Goal: Task Accomplishment & Management: Use online tool/utility

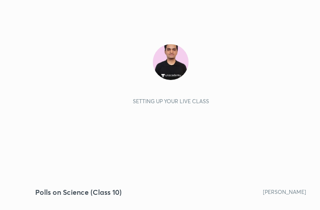
scroll to position [152, 284]
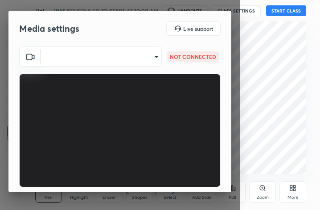
click at [126, 62] on body "1 2 3 4 5 6 7 C X Z C X Z E E Erase all H H Polls on Science (Class 10) WAS SCH…" at bounding box center [160, 105] width 320 height 210
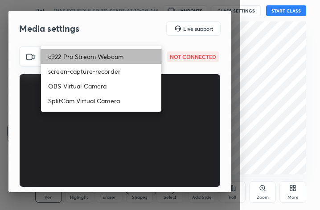
click at [126, 51] on li "c922 Pro Stream Webcam" at bounding box center [101, 56] width 120 height 15
type input "mz5XeYAkNWp2QV5IzfhKg2mI2T6XPNDecROMxnJfp9w="
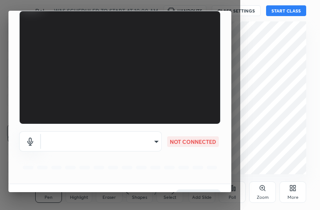
scroll to position [83, 0]
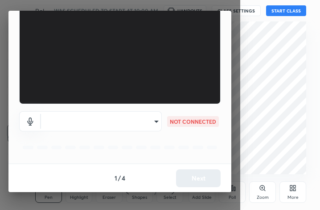
click at [120, 124] on body "1 2 3 4 5 6 7 C X Z C X Z E E Erase all H H Polls on Science (Class 10) WAS SCH…" at bounding box center [160, 105] width 320 height 210
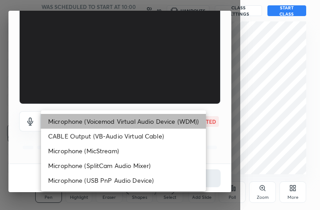
click at [122, 120] on li "Microphone (Voicemod Virtual Audio Device (WDM))" at bounding box center [123, 121] width 165 height 15
type input "VBCGzjgTZ+0gmPAsoHgp+LhUckAxO9S5WqeSPDF+pXU="
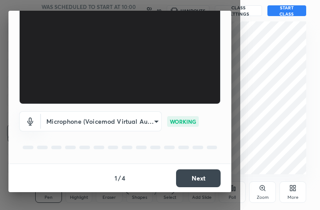
click at [202, 172] on button "Next" at bounding box center [198, 178] width 45 height 18
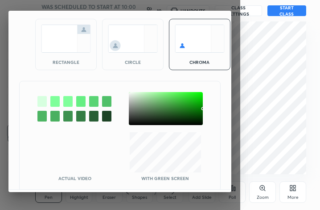
click at [131, 95] on div at bounding box center [166, 108] width 74 height 33
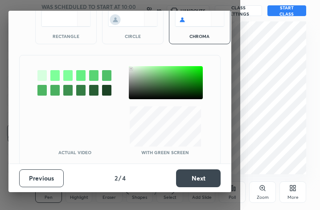
click at [187, 178] on button "Next" at bounding box center [198, 178] width 45 height 18
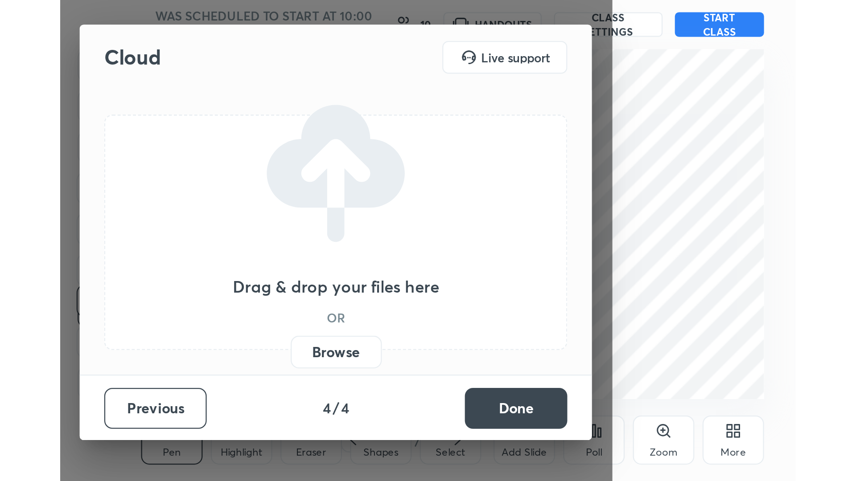
scroll to position [0, 0]
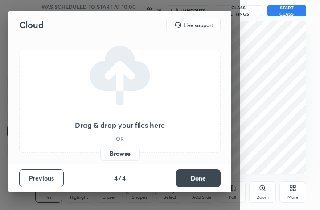
click at [187, 178] on button "Done" at bounding box center [198, 178] width 45 height 18
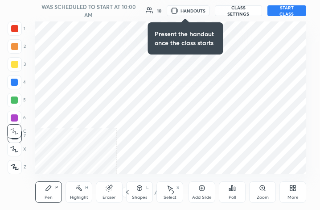
click at [300, 194] on div "More" at bounding box center [293, 191] width 27 height 21
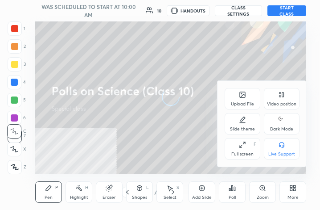
click at [244, 156] on div "Full screen" at bounding box center [242, 154] width 22 height 4
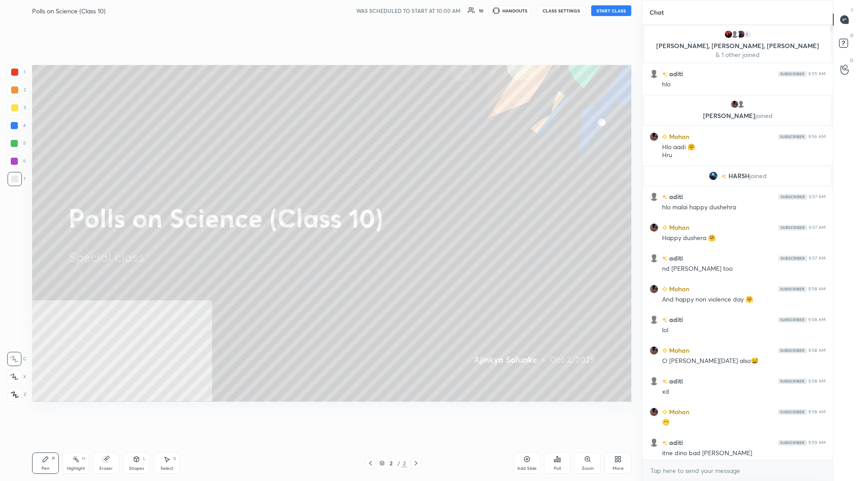
click at [320, 209] on div "More" at bounding box center [618, 463] width 27 height 21
click at [320, 209] on div "Video position" at bounding box center [607, 370] width 36 height 21
click at [320, 209] on div "Bottom right" at bounding box center [607, 420] width 36 height 21
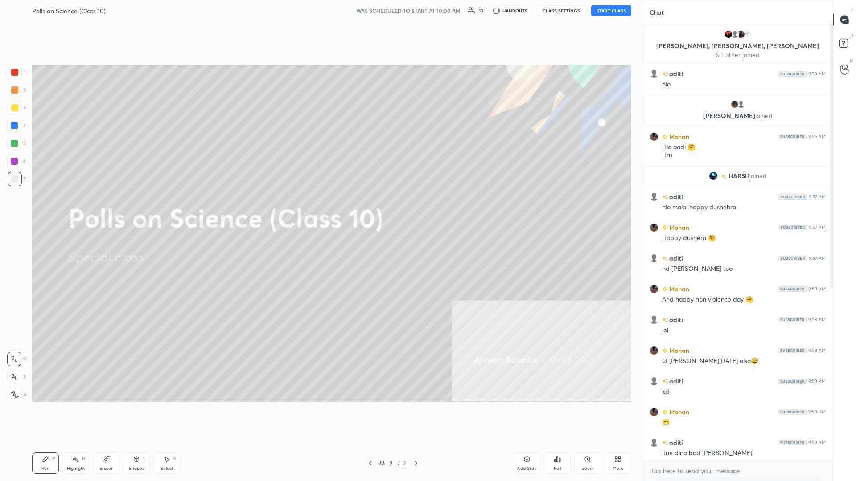
click at [320, 9] on button "START CLASS" at bounding box center [611, 10] width 40 height 11
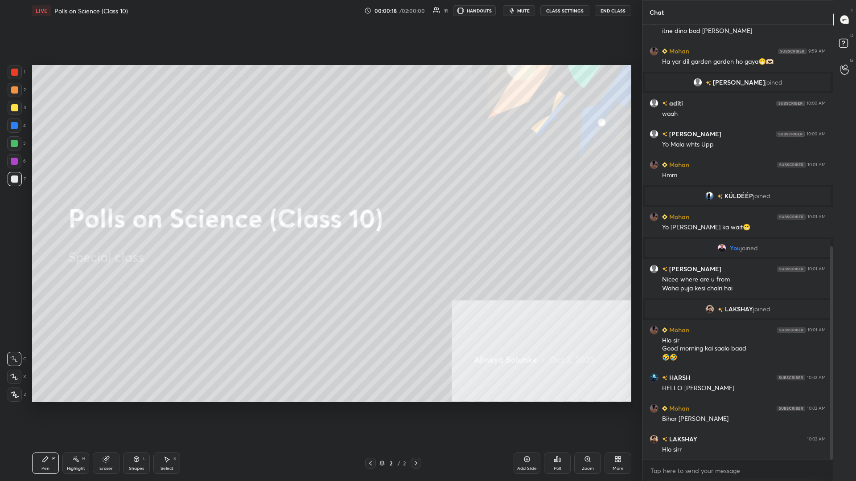
scroll to position [453, 0]
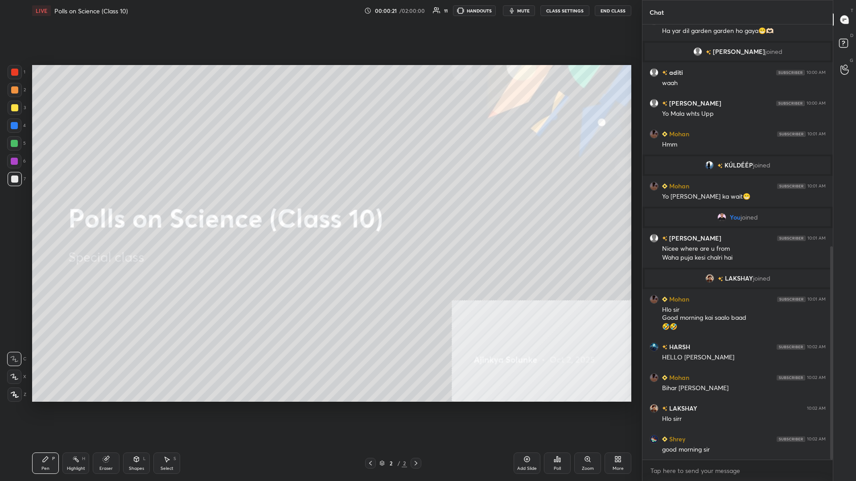
click at [16, 105] on div at bounding box center [14, 107] width 7 height 7
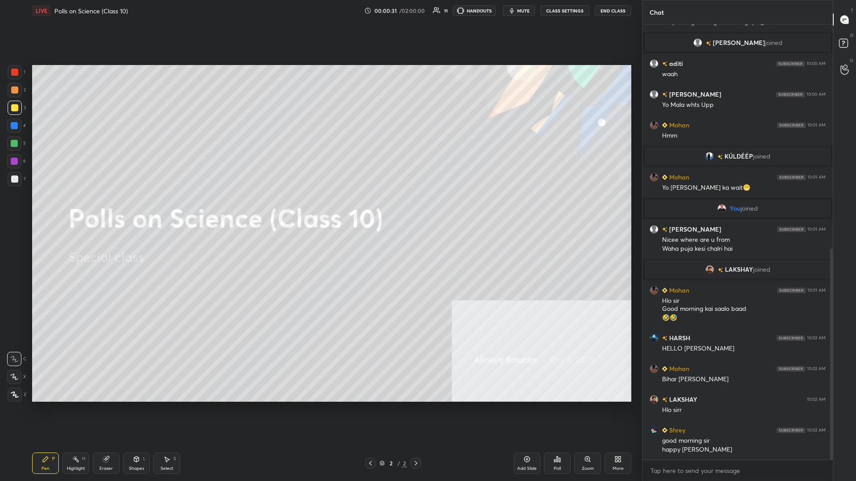
scroll to position [493, 0]
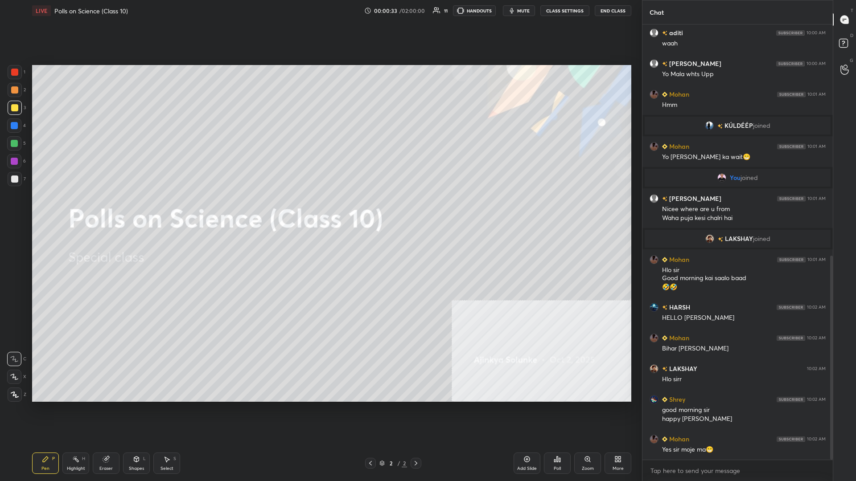
click at [320, 209] on div "Add Slide" at bounding box center [527, 463] width 27 height 21
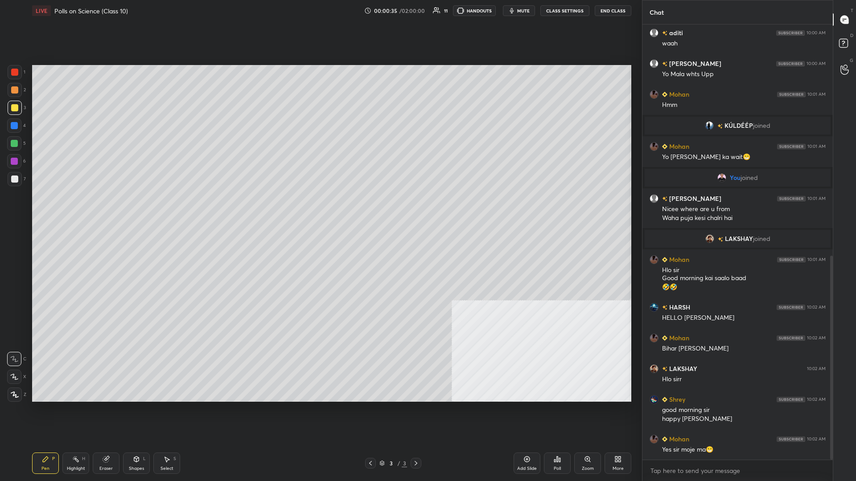
click at [19, 106] on div at bounding box center [15, 108] width 14 height 14
click at [24, 209] on div "Z" at bounding box center [17, 395] width 19 height 14
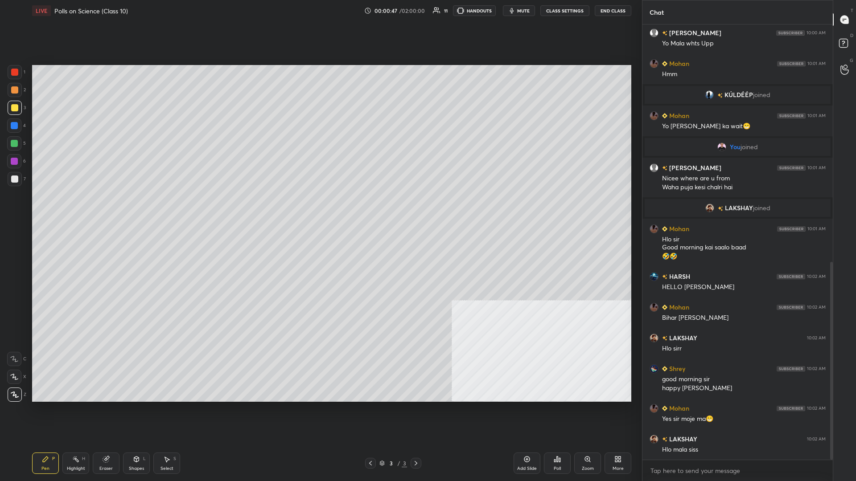
click at [16, 133] on div "4" at bounding box center [16, 128] width 19 height 18
click at [16, 142] on div at bounding box center [14, 143] width 7 height 7
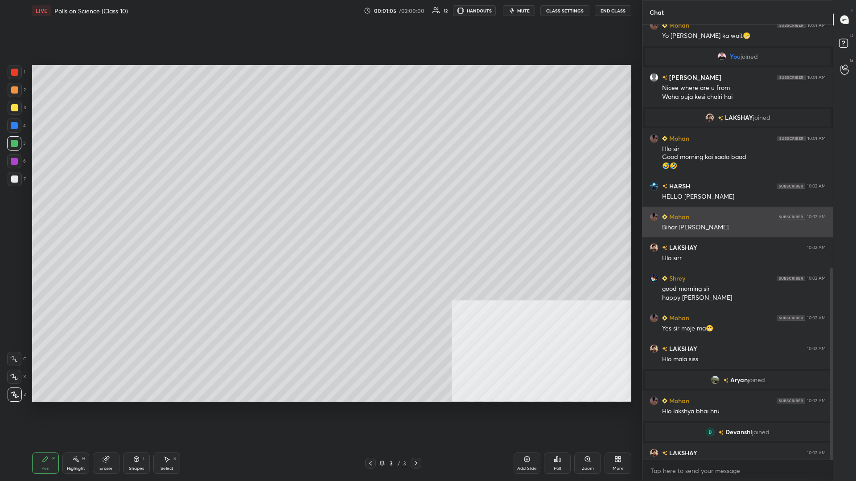
scroll to position [552, 0]
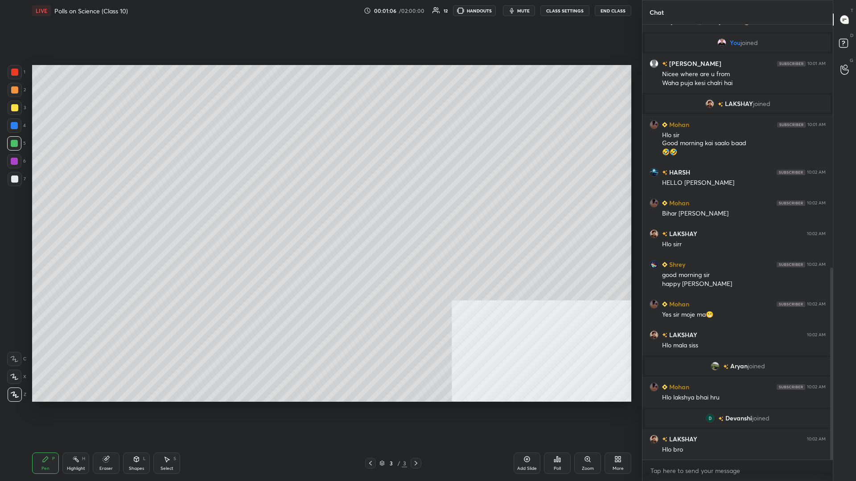
click at [320, 209] on div "Add Slide" at bounding box center [527, 463] width 27 height 21
click at [320, 209] on icon at bounding box center [616, 458] width 2 height 2
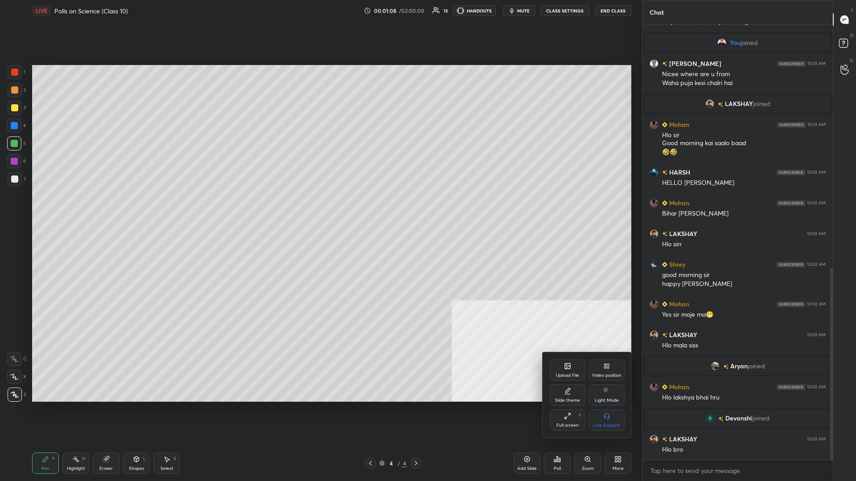
click at [320, 209] on div "Upload File" at bounding box center [567, 376] width 23 height 4
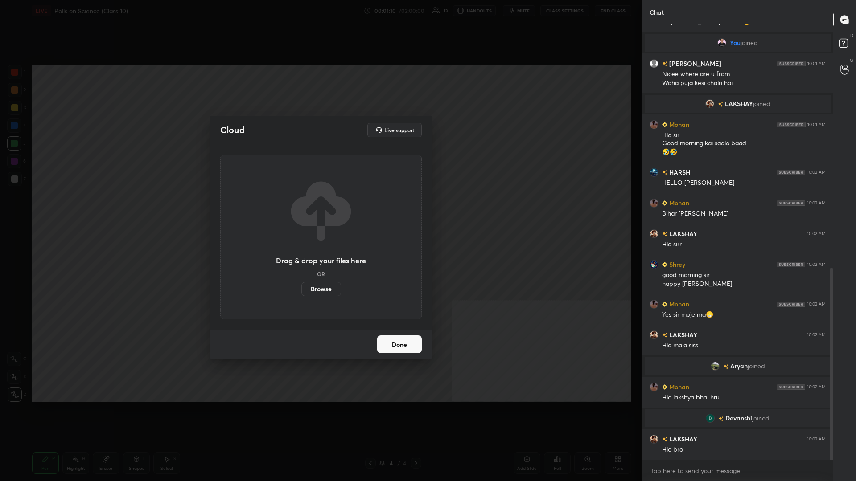
scroll to position [573, 0]
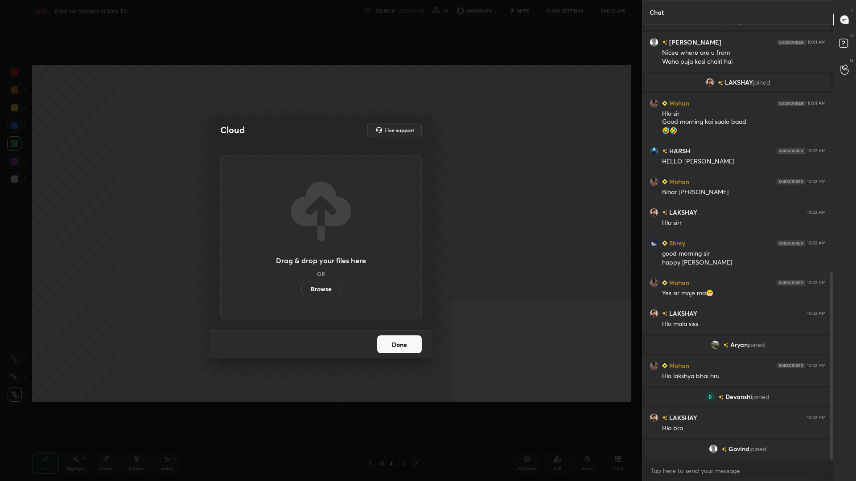
click at [320, 209] on label "Browse" at bounding box center [321, 289] width 40 height 14
click at [301, 209] on input "Browse" at bounding box center [301, 289] width 0 height 14
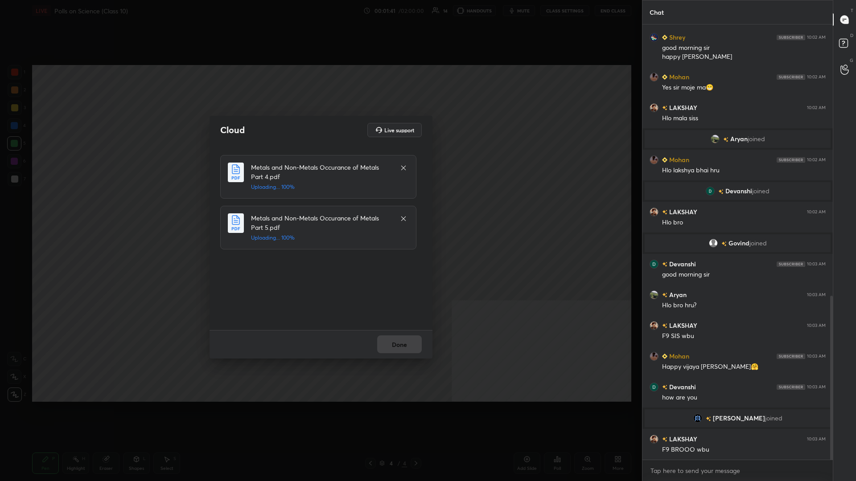
scroll to position [741, 0]
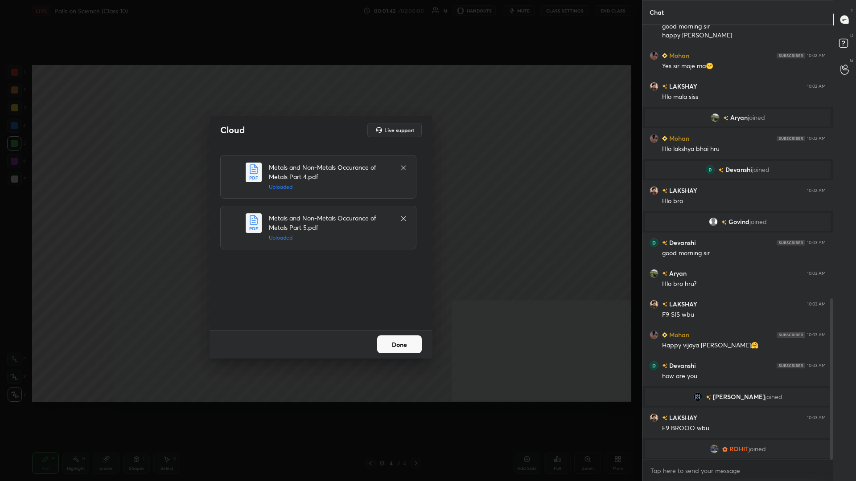
click at [320, 209] on button "Done" at bounding box center [399, 345] width 45 height 18
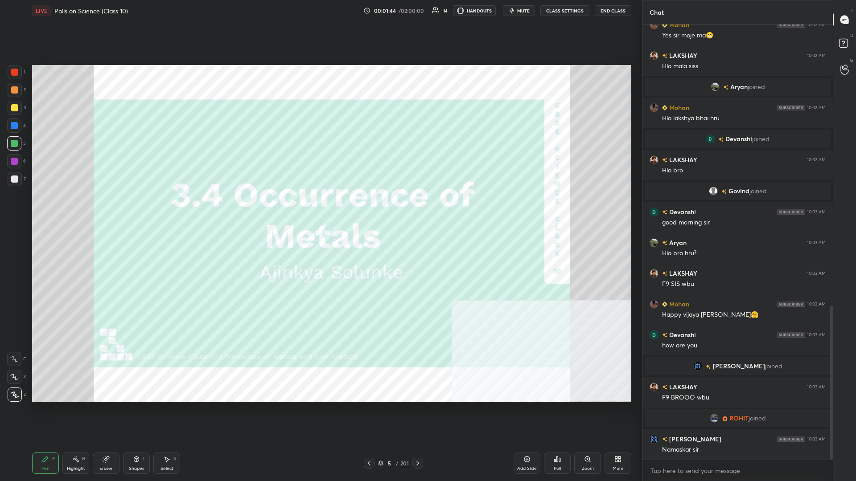
scroll to position [795, 0]
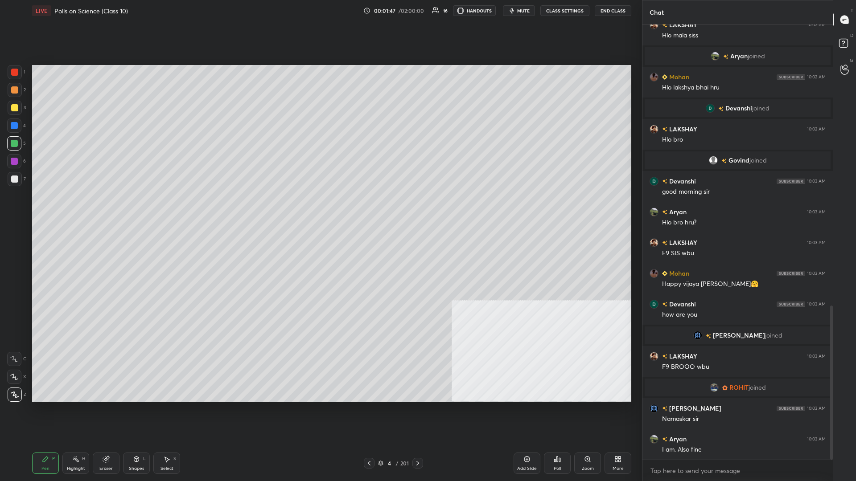
click at [320, 209] on div "4 / 201" at bounding box center [393, 463] width 59 height 11
click at [320, 209] on div "4" at bounding box center [389, 463] width 9 height 5
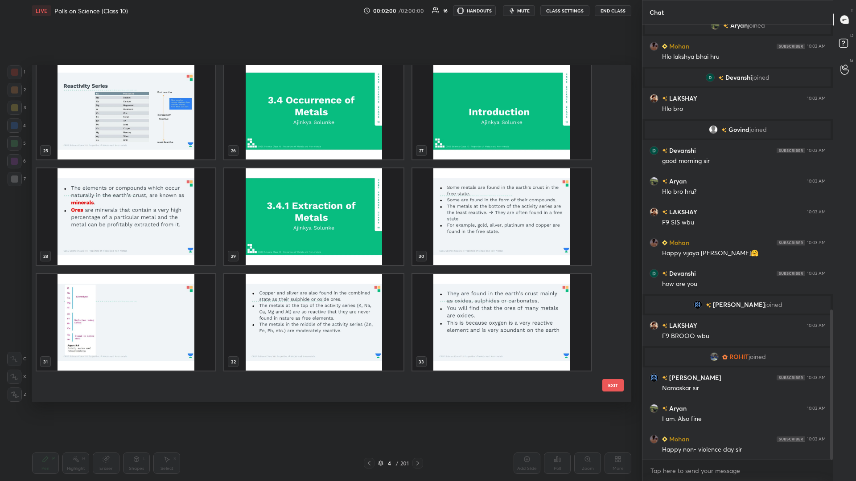
scroll to position [730, 0]
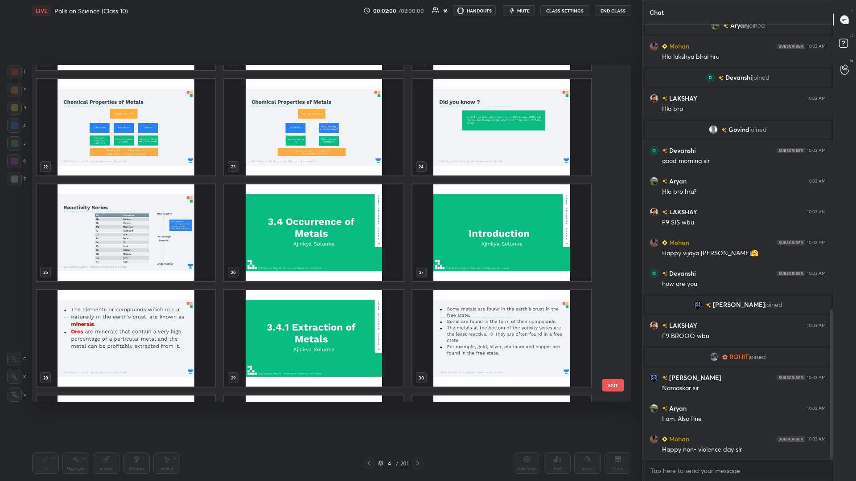
click at [320, 209] on img "grid" at bounding box center [313, 233] width 179 height 97
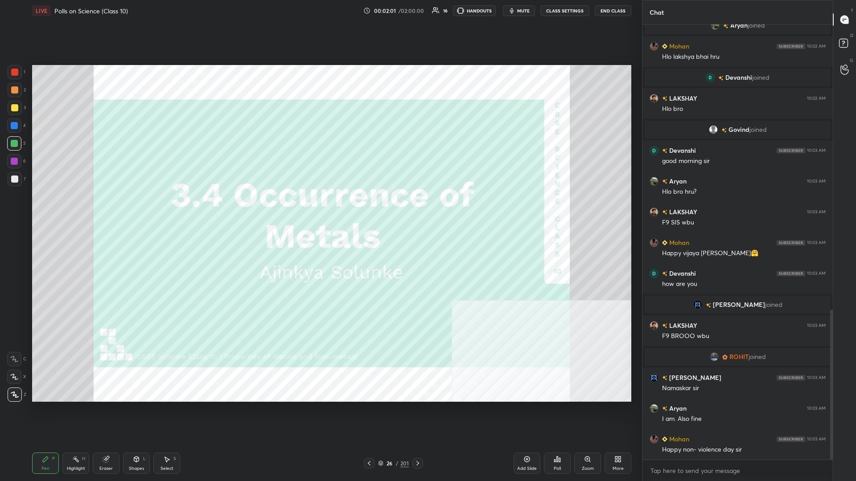
click at [320, 209] on img "grid" at bounding box center [313, 233] width 179 height 97
drag, startPoint x: 518, startPoint y: 464, endPoint x: 529, endPoint y: 412, distance: 53.3
click at [320, 209] on div "Add Slide" at bounding box center [527, 463] width 27 height 21
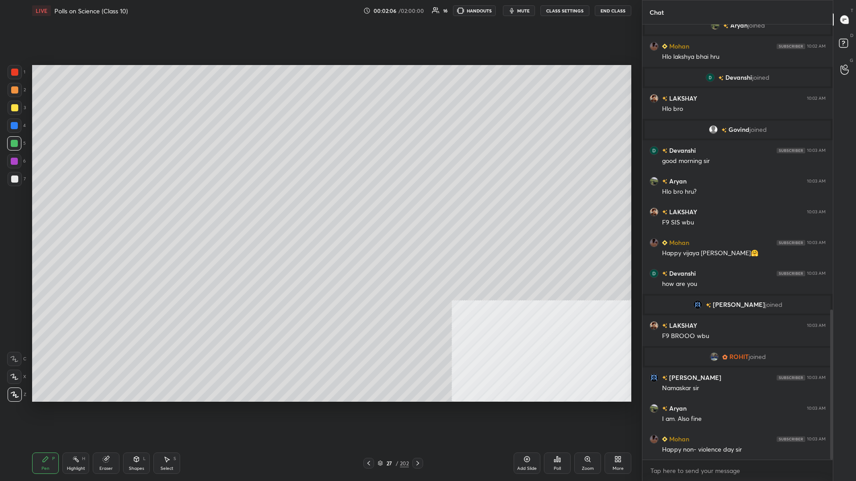
click at [320, 209] on icon at bounding box center [526, 459] width 7 height 7
click at [320, 209] on icon at bounding box center [619, 461] width 2 height 2
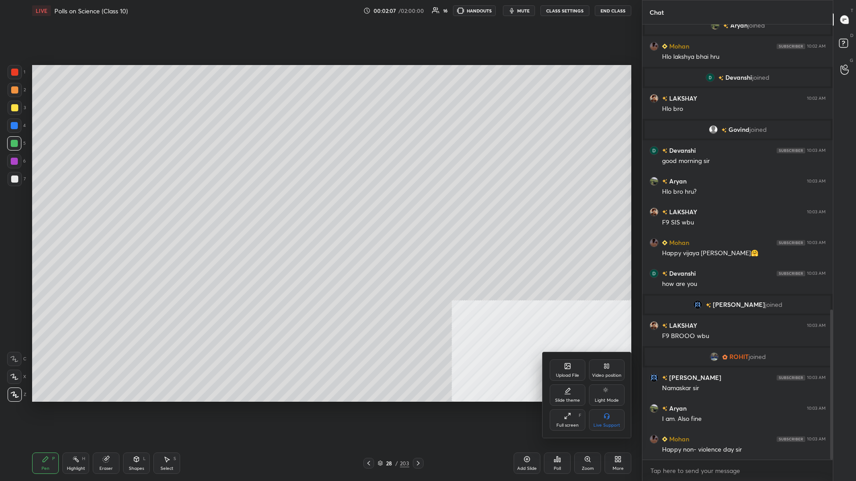
click at [320, 209] on div "Slide theme" at bounding box center [568, 395] width 36 height 21
click at [320, 209] on div "Dark Ruled" at bounding box center [607, 426] width 23 height 4
click at [320, 209] on div at bounding box center [428, 240] width 856 height 481
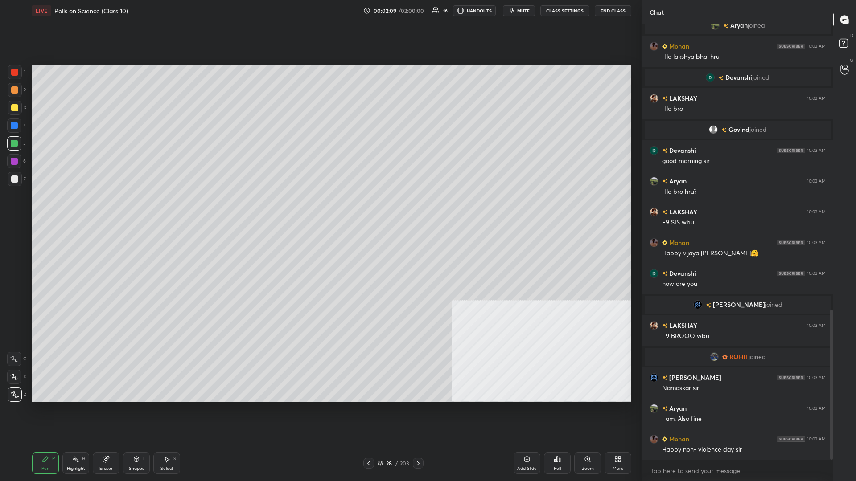
click at [320, 209] on div "Add Slide" at bounding box center [527, 463] width 27 height 21
click at [12, 110] on div at bounding box center [14, 107] width 7 height 7
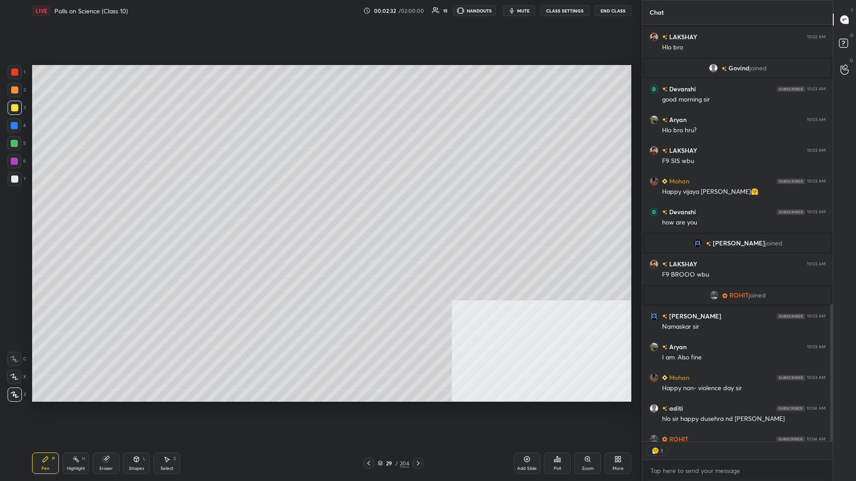
scroll to position [417, 190]
click at [12, 144] on div at bounding box center [14, 143] width 7 height 7
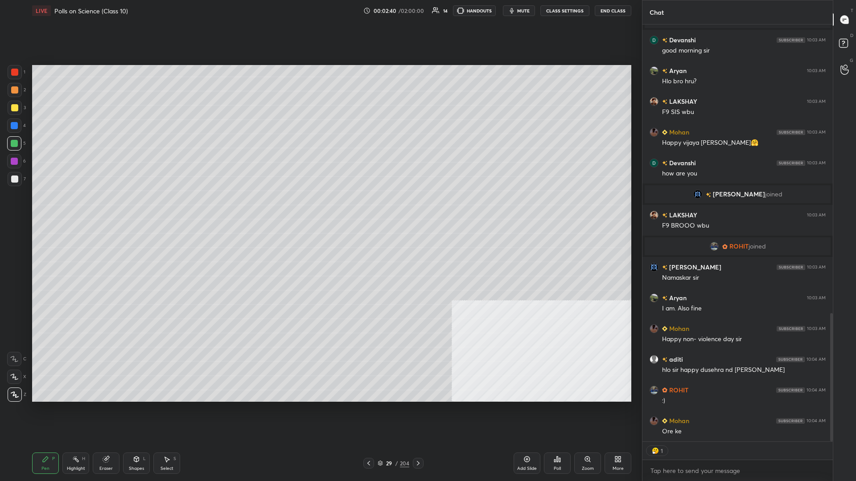
click at [14, 111] on div at bounding box center [14, 107] width 7 height 7
type textarea "x"
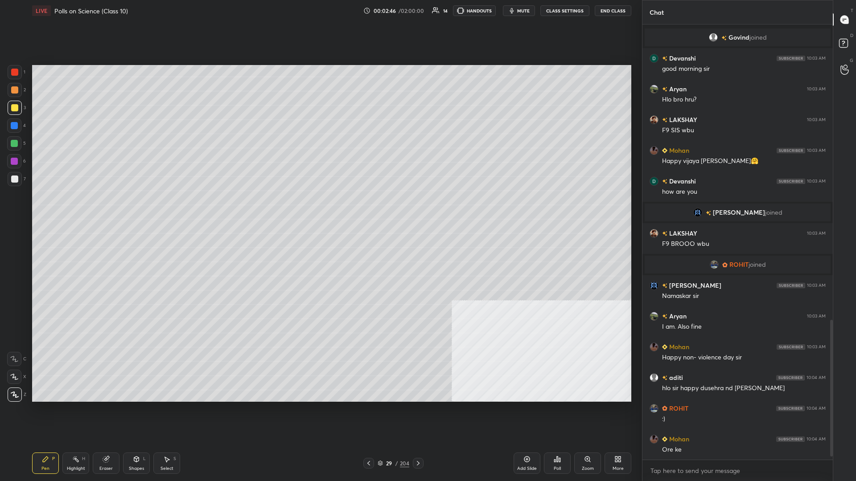
scroll to position [949, 0]
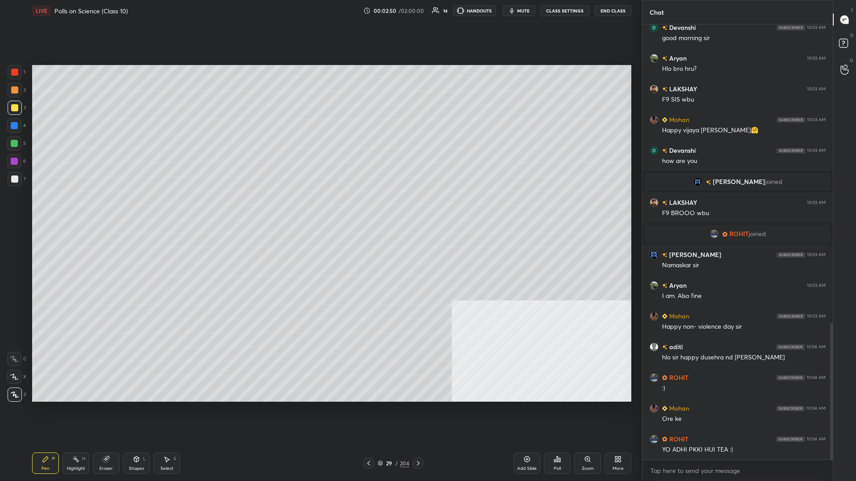
click at [25, 68] on div "1" at bounding box center [17, 72] width 18 height 14
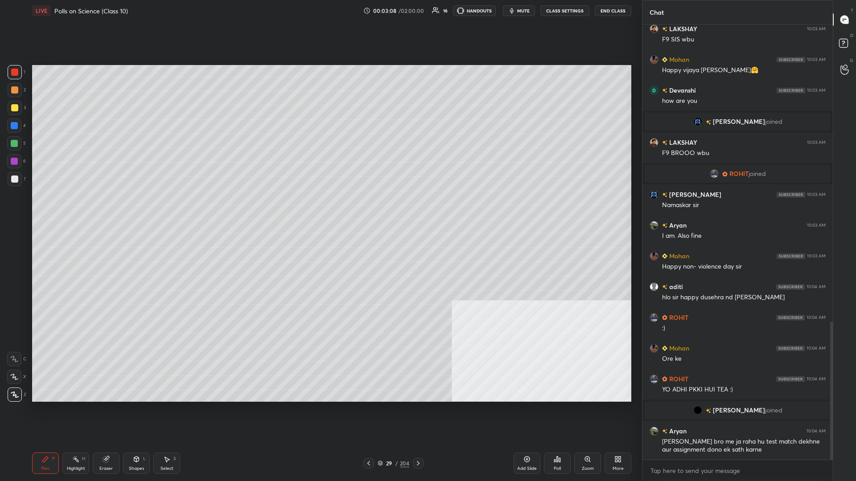
scroll to position [966, 0]
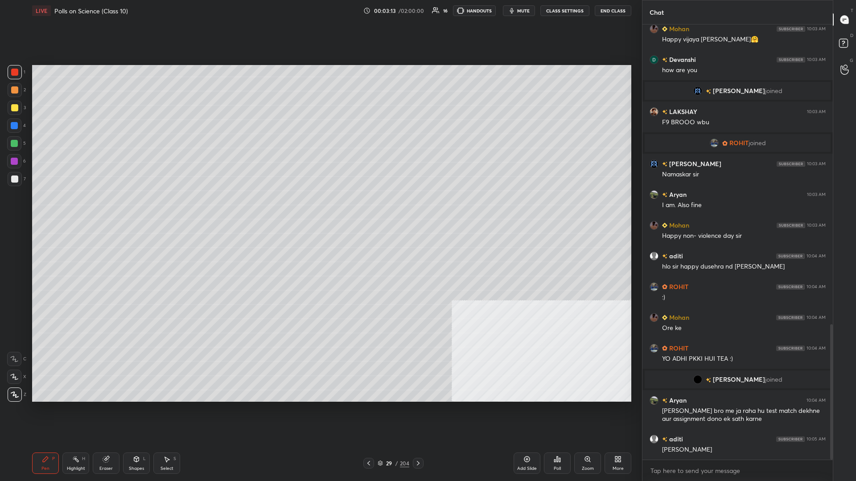
click at [13, 109] on div at bounding box center [14, 107] width 7 height 7
click at [20, 143] on div at bounding box center [14, 143] width 14 height 14
click at [17, 109] on div at bounding box center [14, 107] width 7 height 7
click at [10, 125] on div at bounding box center [14, 126] width 14 height 14
click at [14, 70] on div at bounding box center [14, 72] width 7 height 7
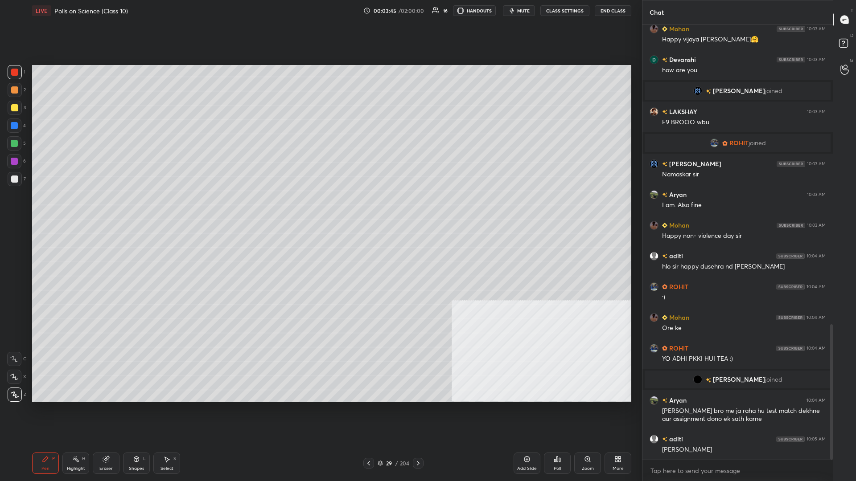
click at [12, 165] on div at bounding box center [14, 161] width 14 height 14
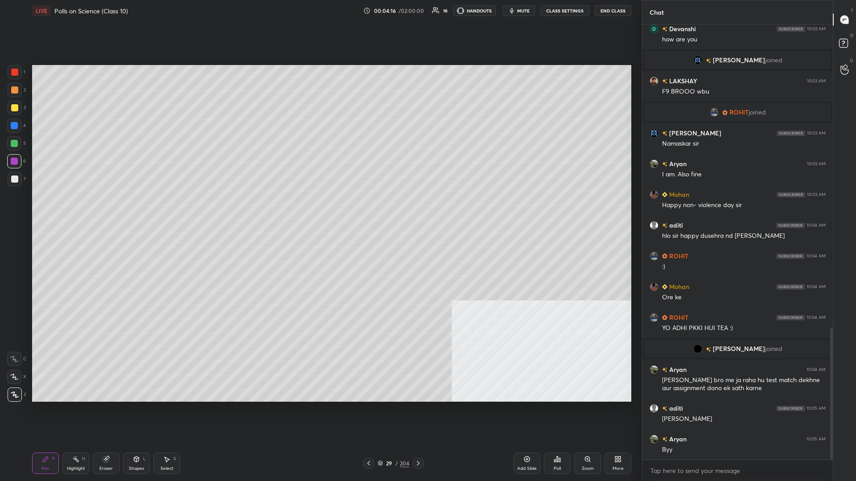
click at [15, 177] on div at bounding box center [14, 179] width 7 height 7
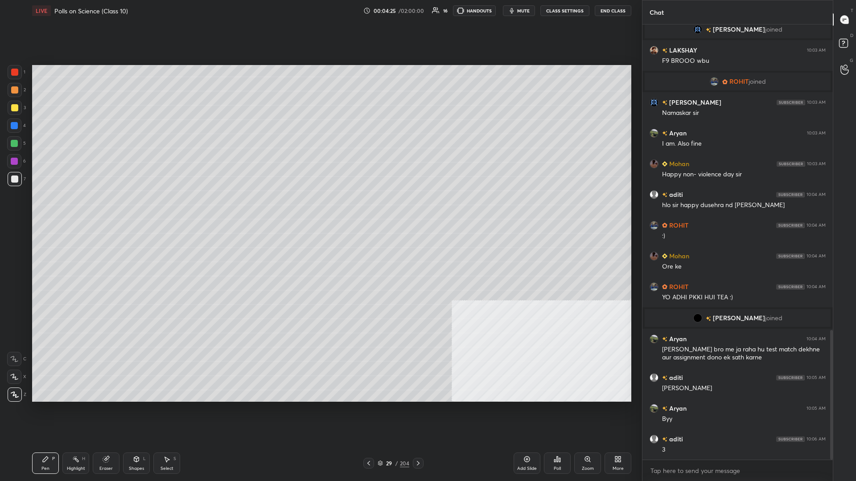
click at [15, 146] on div at bounding box center [14, 143] width 7 height 7
click at [16, 89] on div at bounding box center [14, 89] width 7 height 7
click at [320, 209] on div "/" at bounding box center [396, 463] width 3 height 5
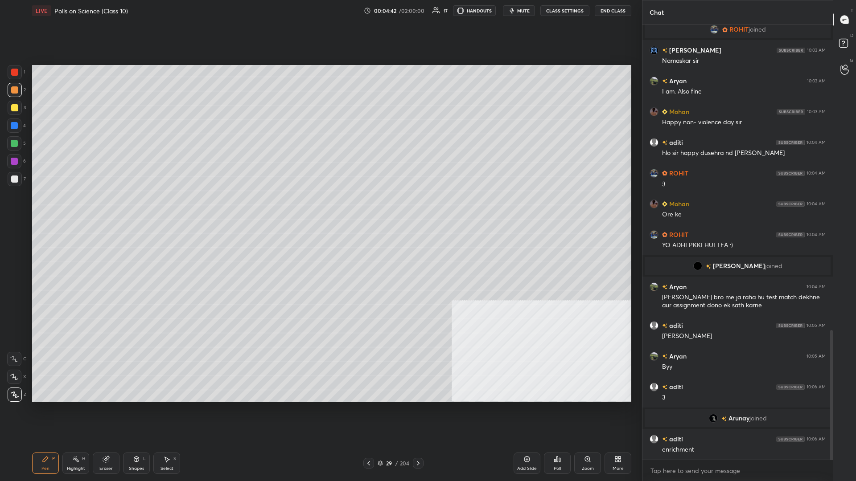
scroll to position [1050, 0]
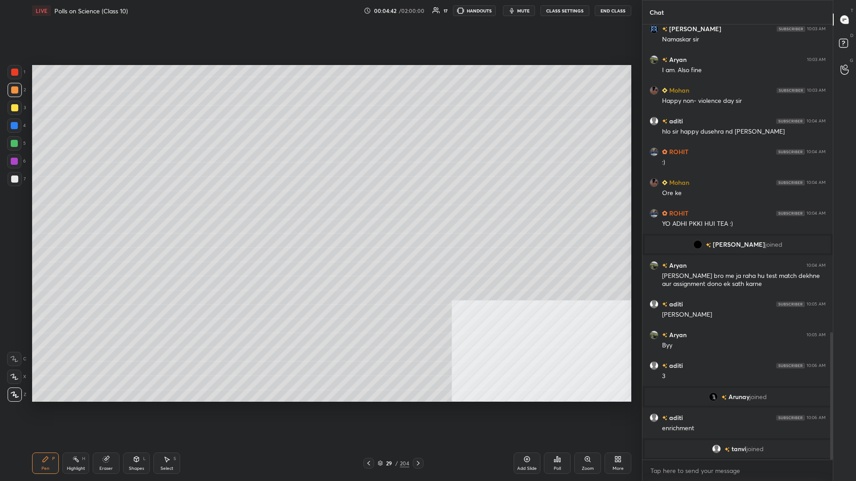
click at [14, 145] on div at bounding box center [14, 143] width 7 height 7
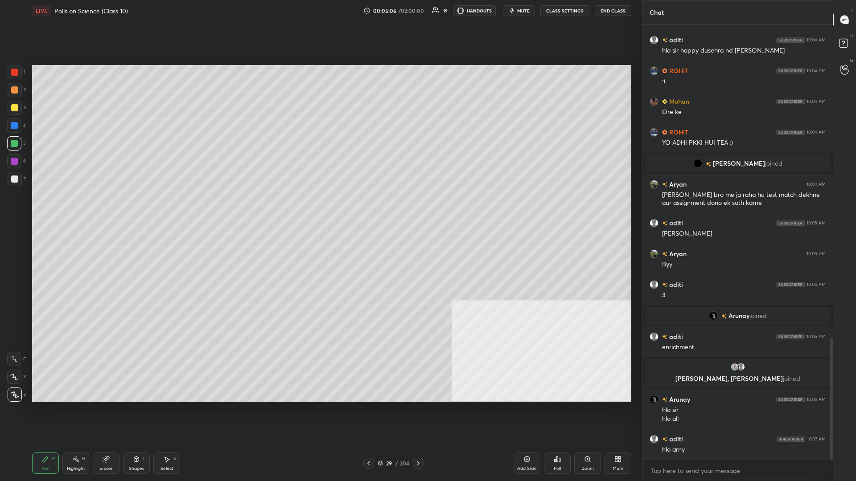
scroll to position [1145, 0]
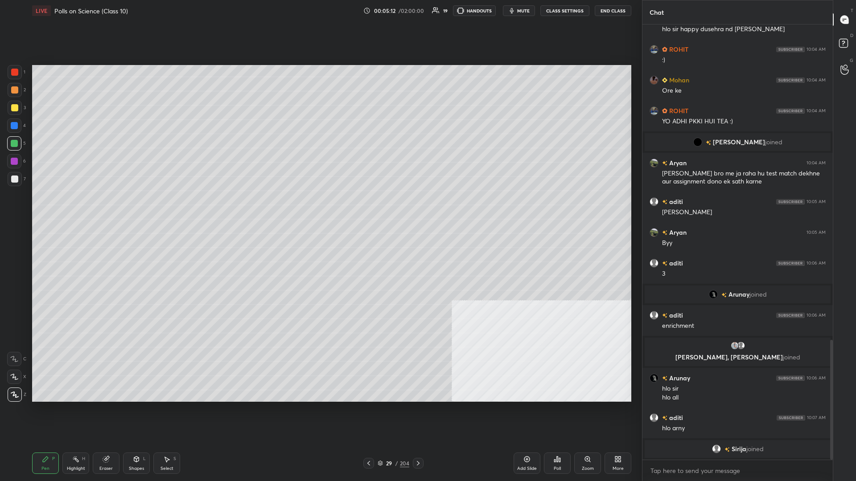
click at [15, 93] on div at bounding box center [14, 89] width 7 height 7
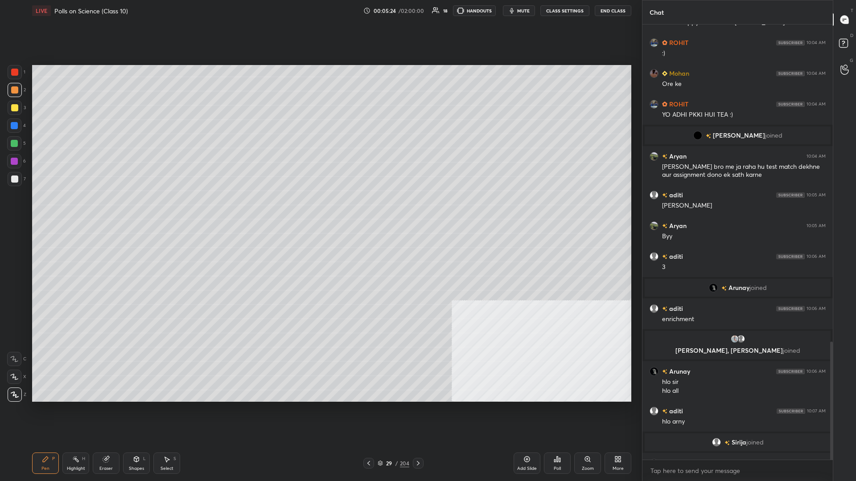
scroll to position [1169, 0]
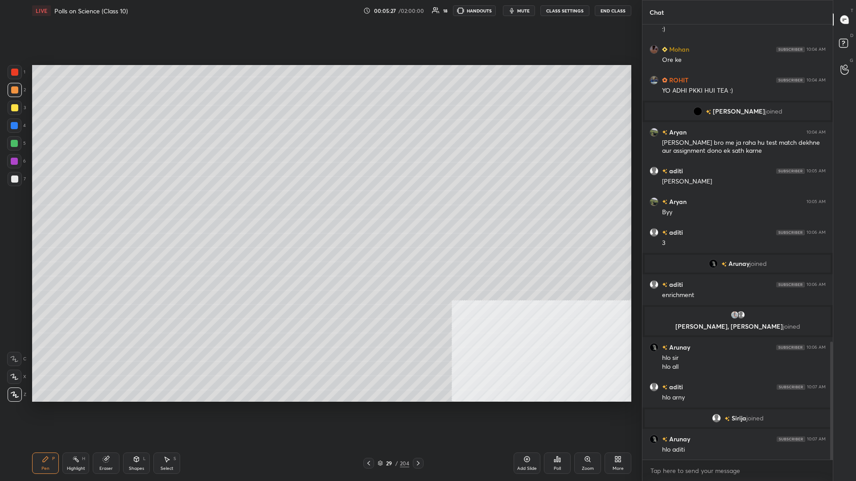
click at [13, 144] on div at bounding box center [14, 143] width 7 height 7
click at [16, 98] on div "2" at bounding box center [17, 92] width 18 height 18
click at [13, 96] on div at bounding box center [15, 90] width 14 height 14
click at [13, 147] on div at bounding box center [14, 143] width 7 height 7
click at [80, 209] on div "Pen P Highlight H Eraser Shapes L Select S 29 / 204 Add Slide Poll Zoom More" at bounding box center [331, 464] width 599 height 36
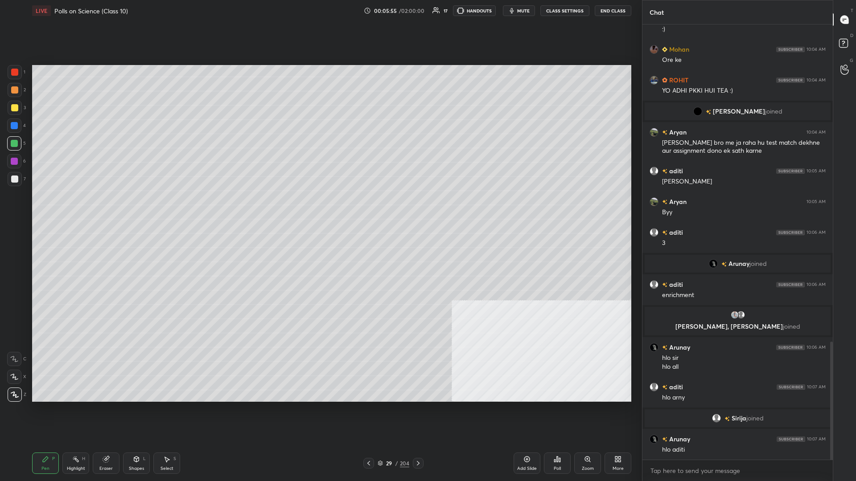
click at [81, 209] on div "Highlight H" at bounding box center [75, 463] width 27 height 21
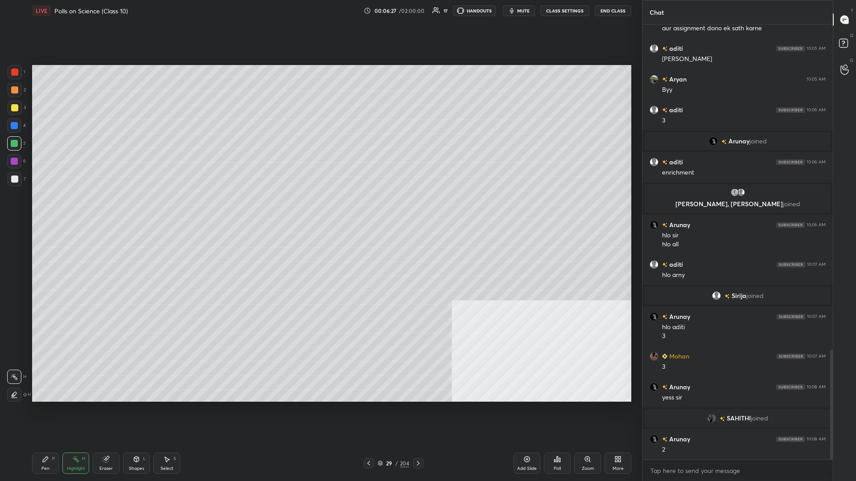
scroll to position [1288, 0]
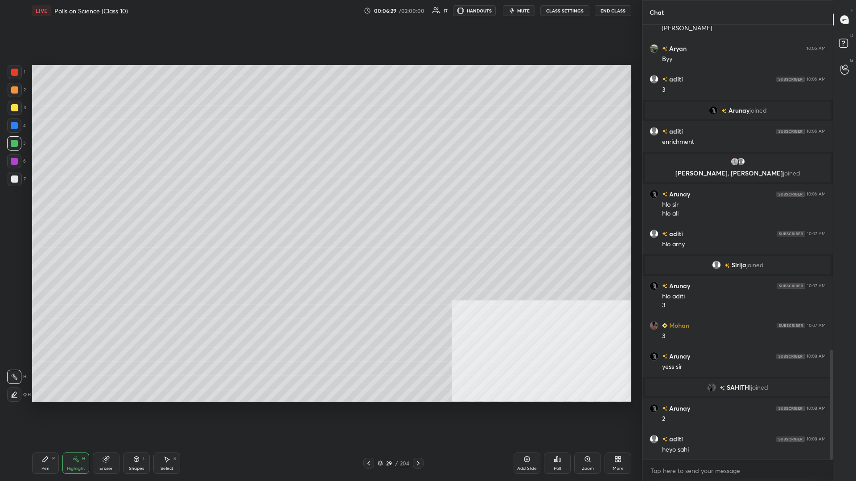
click at [320, 209] on div "29" at bounding box center [389, 463] width 9 height 5
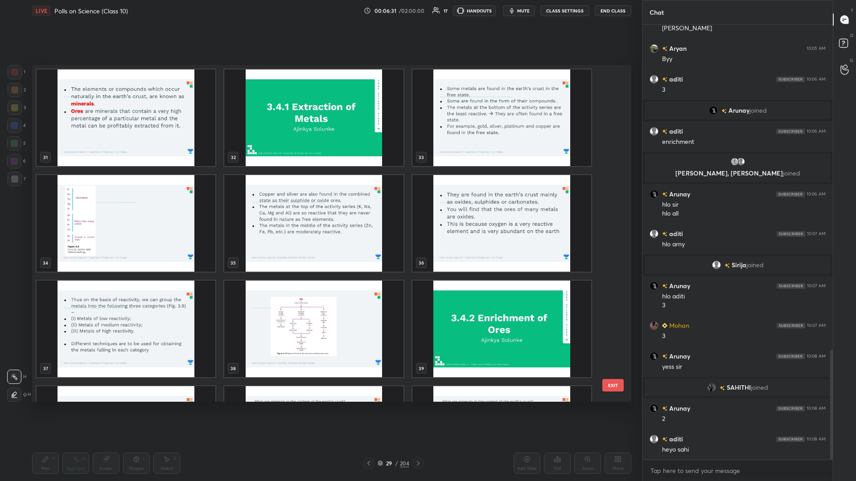
scroll to position [1169, 0]
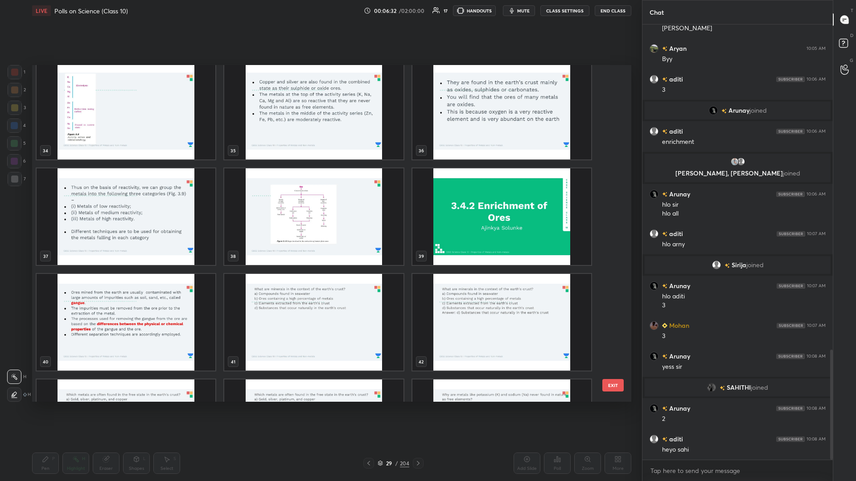
click at [320, 209] on img "grid" at bounding box center [501, 217] width 179 height 97
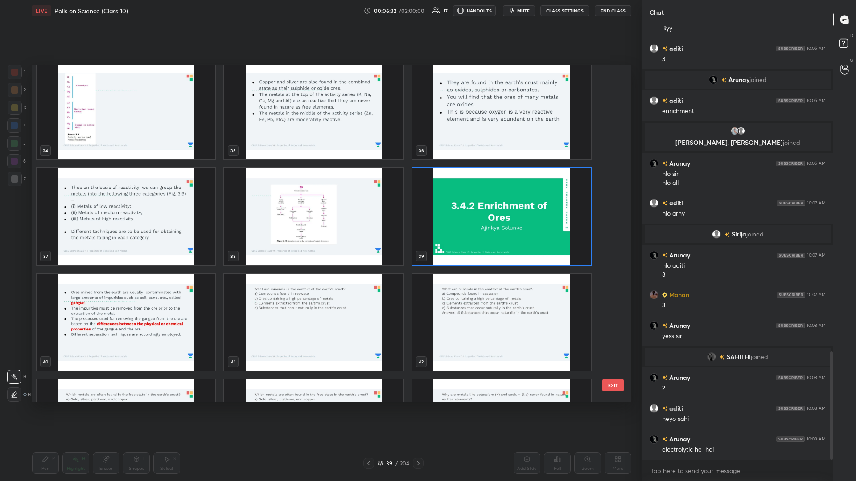
click at [320, 209] on img "grid" at bounding box center [501, 217] width 179 height 97
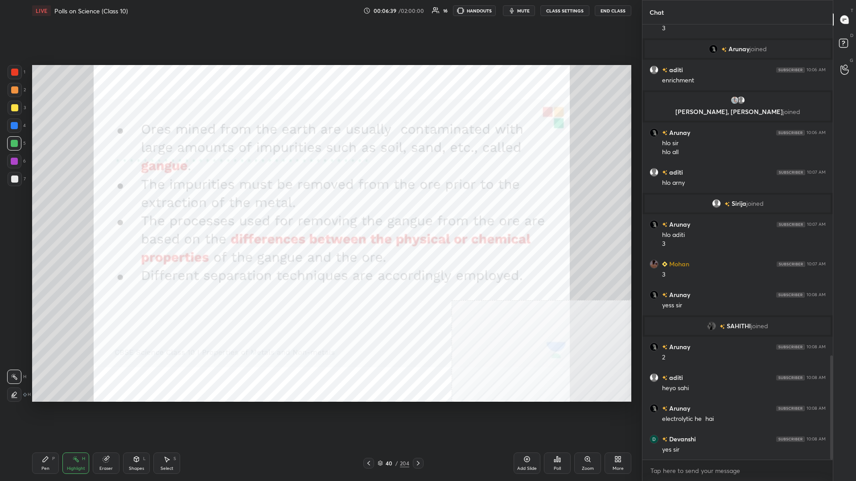
scroll to position [1381, 0]
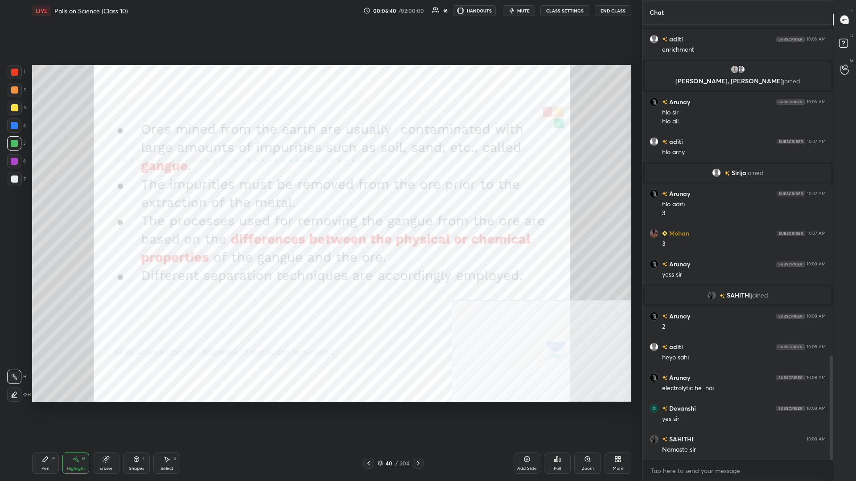
click at [17, 162] on div at bounding box center [14, 161] width 7 height 7
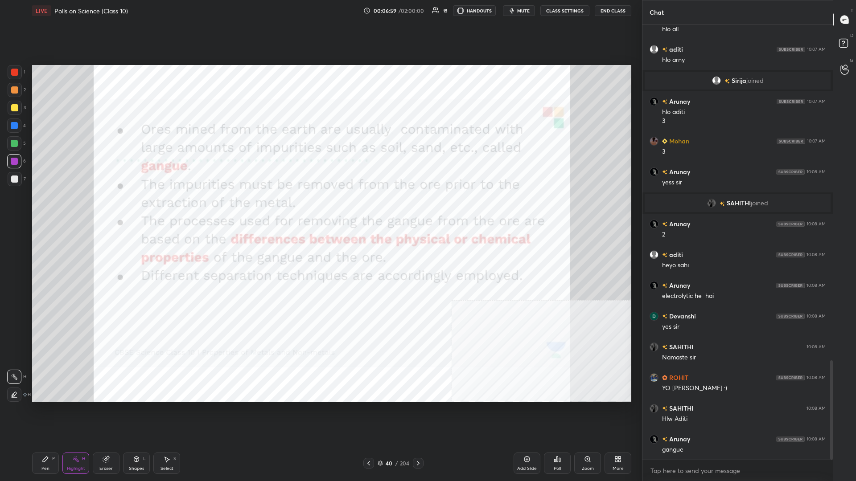
scroll to position [1504, 0]
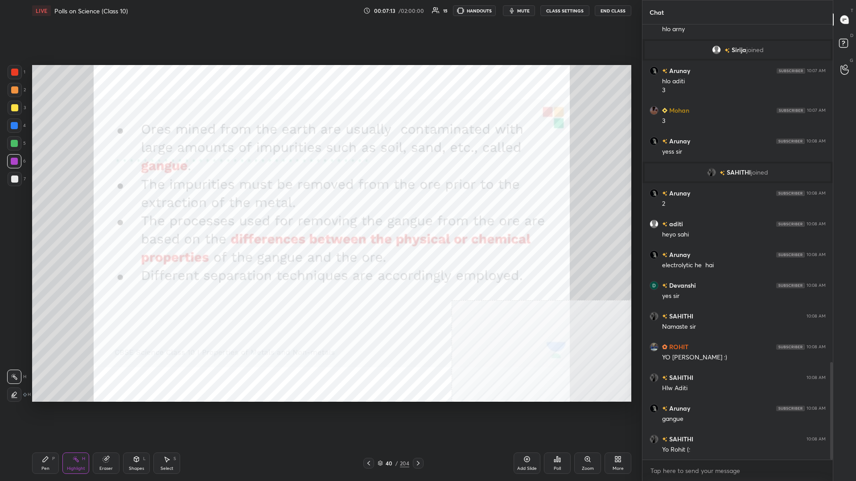
click at [320, 209] on div "/" at bounding box center [396, 463] width 3 height 5
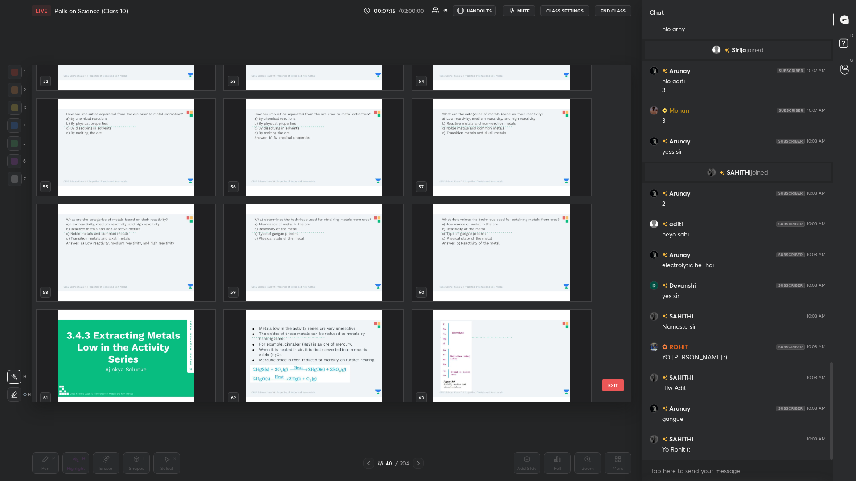
scroll to position [2041, 0]
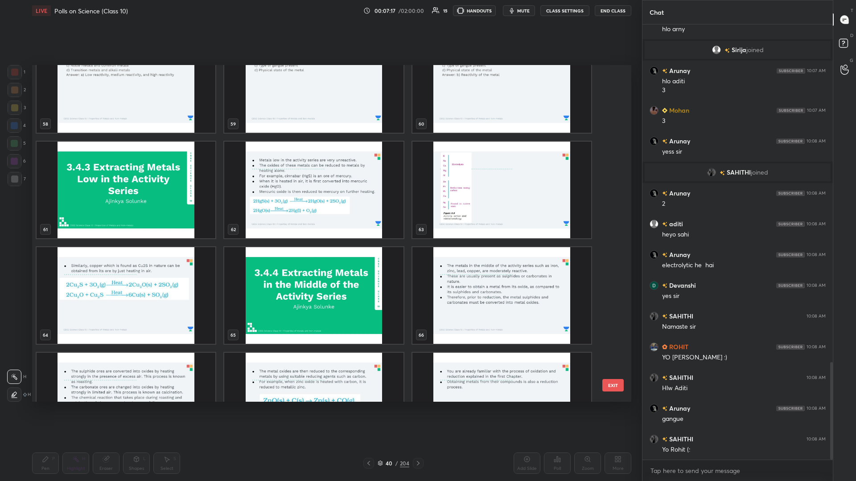
click at [119, 206] on img "grid" at bounding box center [126, 190] width 179 height 97
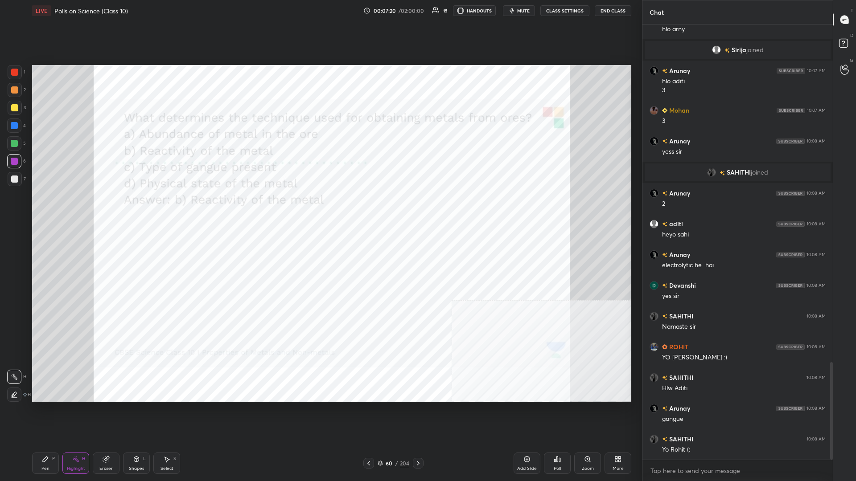
click at [320, 209] on div "Add Slide" at bounding box center [527, 463] width 27 height 21
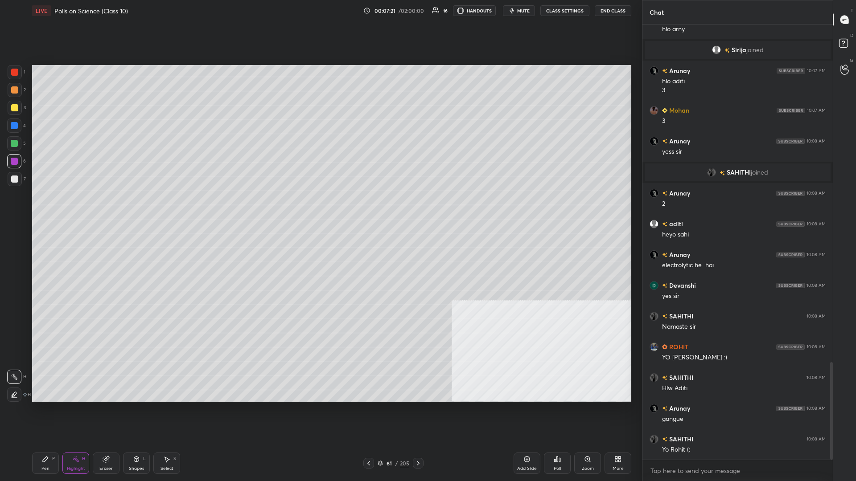
click at [41, 209] on div "Pen P" at bounding box center [45, 463] width 27 height 21
click at [18, 109] on div at bounding box center [15, 108] width 14 height 14
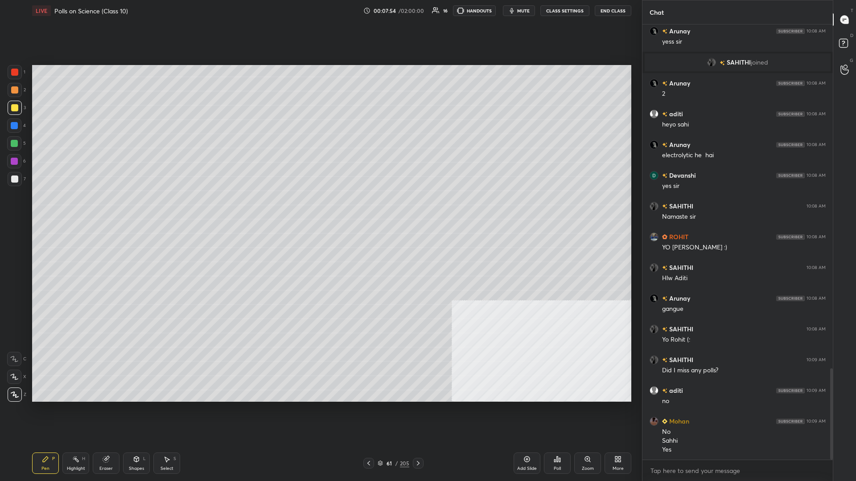
scroll to position [1645, 0]
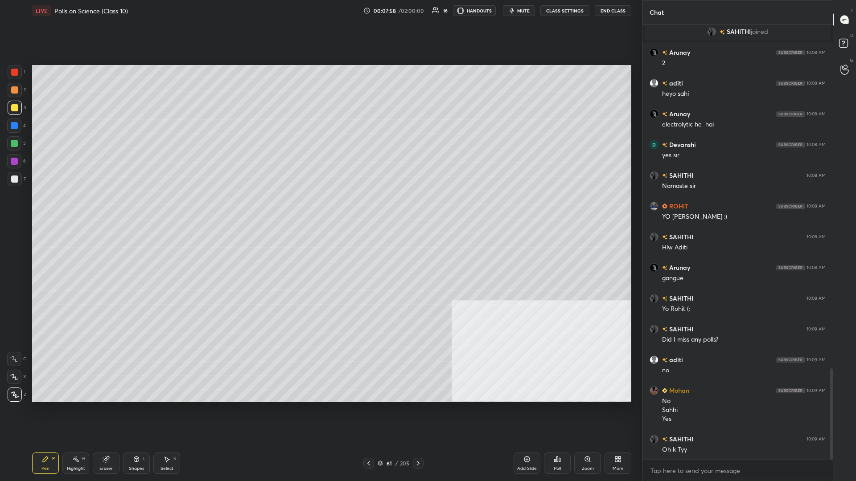
click at [12, 128] on div at bounding box center [14, 125] width 7 height 7
click at [320, 209] on div "61" at bounding box center [389, 463] width 9 height 5
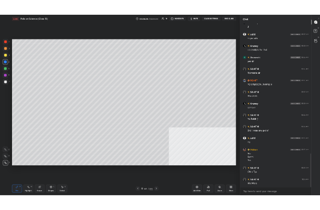
scroll to position [0, 0]
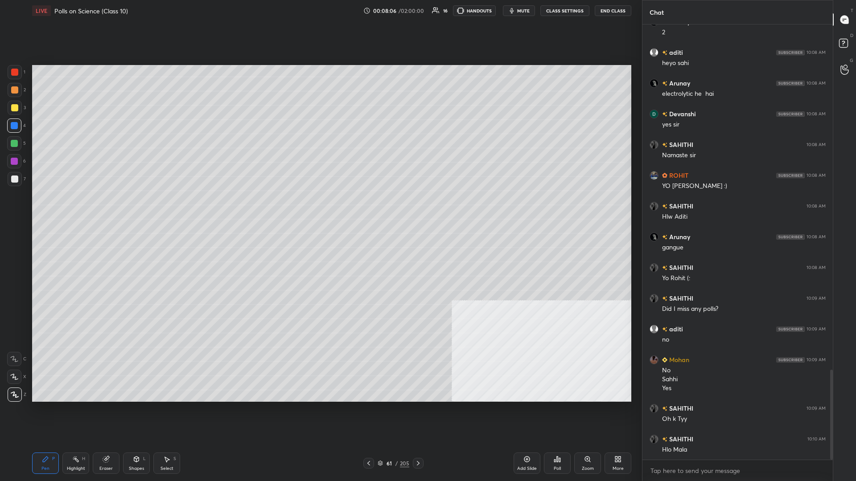
click at [320, 12] on span "mute" at bounding box center [523, 11] width 12 height 6
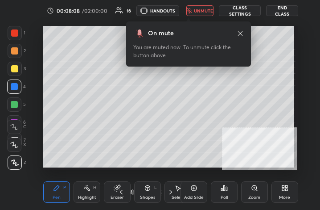
scroll to position [44429, 44297]
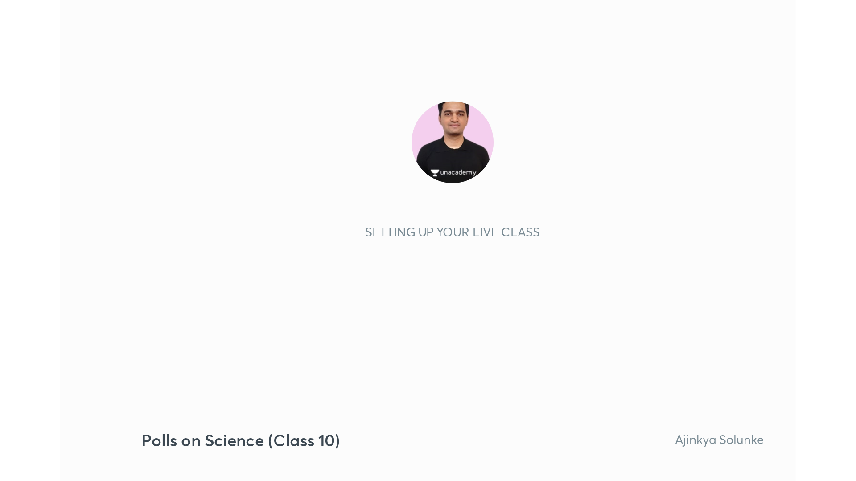
scroll to position [152, 284]
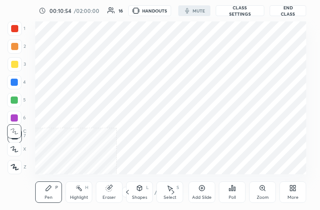
click at [292, 195] on div "More" at bounding box center [293, 197] width 11 height 4
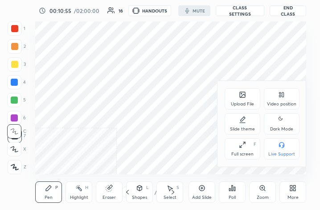
click at [251, 146] on div "Full screen F" at bounding box center [243, 148] width 36 height 21
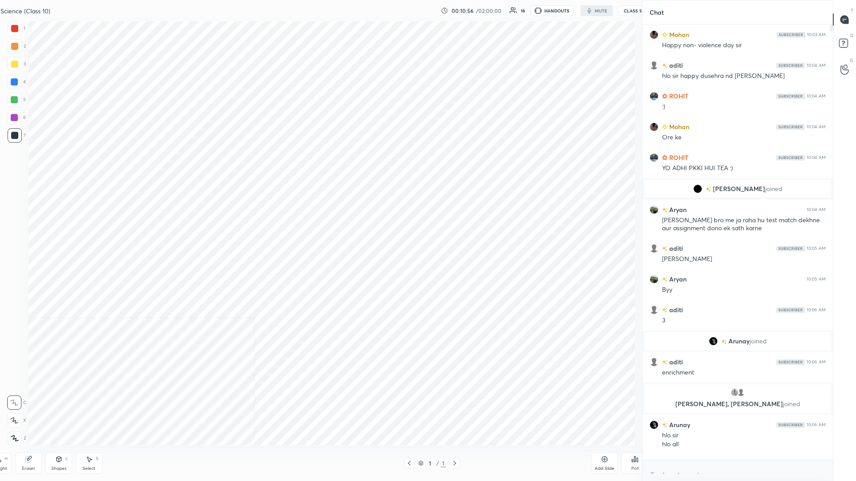
scroll to position [424, 725]
type textarea "x"
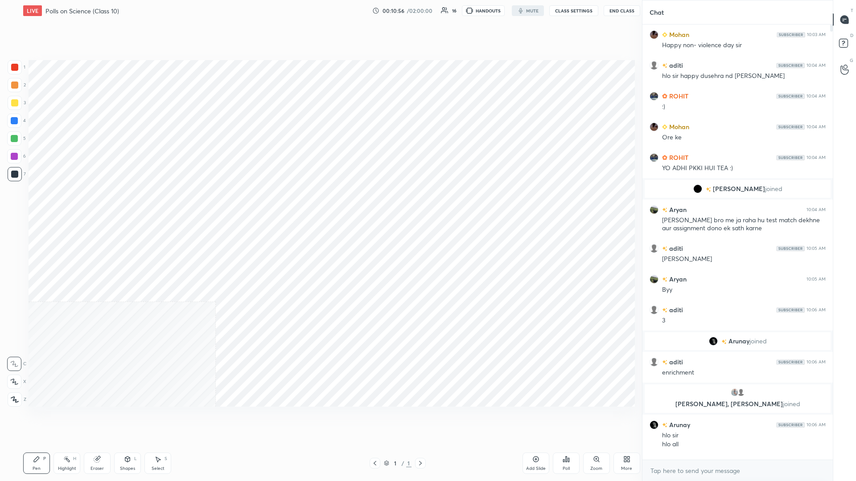
scroll to position [0, 0]
click at [320, 209] on div "More" at bounding box center [618, 463] width 27 height 21
click at [320, 209] on icon at bounding box center [606, 368] width 2 height 2
click at [320, 209] on icon at bounding box center [606, 416] width 7 height 7
click at [320, 14] on button "CLASS SETTINGS" at bounding box center [564, 10] width 49 height 11
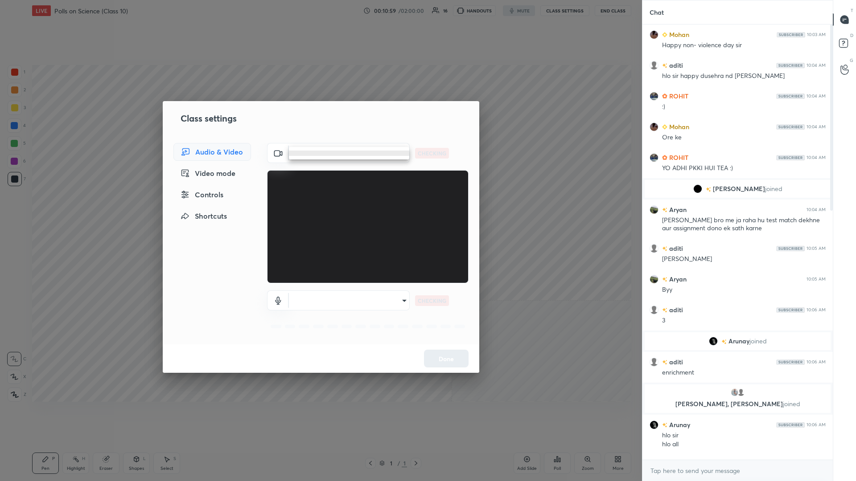
click at [320, 148] on body "1 2 3 4 5 6 7 C X Z C X Z E E Erase all H H LIVE Polls on Science (Class 10) 00…" at bounding box center [428, 240] width 856 height 481
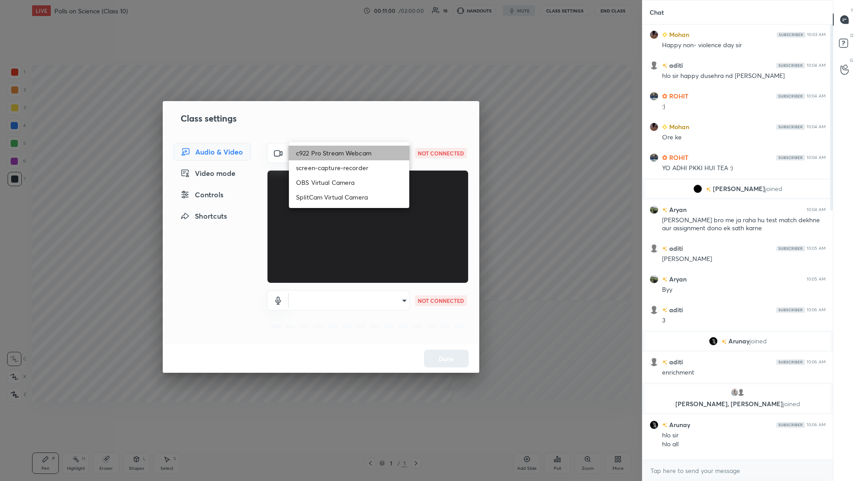
click at [320, 151] on li "c922 Pro Stream Webcam" at bounding box center [349, 153] width 120 height 15
type input "mz5XeYAkNWp2QV5IzfhKg2mI2T6XPNDecROMxnJfp9w="
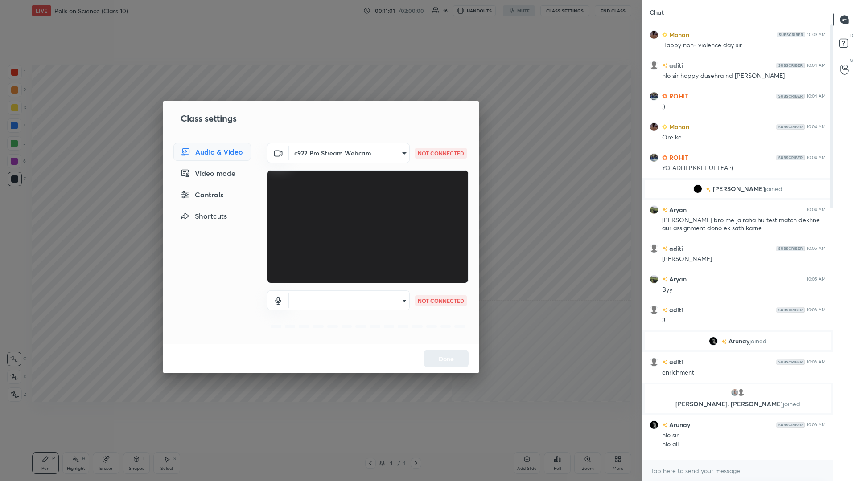
click at [320, 209] on body "1 2 3 4 5 6 7 C X Z C X Z E E Erase all H H LIVE Polls on Science (Class 10) 00…" at bounding box center [428, 240] width 856 height 481
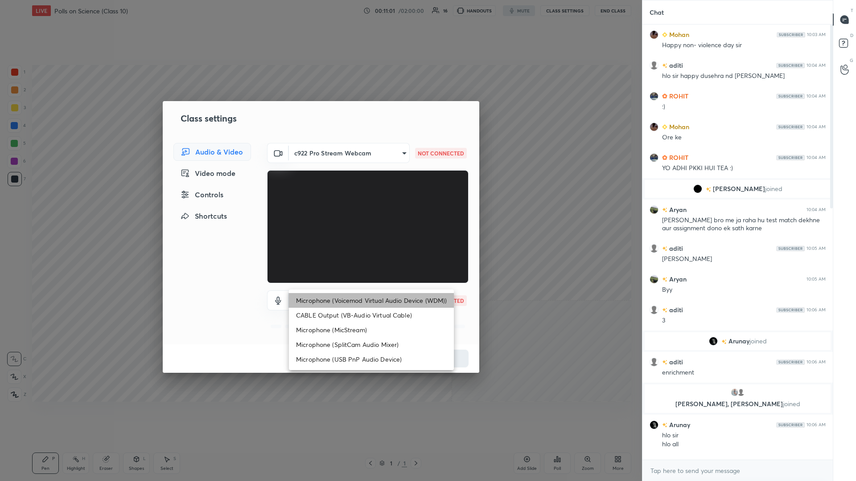
click at [320, 209] on li "Microphone (Voicemod Virtual Audio Device (WDM))" at bounding box center [371, 300] width 165 height 15
type input "VBCGzjgTZ+0gmPAsoHgp+LhUckAxO9S5WqeSPDF+pXU="
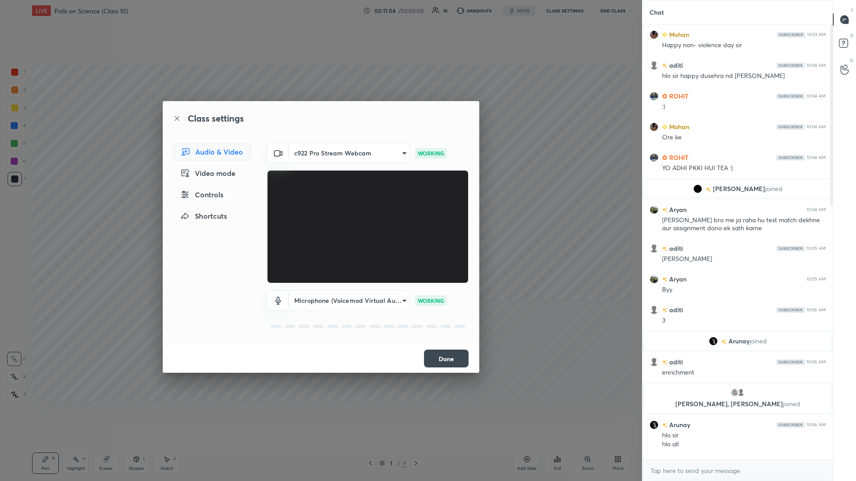
click at [320, 209] on button "Done" at bounding box center [446, 359] width 45 height 18
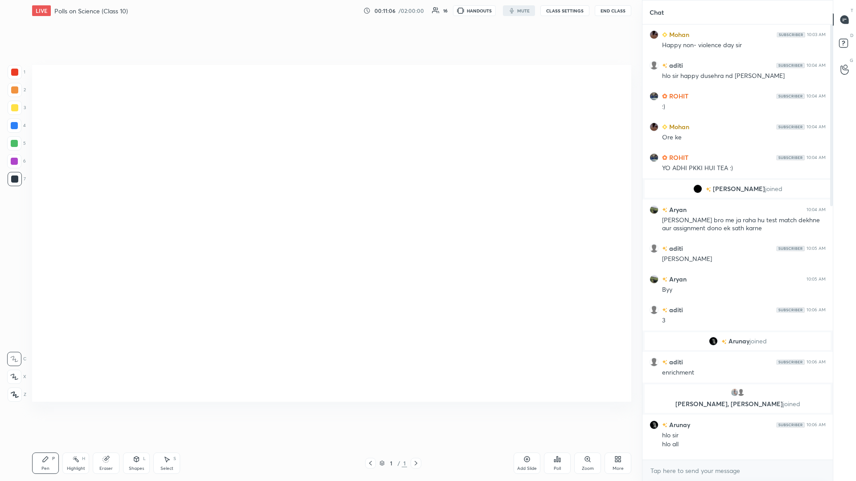
click at [320, 209] on div "More" at bounding box center [618, 469] width 11 height 4
click at [320, 209] on div "Video position" at bounding box center [607, 370] width 36 height 21
click at [320, 209] on div "Bottom right" at bounding box center [607, 420] width 36 height 21
click at [320, 209] on div "More" at bounding box center [618, 463] width 27 height 21
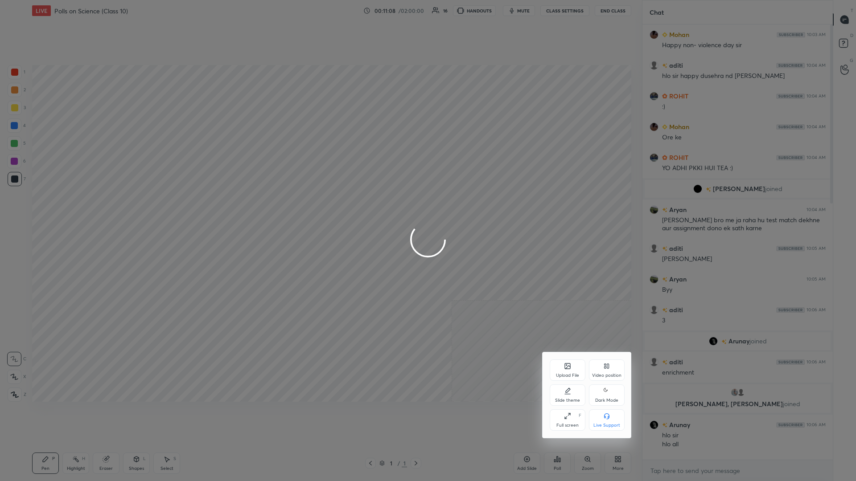
click at [320, 209] on div "Dark Mode" at bounding box center [606, 401] width 23 height 4
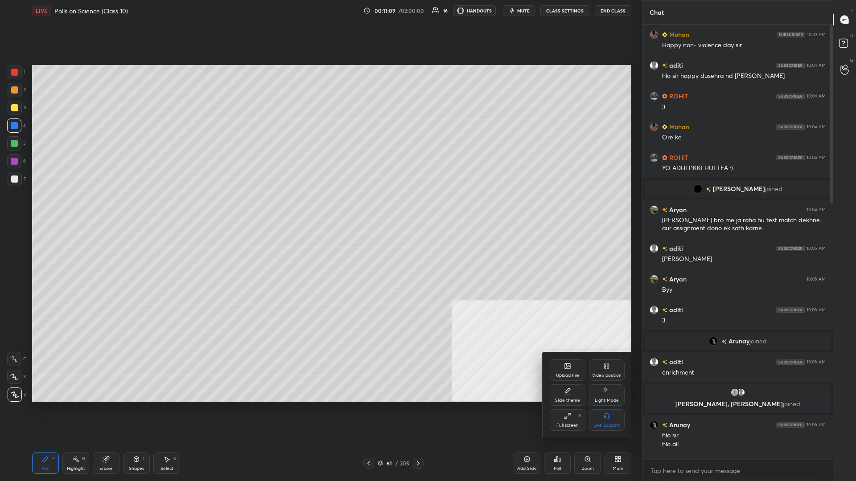
click at [320, 209] on div at bounding box center [428, 240] width 856 height 481
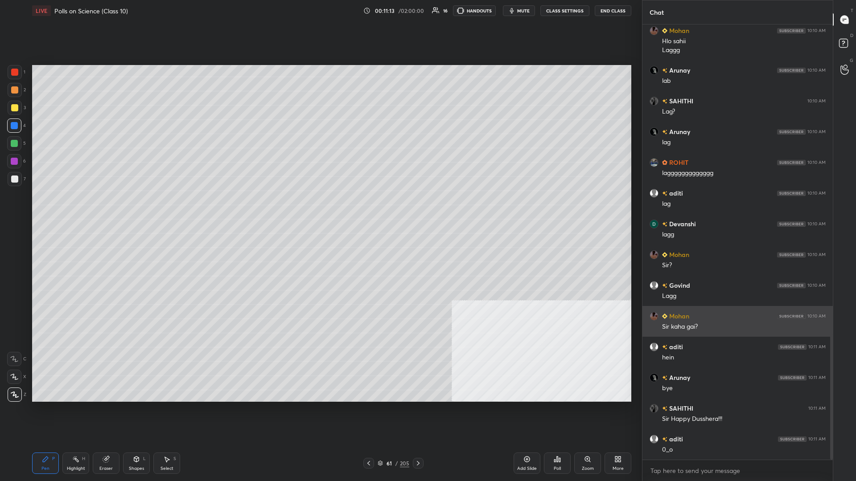
scroll to position [1110, 0]
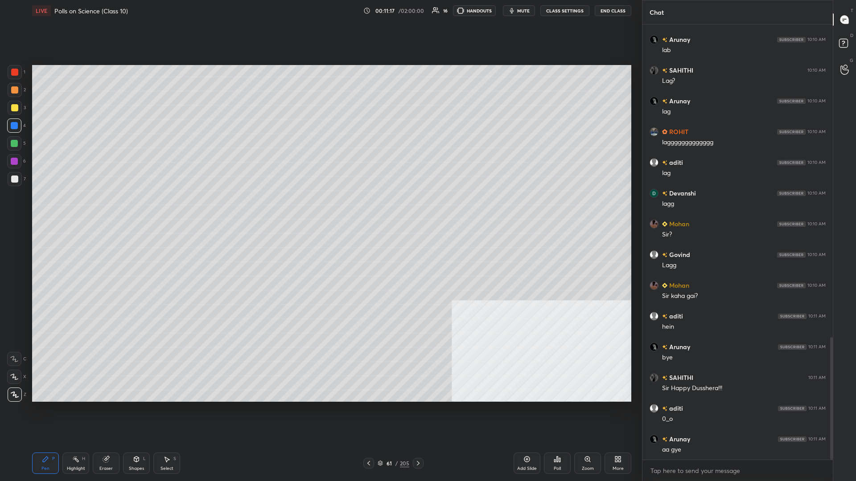
click at [320, 209] on div "61" at bounding box center [389, 463] width 9 height 5
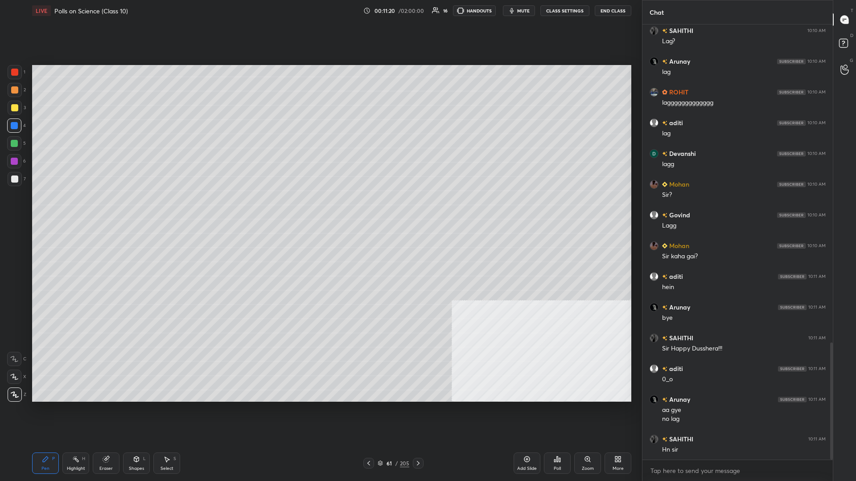
scroll to position [1211, 0]
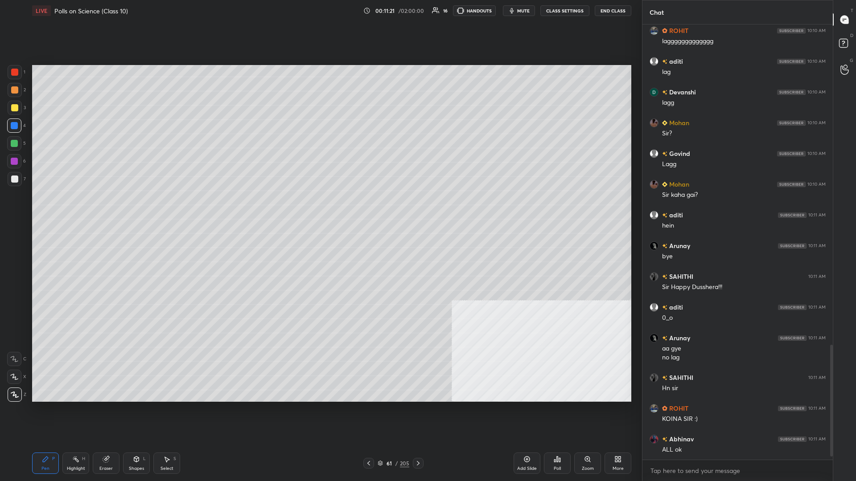
click at [320, 209] on div "Add Slide" at bounding box center [527, 463] width 27 height 21
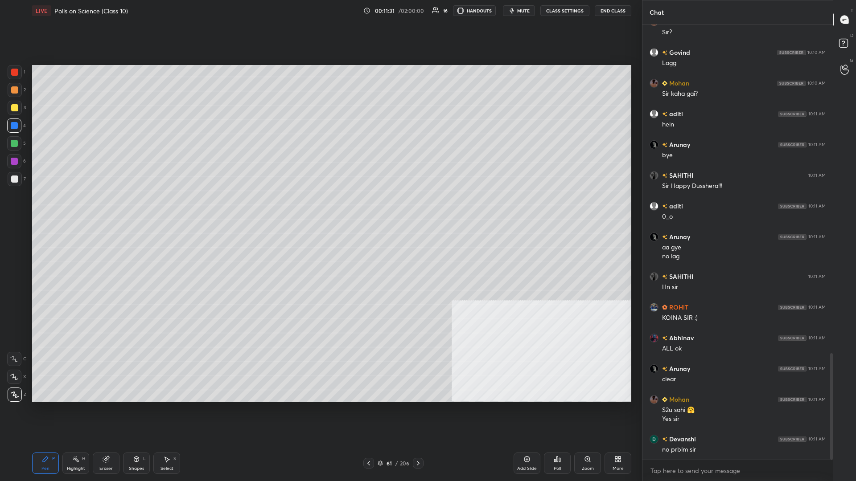
scroll to position [1343, 0]
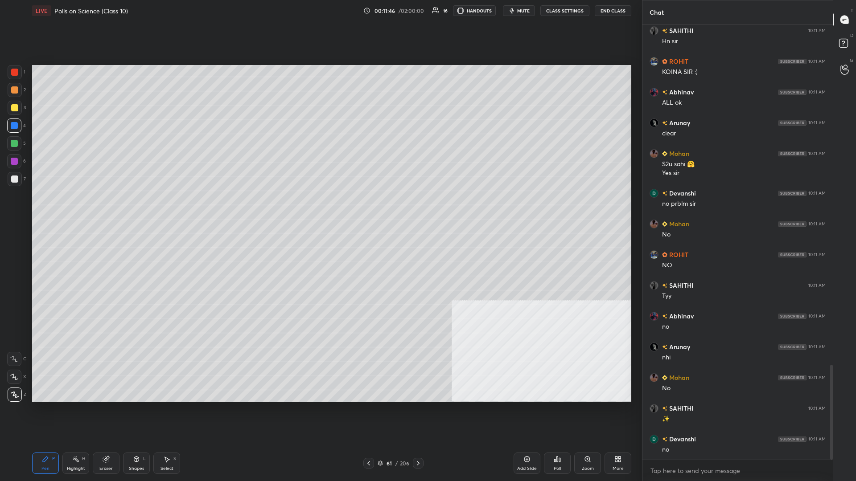
click at [320, 209] on div "Add Slide" at bounding box center [527, 469] width 20 height 4
click at [7, 105] on div "1 2 3 4 5 6 7" at bounding box center [16, 127] width 19 height 125
click at [16, 111] on div at bounding box center [14, 107] width 7 height 7
click at [16, 125] on div at bounding box center [14, 125] width 7 height 7
click at [13, 142] on div at bounding box center [14, 143] width 7 height 7
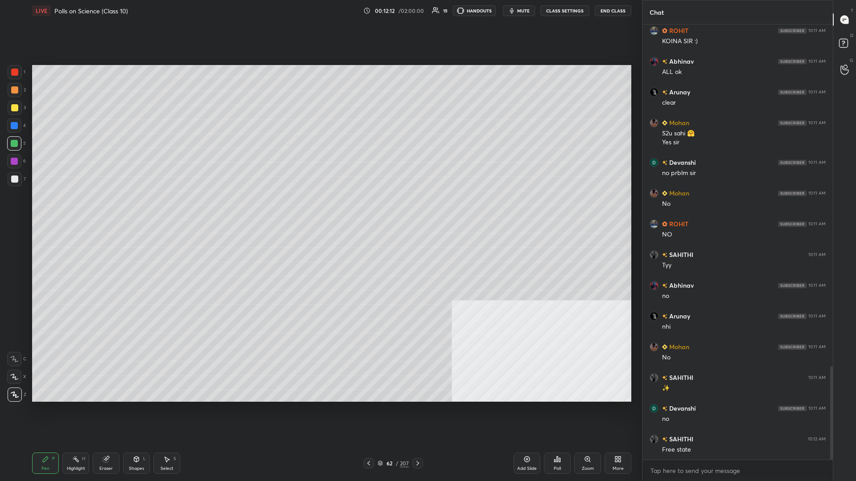
scroll to position [1620, 0]
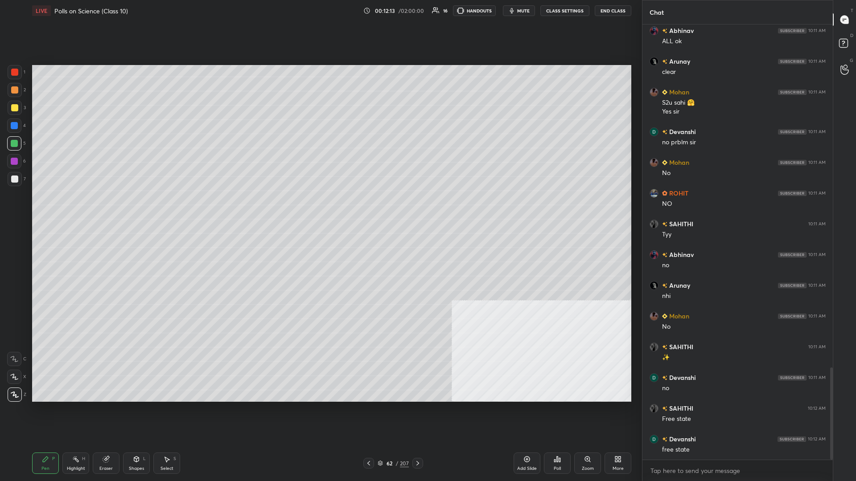
click at [16, 129] on div at bounding box center [14, 126] width 14 height 14
click at [12, 144] on div at bounding box center [14, 143] width 7 height 7
click at [13, 126] on div at bounding box center [14, 125] width 7 height 7
click at [16, 90] on div at bounding box center [14, 89] width 7 height 7
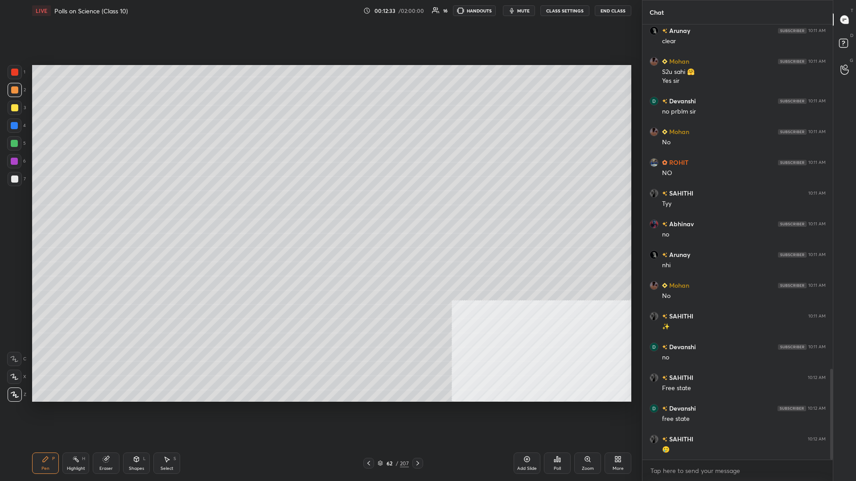
click at [86, 209] on div "Highlight H" at bounding box center [75, 463] width 27 height 21
click at [85, 209] on div "Highlight H" at bounding box center [75, 463] width 27 height 21
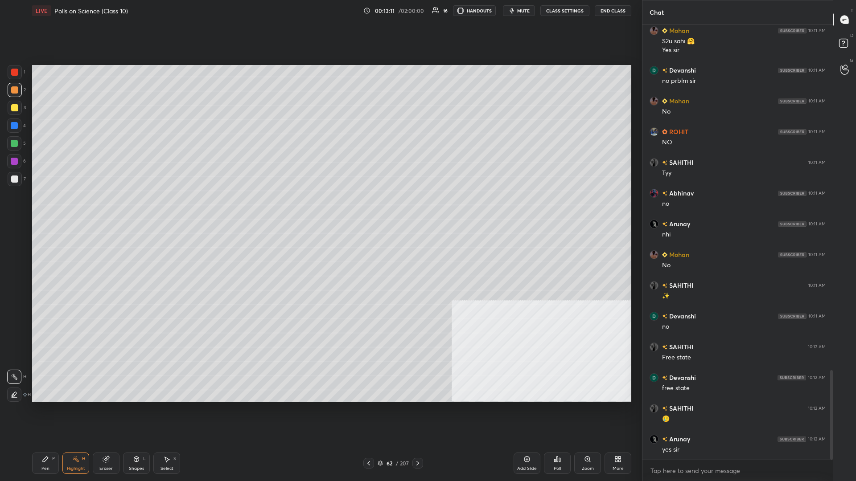
scroll to position [1712, 0]
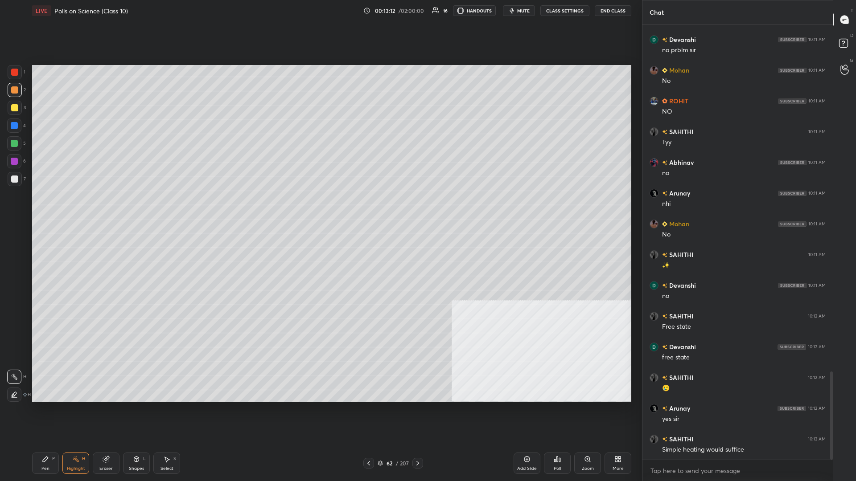
click at [45, 209] on div "Pen" at bounding box center [45, 469] width 8 height 4
click at [16, 144] on div at bounding box center [14, 143] width 7 height 7
click at [12, 180] on div at bounding box center [14, 179] width 7 height 7
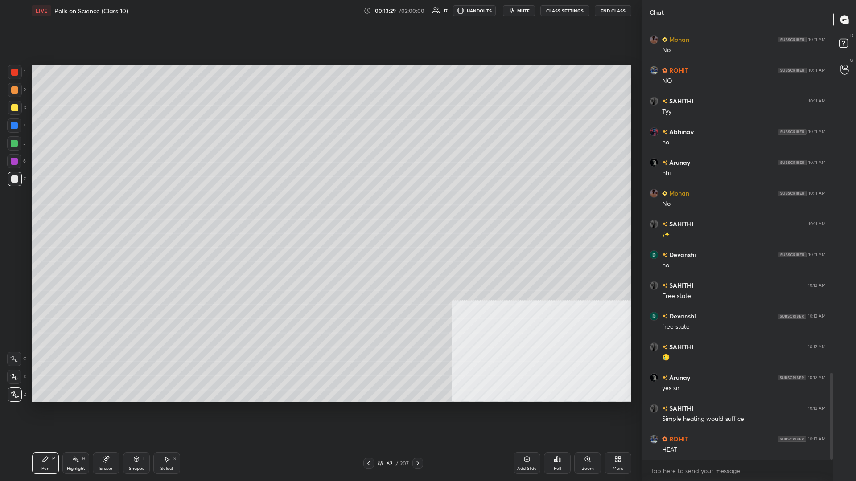
click at [21, 78] on div at bounding box center [15, 72] width 14 height 14
click at [75, 209] on div "Highlight H" at bounding box center [75, 463] width 27 height 21
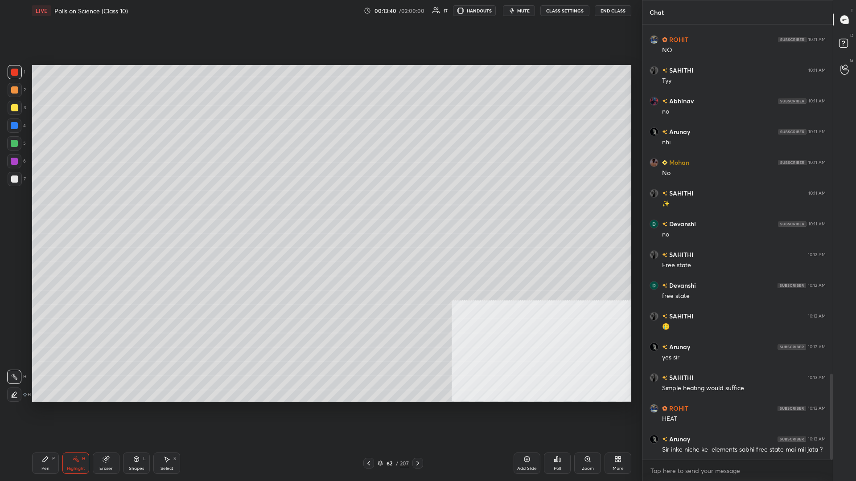
scroll to position [1805, 0]
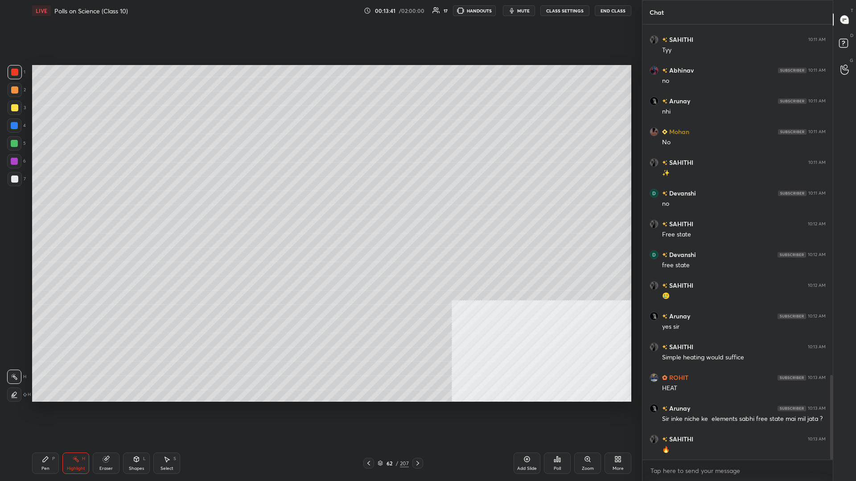
click at [44, 209] on icon at bounding box center [45, 459] width 5 height 5
click at [18, 179] on div at bounding box center [15, 179] width 14 height 14
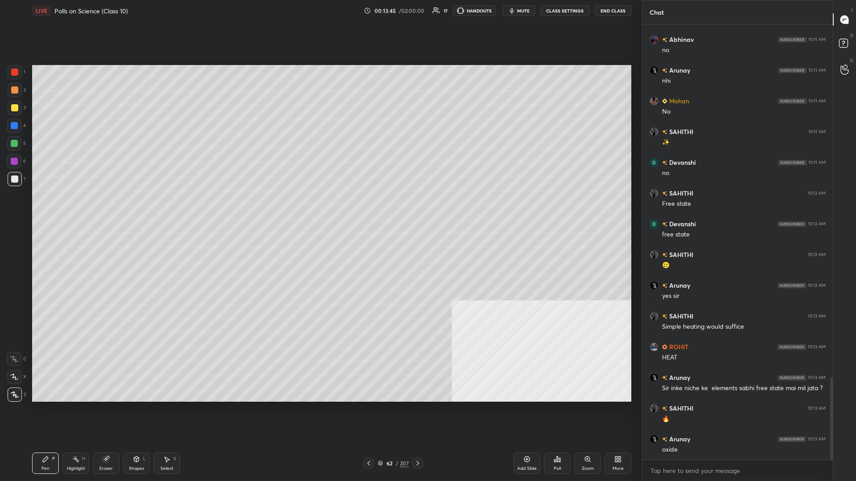
scroll to position [1866, 0]
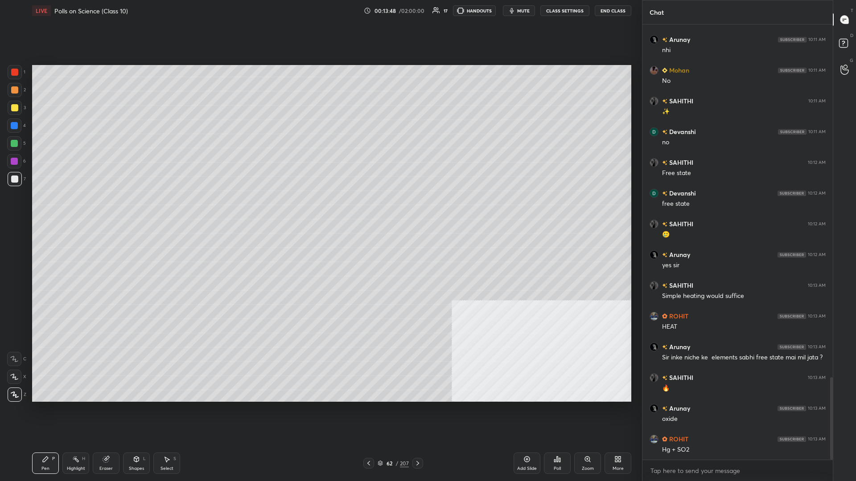
click at [17, 89] on div at bounding box center [14, 89] width 7 height 7
click at [14, 180] on div at bounding box center [14, 179] width 7 height 7
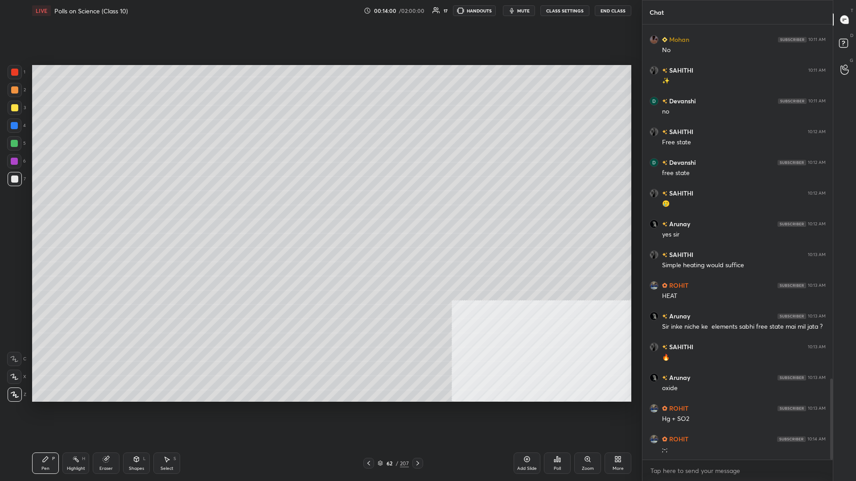
click at [73, 209] on div "Highlight" at bounding box center [76, 469] width 18 height 4
click at [48, 209] on icon at bounding box center [45, 459] width 5 height 5
click at [15, 181] on div at bounding box center [14, 179] width 7 height 7
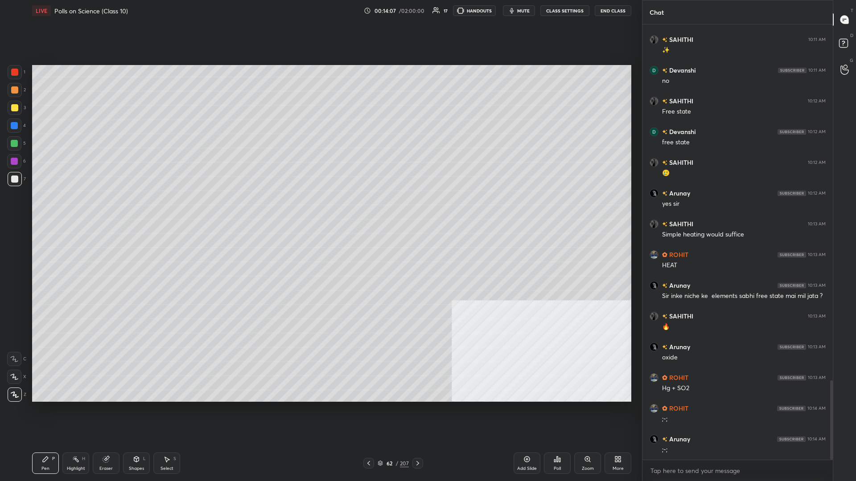
scroll to position [1958, 0]
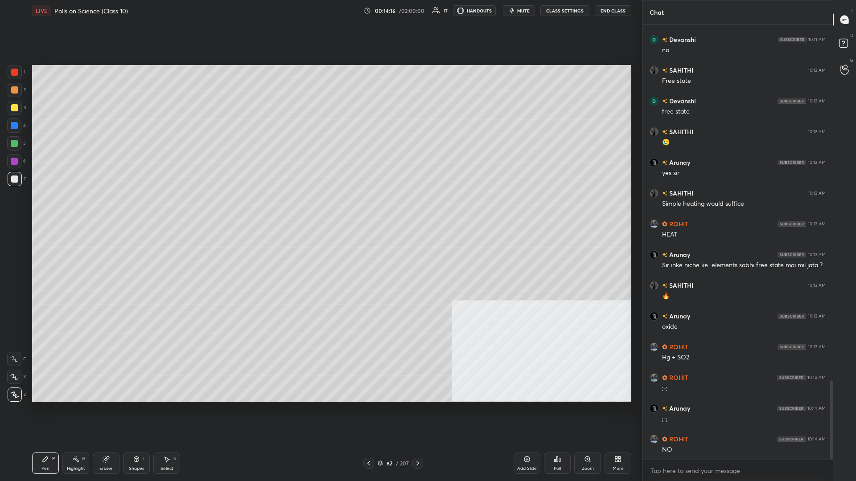
click at [12, 74] on div at bounding box center [14, 72] width 7 height 7
click at [16, 76] on div at bounding box center [15, 72] width 14 height 14
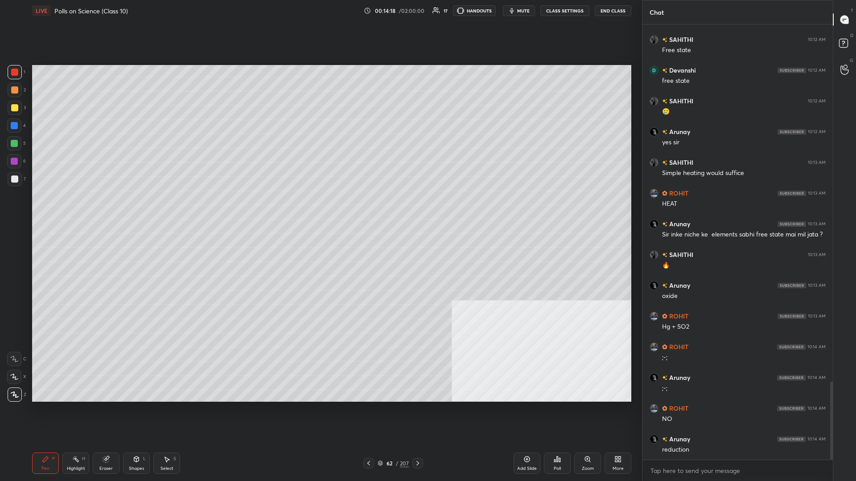
scroll to position [2020, 0]
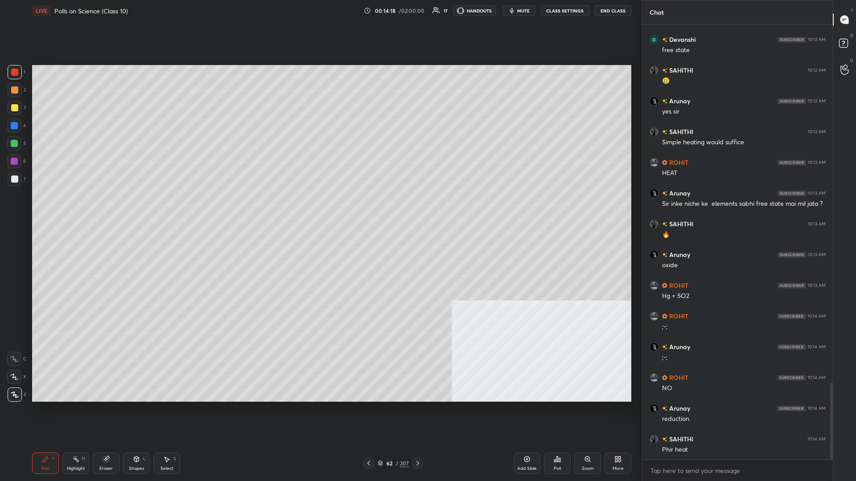
click at [64, 209] on div "Highlight H" at bounding box center [75, 463] width 27 height 21
click at [67, 209] on div "Highlight H" at bounding box center [75, 463] width 27 height 21
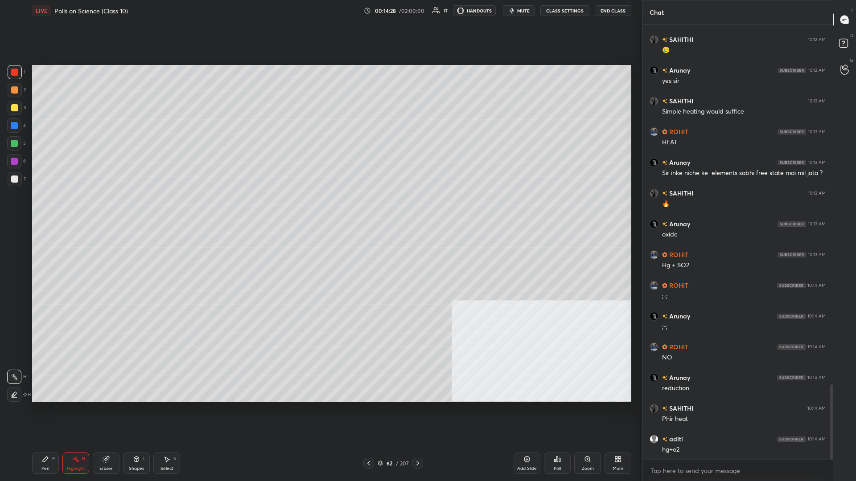
scroll to position [2082, 0]
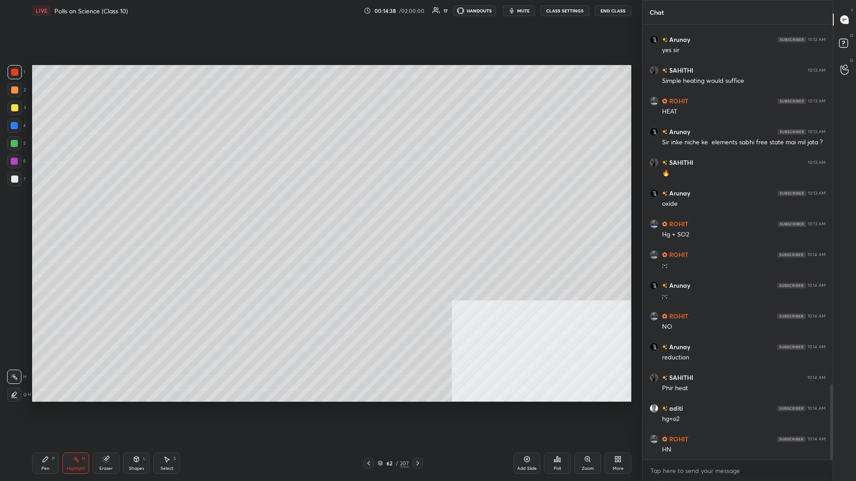
click at [45, 209] on icon at bounding box center [45, 459] width 5 height 5
click at [46, 209] on icon at bounding box center [45, 459] width 5 height 5
click at [21, 187] on div "7" at bounding box center [17, 181] width 18 height 18
click at [13, 182] on div at bounding box center [14, 179] width 7 height 7
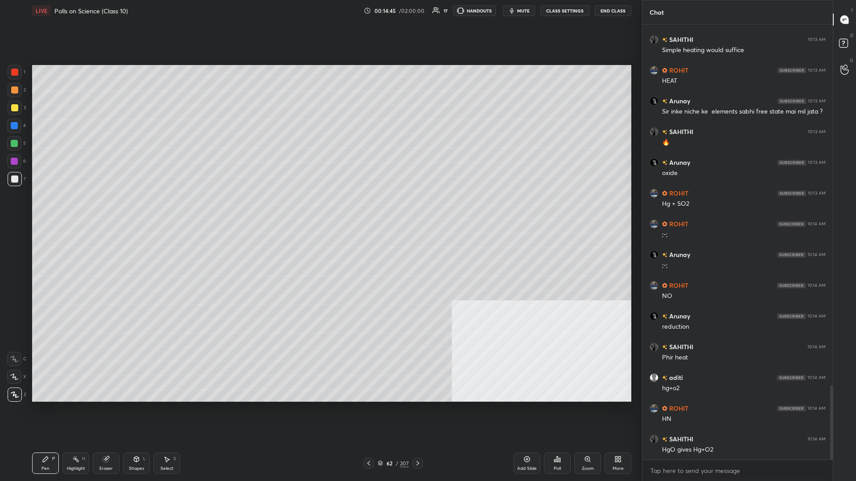
scroll to position [2143, 0]
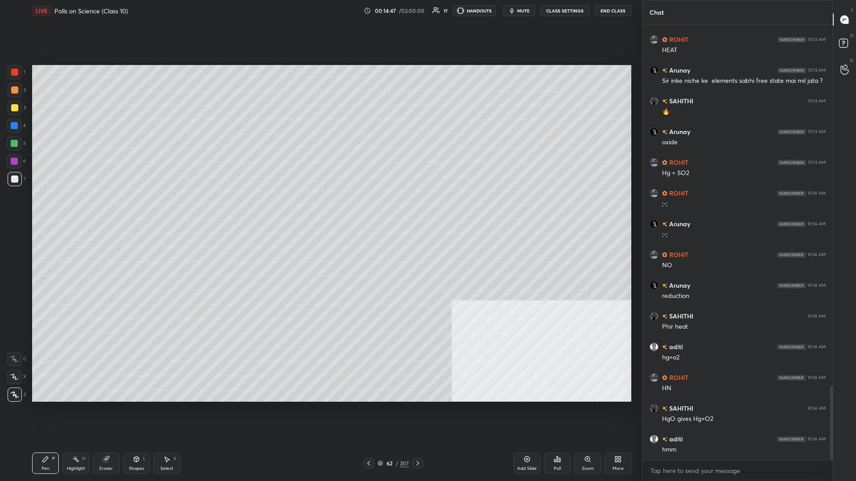
click at [17, 148] on div at bounding box center [14, 143] width 14 height 14
click at [16, 181] on div at bounding box center [14, 179] width 7 height 7
click at [17, 74] on div at bounding box center [14, 72] width 7 height 7
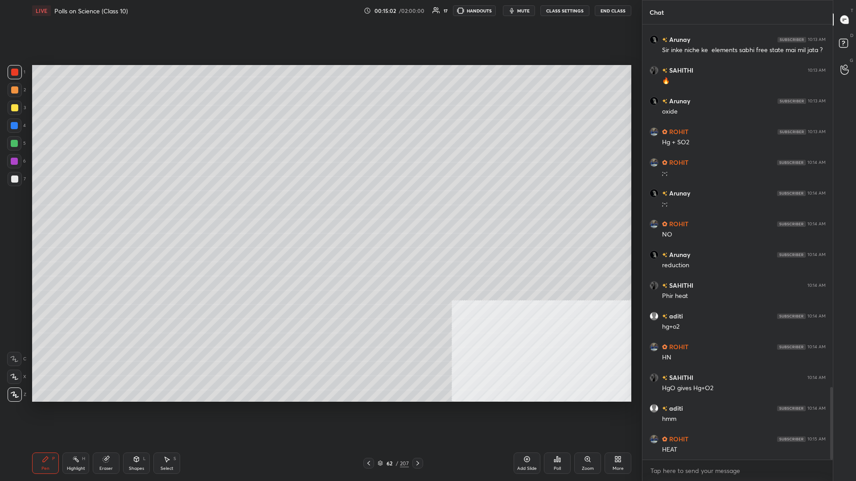
click at [10, 97] on div at bounding box center [15, 90] width 14 height 14
click at [14, 181] on div at bounding box center [14, 179] width 7 height 7
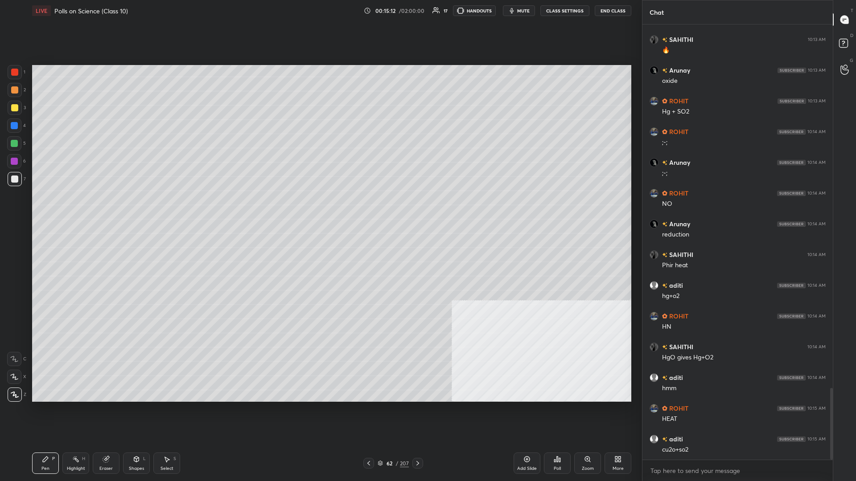
scroll to position [2243, 0]
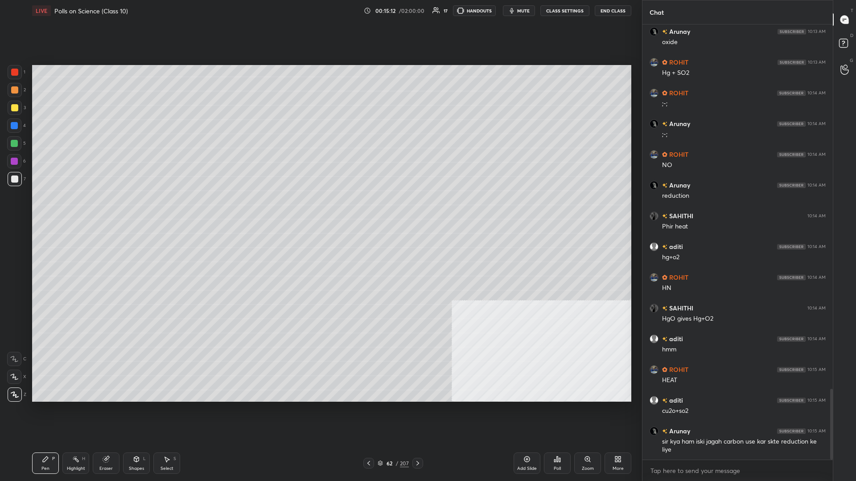
click at [16, 92] on div at bounding box center [14, 89] width 7 height 7
click at [12, 179] on div at bounding box center [14, 179] width 7 height 7
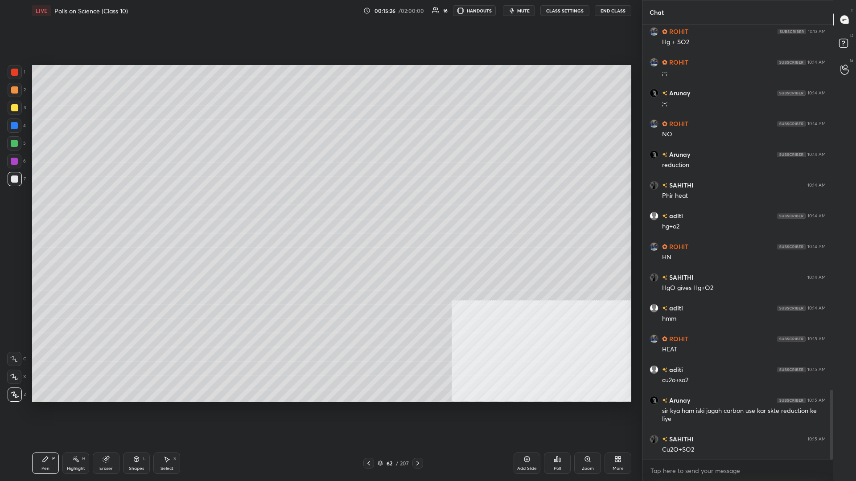
click at [78, 209] on icon at bounding box center [75, 459] width 7 height 7
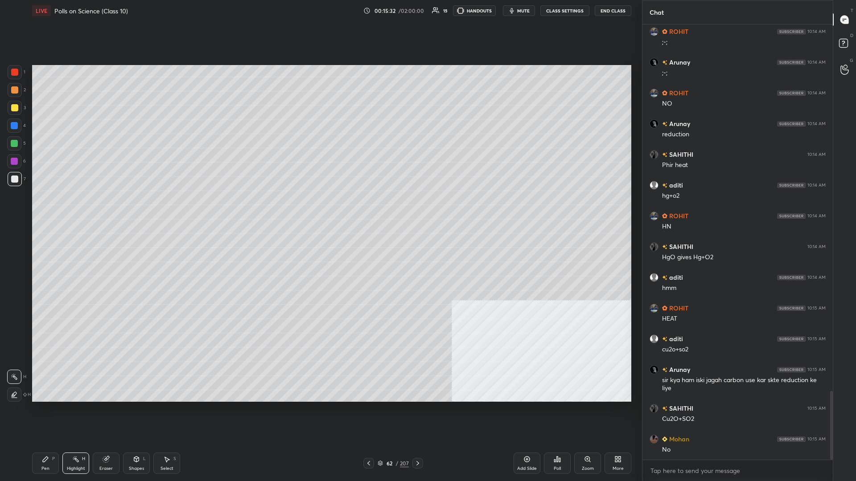
scroll to position [2336, 0]
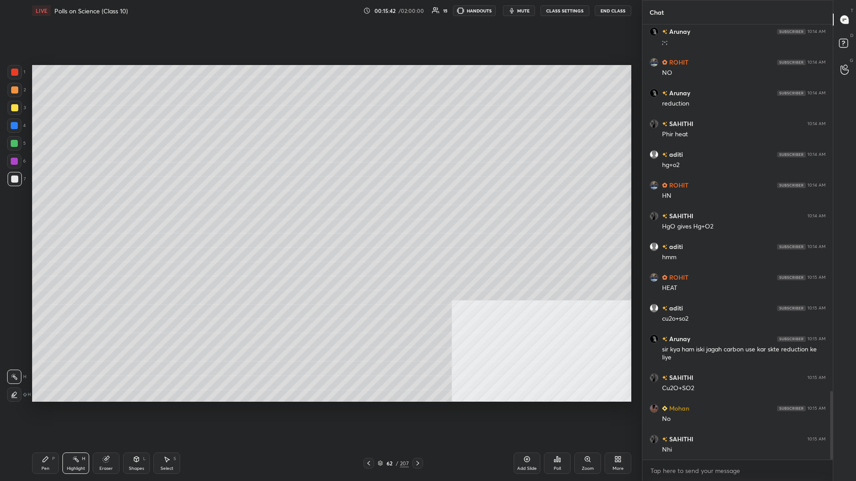
click at [45, 209] on icon at bounding box center [45, 459] width 5 height 5
click at [82, 209] on div "Highlight" at bounding box center [76, 469] width 18 height 4
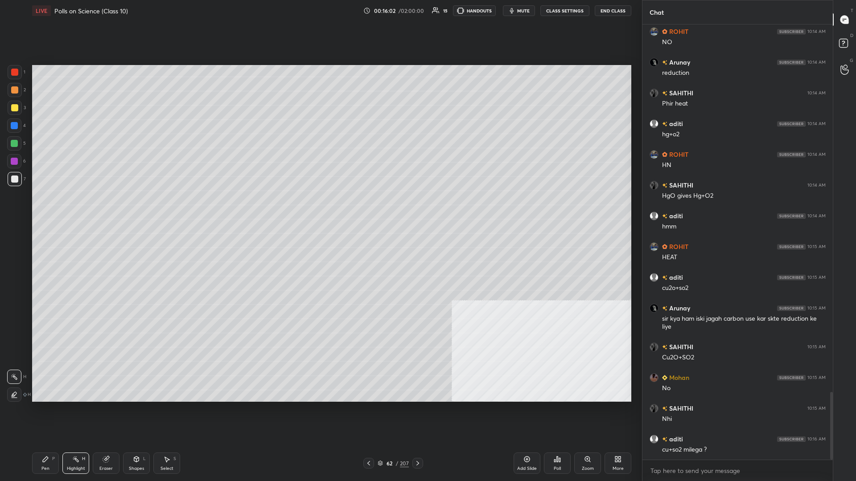
scroll to position [2397, 0]
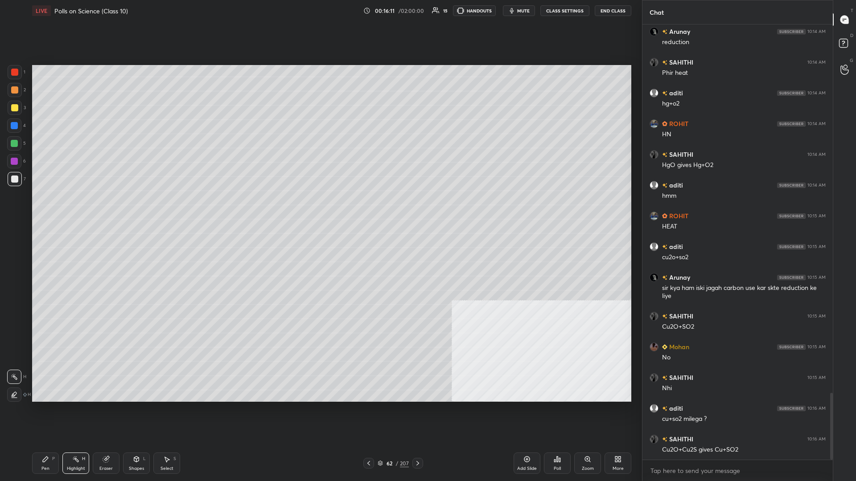
click at [38, 209] on div "Pen P" at bounding box center [45, 463] width 27 height 21
click at [43, 209] on icon at bounding box center [45, 459] width 7 height 7
click at [16, 91] on div at bounding box center [14, 89] width 7 height 7
click at [14, 179] on div at bounding box center [14, 179] width 7 height 7
click at [17, 67] on div at bounding box center [15, 72] width 14 height 14
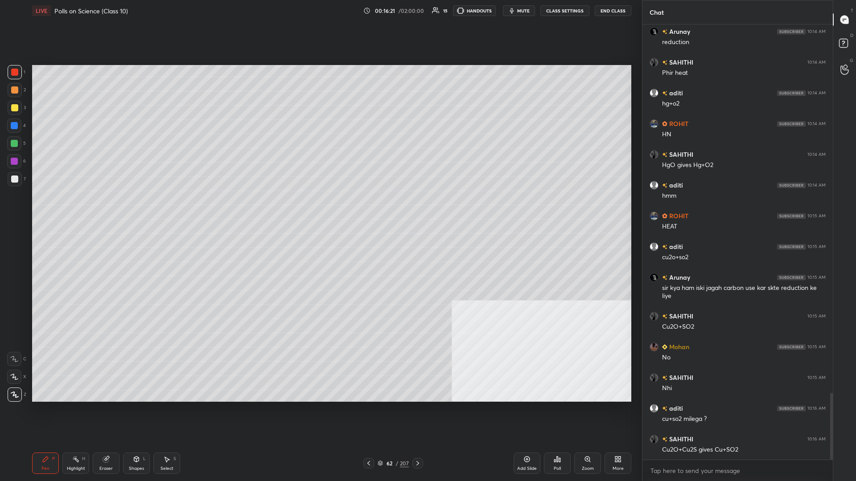
click at [17, 180] on div at bounding box center [14, 179] width 7 height 7
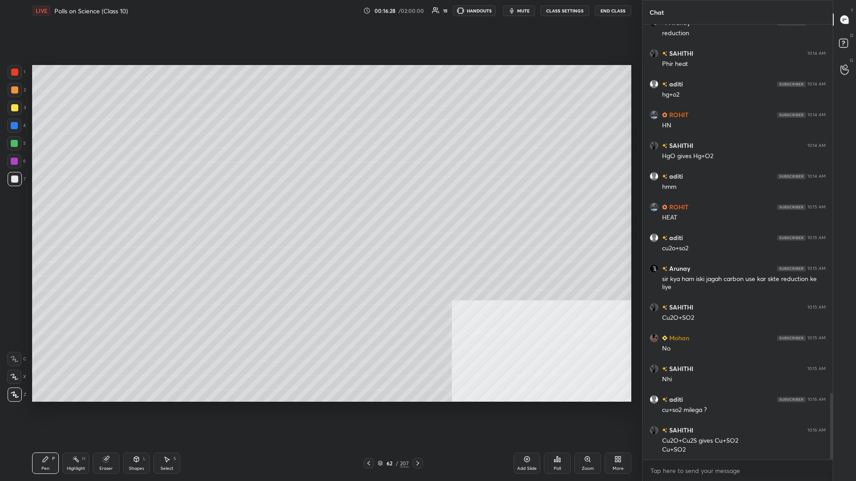
click at [79, 209] on icon at bounding box center [75, 459] width 7 height 7
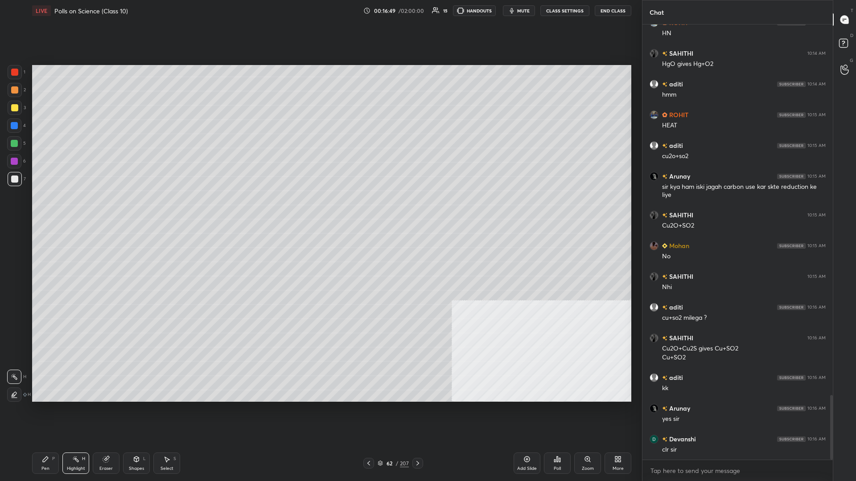
scroll to position [2529, 0]
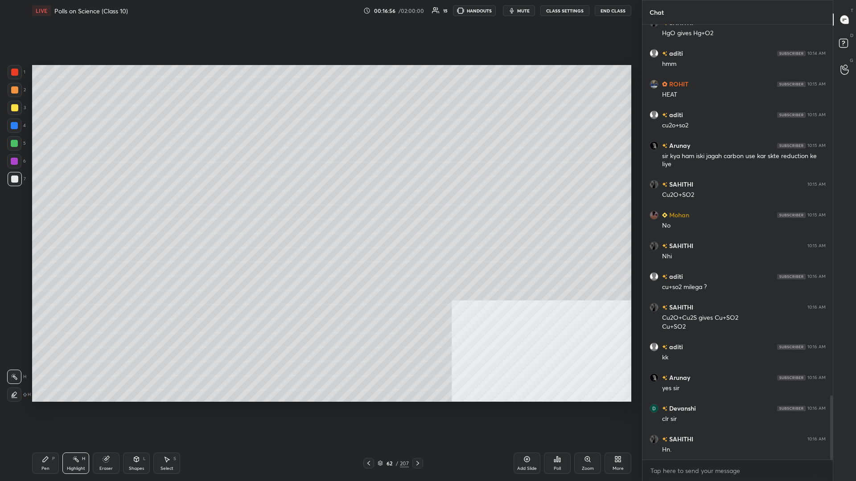
click at [34, 209] on div "Pen P" at bounding box center [45, 463] width 27 height 21
click at [32, 209] on div "Pen P" at bounding box center [45, 463] width 27 height 21
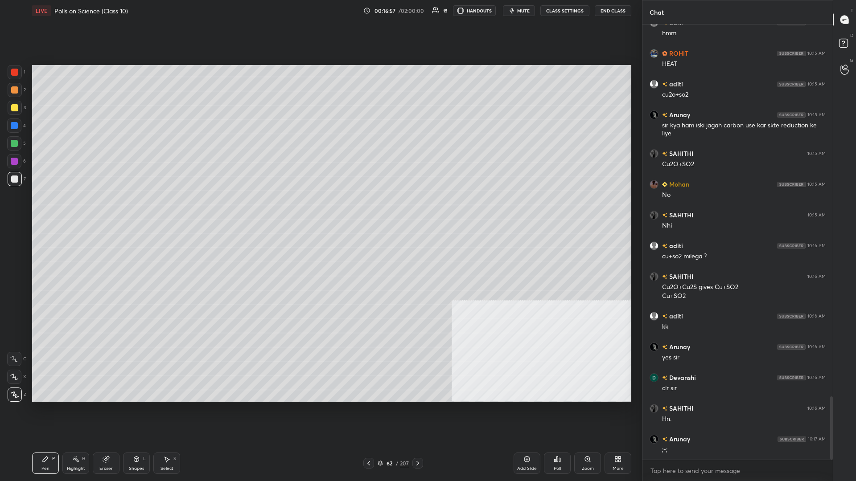
click at [40, 209] on div "Pen P" at bounding box center [45, 463] width 27 height 21
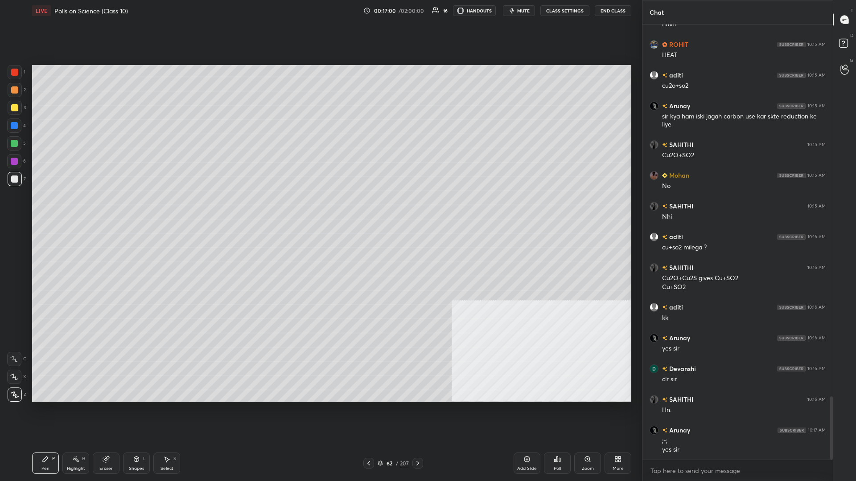
click at [320, 209] on icon at bounding box center [526, 459] width 7 height 7
click at [18, 102] on div at bounding box center [15, 108] width 14 height 14
click at [11, 108] on div at bounding box center [14, 107] width 7 height 7
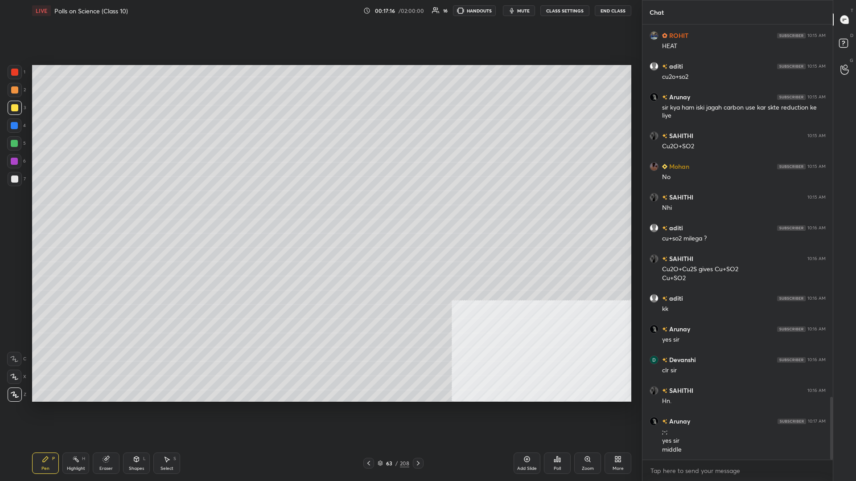
click at [14, 148] on div at bounding box center [14, 143] width 14 height 14
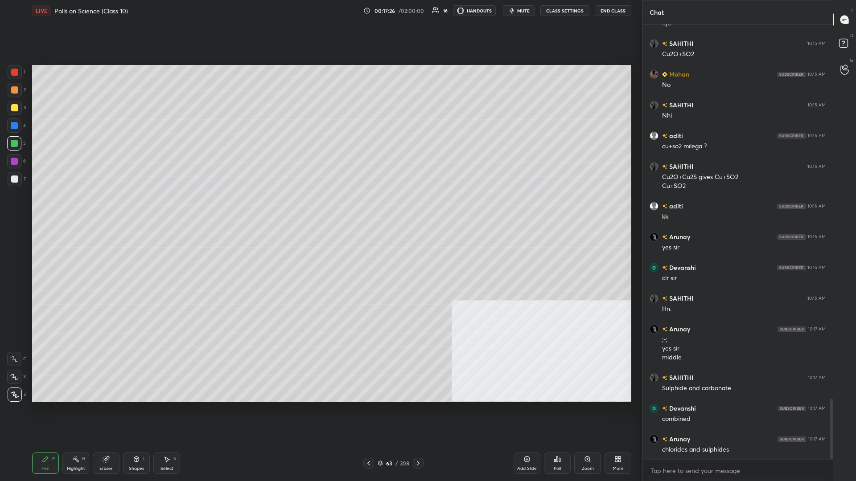
scroll to position [2701, 0]
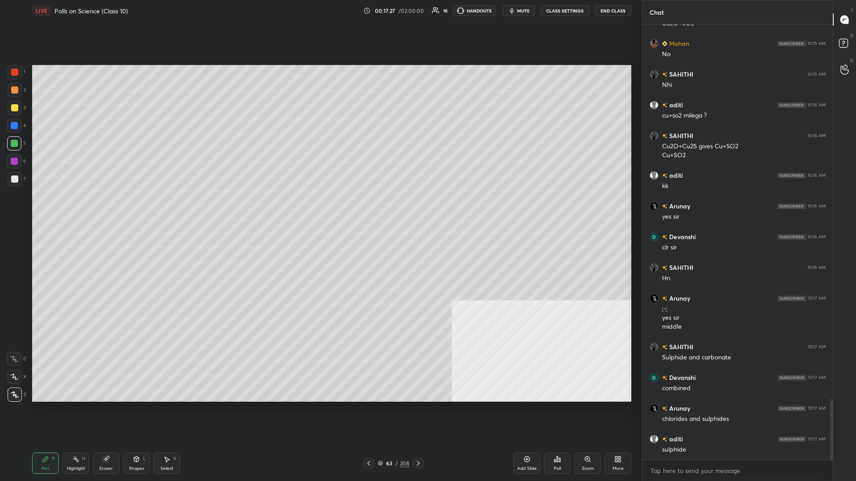
click at [15, 125] on div at bounding box center [14, 125] width 7 height 7
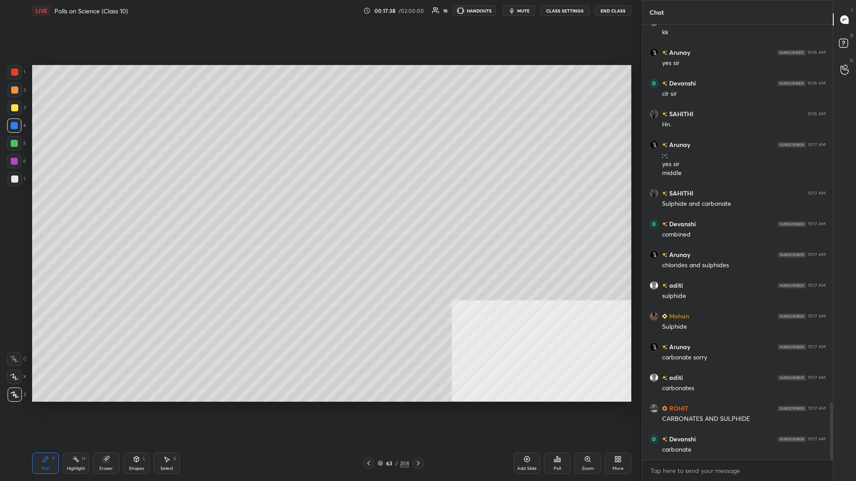
scroll to position [2885, 0]
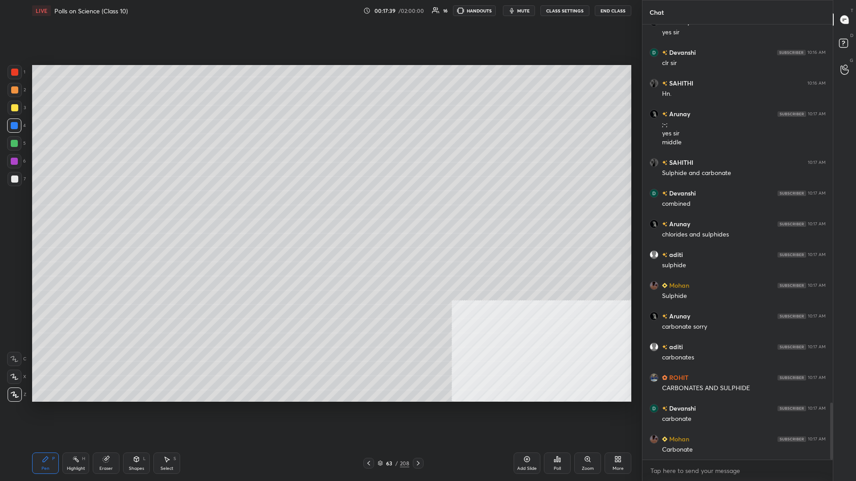
click at [13, 145] on div at bounding box center [14, 143] width 7 height 7
click at [17, 163] on div at bounding box center [14, 161] width 7 height 7
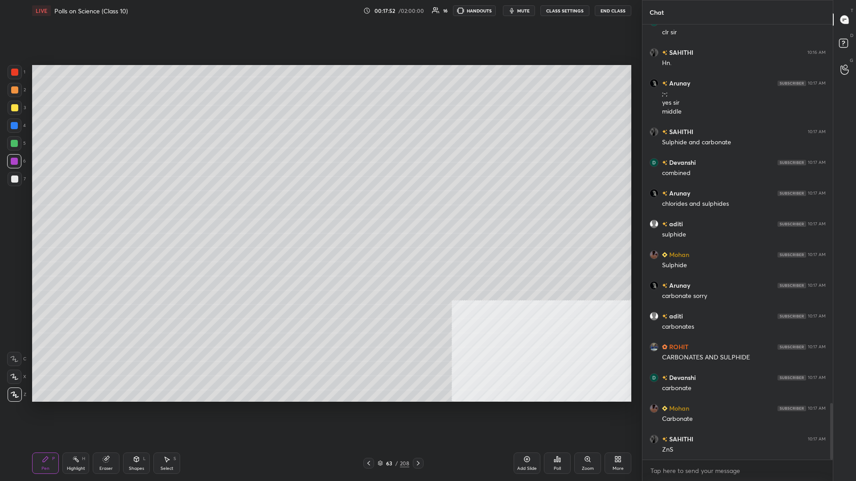
scroll to position [2925, 0]
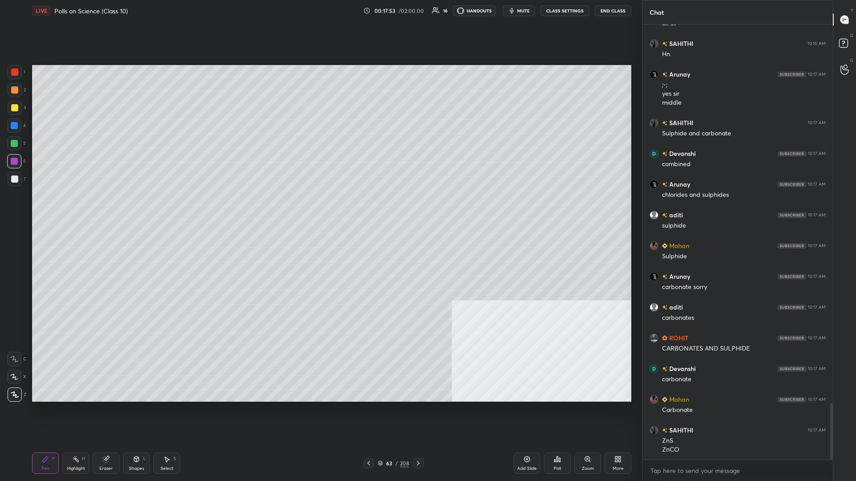
click at [18, 146] on div at bounding box center [14, 143] width 14 height 14
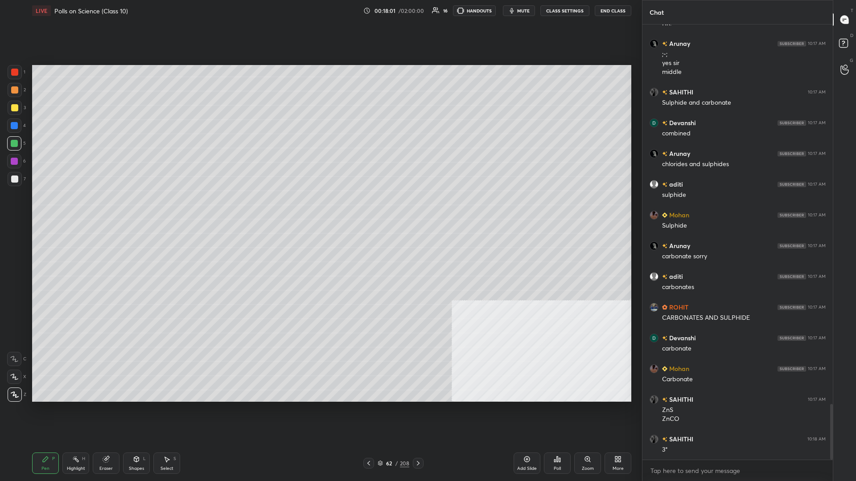
click at [83, 209] on div "Highlight H" at bounding box center [75, 463] width 27 height 21
click at [82, 209] on div "H" at bounding box center [83, 459] width 3 height 4
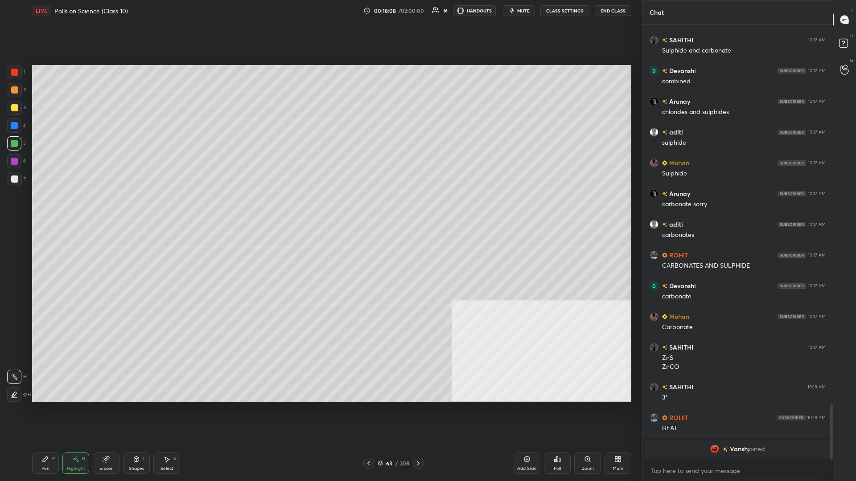
scroll to position [2302, 0]
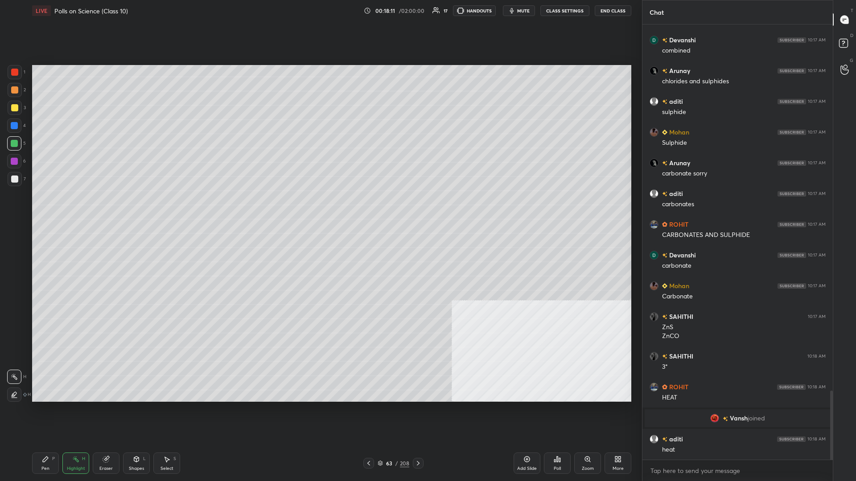
click at [34, 209] on div "Pen P" at bounding box center [45, 463] width 27 height 21
click at [43, 209] on icon at bounding box center [45, 459] width 7 height 7
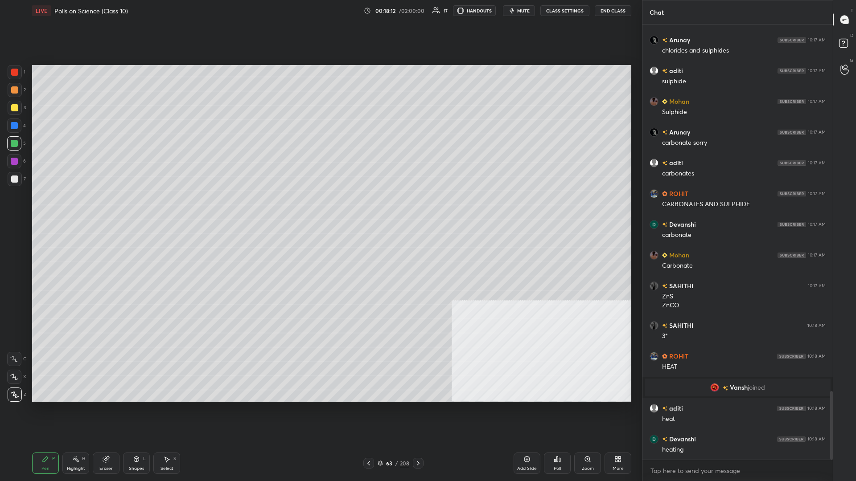
click at [16, 177] on div at bounding box center [14, 179] width 7 height 7
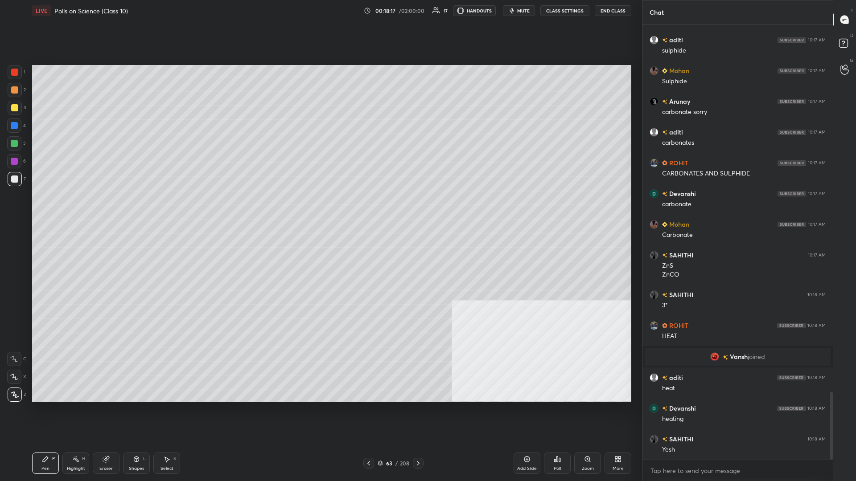
scroll to position [2394, 0]
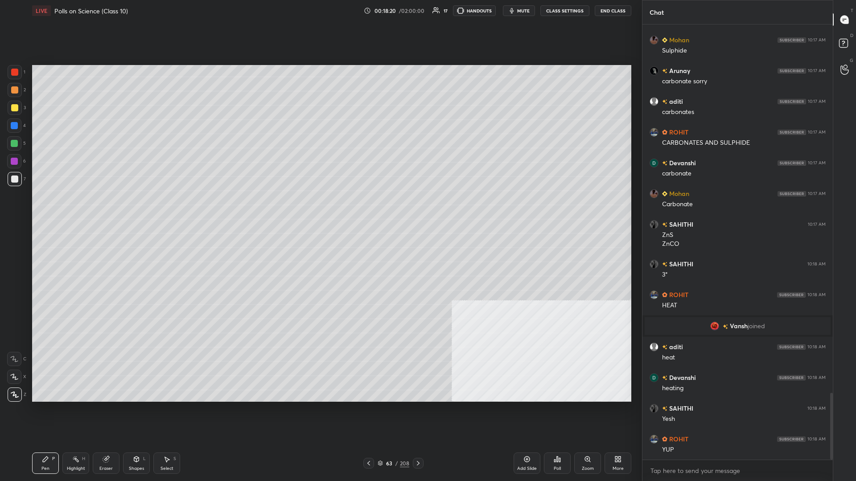
click at [12, 74] on div at bounding box center [14, 72] width 7 height 7
click at [15, 98] on div "2" at bounding box center [17, 92] width 18 height 18
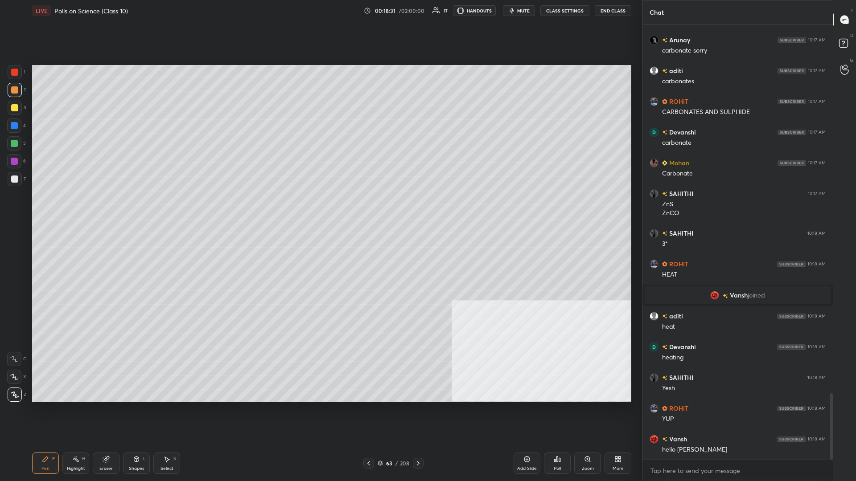
click at [17, 126] on div at bounding box center [14, 125] width 7 height 7
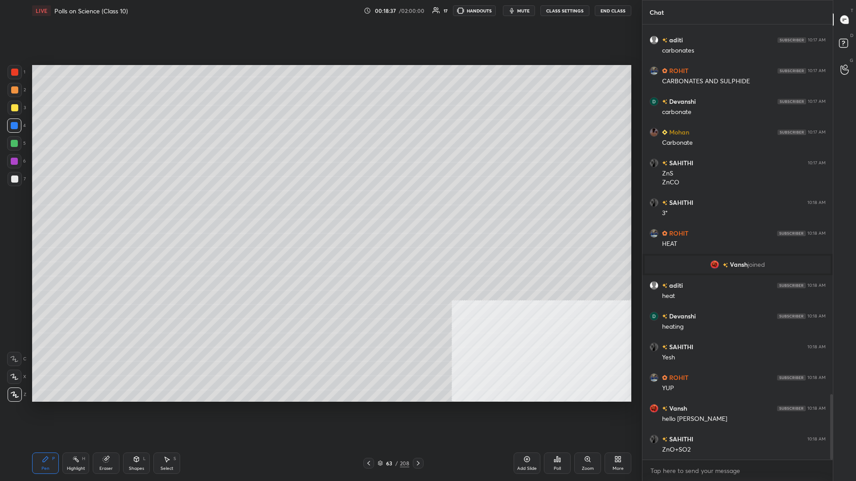
scroll to position [2486, 0]
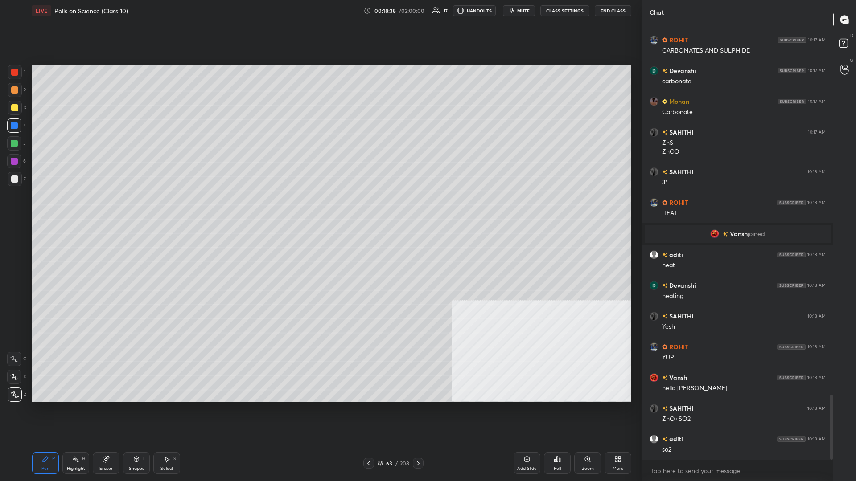
click at [88, 209] on div "Highlight H" at bounding box center [75, 463] width 27 height 21
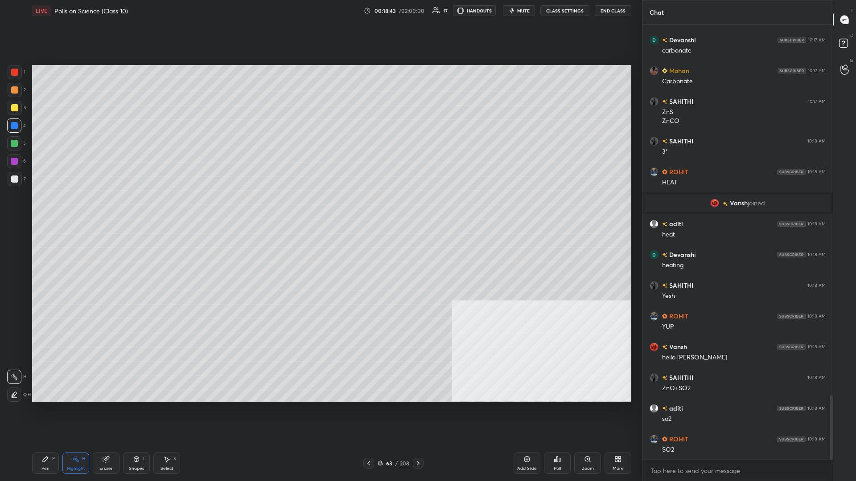
click at [52, 209] on div "Pen P" at bounding box center [45, 463] width 27 height 21
click at [13, 146] on div at bounding box center [14, 143] width 7 height 7
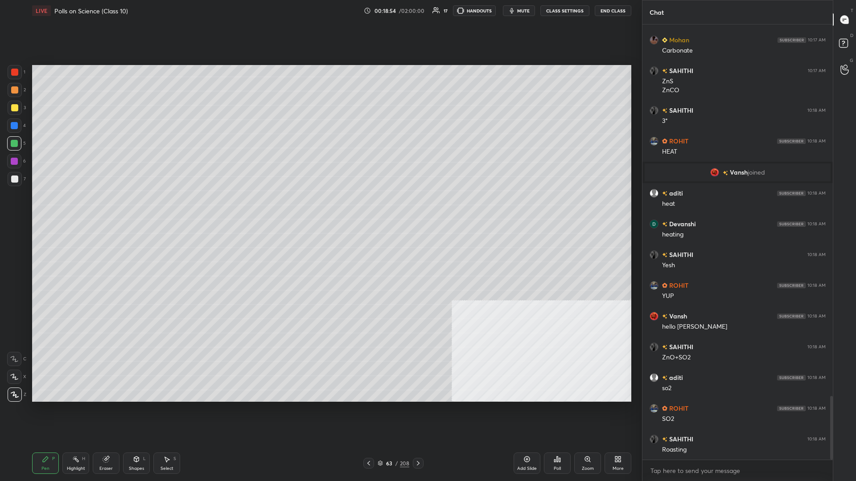
scroll to position [2579, 0]
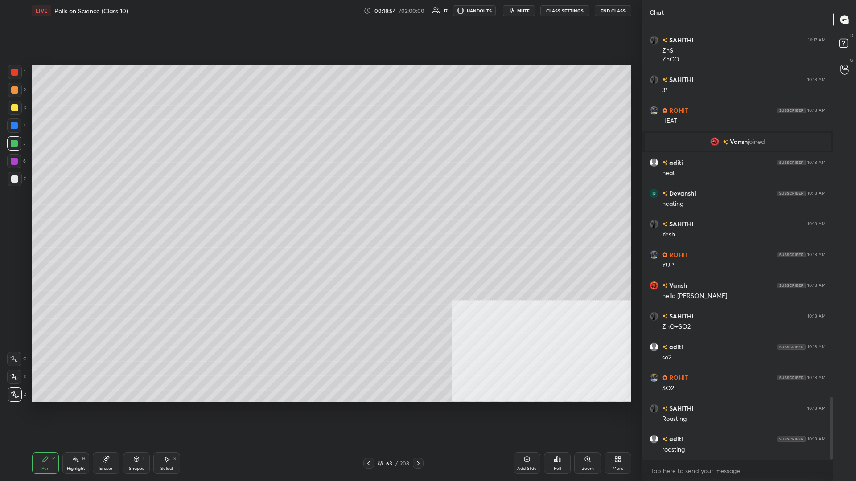
click at [9, 91] on div at bounding box center [15, 90] width 14 height 14
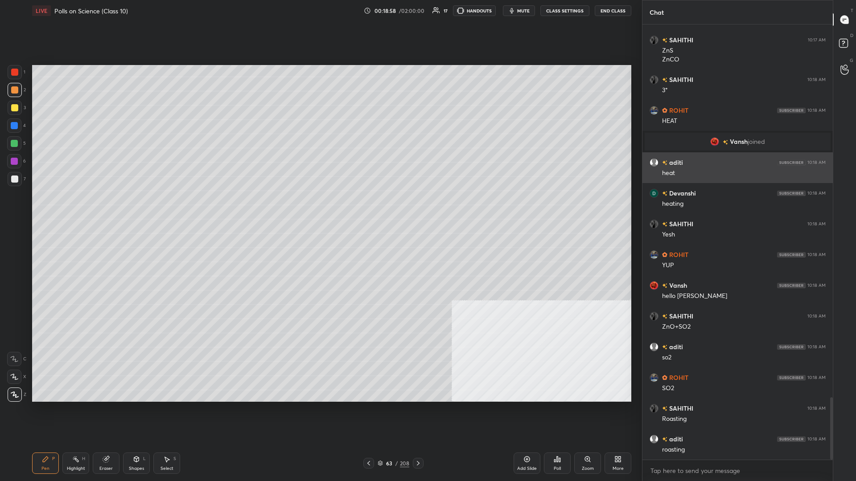
scroll to position [2609, 0]
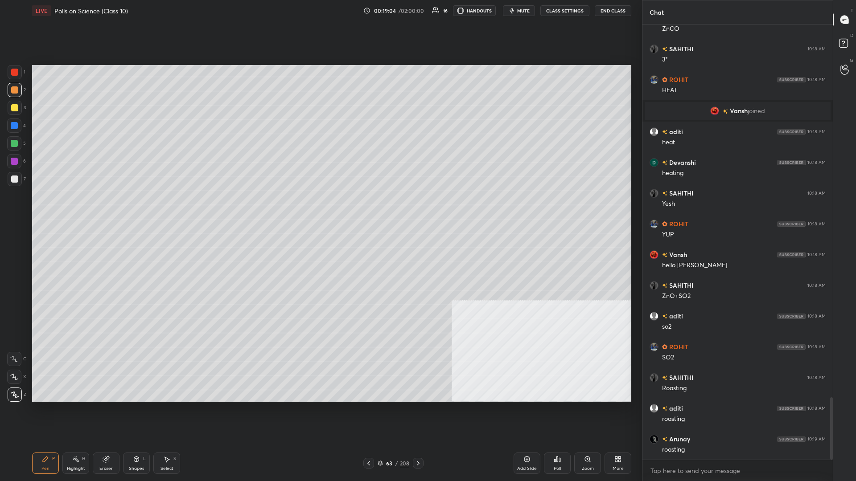
click at [16, 129] on div at bounding box center [14, 125] width 7 height 7
click at [9, 93] on div at bounding box center [15, 90] width 14 height 14
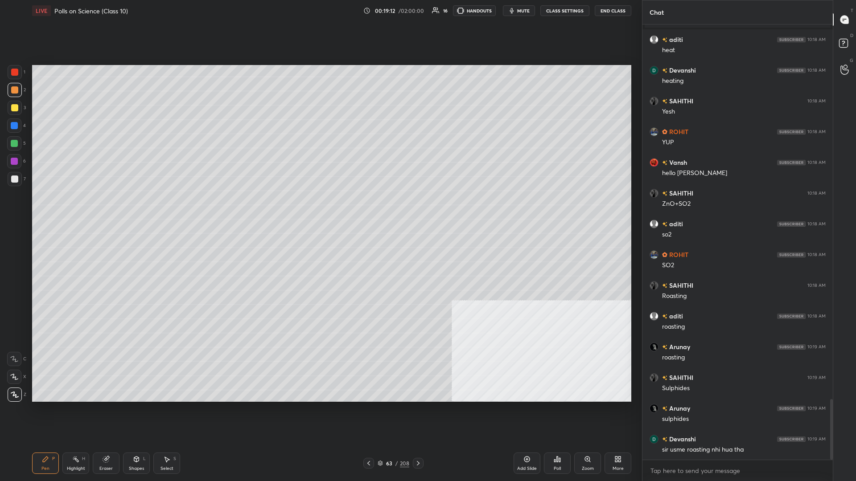
scroll to position [2732, 0]
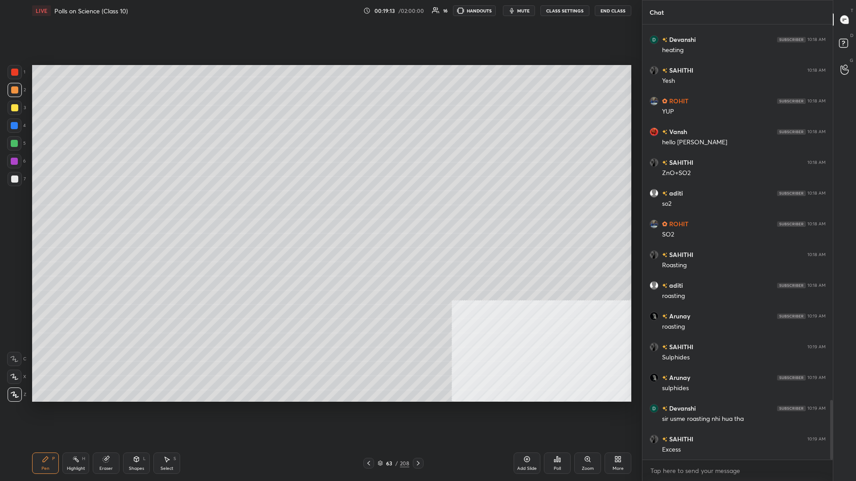
click at [10, 180] on div at bounding box center [15, 179] width 14 height 14
click at [13, 179] on div at bounding box center [14, 179] width 7 height 7
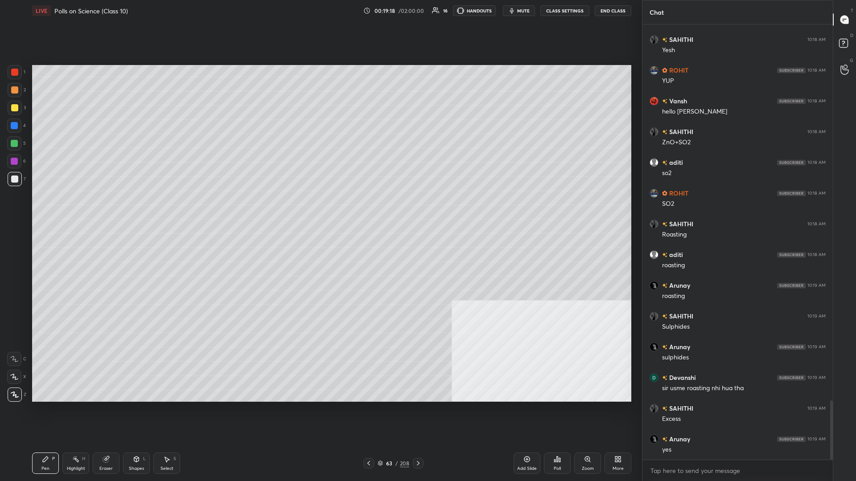
click at [65, 209] on div "Highlight H" at bounding box center [75, 463] width 27 height 21
click at [67, 209] on div "Highlight H" at bounding box center [75, 463] width 27 height 21
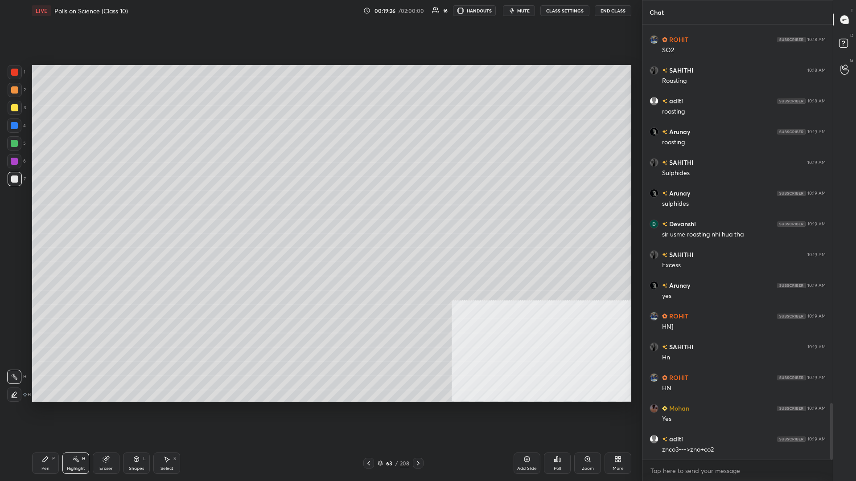
scroll to position [2948, 0]
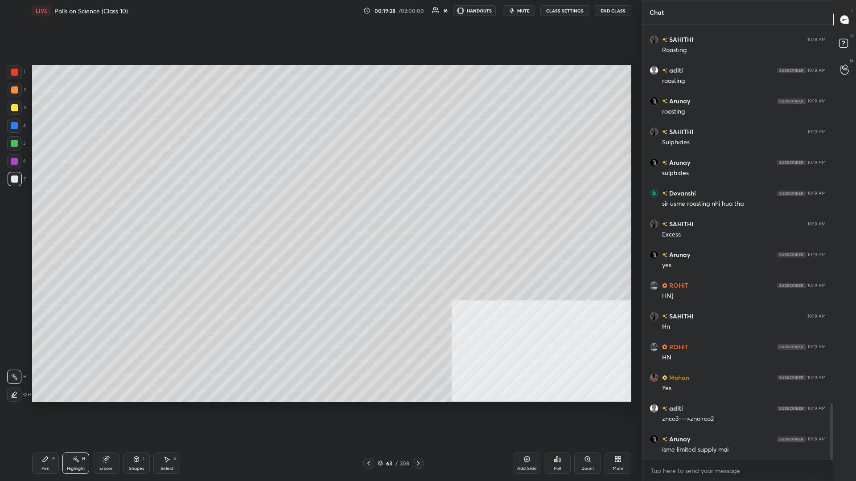
click at [49, 209] on icon at bounding box center [45, 459] width 7 height 7
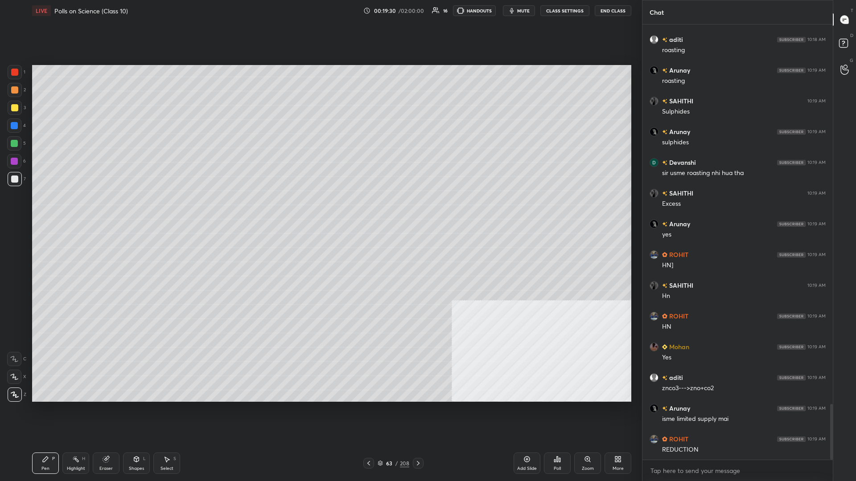
click at [21, 73] on div at bounding box center [15, 72] width 14 height 14
click at [81, 209] on div "Highlight H" at bounding box center [75, 463] width 27 height 21
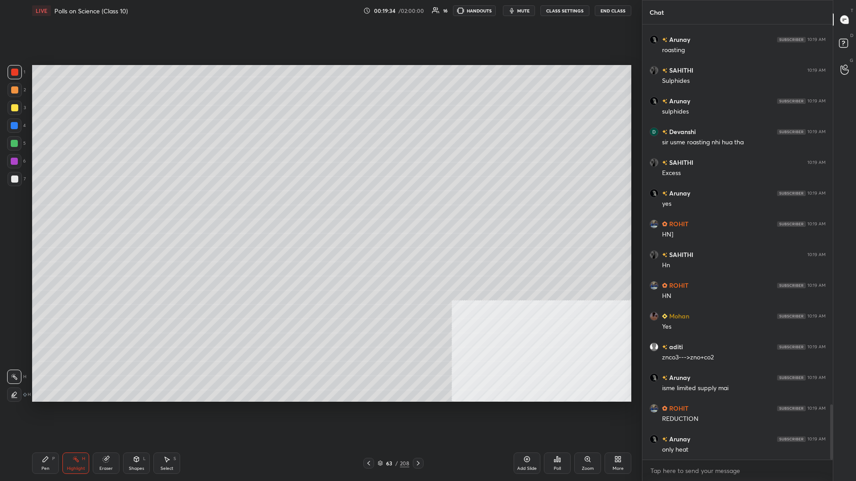
scroll to position [3040, 0]
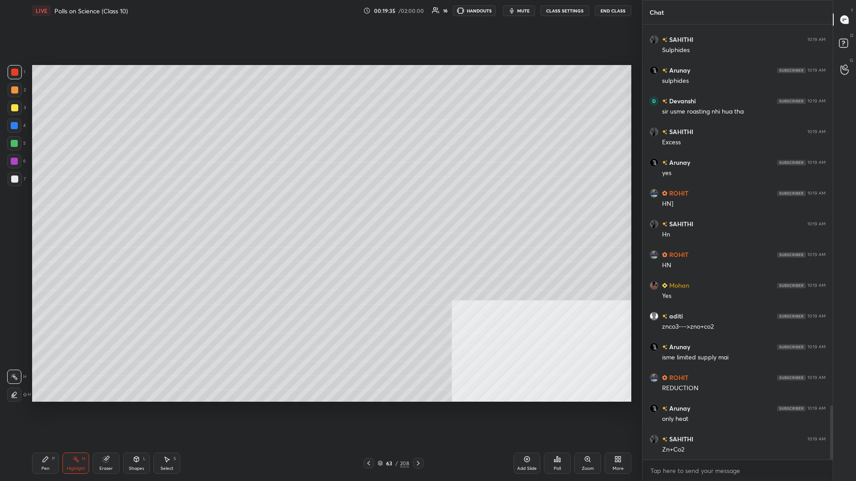
click at [60, 209] on div "Pen P Highlight H Eraser Shapes L Select S" at bounding box center [152, 463] width 241 height 21
click at [50, 209] on div "Pen P" at bounding box center [45, 463] width 27 height 21
click at [12, 85] on div at bounding box center [15, 90] width 14 height 14
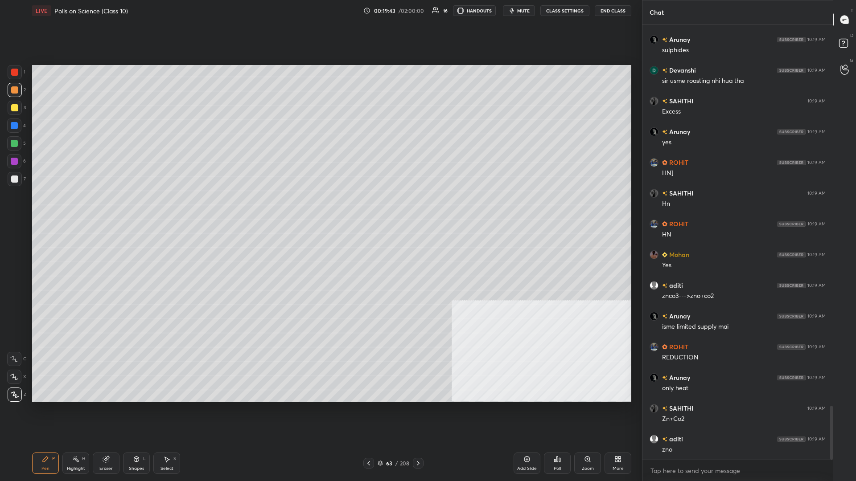
click at [79, 209] on div "Highlight H" at bounding box center [75, 463] width 27 height 21
click at [81, 209] on div "Highlight H" at bounding box center [75, 463] width 27 height 21
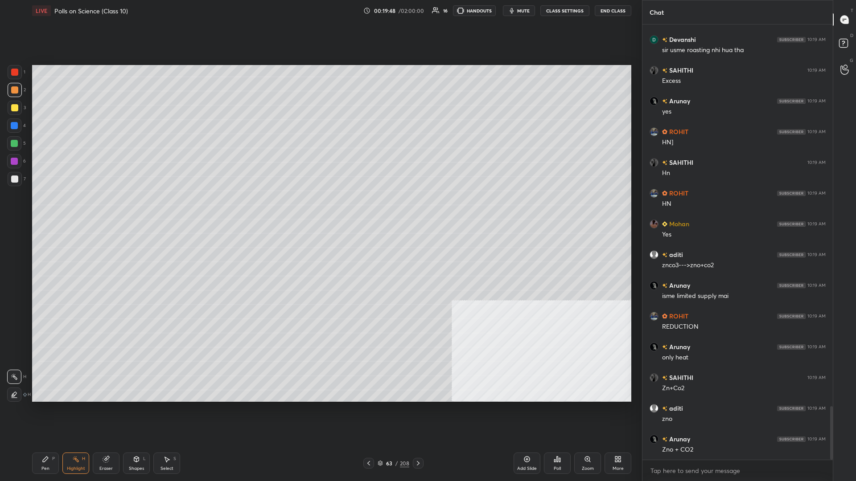
click at [53, 209] on div "P" at bounding box center [53, 459] width 3 height 4
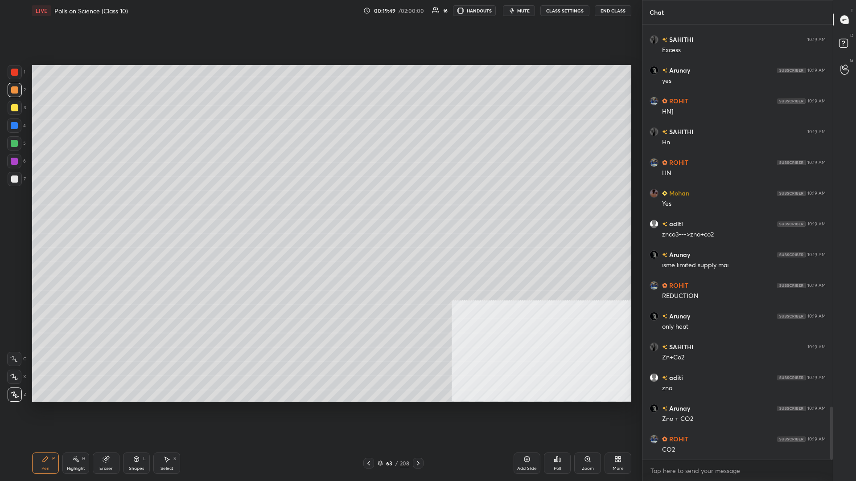
click at [21, 177] on div at bounding box center [15, 179] width 14 height 14
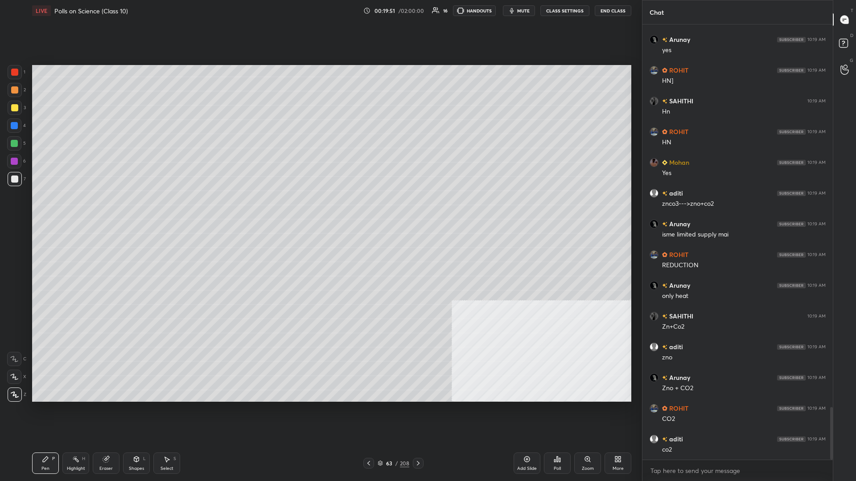
click at [17, 129] on div at bounding box center [14, 125] width 7 height 7
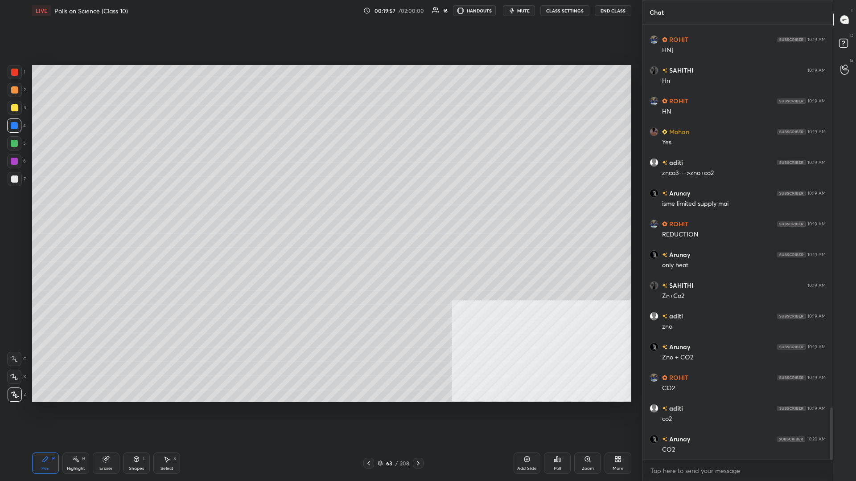
click at [79, 209] on div "Highlight H" at bounding box center [75, 463] width 27 height 21
click at [44, 209] on div "Pen P" at bounding box center [45, 463] width 27 height 21
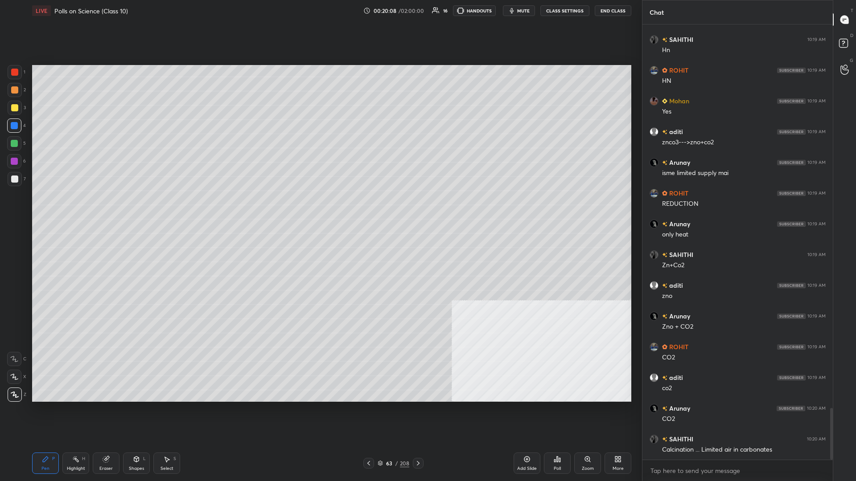
click at [13, 150] on div at bounding box center [14, 143] width 14 height 14
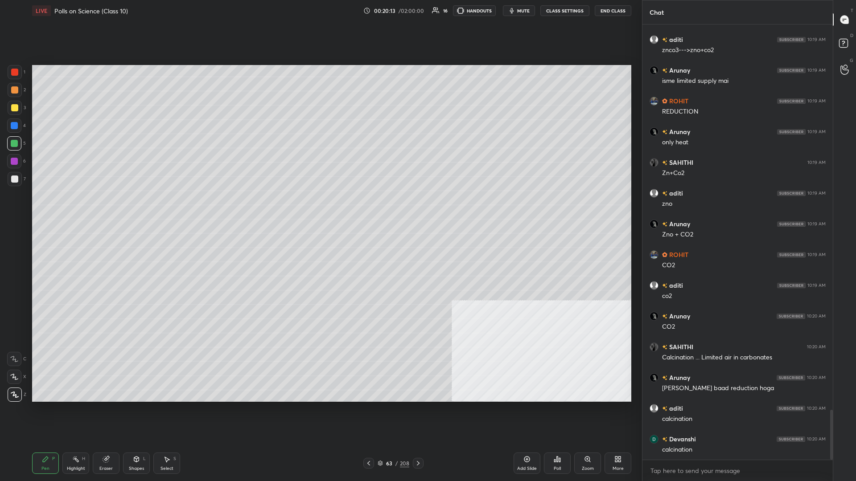
scroll to position [3348, 0]
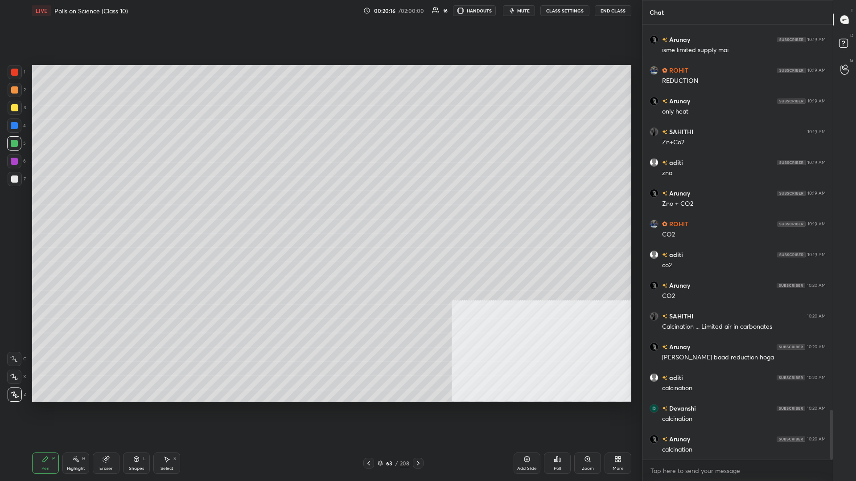
click at [13, 93] on div at bounding box center [14, 89] width 7 height 7
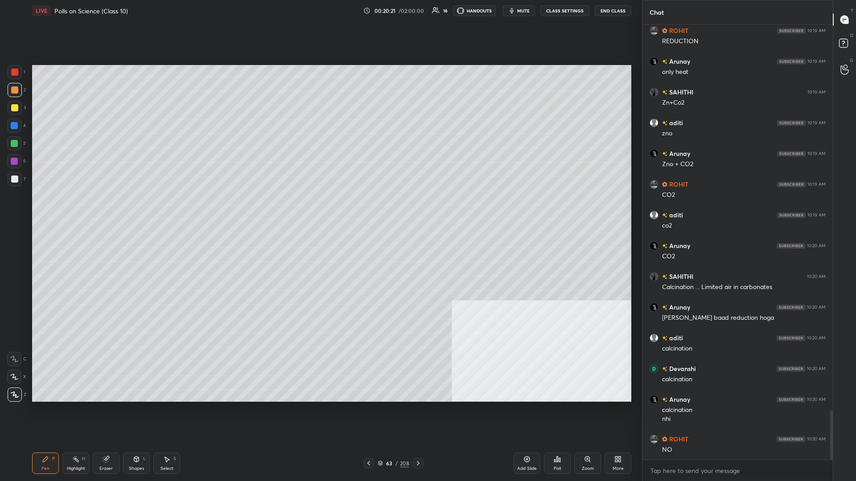
scroll to position [3418, 0]
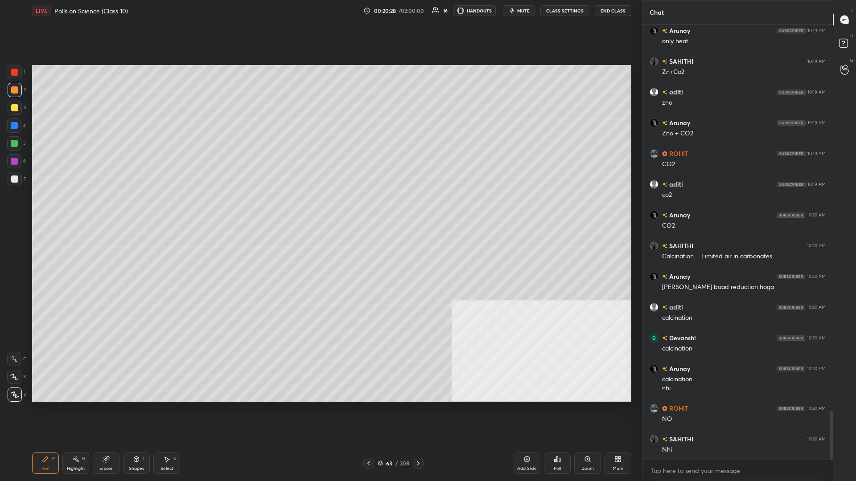
click at [14, 178] on div at bounding box center [14, 179] width 7 height 7
click at [16, 143] on div at bounding box center [14, 143] width 7 height 7
click at [64, 209] on div "Highlight H" at bounding box center [75, 463] width 27 height 21
click at [74, 209] on rect at bounding box center [76, 460] width 4 height 4
click at [29, 209] on div "LIVE Polls on Science (Class 10) 00:20:45 / 02:00:00 16 HANDOUTS mute CLASS SET…" at bounding box center [332, 240] width 606 height 481
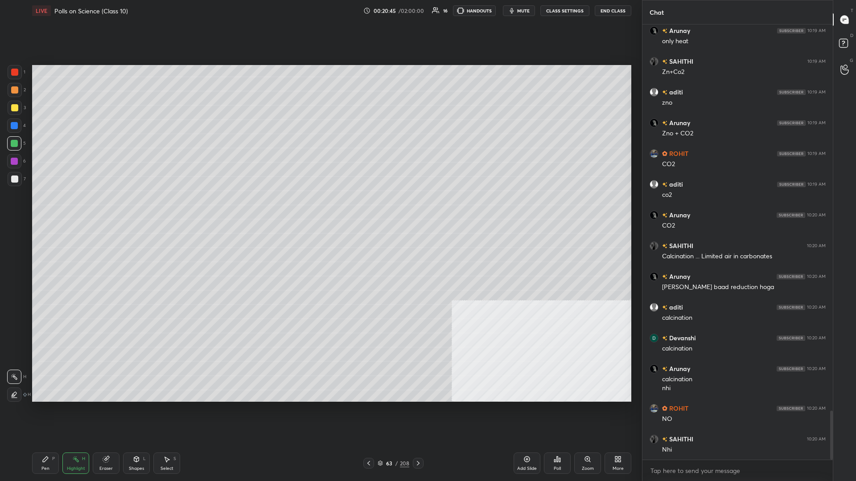
click at [42, 209] on icon at bounding box center [45, 459] width 7 height 7
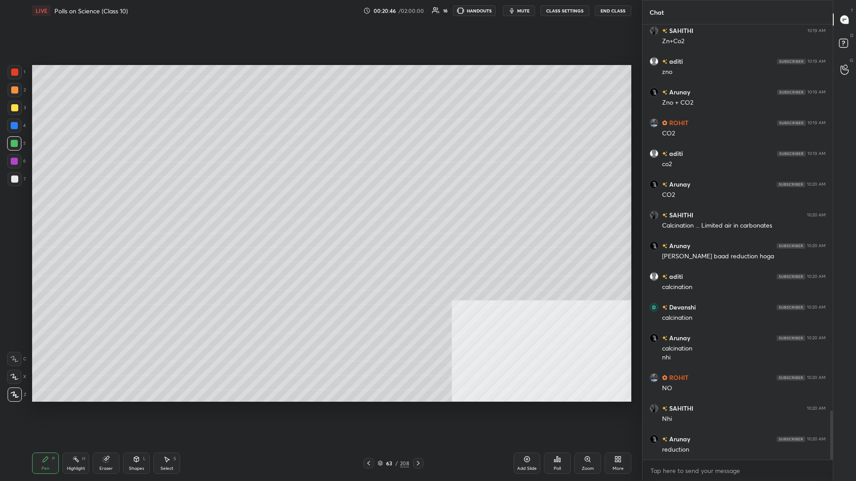
click at [18, 184] on div at bounding box center [15, 179] width 14 height 14
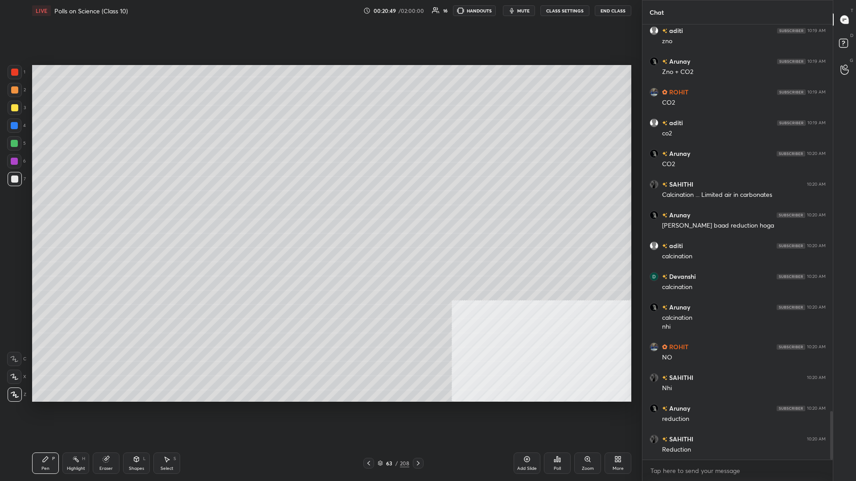
click at [12, 161] on div at bounding box center [14, 161] width 7 height 7
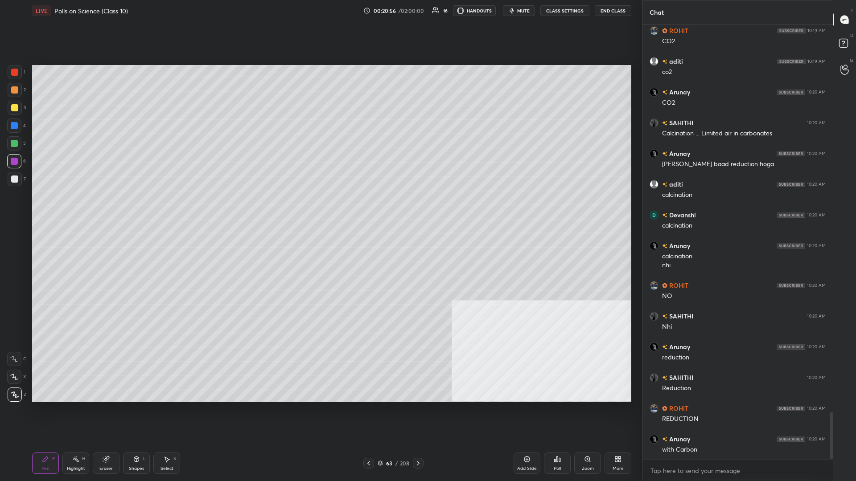
scroll to position [3572, 0]
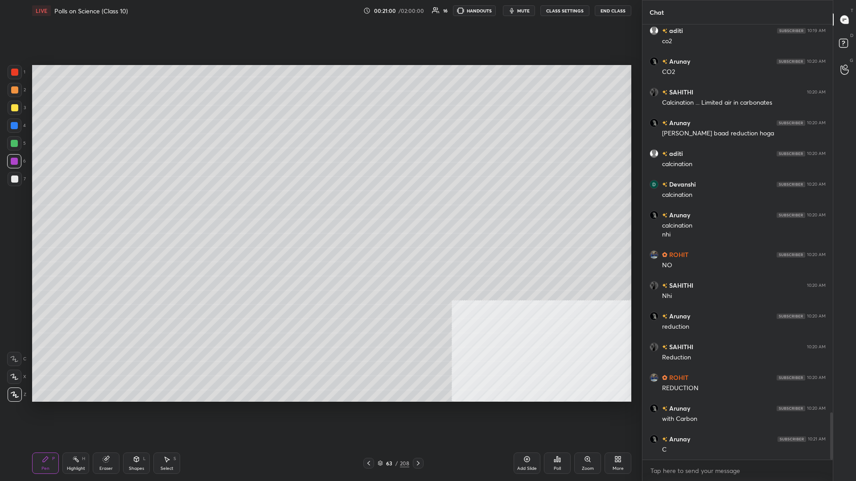
click at [15, 96] on div at bounding box center [15, 90] width 14 height 14
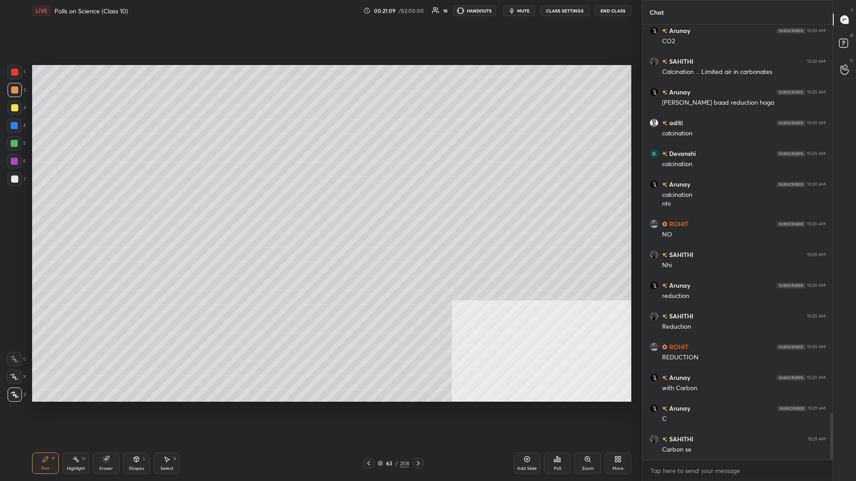
scroll to position [3633, 0]
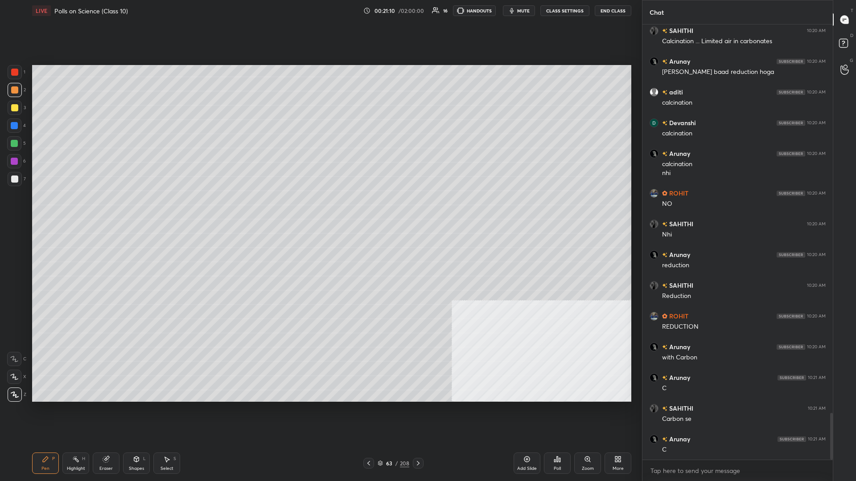
click at [17, 72] on div at bounding box center [14, 72] width 7 height 7
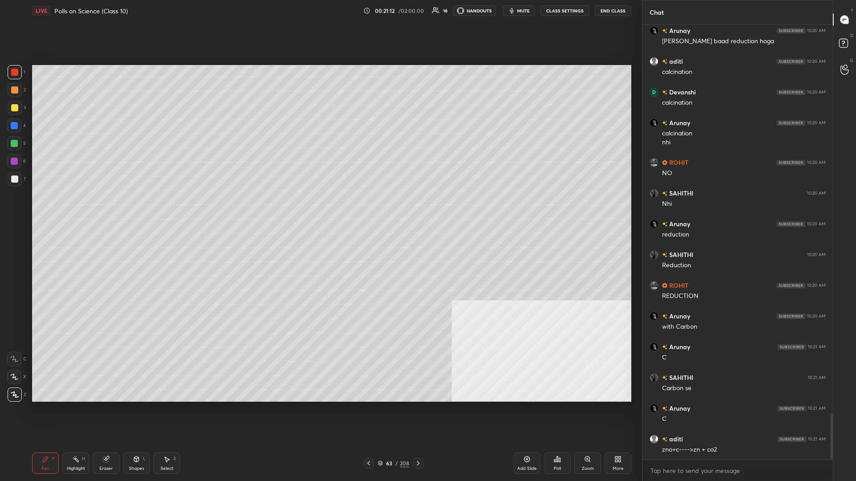
click at [82, 209] on div "Highlight H" at bounding box center [75, 463] width 27 height 21
click at [40, 209] on div "Pen P" at bounding box center [45, 463] width 27 height 21
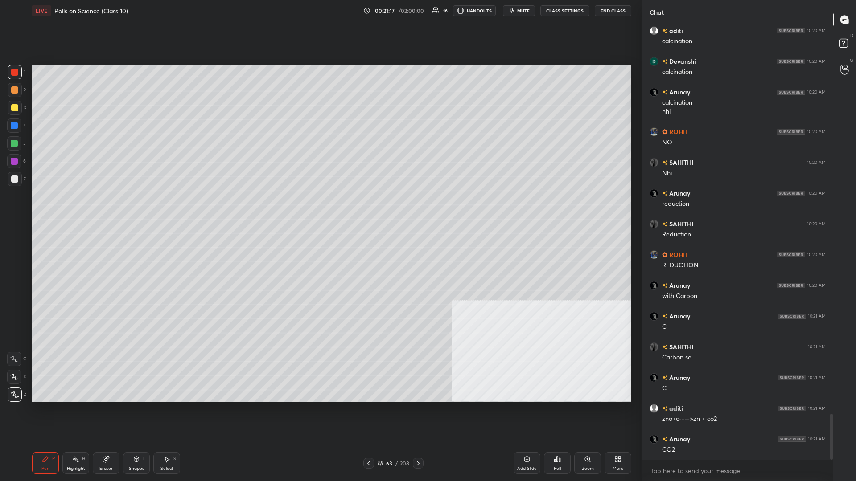
click at [15, 129] on div at bounding box center [14, 125] width 7 height 7
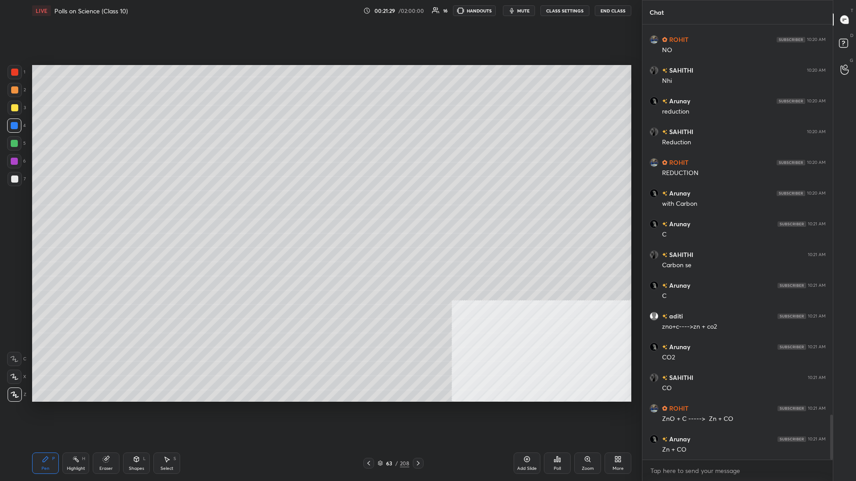
scroll to position [3818, 0]
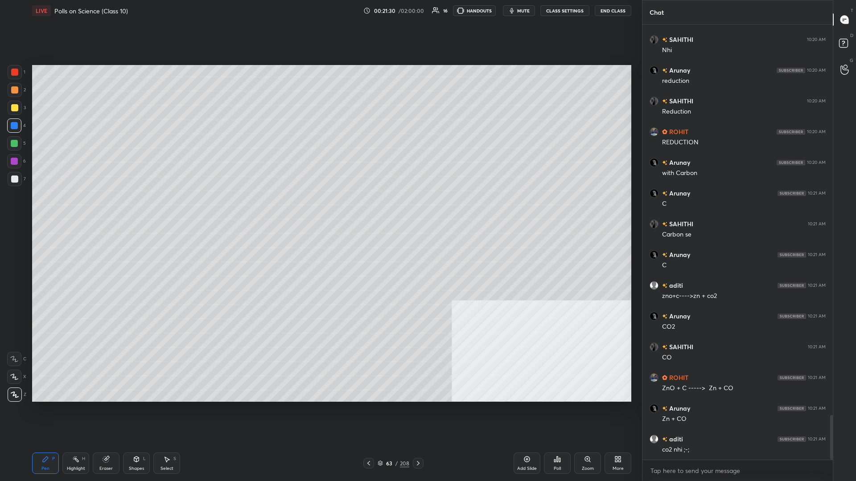
click at [17, 95] on div at bounding box center [15, 90] width 14 height 14
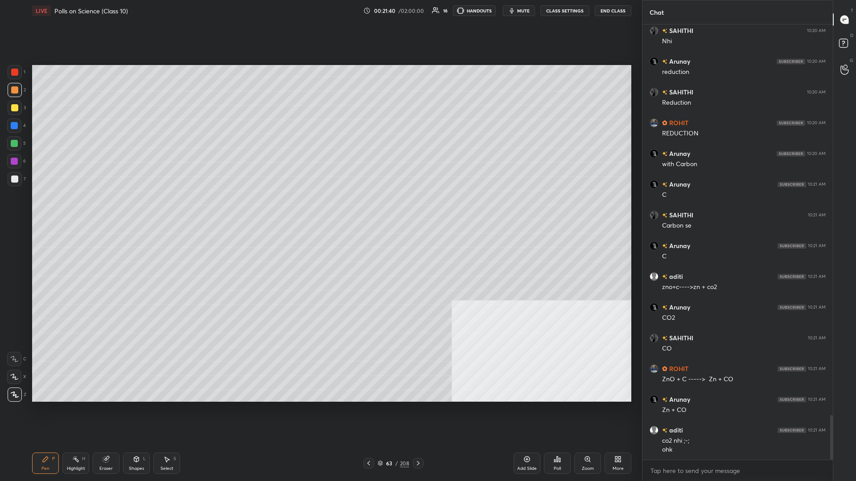
scroll to position [3858, 0]
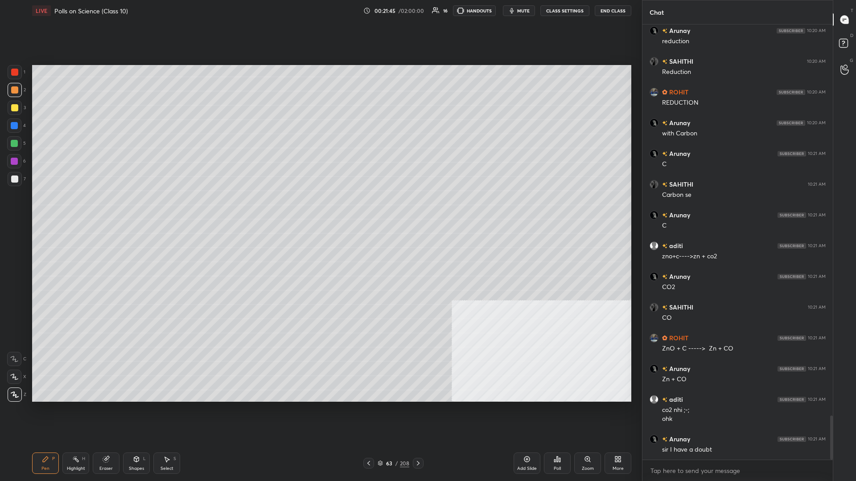
click at [10, 164] on div at bounding box center [14, 161] width 14 height 14
click at [13, 91] on div at bounding box center [14, 89] width 7 height 7
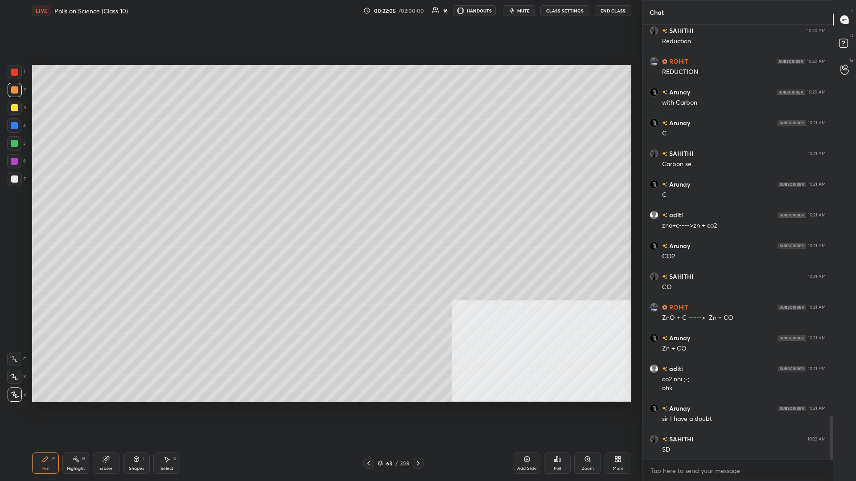
click at [15, 145] on div at bounding box center [14, 143] width 7 height 7
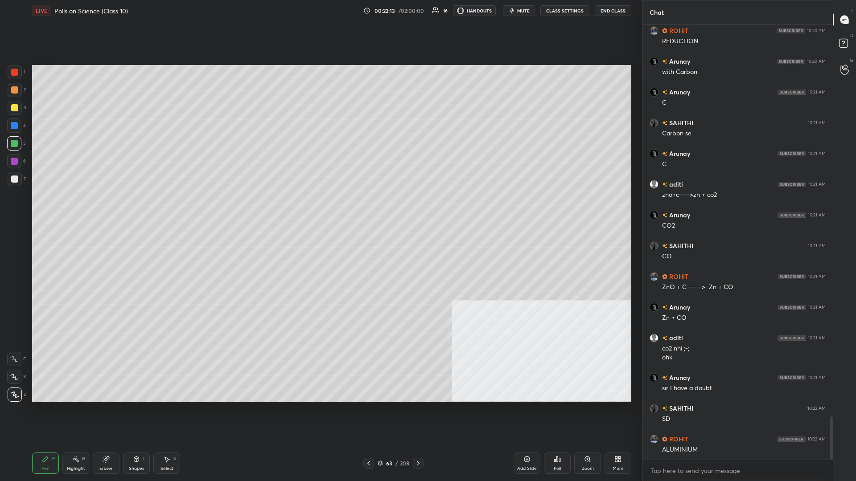
scroll to position [3950, 0]
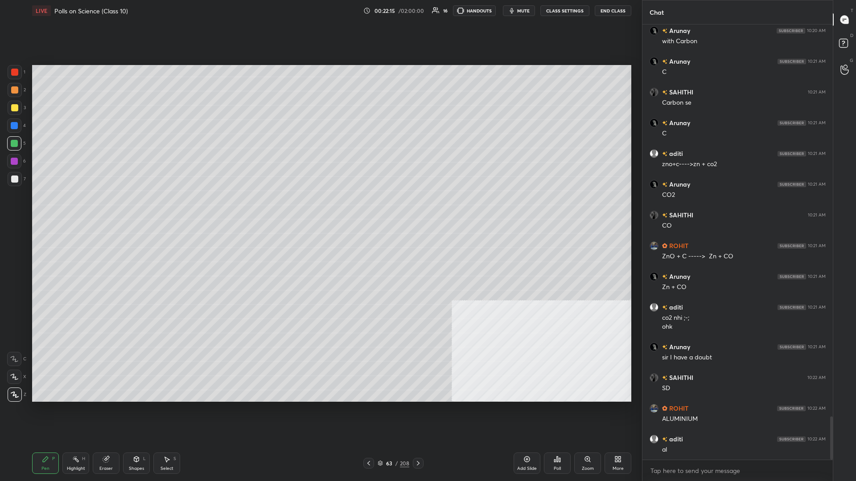
click at [15, 71] on div at bounding box center [14, 72] width 7 height 7
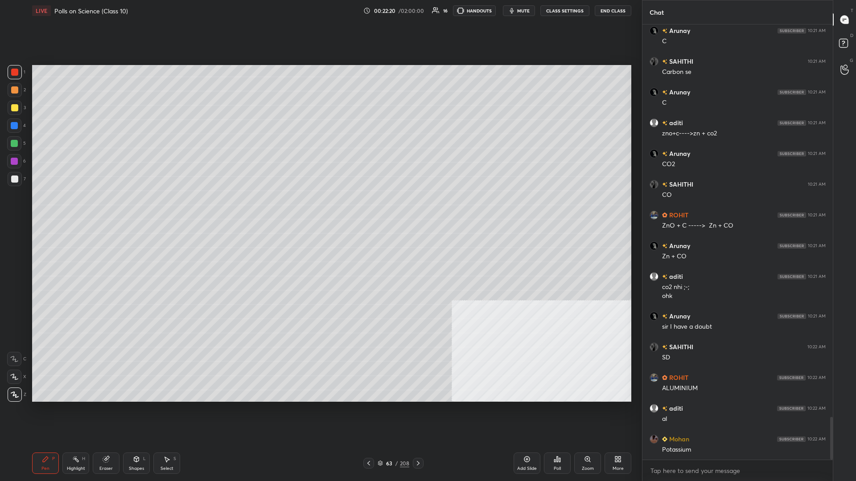
scroll to position [4011, 0]
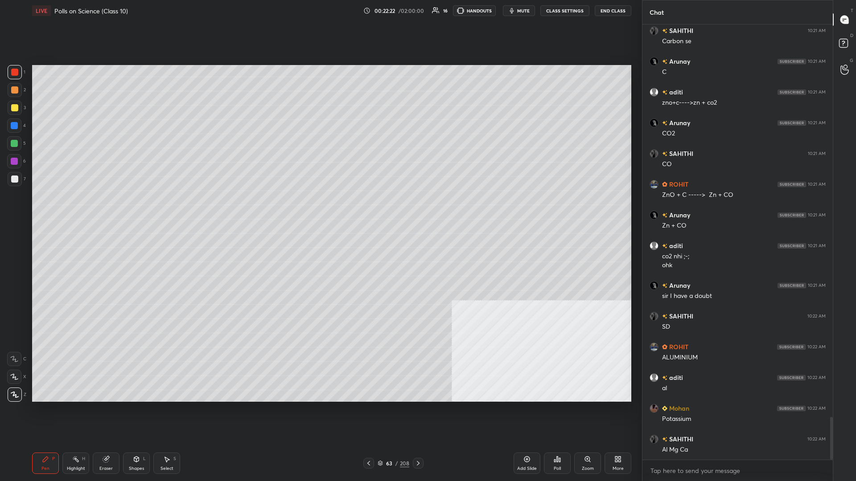
click at [15, 95] on div at bounding box center [15, 90] width 14 height 14
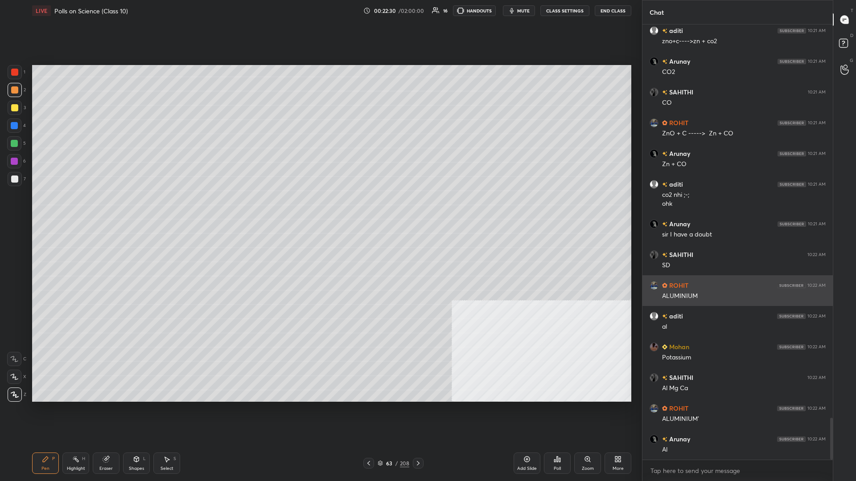
scroll to position [4104, 0]
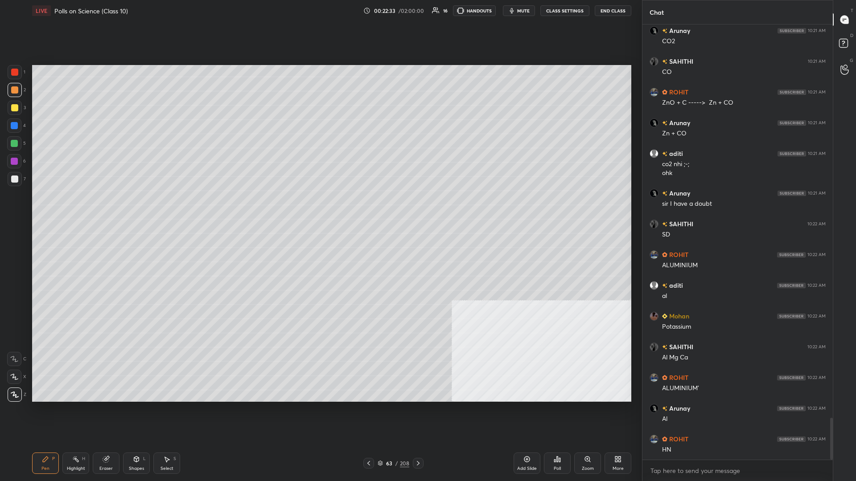
click at [80, 209] on div "Highlight H" at bounding box center [75, 463] width 27 height 21
click at [64, 209] on div "Highlight H" at bounding box center [75, 463] width 27 height 21
click at [49, 209] on icon at bounding box center [45, 459] width 7 height 7
click at [46, 209] on icon at bounding box center [45, 459] width 5 height 5
click at [18, 124] on div at bounding box center [14, 126] width 14 height 14
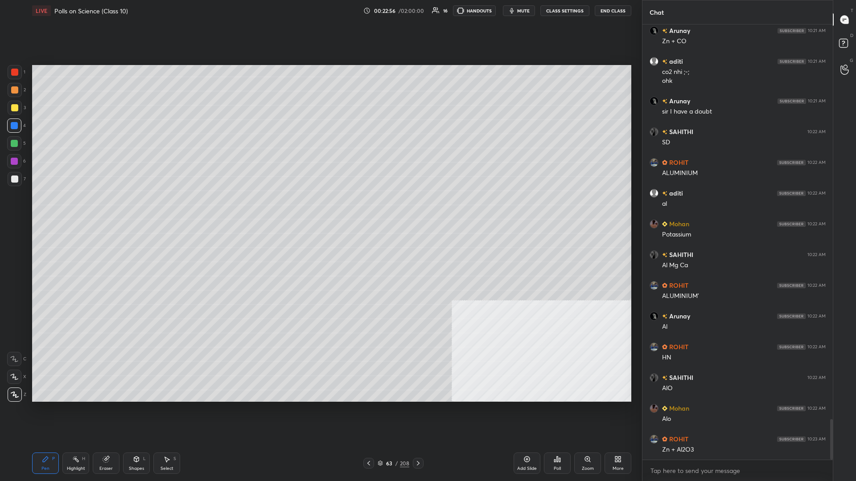
scroll to position [4227, 0]
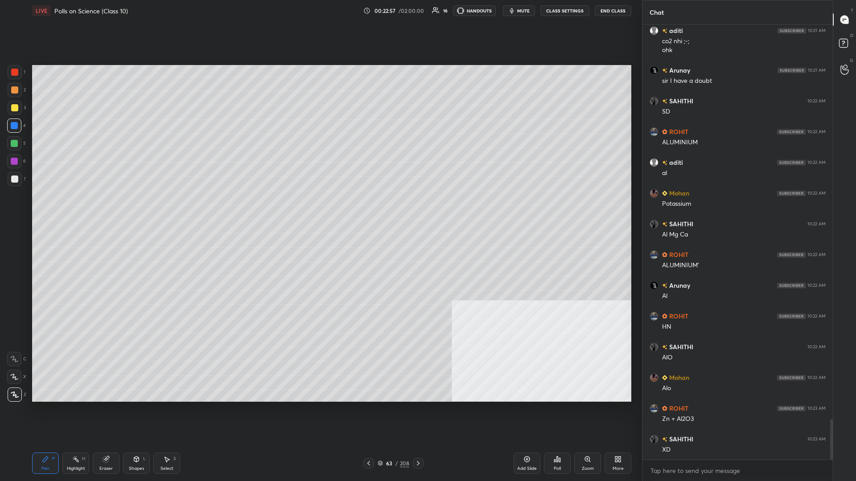
click at [10, 74] on div at bounding box center [15, 72] width 14 height 14
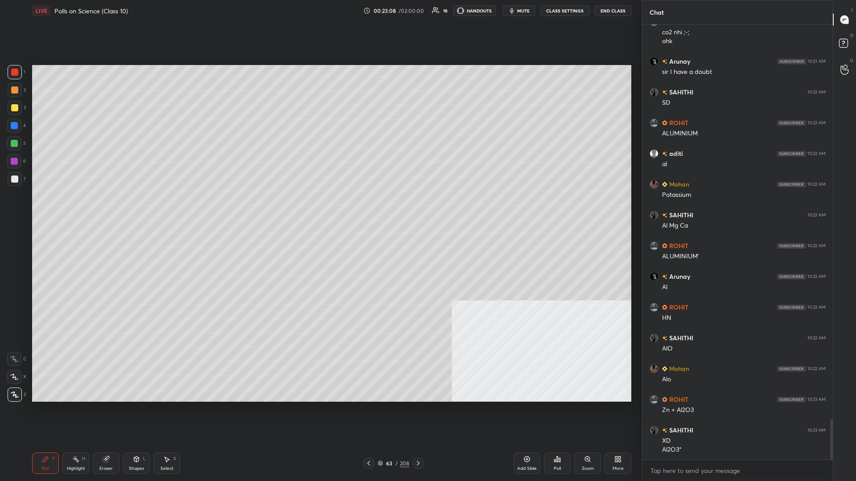
scroll to position [4266, 0]
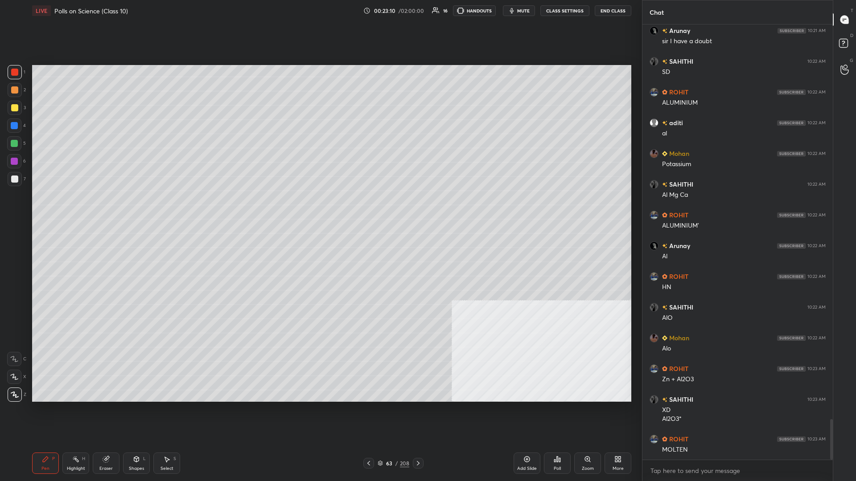
click at [83, 209] on div "Highlight H" at bounding box center [75, 463] width 27 height 21
click at [37, 209] on div "Pen P" at bounding box center [45, 463] width 27 height 21
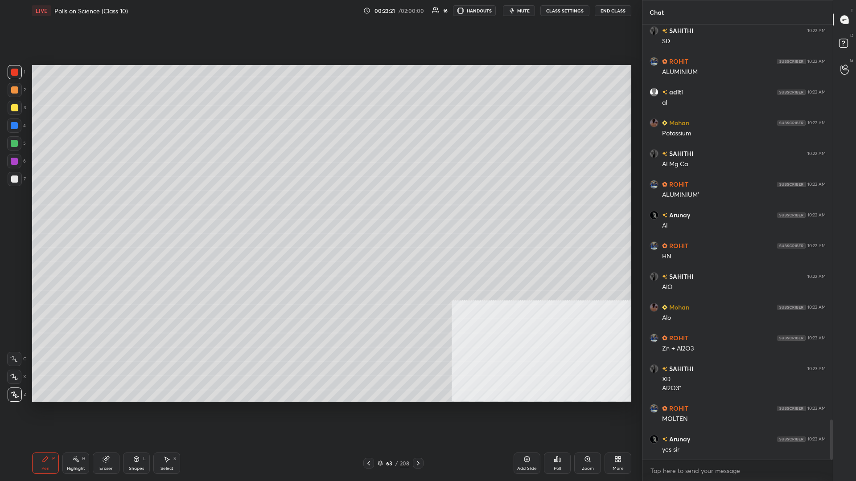
click at [15, 181] on div at bounding box center [14, 179] width 7 height 7
click at [75, 209] on div "Highlight H" at bounding box center [75, 463] width 27 height 21
click at [46, 209] on icon at bounding box center [45, 459] width 7 height 7
click at [49, 209] on div "Pen P" at bounding box center [45, 463] width 27 height 21
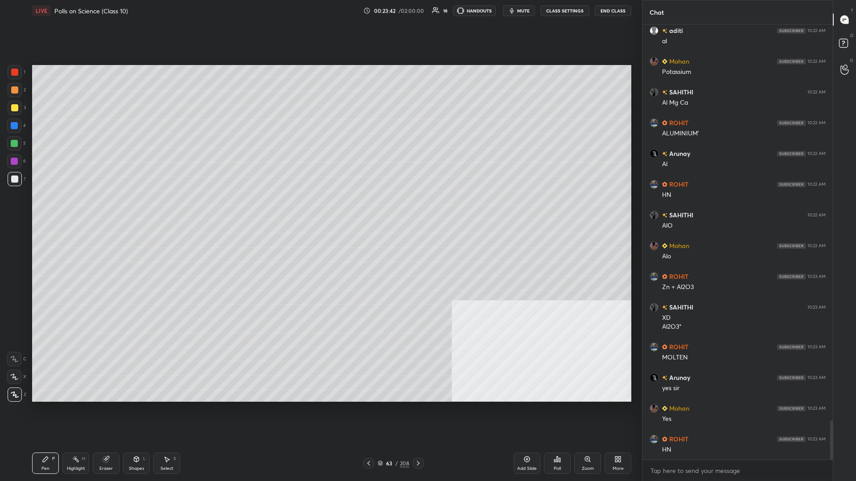
scroll to position [4389, 0]
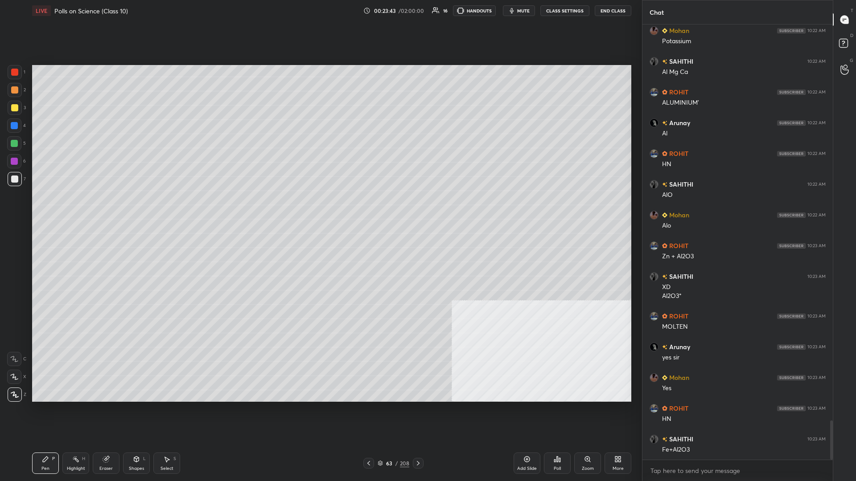
click at [21, 75] on div at bounding box center [15, 72] width 14 height 14
click at [74, 209] on div "Highlight H" at bounding box center [75, 463] width 27 height 21
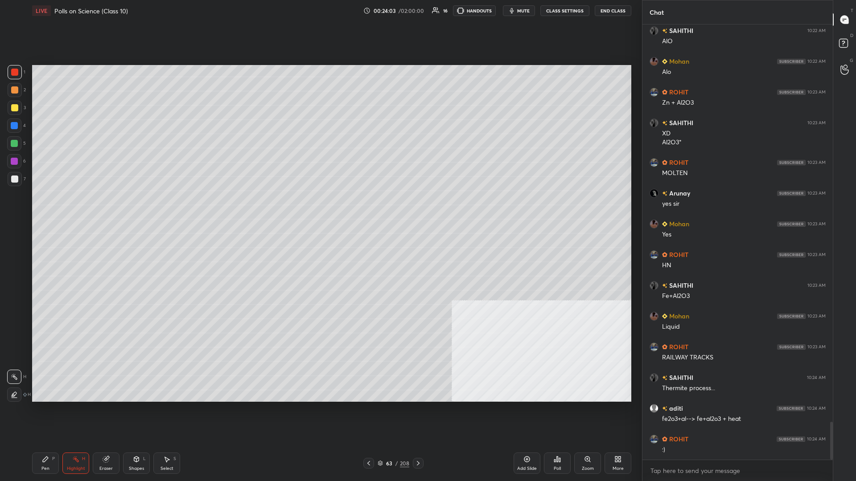
scroll to position [4574, 0]
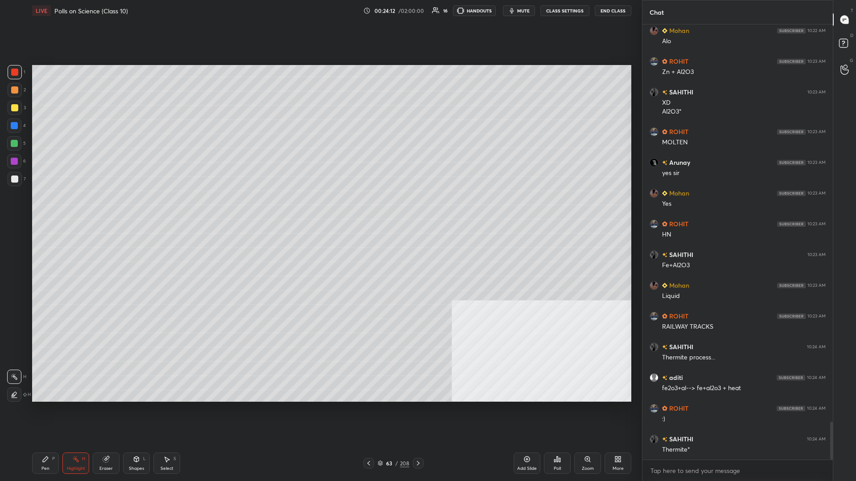
click at [42, 209] on div "Pen" at bounding box center [45, 469] width 8 height 4
click at [49, 209] on div "Pen P" at bounding box center [45, 463] width 27 height 21
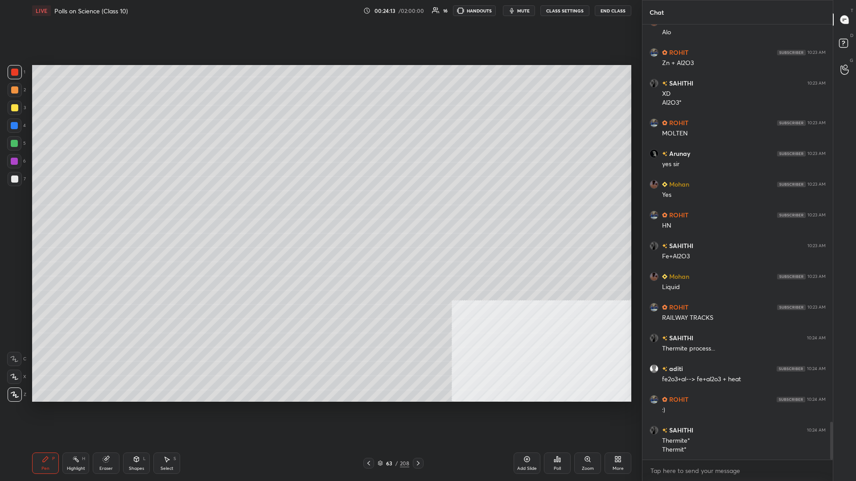
click at [14, 144] on div at bounding box center [14, 143] width 7 height 7
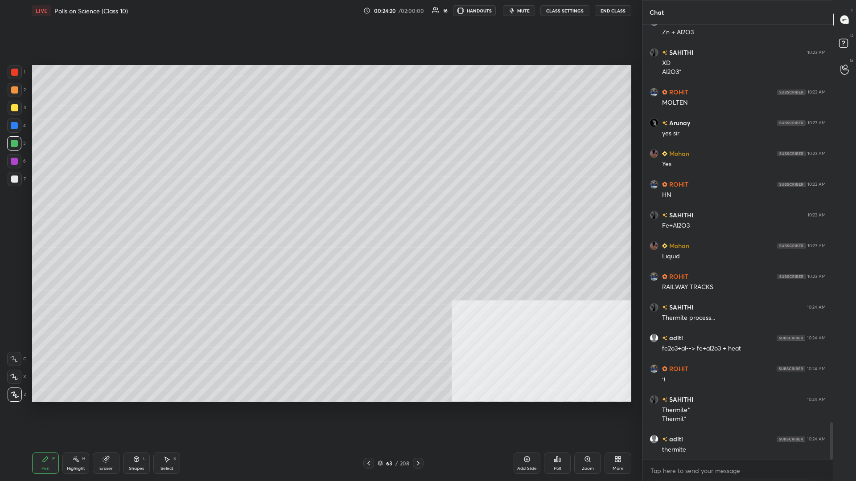
scroll to position [4644, 0]
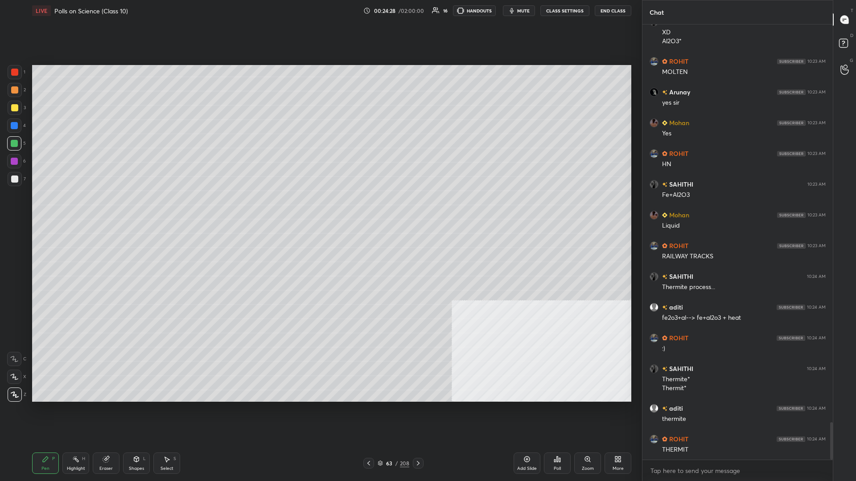
click at [70, 209] on div "Highlight H" at bounding box center [75, 463] width 27 height 21
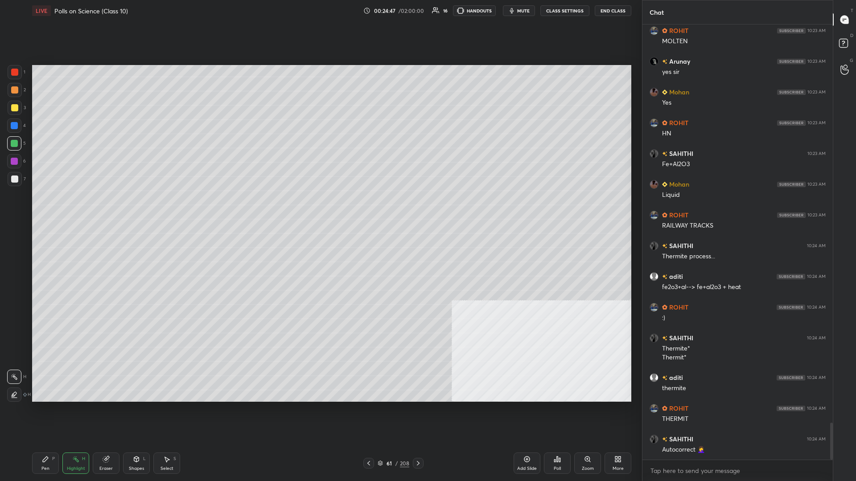
scroll to position [4706, 0]
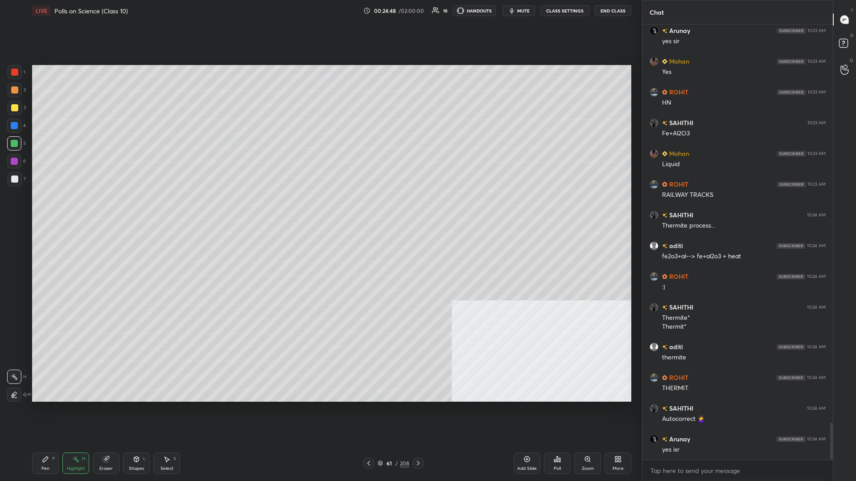
click at [43, 209] on div "Pen P Highlight H Eraser Shapes L Select S 61 / 208 Add Slide Poll Zoom More" at bounding box center [331, 464] width 599 height 36
click at [44, 209] on div "Pen P" at bounding box center [45, 463] width 27 height 21
click at [18, 122] on div at bounding box center [14, 126] width 14 height 14
click at [17, 121] on div at bounding box center [14, 126] width 14 height 14
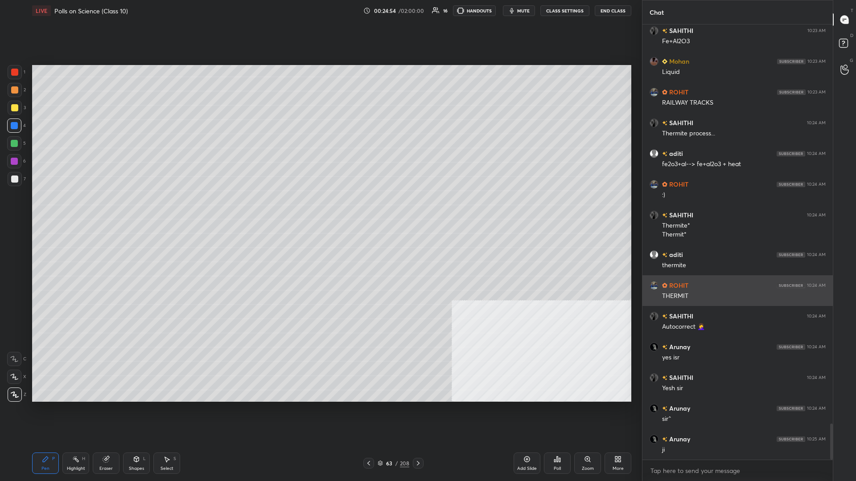
scroll to position [4829, 0]
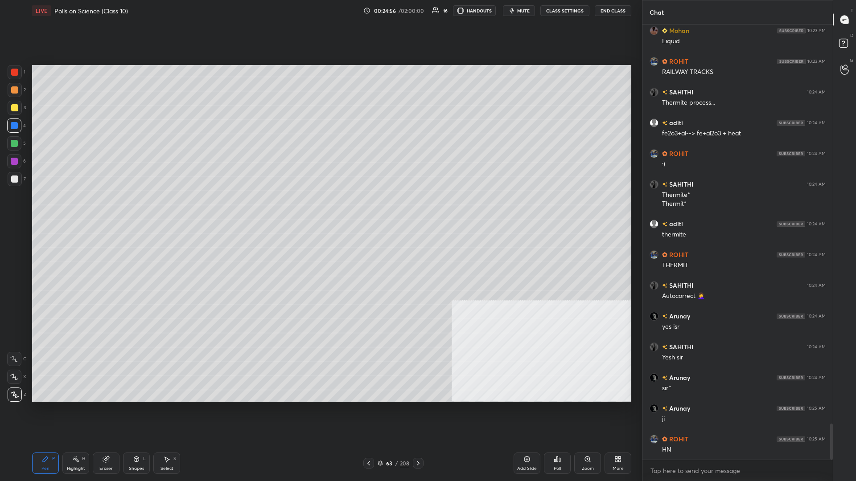
click at [320, 209] on div "Add Slide" at bounding box center [527, 463] width 27 height 21
click at [20, 115] on div "3" at bounding box center [17, 110] width 18 height 18
click at [13, 111] on div at bounding box center [14, 107] width 7 height 7
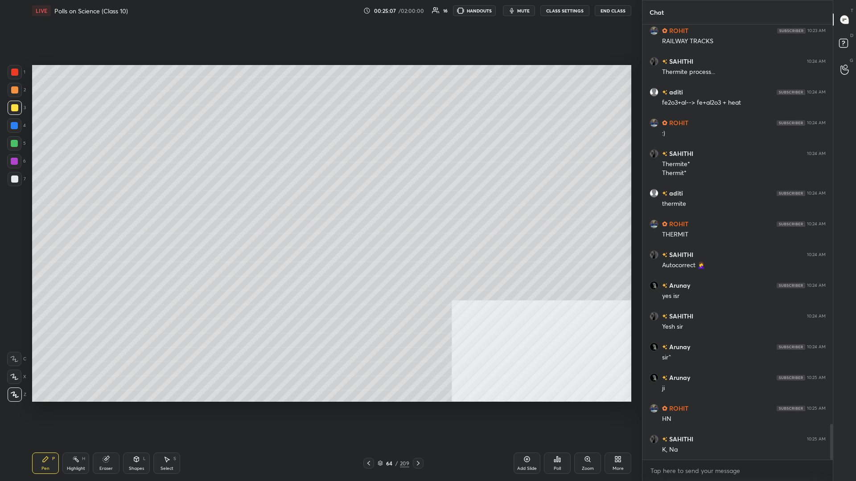
click at [11, 143] on div at bounding box center [14, 143] width 7 height 7
click at [67, 209] on div "Highlight" at bounding box center [76, 469] width 18 height 4
click at [70, 209] on div "Highlight H" at bounding box center [75, 463] width 27 height 21
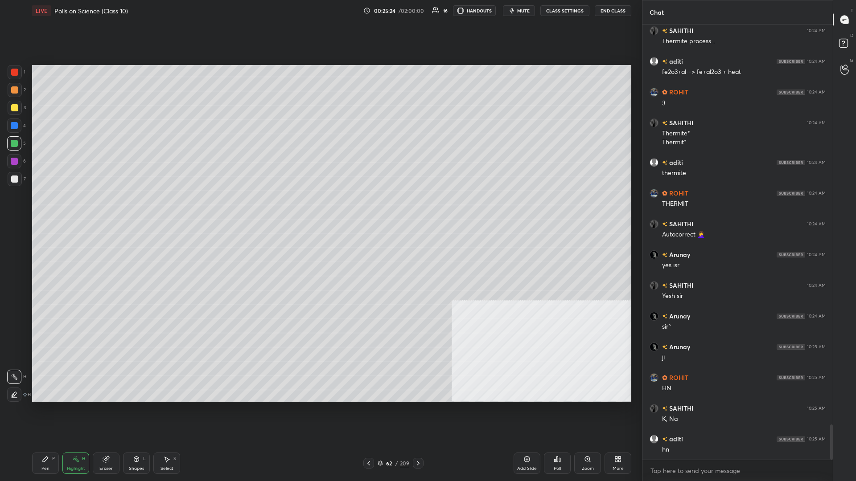
scroll to position [4921, 0]
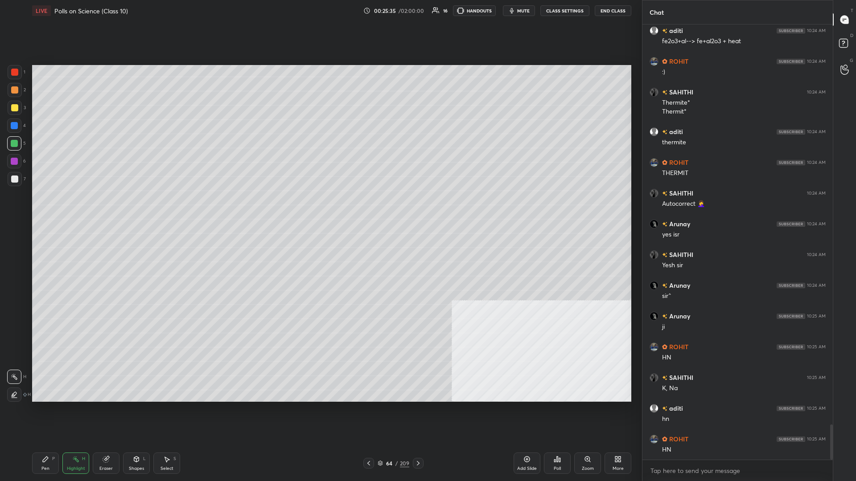
click at [40, 209] on div "Pen P" at bounding box center [45, 463] width 27 height 21
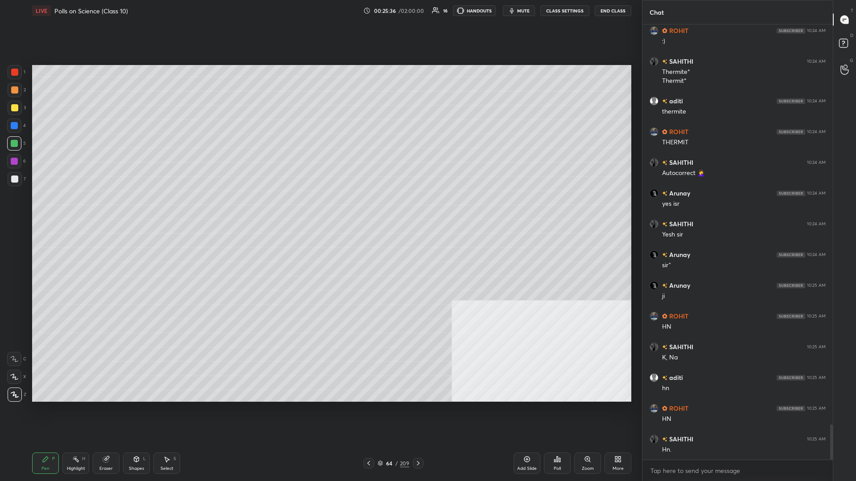
click at [15, 126] on div at bounding box center [14, 125] width 7 height 7
click at [14, 165] on div at bounding box center [14, 161] width 14 height 14
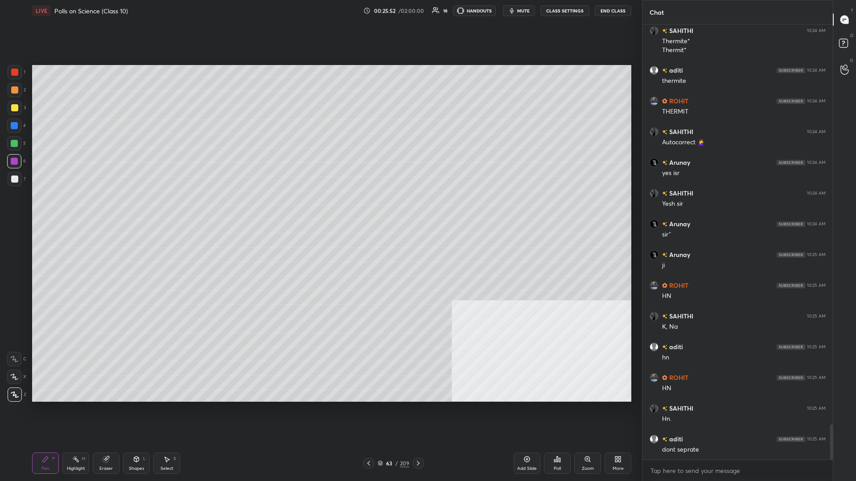
click at [79, 209] on icon at bounding box center [75, 459] width 7 height 7
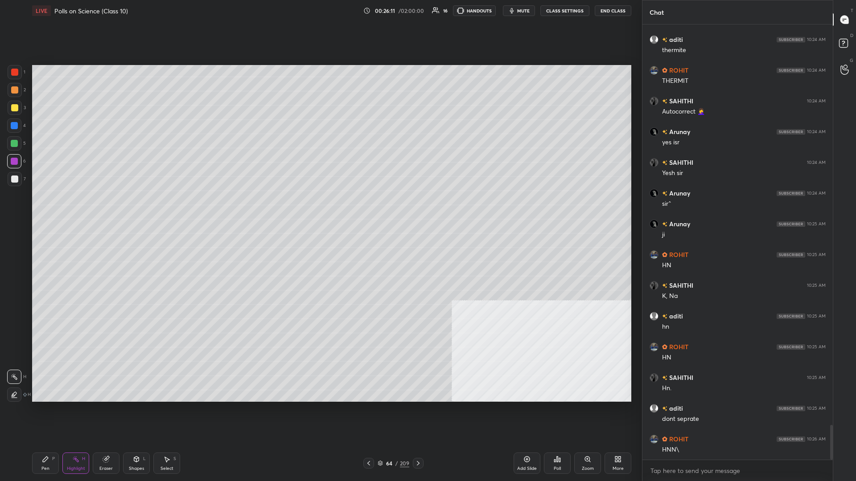
click at [44, 209] on icon at bounding box center [45, 459] width 7 height 7
click at [14, 176] on div at bounding box center [14, 179] width 7 height 7
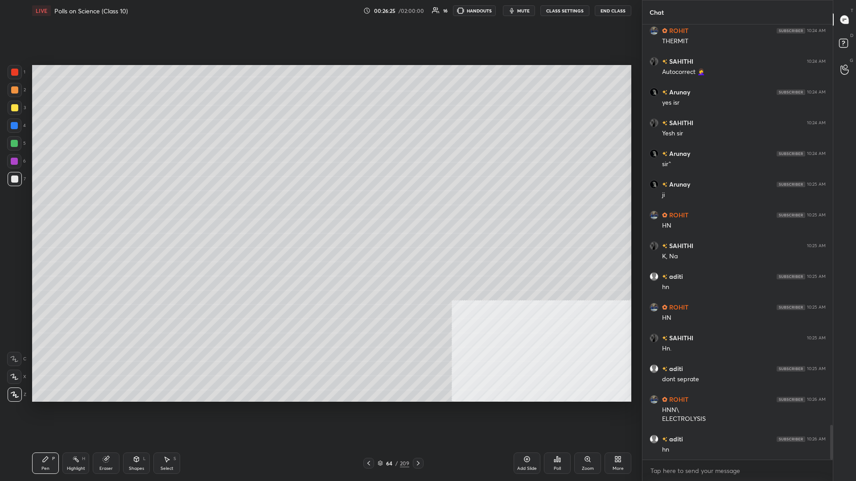
scroll to position [5084, 0]
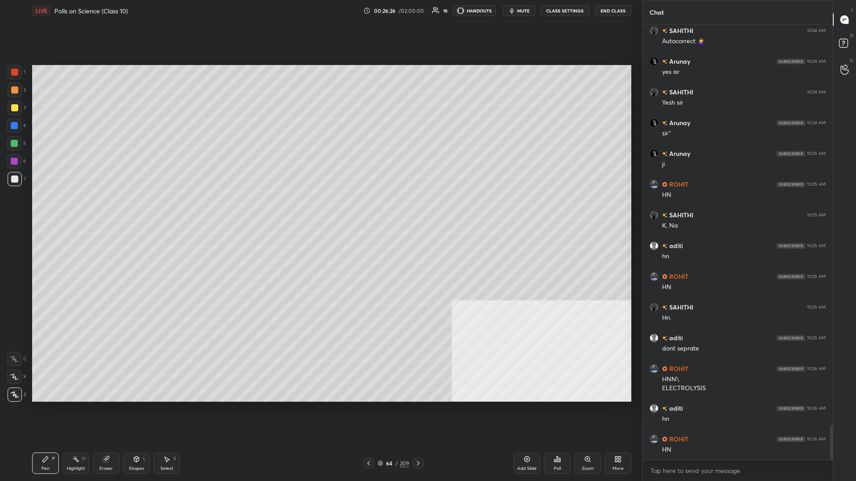
click at [23, 142] on div "5" at bounding box center [16, 143] width 19 height 14
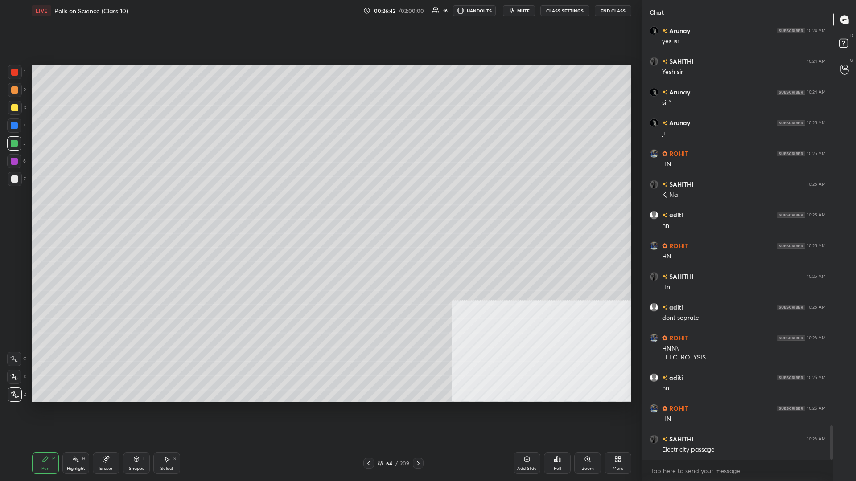
click at [320, 209] on div "Add Slide" at bounding box center [527, 469] width 20 height 4
click at [5, 105] on div "1 2 3 4 5 6 7 C X Z C X Z E E Erase all H H" at bounding box center [14, 233] width 29 height 337
click at [8, 107] on div at bounding box center [15, 108] width 14 height 14
click at [10, 180] on div at bounding box center [15, 179] width 14 height 14
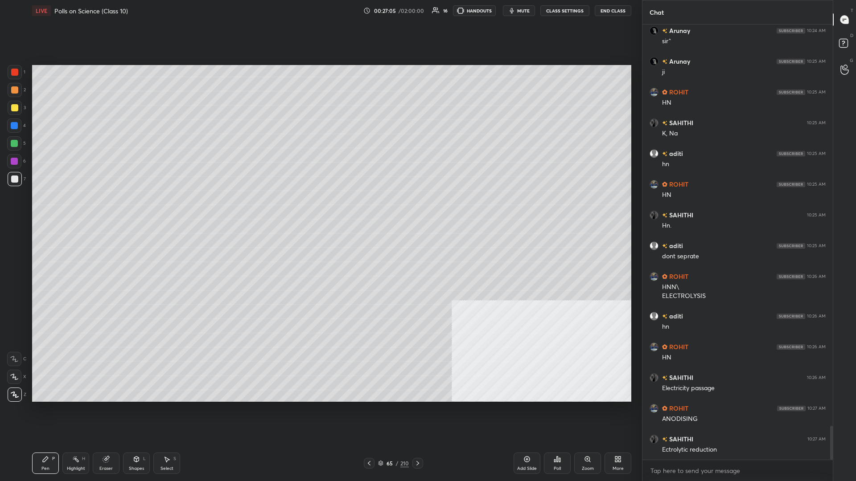
scroll to position [5207, 0]
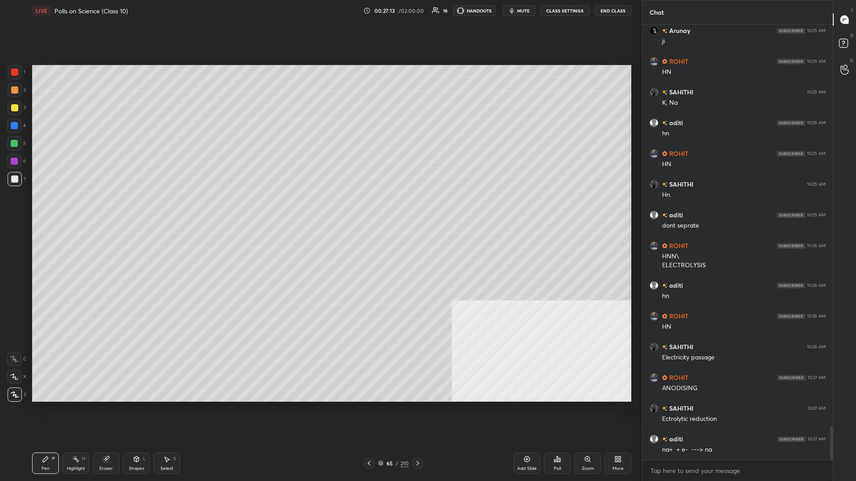
click at [8, 147] on div at bounding box center [14, 143] width 14 height 14
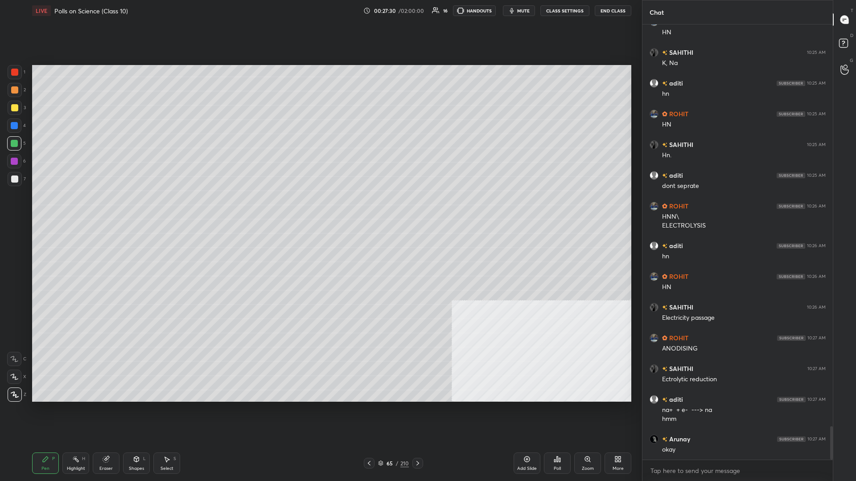
scroll to position [5278, 0]
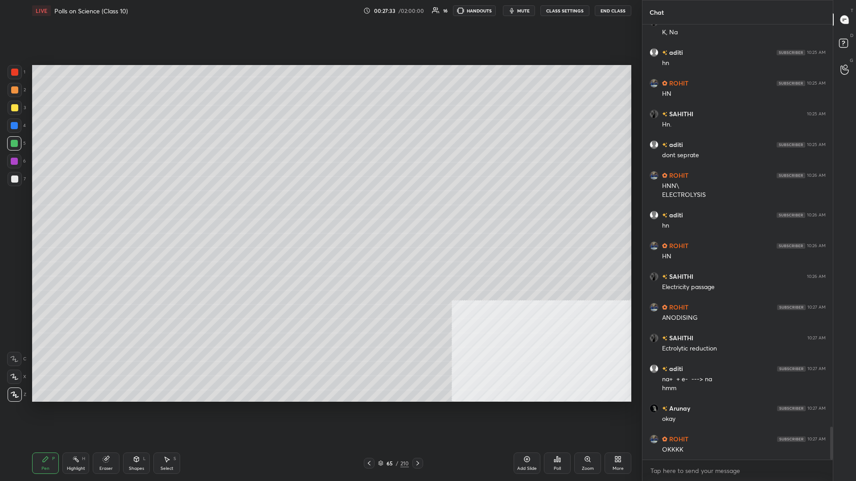
click at [12, 178] on div at bounding box center [14, 179] width 7 height 7
click at [66, 209] on div "Highlight H" at bounding box center [75, 463] width 27 height 21
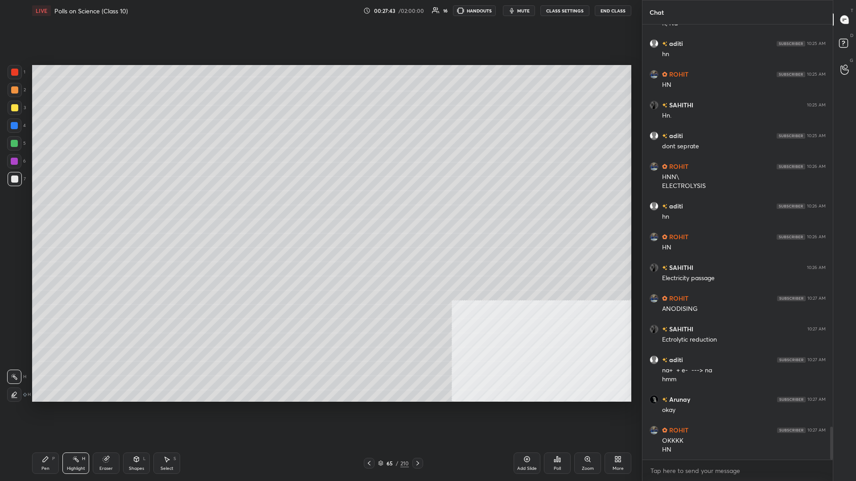
click at [48, 209] on div "Pen" at bounding box center [45, 469] width 8 height 4
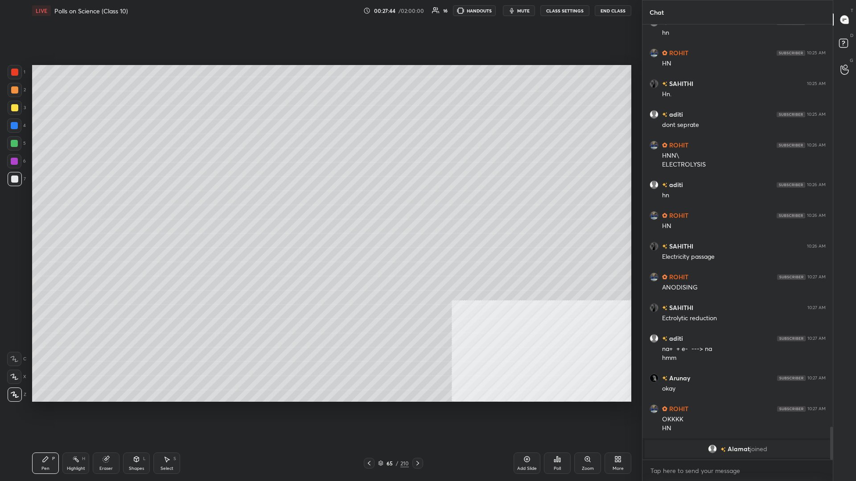
click at [22, 157] on div "6" at bounding box center [16, 161] width 19 height 14
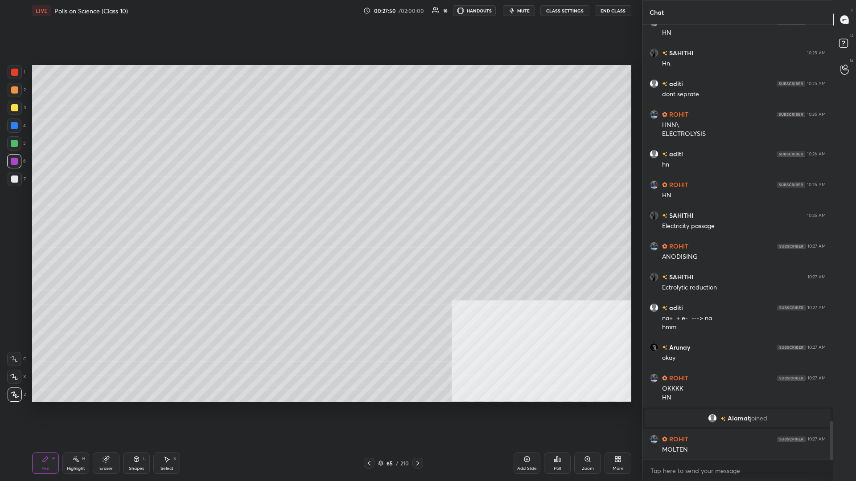
click at [23, 92] on div "2" at bounding box center [17, 90] width 18 height 14
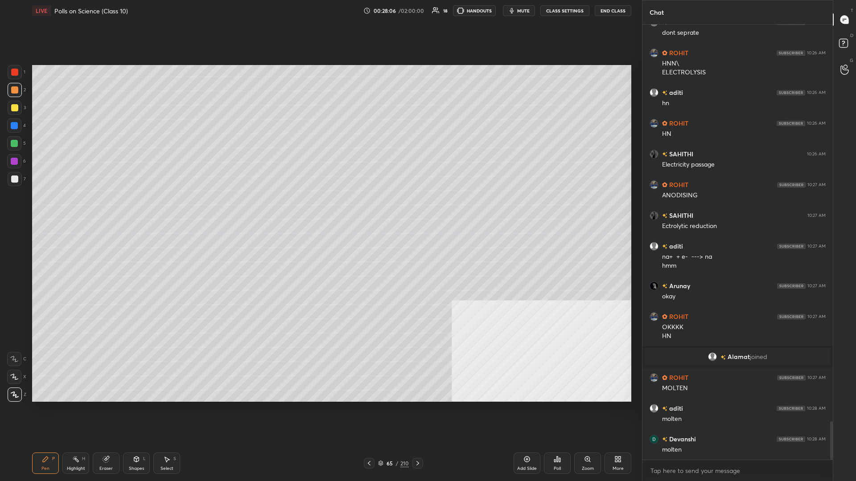
scroll to position [4548, 0]
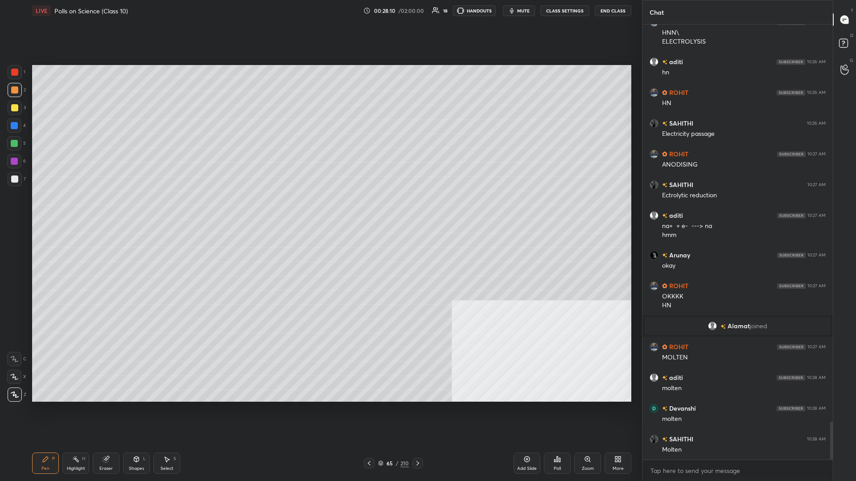
click at [7, 184] on div "1 2 3 4 5 6 7 C X Z C X Z E E Erase all H H" at bounding box center [14, 233] width 29 height 337
click at [13, 181] on div at bounding box center [14, 179] width 7 height 7
click at [131, 209] on div "Shapes" at bounding box center [136, 469] width 15 height 4
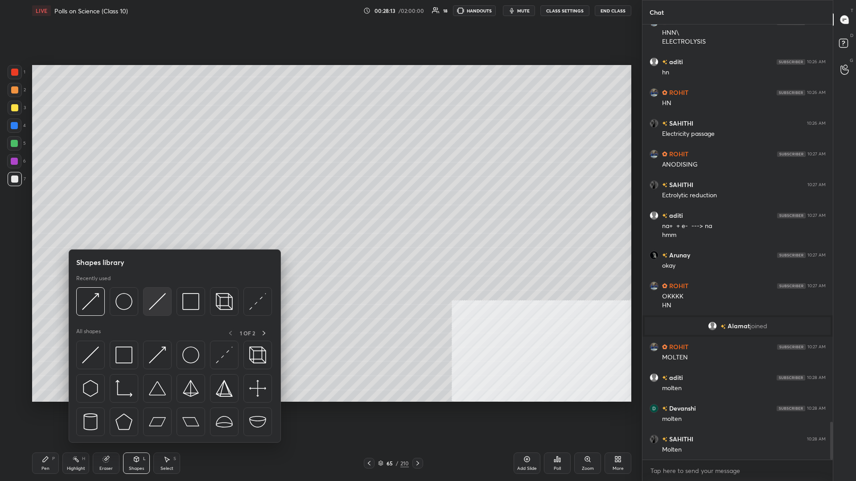
click at [165, 209] on img at bounding box center [157, 301] width 17 height 17
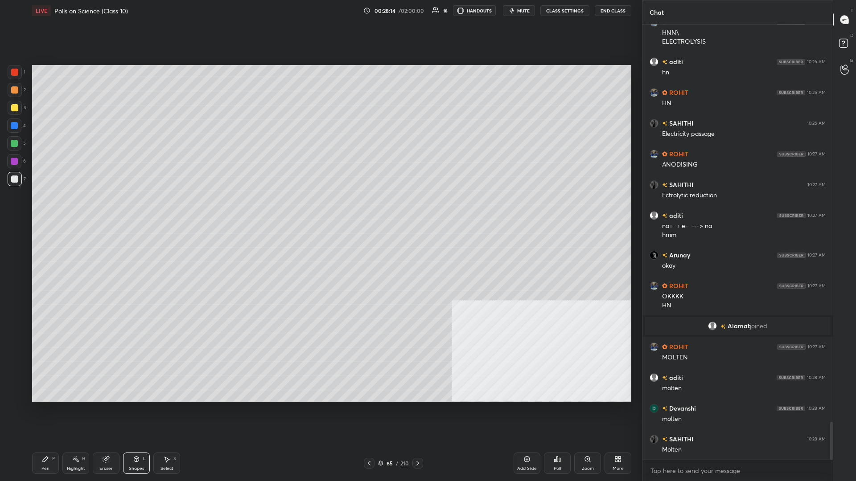
click at [16, 164] on div at bounding box center [14, 161] width 7 height 7
click at [18, 147] on div at bounding box center [14, 143] width 14 height 14
click at [130, 209] on div "Shapes L" at bounding box center [136, 463] width 27 height 21
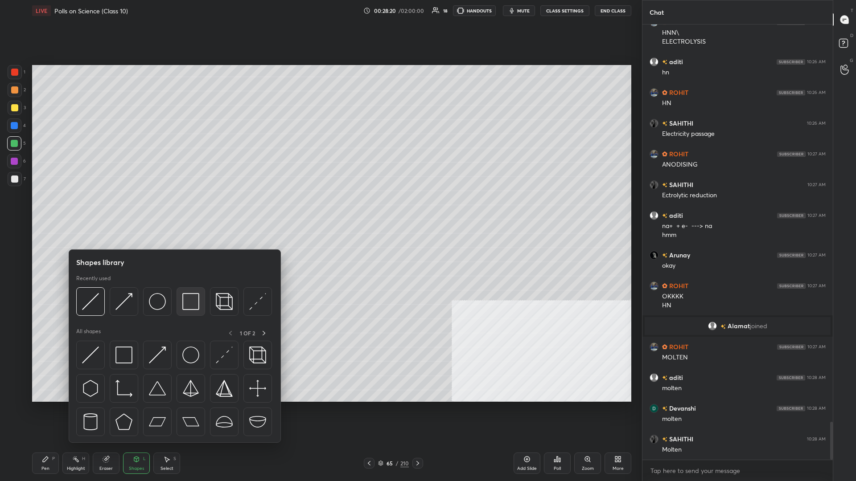
click at [185, 209] on img at bounding box center [190, 301] width 17 height 17
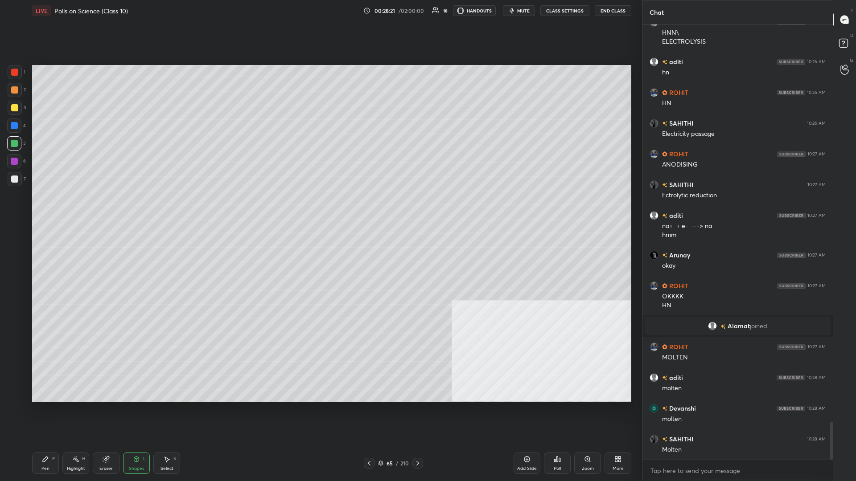
click at [15, 127] on div at bounding box center [14, 125] width 7 height 7
click at [47, 209] on div "Pen P" at bounding box center [45, 463] width 27 height 21
click at [17, 95] on div at bounding box center [15, 90] width 14 height 14
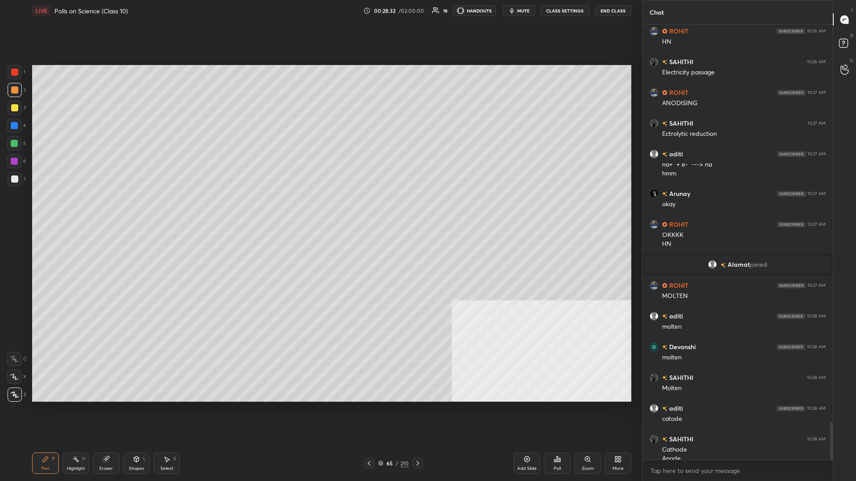
scroll to position [4619, 0]
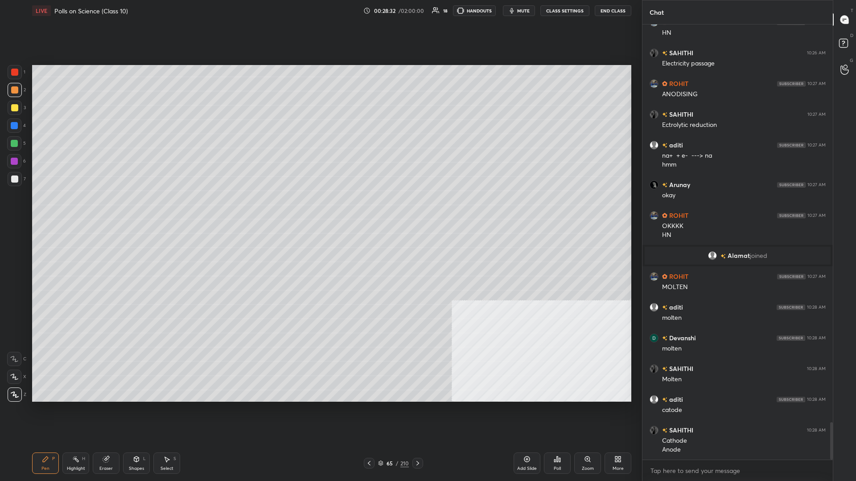
click at [18, 72] on div at bounding box center [14, 72] width 7 height 7
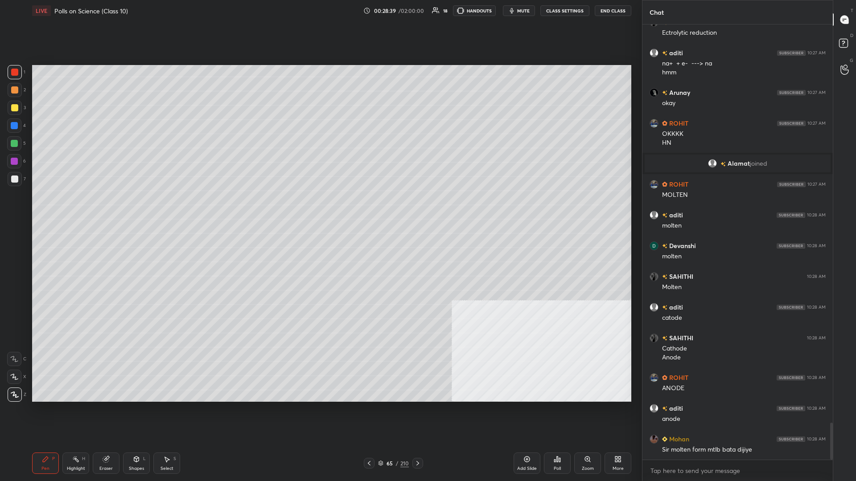
scroll to position [4742, 0]
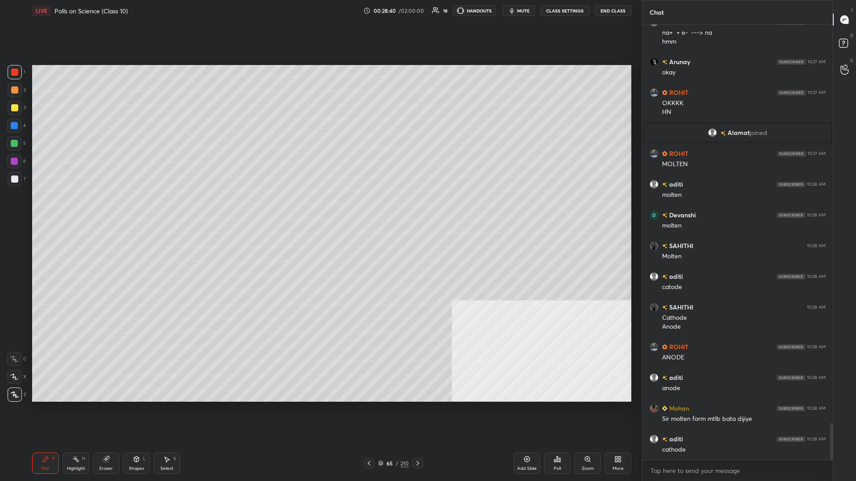
click at [16, 148] on div at bounding box center [14, 143] width 14 height 14
click at [15, 127] on div at bounding box center [14, 125] width 7 height 7
click at [11, 101] on div at bounding box center [15, 108] width 14 height 14
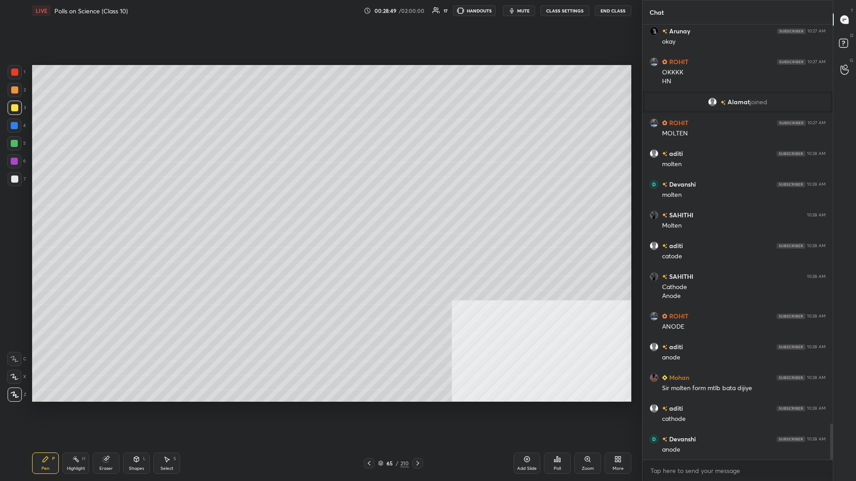
scroll to position [4803, 0]
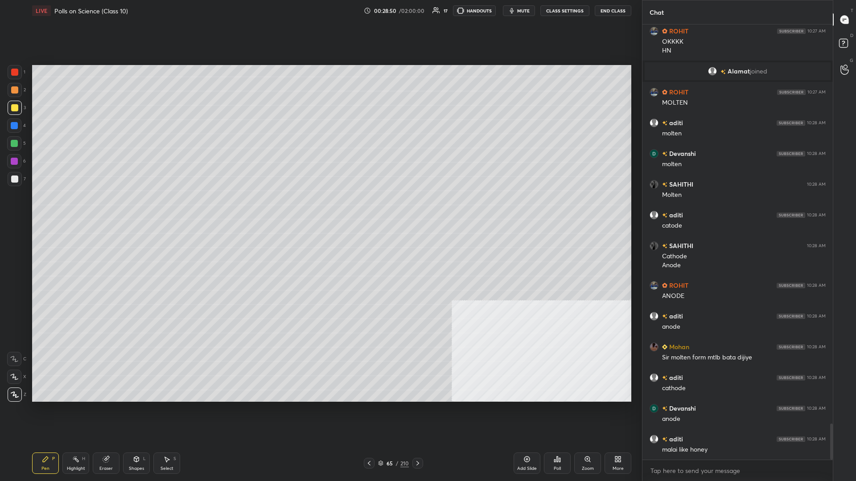
click at [22, 144] on div "5" at bounding box center [16, 143] width 19 height 14
click at [15, 181] on div at bounding box center [14, 179] width 7 height 7
click at [16, 144] on div at bounding box center [14, 143] width 7 height 7
click at [8, 93] on div at bounding box center [15, 90] width 14 height 14
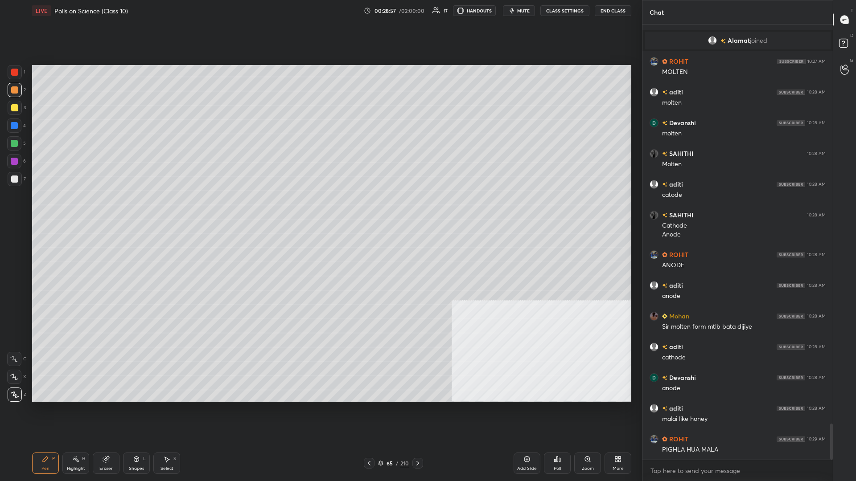
click at [13, 177] on div at bounding box center [14, 179] width 7 height 7
click at [13, 142] on div at bounding box center [14, 143] width 7 height 7
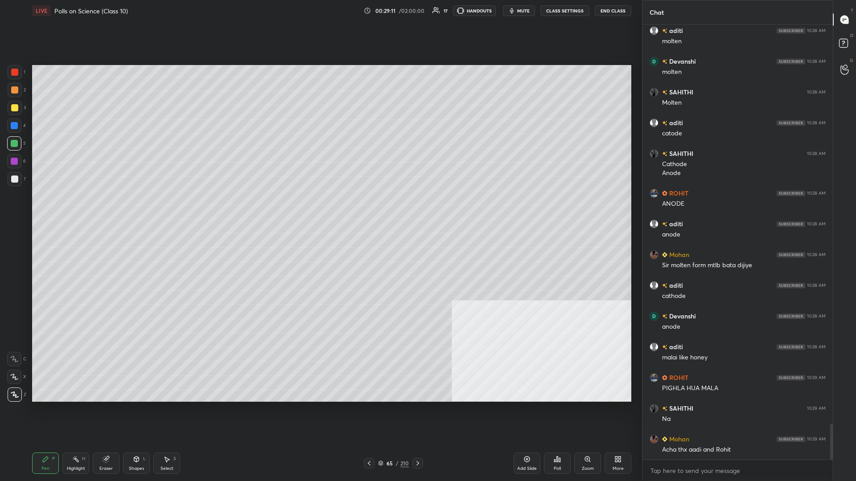
scroll to position [4926, 0]
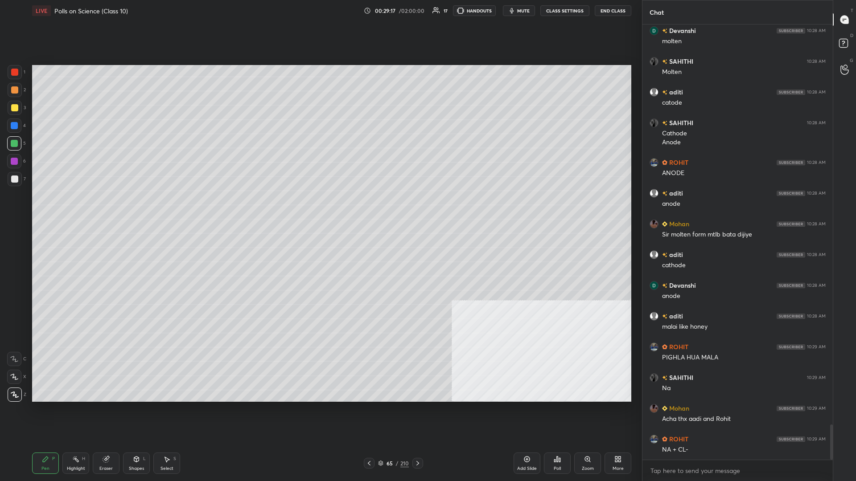
click at [72, 209] on div "Highlight H" at bounding box center [75, 463] width 27 height 21
click at [52, 209] on div "Pen P" at bounding box center [45, 463] width 27 height 21
click at [53, 209] on div "Pen P" at bounding box center [45, 463] width 27 height 21
click at [14, 178] on div at bounding box center [14, 179] width 7 height 7
click at [11, 94] on div at bounding box center [15, 90] width 14 height 14
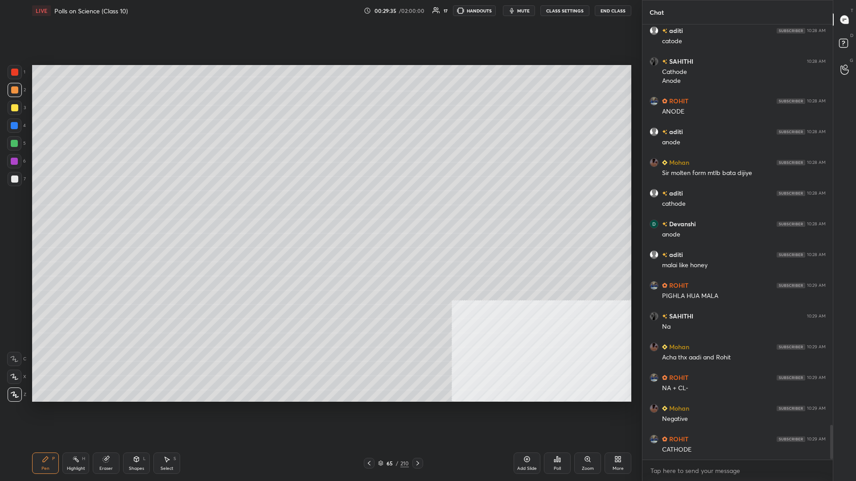
scroll to position [5049, 0]
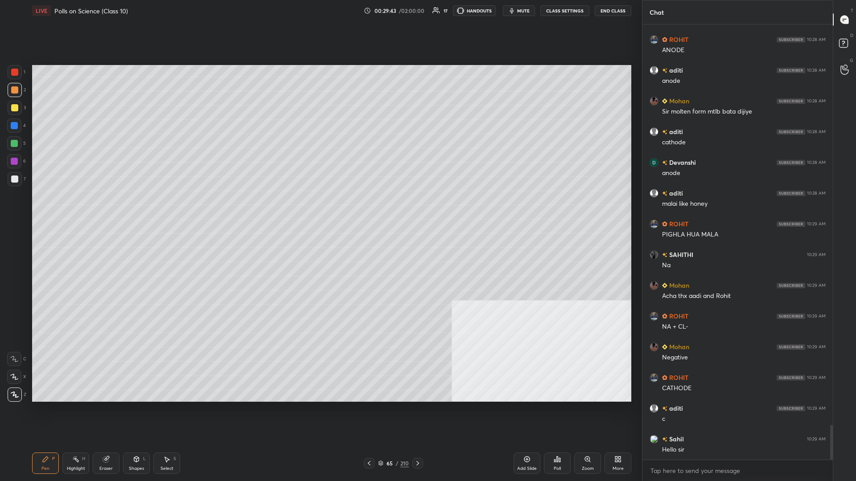
click at [77, 209] on rect at bounding box center [76, 460] width 4 height 4
click at [76, 209] on icon at bounding box center [75, 459] width 7 height 7
click at [31, 209] on div "LIVE Polls on Science (Class 10) 00:29:47 / 02:00:00 17 HANDOUTS mute CLASS SET…" at bounding box center [332, 240] width 606 height 481
click at [37, 209] on div "Pen P" at bounding box center [45, 463] width 27 height 21
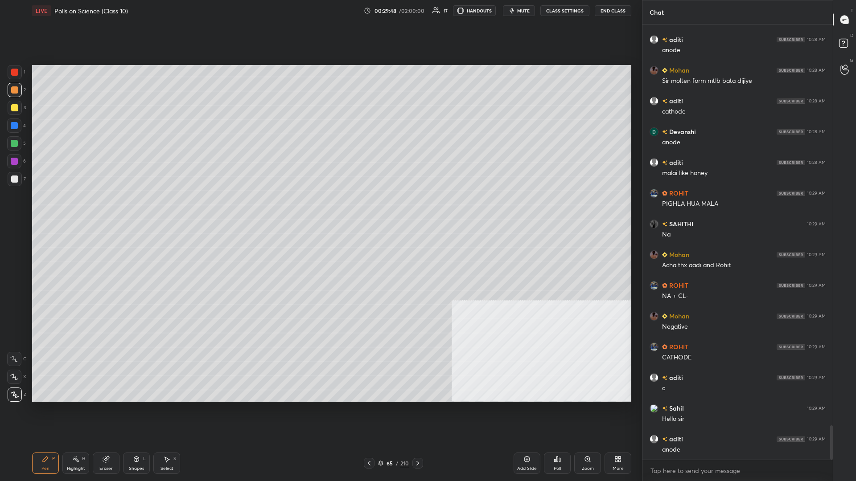
click at [12, 76] on div at bounding box center [15, 72] width 14 height 14
click at [13, 78] on div at bounding box center [15, 72] width 14 height 14
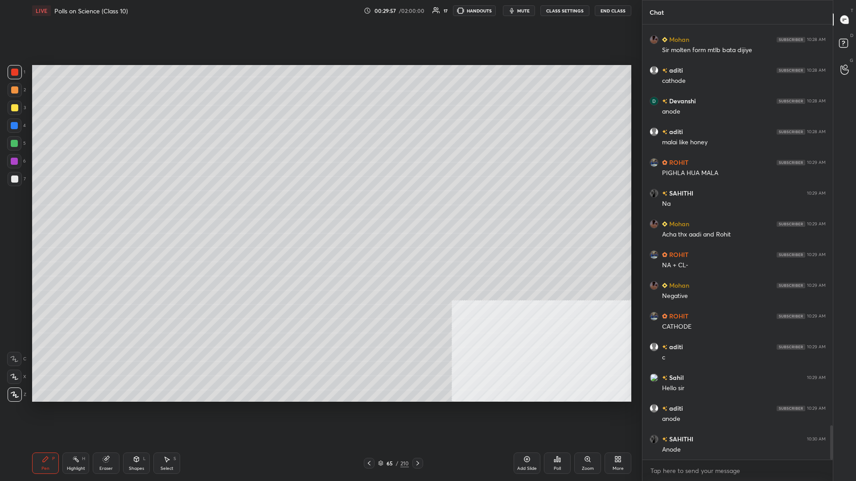
click at [70, 209] on div "Highlight" at bounding box center [76, 469] width 18 height 4
click at [74, 209] on div "Highlight" at bounding box center [76, 469] width 18 height 4
click at [52, 209] on div "Pen P" at bounding box center [45, 463] width 27 height 21
click at [49, 209] on div "Pen P" at bounding box center [45, 463] width 27 height 21
click at [16, 132] on div at bounding box center [14, 126] width 14 height 14
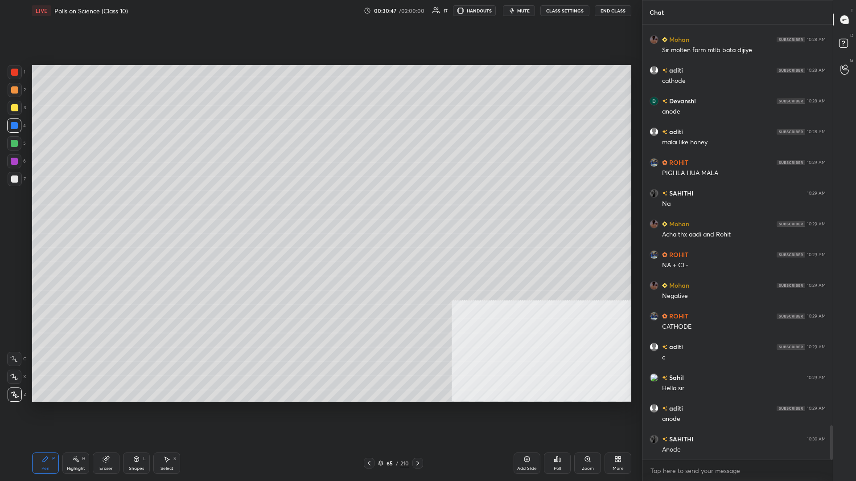
click at [78, 209] on icon at bounding box center [75, 459] width 7 height 7
click at [80, 209] on div "Highlight H" at bounding box center [75, 463] width 27 height 21
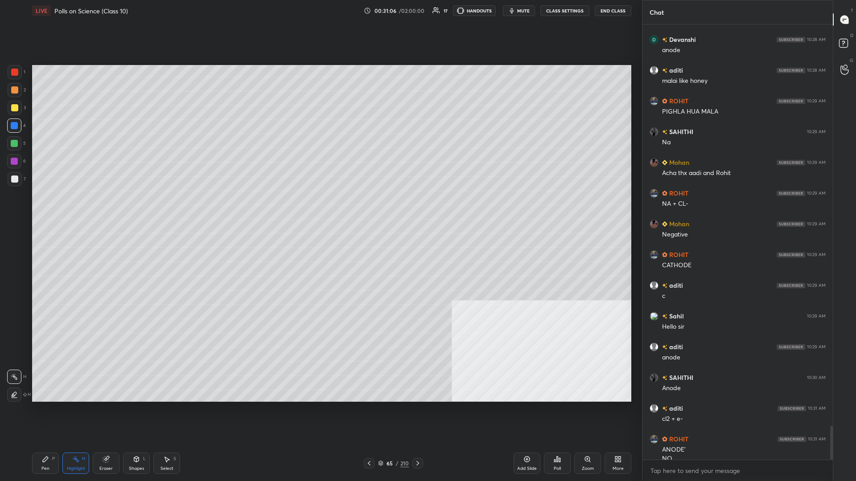
scroll to position [5181, 0]
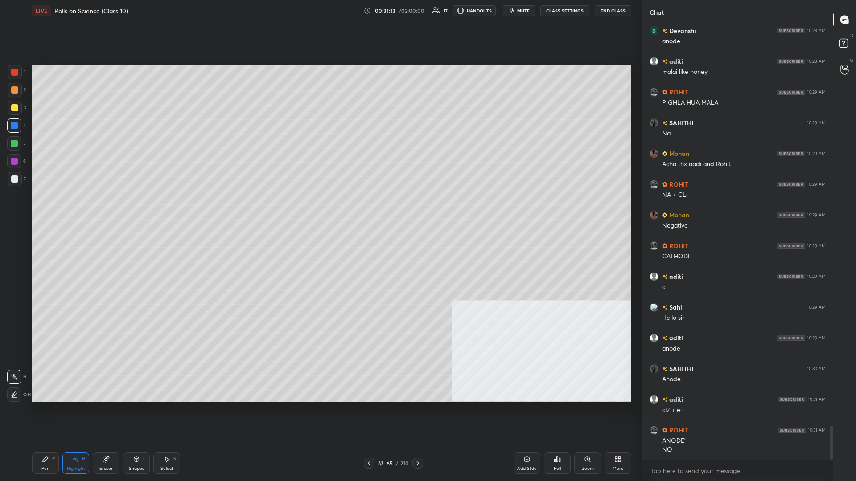
click at [52, 209] on div "Pen P" at bounding box center [45, 463] width 27 height 21
click at [70, 209] on div "Highlight H" at bounding box center [75, 463] width 27 height 21
click at [71, 209] on div "Highlight H" at bounding box center [75, 463] width 27 height 21
click at [51, 209] on div "Pen P" at bounding box center [45, 463] width 27 height 21
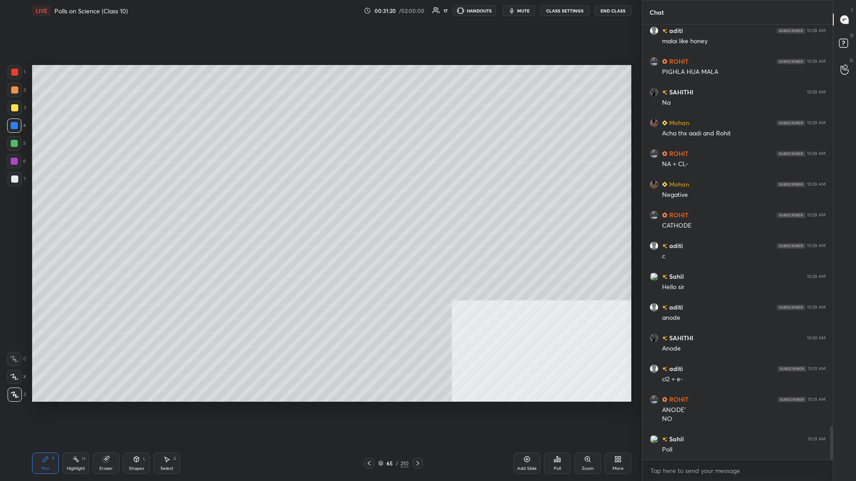
click at [11, 95] on div at bounding box center [15, 90] width 14 height 14
click at [16, 110] on div at bounding box center [14, 107] width 7 height 7
click at [74, 209] on div "Highlight" at bounding box center [76, 469] width 18 height 4
click at [75, 209] on div "Highlight H" at bounding box center [75, 463] width 27 height 21
click at [44, 209] on div "Pen" at bounding box center [45, 469] width 8 height 4
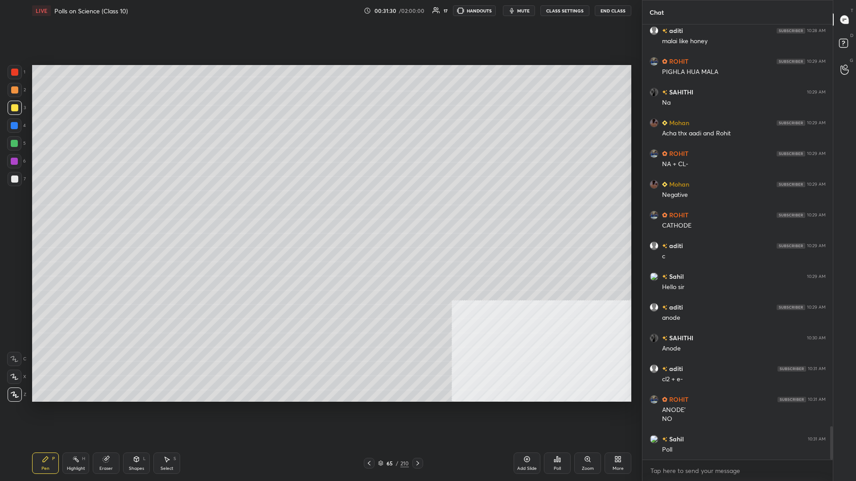
scroll to position [5243, 0]
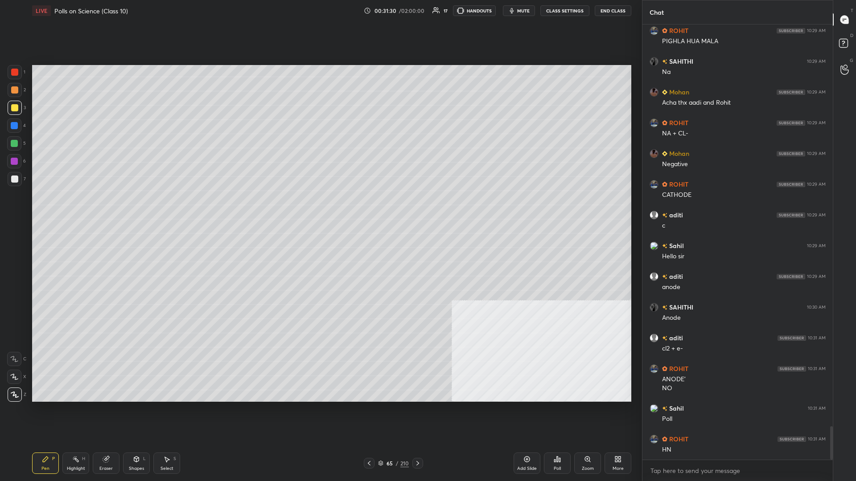
click at [14, 140] on div at bounding box center [14, 143] width 14 height 14
click at [12, 126] on div at bounding box center [14, 125] width 7 height 7
click at [13, 144] on div at bounding box center [14, 143] width 7 height 7
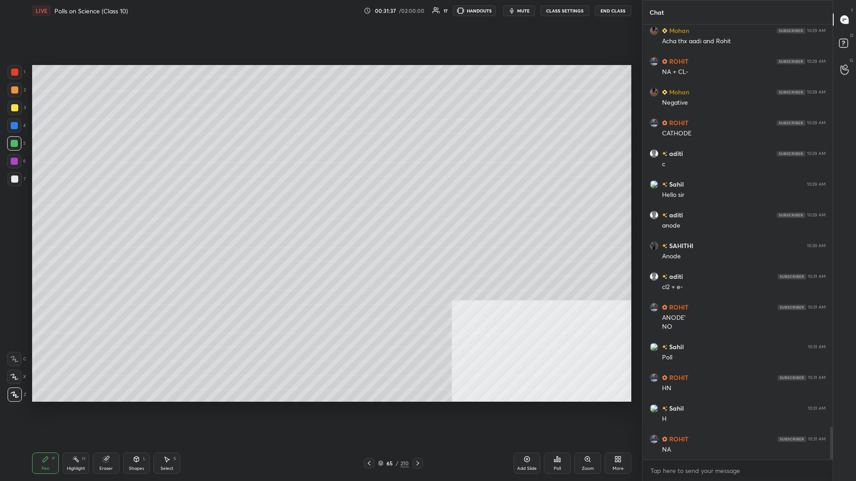
scroll to position [5335, 0]
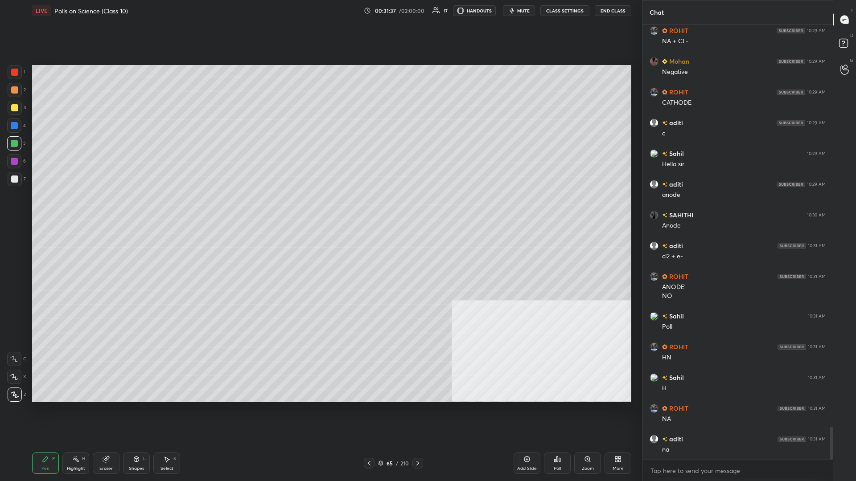
click at [71, 209] on div "Highlight" at bounding box center [76, 469] width 18 height 4
click at [74, 209] on div "Highlight H" at bounding box center [75, 463] width 27 height 21
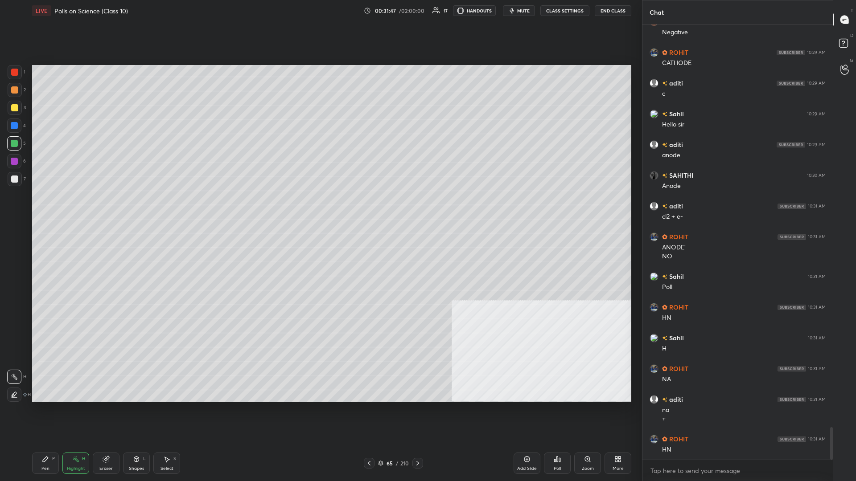
scroll to position [5405, 0]
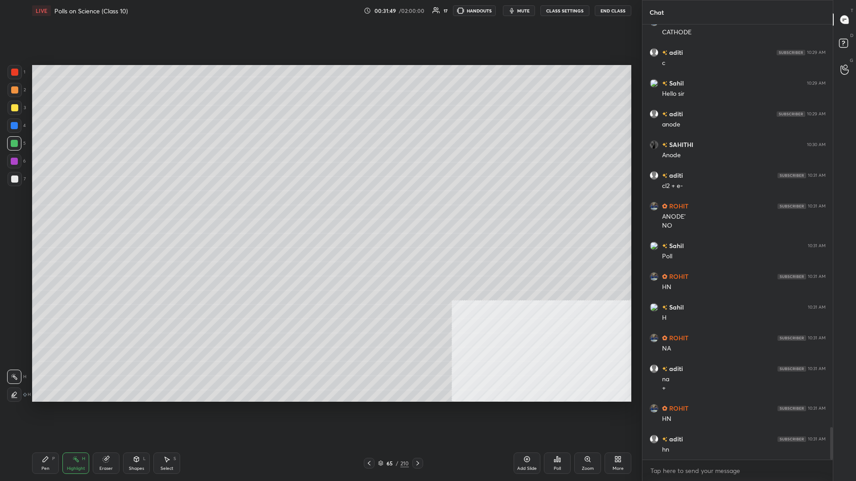
click at [48, 209] on div "Pen P" at bounding box center [45, 463] width 27 height 21
click at [8, 126] on div at bounding box center [14, 126] width 14 height 14
click at [78, 209] on icon at bounding box center [75, 459] width 7 height 7
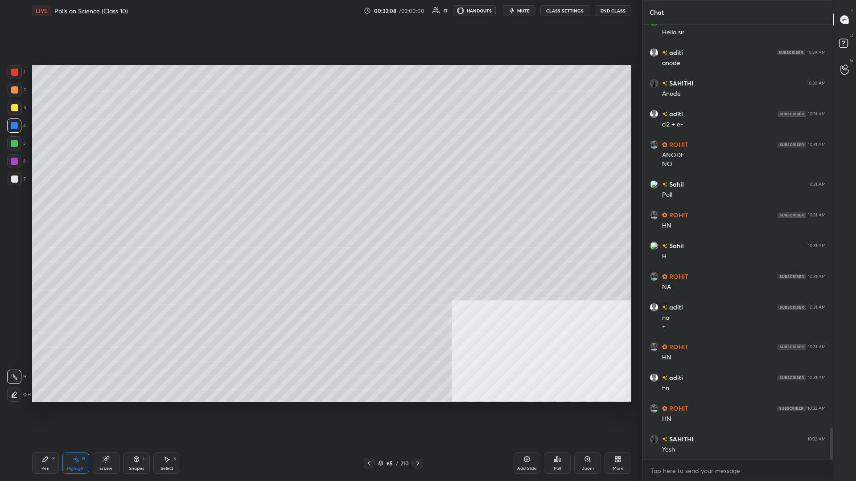
scroll to position [5498, 0]
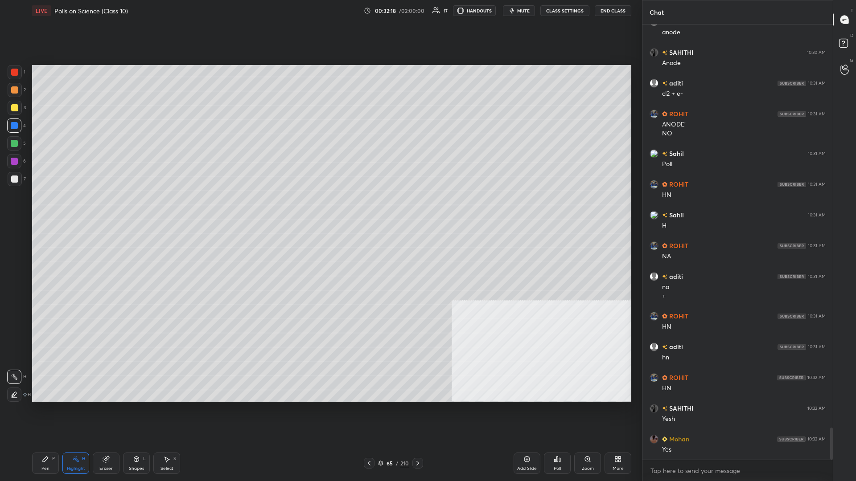
click at [45, 209] on icon at bounding box center [45, 459] width 5 height 5
click at [47, 209] on icon at bounding box center [45, 459] width 5 height 5
click at [16, 143] on div at bounding box center [14, 143] width 7 height 7
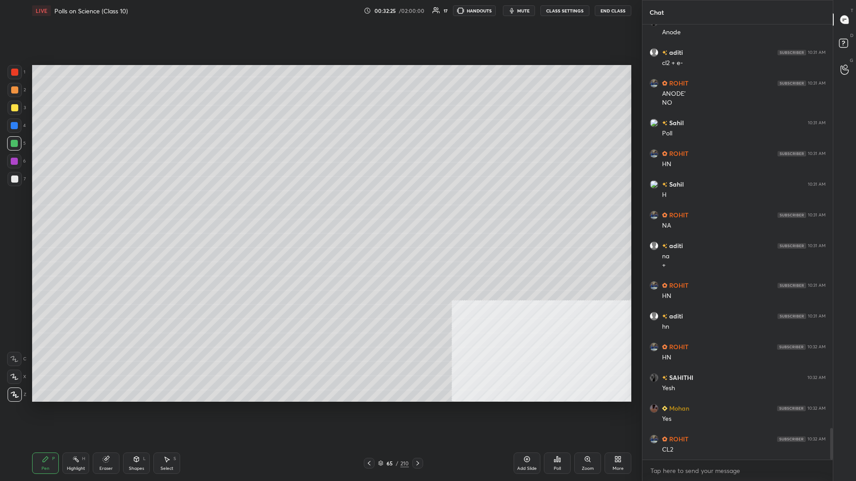
scroll to position [5559, 0]
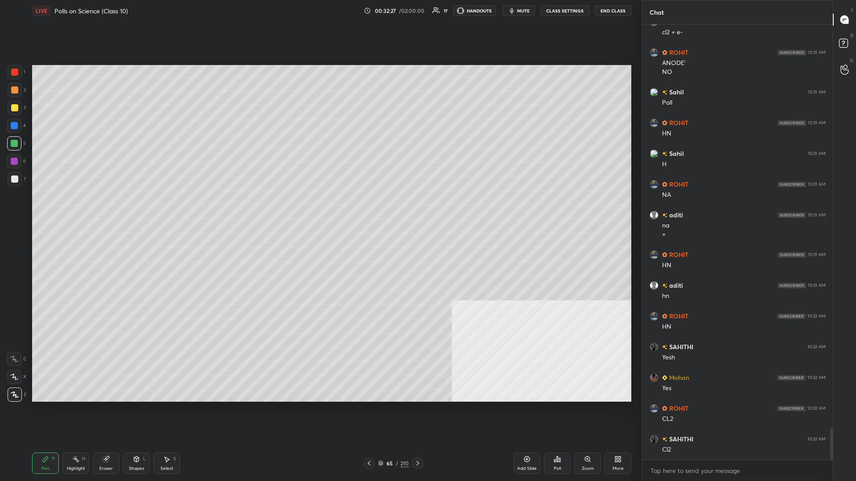
click at [13, 74] on div at bounding box center [14, 72] width 7 height 7
click at [76, 209] on icon at bounding box center [75, 459] width 7 height 7
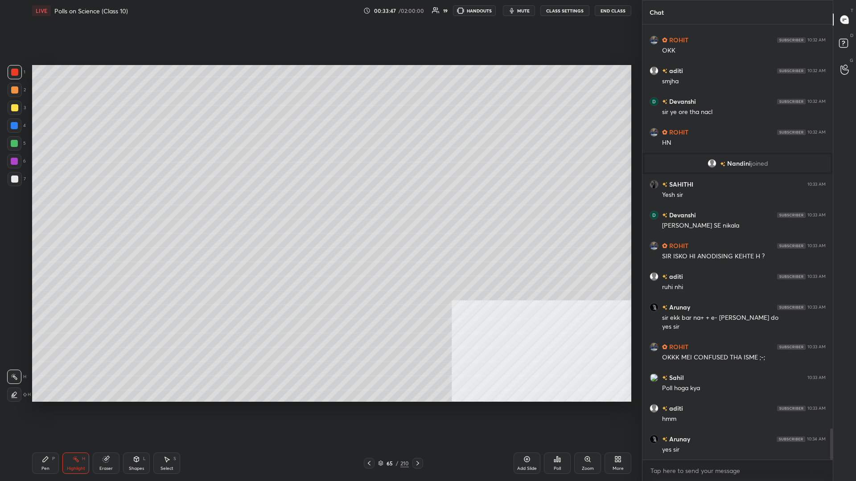
scroll to position [5669, 0]
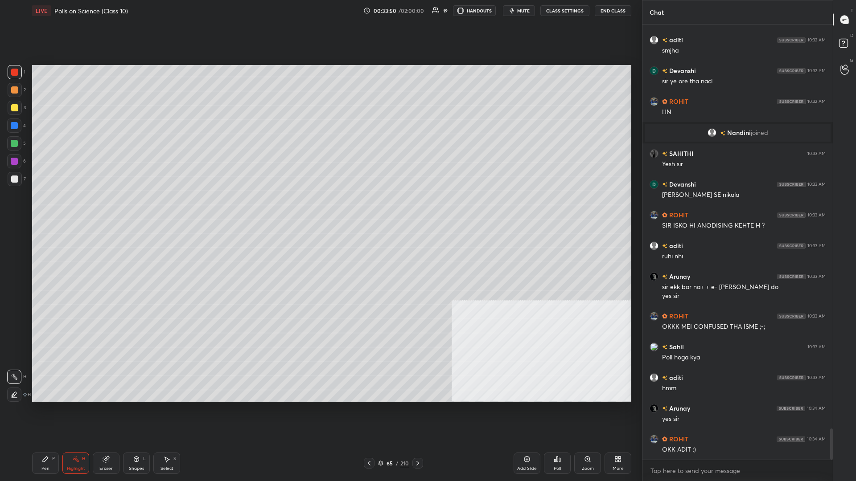
click at [38, 209] on div "Pen P" at bounding box center [45, 463] width 27 height 21
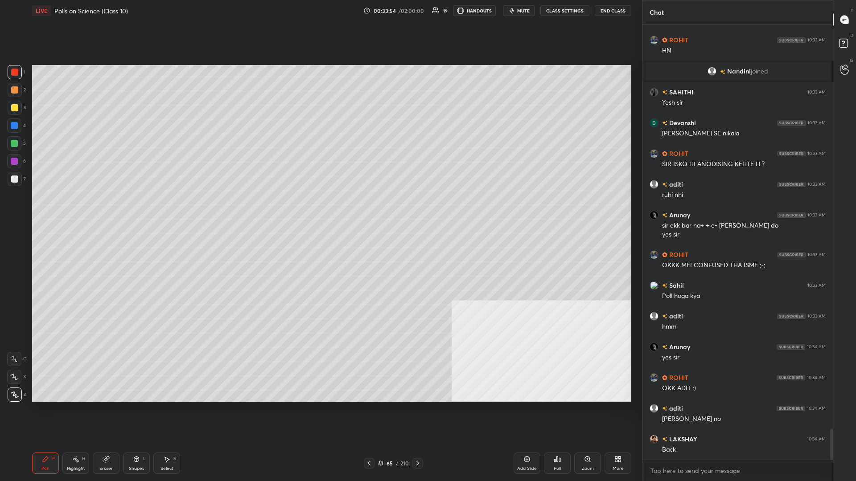
scroll to position [5761, 0]
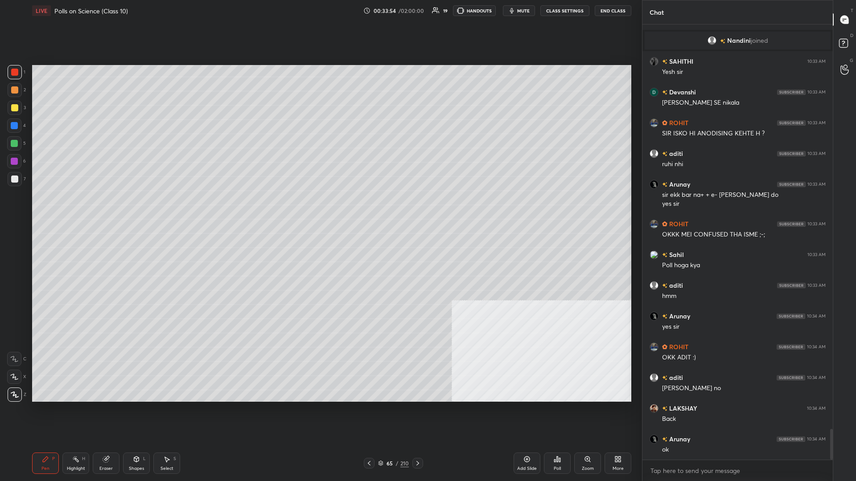
click at [320, 209] on div "65 / 210" at bounding box center [393, 463] width 59 height 11
click at [320, 209] on div "210" at bounding box center [404, 464] width 8 height 8
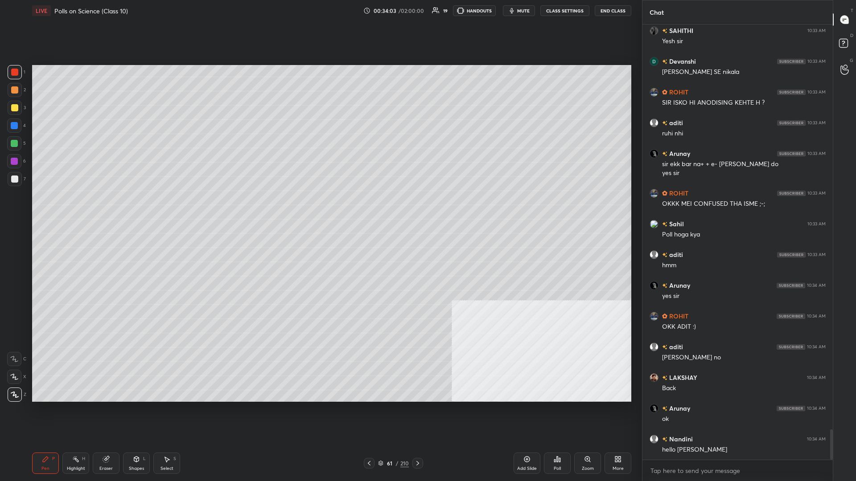
click at [320, 209] on div "210" at bounding box center [404, 464] width 8 height 8
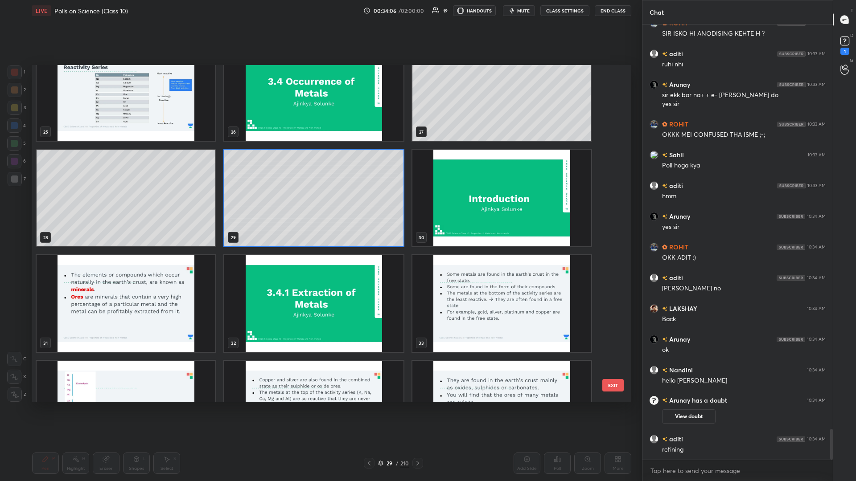
scroll to position [5707, 0]
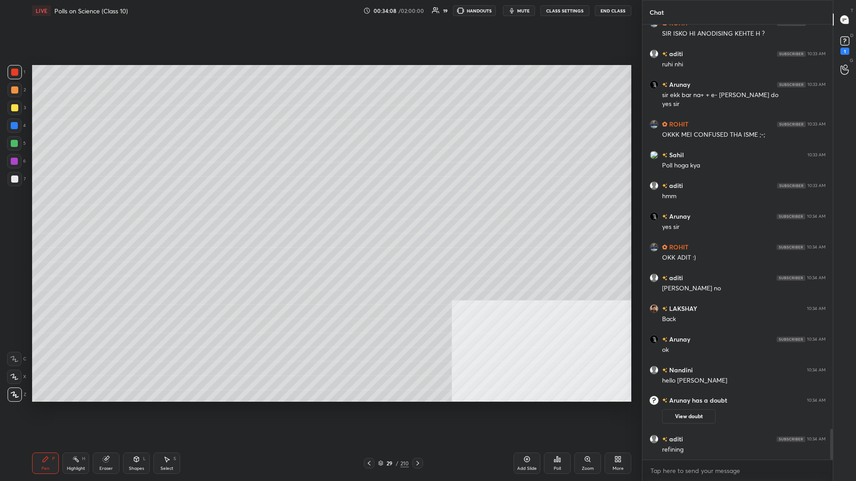
click at [13, 145] on div at bounding box center [14, 143] width 7 height 7
click at [15, 129] on div at bounding box center [14, 125] width 7 height 7
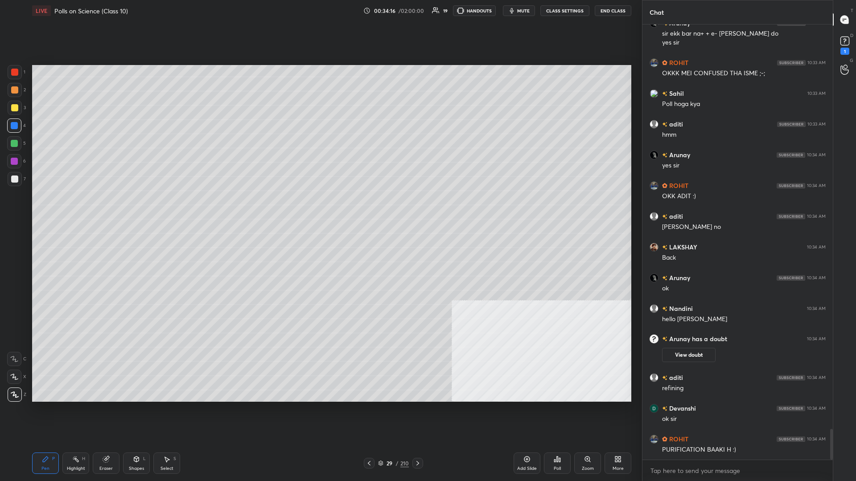
scroll to position [5800, 0]
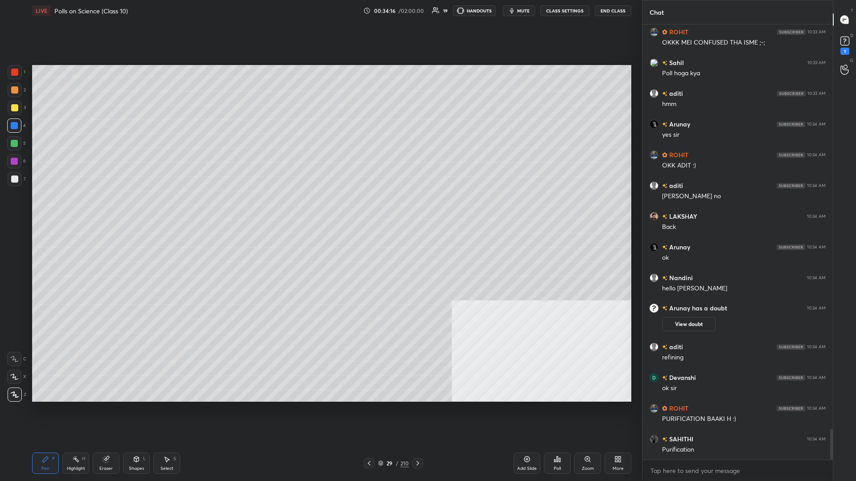
click at [52, 209] on div "Pen P" at bounding box center [45, 463] width 27 height 21
click at [18, 162] on div at bounding box center [14, 161] width 14 height 14
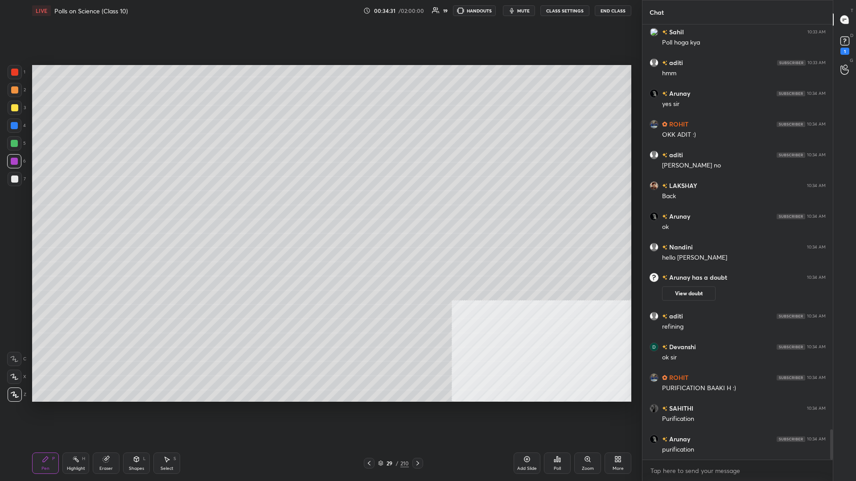
scroll to position [5861, 0]
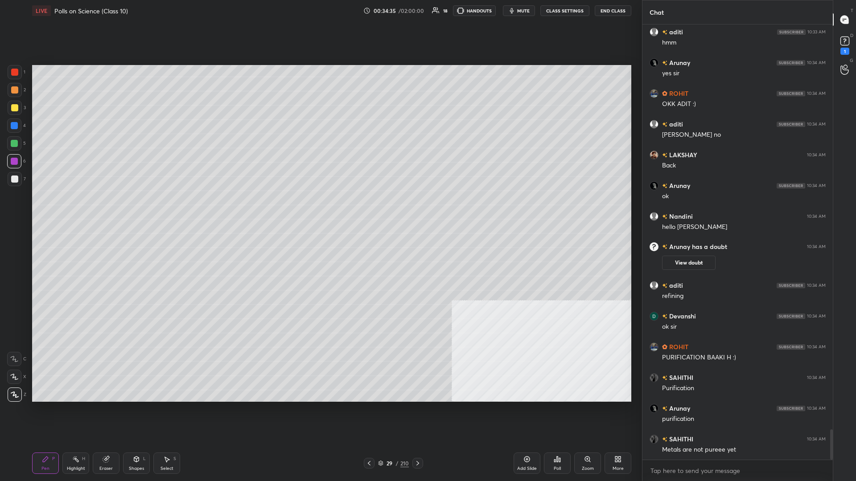
click at [320, 209] on div "29" at bounding box center [389, 463] width 9 height 5
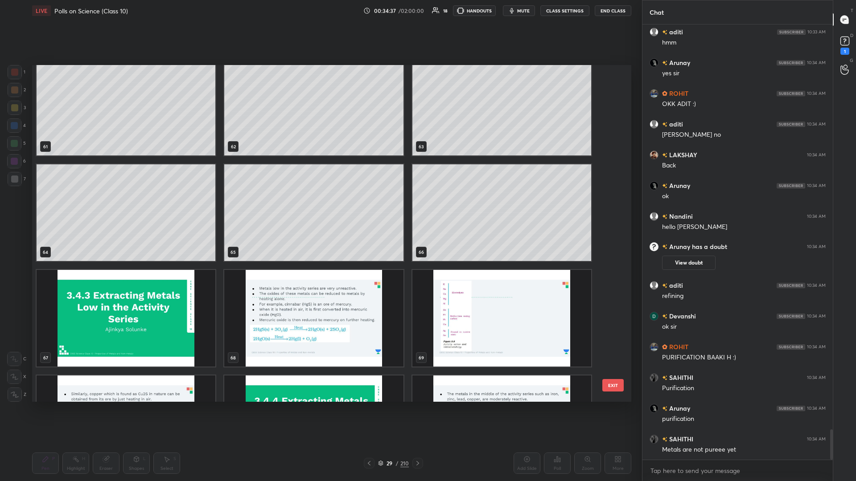
scroll to position [5892, 0]
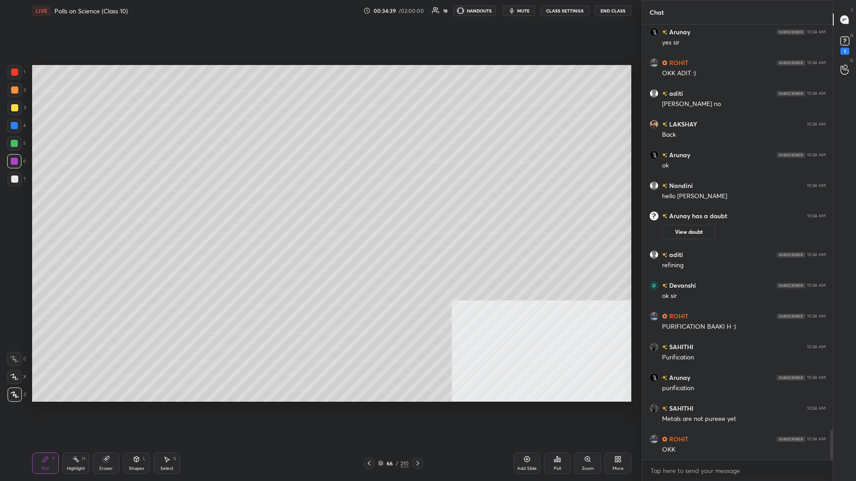
click at [12, 103] on div at bounding box center [15, 108] width 14 height 14
click at [17, 102] on div at bounding box center [15, 108] width 14 height 14
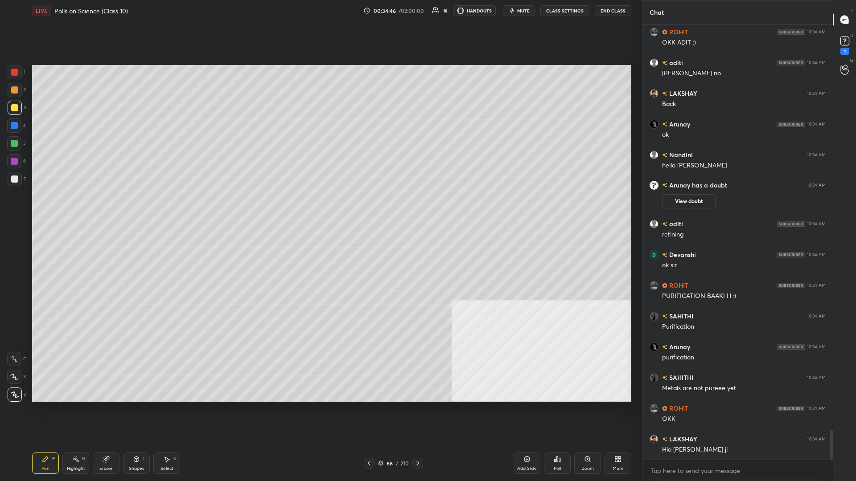
click at [12, 149] on div at bounding box center [14, 143] width 14 height 14
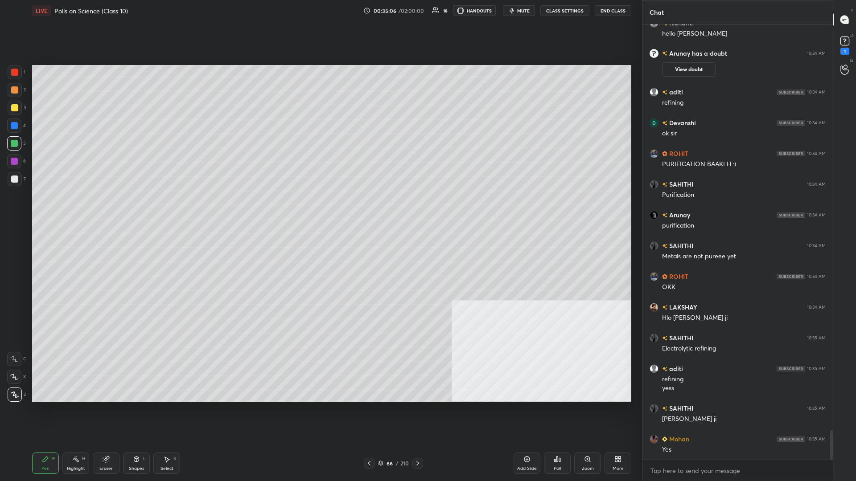
scroll to position [6085, 0]
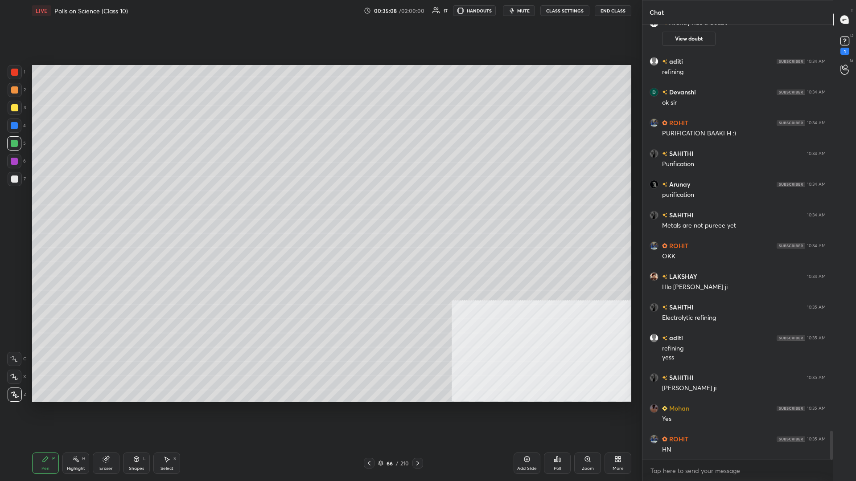
click at [132, 209] on div "Shapes L" at bounding box center [136, 463] width 27 height 21
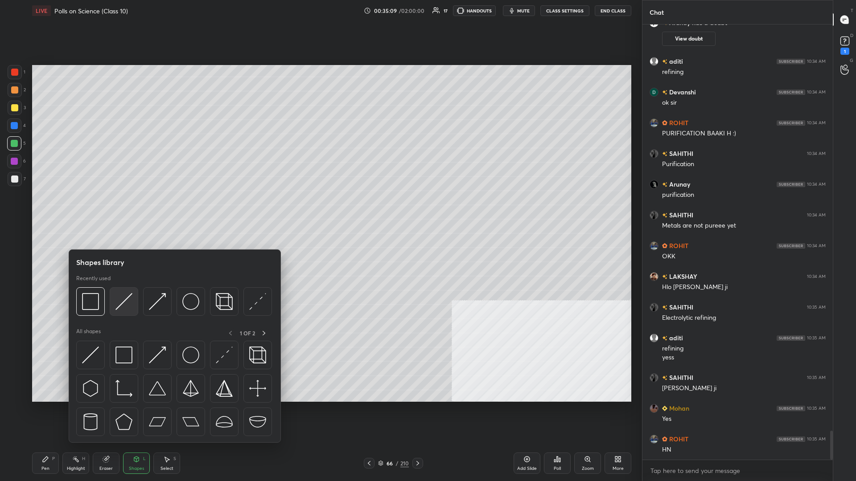
click at [129, 209] on img at bounding box center [123, 301] width 17 height 17
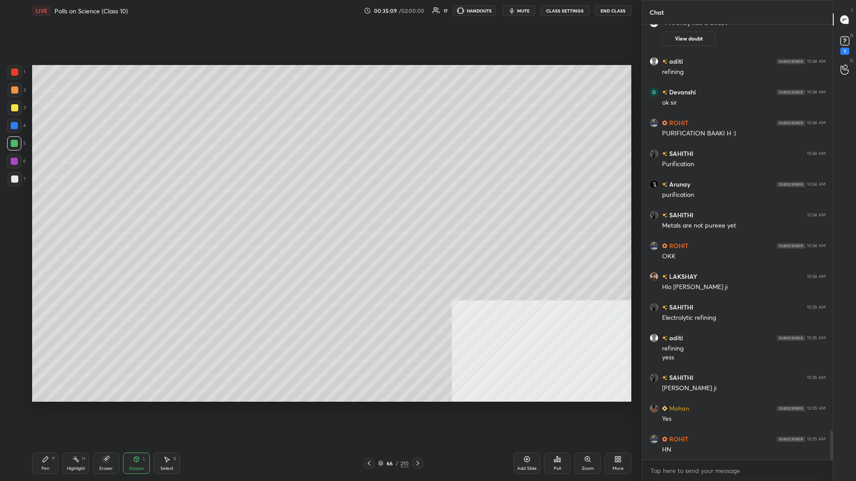
click at [17, 181] on div at bounding box center [14, 179] width 7 height 7
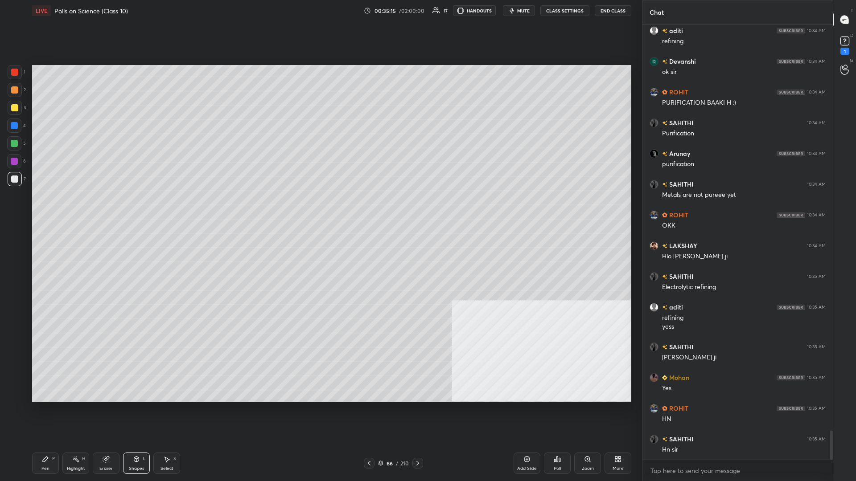
click at [140, 209] on div "Shapes L" at bounding box center [136, 463] width 27 height 21
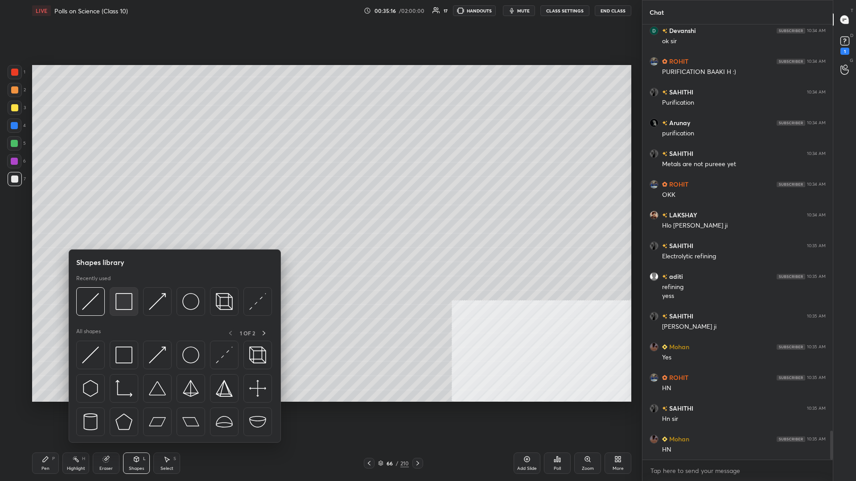
click at [120, 209] on img at bounding box center [123, 301] width 17 height 17
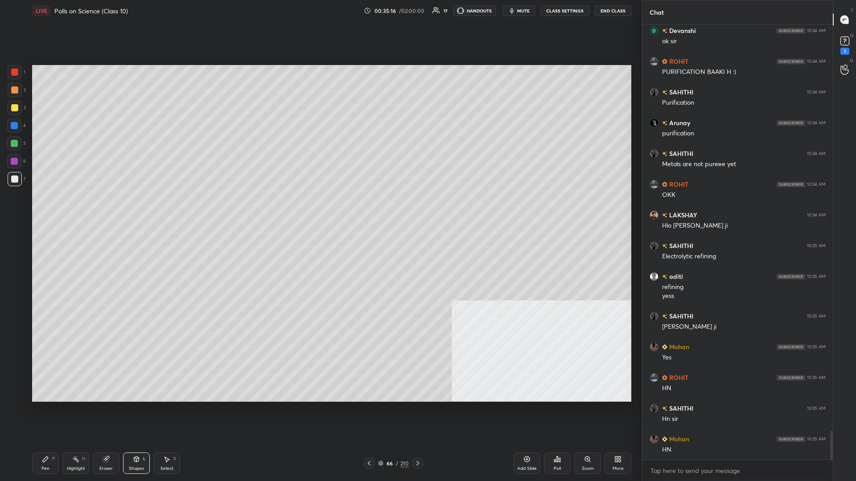
click at [14, 129] on div at bounding box center [14, 126] width 14 height 14
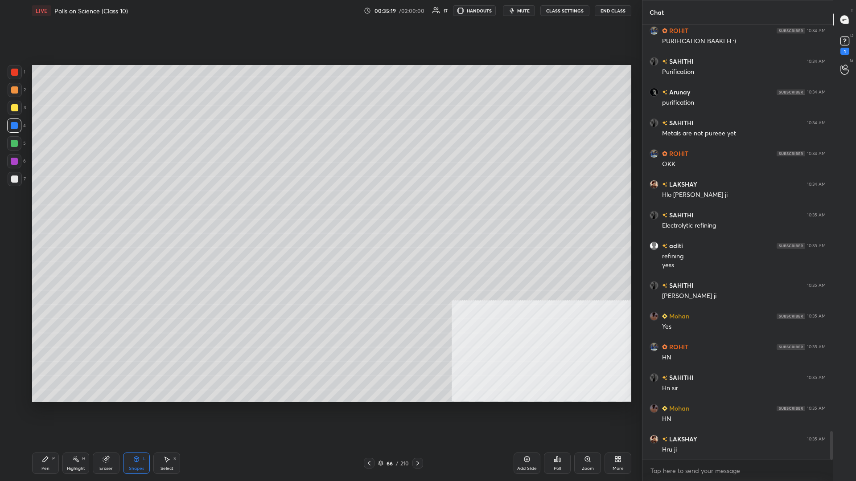
scroll to position [6208, 0]
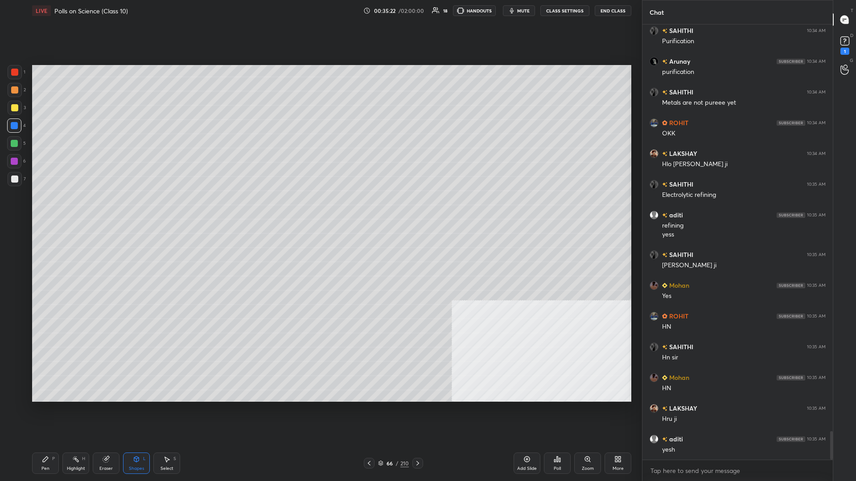
click at [53, 209] on div "P" at bounding box center [53, 459] width 3 height 4
click at [51, 209] on div "Pen P" at bounding box center [45, 463] width 27 height 21
click at [22, 90] on div "2" at bounding box center [17, 90] width 18 height 14
click at [16, 73] on div at bounding box center [14, 72] width 7 height 7
click at [16, 72] on div at bounding box center [14, 72] width 7 height 7
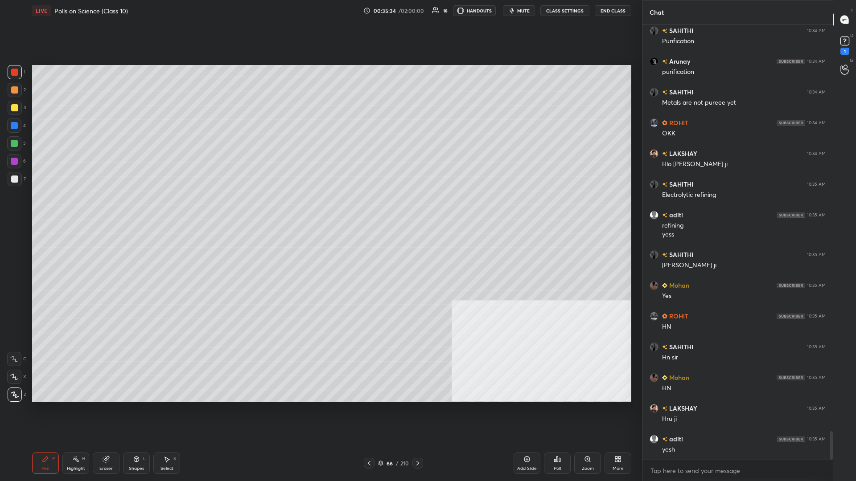
click at [12, 96] on div at bounding box center [15, 90] width 14 height 14
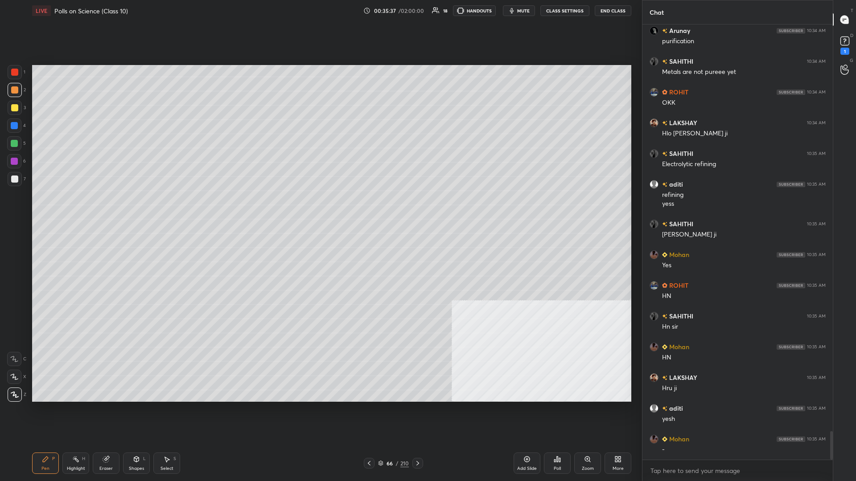
click at [17, 73] on div at bounding box center [14, 72] width 7 height 7
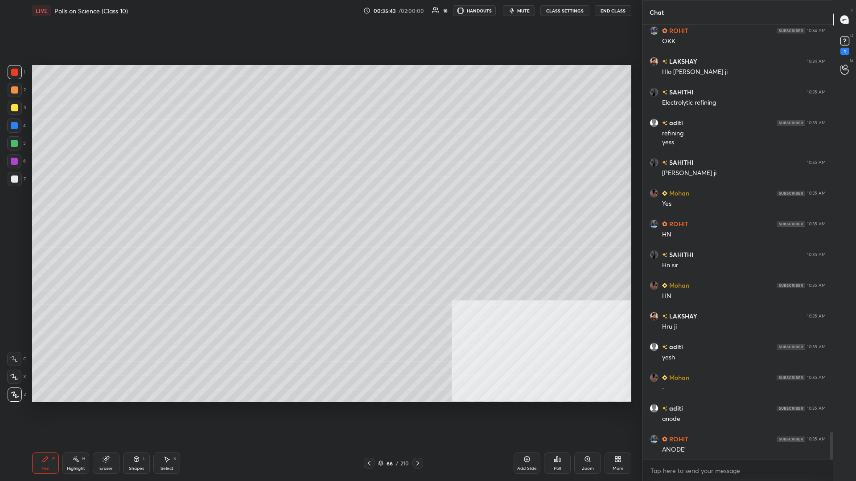
scroll to position [6331, 0]
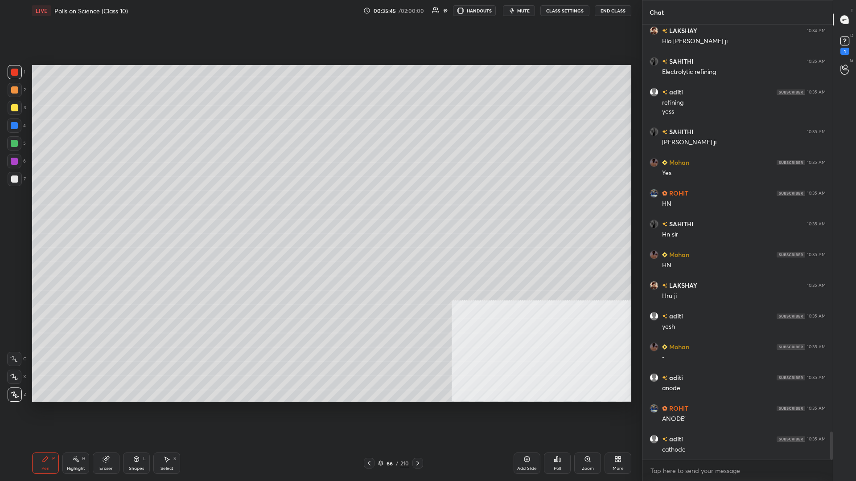
click at [19, 144] on div at bounding box center [14, 143] width 14 height 14
click at [16, 98] on div "2" at bounding box center [17, 92] width 18 height 18
click at [15, 108] on div at bounding box center [14, 107] width 7 height 7
click at [13, 144] on div at bounding box center [14, 143] width 7 height 7
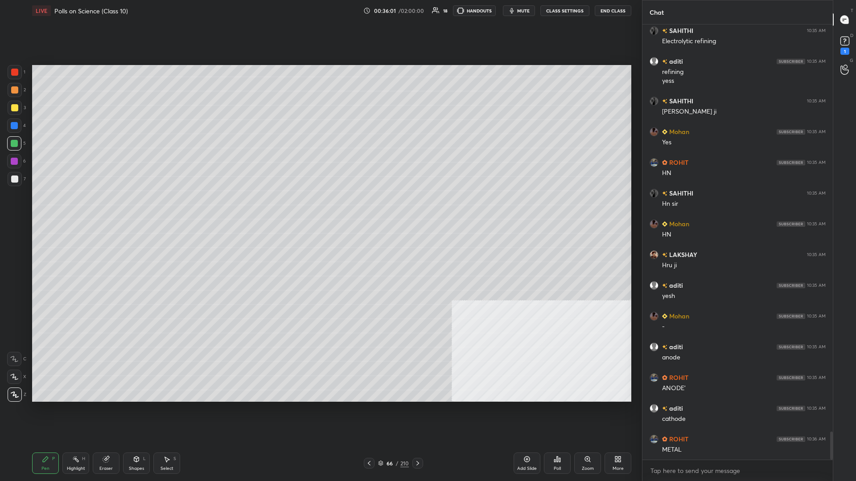
click at [18, 92] on div at bounding box center [14, 89] width 7 height 7
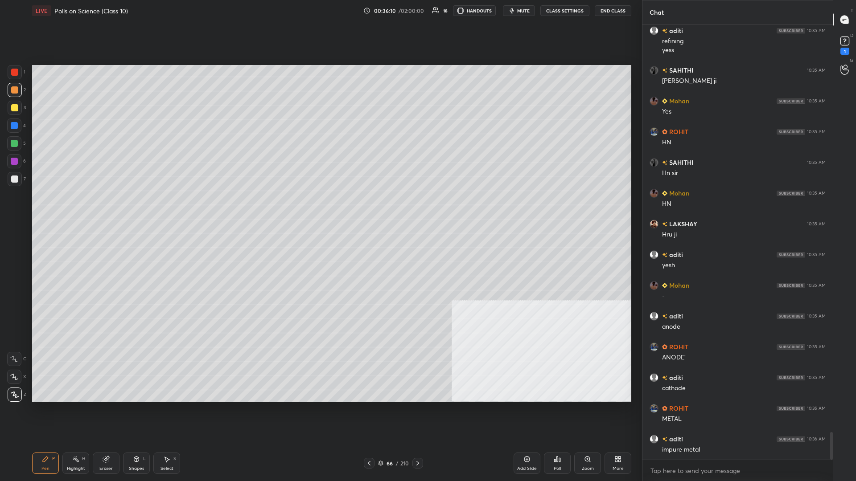
click at [17, 145] on div at bounding box center [14, 143] width 7 height 7
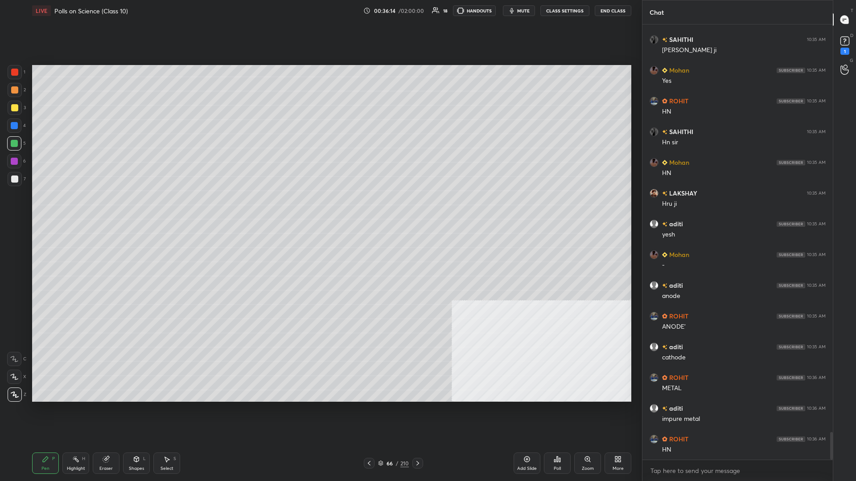
scroll to position [6454, 0]
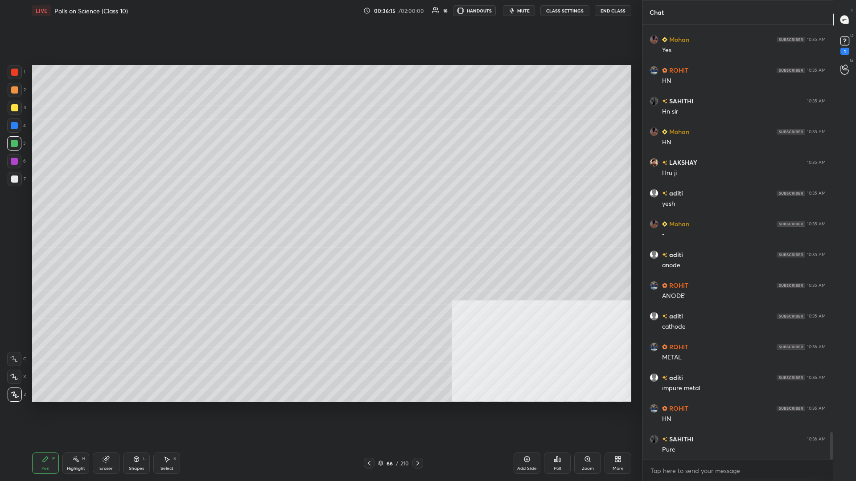
click at [18, 91] on div at bounding box center [14, 89] width 7 height 7
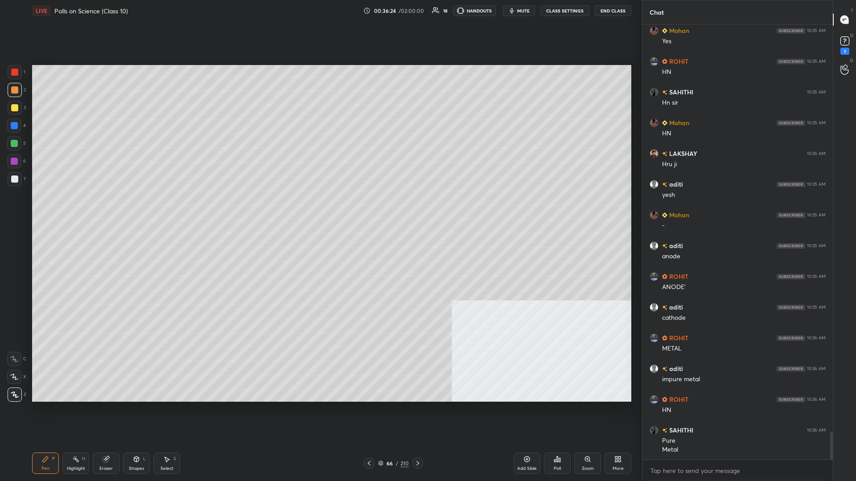
scroll to position [6494, 0]
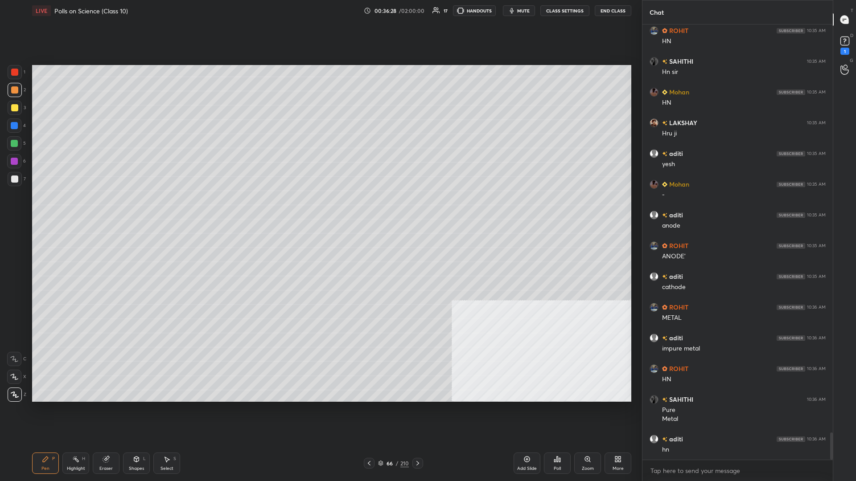
click at [70, 209] on div "Highlight" at bounding box center [76, 469] width 18 height 4
click at [31, 209] on div "LIVE Polls on Science (Class 10) 00:36:30 / 02:00:00 17 HANDOUTS mute CLASS SET…" at bounding box center [332, 240] width 606 height 481
click at [37, 209] on div "Pen P" at bounding box center [45, 463] width 27 height 21
click at [11, 128] on div at bounding box center [14, 125] width 7 height 7
click at [13, 164] on div at bounding box center [14, 161] width 7 height 7
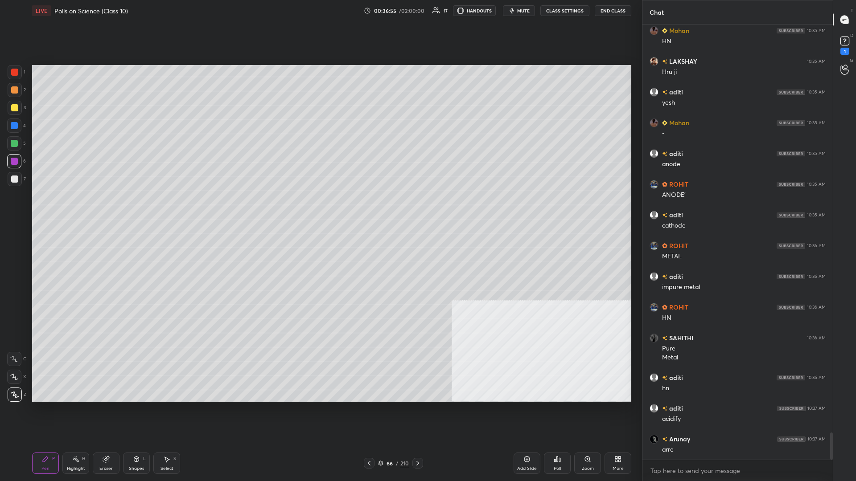
scroll to position [6565, 0]
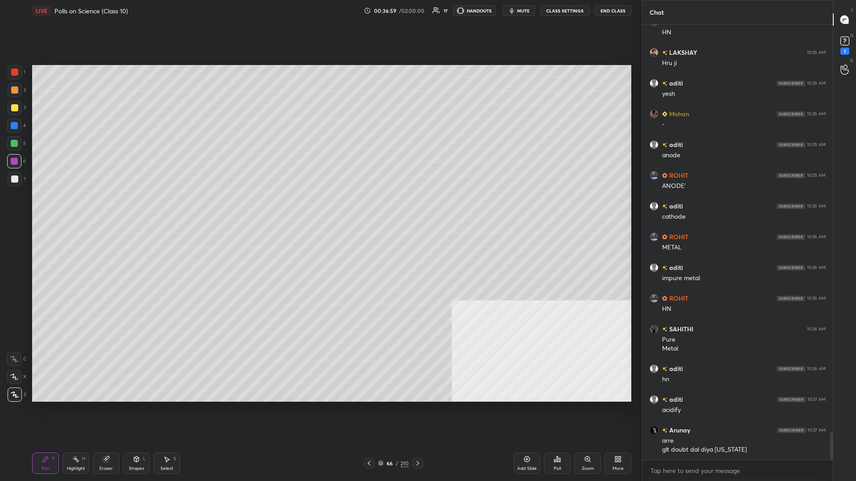
click at [80, 209] on div "Highlight H" at bounding box center [75, 463] width 27 height 21
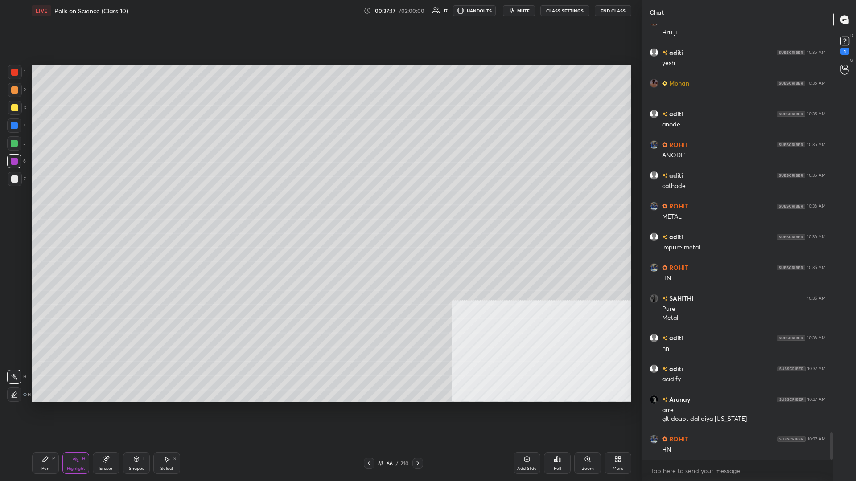
click at [38, 209] on div "Pen P" at bounding box center [45, 463] width 27 height 21
click at [16, 119] on div at bounding box center [14, 126] width 14 height 14
click at [13, 91] on div at bounding box center [14, 89] width 7 height 7
click at [70, 209] on div "Highlight H" at bounding box center [75, 463] width 27 height 21
click at [71, 209] on div "Highlight H" at bounding box center [75, 463] width 27 height 21
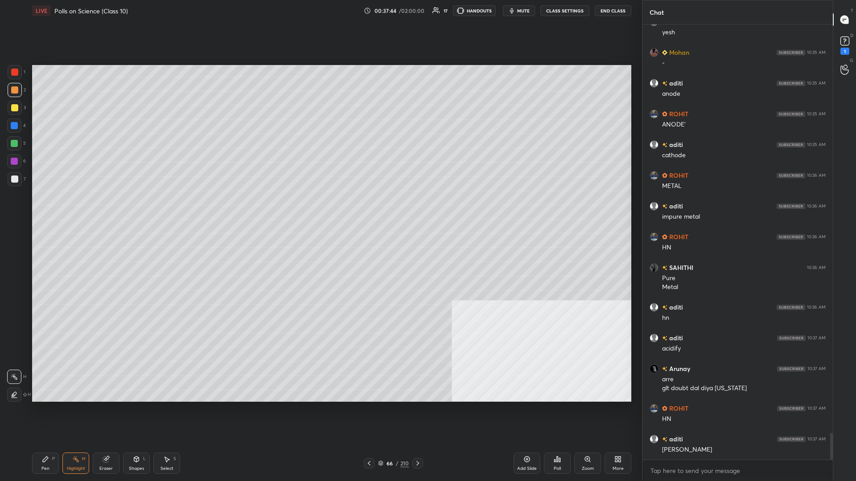
scroll to position [6657, 0]
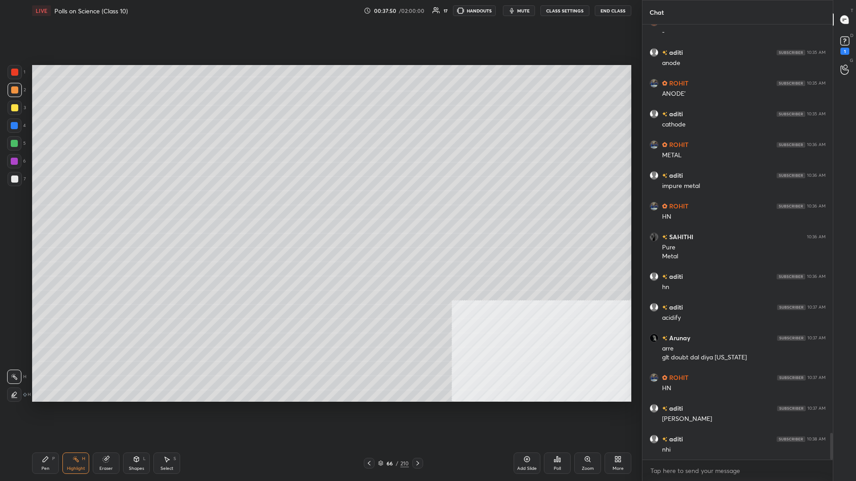
click at [107, 209] on icon at bounding box center [106, 459] width 7 height 7
click at [67, 209] on div "Highlight H" at bounding box center [75, 463] width 27 height 21
click at [63, 209] on div "Highlight H" at bounding box center [75, 463] width 27 height 21
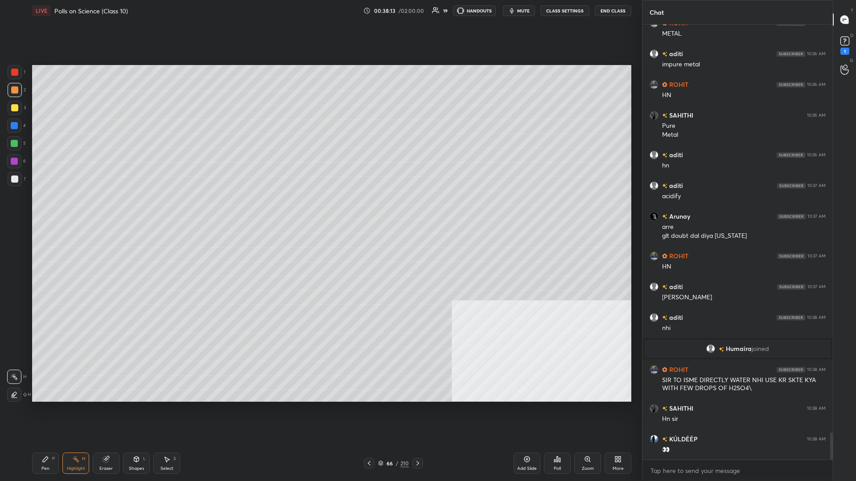
scroll to position [6531, 0]
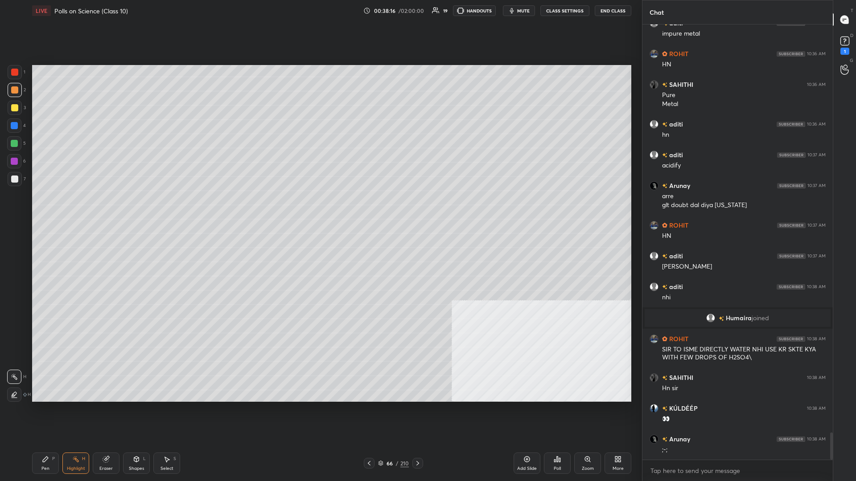
click at [43, 209] on div "Pen P" at bounding box center [45, 463] width 27 height 21
click at [12, 112] on div at bounding box center [15, 108] width 14 height 14
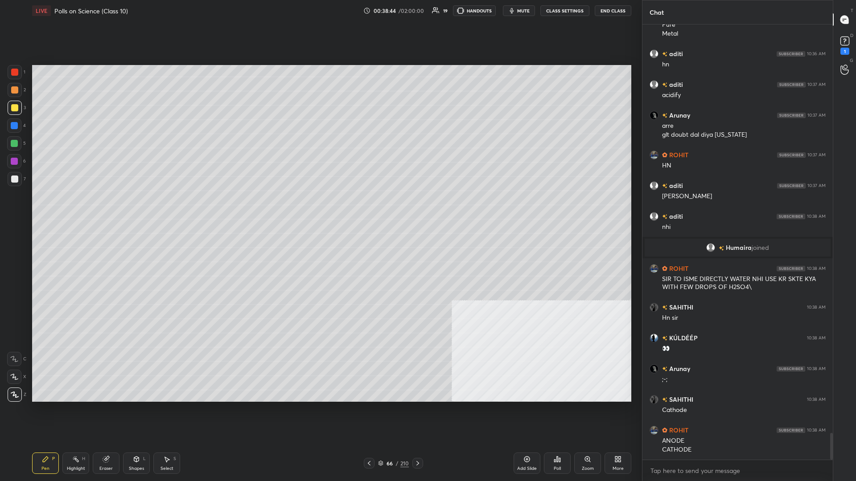
scroll to position [6632, 0]
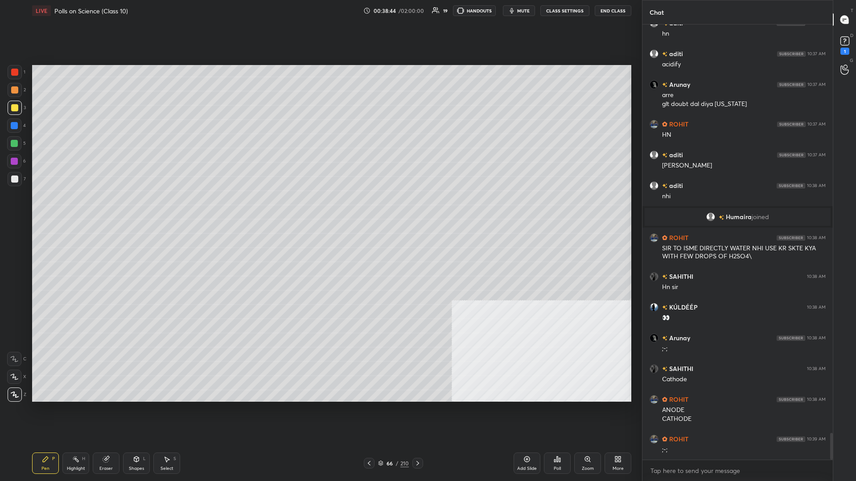
click at [10, 145] on div at bounding box center [14, 143] width 14 height 14
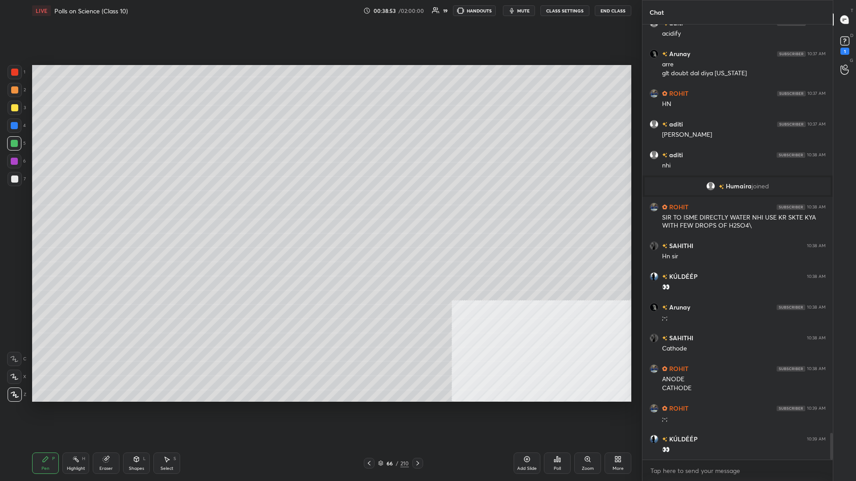
click at [12, 124] on div at bounding box center [14, 125] width 7 height 7
click at [12, 144] on div at bounding box center [14, 143] width 7 height 7
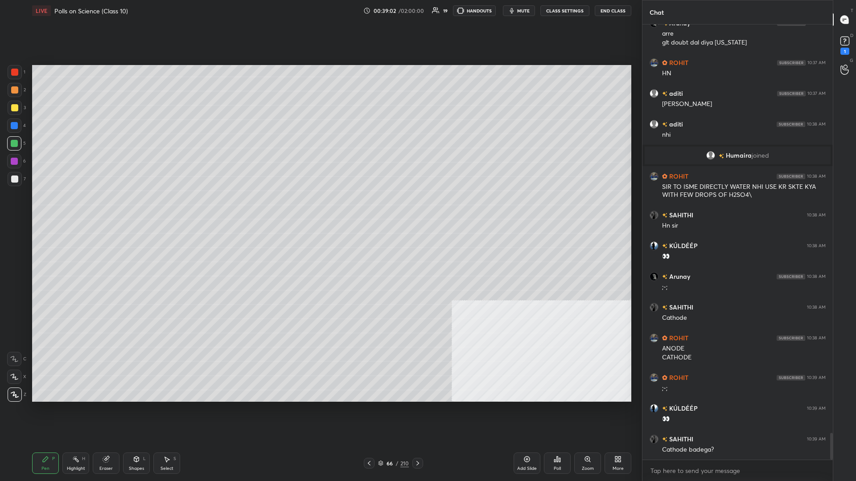
click at [74, 209] on div "Highlight" at bounding box center [76, 469] width 18 height 4
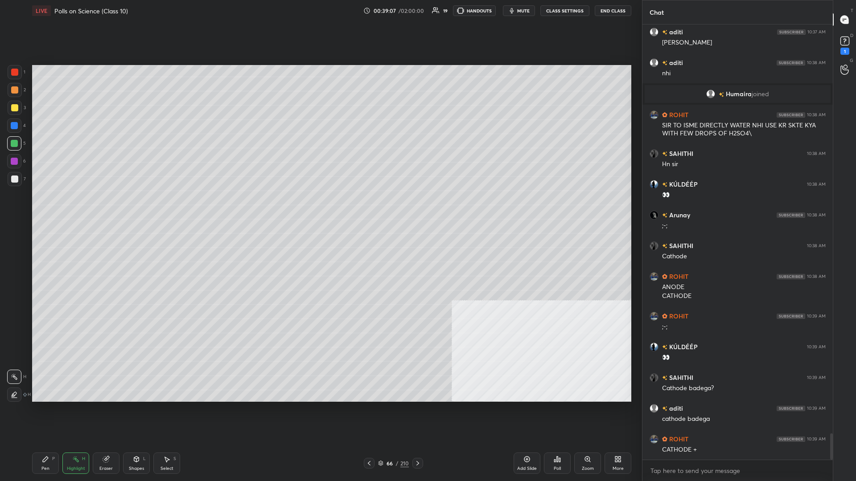
scroll to position [6786, 0]
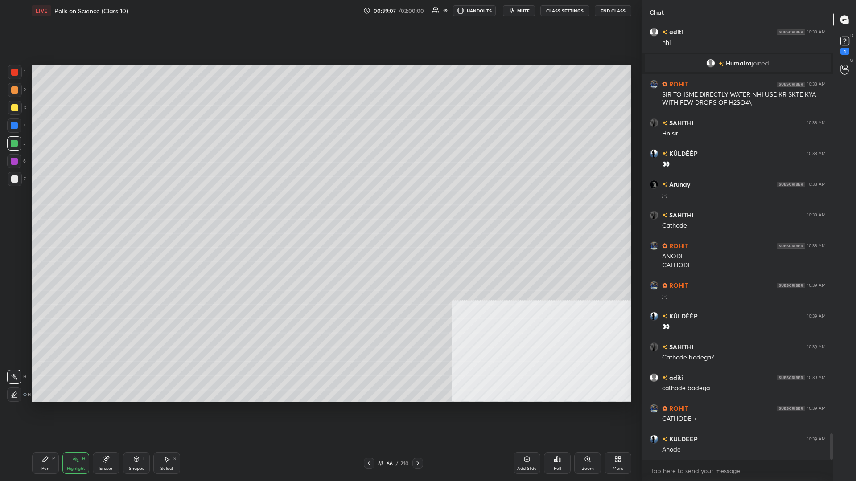
click at [42, 209] on div "Pen P" at bounding box center [45, 463] width 27 height 21
click at [14, 91] on div at bounding box center [14, 89] width 7 height 7
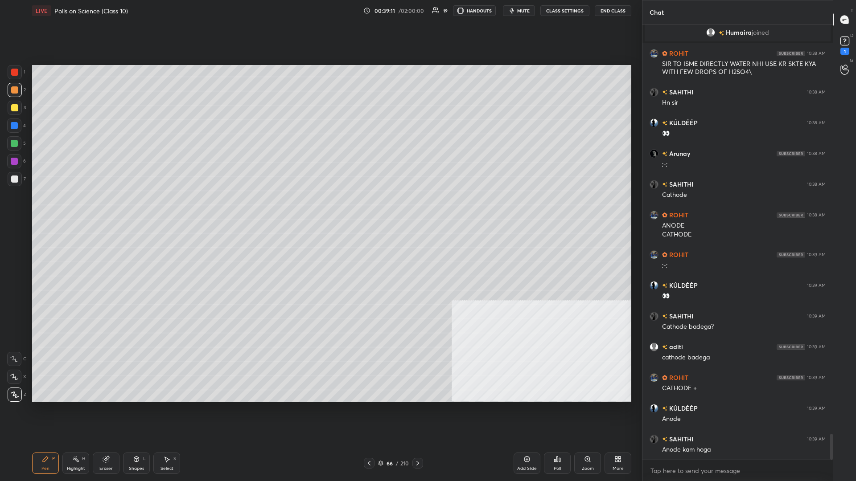
scroll to position [6848, 0]
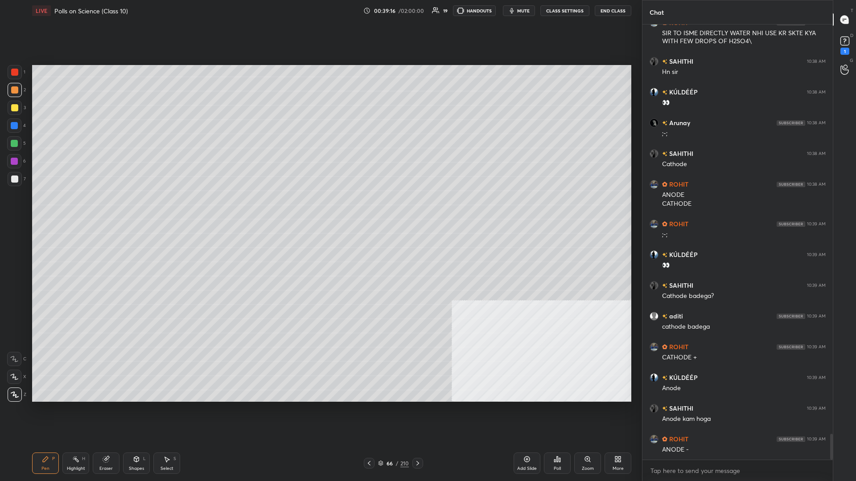
click at [82, 209] on div "Highlight H" at bounding box center [75, 463] width 27 height 21
click at [75, 209] on icon at bounding box center [75, 459] width 7 height 7
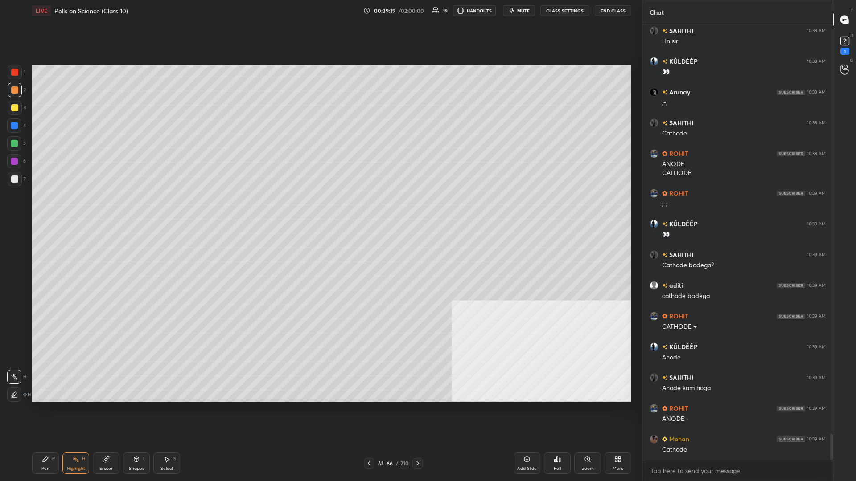
scroll to position [6909, 0]
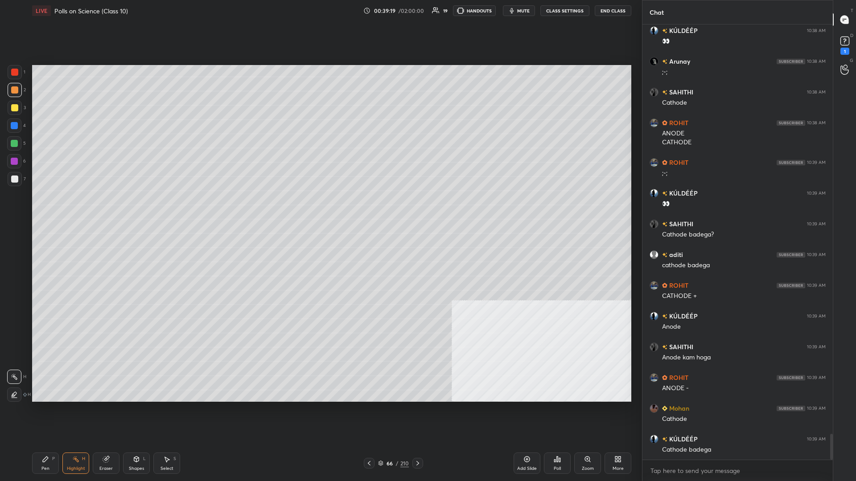
click at [49, 209] on div "Pen P" at bounding box center [45, 463] width 27 height 21
click at [52, 209] on div "Pen P" at bounding box center [45, 463] width 27 height 21
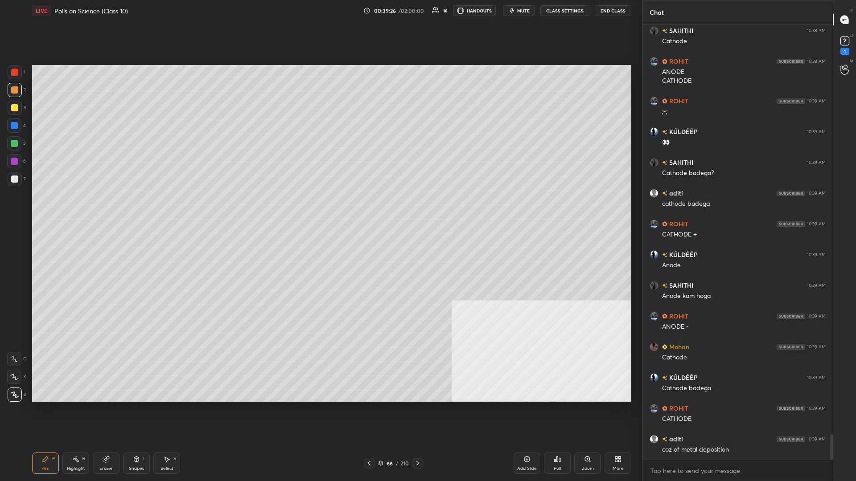
scroll to position [7010, 0]
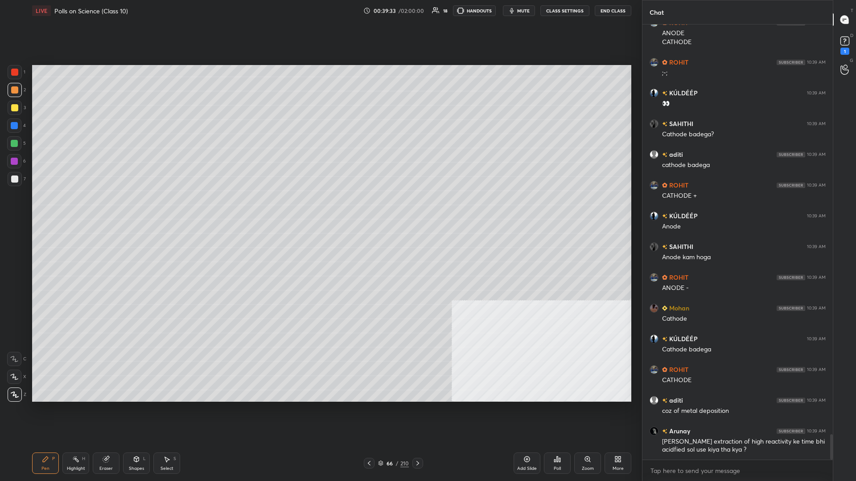
click at [17, 144] on div at bounding box center [14, 143] width 7 height 7
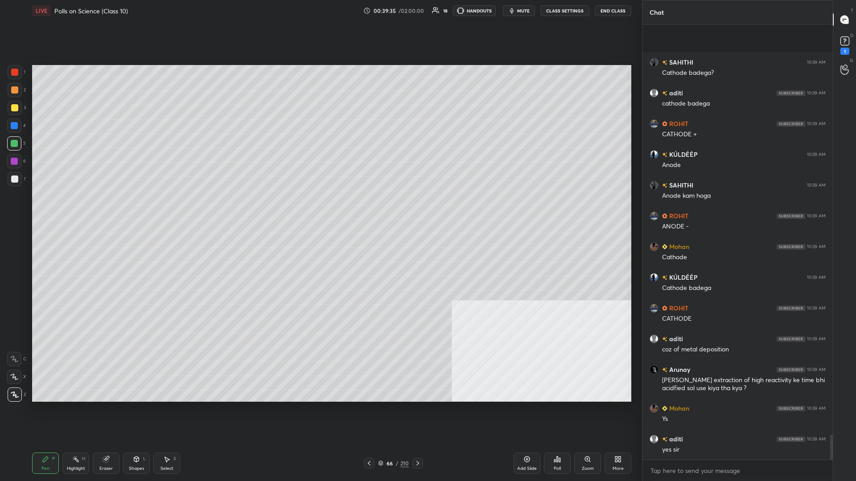
scroll to position [7133, 0]
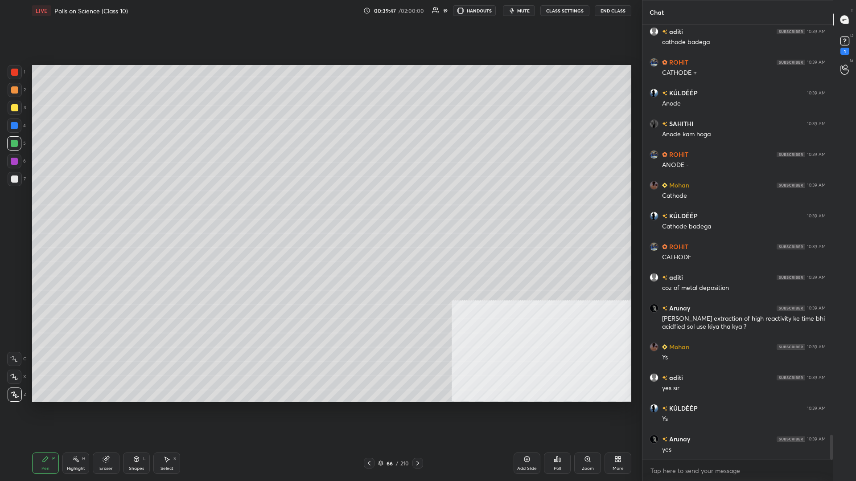
click at [13, 103] on div at bounding box center [15, 108] width 14 height 14
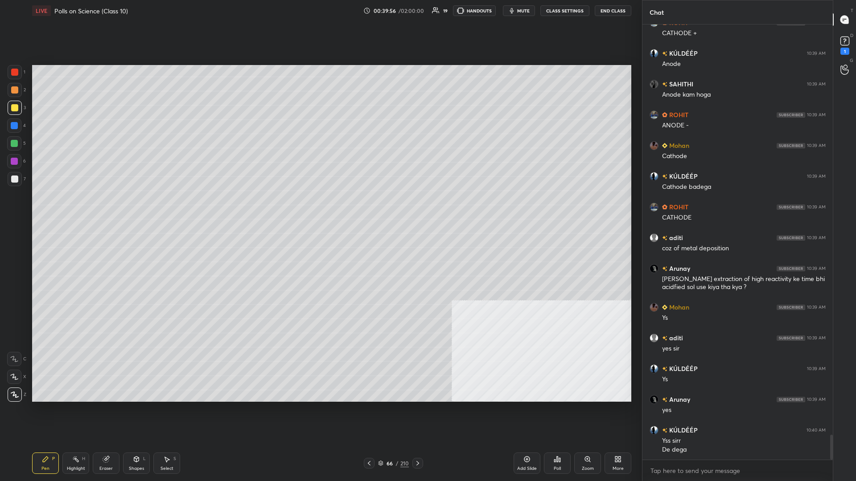
scroll to position [7203, 0]
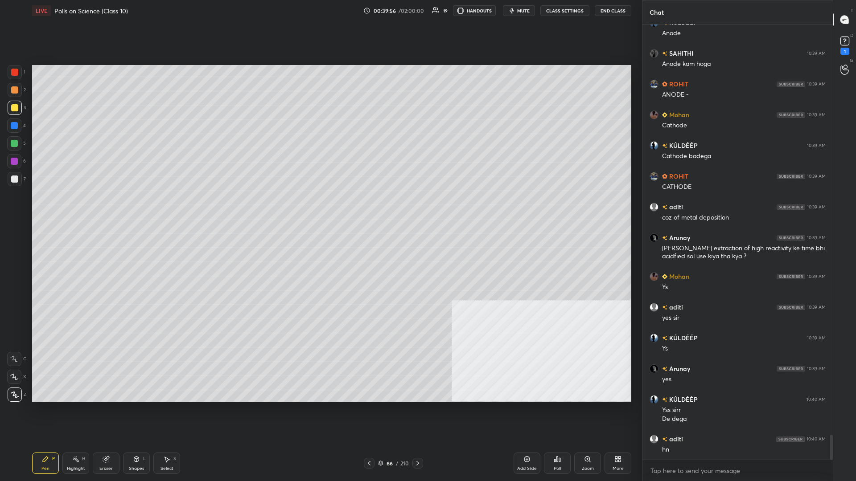
click at [65, 209] on div "Highlight H" at bounding box center [75, 463] width 27 height 21
click at [56, 209] on div "Pen P" at bounding box center [45, 463] width 27 height 21
click at [55, 209] on div "Pen P" at bounding box center [45, 463] width 27 height 21
click at [78, 209] on rect at bounding box center [76, 460] width 4 height 4
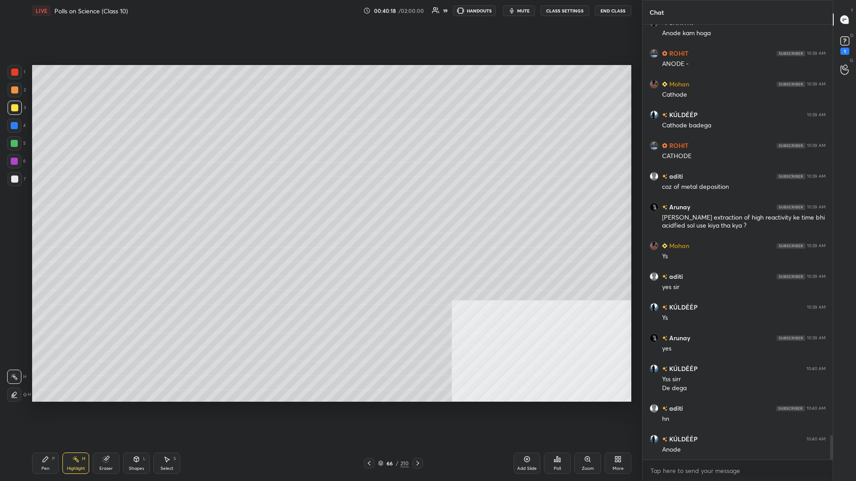
click at [48, 209] on div "Pen" at bounding box center [45, 469] width 8 height 4
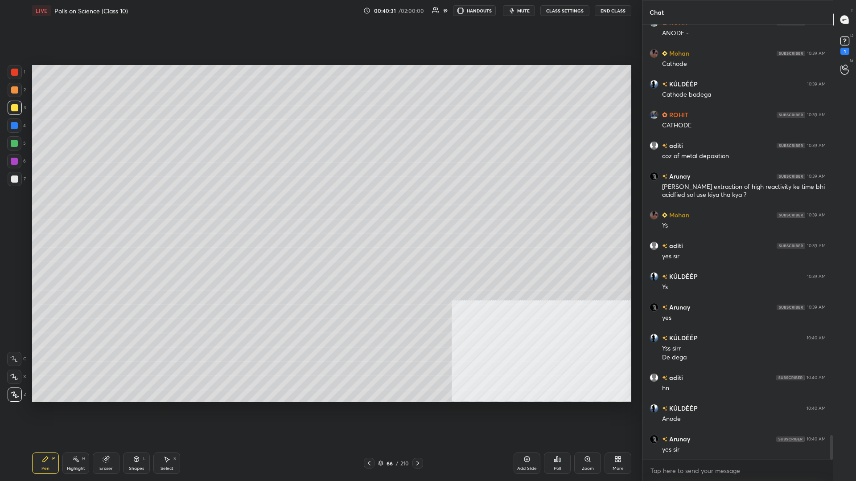
scroll to position [7295, 0]
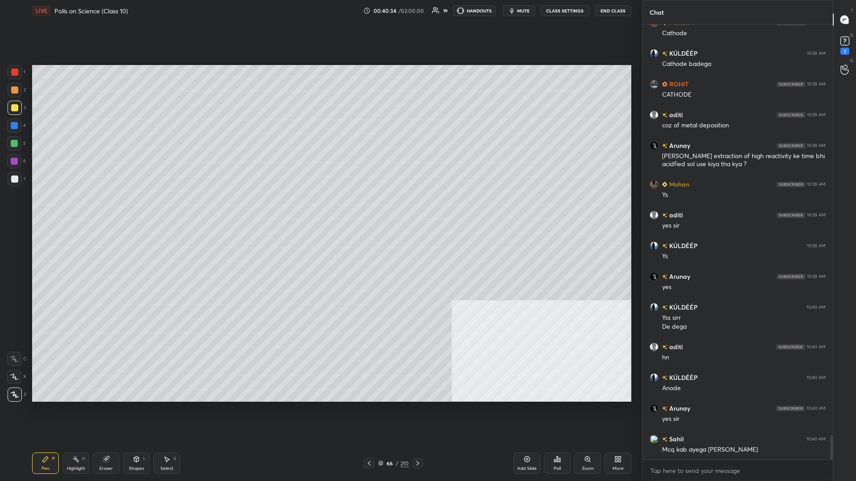
click at [78, 209] on div "Highlight" at bounding box center [76, 469] width 18 height 4
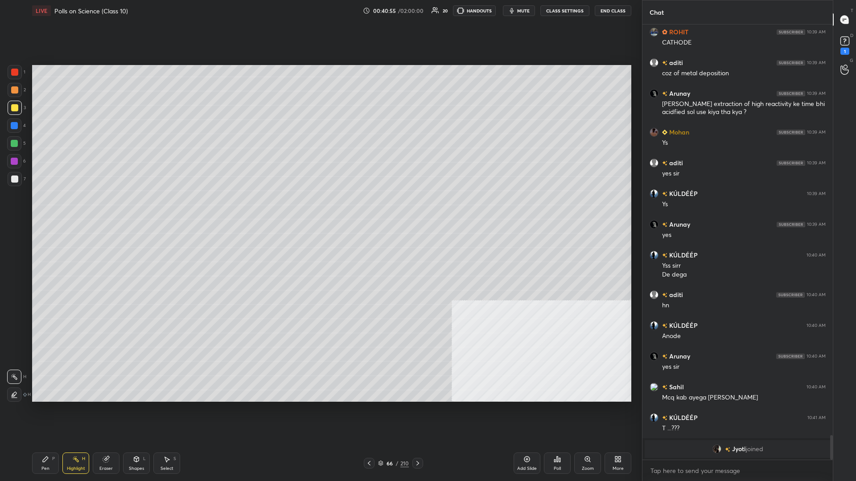
scroll to position [7099, 0]
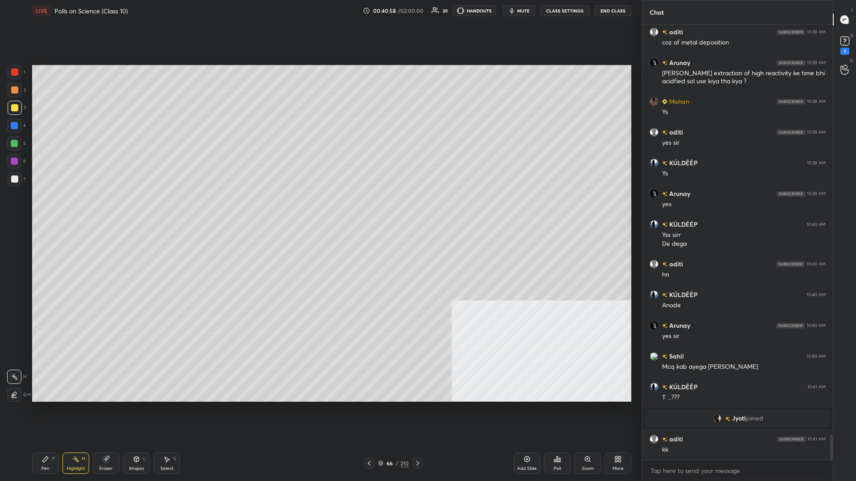
click at [45, 209] on div "Pen P" at bounding box center [45, 463] width 27 height 21
click at [14, 90] on div at bounding box center [14, 89] width 7 height 7
click at [74, 209] on div "Highlight H" at bounding box center [75, 463] width 27 height 21
click at [73, 209] on div "Highlight H" at bounding box center [75, 463] width 27 height 21
click at [35, 209] on div "Pen P" at bounding box center [45, 463] width 27 height 21
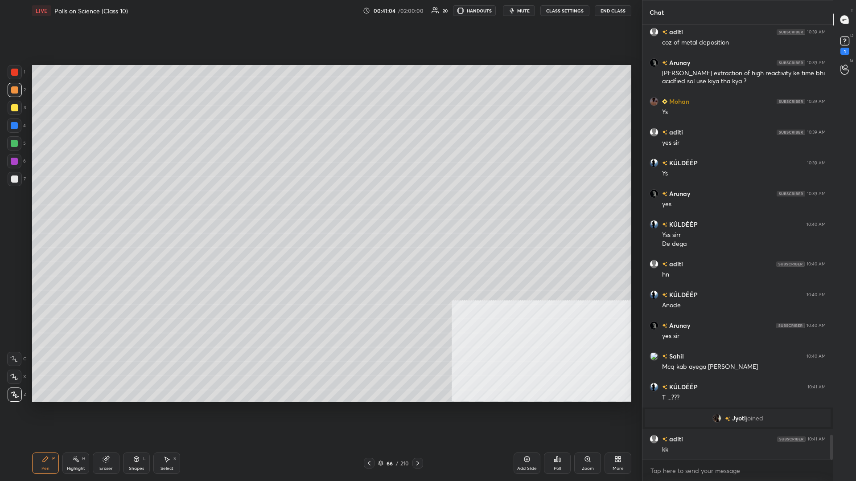
click at [38, 209] on div "Pen P" at bounding box center [45, 463] width 27 height 21
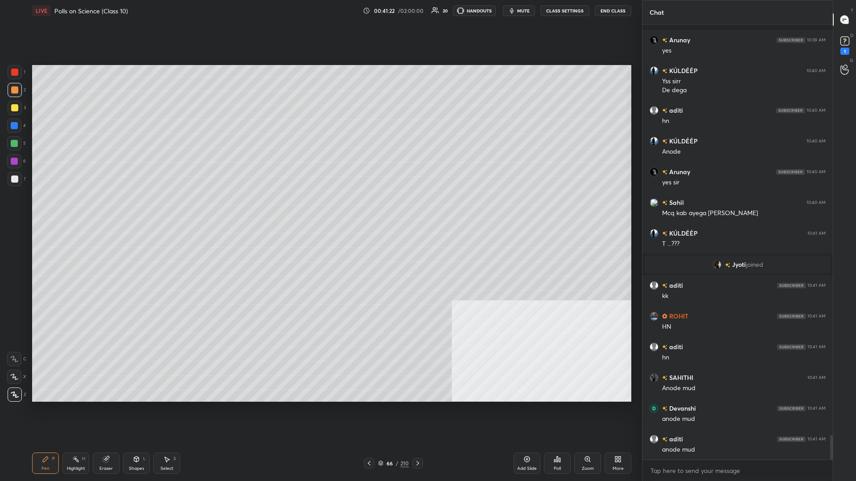
scroll to position [7314, 0]
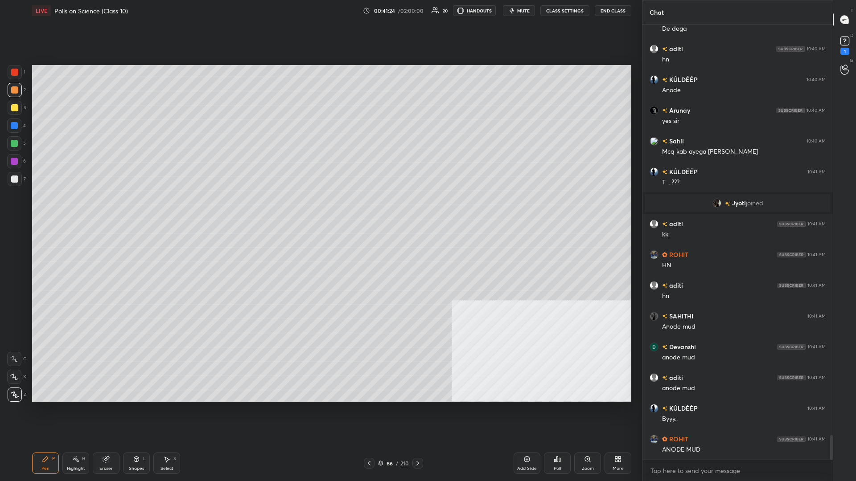
click at [12, 146] on div at bounding box center [14, 143] width 7 height 7
click at [20, 179] on div at bounding box center [15, 179] width 14 height 14
click at [11, 93] on div at bounding box center [15, 90] width 14 height 14
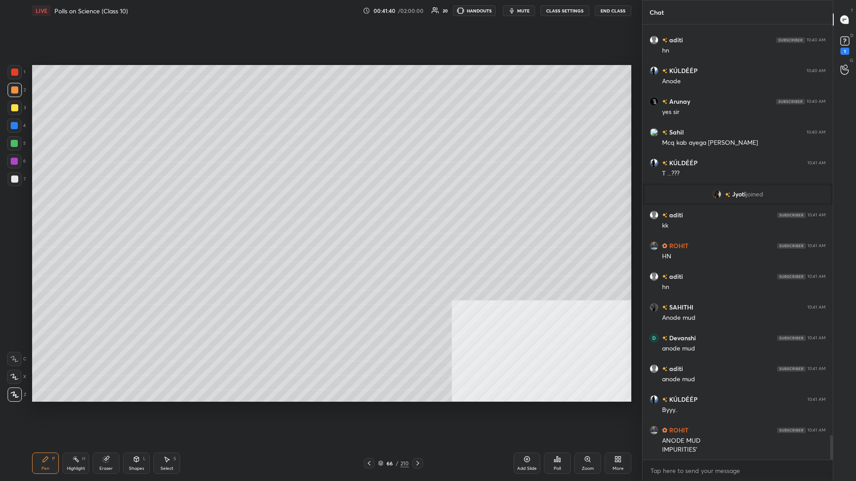
scroll to position [7354, 0]
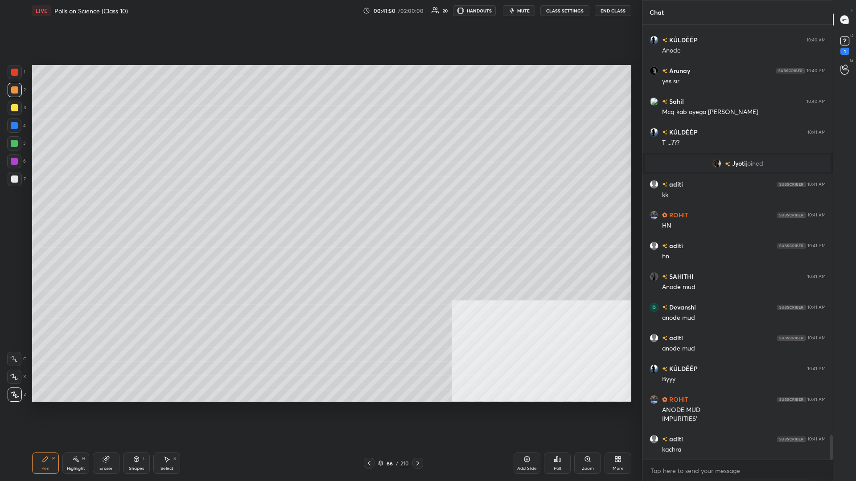
click at [58, 209] on div "Pen P" at bounding box center [45, 463] width 27 height 21
click at [68, 209] on div "Highlight H" at bounding box center [75, 463] width 27 height 21
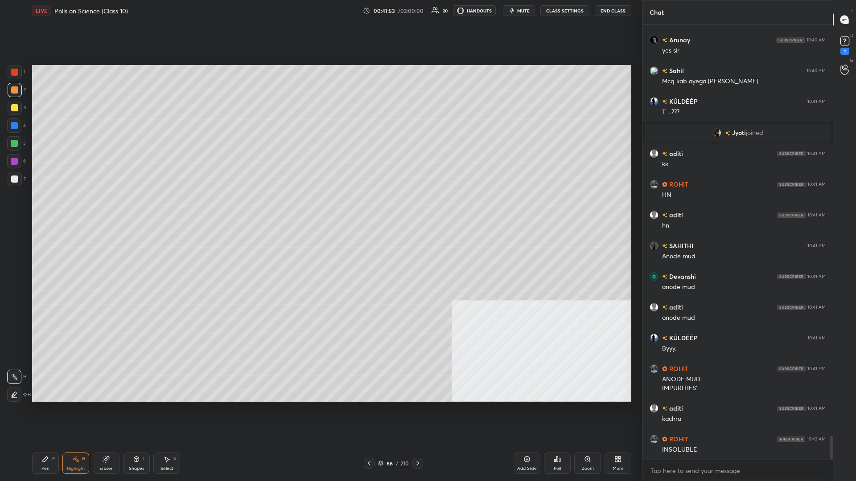
scroll to position [7415, 0]
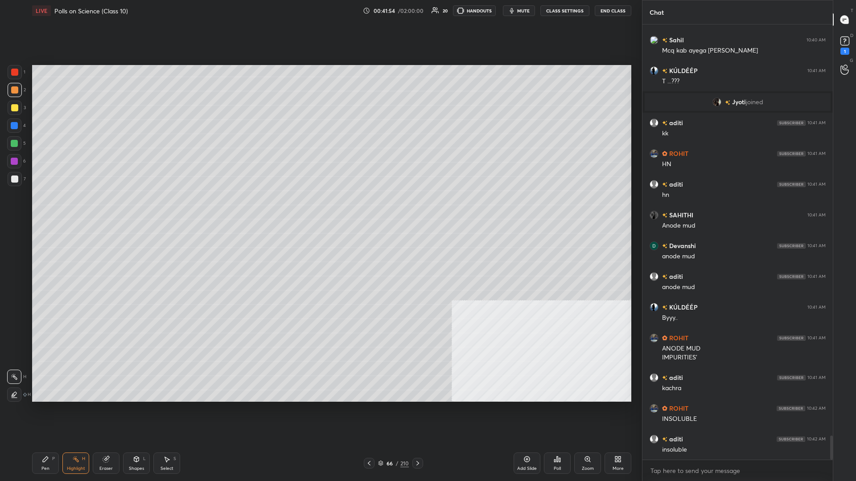
click at [49, 209] on div "Pen P" at bounding box center [45, 463] width 27 height 21
click at [48, 209] on icon at bounding box center [45, 459] width 7 height 7
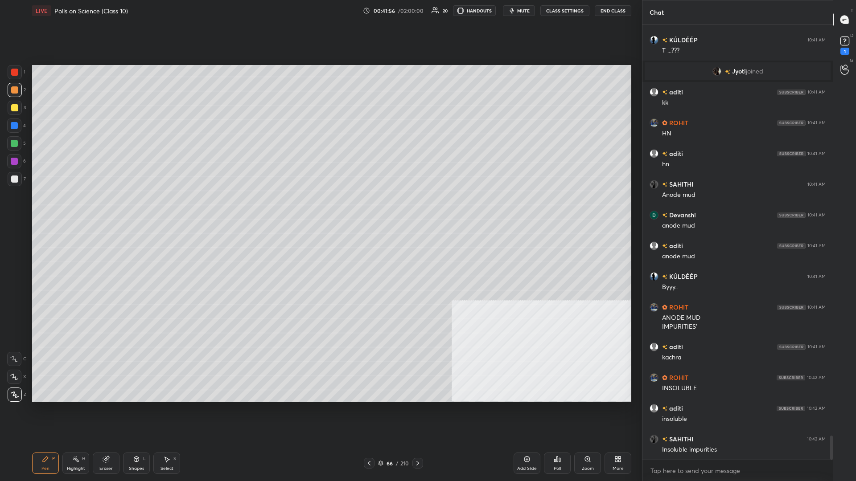
click at [13, 124] on div at bounding box center [14, 125] width 7 height 7
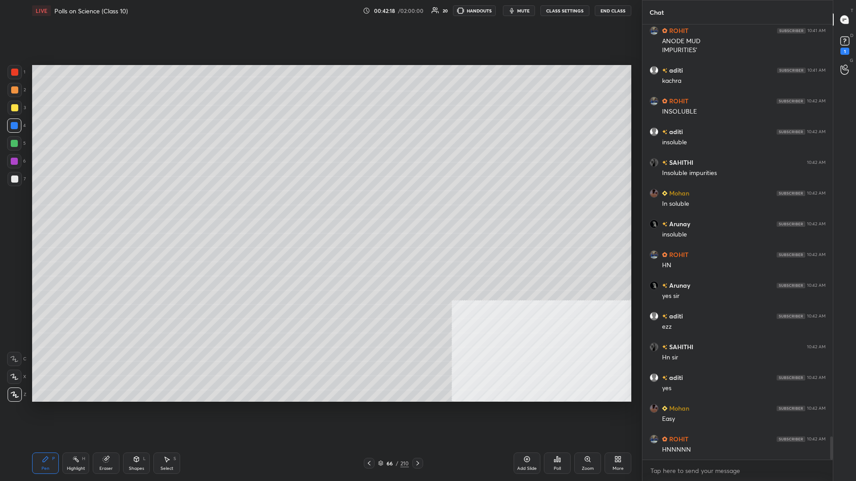
scroll to position [7754, 0]
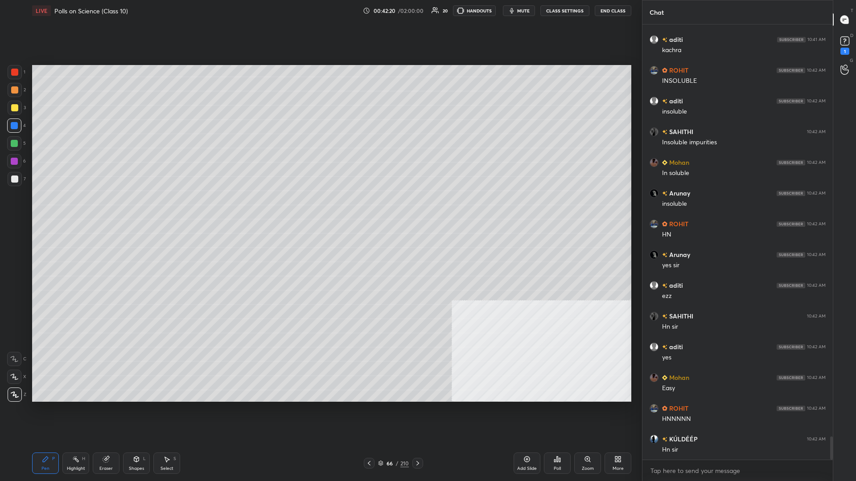
click at [39, 209] on div "Pen P" at bounding box center [45, 463] width 27 height 21
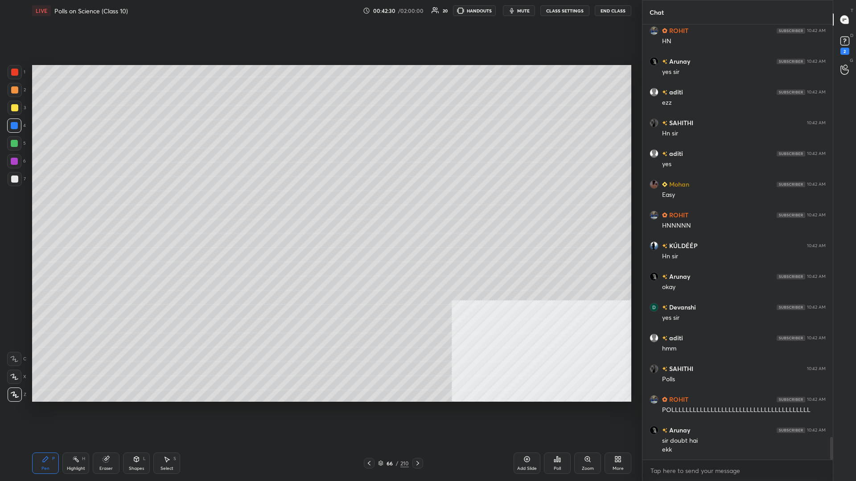
scroll to position [7985, 0]
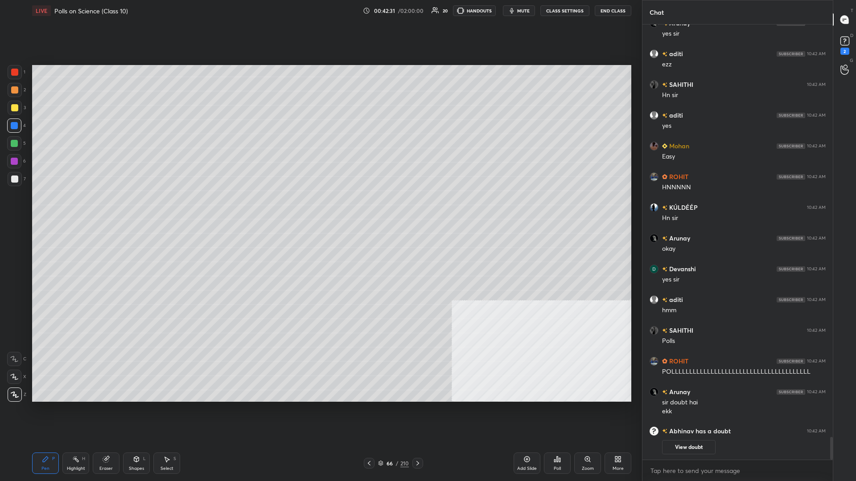
click at [320, 209] on div "Add Slide" at bounding box center [527, 463] width 27 height 21
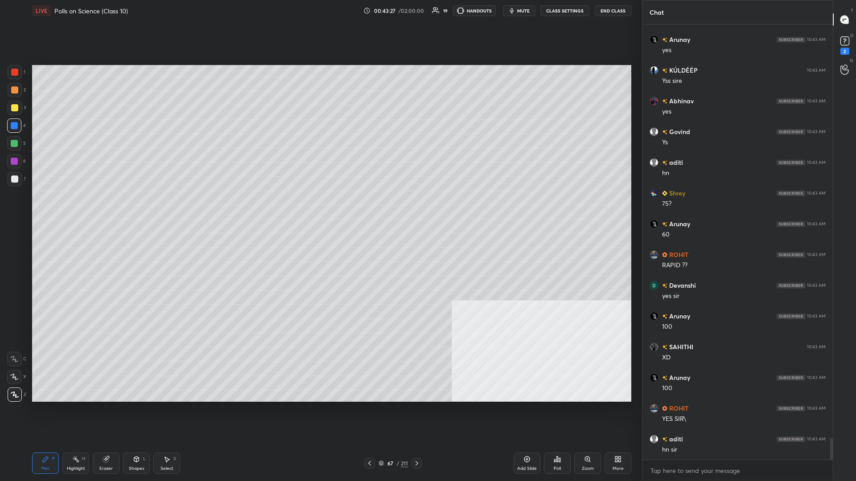
scroll to position [8462, 0]
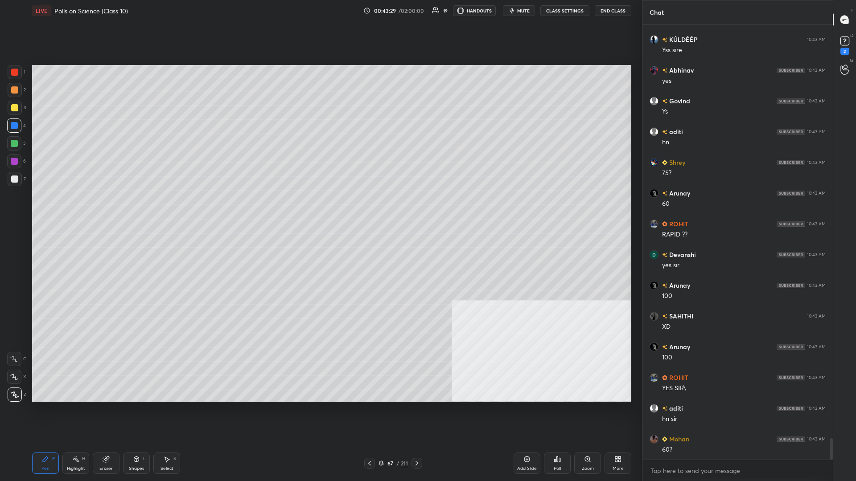
click at [320, 209] on icon at bounding box center [527, 460] width 6 height 6
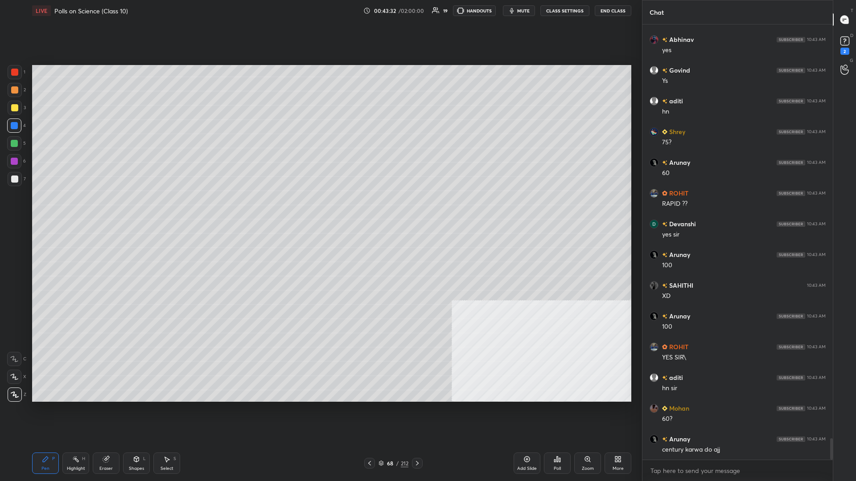
click at [320, 209] on div "More" at bounding box center [618, 463] width 27 height 21
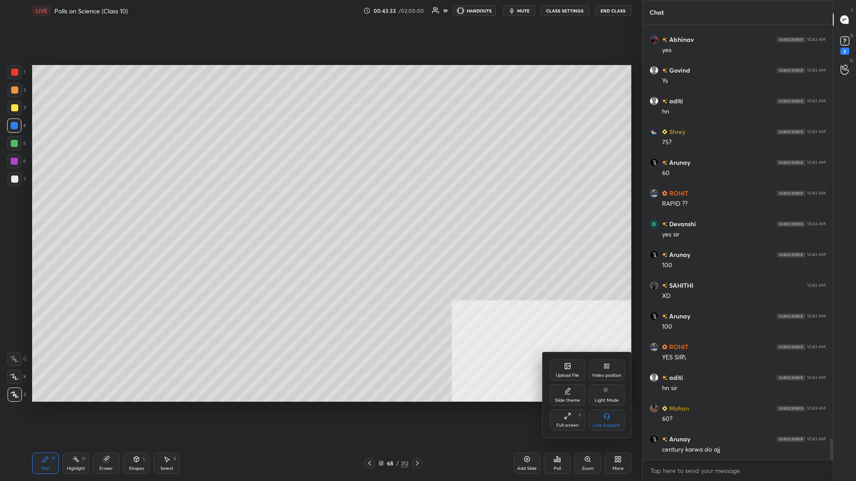
scroll to position [8523, 0]
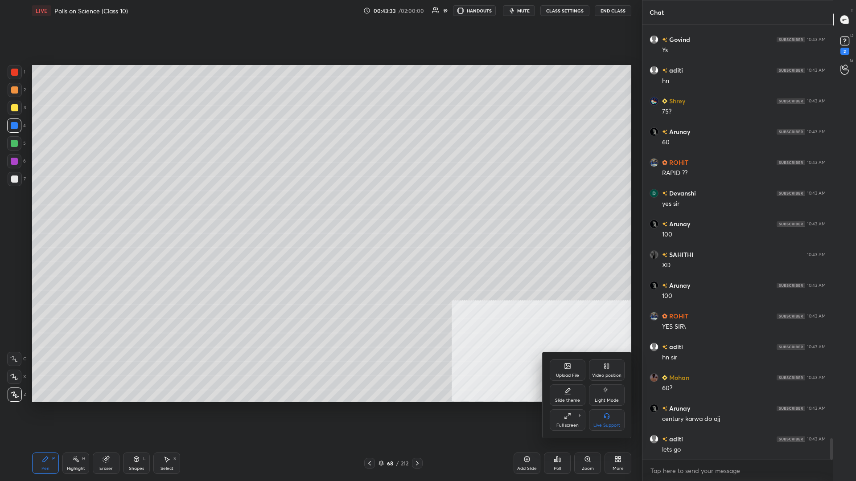
click at [320, 209] on div "Upload File" at bounding box center [568, 370] width 36 height 21
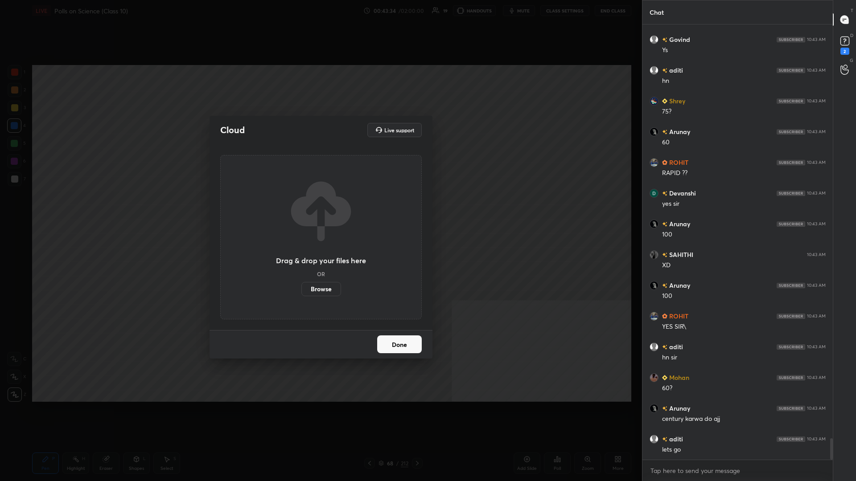
click at [320, 209] on label "Browse" at bounding box center [321, 289] width 40 height 14
click at [301, 209] on input "Browse" at bounding box center [301, 289] width 0 height 14
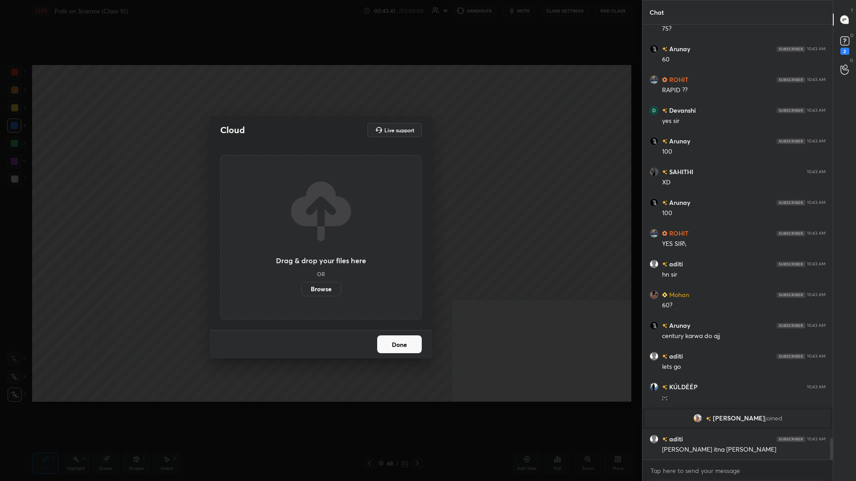
scroll to position [8374, 0]
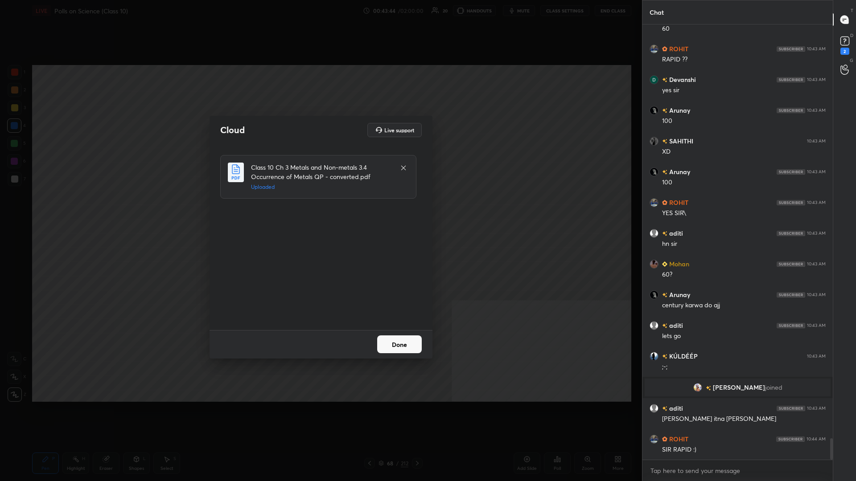
click at [320, 209] on button "Done" at bounding box center [399, 345] width 45 height 18
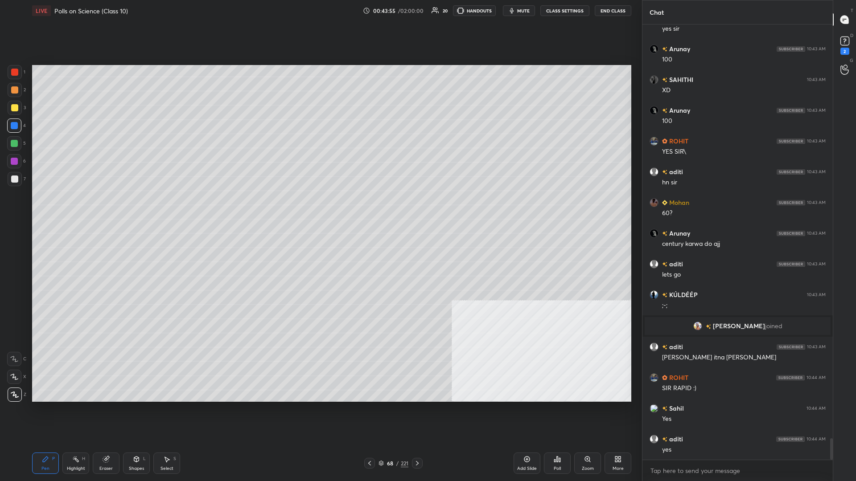
scroll to position [8497, 0]
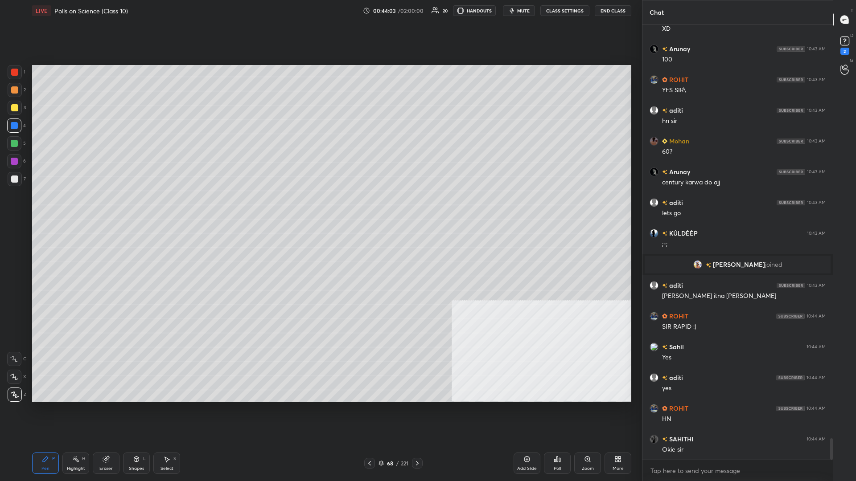
click at [320, 209] on icon at bounding box center [417, 463] width 7 height 7
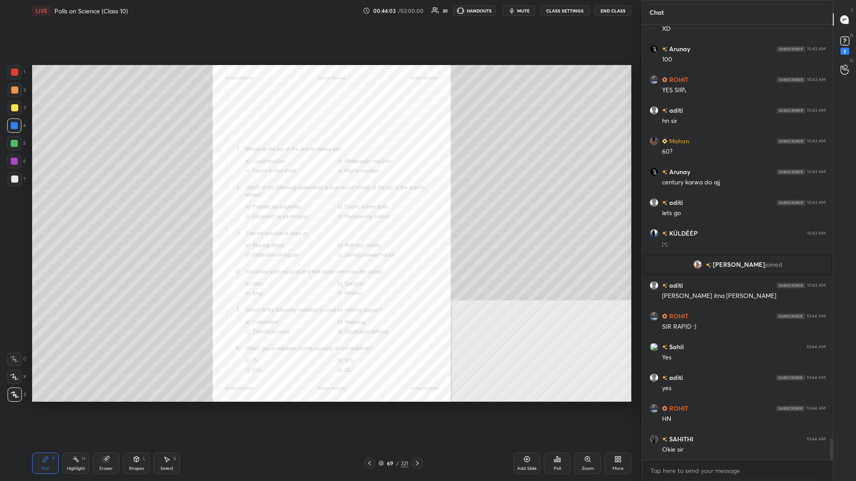
scroll to position [8528, 0]
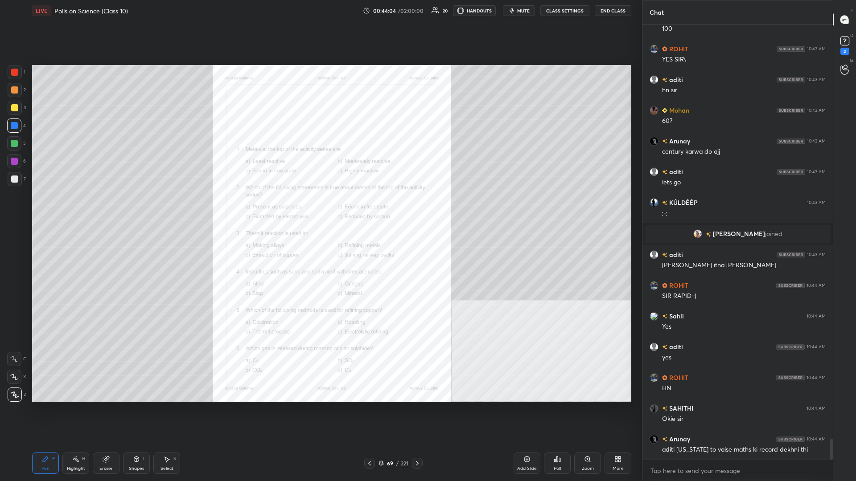
click at [320, 209] on div "Zoom" at bounding box center [588, 469] width 12 height 4
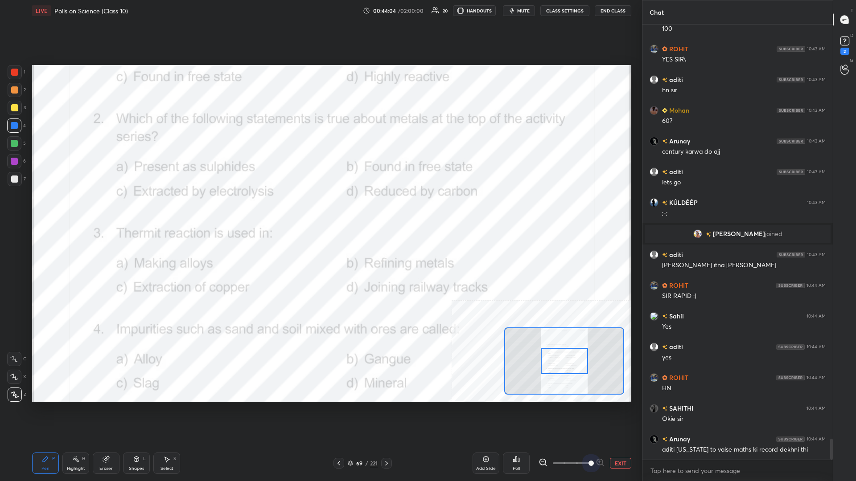
drag, startPoint x: 572, startPoint y: 464, endPoint x: 620, endPoint y: 464, distance: 47.7
click at [320, 209] on div "EXIT" at bounding box center [585, 463] width 93 height 11
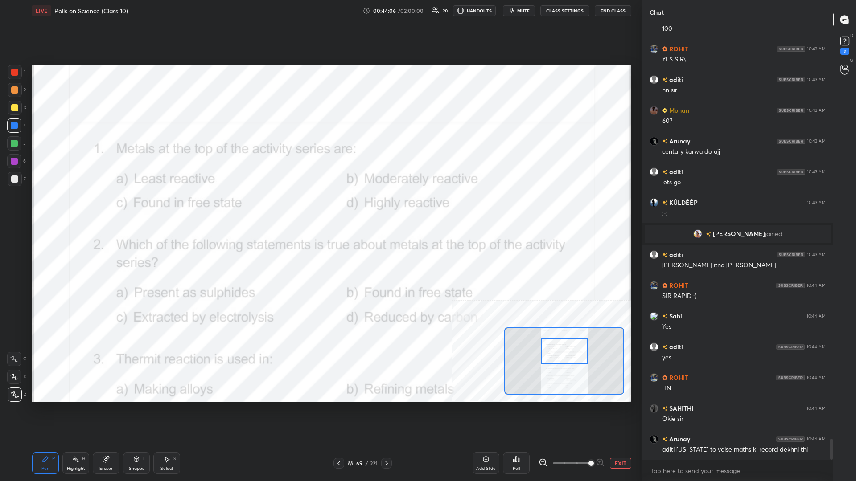
drag, startPoint x: 574, startPoint y: 365, endPoint x: 574, endPoint y: 355, distance: 9.8
click at [320, 209] on div at bounding box center [564, 351] width 47 height 26
click at [71, 209] on div "Highlight H" at bounding box center [75, 463] width 27 height 21
click at [9, 160] on div at bounding box center [14, 161] width 14 height 14
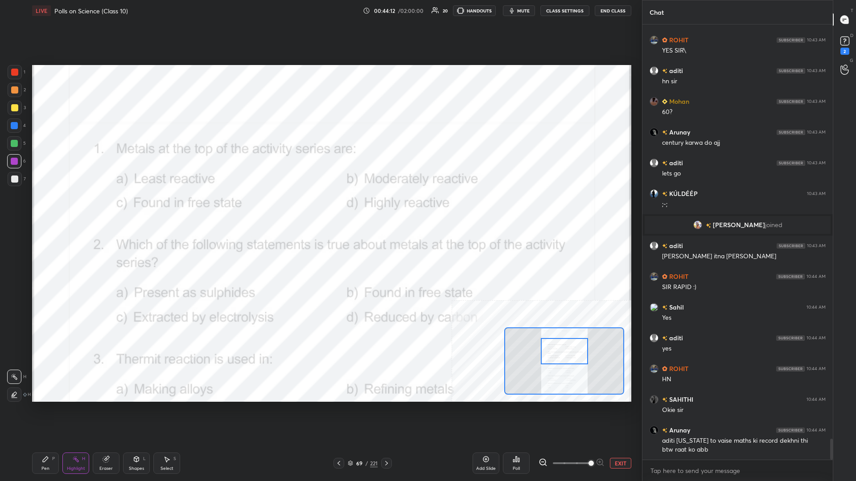
click at [320, 209] on div "Poll" at bounding box center [516, 463] width 27 height 21
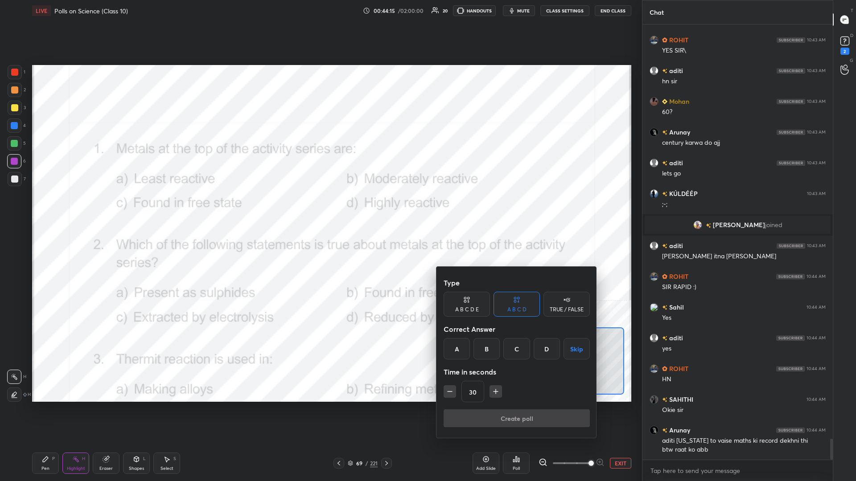
click at [320, 209] on div "D" at bounding box center [547, 348] width 26 height 21
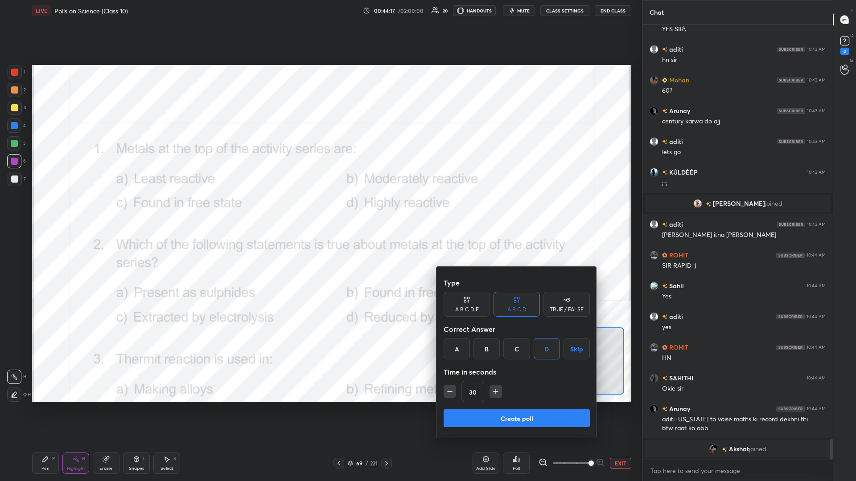
click at [320, 209] on button "Create poll" at bounding box center [517, 419] width 146 height 18
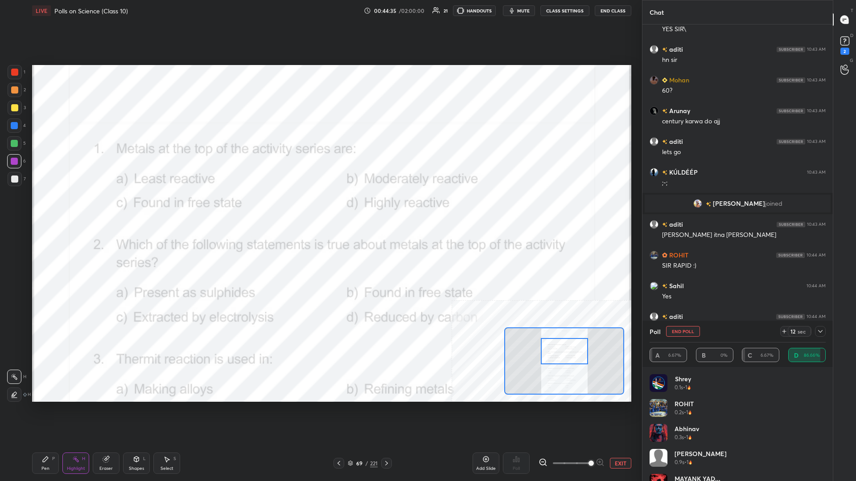
scroll to position [8551, 0]
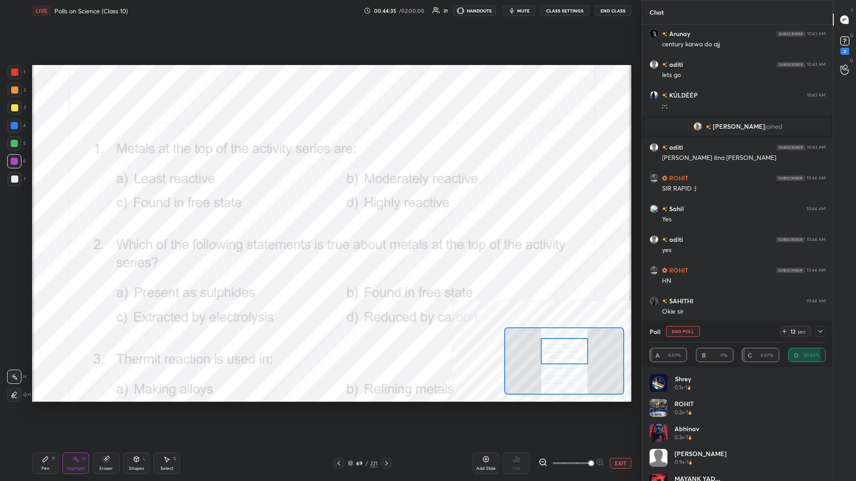
click at [43, 209] on div "Pen" at bounding box center [45, 469] width 8 height 4
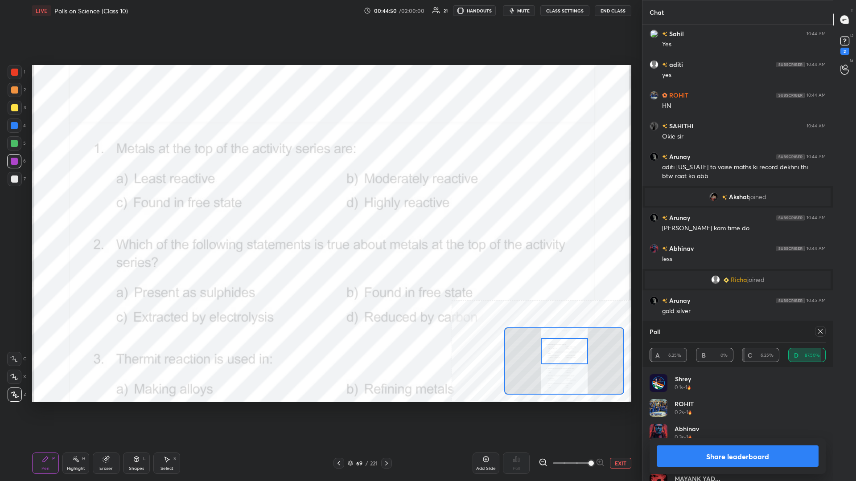
scroll to position [8748, 0]
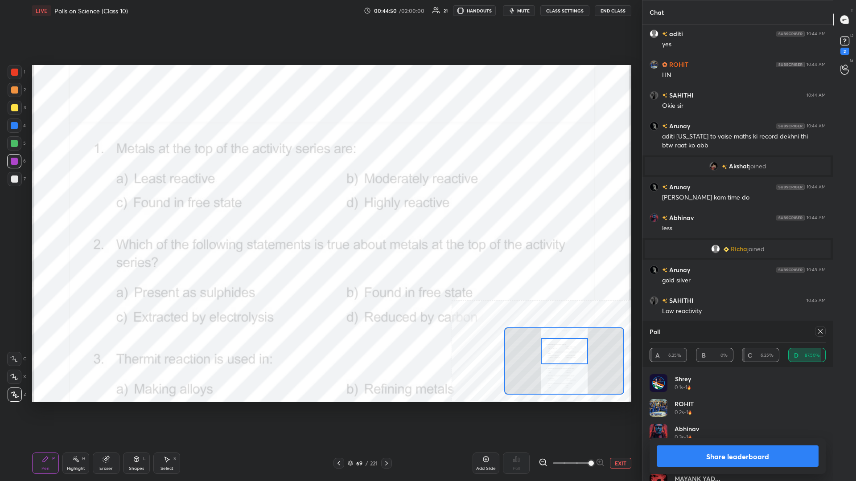
click at [320, 209] on button "Share leaderboard" at bounding box center [738, 456] width 162 height 21
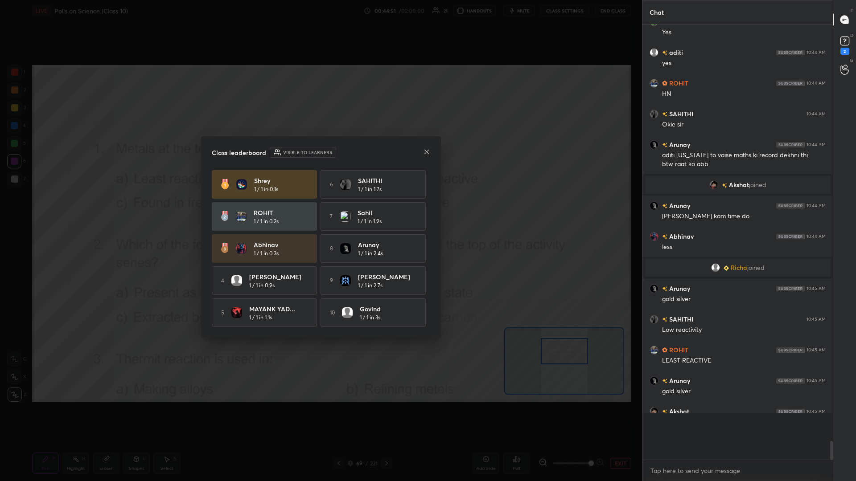
scroll to position [0, 0]
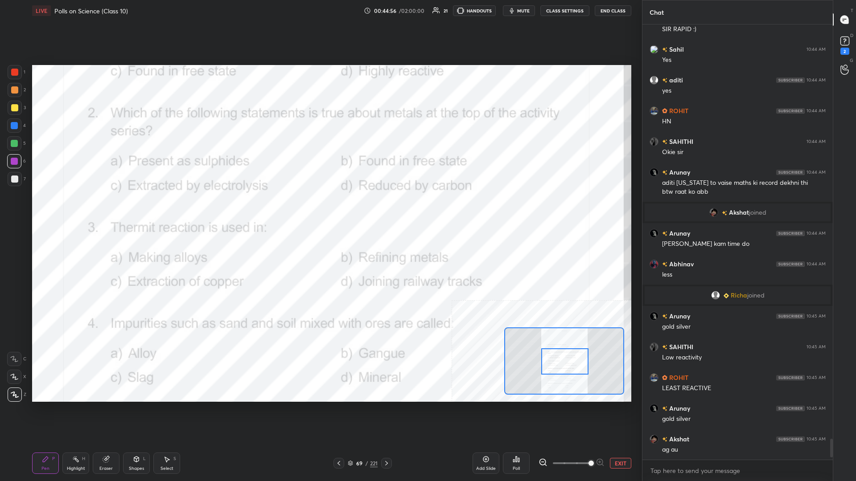
drag, startPoint x: 558, startPoint y: 353, endPoint x: 558, endPoint y: 363, distance: 10.3
click at [320, 209] on div at bounding box center [564, 362] width 47 height 26
click at [80, 209] on div "Highlight" at bounding box center [76, 469] width 18 height 4
click at [320, 209] on div "Poll" at bounding box center [516, 463] width 27 height 21
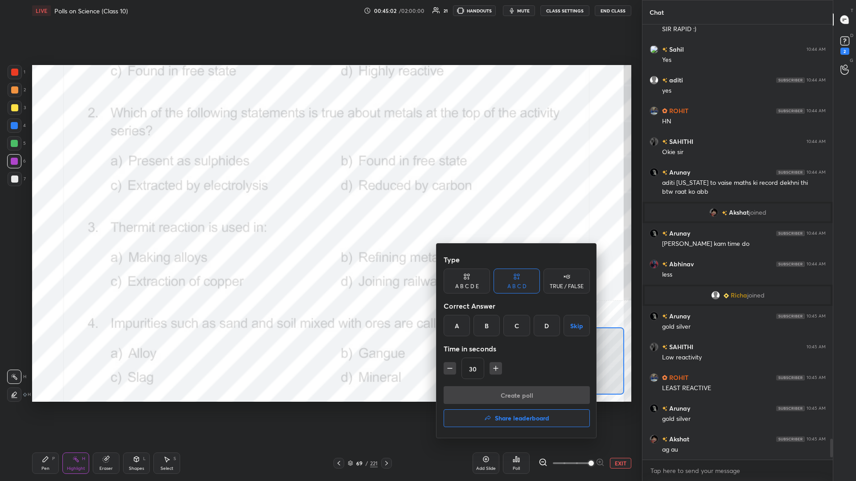
click at [320, 209] on div "C" at bounding box center [516, 325] width 26 height 21
click at [320, 209] on button "Create poll" at bounding box center [517, 396] width 146 height 18
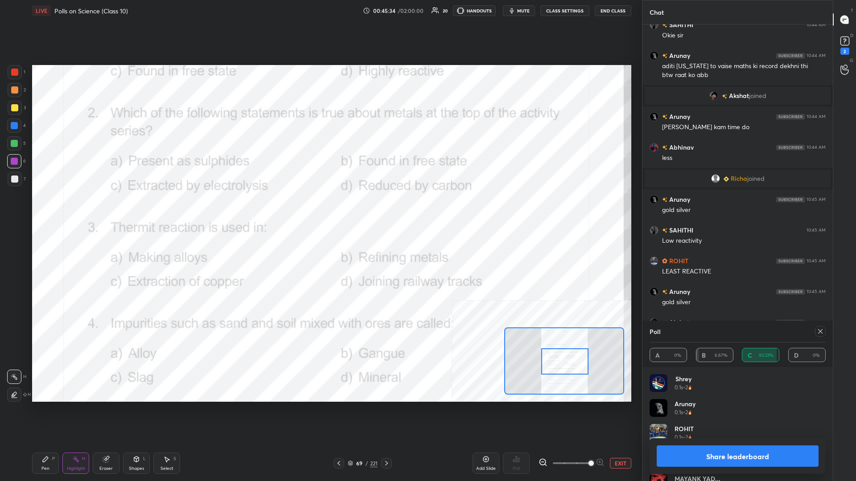
click at [41, 209] on div "Pen P" at bounding box center [45, 463] width 27 height 21
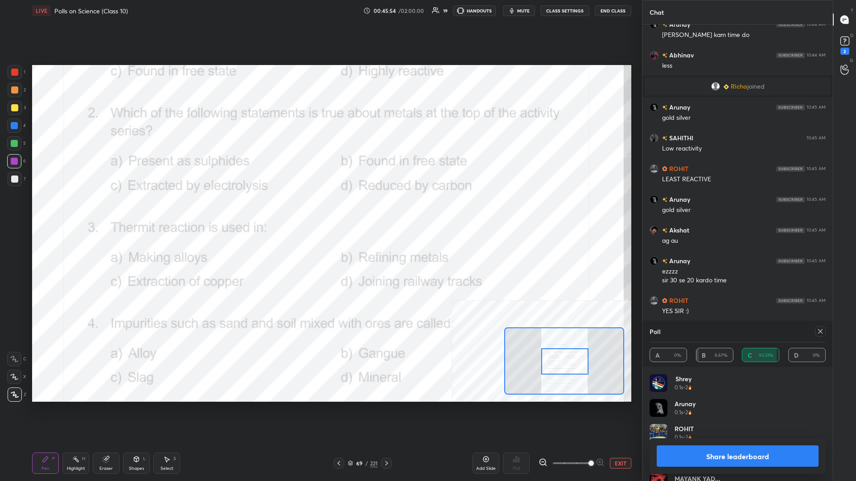
scroll to position [8942, 0]
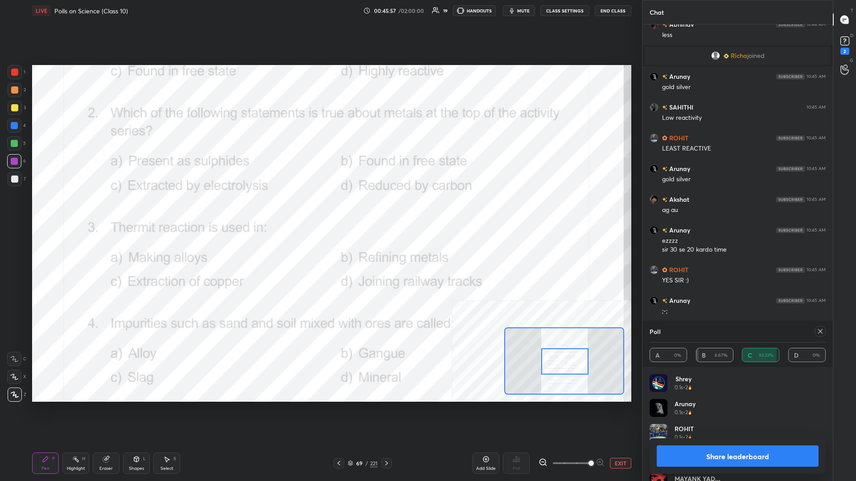
click at [320, 209] on button "Share leaderboard" at bounding box center [738, 456] width 162 height 21
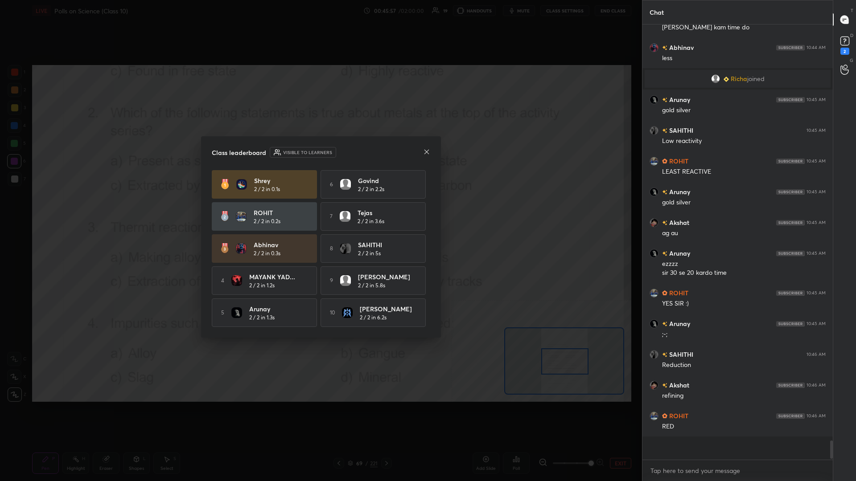
scroll to position [0, 0]
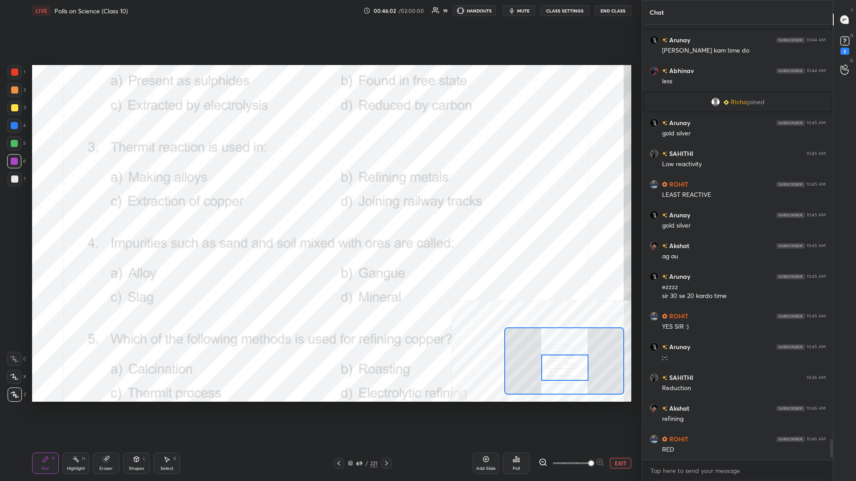
click at [80, 209] on div "Highlight H" at bounding box center [75, 463] width 27 height 21
click at [320, 209] on icon at bounding box center [518, 460] width 1 height 4
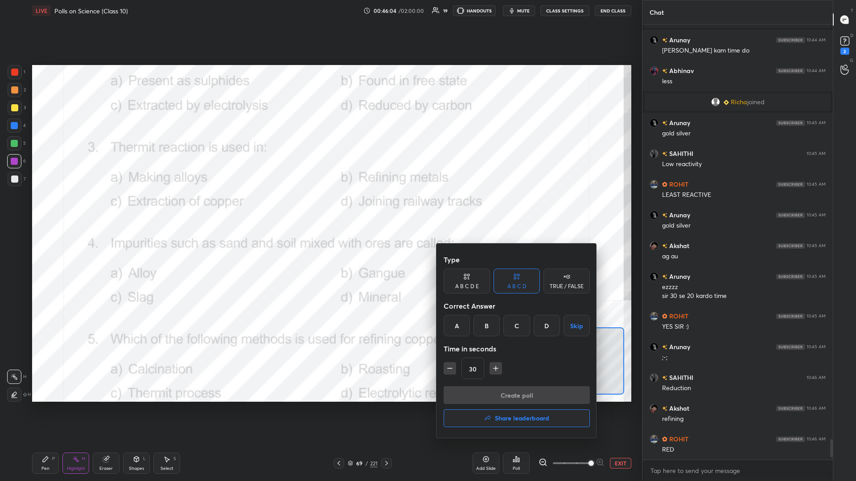
click at [320, 209] on div "D" at bounding box center [547, 325] width 26 height 21
click at [320, 209] on button "Create poll" at bounding box center [517, 396] width 146 height 18
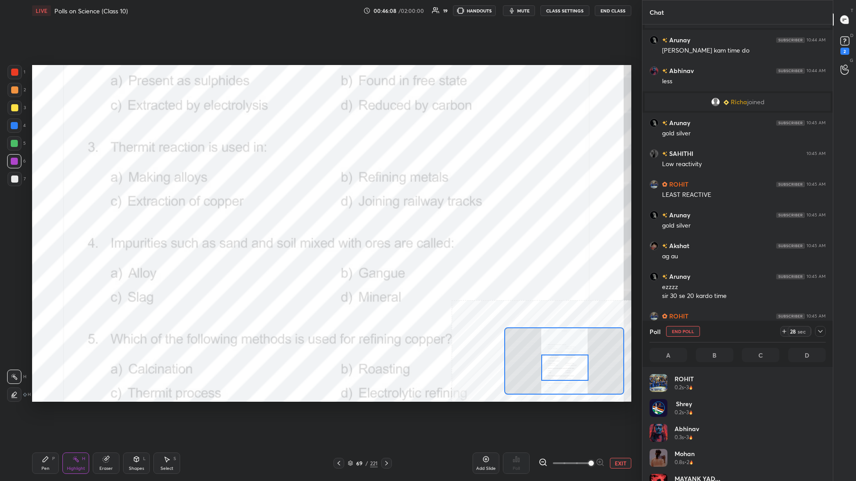
scroll to position [107, 176]
click at [48, 209] on div "Pen" at bounding box center [45, 469] width 8 height 4
click at [10, 155] on div at bounding box center [14, 161] width 14 height 14
click at [12, 148] on div at bounding box center [14, 143] width 14 height 14
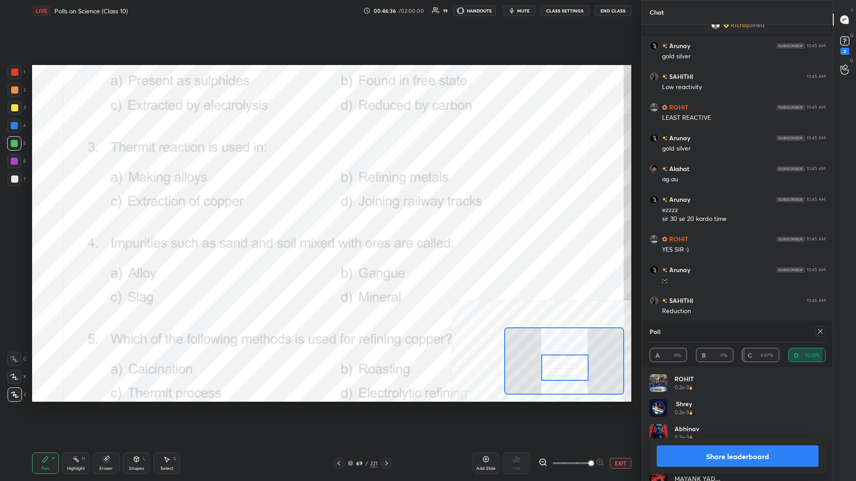
click at [320, 209] on div "Share leaderboard" at bounding box center [738, 457] width 176 height 36
click at [320, 209] on button "Share leaderboard" at bounding box center [738, 456] width 162 height 21
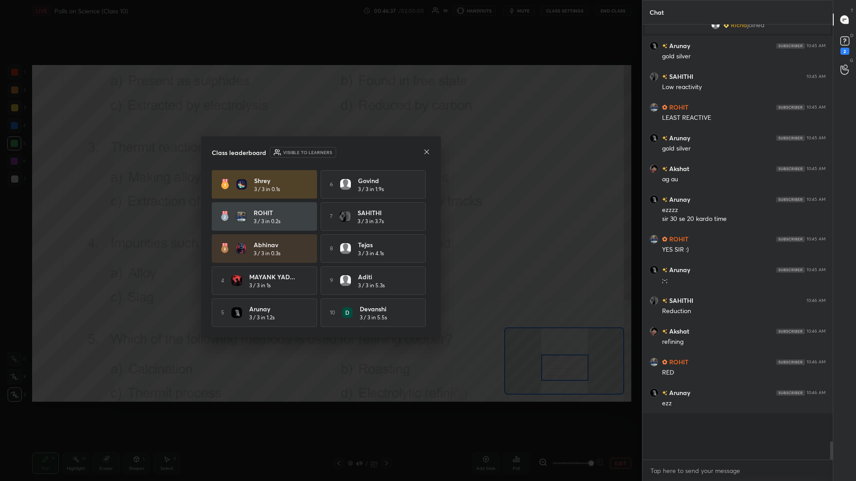
scroll to position [0, 0]
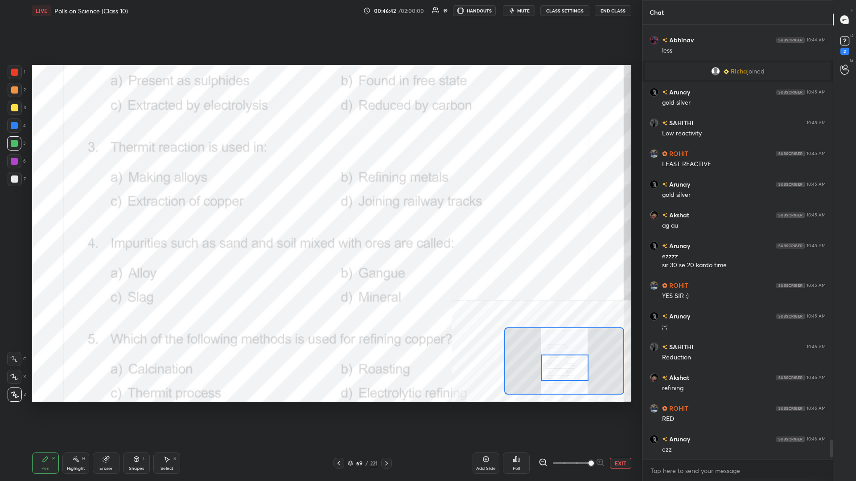
click at [320, 209] on div at bounding box center [564, 368] width 47 height 26
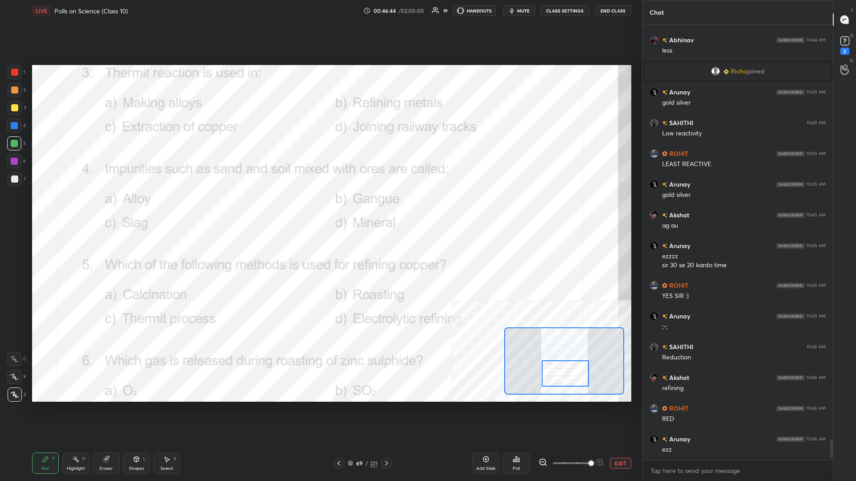
click at [80, 209] on div "Highlight" at bounding box center [76, 469] width 18 height 4
click at [320, 209] on div "Poll" at bounding box center [516, 463] width 27 height 21
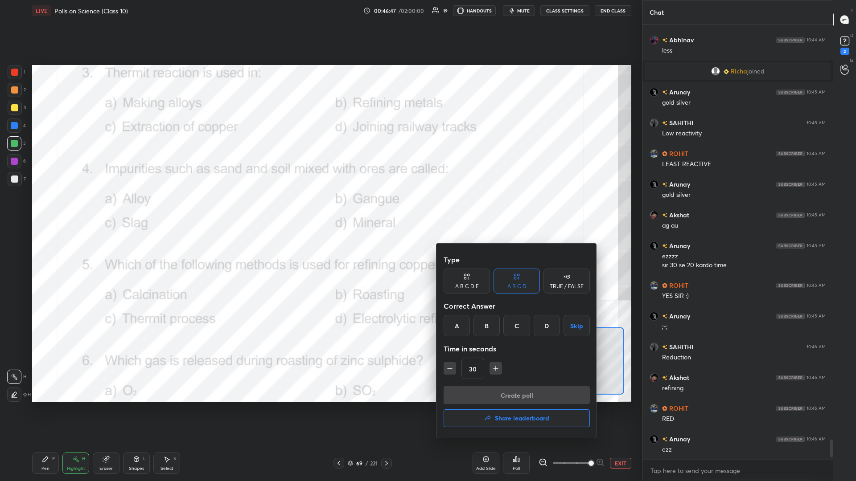
click at [320, 209] on div "D" at bounding box center [547, 325] width 26 height 21
click at [320, 209] on div "B" at bounding box center [486, 325] width 26 height 21
click at [320, 209] on button "Create poll" at bounding box center [517, 396] width 146 height 18
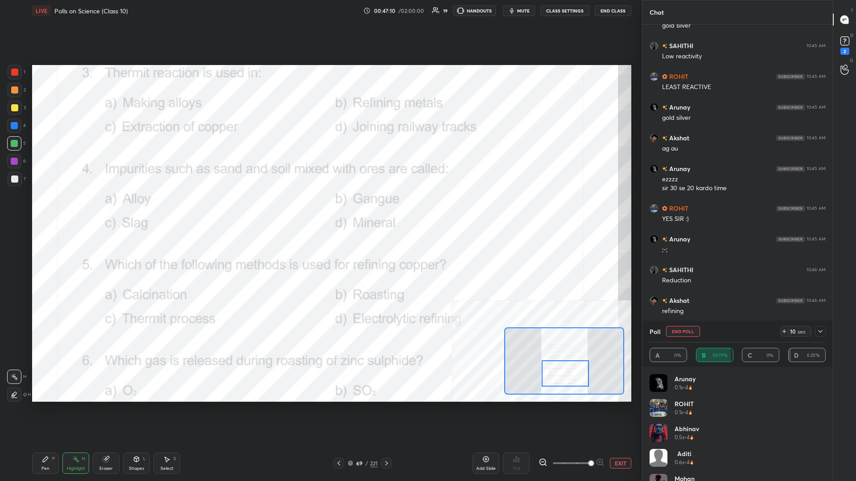
scroll to position [9034, 0]
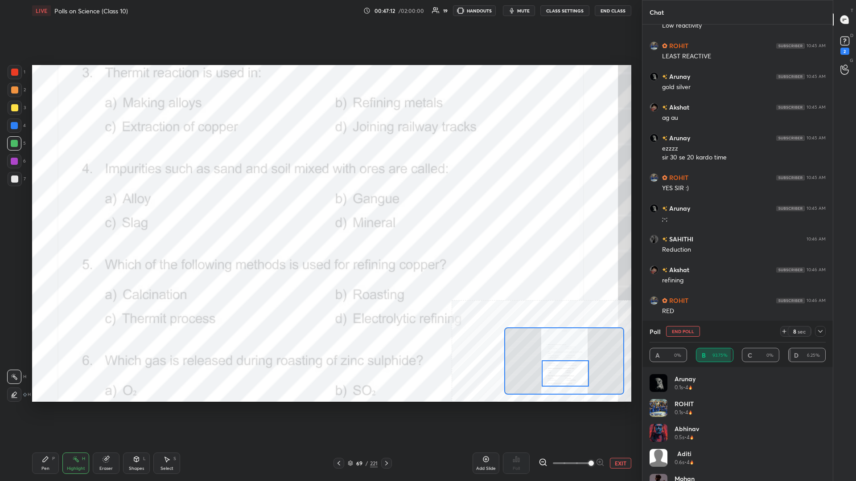
click at [56, 209] on div "Pen P" at bounding box center [45, 463] width 27 height 21
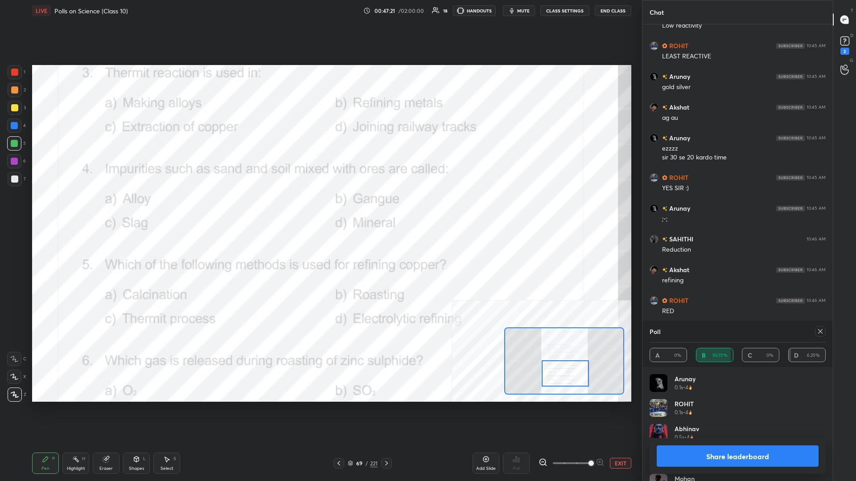
click at [320, 209] on button "Share leaderboard" at bounding box center [738, 456] width 162 height 21
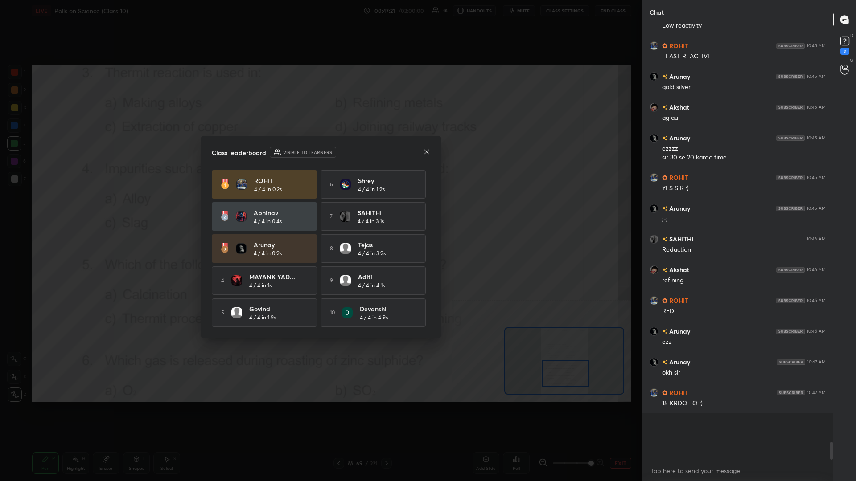
scroll to position [0, 0]
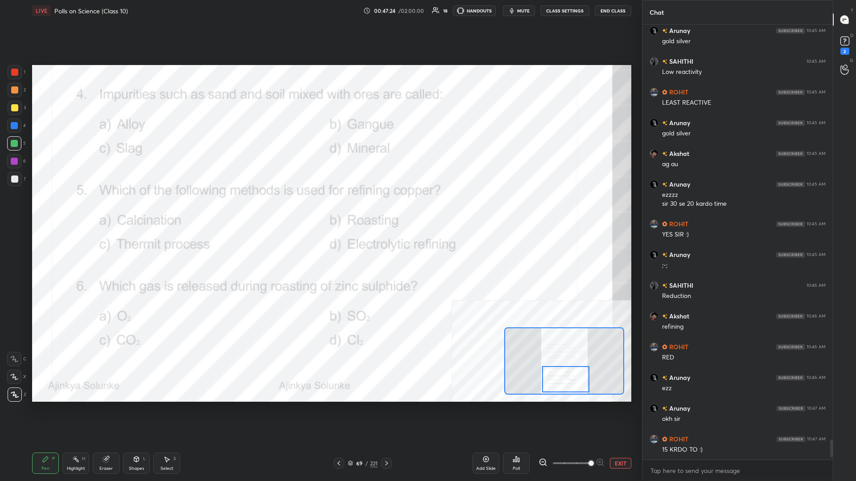
click at [72, 209] on div "Highlight H" at bounding box center [75, 463] width 27 height 21
click at [320, 209] on div "Poll" at bounding box center [516, 463] width 27 height 21
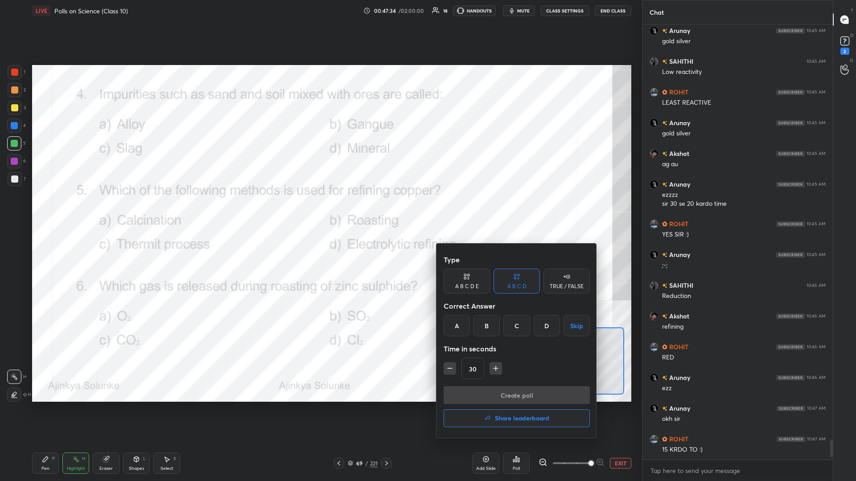
click at [320, 209] on div "D" at bounding box center [547, 325] width 26 height 21
click at [320, 209] on button "Create poll" at bounding box center [517, 396] width 146 height 18
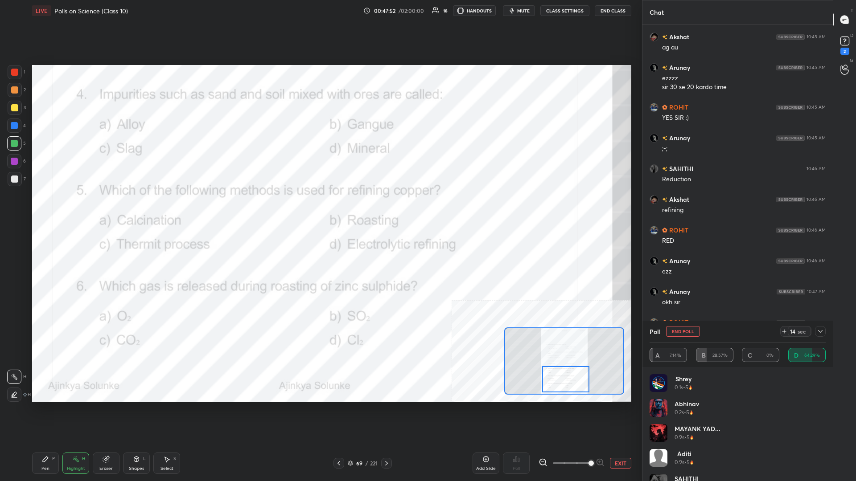
scroll to position [9135, 0]
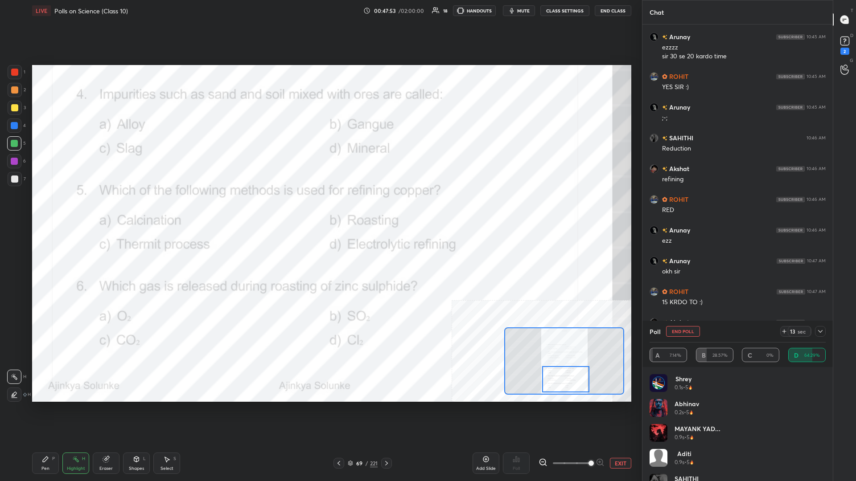
click at [66, 209] on div "Highlight H" at bounding box center [75, 463] width 27 height 21
click at [60, 209] on div "Pen P Highlight H Eraser Shapes L Select S" at bounding box center [142, 463] width 220 height 21
click at [53, 209] on div "Pen P" at bounding box center [45, 463] width 27 height 21
click at [12, 76] on div at bounding box center [15, 72] width 14 height 14
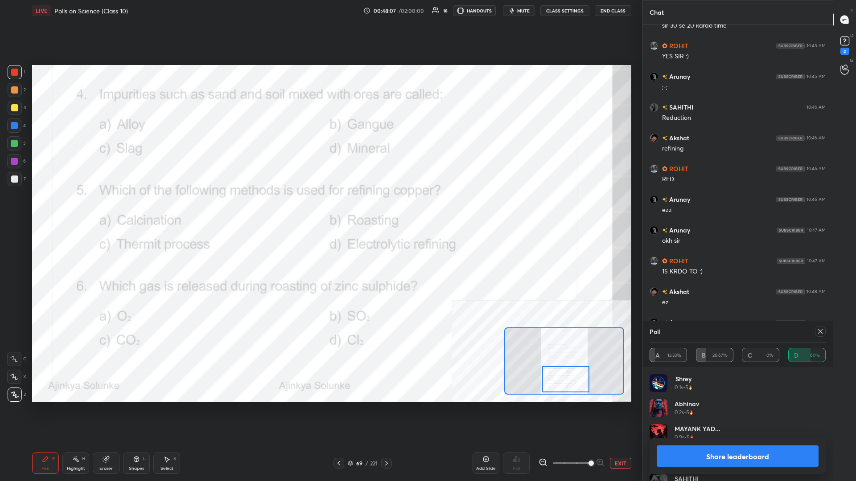
click at [320, 209] on button "Share leaderboard" at bounding box center [738, 456] width 162 height 21
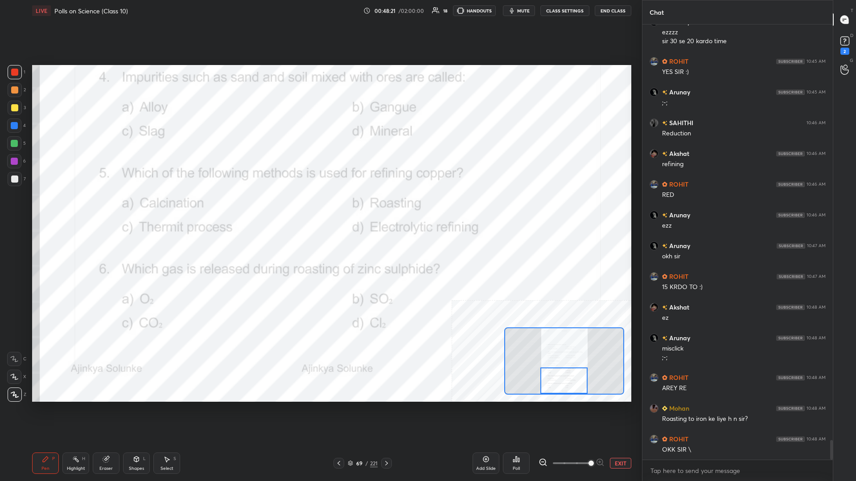
click at [77, 209] on div "Highlight" at bounding box center [76, 469] width 18 height 4
click at [320, 209] on div "Poll" at bounding box center [516, 463] width 27 height 21
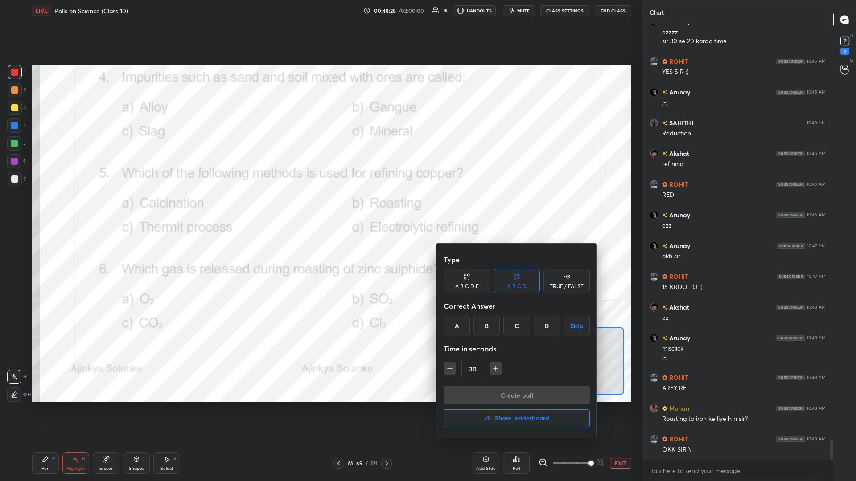
click at [320, 209] on div "B" at bounding box center [486, 325] width 26 height 21
click at [320, 209] on button "Create poll" at bounding box center [517, 396] width 146 height 18
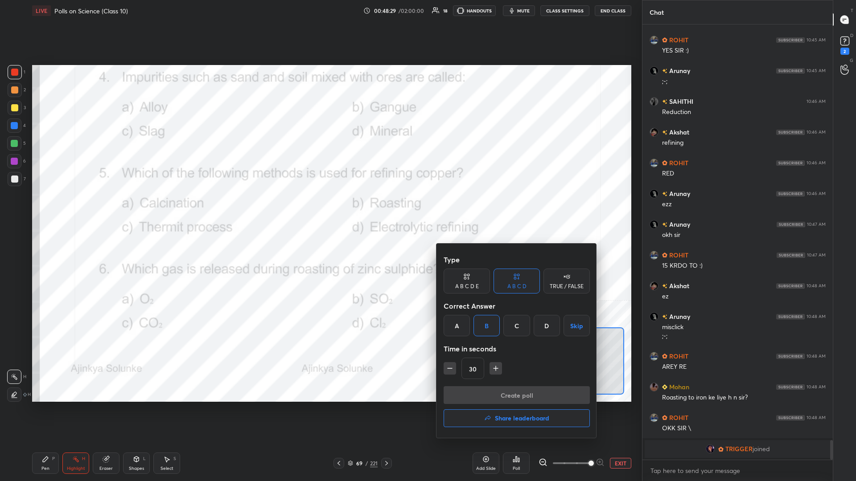
scroll to position [412, 190]
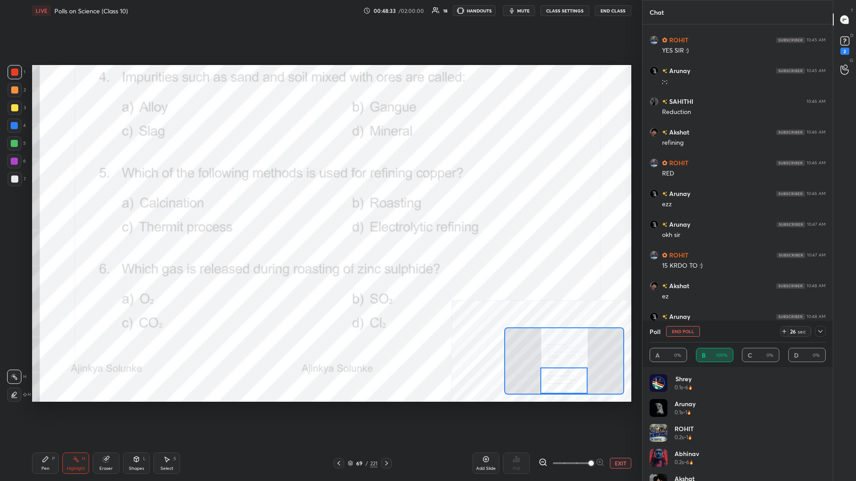
click at [48, 209] on div "Pen P" at bounding box center [45, 463] width 27 height 21
click at [14, 141] on div at bounding box center [14, 143] width 7 height 7
click at [12, 126] on div at bounding box center [14, 125] width 7 height 7
click at [19, 80] on div "1" at bounding box center [17, 74] width 18 height 18
click at [0, 126] on div "1 2 3 4 5 6 7 C X Z C X Z E E Erase all H H" at bounding box center [14, 233] width 29 height 337
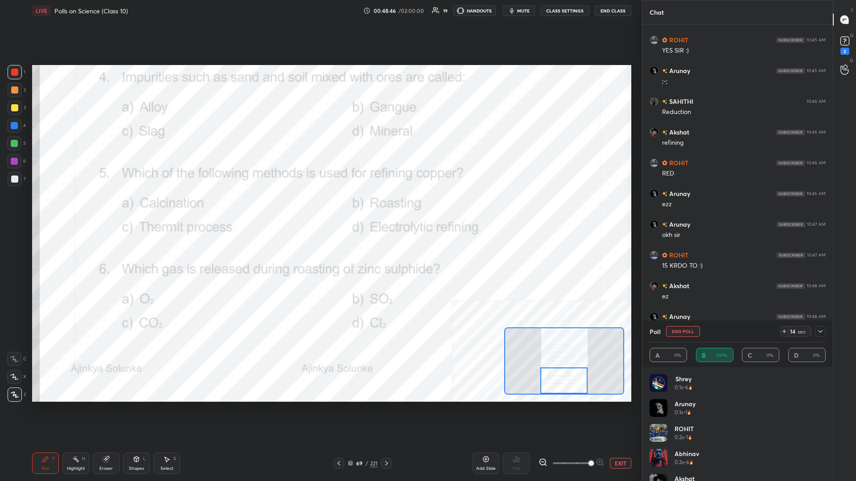
click at [14, 127] on div at bounding box center [14, 125] width 7 height 7
click at [16, 126] on div at bounding box center [14, 125] width 7 height 7
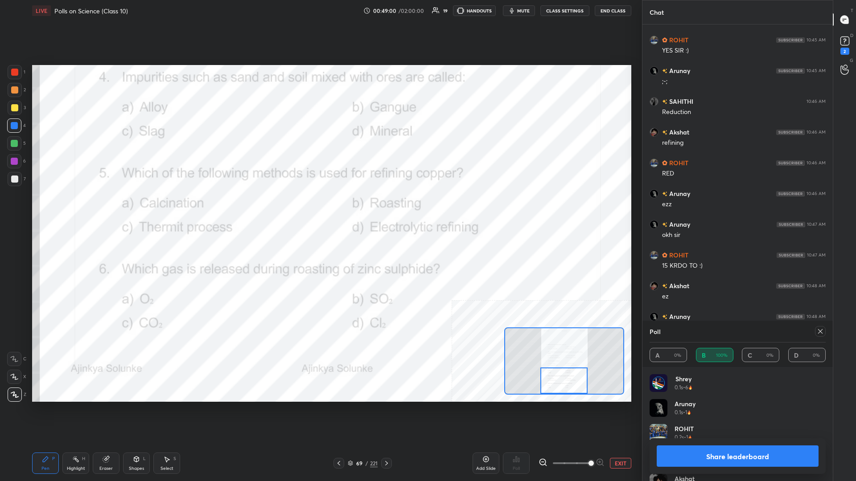
click at [320, 209] on button "Share leaderboard" at bounding box center [738, 456] width 162 height 21
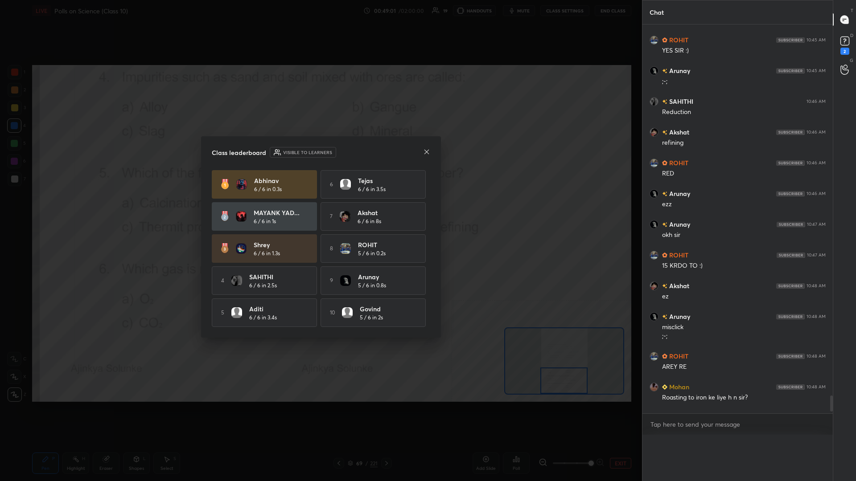
scroll to position [0, 0]
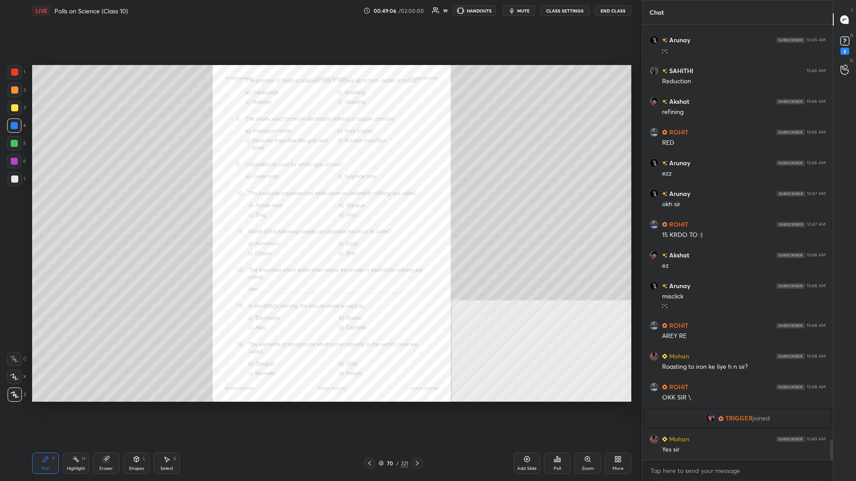
drag, startPoint x: 603, startPoint y: 457, endPoint x: 598, endPoint y: 457, distance: 4.5
click at [320, 209] on div "Add Slide Poll Zoom More" at bounding box center [573, 464] width 118 height 50
click at [320, 209] on icon at bounding box center [589, 461] width 1 height 1
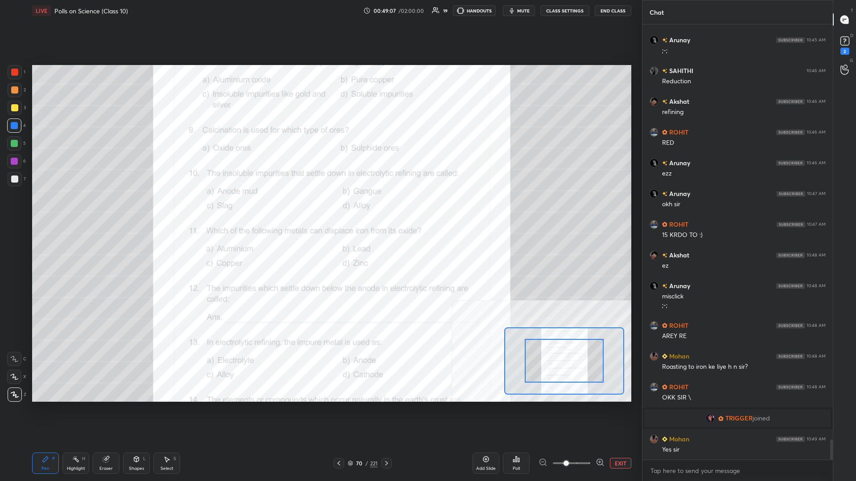
scroll to position [9073, 0]
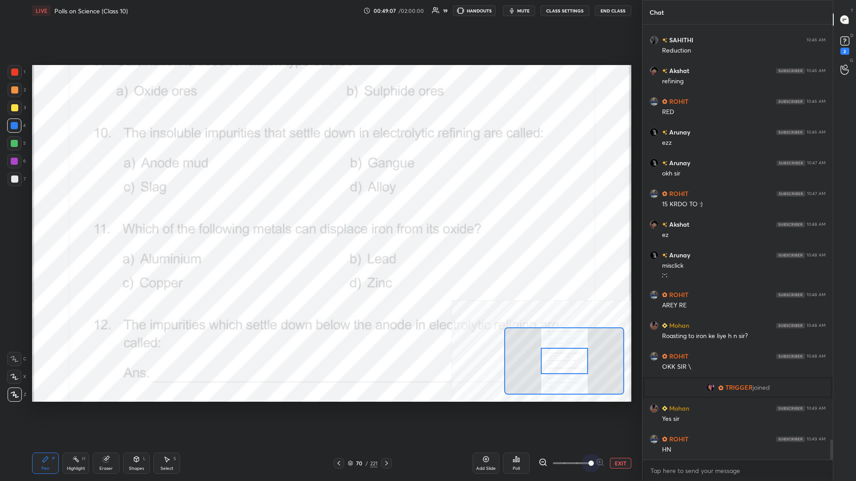
drag, startPoint x: 567, startPoint y: 458, endPoint x: 604, endPoint y: 435, distance: 44.0
click at [320, 209] on div "EXIT" at bounding box center [585, 463] width 93 height 11
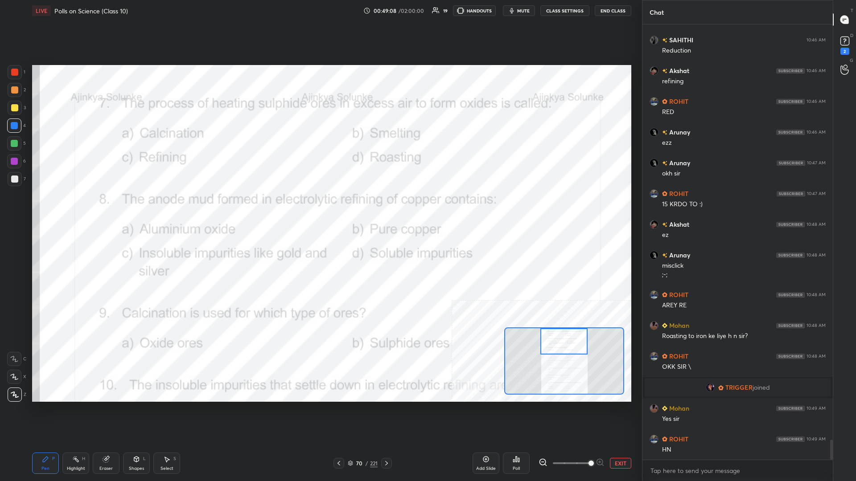
click at [320, 209] on div "Setting up your live class Poll for secs No correct answer Start poll" at bounding box center [331, 233] width 599 height 337
click at [76, 209] on div "Highlight" at bounding box center [76, 469] width 18 height 4
click at [320, 209] on icon at bounding box center [513, 461] width 1 height 2
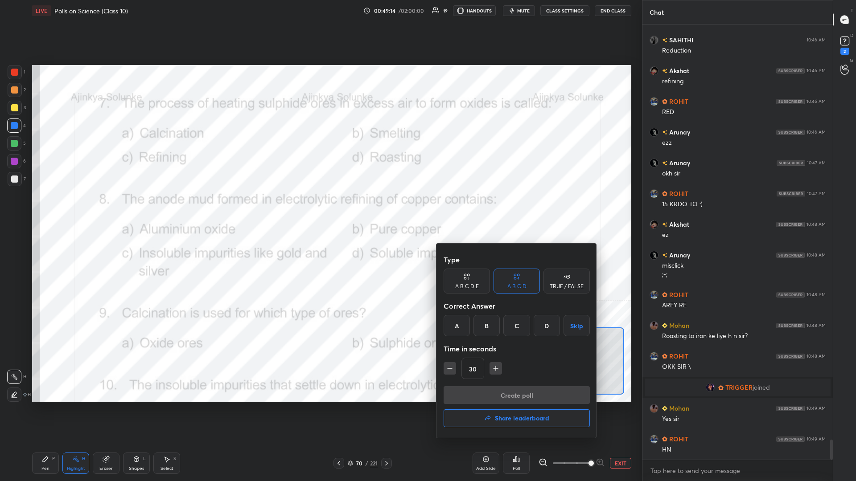
click at [320, 209] on div "A" at bounding box center [457, 325] width 26 height 21
click at [320, 209] on div "D" at bounding box center [547, 325] width 26 height 21
click at [320, 209] on button "Create poll" at bounding box center [517, 396] width 146 height 18
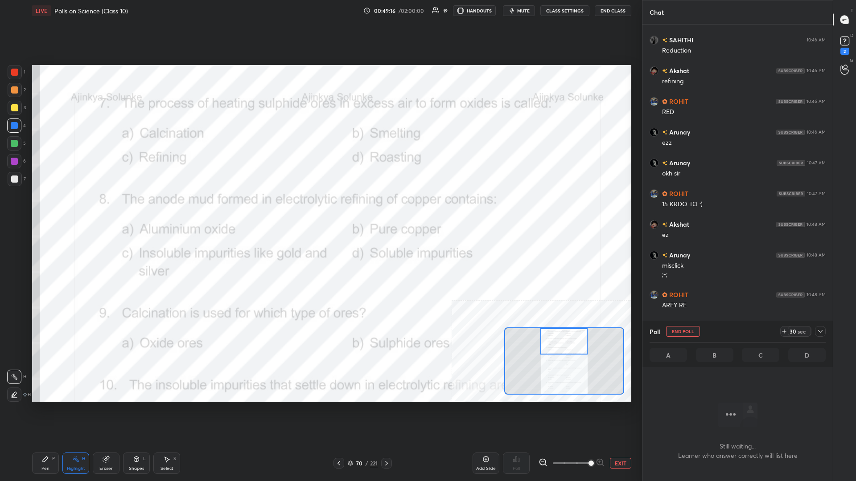
scroll to position [411, 190]
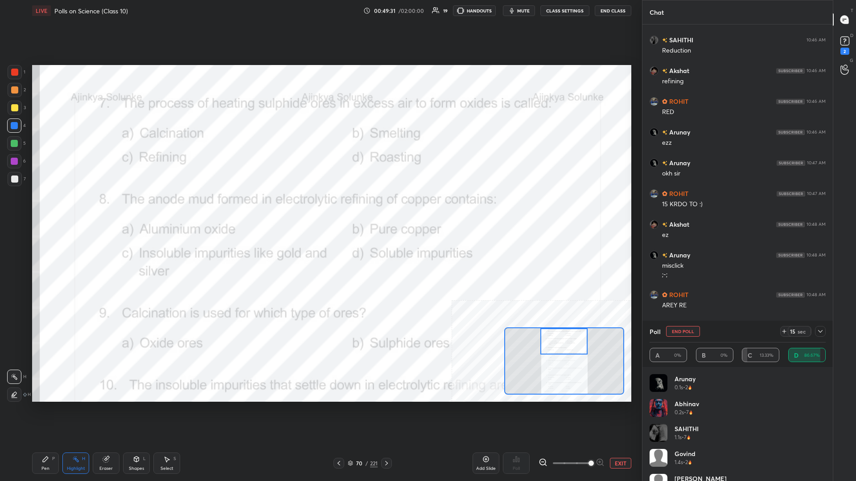
click at [53, 209] on div "P" at bounding box center [53, 459] width 3 height 4
click at [15, 165] on div at bounding box center [14, 161] width 14 height 14
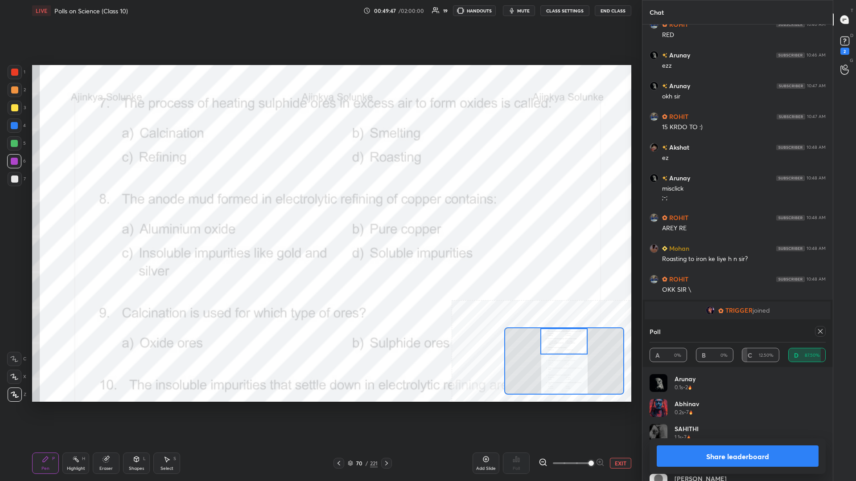
click at [320, 209] on div "Share leaderboard" at bounding box center [738, 457] width 176 height 36
click at [320, 209] on button "Share leaderboard" at bounding box center [738, 456] width 162 height 21
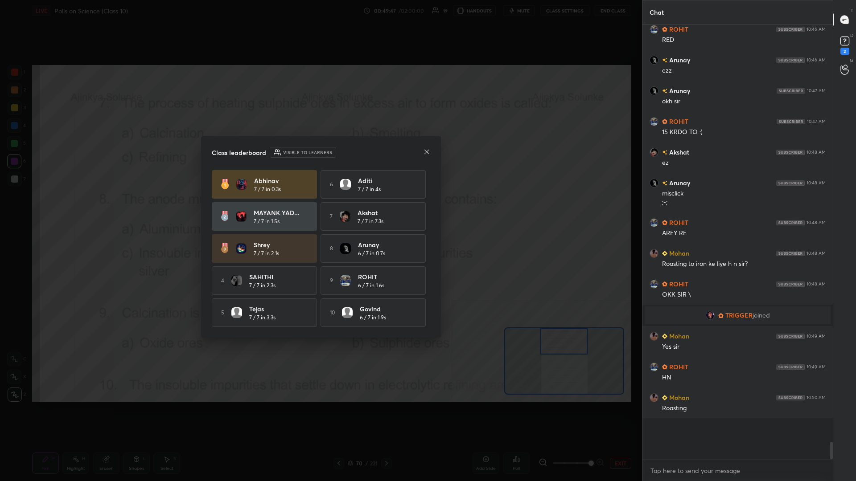
scroll to position [0, 0]
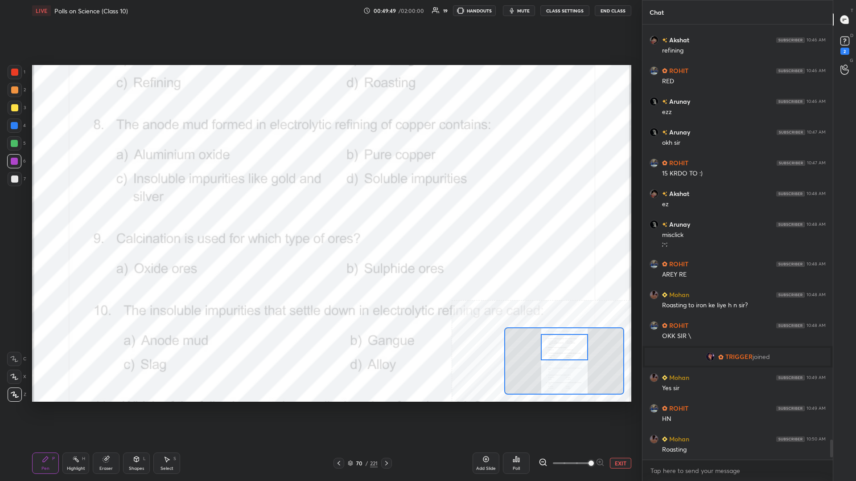
click at [87, 209] on div "Highlight H" at bounding box center [75, 463] width 27 height 21
click at [320, 209] on div "Poll" at bounding box center [516, 463] width 27 height 21
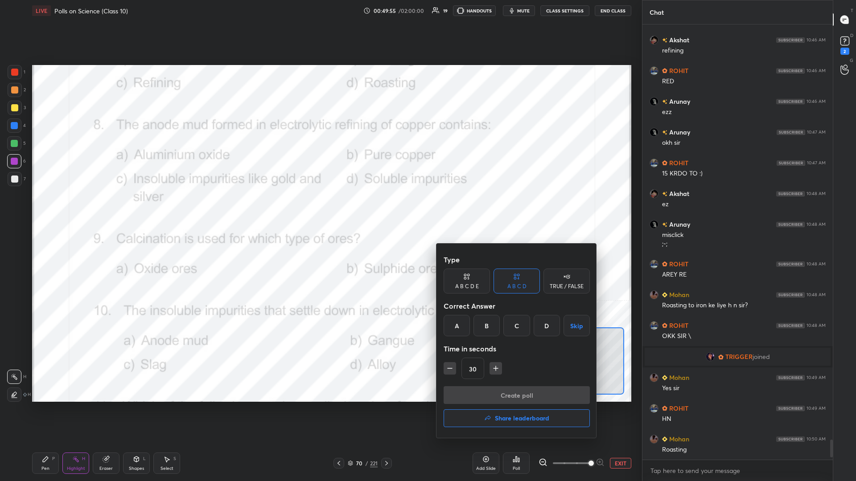
click at [320, 209] on div "C" at bounding box center [516, 325] width 26 height 21
click at [320, 209] on button "Create poll" at bounding box center [517, 396] width 146 height 18
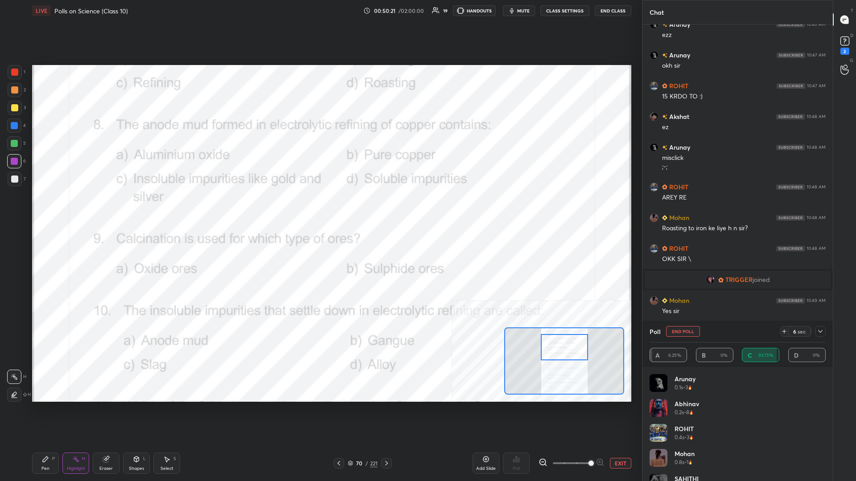
scroll to position [9190, 0]
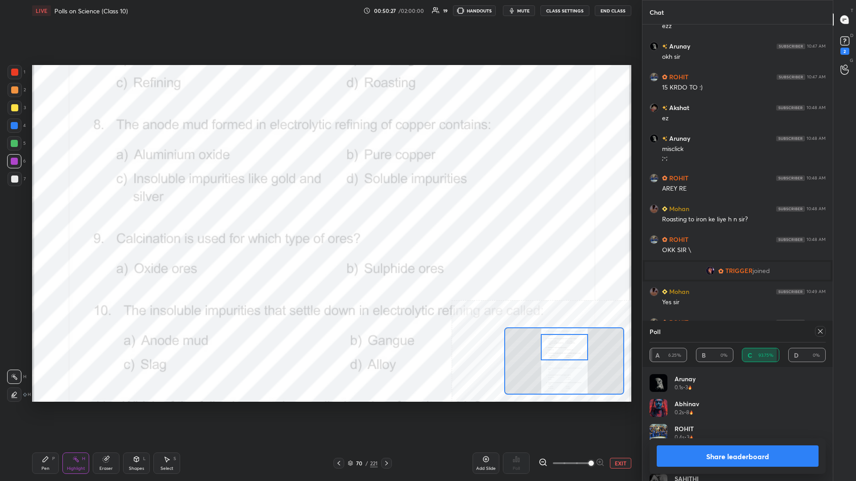
click at [320, 209] on button "Share leaderboard" at bounding box center [738, 456] width 162 height 21
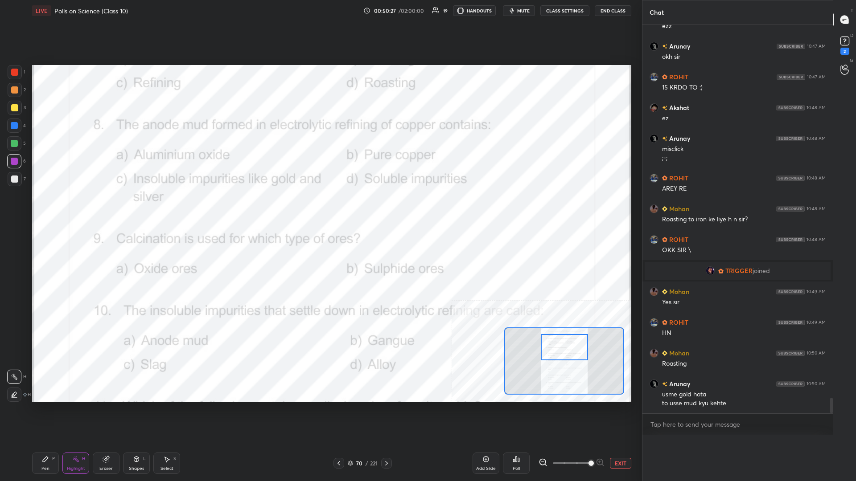
scroll to position [0, 0]
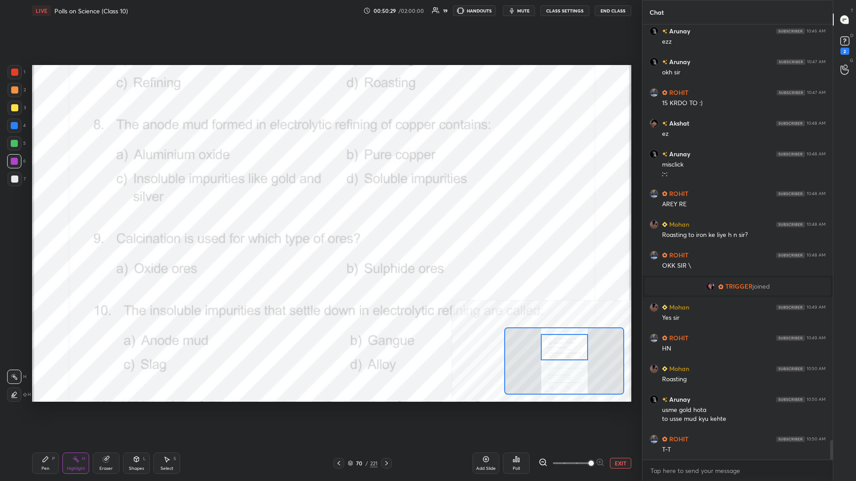
click at [42, 209] on div "Pen" at bounding box center [45, 469] width 8 height 4
click at [46, 209] on div "Pen P" at bounding box center [45, 463] width 27 height 21
click at [69, 209] on div "Highlight H" at bounding box center [75, 463] width 27 height 21
click at [76, 209] on rect at bounding box center [76, 460] width 4 height 4
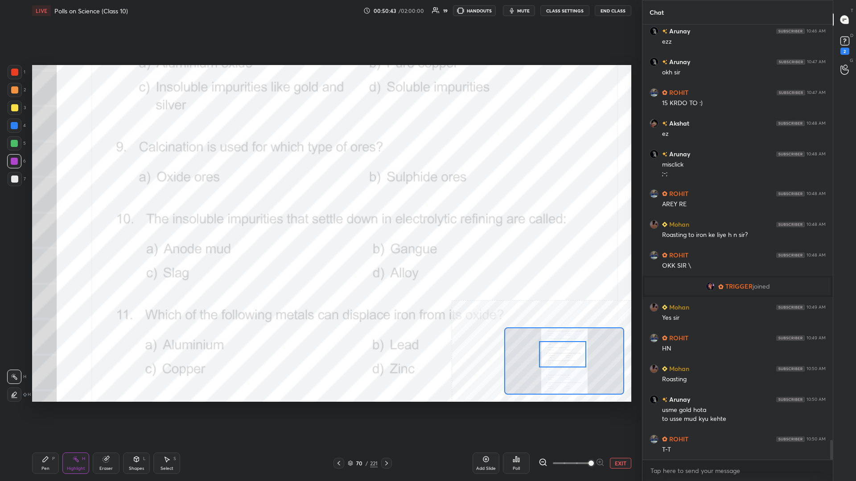
click at [320, 209] on icon at bounding box center [513, 461] width 1 height 2
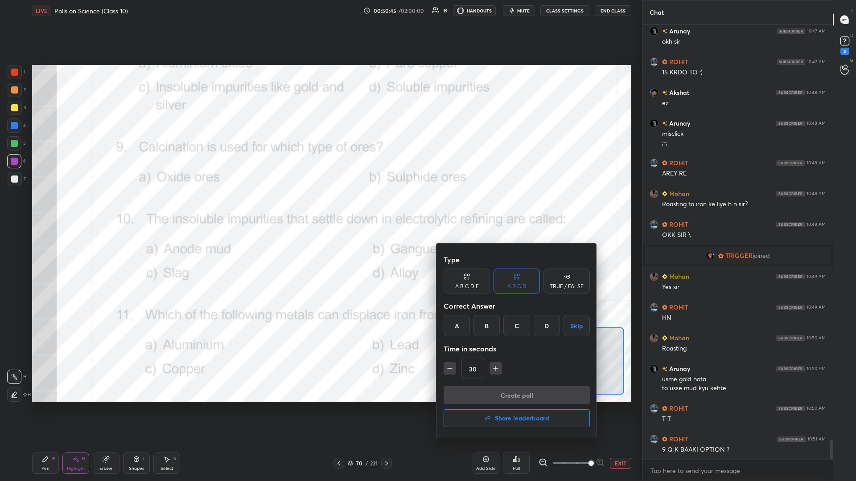
click at [320, 209] on div "A" at bounding box center [457, 325] width 26 height 21
click at [320, 209] on button "Create poll" at bounding box center [517, 396] width 146 height 18
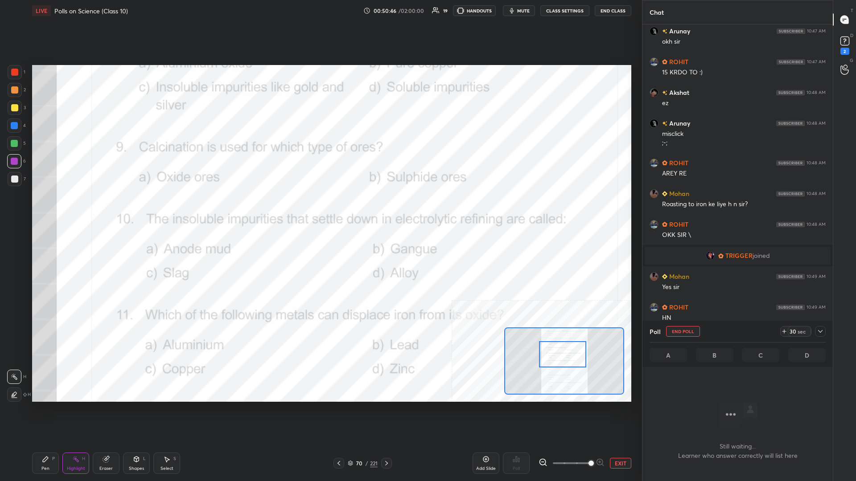
scroll to position [412, 190]
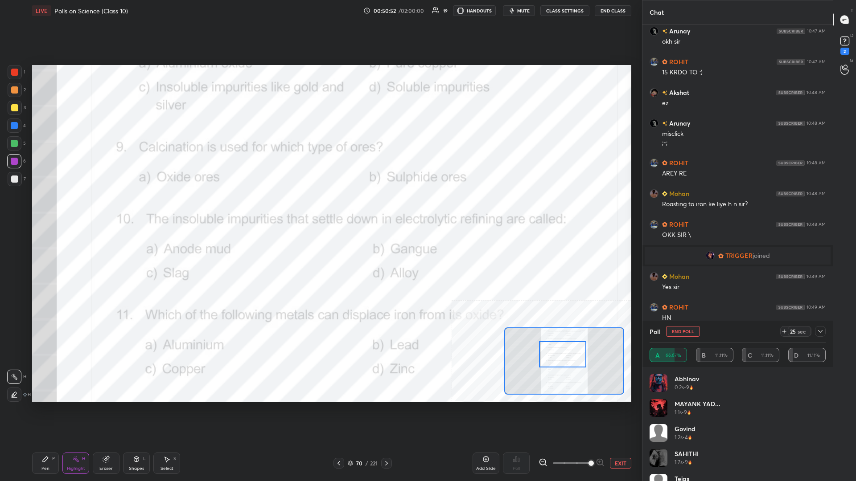
click at [320, 209] on div "Setting up your live class Poll for secs No correct answer Start poll" at bounding box center [332, 233] width 606 height 424
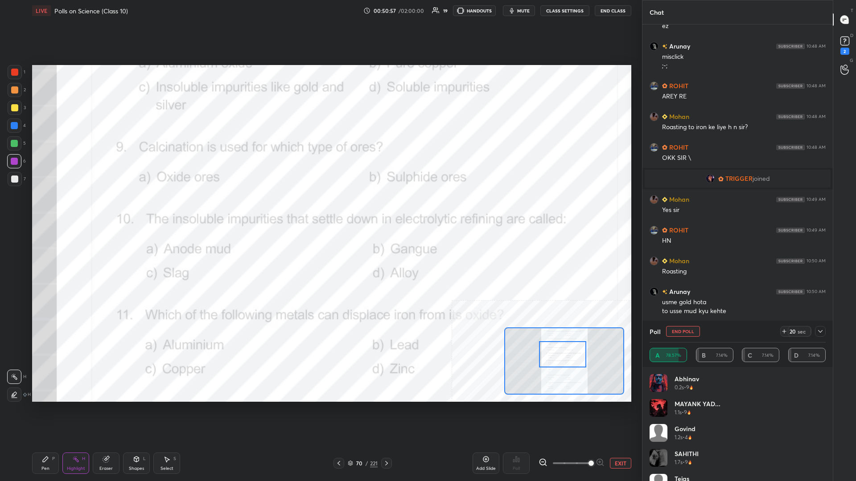
click at [48, 209] on div "Pen P" at bounding box center [45, 463] width 27 height 21
click at [15, 129] on div at bounding box center [14, 125] width 7 height 7
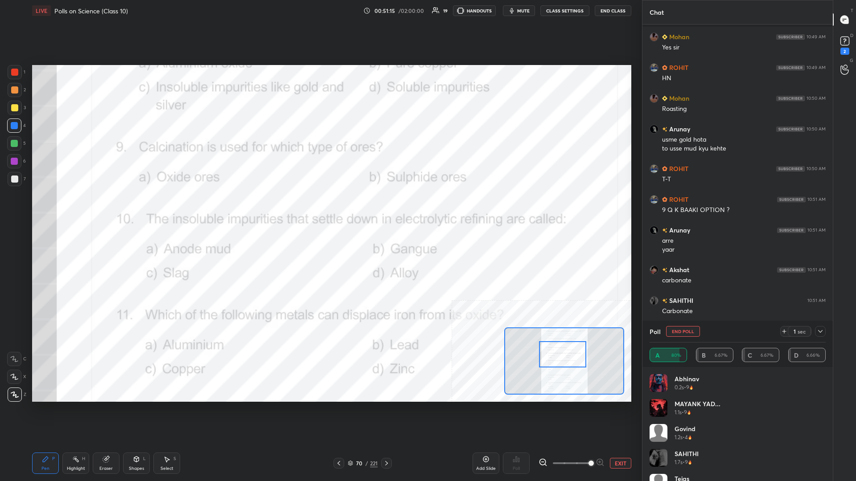
click at [18, 145] on div at bounding box center [14, 143] width 14 height 14
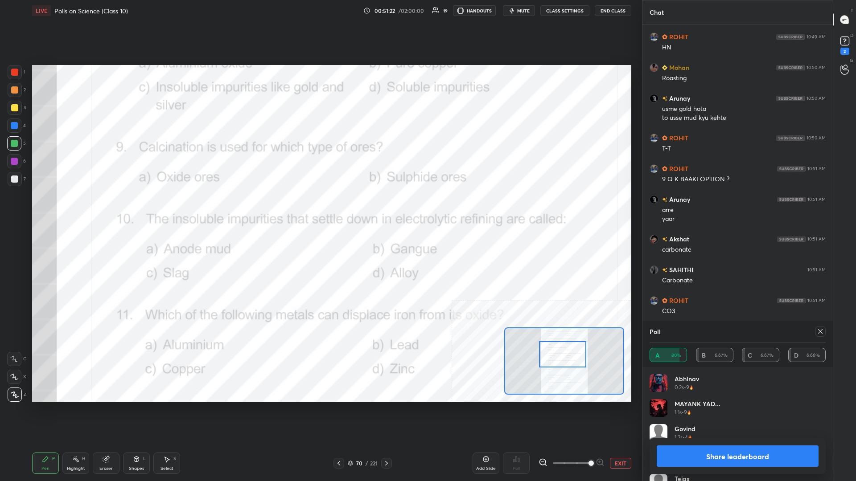
click at [320, 209] on button "Share leaderboard" at bounding box center [738, 456] width 162 height 21
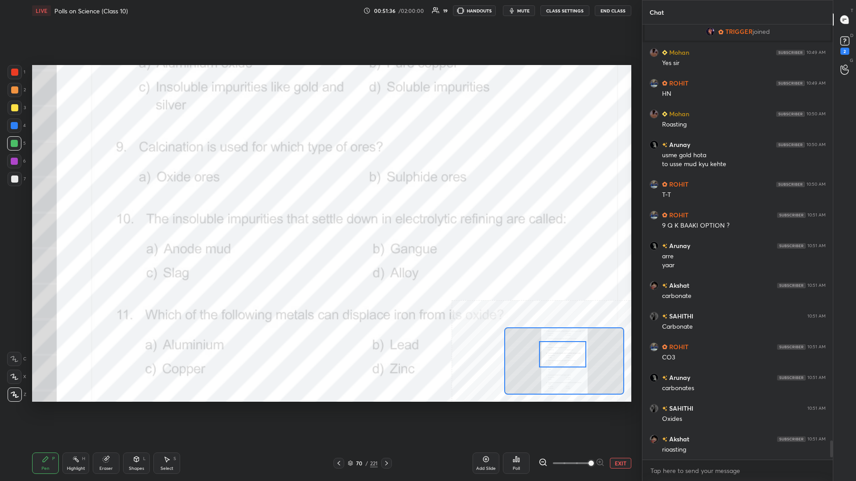
click at [320, 209] on div at bounding box center [562, 354] width 47 height 26
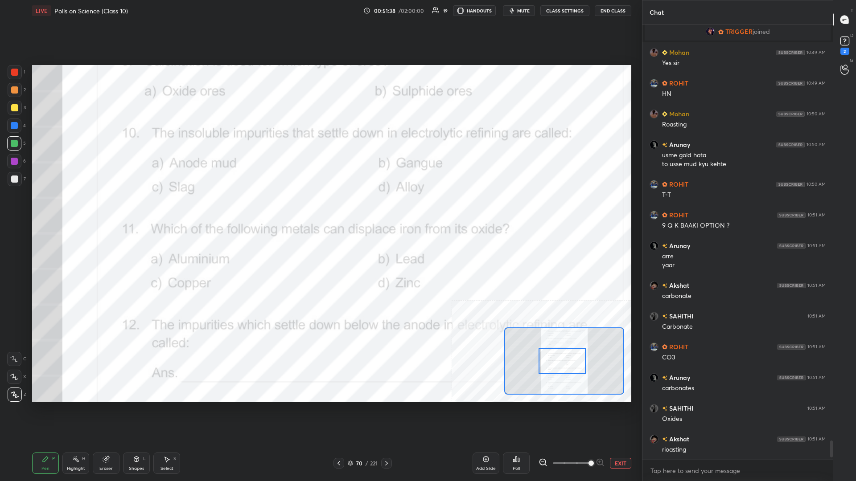
click at [84, 209] on div "H" at bounding box center [83, 459] width 3 height 4
click at [320, 209] on div "Poll" at bounding box center [516, 463] width 27 height 21
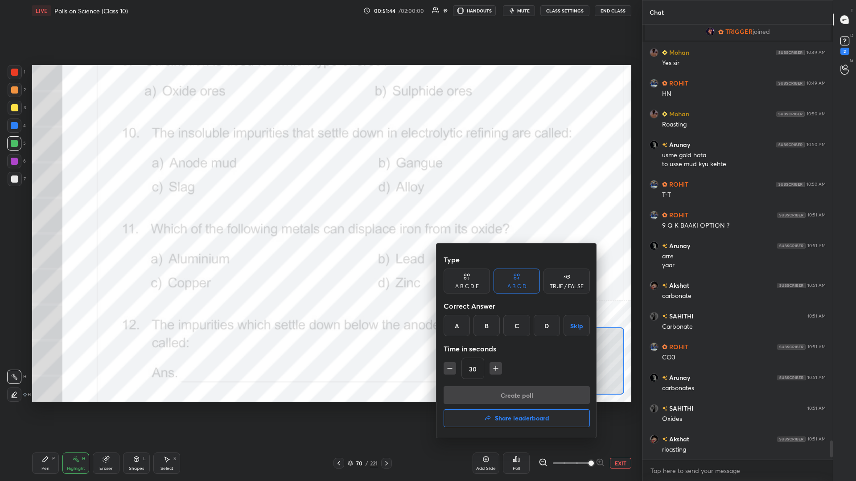
click at [320, 209] on div "A" at bounding box center [457, 325] width 26 height 21
click at [320, 209] on button "Create poll" at bounding box center [517, 396] width 146 height 18
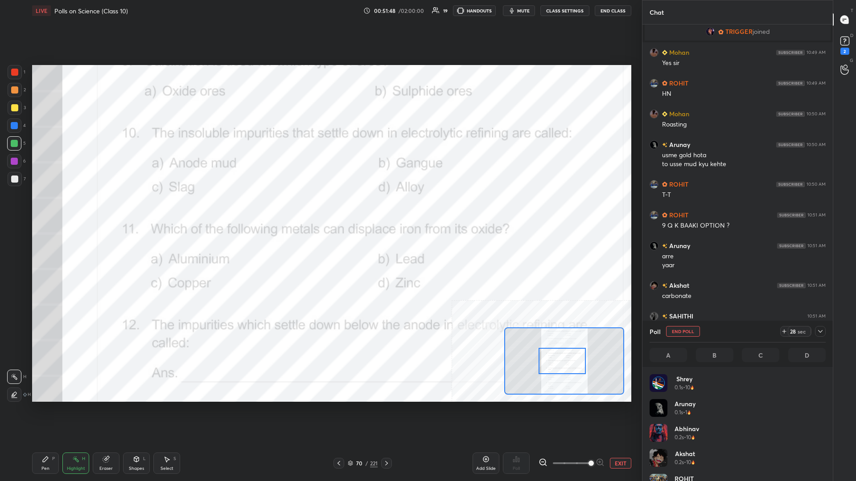
scroll to position [107, 176]
click at [48, 209] on div "Pen" at bounding box center [45, 469] width 8 height 4
click at [15, 162] on div at bounding box center [14, 161] width 7 height 7
click at [87, 209] on div "Highlight H" at bounding box center [75, 463] width 27 height 21
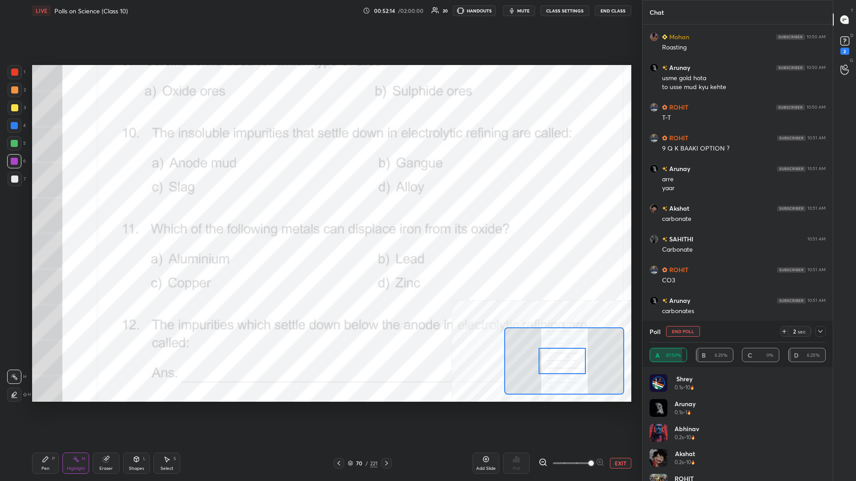
scroll to position [9537, 0]
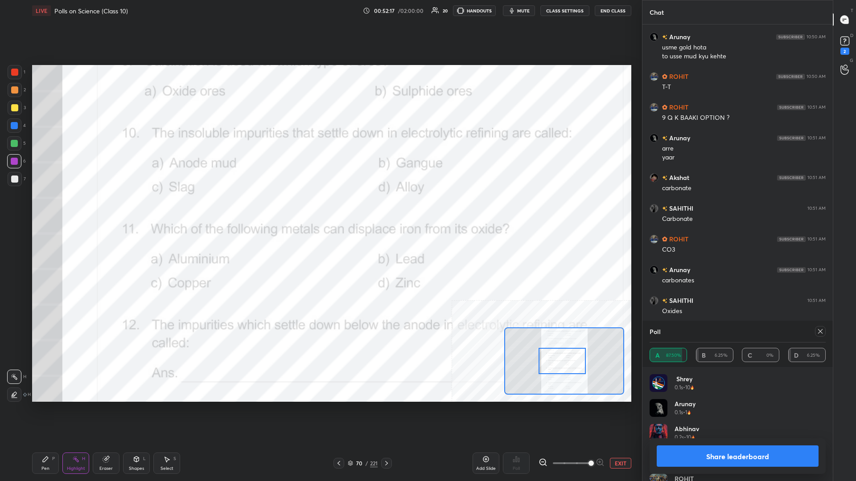
click at [320, 209] on button "Share leaderboard" at bounding box center [738, 456] width 162 height 21
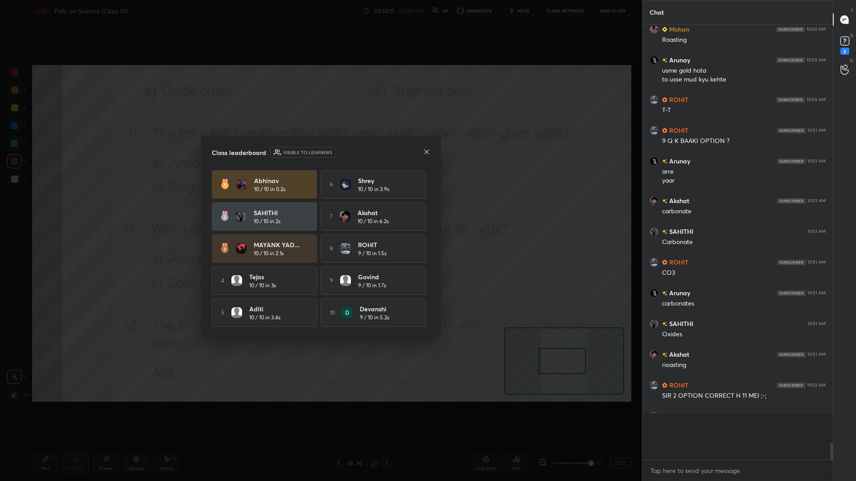
scroll to position [453, 190]
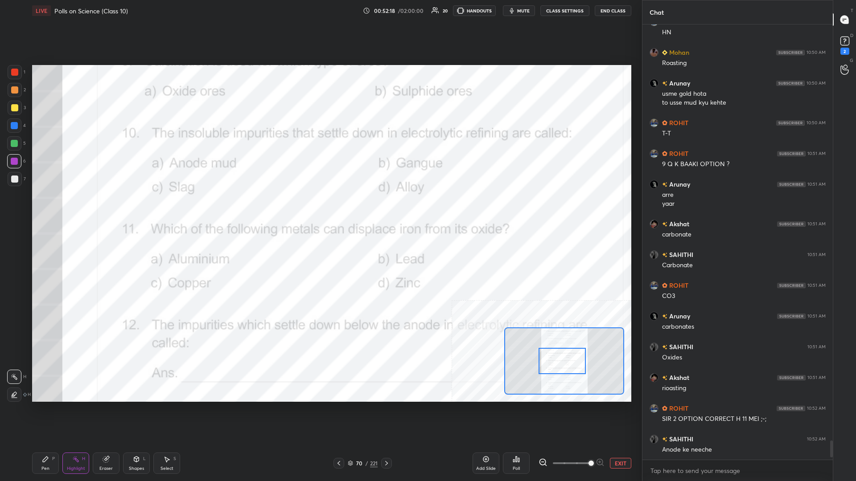
click at [58, 209] on div "Pen P" at bounding box center [45, 463] width 27 height 21
click at [49, 209] on div "Pen P" at bounding box center [45, 463] width 27 height 21
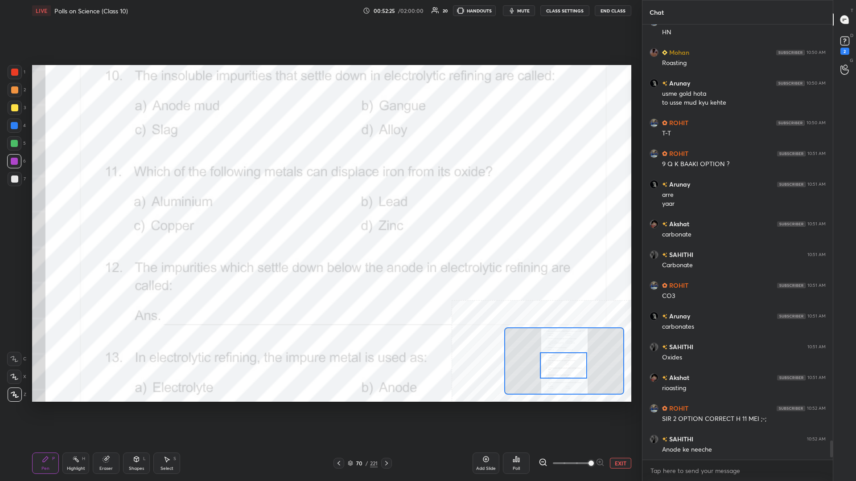
click at [75, 209] on div "Highlight H" at bounding box center [75, 463] width 27 height 21
click at [320, 209] on icon at bounding box center [518, 460] width 1 height 4
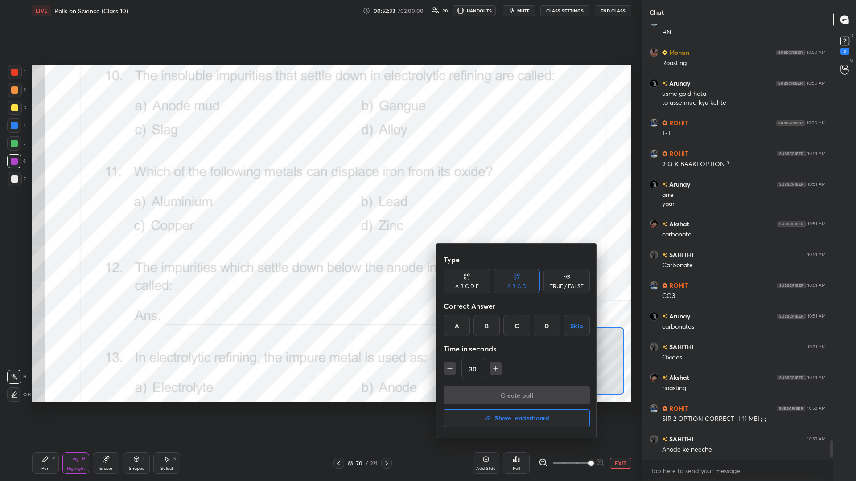
click at [320, 209] on div "A" at bounding box center [457, 325] width 26 height 21
click at [320, 209] on button "Create poll" at bounding box center [517, 396] width 146 height 18
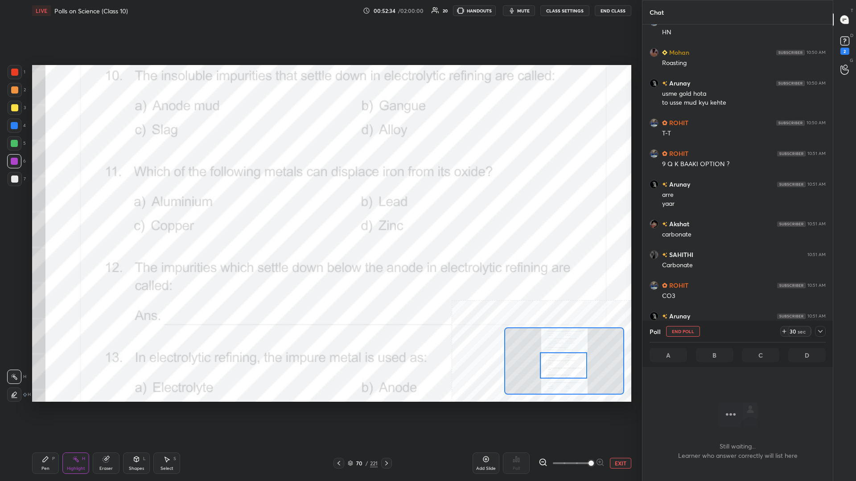
scroll to position [389, 190]
click at [51, 209] on div "Pen P" at bounding box center [45, 463] width 27 height 21
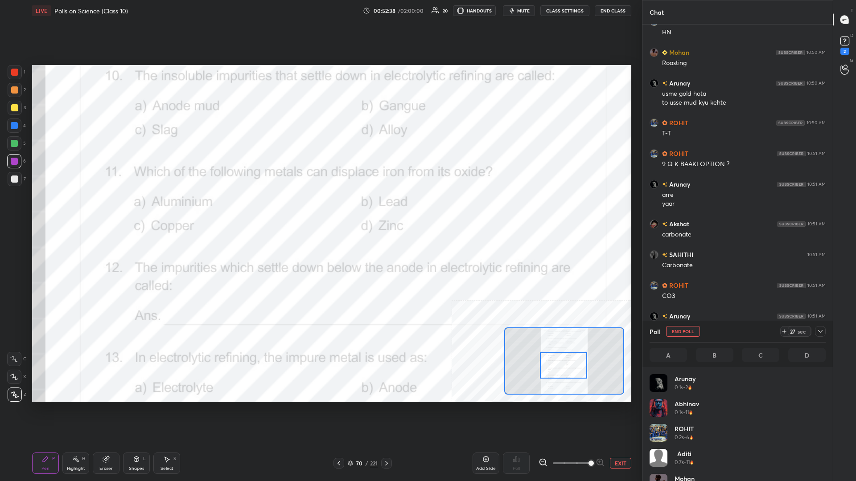
click at [10, 144] on div at bounding box center [14, 143] width 14 height 14
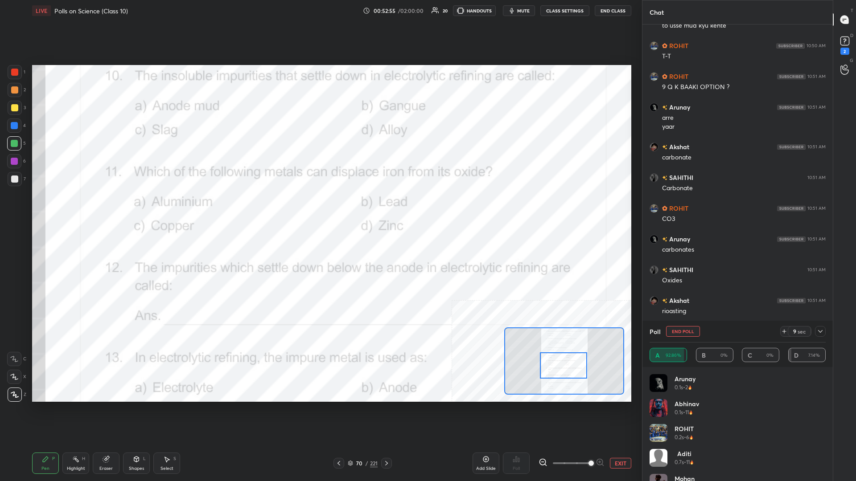
click at [16, 163] on div at bounding box center [14, 161] width 7 height 7
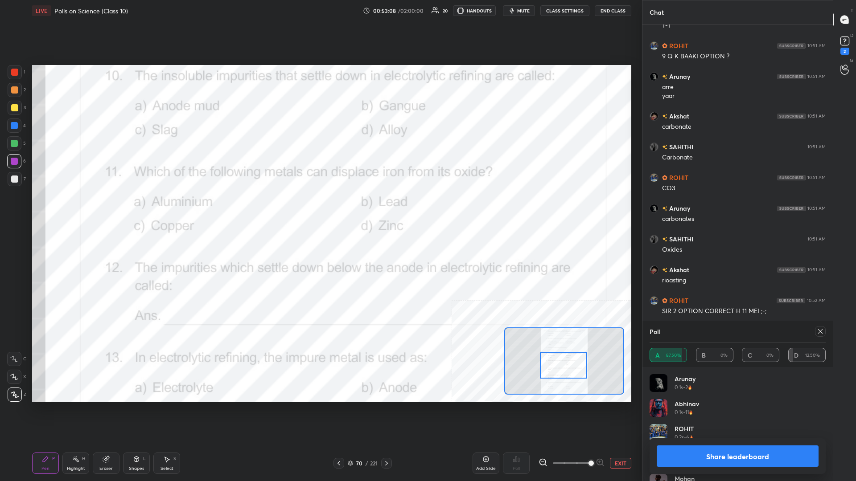
scroll to position [9620, 0]
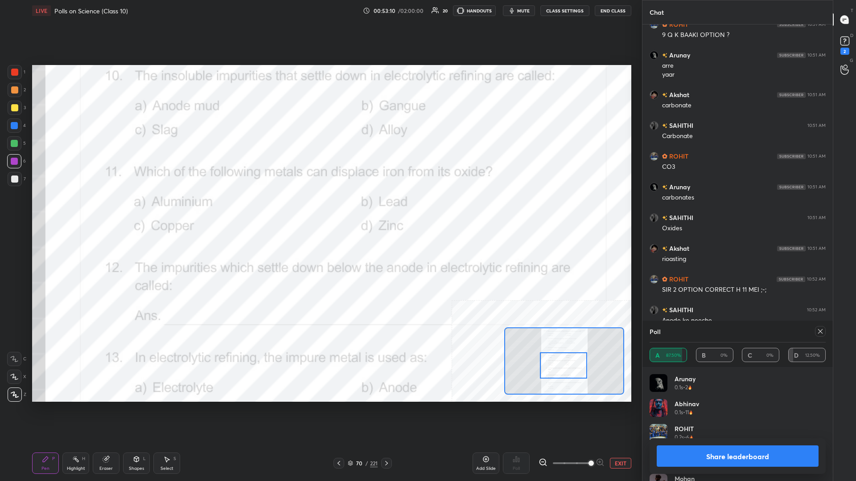
click at [320, 209] on button "Share leaderboard" at bounding box center [738, 456] width 162 height 21
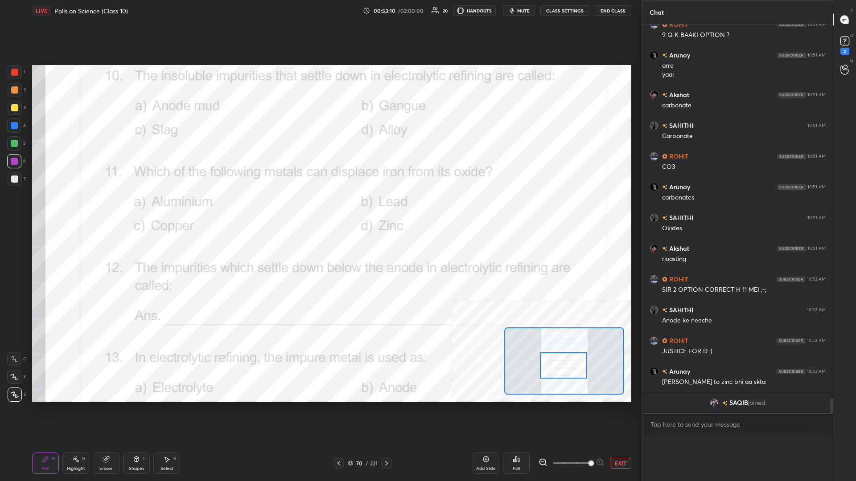
scroll to position [0, 0]
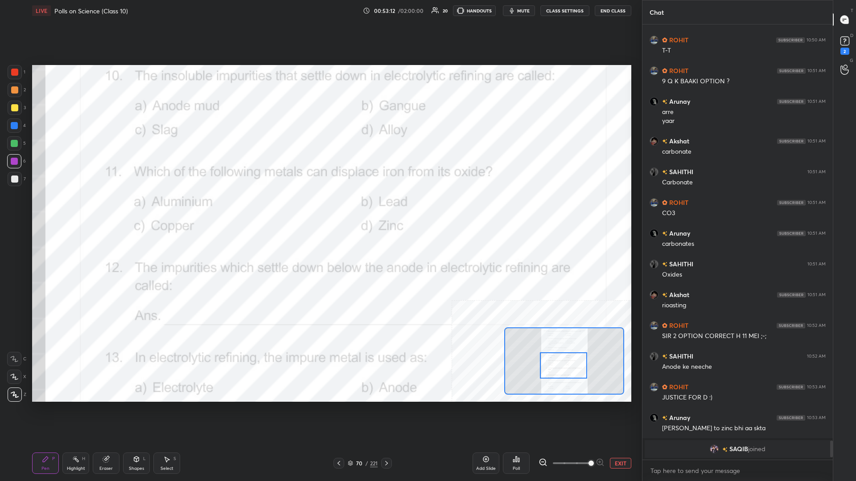
click at [9, 147] on div at bounding box center [14, 143] width 14 height 14
click at [75, 209] on icon at bounding box center [75, 459] width 7 height 7
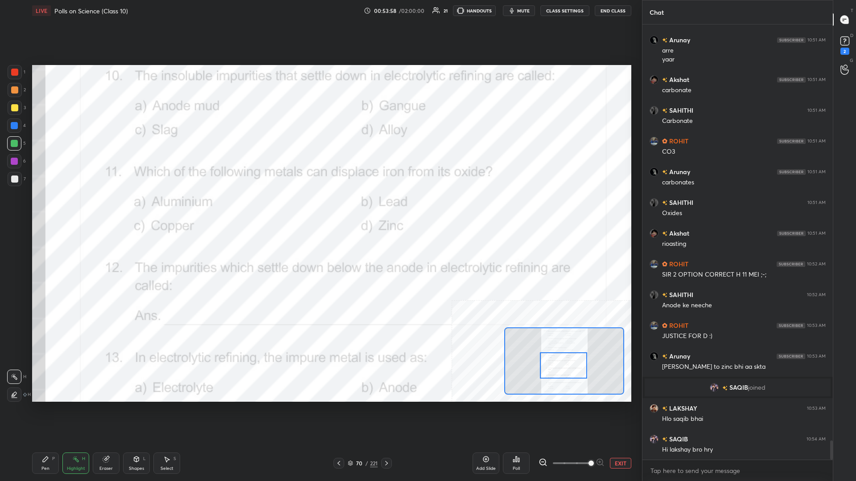
scroll to position [9506, 0]
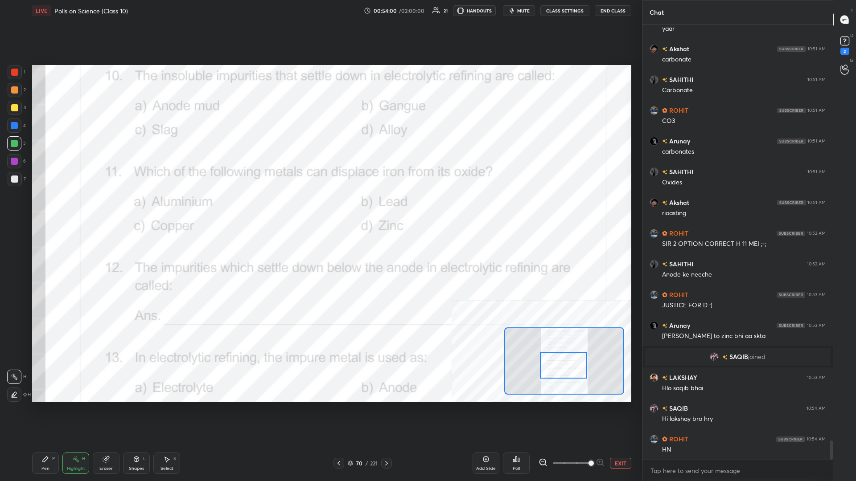
click at [50, 209] on div "Pen P" at bounding box center [45, 463] width 27 height 21
click at [47, 209] on icon at bounding box center [45, 459] width 7 height 7
click at [320, 209] on button "EXIT" at bounding box center [620, 463] width 21 height 11
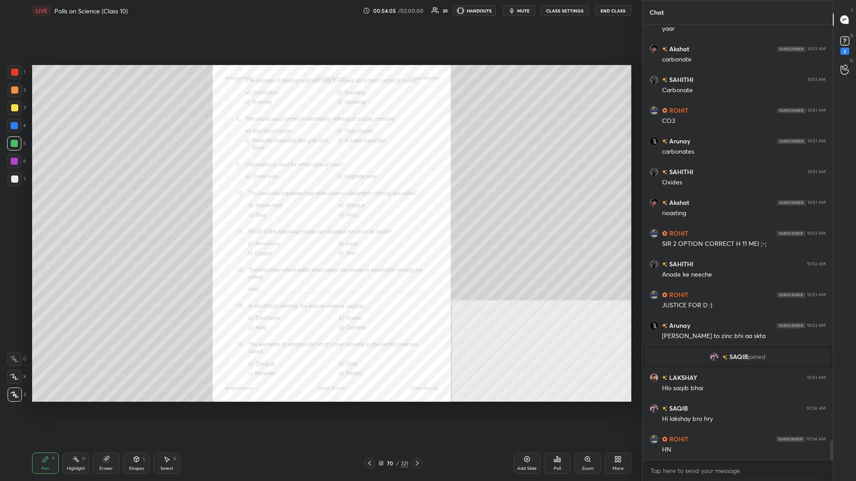
scroll to position [9537, 0]
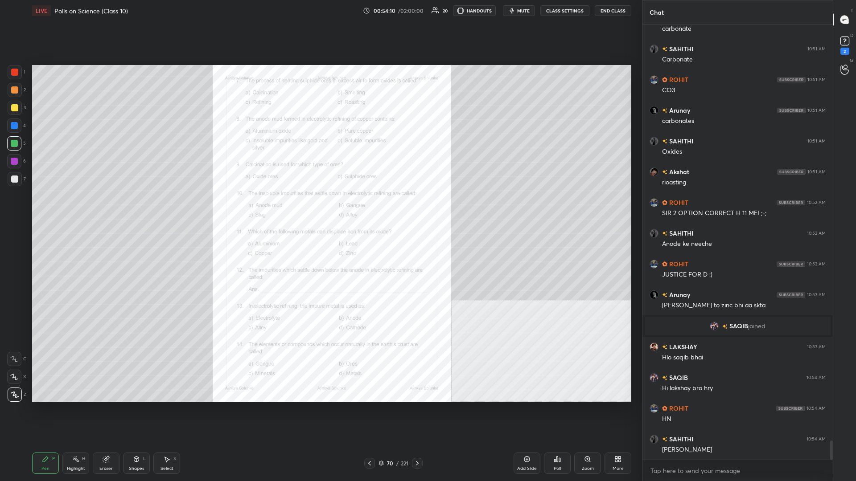
click at [69, 209] on div "Highlight H" at bounding box center [75, 463] width 27 height 21
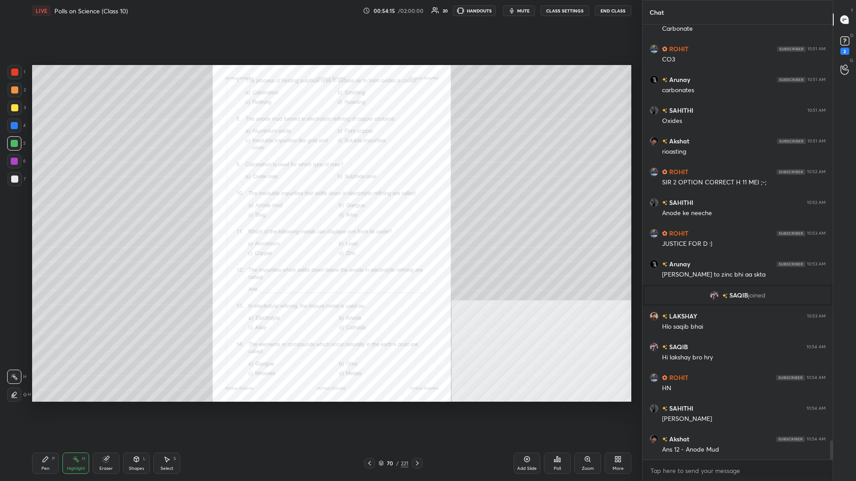
click at [320, 209] on div "Zoom" at bounding box center [587, 463] width 27 height 21
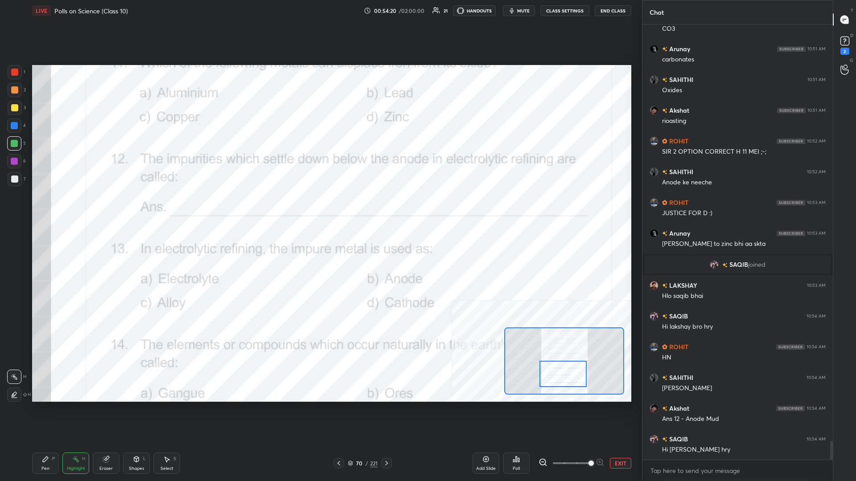
scroll to position [9629, 0]
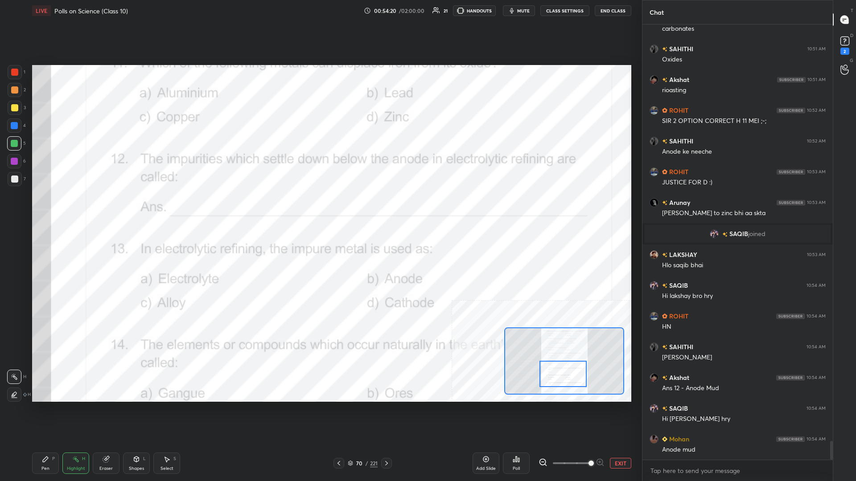
click at [41, 209] on div "Pen P" at bounding box center [45, 463] width 27 height 21
click at [17, 73] on div at bounding box center [14, 72] width 7 height 7
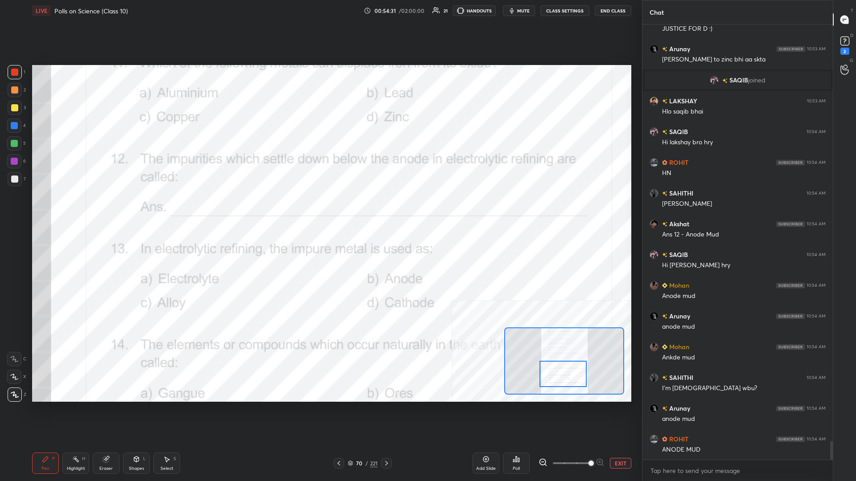
scroll to position [9814, 0]
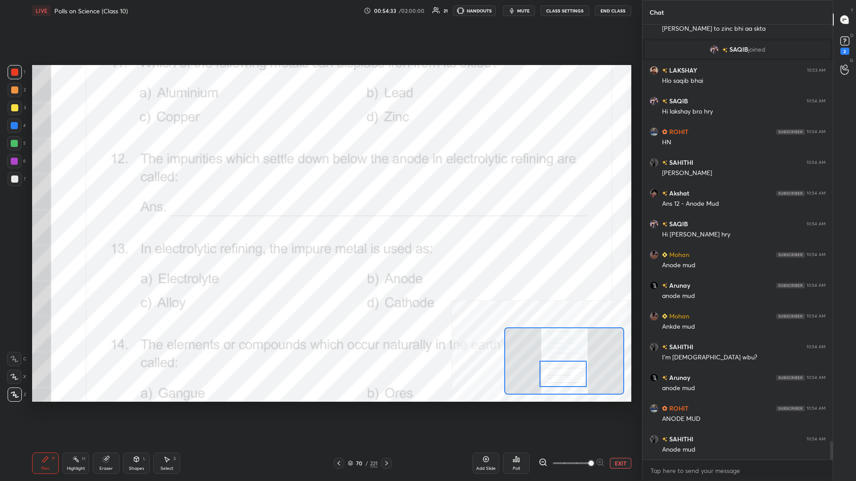
click at [71, 209] on div "Highlight" at bounding box center [76, 469] width 18 height 4
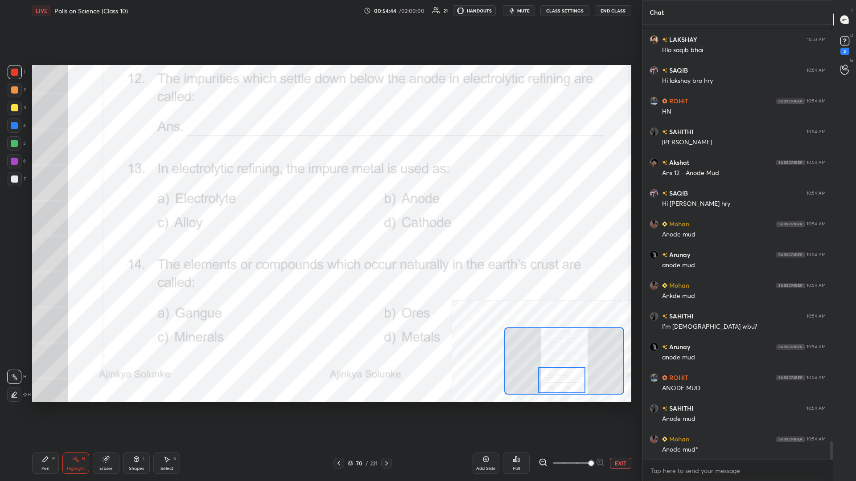
click at [320, 209] on div "Poll" at bounding box center [516, 463] width 27 height 21
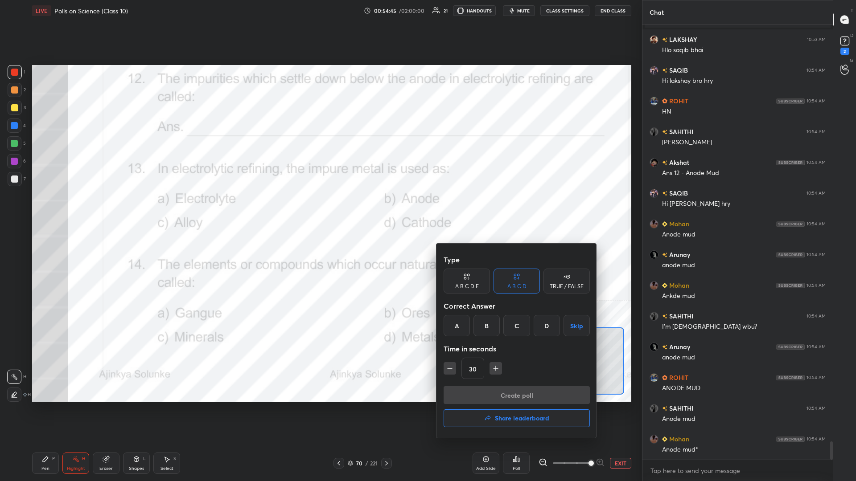
click at [320, 209] on div "B" at bounding box center [486, 325] width 26 height 21
click at [320, 209] on div "Create poll Share leaderboard" at bounding box center [517, 409] width 146 height 45
click at [320, 209] on button "Create poll" at bounding box center [517, 396] width 146 height 18
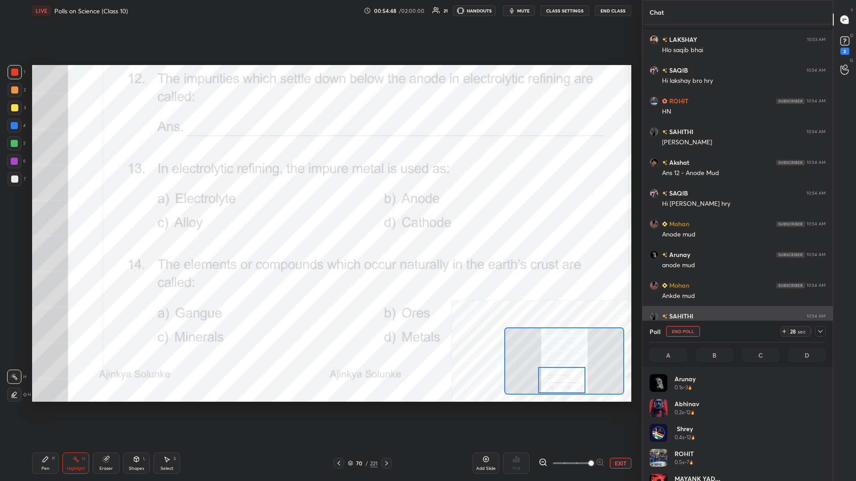
scroll to position [107, 176]
click at [49, 209] on icon at bounding box center [45, 459] width 7 height 7
click at [10, 125] on div at bounding box center [14, 126] width 14 height 14
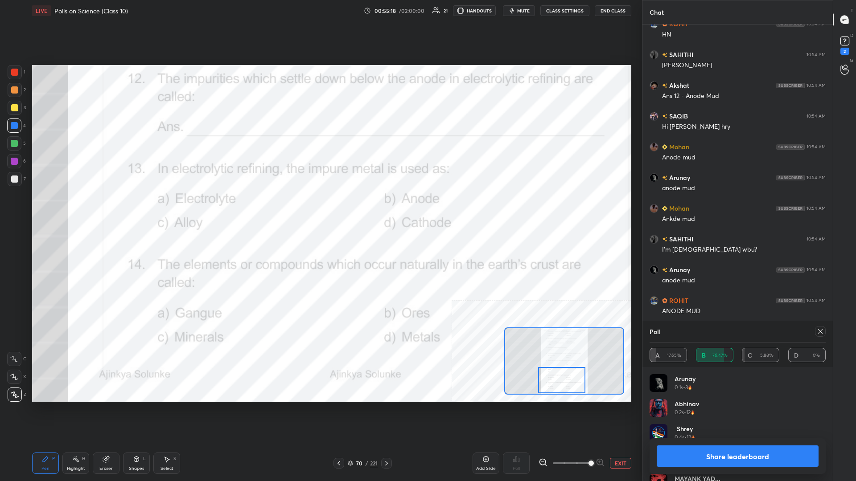
scroll to position [9930, 0]
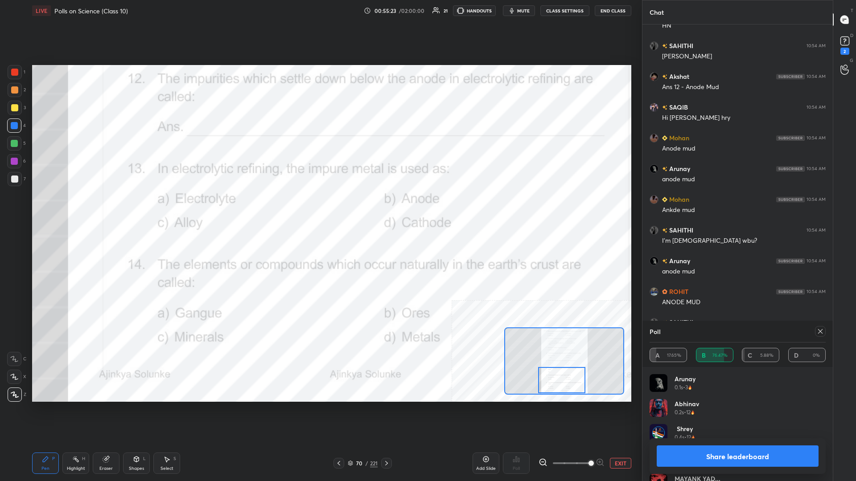
click at [320, 209] on button "Share leaderboard" at bounding box center [738, 456] width 162 height 21
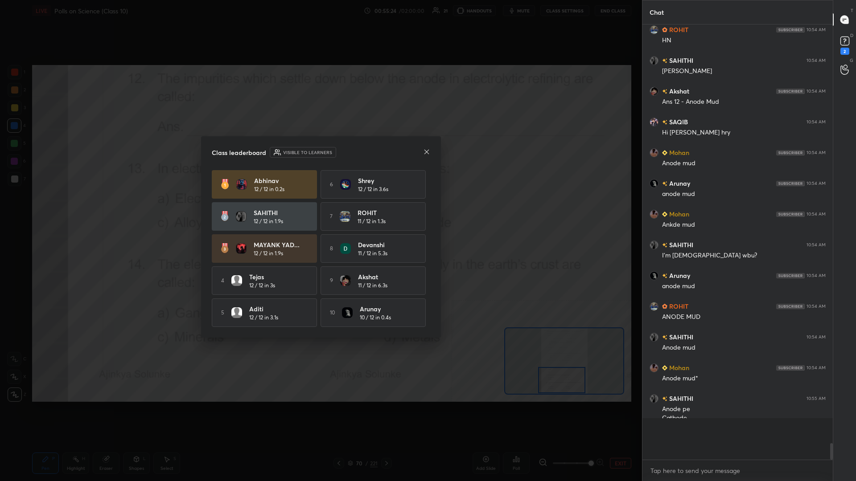
scroll to position [0, 0]
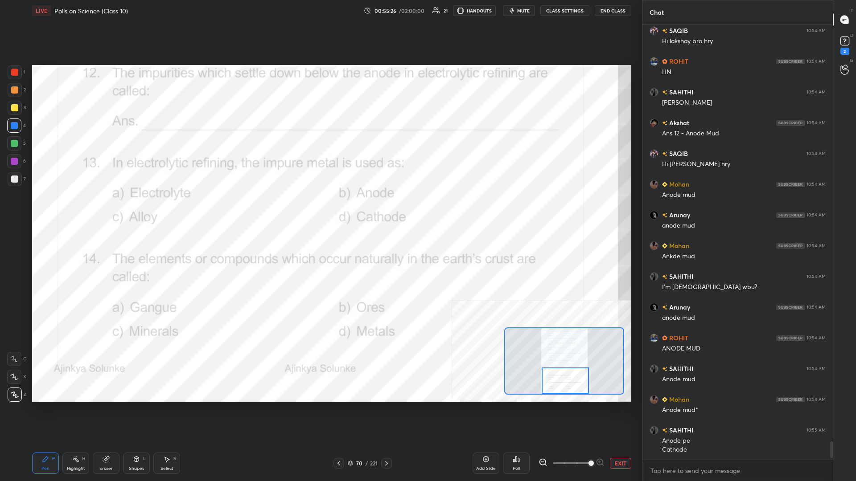
click at [87, 209] on div "Highlight H" at bounding box center [75, 463] width 27 height 21
click at [320, 209] on div "Poll" at bounding box center [516, 463] width 27 height 21
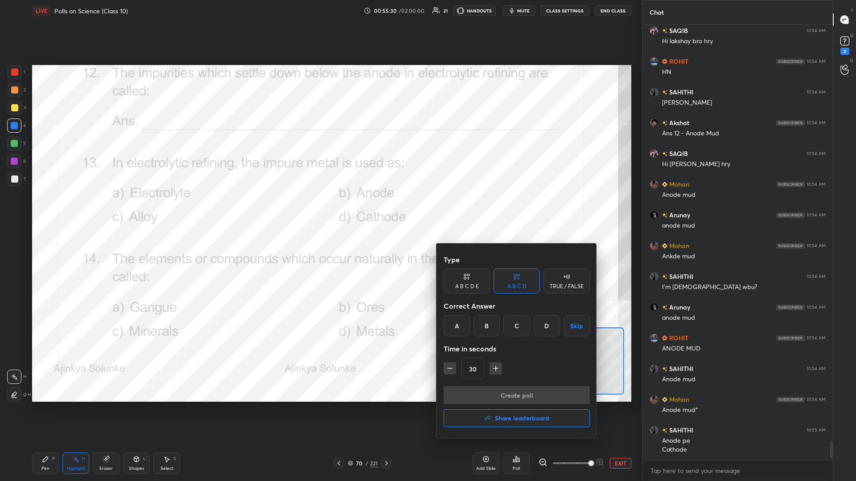
click at [320, 209] on div "C" at bounding box center [516, 325] width 26 height 21
click at [320, 209] on button "Create poll" at bounding box center [517, 396] width 146 height 18
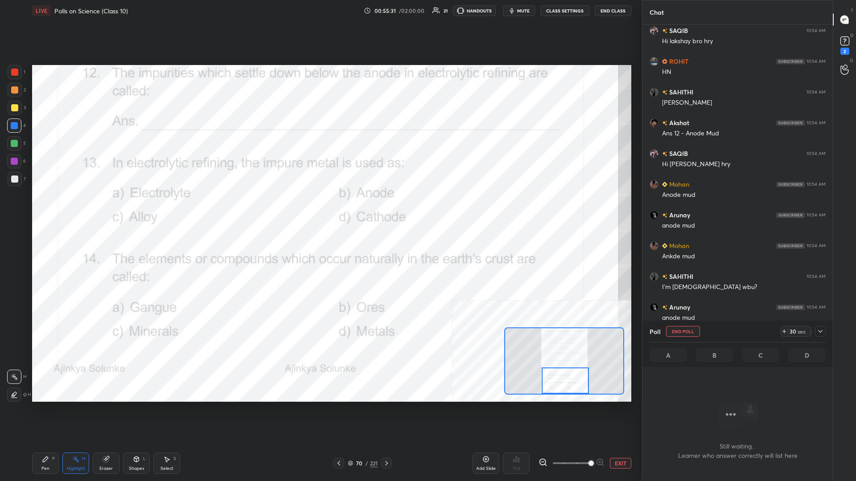
scroll to position [411, 190]
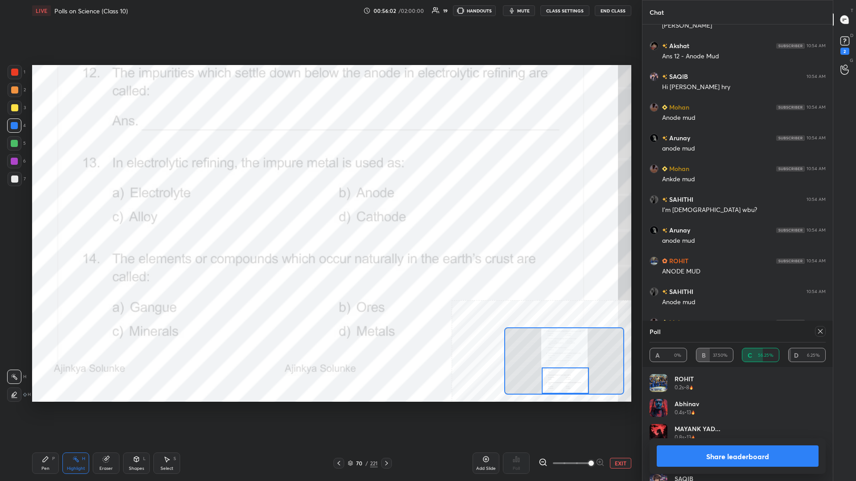
click at [320, 209] on button "Share leaderboard" at bounding box center [738, 456] width 162 height 21
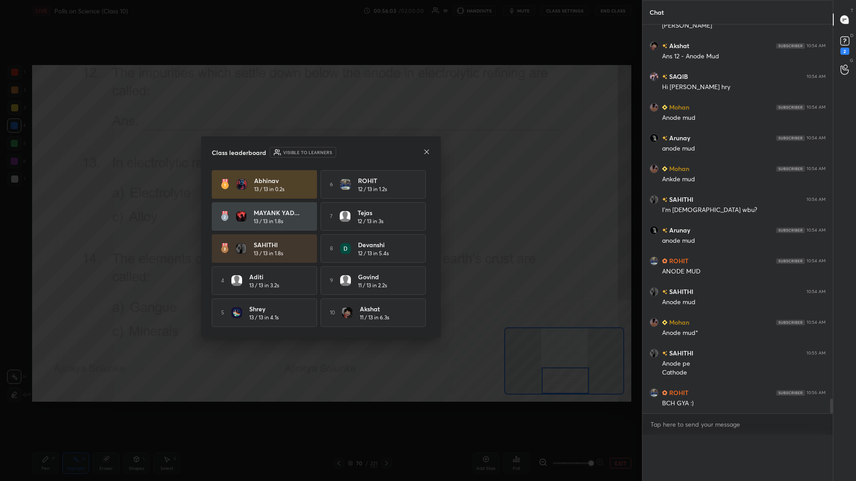
scroll to position [0, 0]
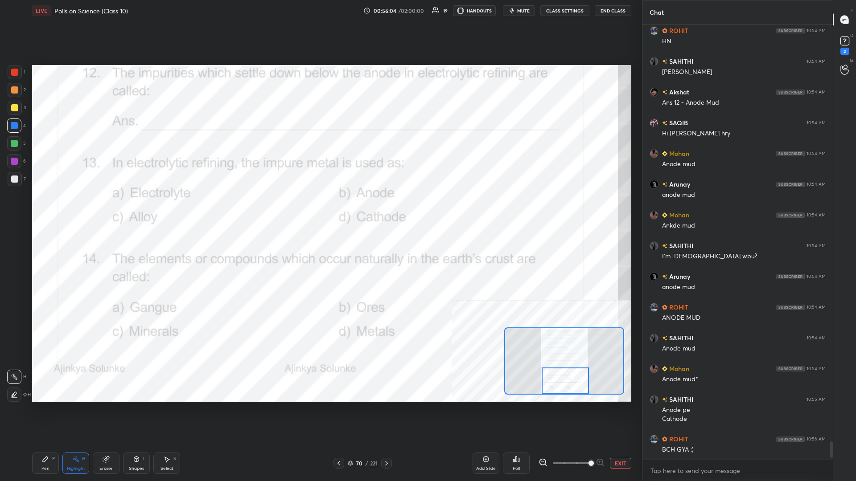
click at [58, 209] on div "Pen P" at bounding box center [45, 463] width 27 height 21
click at [56, 209] on div "Pen P" at bounding box center [45, 463] width 27 height 21
click at [21, 76] on div at bounding box center [15, 72] width 14 height 14
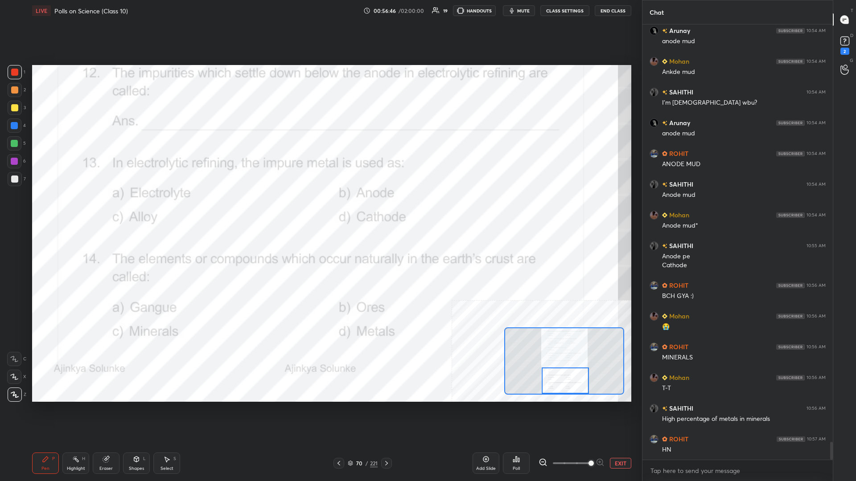
scroll to position [10099, 0]
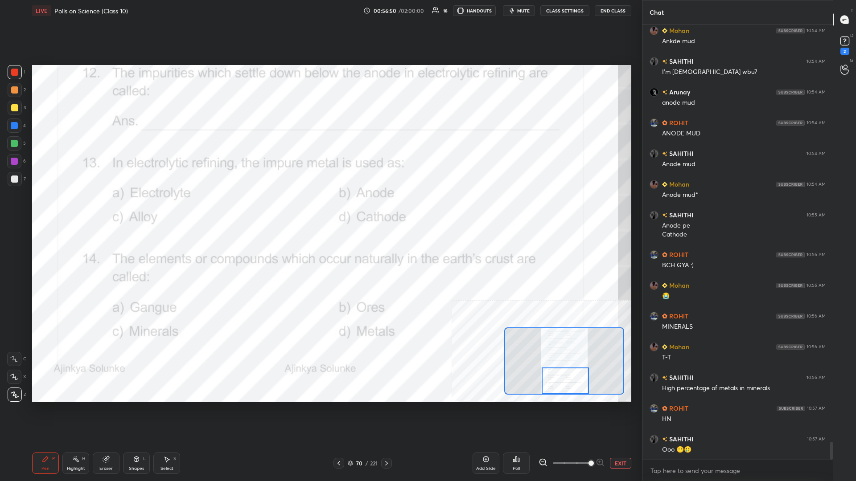
click at [320, 209] on button "EXIT" at bounding box center [620, 463] width 21 height 11
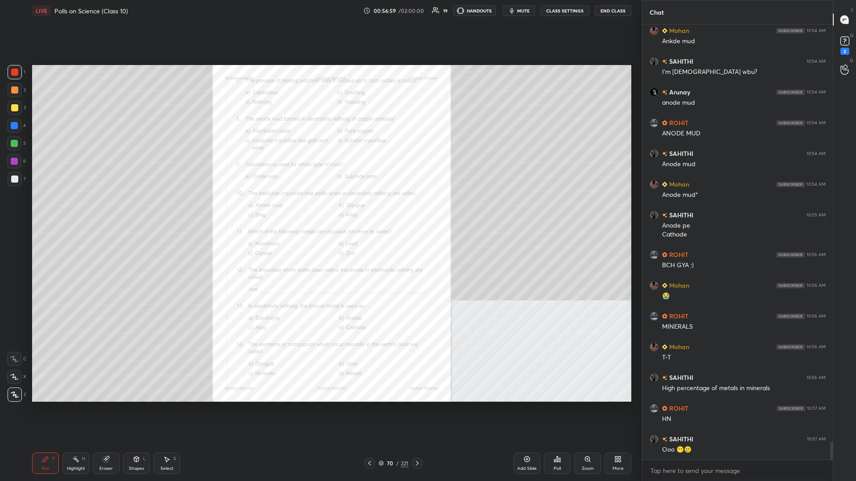
click at [81, 209] on div "Highlight H" at bounding box center [75, 463] width 27 height 21
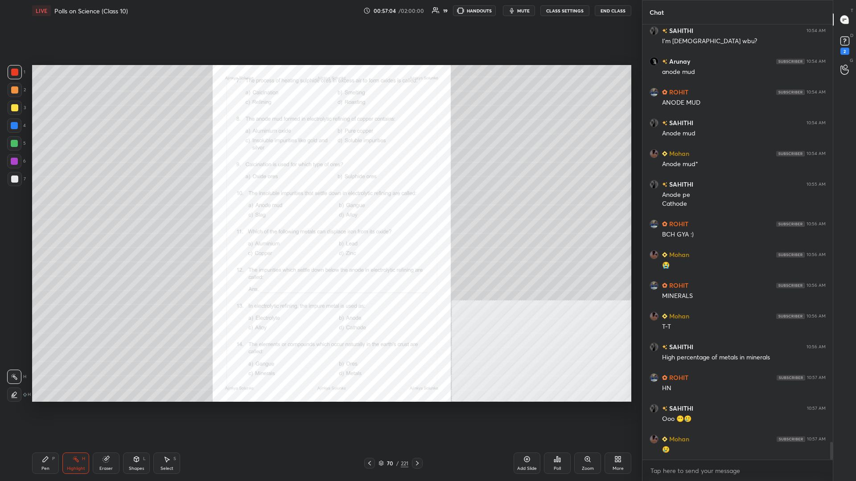
scroll to position [10161, 0]
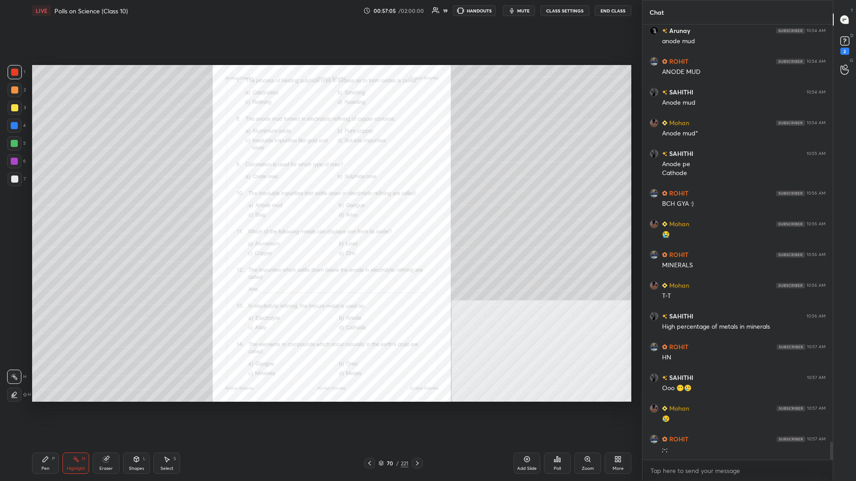
click at [48, 209] on div "Pen P Highlight H Eraser Shapes L Select S 70 / 221 Add Slide Poll Zoom More" at bounding box center [331, 464] width 599 height 36
click at [47, 209] on div "Pen" at bounding box center [45, 469] width 8 height 4
click at [320, 209] on div "221" at bounding box center [405, 464] width 8 height 8
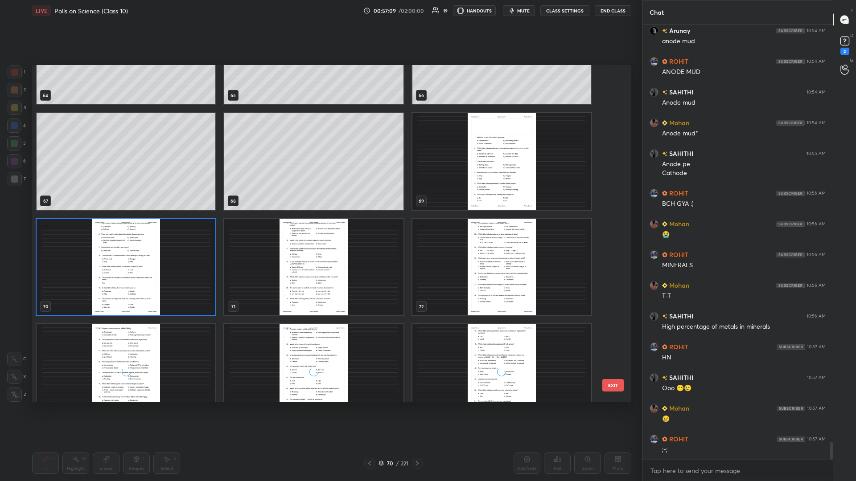
scroll to position [2311, 0]
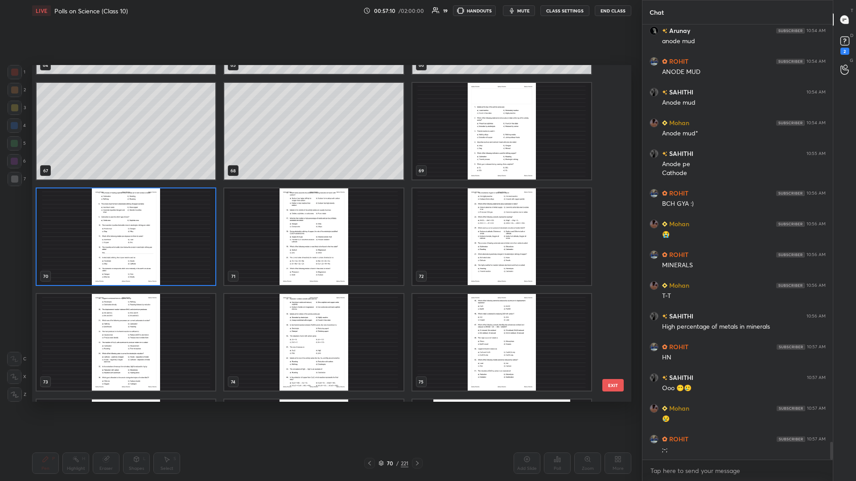
click at [303, 209] on img "grid" at bounding box center [313, 237] width 179 height 97
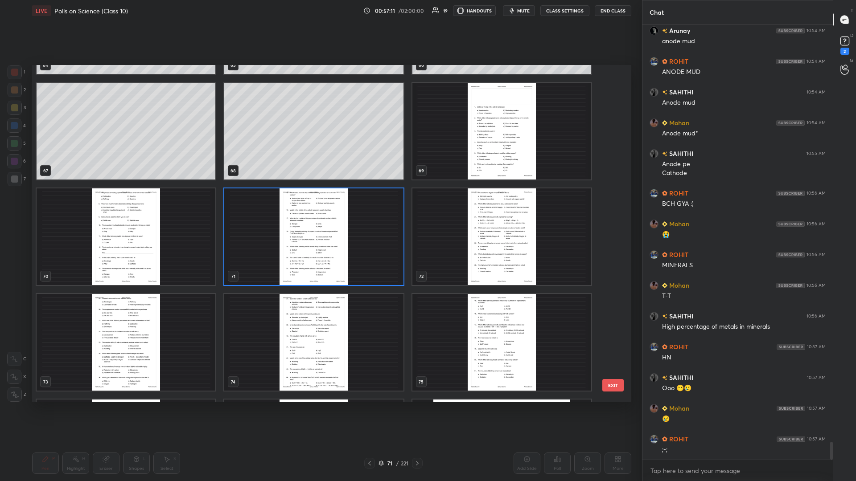
click at [303, 209] on img "grid" at bounding box center [313, 237] width 179 height 97
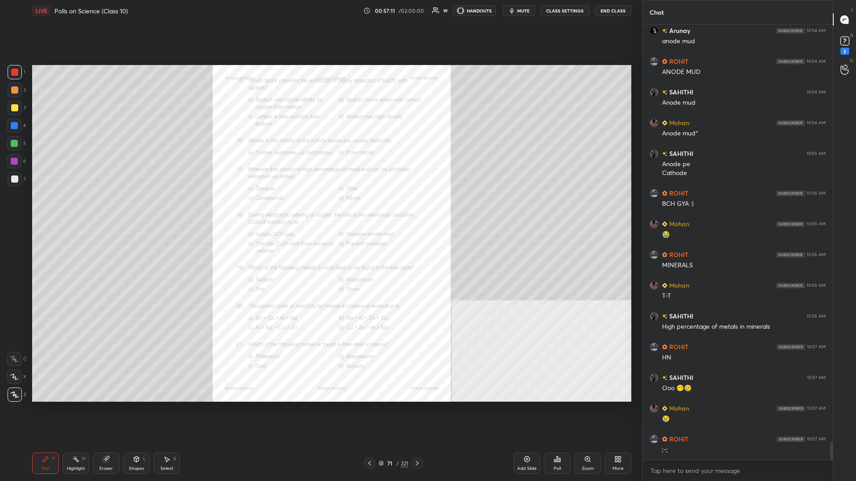
click at [320, 209] on div "Zoom" at bounding box center [587, 463] width 27 height 21
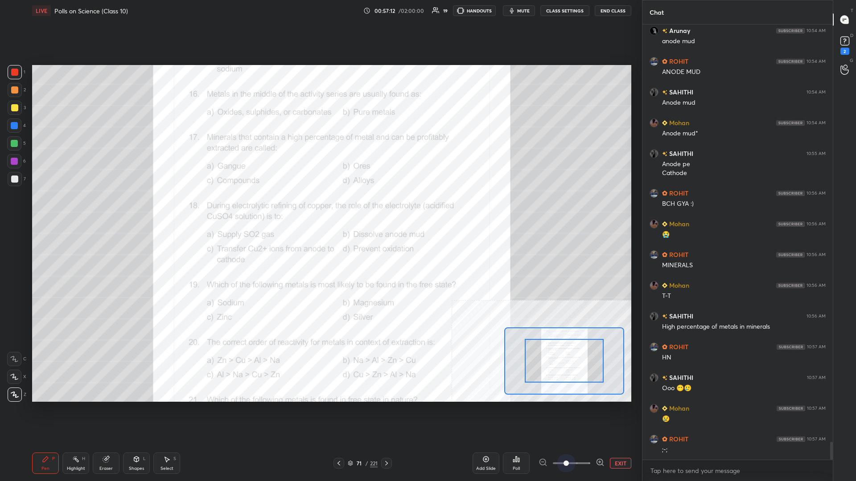
drag, startPoint x: 564, startPoint y: 460, endPoint x: 652, endPoint y: 461, distance: 88.3
click at [320, 209] on div "1 2 3 4 5 6 7 C X Z C X Z E E Erase all H H LIVE Polls on Science (Class 10) 00…" at bounding box center [428, 240] width 856 height 481
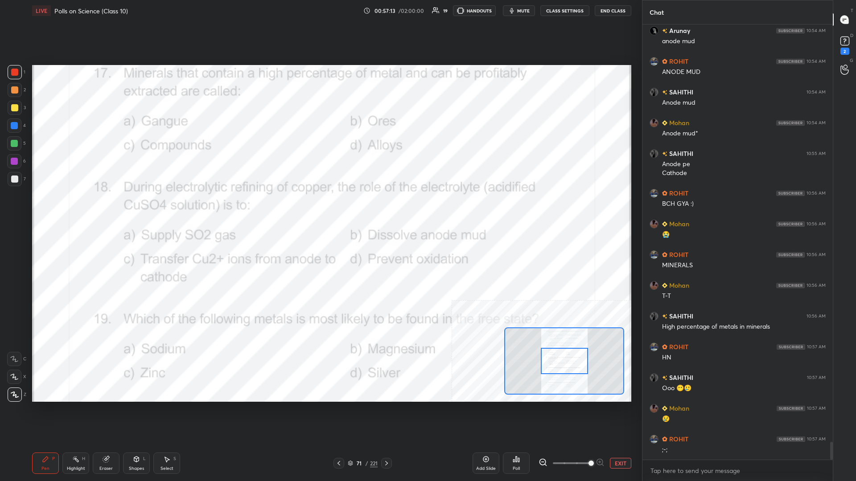
click at [320, 209] on div at bounding box center [564, 361] width 47 height 26
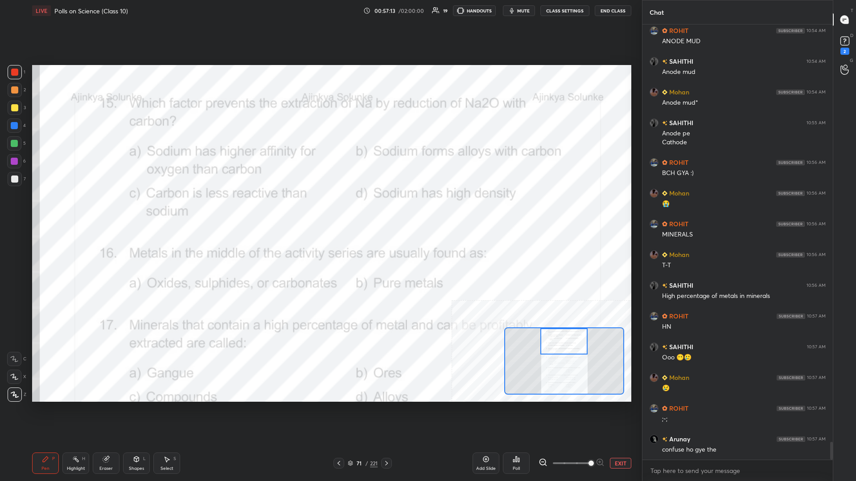
click at [320, 209] on div "Setting up your live class Poll for secs No correct answer Start poll" at bounding box center [331, 233] width 599 height 337
click at [66, 209] on div "Highlight H" at bounding box center [75, 463] width 27 height 21
click at [320, 209] on div "Poll" at bounding box center [516, 463] width 27 height 21
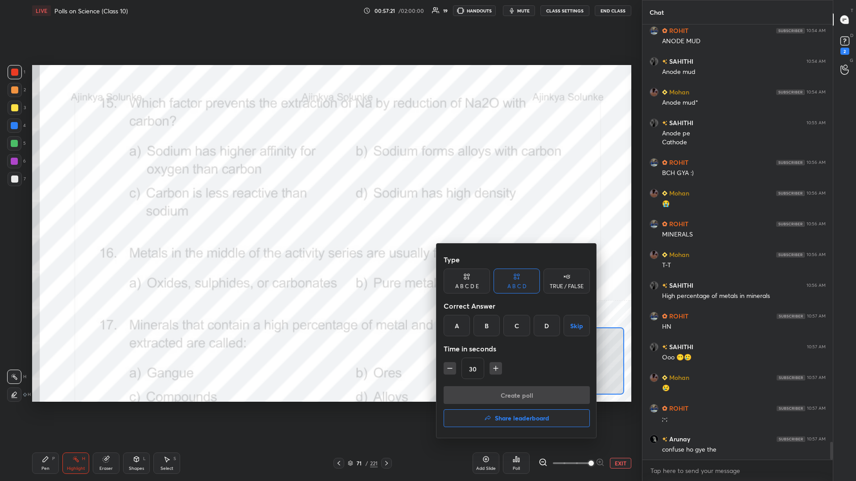
click at [320, 209] on div "A" at bounding box center [457, 325] width 26 height 21
click at [320, 209] on button "Create poll" at bounding box center [517, 396] width 146 height 18
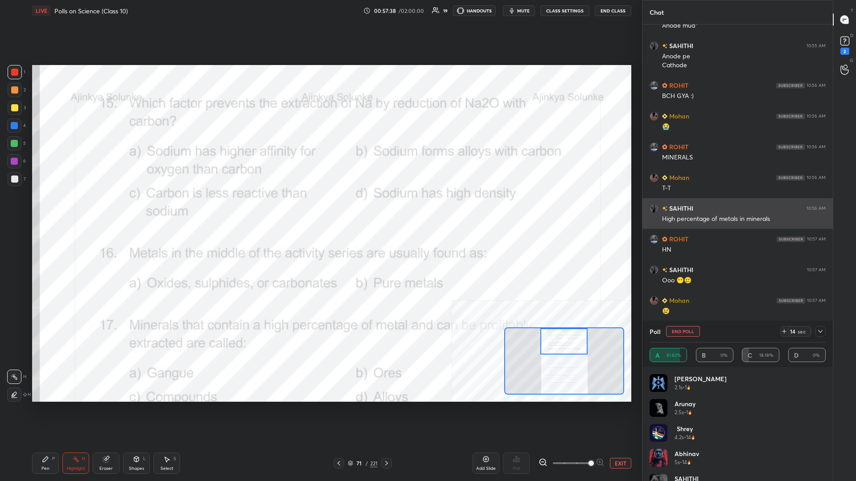
scroll to position [10300, 0]
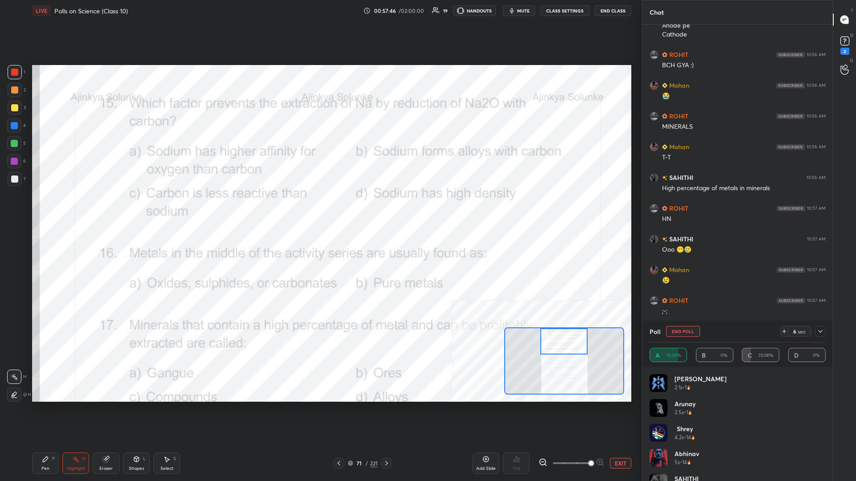
click at [43, 209] on icon at bounding box center [45, 459] width 7 height 7
click at [13, 83] on div at bounding box center [15, 90] width 14 height 14
click at [12, 79] on div "1" at bounding box center [17, 74] width 18 height 18
click at [10, 79] on div at bounding box center [15, 72] width 14 height 14
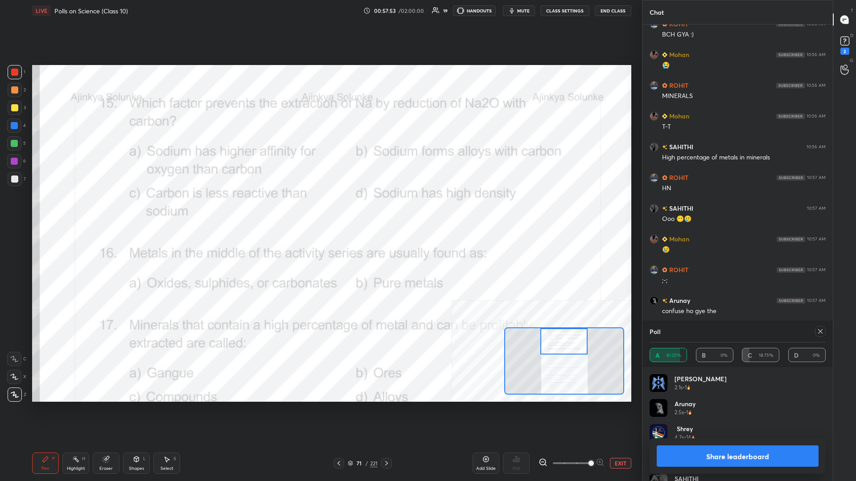
click at [320, 209] on button "Share leaderboard" at bounding box center [738, 456] width 162 height 21
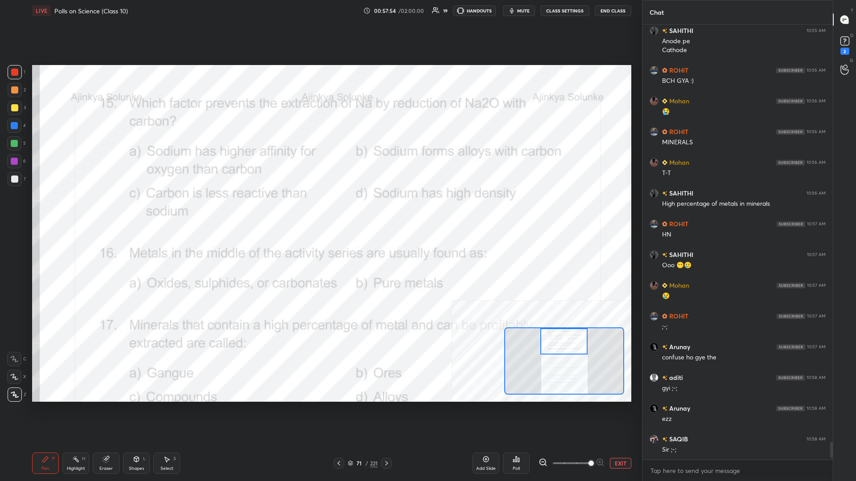
scroll to position [0, 0]
click at [21, 125] on div at bounding box center [14, 126] width 14 height 14
click at [19, 124] on div at bounding box center [14, 126] width 14 height 14
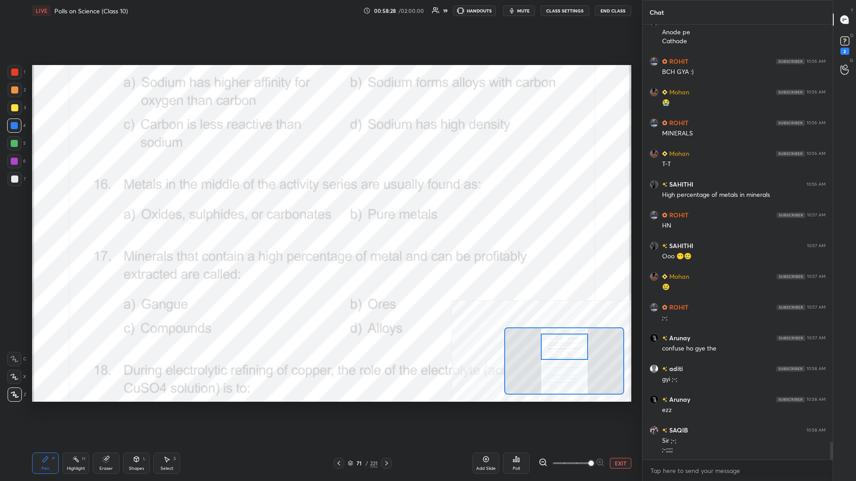
drag, startPoint x: 559, startPoint y: 342, endPoint x: 560, endPoint y: 348, distance: 5.8
click at [320, 209] on div at bounding box center [564, 347] width 47 height 26
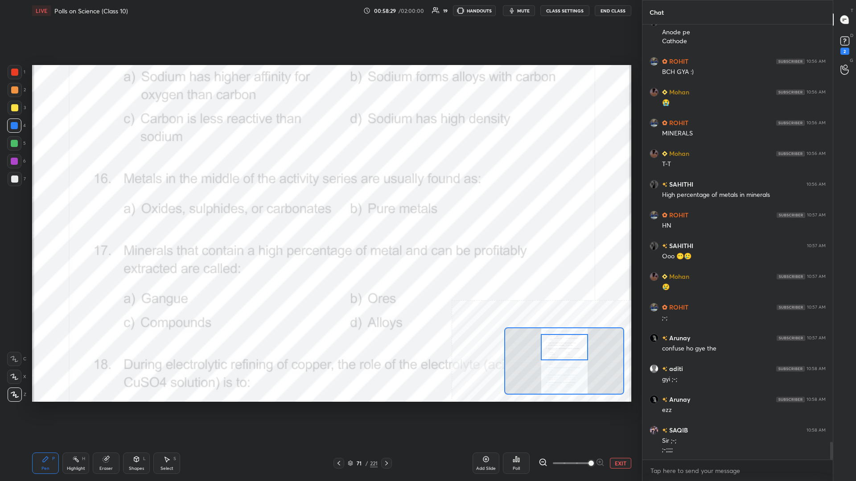
click at [77, 209] on rect at bounding box center [76, 460] width 4 height 4
click at [320, 209] on icon at bounding box center [518, 460] width 1 height 4
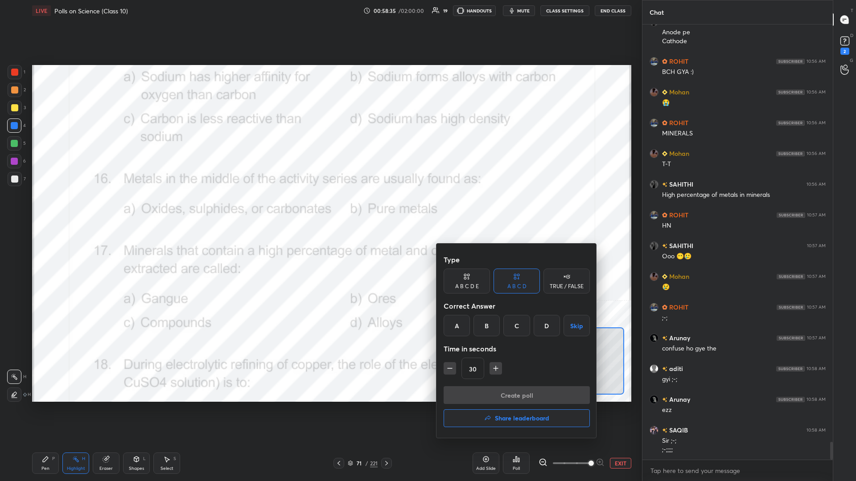
click at [320, 209] on div "A" at bounding box center [457, 325] width 26 height 21
click at [320, 209] on button "Create poll" at bounding box center [517, 396] width 146 height 18
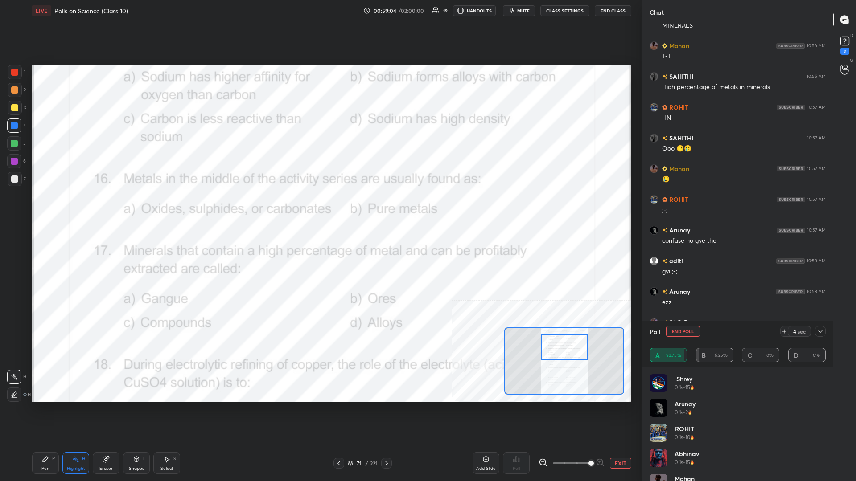
scroll to position [10410, 0]
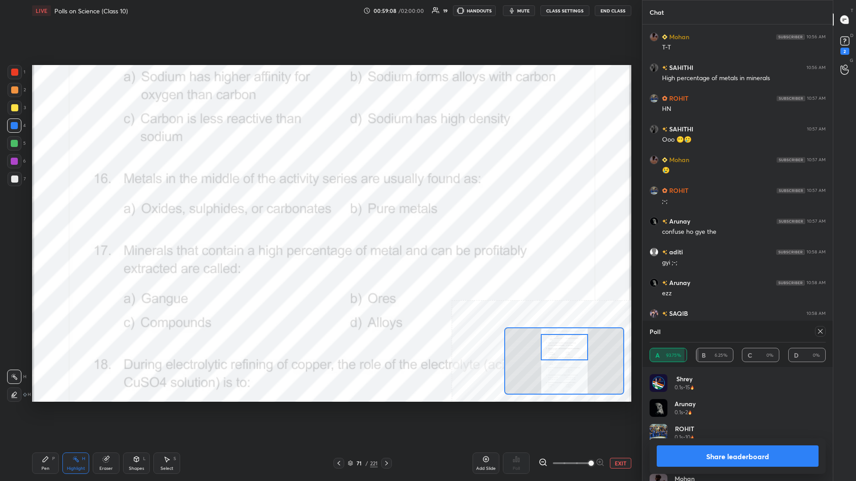
click at [320, 209] on button "Share leaderboard" at bounding box center [738, 456] width 162 height 21
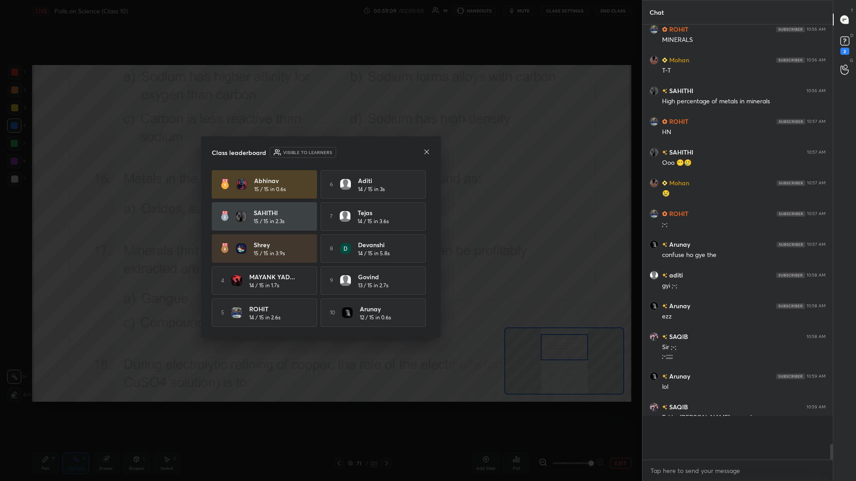
scroll to position [0, 0]
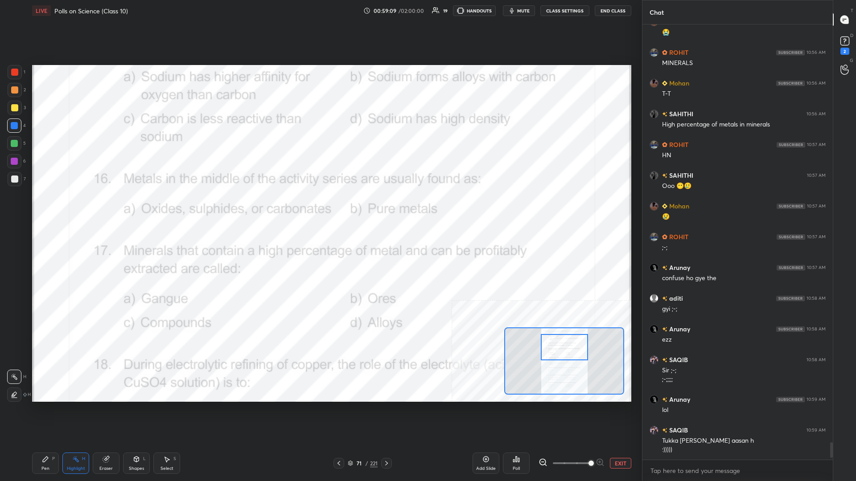
click at [46, 209] on div "Pen P" at bounding box center [45, 463] width 27 height 21
click at [72, 209] on div "Highlight H" at bounding box center [75, 463] width 27 height 21
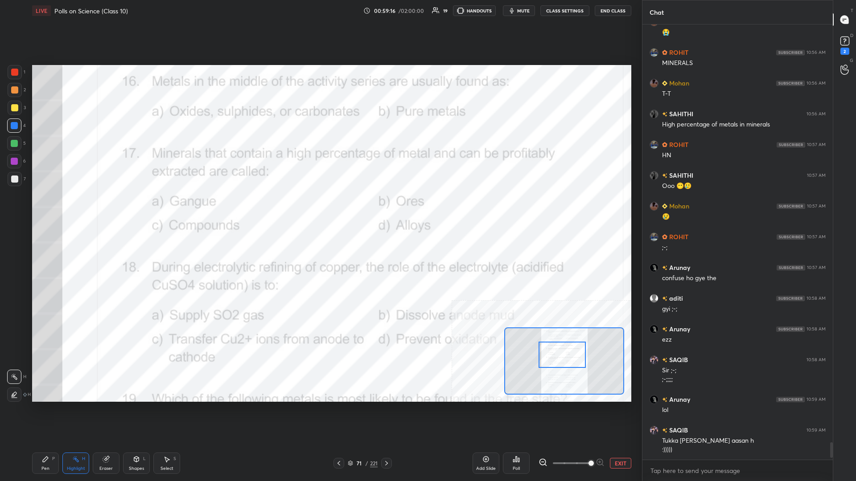
click at [320, 209] on div "Poll" at bounding box center [516, 463] width 27 height 21
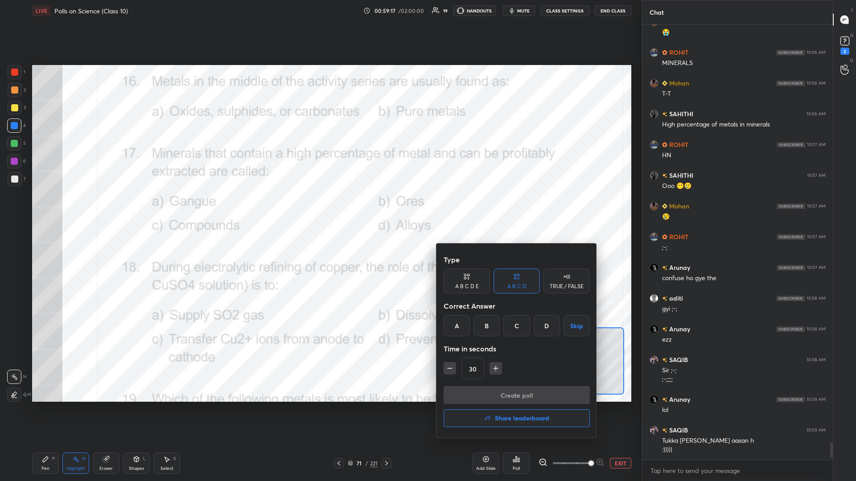
click at [320, 209] on div "B" at bounding box center [486, 325] width 26 height 21
click at [320, 209] on button "Create poll" at bounding box center [517, 396] width 146 height 18
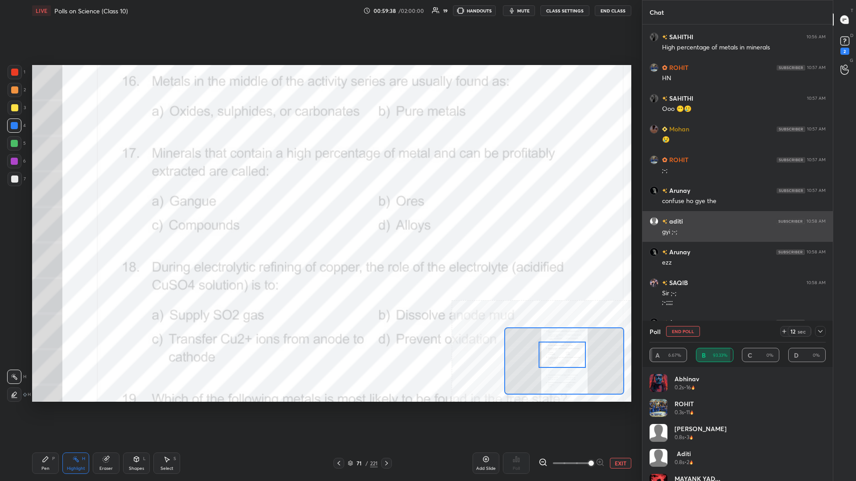
scroll to position [10471, 0]
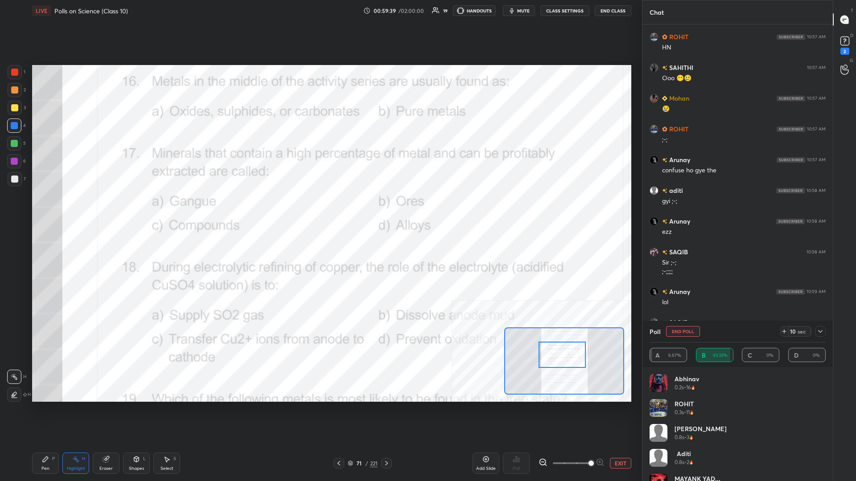
click at [320, 209] on icon at bounding box center [820, 331] width 7 height 7
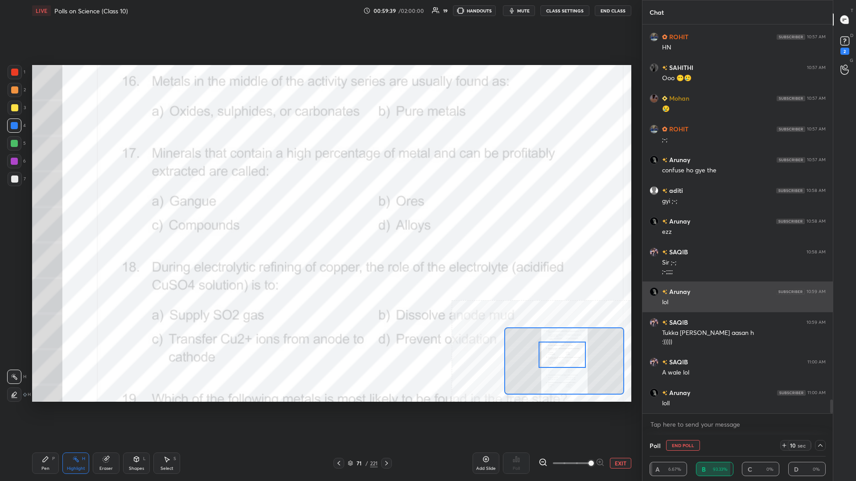
scroll to position [0, 0]
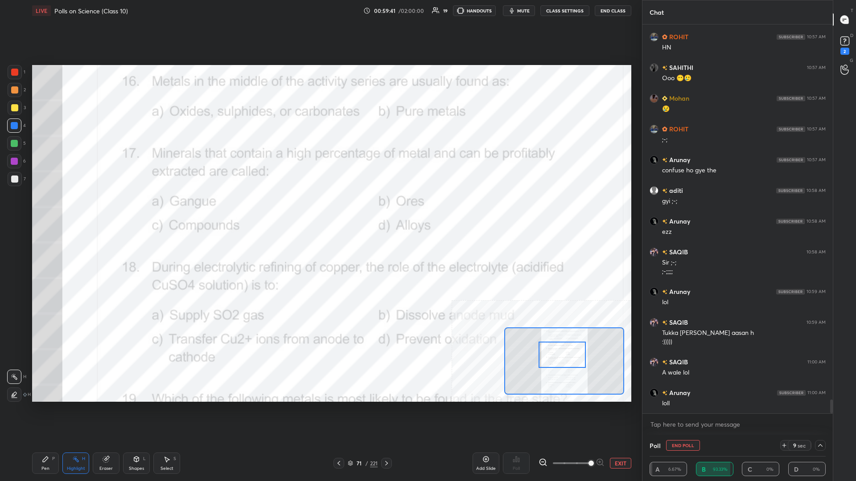
click at [42, 209] on div "Pen" at bounding box center [45, 469] width 8 height 4
click at [24, 162] on div "6" at bounding box center [16, 161] width 19 height 14
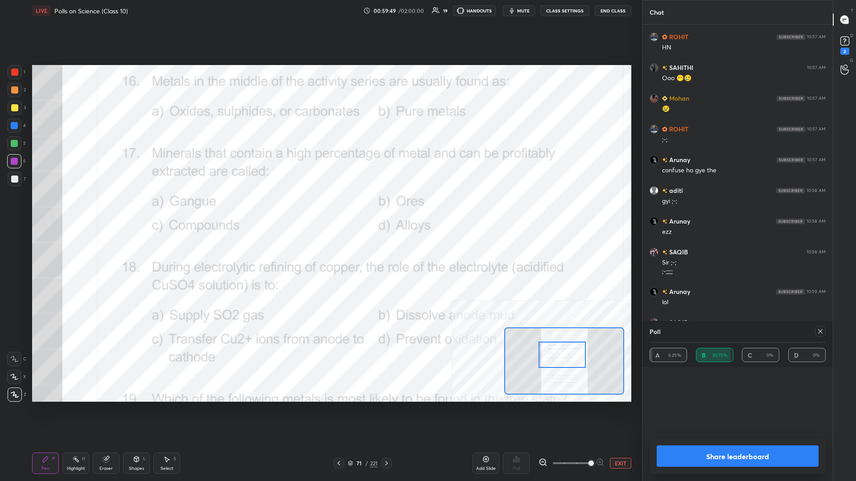
scroll to position [0, 0]
click at [320, 209] on button "Share leaderboard" at bounding box center [738, 456] width 162 height 21
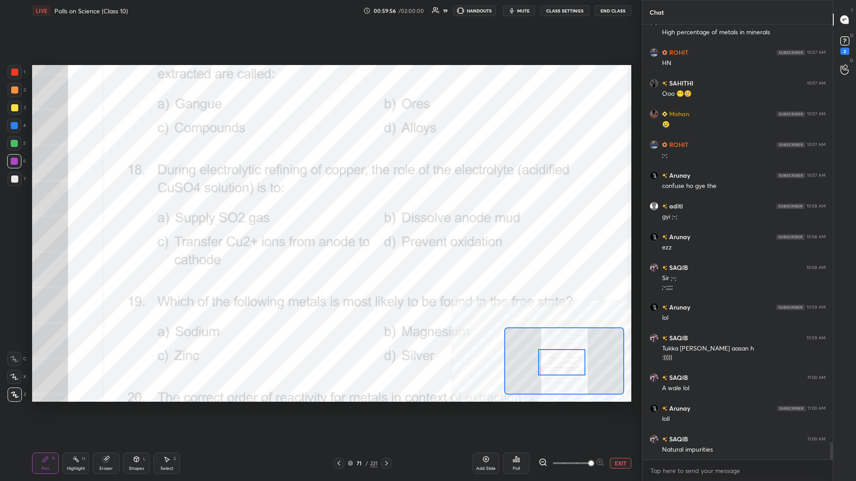
click at [42, 209] on div "Pen P" at bounding box center [45, 463] width 27 height 21
click at [76, 209] on circle at bounding box center [76, 457] width 1 height 1
click at [320, 209] on div "Poll" at bounding box center [516, 463] width 27 height 21
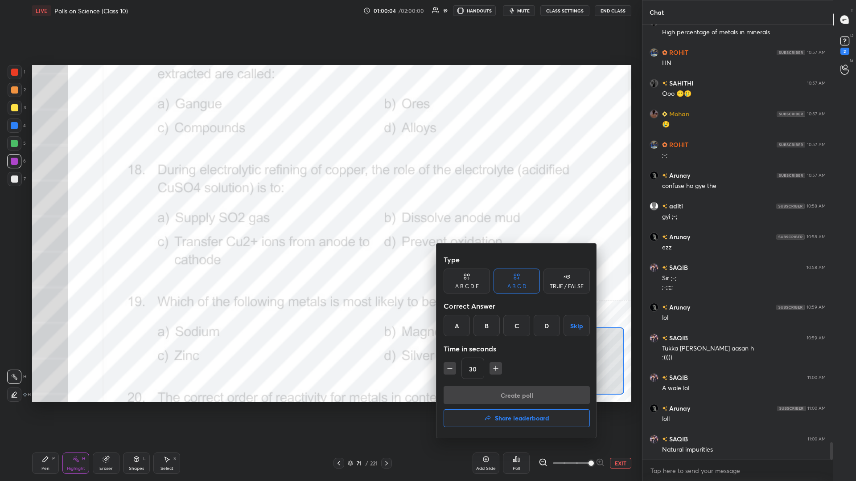
click at [320, 209] on div "C" at bounding box center [516, 325] width 26 height 21
click at [320, 209] on button "Create poll" at bounding box center [517, 396] width 146 height 18
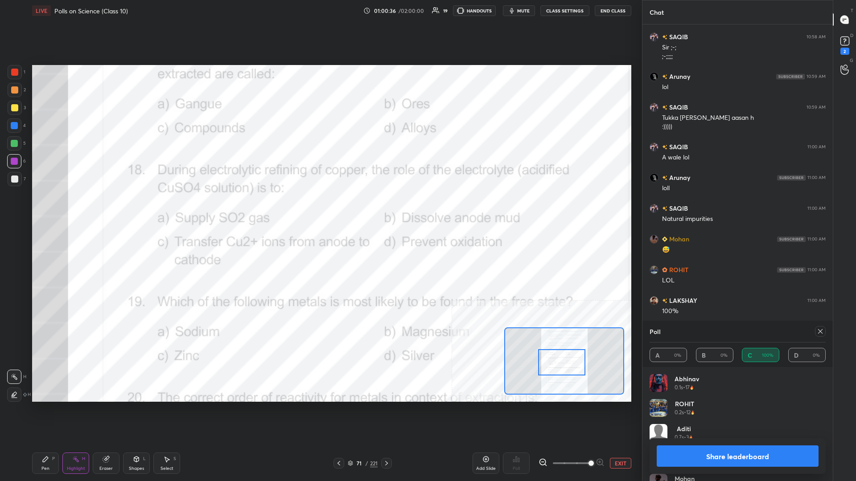
click at [320, 209] on button "Share leaderboard" at bounding box center [738, 456] width 162 height 21
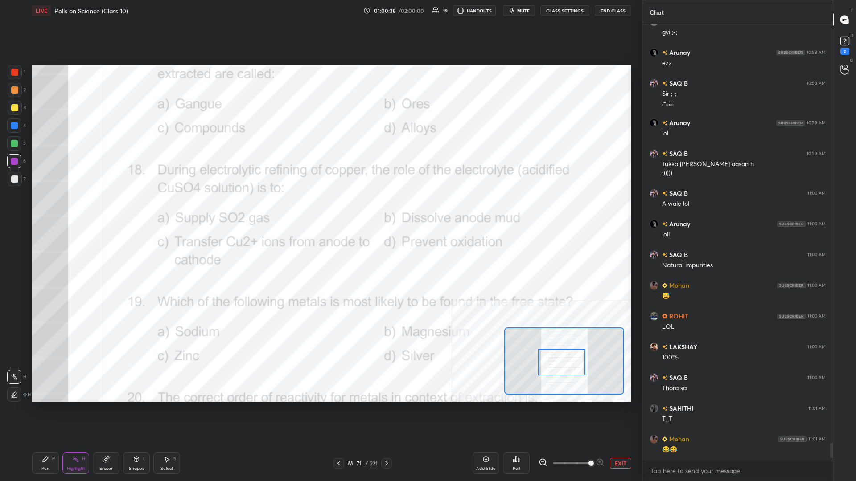
click at [52, 209] on div "Pen P" at bounding box center [45, 463] width 27 height 21
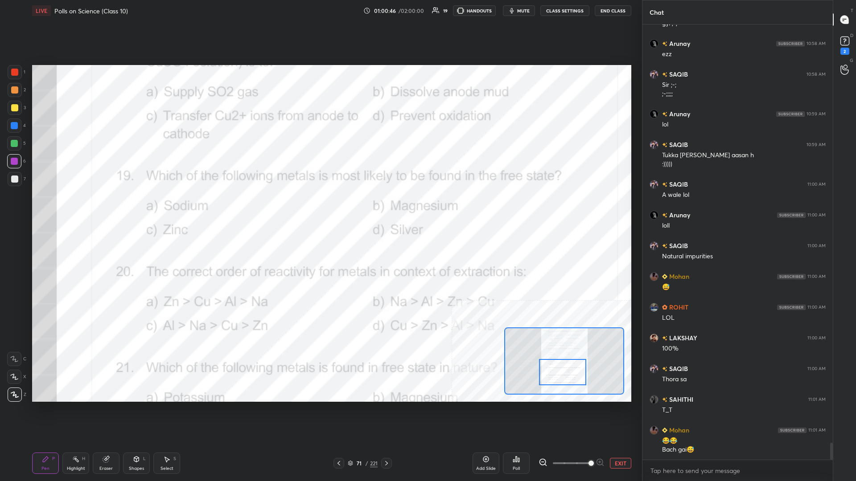
click at [69, 209] on div "Highlight H" at bounding box center [75, 463] width 27 height 21
click at [320, 209] on icon at bounding box center [516, 459] width 7 height 7
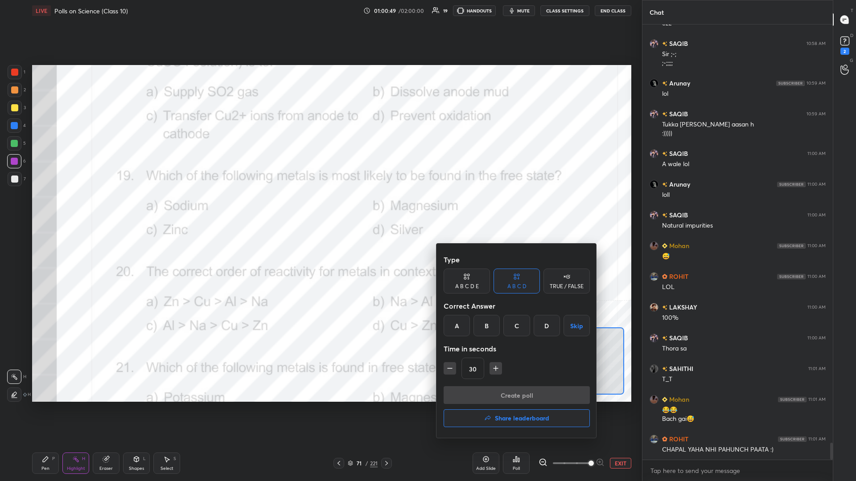
click at [320, 209] on div "A B C D Skip" at bounding box center [517, 325] width 146 height 21
click at [320, 209] on div "D" at bounding box center [547, 325] width 26 height 21
click at [320, 209] on button "Create poll" at bounding box center [517, 396] width 146 height 18
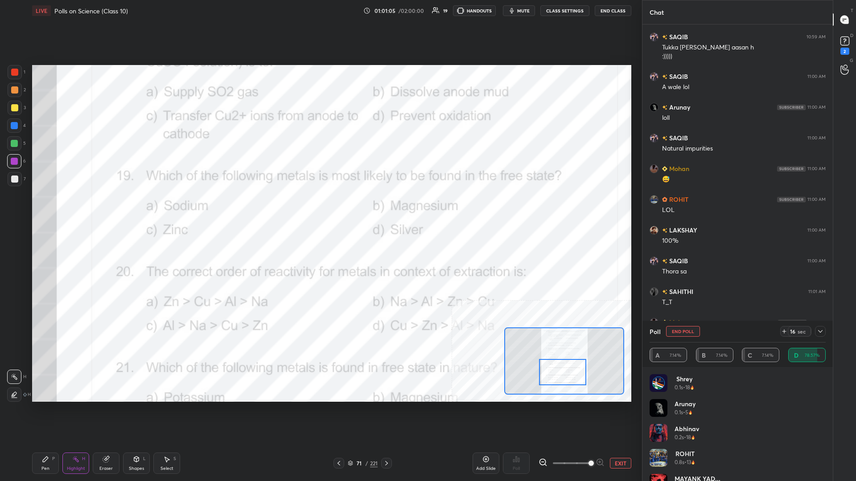
click at [42, 209] on div "Pen" at bounding box center [45, 469] width 8 height 4
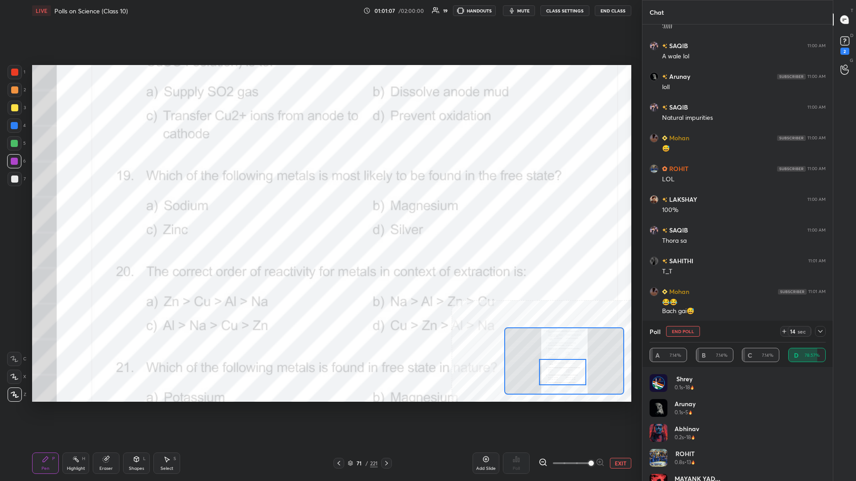
scroll to position [10819, 0]
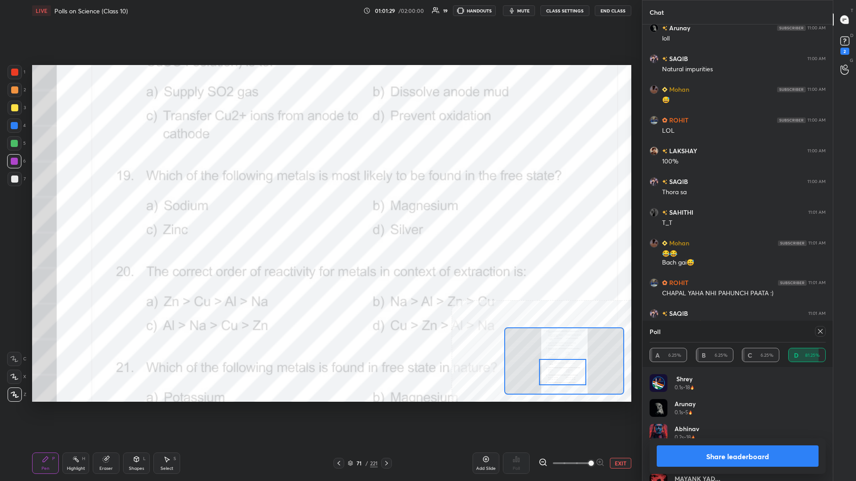
click at [320, 209] on button "Share leaderboard" at bounding box center [738, 456] width 162 height 21
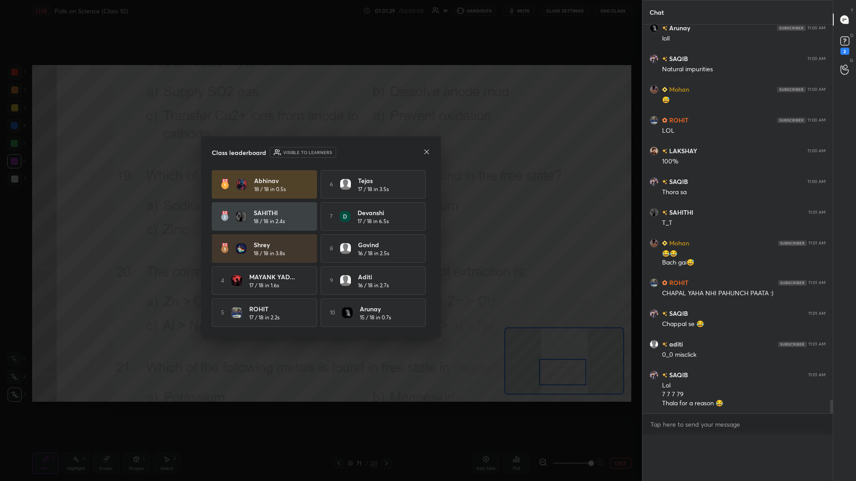
scroll to position [0, 0]
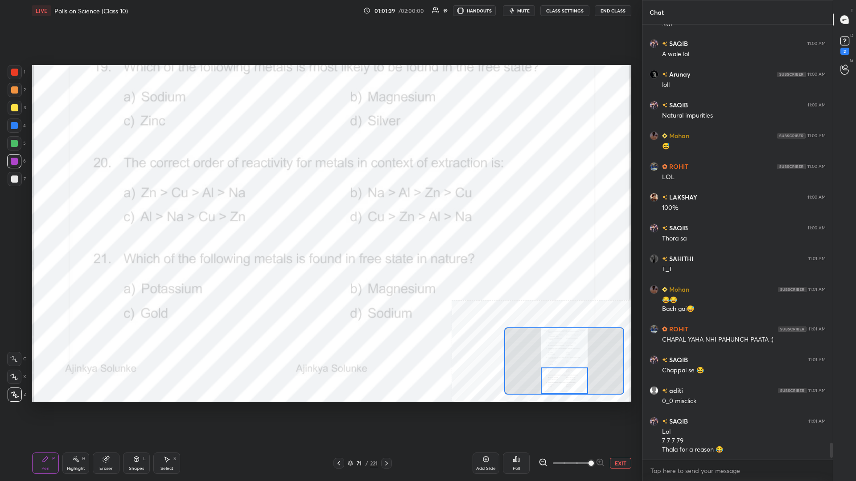
click at [72, 209] on div "Highlight" at bounding box center [76, 469] width 18 height 4
click at [320, 209] on icon at bounding box center [516, 459] width 7 height 7
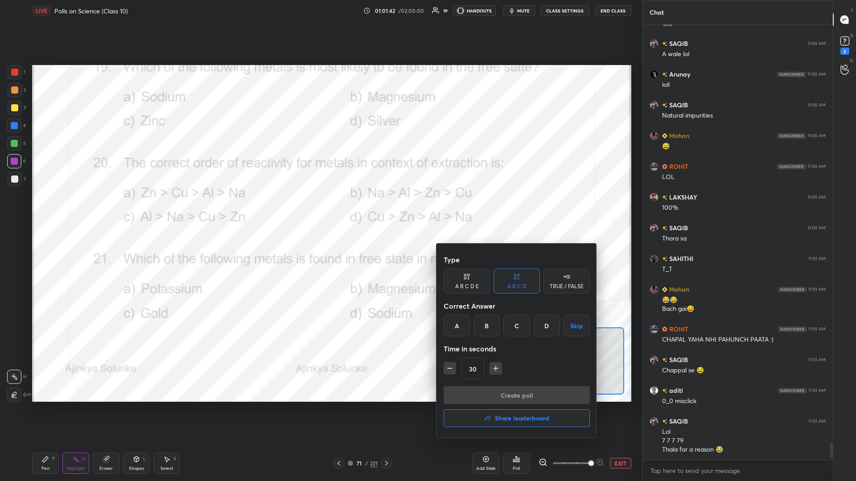
click at [320, 209] on div "B" at bounding box center [486, 325] width 26 height 21
click at [320, 209] on button "Create poll" at bounding box center [517, 396] width 146 height 18
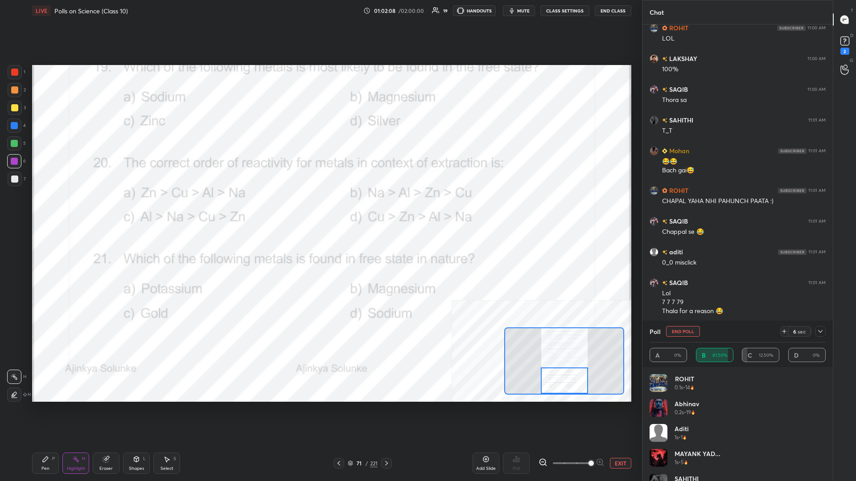
scroll to position [10959, 0]
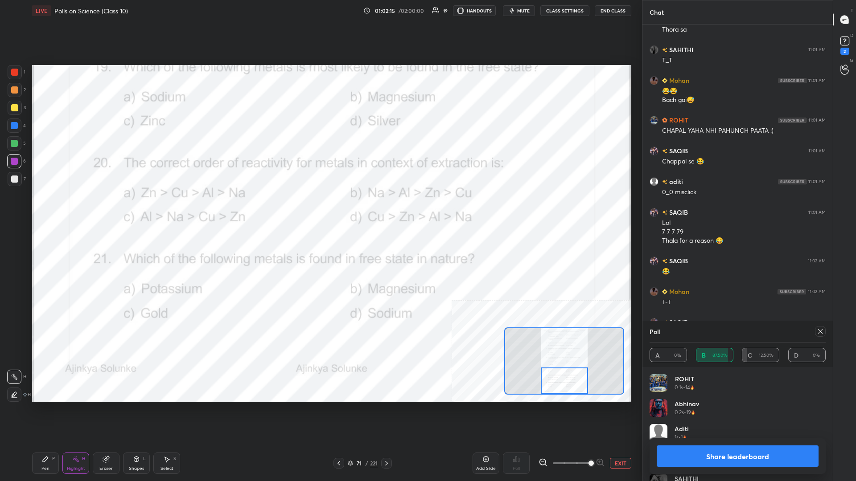
click at [320, 209] on button "Share leaderboard" at bounding box center [738, 456] width 162 height 21
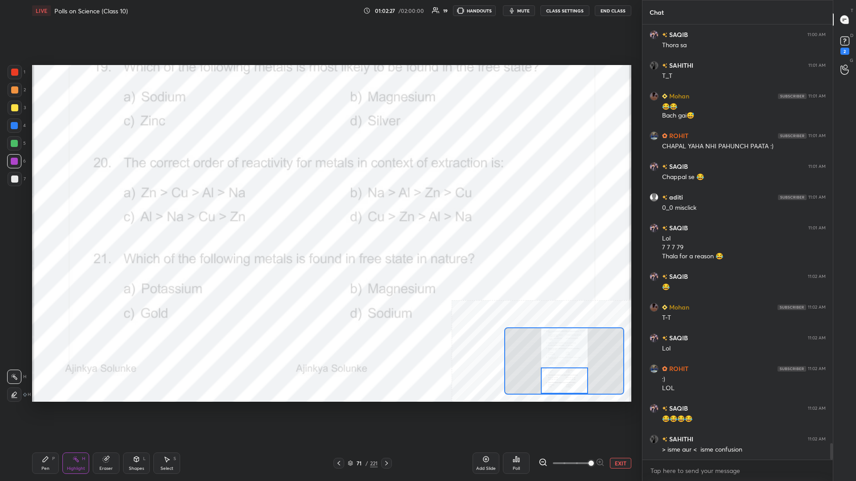
click at [40, 209] on div "Pen P" at bounding box center [45, 463] width 27 height 21
click at [81, 209] on div "Highlight H" at bounding box center [75, 463] width 27 height 21
click at [320, 209] on icon at bounding box center [516, 459] width 7 height 7
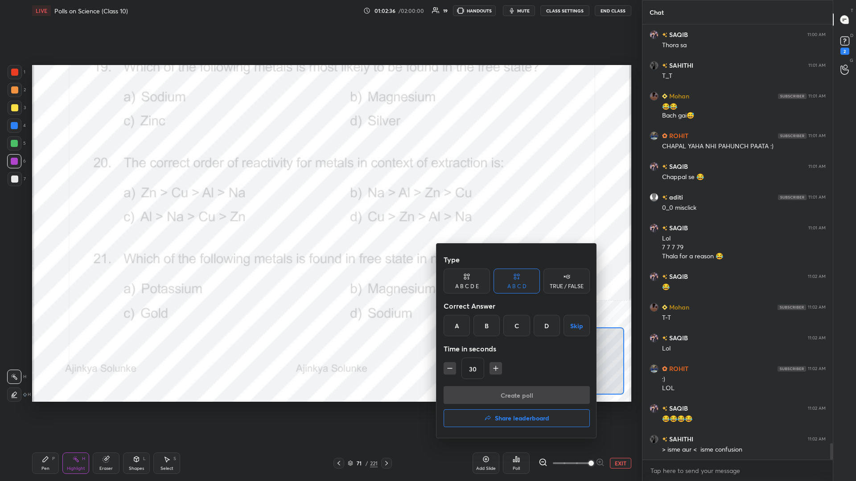
click at [320, 209] on div "C" at bounding box center [516, 325] width 26 height 21
click at [320, 209] on button "Create poll" at bounding box center [517, 396] width 146 height 18
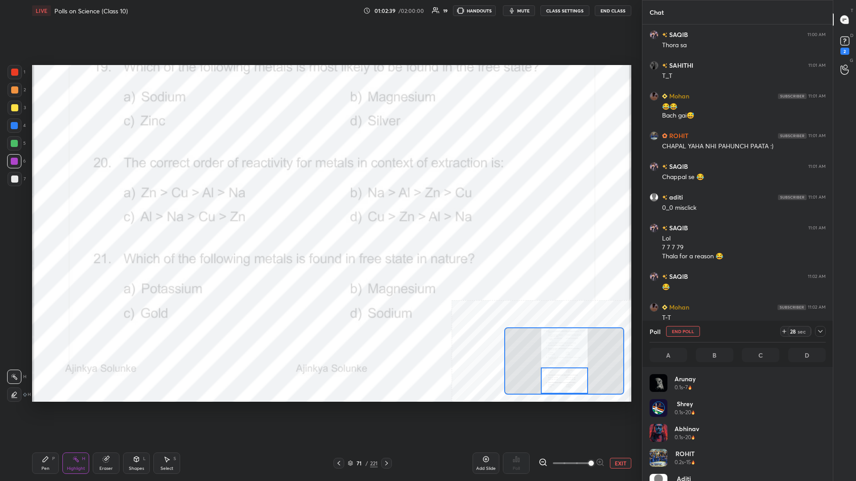
click at [50, 209] on div "Pen P" at bounding box center [45, 463] width 27 height 21
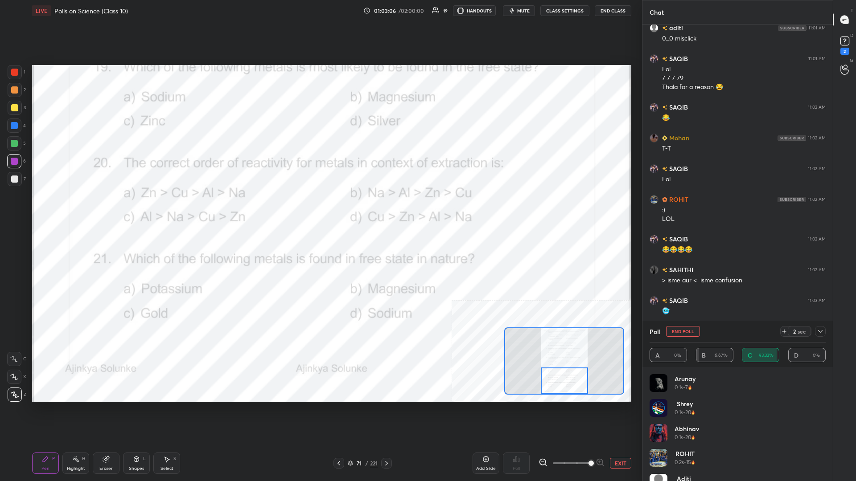
click at [320, 209] on icon at bounding box center [820, 331] width 4 height 3
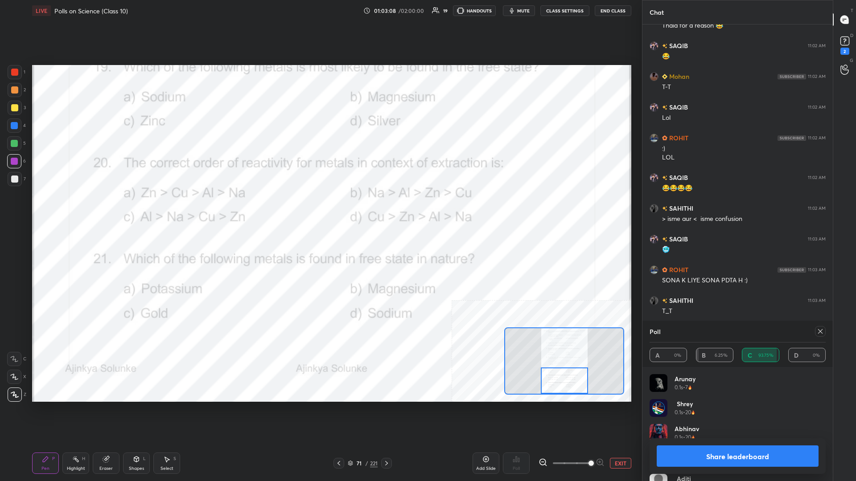
click at [320, 209] on button "Share leaderboard" at bounding box center [738, 456] width 162 height 21
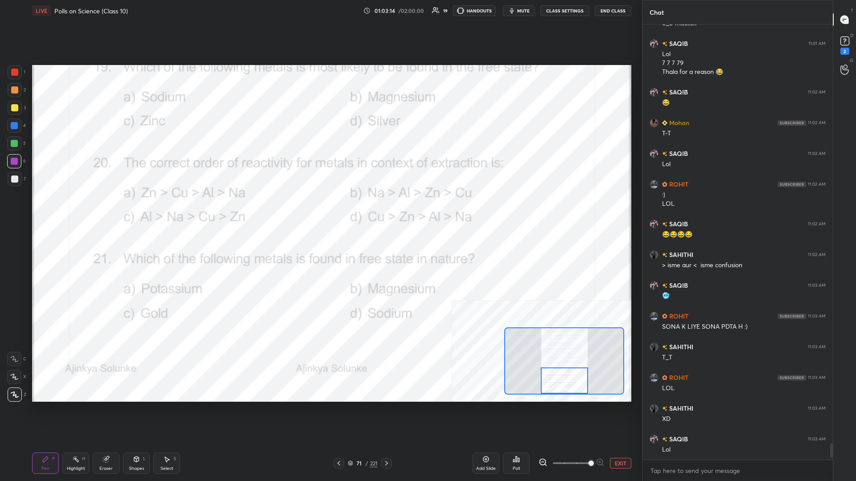
click at [320, 209] on button "EXIT" at bounding box center [620, 463] width 21 height 11
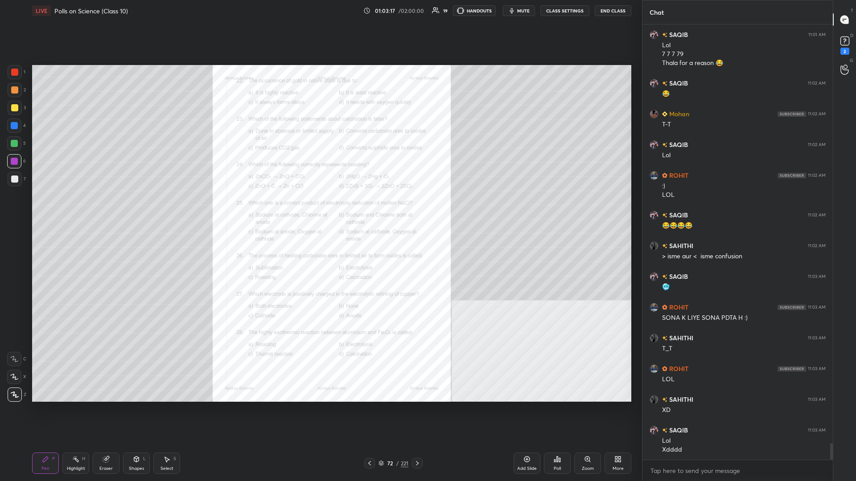
click at [320, 209] on div "Zoom" at bounding box center [587, 463] width 27 height 21
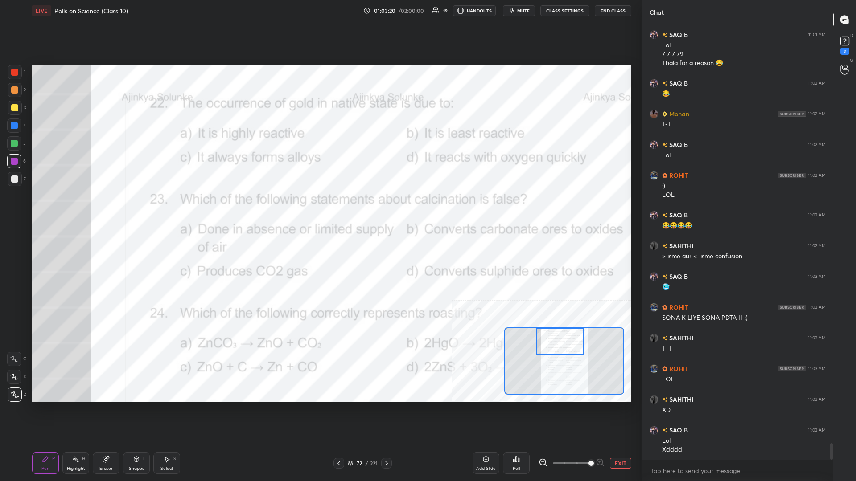
click at [78, 209] on div "Highlight" at bounding box center [76, 469] width 18 height 4
click at [320, 209] on div "Poll" at bounding box center [516, 463] width 27 height 21
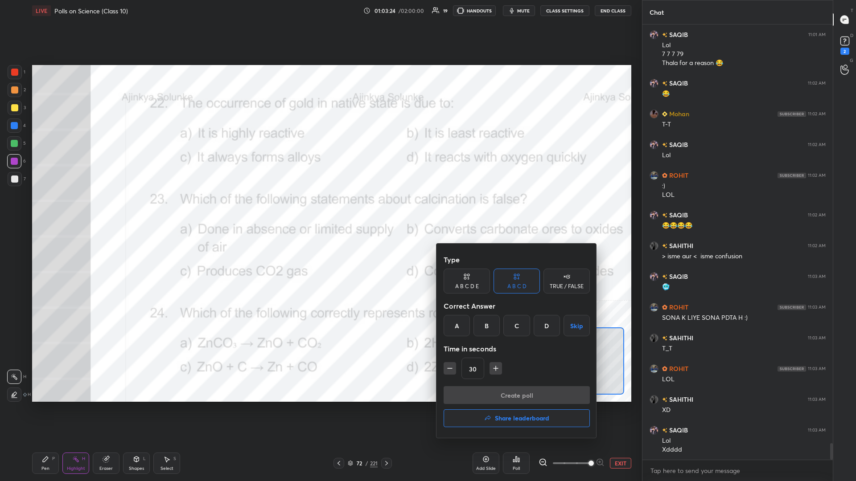
click at [320, 209] on div "B" at bounding box center [486, 325] width 26 height 21
click at [320, 209] on button "Create poll" at bounding box center [517, 396] width 146 height 18
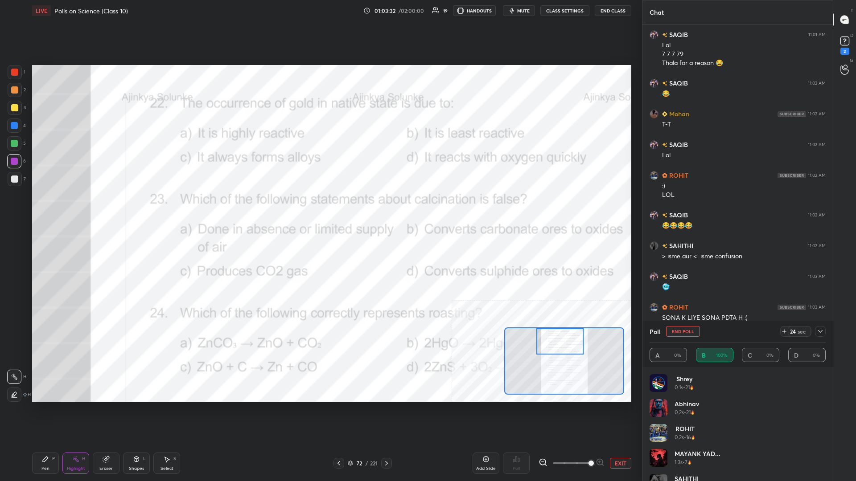
click at [52, 209] on div "Pen P" at bounding box center [45, 463] width 27 height 21
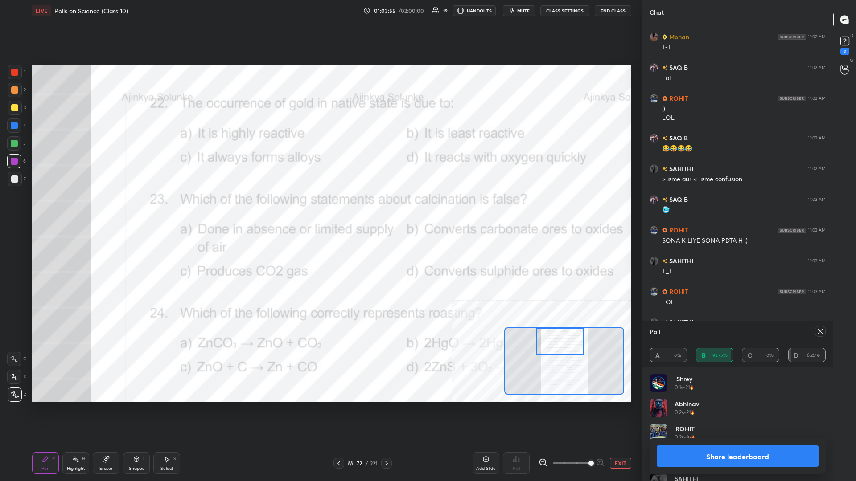
click at [320, 209] on button "Share leaderboard" at bounding box center [738, 456] width 162 height 21
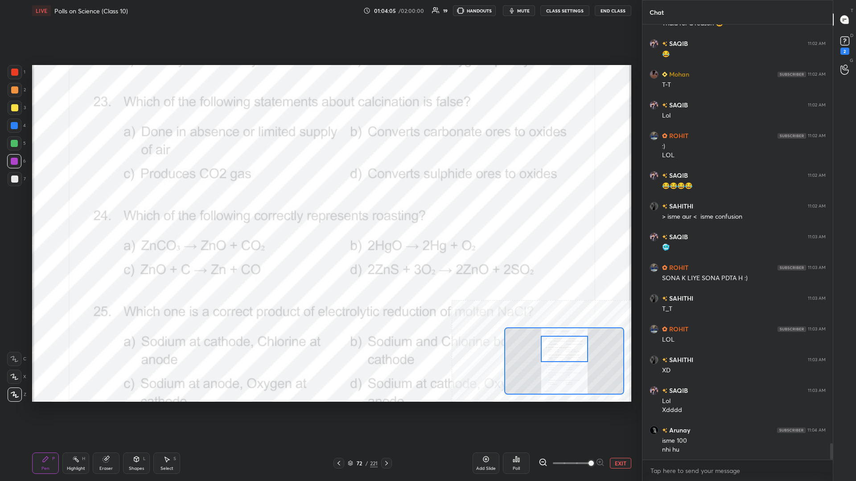
click at [82, 209] on div "H" at bounding box center [83, 459] width 3 height 4
click at [320, 209] on icon at bounding box center [516, 459] width 7 height 7
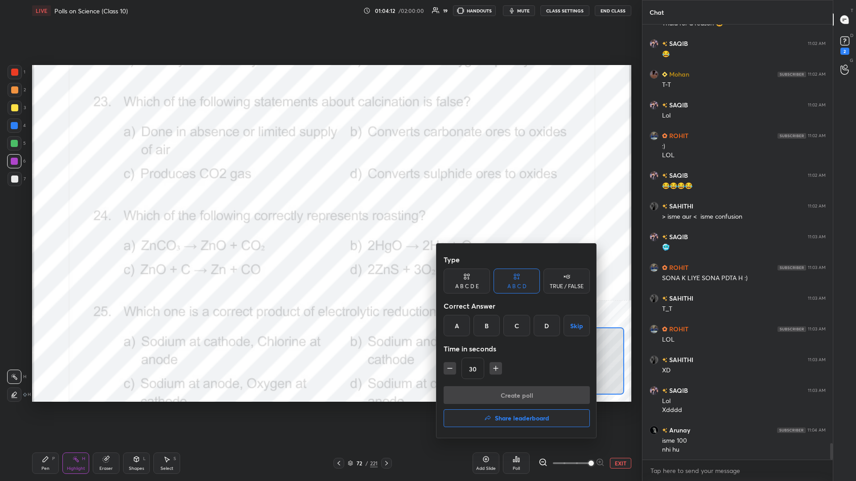
click at [320, 209] on div "D" at bounding box center [547, 325] width 26 height 21
click at [320, 209] on button "Create poll" at bounding box center [517, 396] width 146 height 18
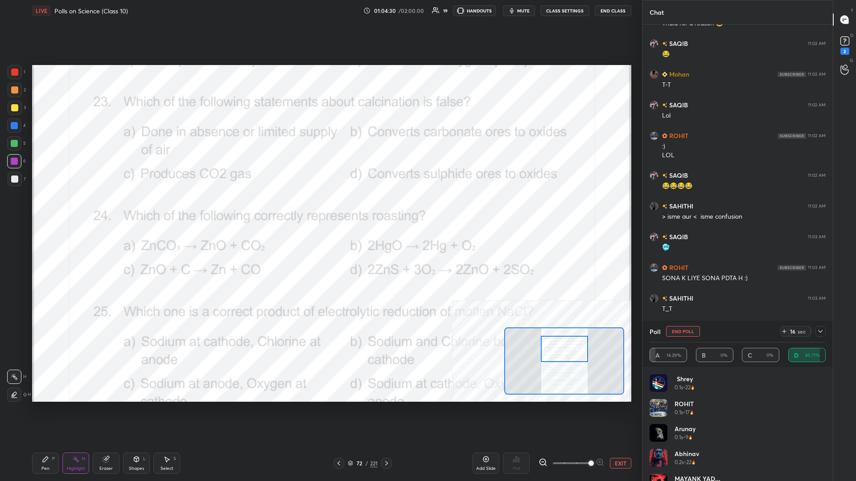
scroll to position [11294, 0]
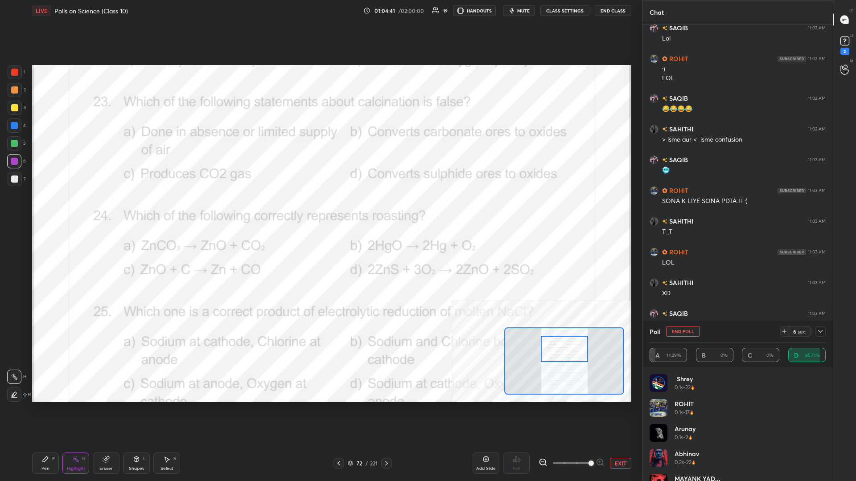
click at [41, 209] on div "Pen P" at bounding box center [45, 463] width 27 height 21
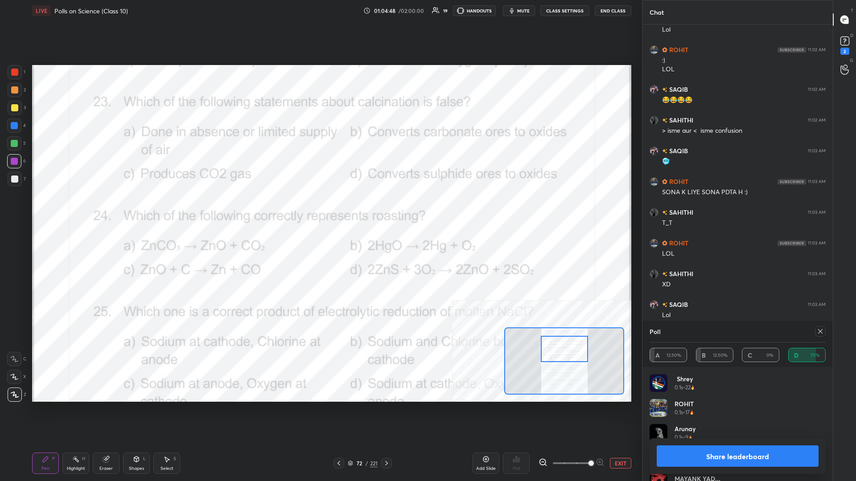
click at [320, 209] on button "Share leaderboard" at bounding box center [738, 456] width 162 height 21
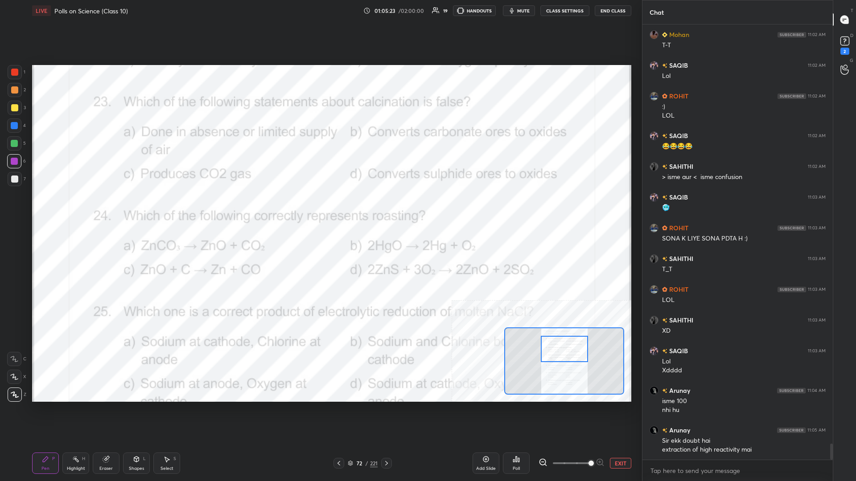
scroll to position [11287, 0]
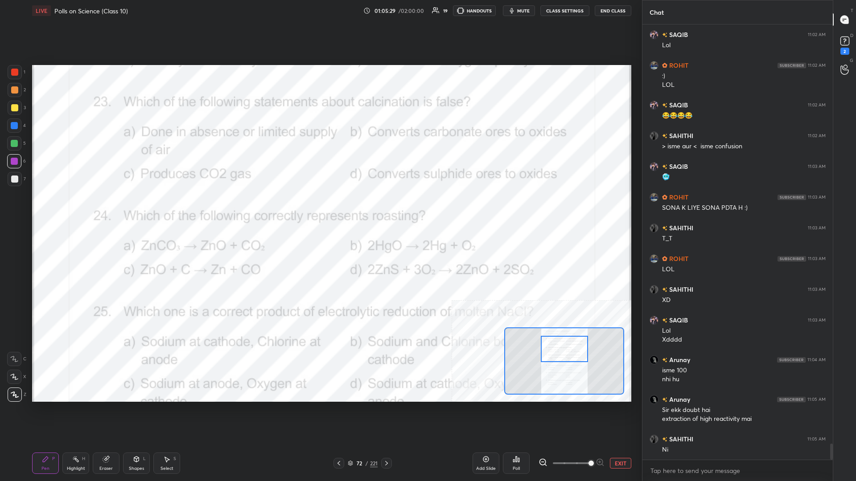
click at [15, 76] on div at bounding box center [15, 72] width 14 height 14
click at [105, 209] on icon at bounding box center [106, 459] width 7 height 7
click at [40, 209] on div "Pen P" at bounding box center [45, 463] width 27 height 21
click at [42, 209] on icon at bounding box center [45, 459] width 7 height 7
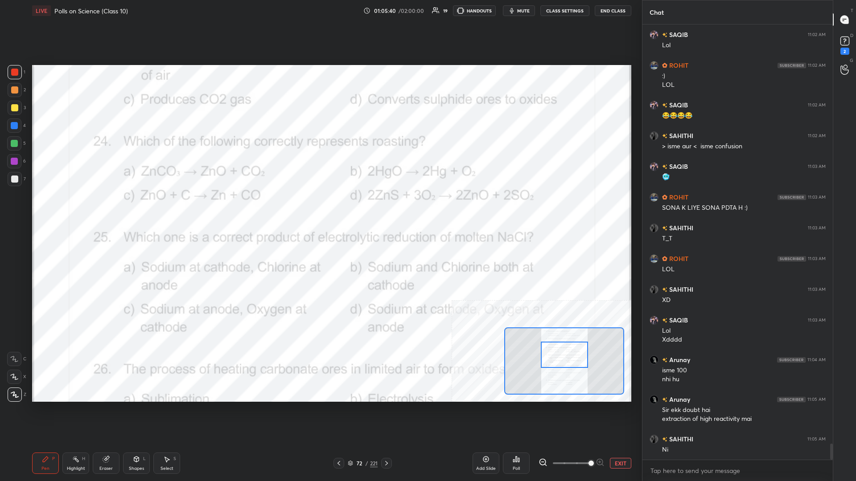
drag, startPoint x: 566, startPoint y: 344, endPoint x: 566, endPoint y: 352, distance: 7.6
click at [320, 209] on div at bounding box center [564, 355] width 47 height 26
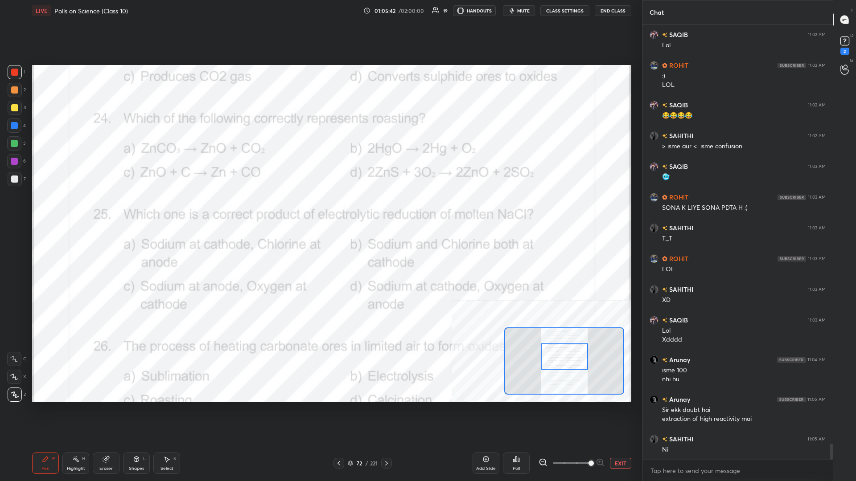
click at [67, 209] on div "Highlight H" at bounding box center [75, 463] width 27 height 21
click at [320, 209] on icon at bounding box center [518, 460] width 1 height 4
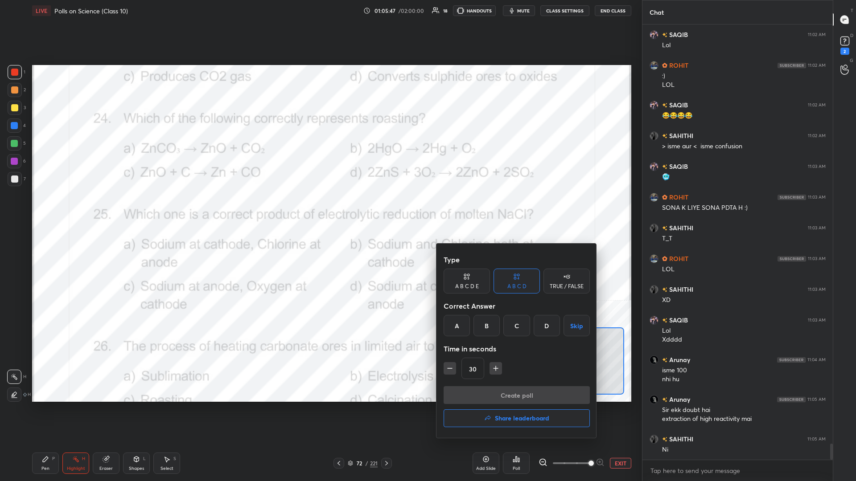
click at [320, 209] on div "D" at bounding box center [547, 325] width 26 height 21
click at [320, 209] on button "Create poll" at bounding box center [517, 396] width 146 height 18
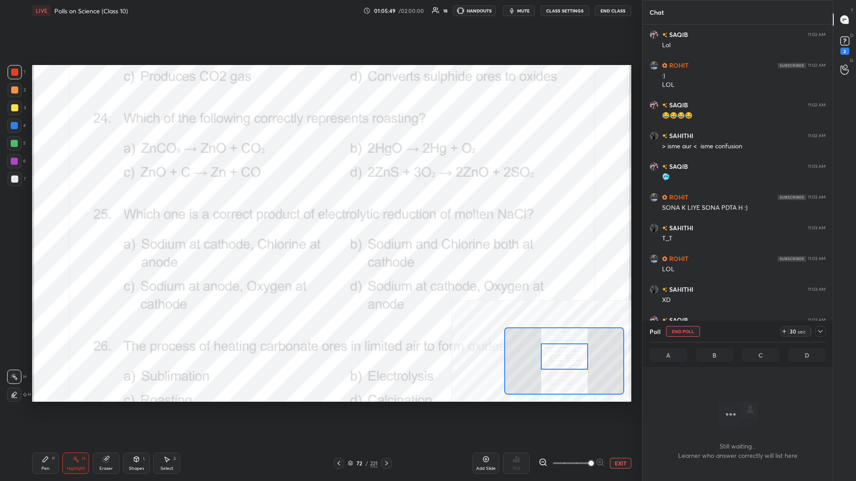
scroll to position [411, 190]
click at [320, 209] on icon at bounding box center [820, 331] width 7 height 7
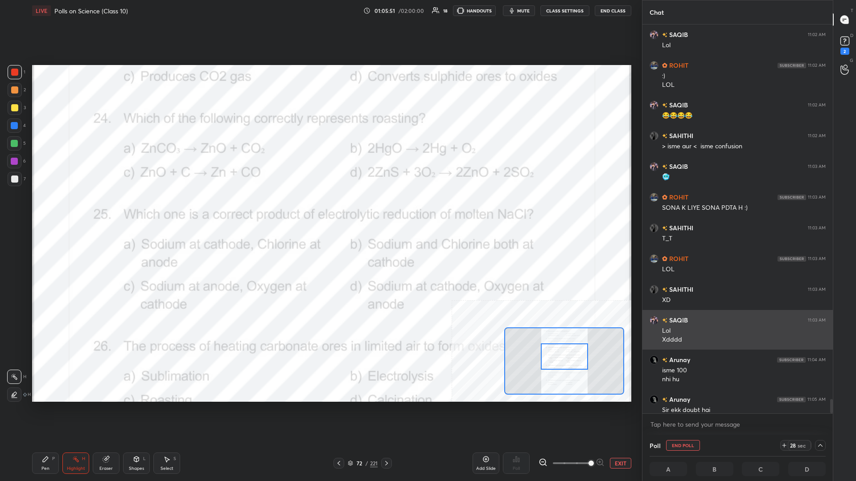
scroll to position [11333, 0]
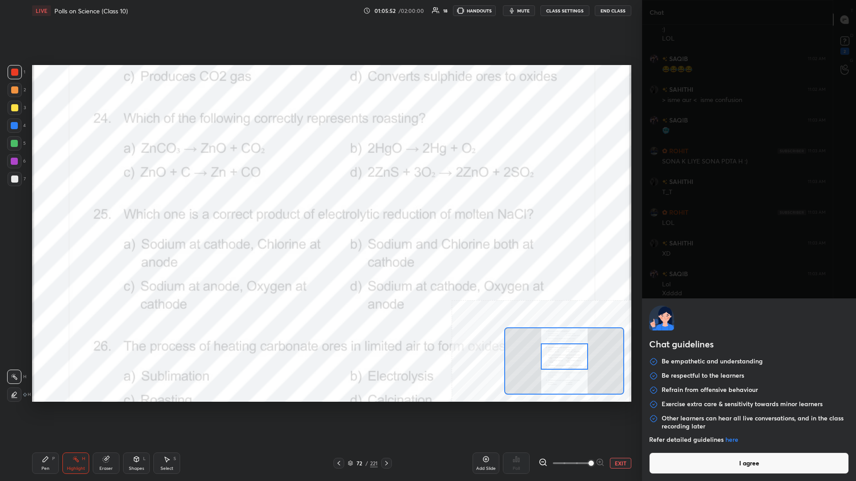
click at [320, 209] on textarea at bounding box center [738, 425] width 176 height 14
click at [320, 209] on button "I agree" at bounding box center [749, 463] width 200 height 21
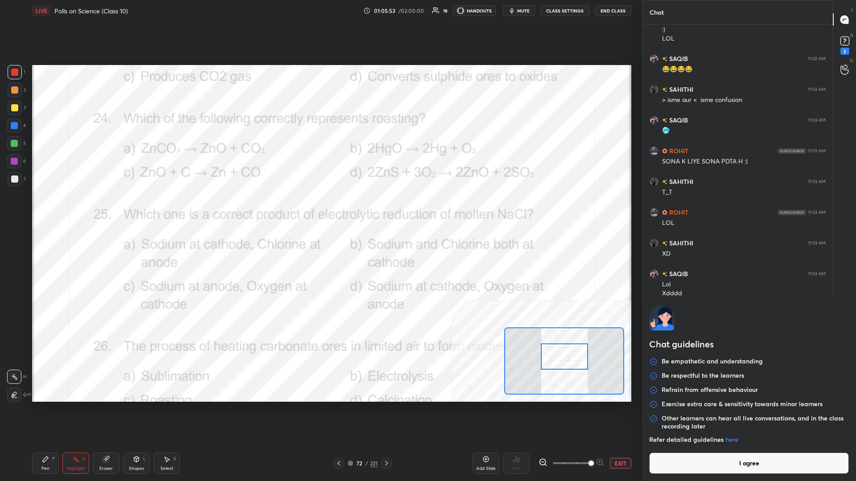
type textarea "x"
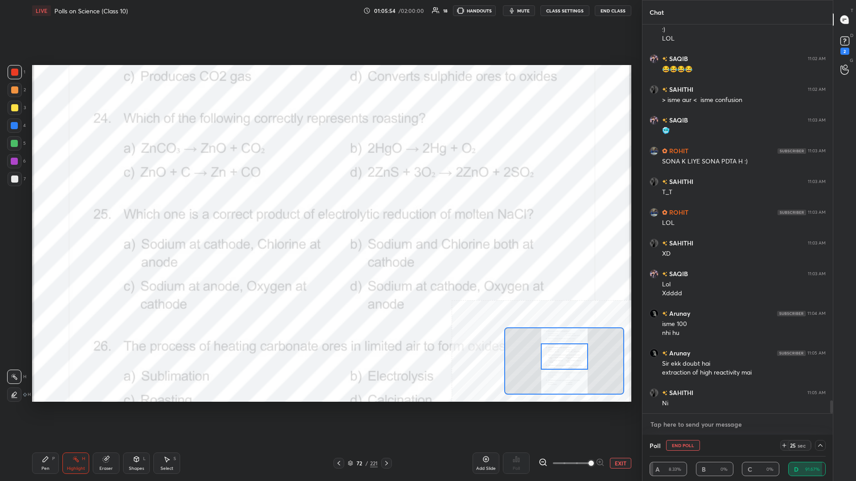
click at [320, 209] on textarea at bounding box center [738, 425] width 176 height 14
type textarea "B"
type textarea "x"
type textarea "Bo"
type textarea "x"
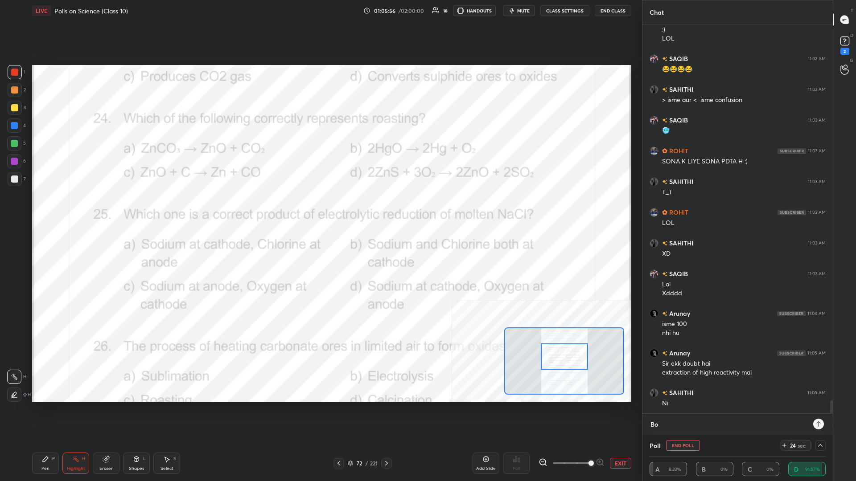
type textarea "Bol"
type textarea "x"
type textarea "Bolo"
type textarea "x"
type textarea "Bolo"
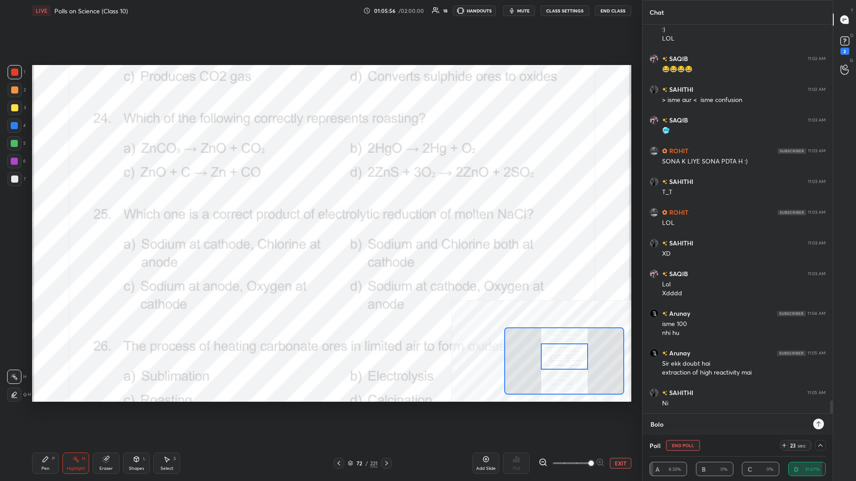
type textarea "x"
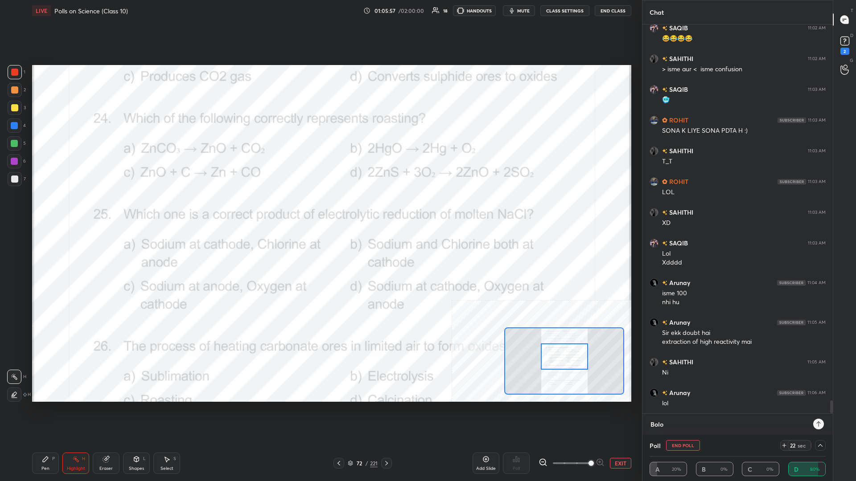
type textarea "Bolo A"
type textarea "x"
type textarea "Bolo Ar"
type textarea "x"
type textarea "Bolo Aru"
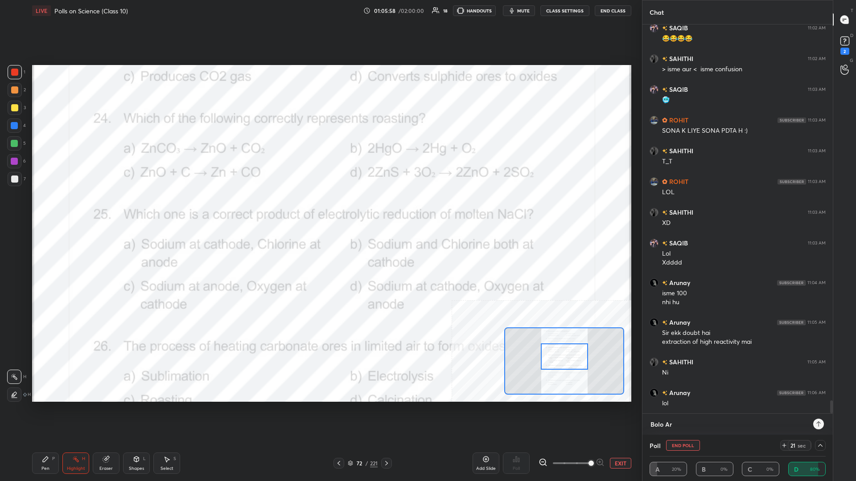
type textarea "x"
type textarea "Bolo Arun"
type textarea "x"
type textarea "Bolo Aruna"
type textarea "x"
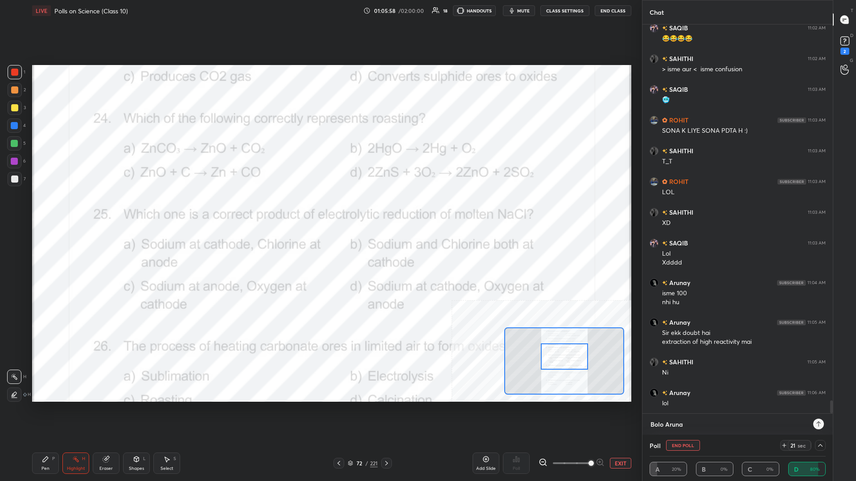
type textarea "Bolo Arunay"
type textarea "x"
type textarea "Bolo Arunay."
type textarea "x"
type textarea "Bolo Arunay.."
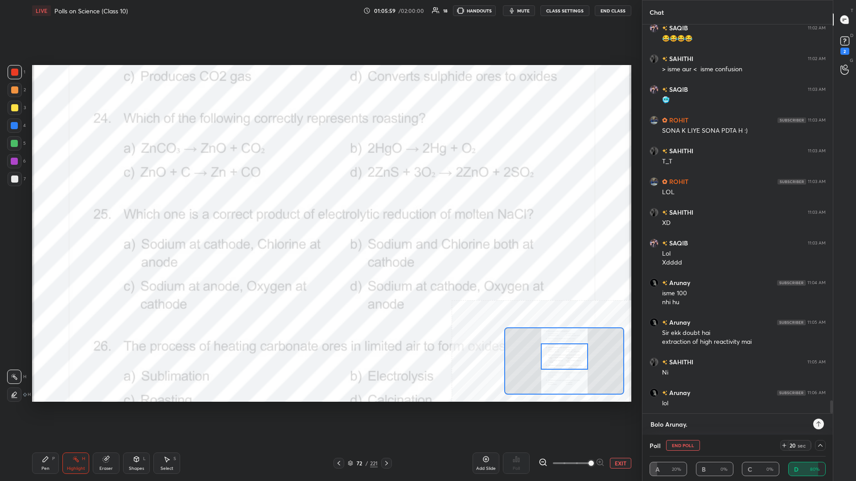
type textarea "x"
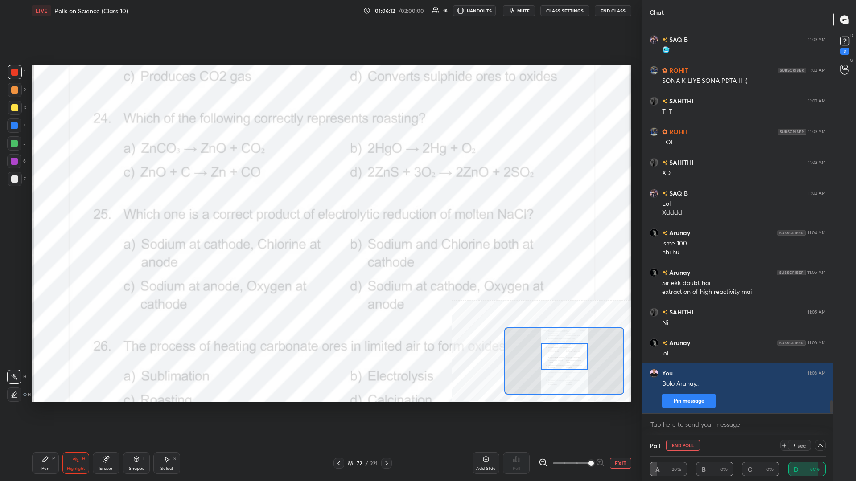
click at [45, 209] on icon at bounding box center [45, 459] width 5 height 5
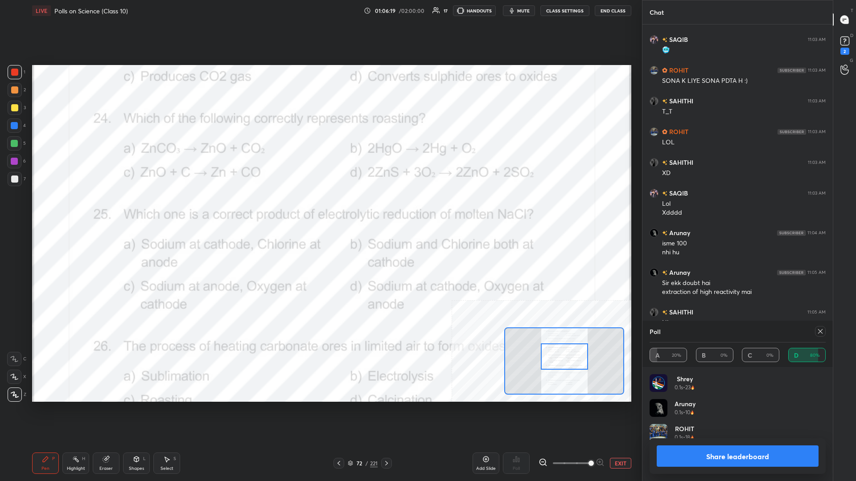
scroll to position [0, 0]
click at [320, 209] on button "Share leaderboard" at bounding box center [738, 456] width 162 height 21
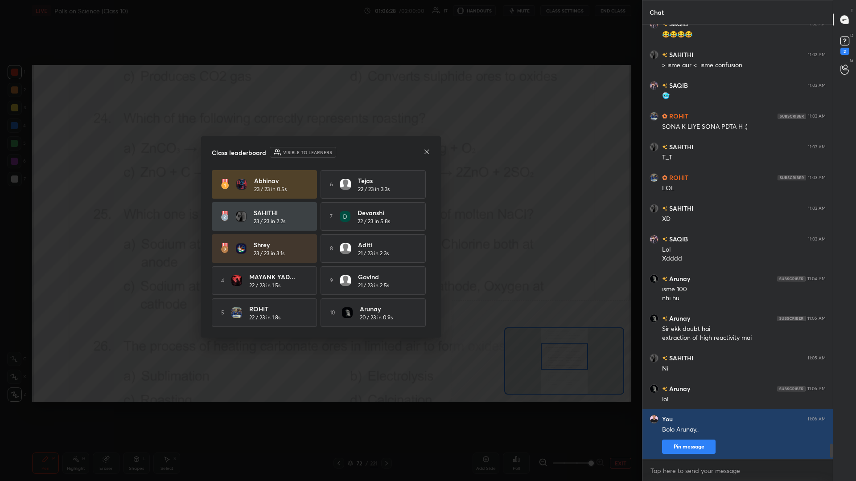
scroll to position [457, 190]
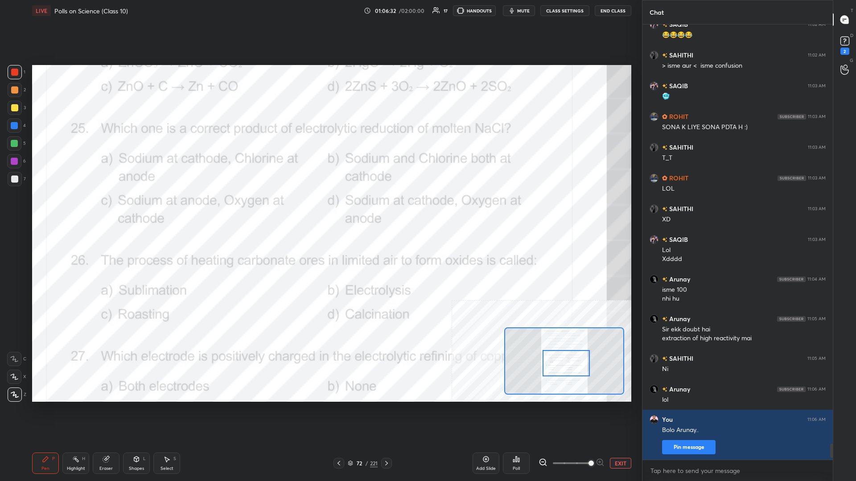
click at [75, 209] on div "Highlight H" at bounding box center [75, 463] width 27 height 21
click at [320, 209] on icon at bounding box center [513, 461] width 1 height 2
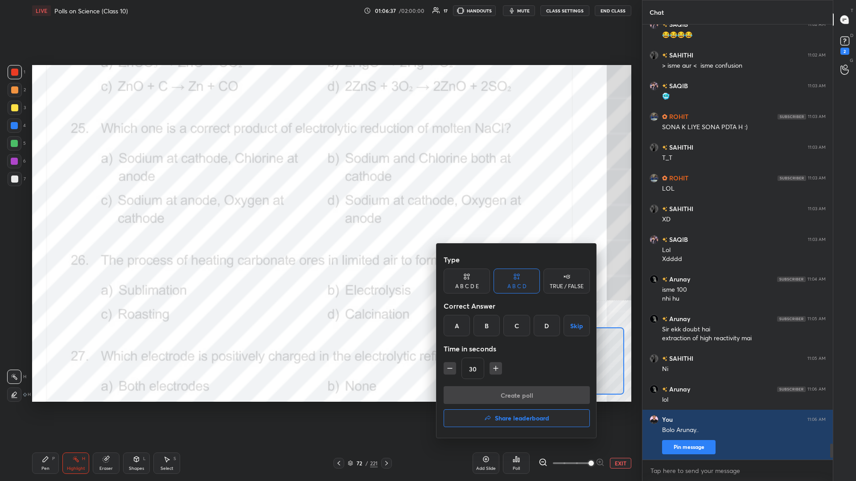
click at [320, 209] on div "A" at bounding box center [457, 325] width 26 height 21
click at [320, 209] on button "Create poll" at bounding box center [517, 396] width 146 height 18
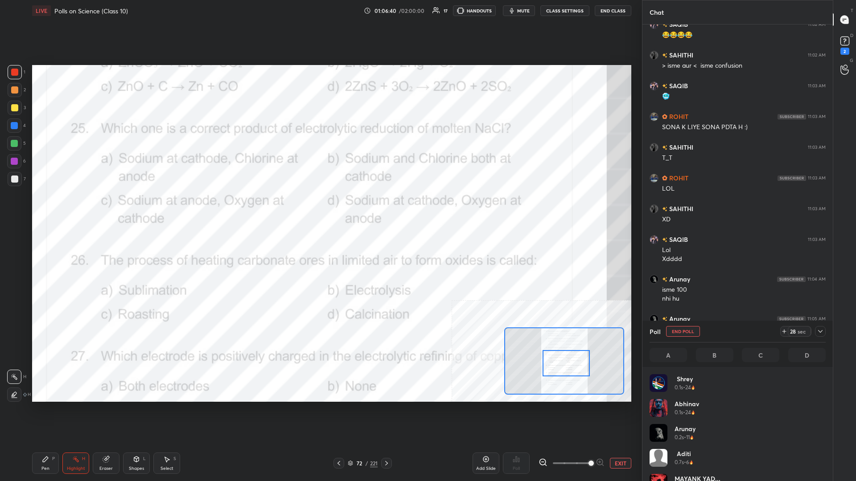
scroll to position [107, 176]
click at [320, 209] on icon at bounding box center [820, 331] width 7 height 7
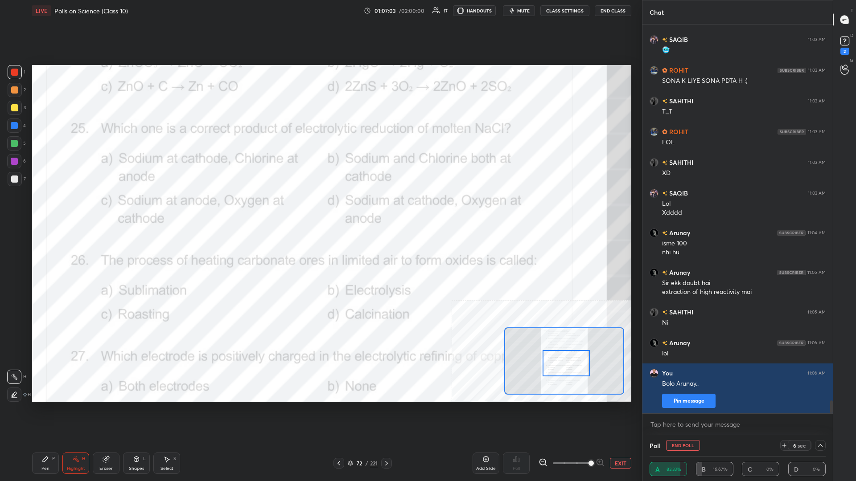
scroll to position [11453, 0]
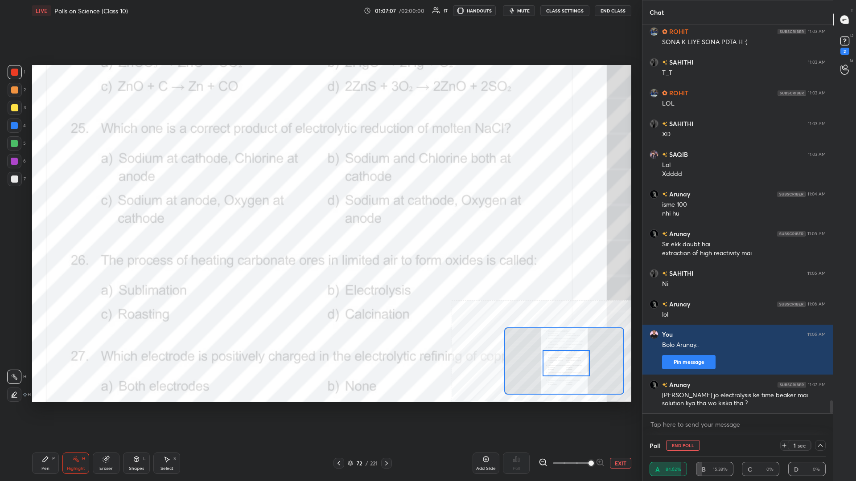
click at [48, 209] on icon at bounding box center [45, 459] width 7 height 7
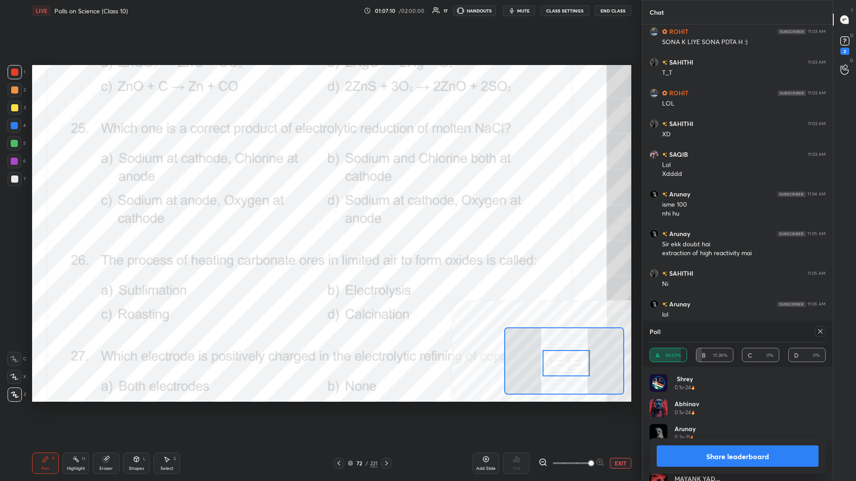
scroll to position [11462, 0]
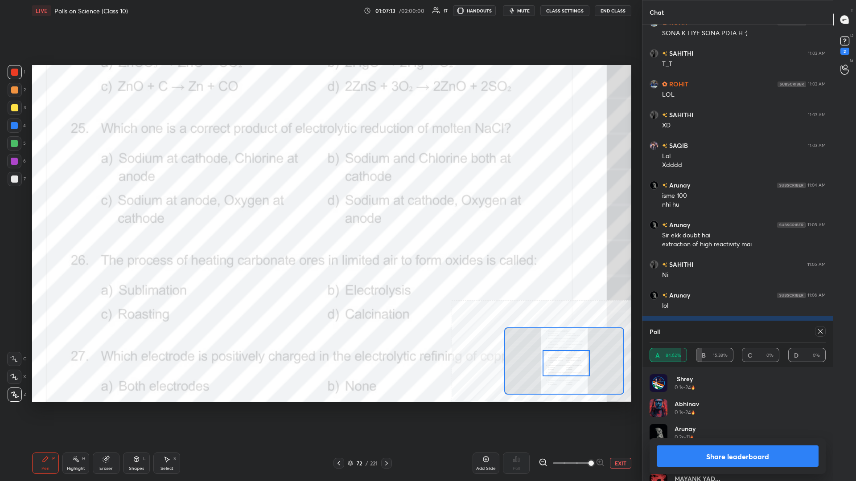
click at [25, 126] on div "4" at bounding box center [16, 126] width 19 height 14
click at [8, 148] on div at bounding box center [14, 143] width 14 height 14
click at [320, 209] on button "Share leaderboard" at bounding box center [738, 456] width 162 height 21
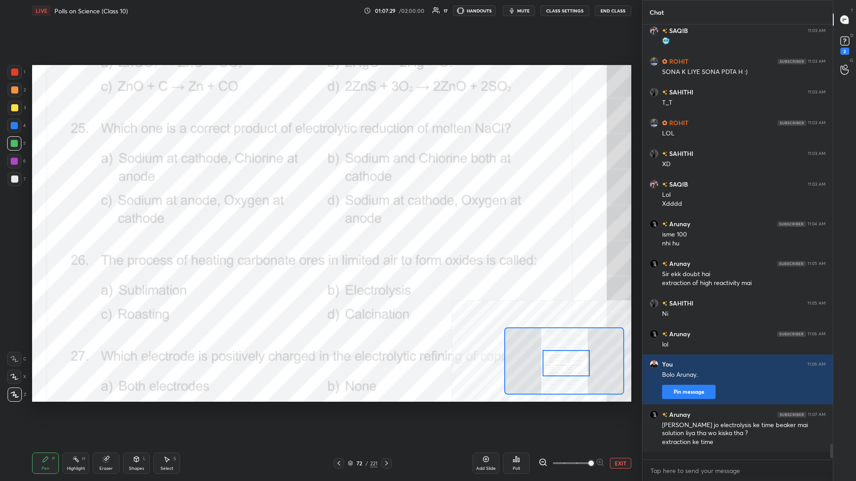
scroll to position [0, 0]
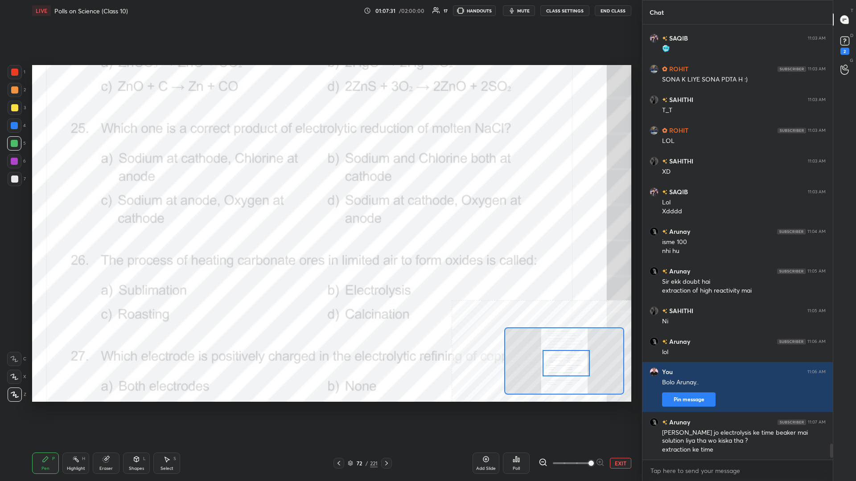
drag, startPoint x: 77, startPoint y: 459, endPoint x: 81, endPoint y: 432, distance: 27.0
click at [76, 209] on icon at bounding box center [75, 459] width 7 height 7
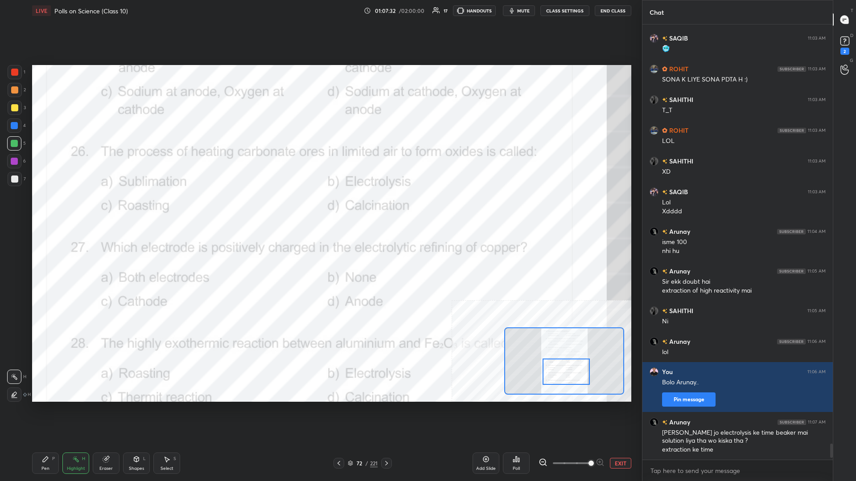
drag, startPoint x: 564, startPoint y: 366, endPoint x: 564, endPoint y: 374, distance: 8.5
click at [320, 209] on div at bounding box center [566, 372] width 47 height 26
click at [320, 209] on div "Poll" at bounding box center [516, 463] width 27 height 21
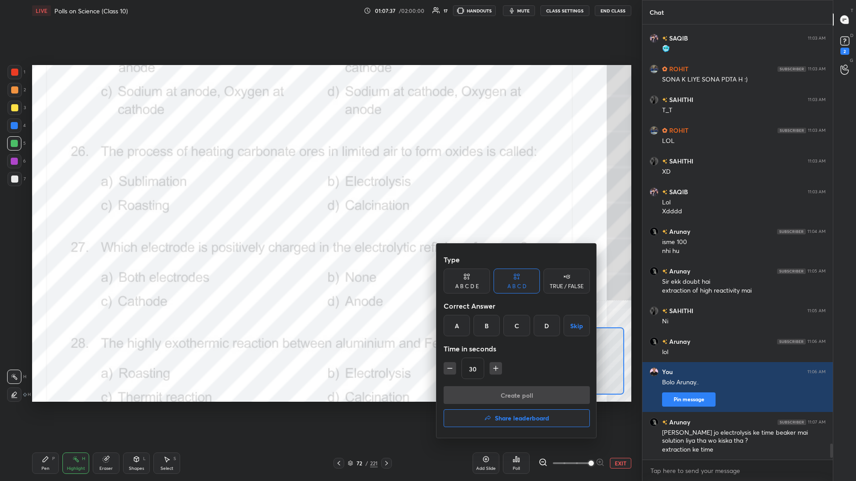
click at [320, 209] on div "D" at bounding box center [547, 325] width 26 height 21
click at [320, 209] on button "Create poll" at bounding box center [517, 396] width 146 height 18
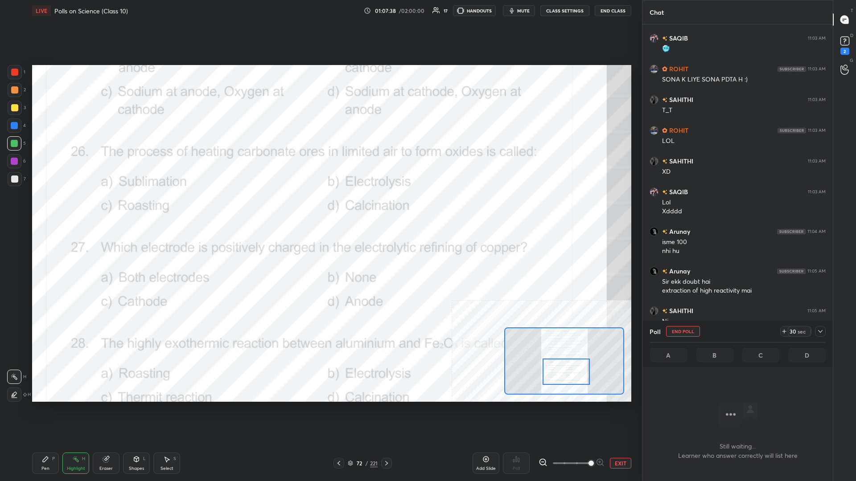
scroll to position [413, 190]
click at [320, 209] on icon at bounding box center [820, 331] width 7 height 7
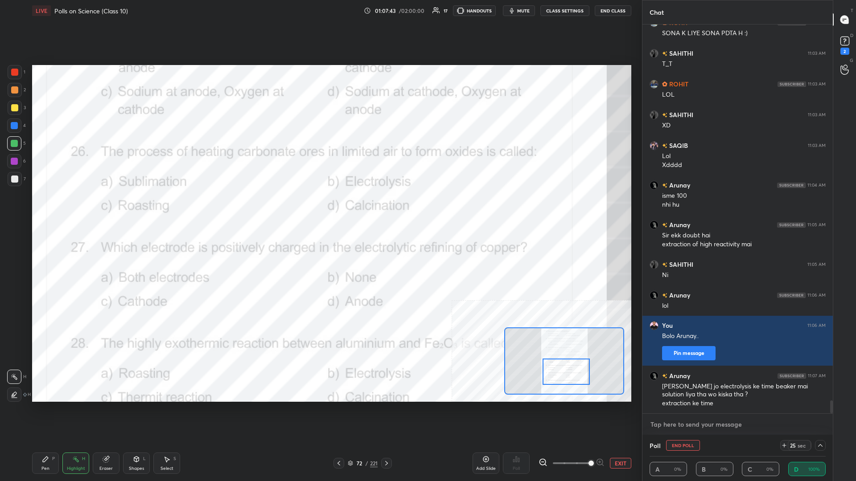
type textarea "x"
click at [320, 209] on textarea at bounding box center [738, 425] width 176 height 14
type textarea "F"
type textarea "x"
type textarea "Fo"
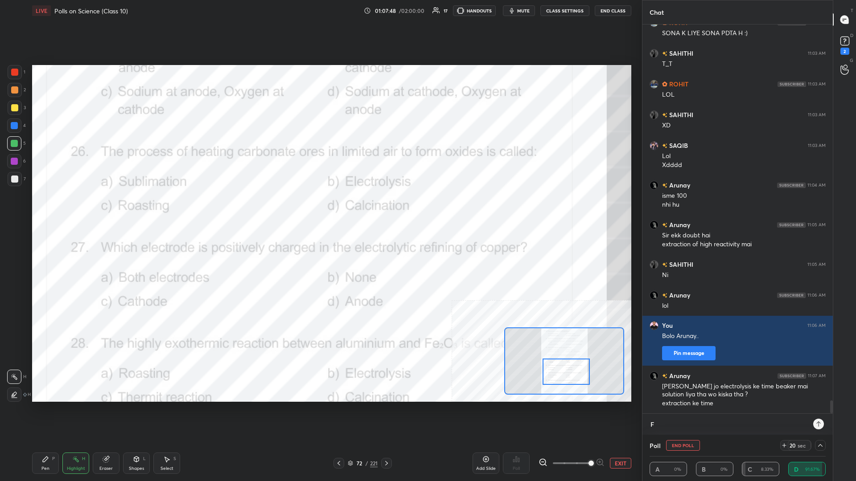
type textarea "x"
type textarea "For"
type textarea "x"
type textarea "For"
type textarea "x"
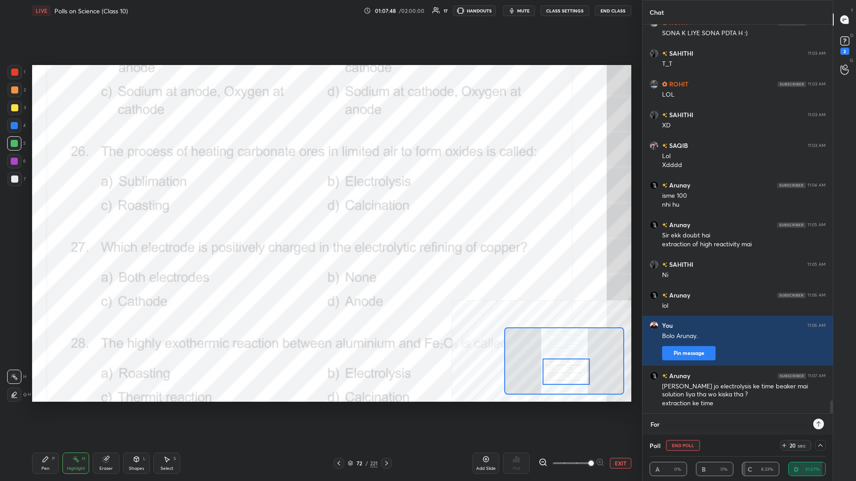
type textarea "For h"
type textarea "x"
type textarea "For hi"
type textarea "x"
type textarea "For hig"
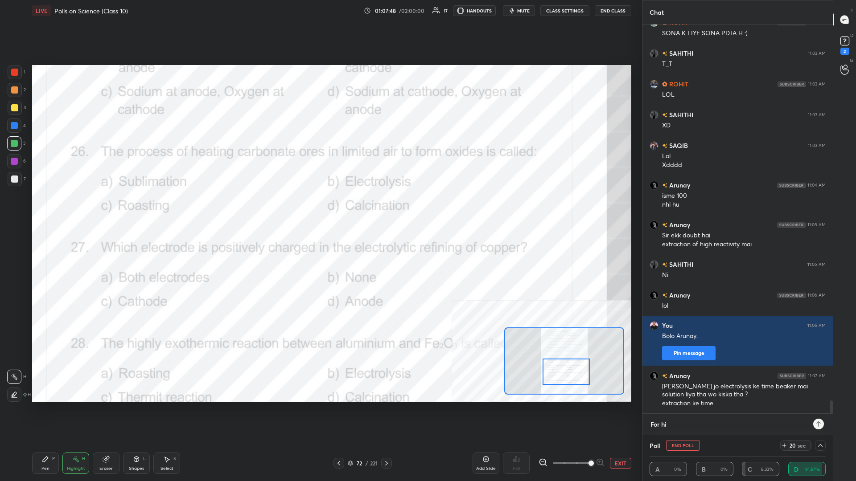
type textarea "x"
type textarea "For high"
type textarea "x"
type textarea "For high"
type textarea "x"
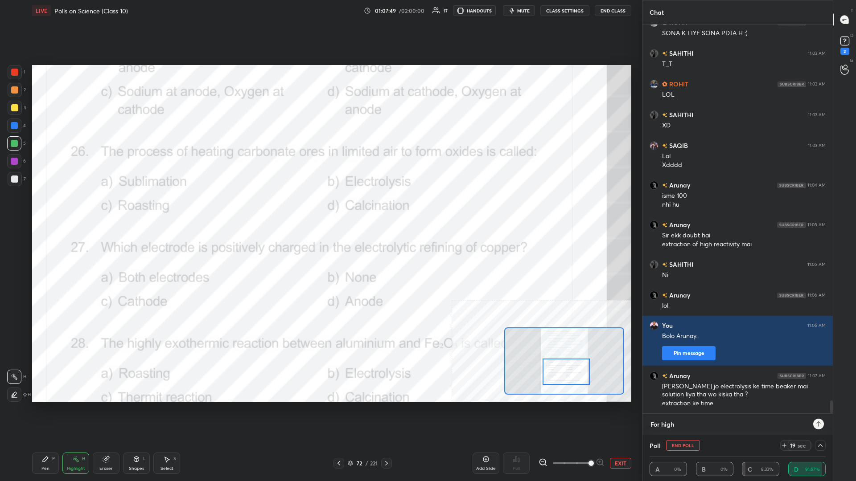
type textarea "For high r"
type textarea "x"
type textarea "For high re"
type textarea "x"
type textarea "For high rea"
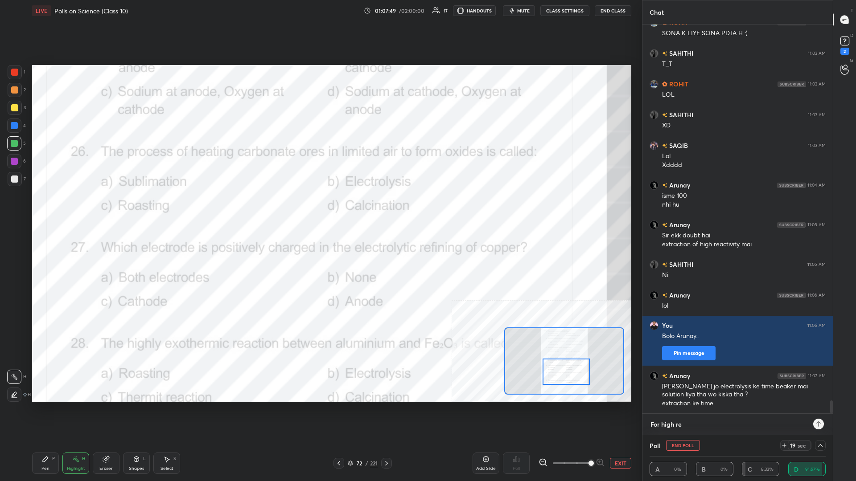
type textarea "x"
type textarea "For high reac"
type textarea "x"
type textarea "For high react"
type textarea "x"
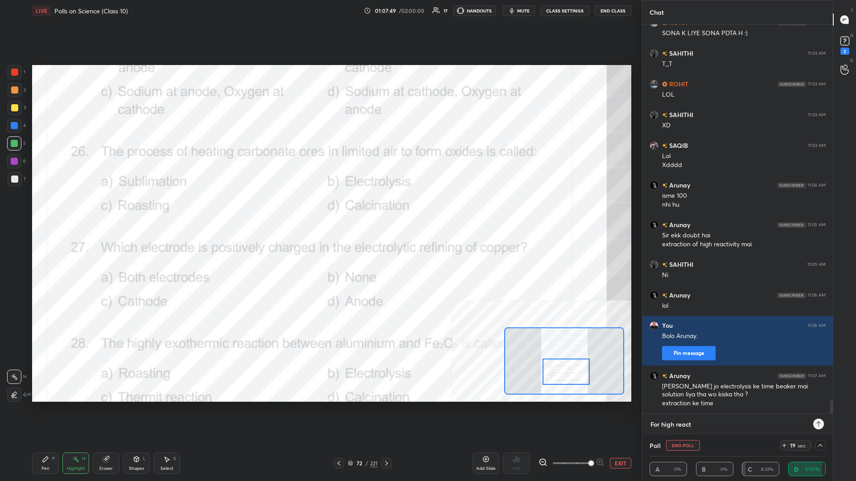
type textarea "For high reacti"
type textarea "x"
type textarea "For high reactiv"
type textarea "x"
type textarea "For high reactivi"
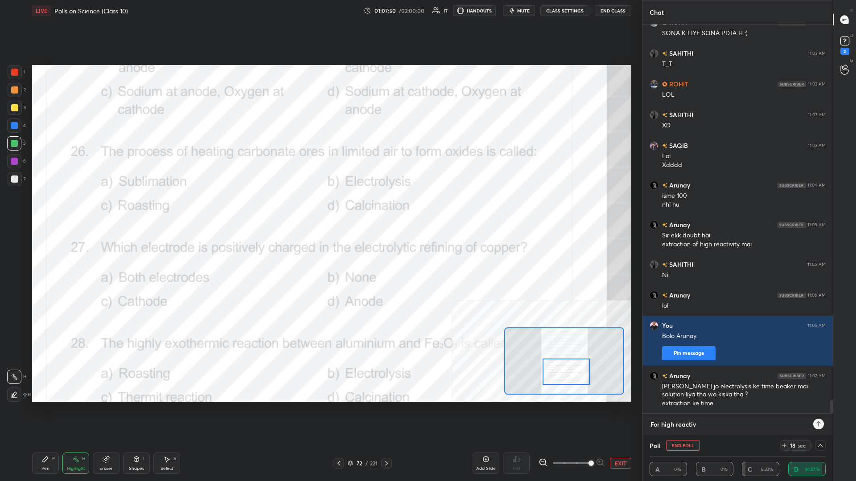
type textarea "x"
type textarea "For high reactivit"
type textarea "x"
type textarea "For high reactivity"
type textarea "x"
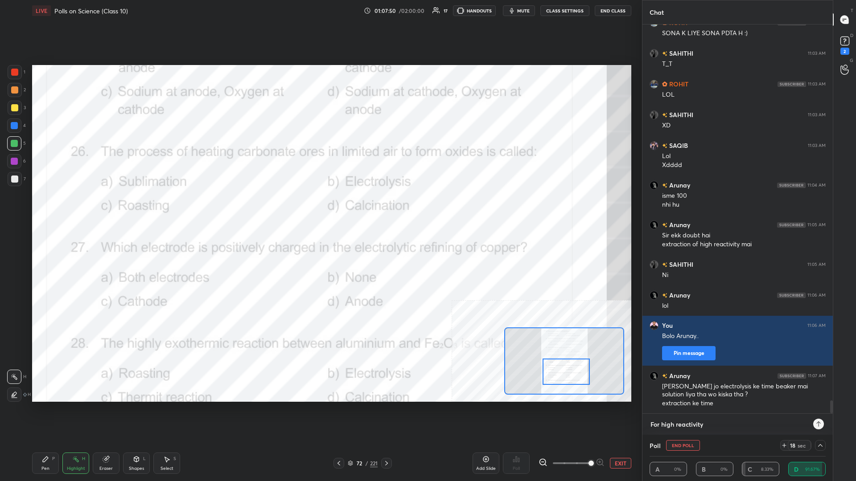
type textarea "For high reactivity:"
type textarea "x"
type textarea "For high reactivity:"
type textarea "x"
type textarea "For high reactivity: i"
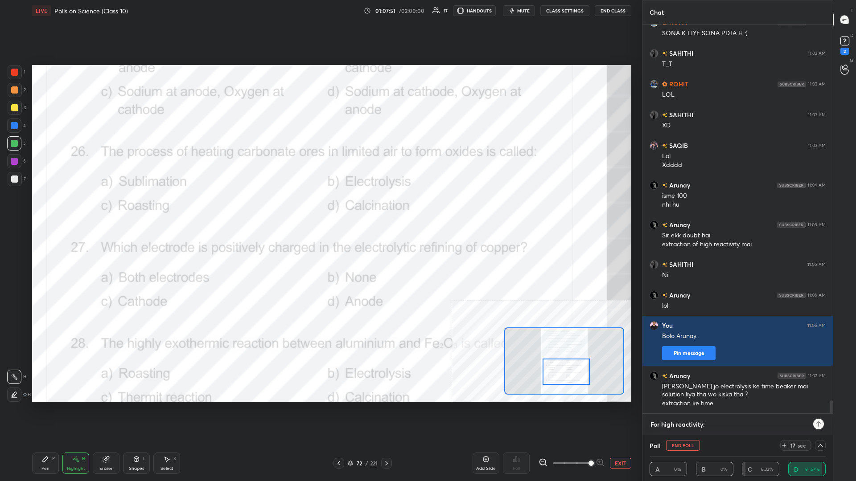
type textarea "x"
type textarea "For high reactivity: it"
type textarea "x"
type textarea "For high reactivity: its"
type textarea "x"
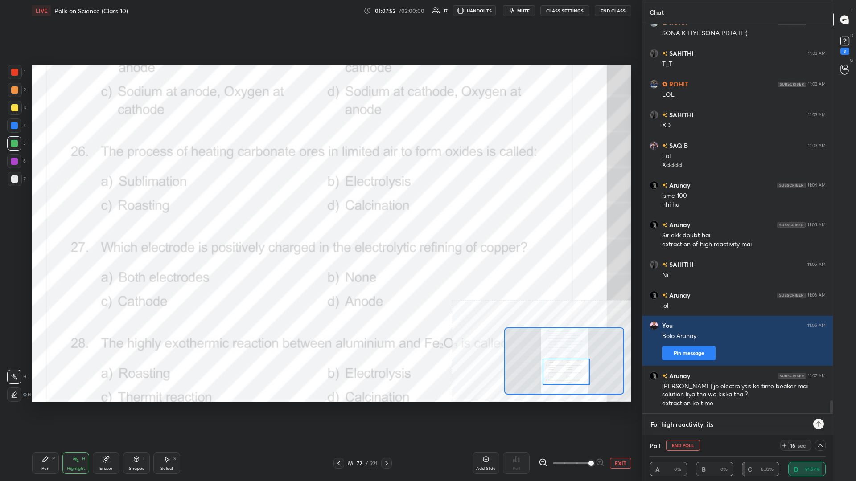
type textarea "For high reactivity: its"
type textarea "x"
type textarea "For high reactivity: its a"
type textarea "x"
type textarea "For high reactivity: its al"
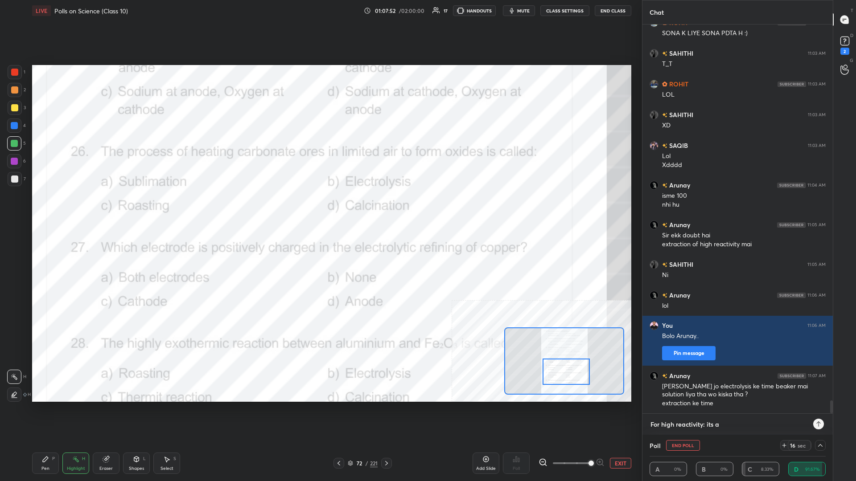
type textarea "x"
type textarea "For high reactivity: its alr"
type textarea "x"
type textarea "For high reactivity: its alre"
type textarea "x"
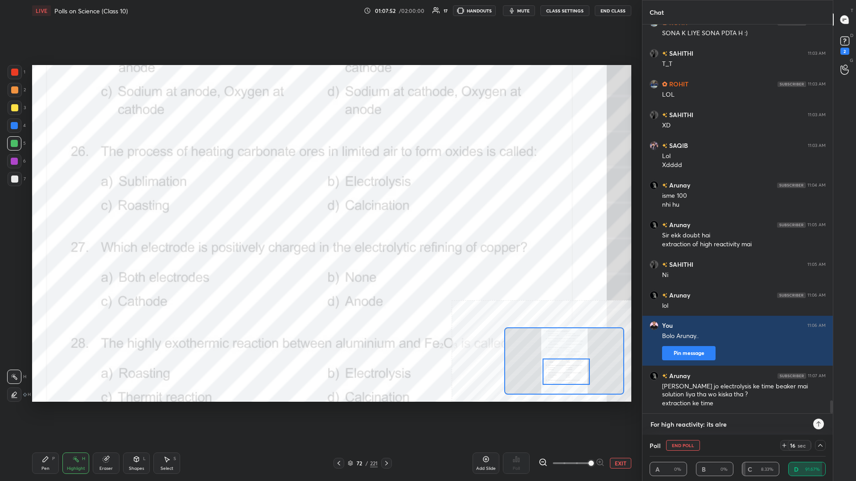
type textarea "For high reactivity: its alrea"
type textarea "x"
type textarea "For high reactivity: its alread"
type textarea "x"
type textarea "For high reactivity: its already"
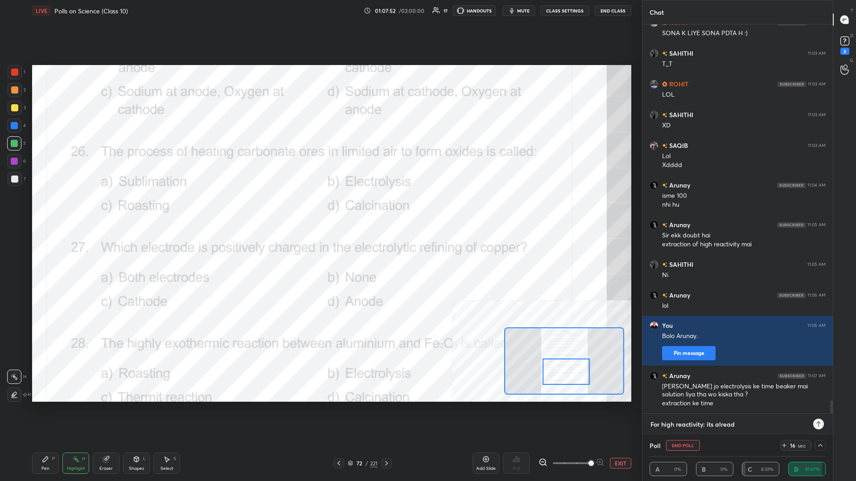
type textarea "x"
type textarea "For high reactivity: its already"
type textarea "x"
type textarea "For high reactivity: its already i"
type textarea "x"
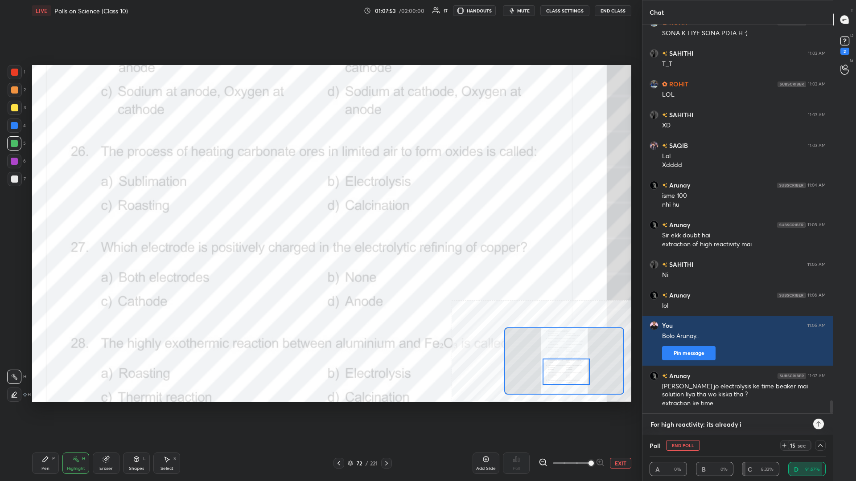
type textarea "For high reactivity: its already in"
type textarea "x"
type textarea "For high reactivity: its already in"
type textarea "x"
type textarea "For high reactivity: its already in m"
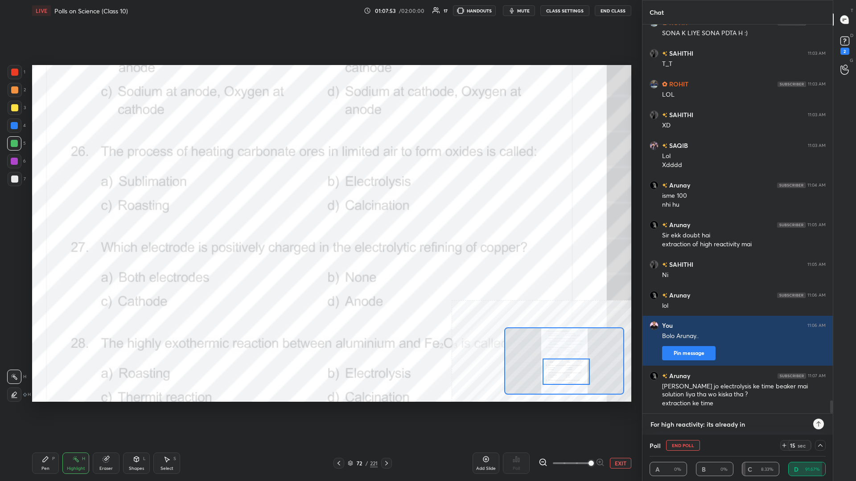
type textarea "x"
type textarea "For high reactivity: its already in [GEOGRAPHIC_DATA]"
type textarea "x"
type textarea "For high reactivity: its already in mol"
type textarea "x"
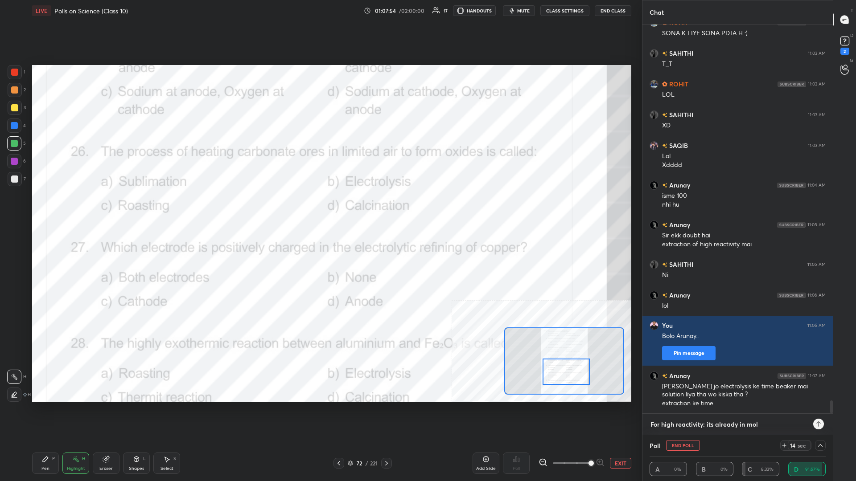
type textarea "For high reactivity: its already in molt"
type textarea "x"
type textarea "For high reactivity: its already in molte"
type textarea "x"
type textarea "For high reactivity: its already in molten"
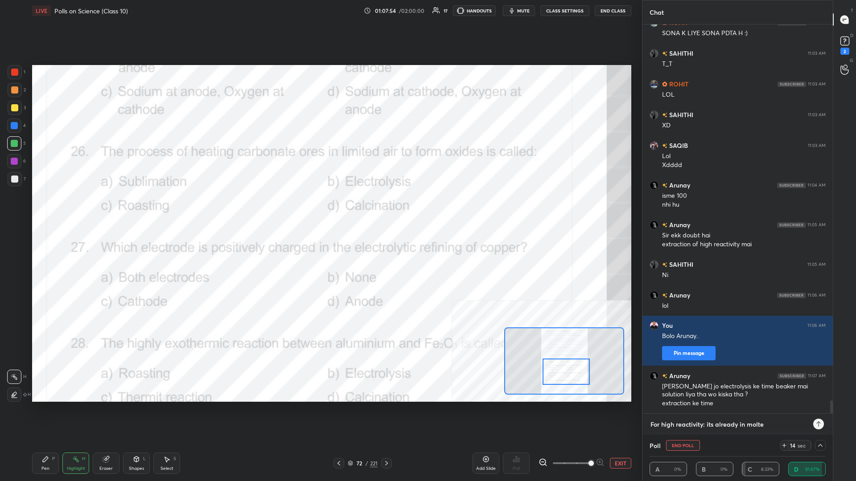
type textarea "x"
type textarea "For high reactivity: its already in molten"
type textarea "x"
type textarea "For high reactivity: its already in molten s"
type textarea "x"
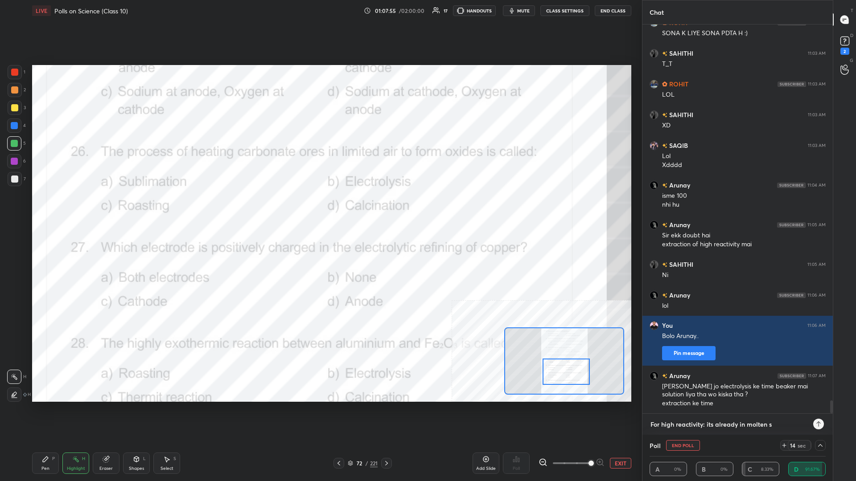
type textarea "For high reactivity: its already in molten st"
type textarea "x"
type textarea "For high reactivity: its already in molten sta"
type textarea "x"
type textarea "For high reactivity: its already in molten stat"
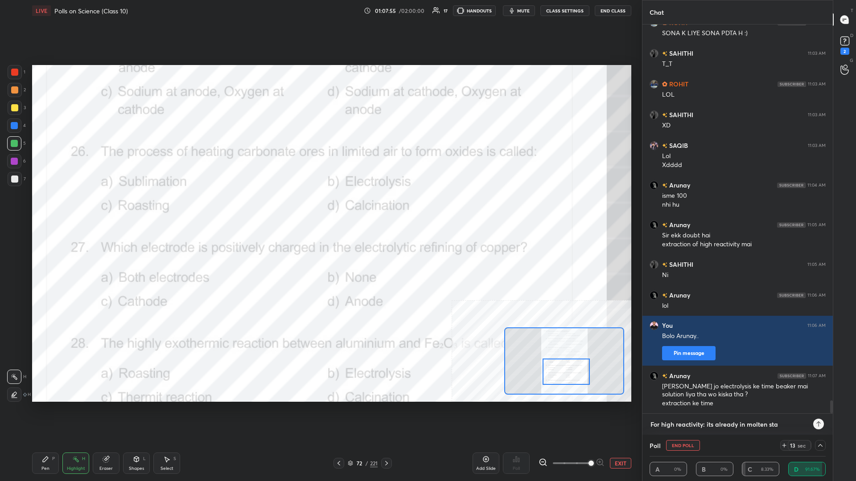
type textarea "x"
type textarea "For high reactivity: its already in molten state"
type textarea "x"
type textarea "For high reactivity: its already in molten state."
type textarea "x"
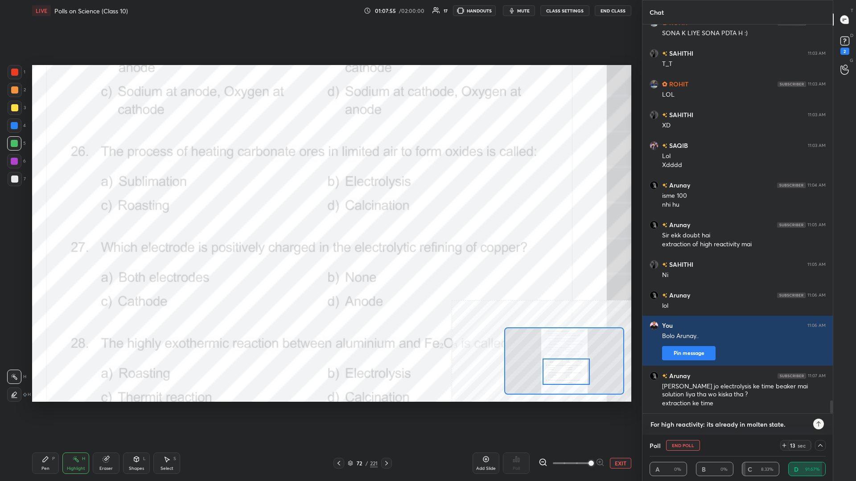
type textarea "For high reactivity: its already in molten state.."
type textarea "x"
type textarea "For high reactivity: its already in molten state.."
type textarea "x"
type textarea "For high reactivity: its already in molten state.. n"
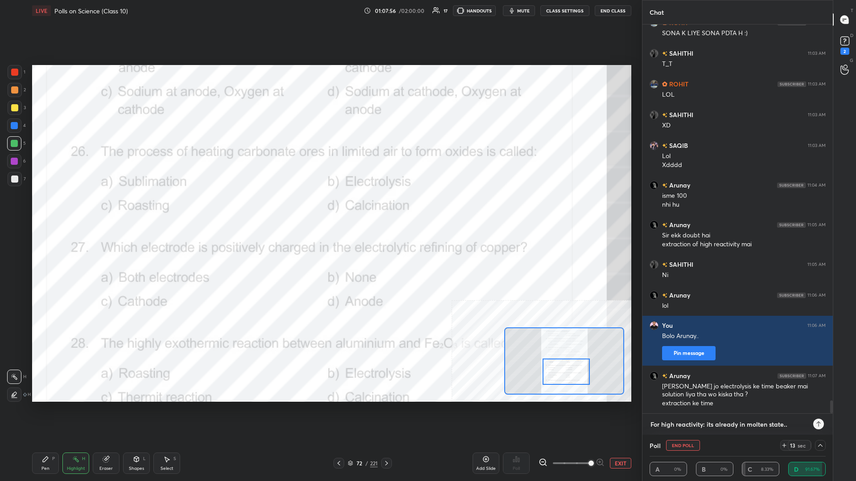
type textarea "x"
type textarea "For high reactivity: its already in molten state.. no"
type textarea "x"
type textarea "For high reactivity: its already in molten state.. no"
type textarea "x"
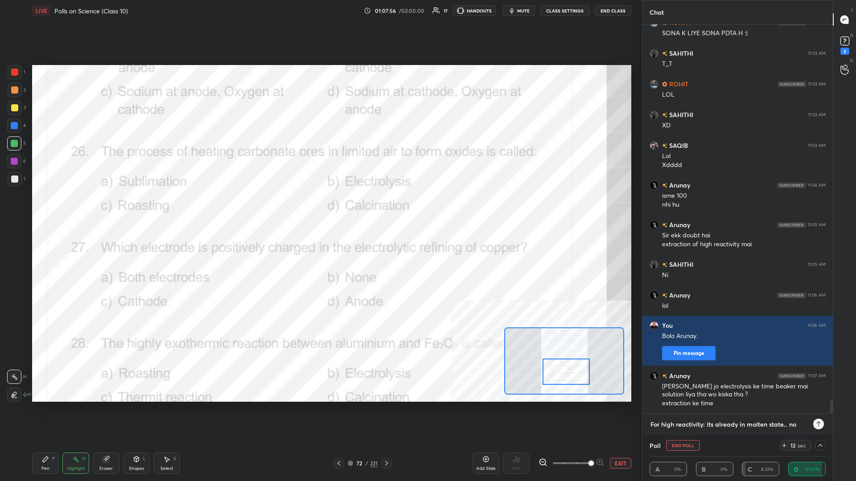
type textarea "For high reactivity: its already in molten state.. no n"
type textarea "x"
type textarea "For high reactivity: its already in molten state.. no ne"
type textarea "x"
type textarea "For high reactivity: its already in molten state.. no nee"
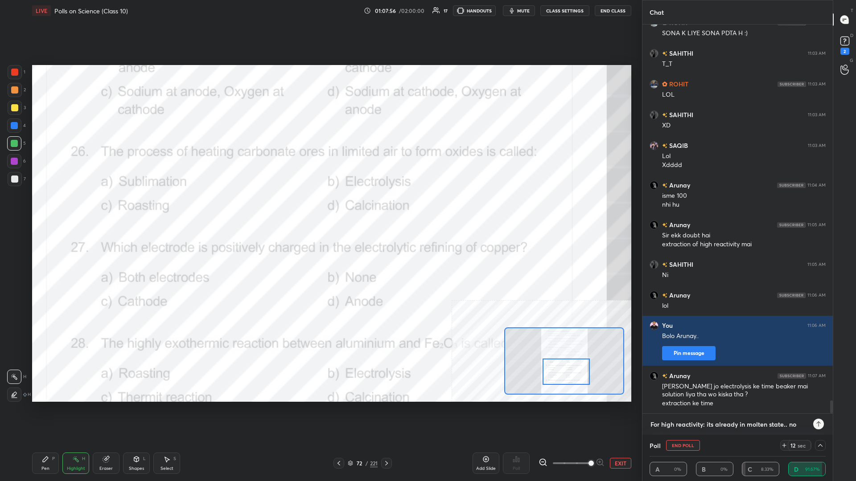
type textarea "x"
type textarea "For high reactivity: its already in molten state.. no need"
type textarea "x"
type textarea "For high reactivity: its already in molten state.. no need"
type textarea "x"
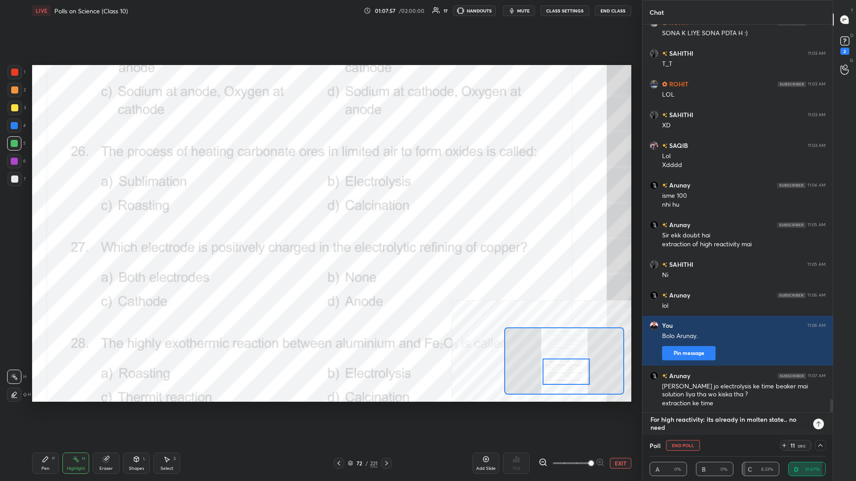
type textarea "For high reactivity: its already in molten state.. no need f"
type textarea "x"
type textarea "For high reactivity: its already in molten state.. no need fo"
type textarea "x"
type textarea "For high reactivity: its already in molten state.. no need for"
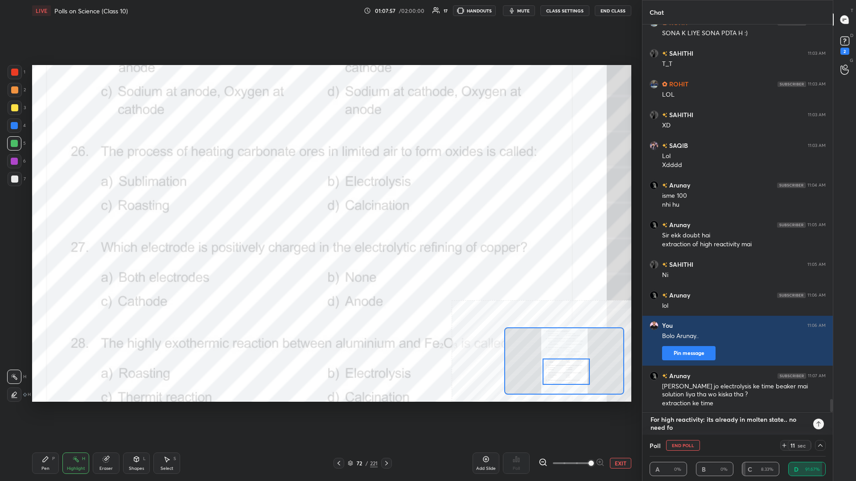
type textarea "x"
type textarea "For high reactivity: its already in molten state.. no need for"
type textarea "x"
type textarea "For high reactivity: its already in molten state.. no need for s"
type textarea "x"
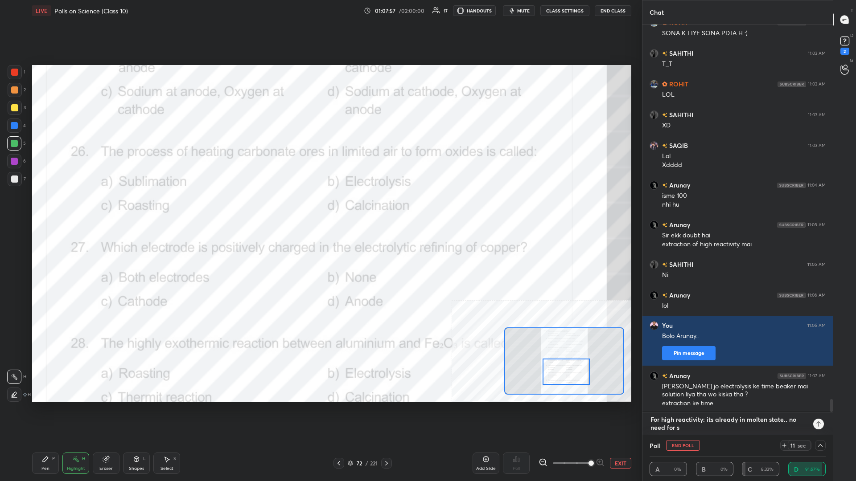
type textarea "For high reactivity: its already in molten state.. no need for so"
type textarea "x"
type textarea "For high reactivity: its already in molten state.. no need for sol"
type textarea "x"
type textarea "For high reactivity: its already in molten state.. no need for solu"
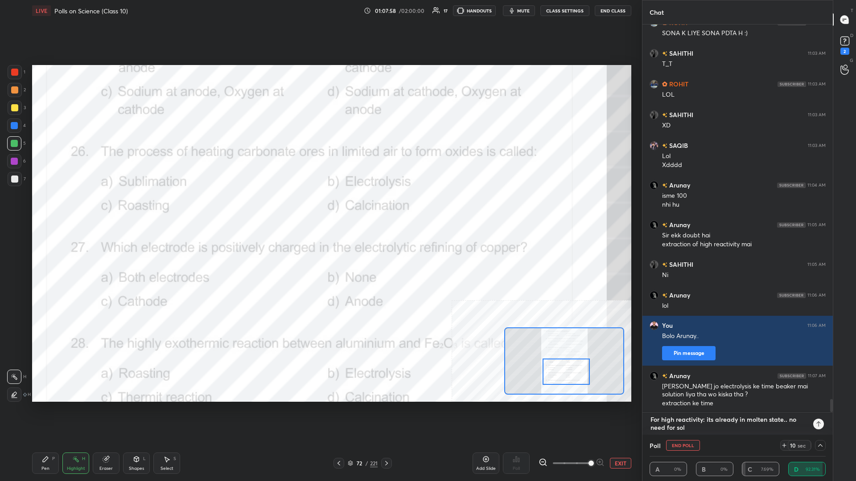
type textarea "x"
type textarea "For high reactivity: its already in molten state.. no need for solut"
type textarea "x"
type textarea "For high reactivity: its already in molten state.. no need for soluti"
type textarea "x"
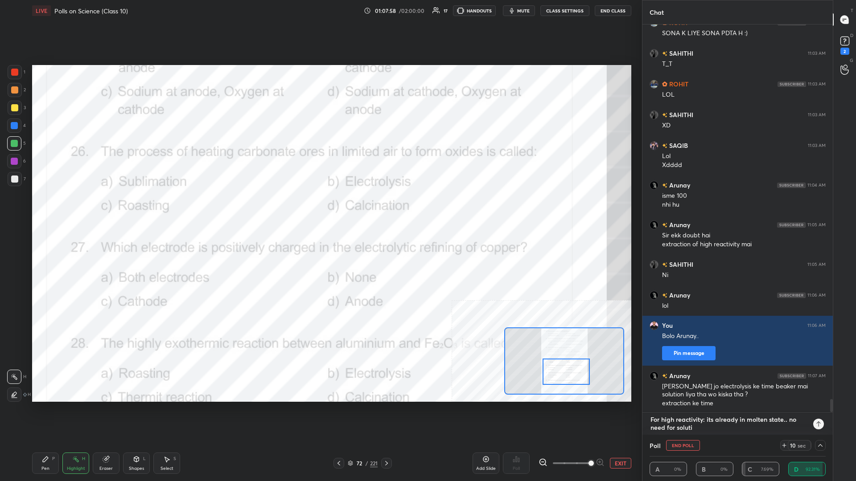
type textarea "For high reactivity: its already in molten state.. no need for solutio"
type textarea "x"
type textarea "For high reactivity: its already in molten state.. no need for solution"
type textarea "x"
type textarea "For high reactivity: its already in molten state.. no need for solution."
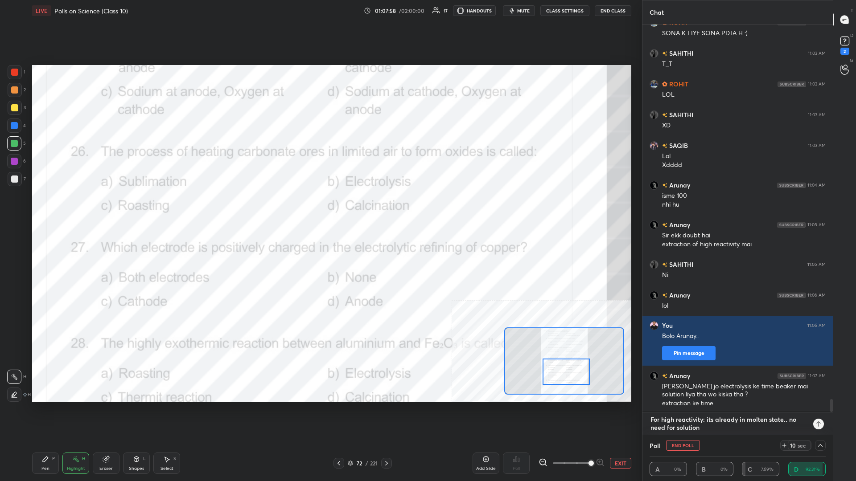
type textarea "x"
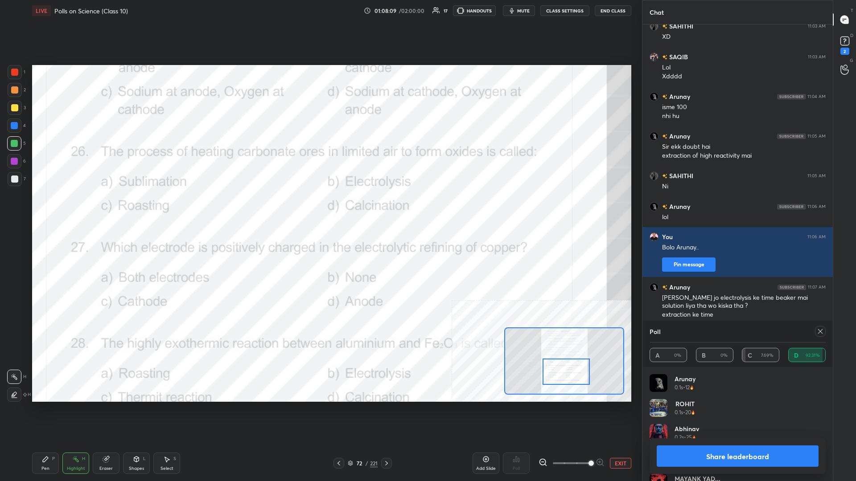
click at [320, 209] on button "Share leaderboard" at bounding box center [738, 456] width 162 height 21
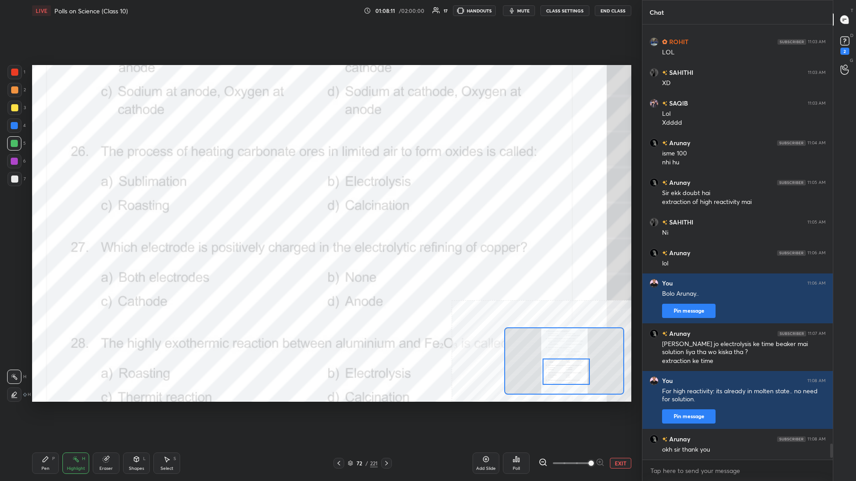
click at [46, 209] on div "Pen P" at bounding box center [45, 463] width 27 height 21
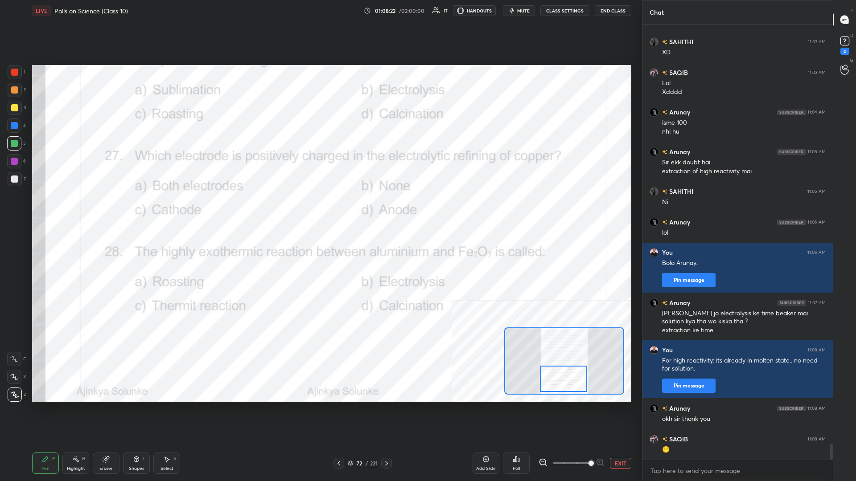
click at [74, 209] on circle at bounding box center [74, 457] width 1 height 1
click at [320, 209] on div "Poll" at bounding box center [516, 463] width 27 height 21
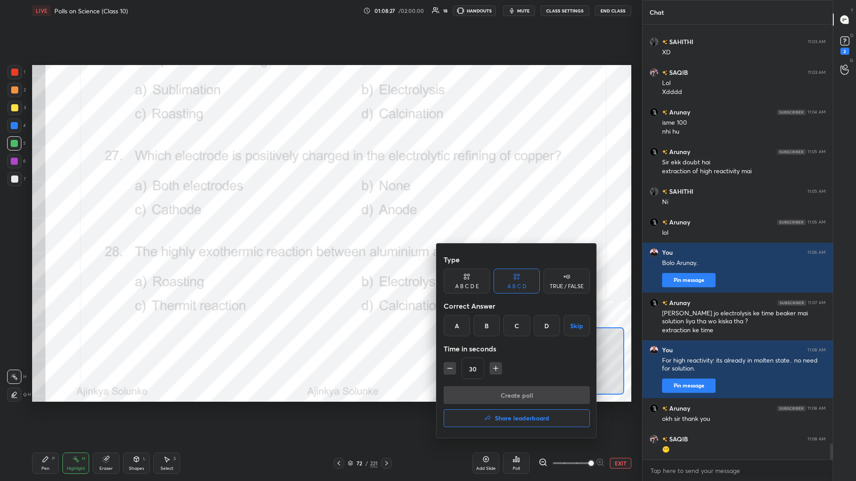
click at [320, 209] on div "D" at bounding box center [547, 325] width 26 height 21
click at [320, 209] on button "Create poll" at bounding box center [517, 396] width 146 height 18
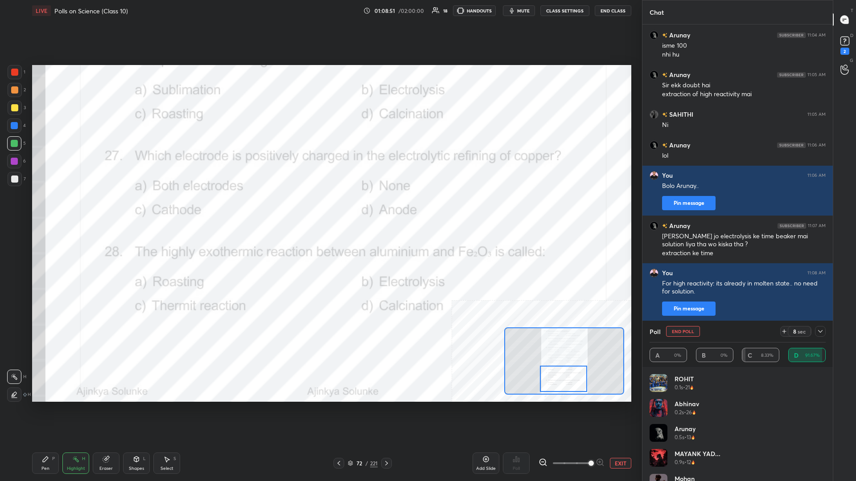
click at [45, 209] on icon at bounding box center [45, 459] width 5 height 5
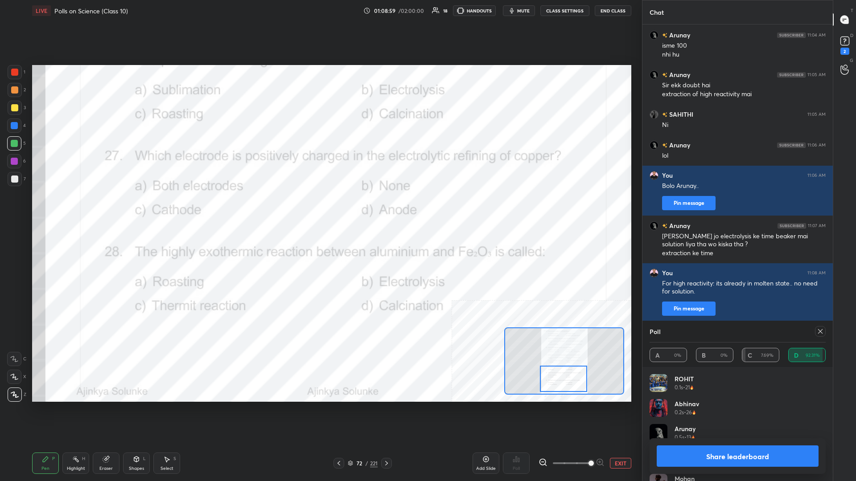
click at [320, 209] on button "Share leaderboard" at bounding box center [738, 456] width 162 height 21
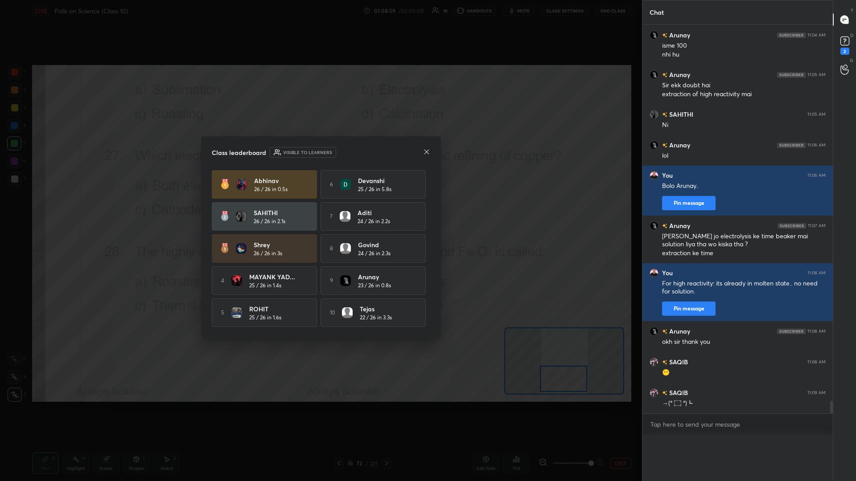
scroll to position [0, 0]
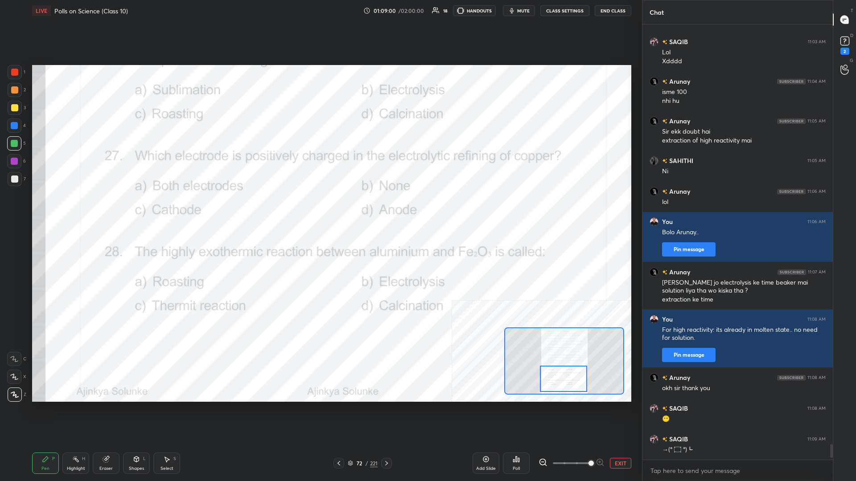
click at [81, 209] on div "Highlight H" at bounding box center [75, 463] width 27 height 21
click at [320, 209] on icon at bounding box center [516, 459] width 7 height 7
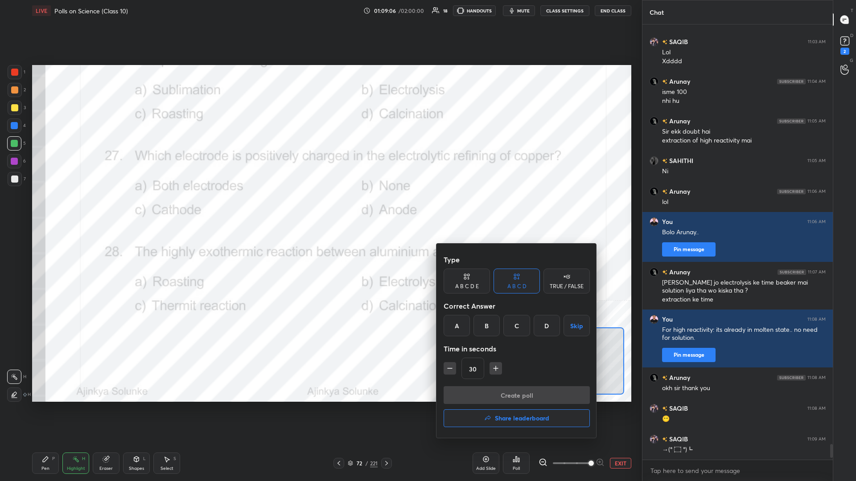
click at [320, 209] on div "C" at bounding box center [516, 325] width 26 height 21
click at [320, 209] on button "Create poll" at bounding box center [517, 396] width 146 height 18
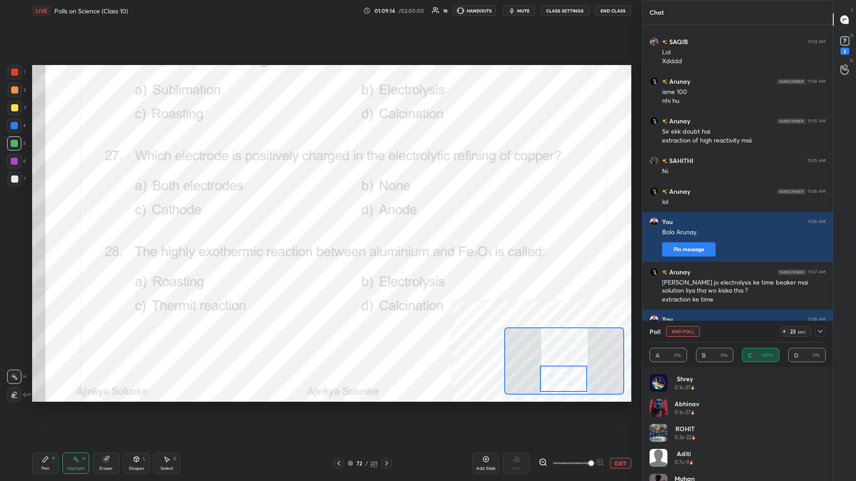
scroll to position [11621, 0]
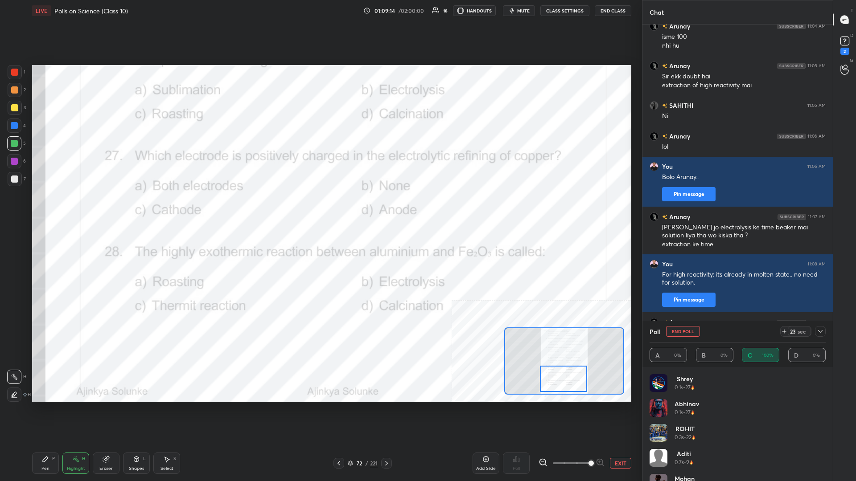
click at [44, 209] on div "Pen" at bounding box center [45, 469] width 8 height 4
click at [15, 132] on div at bounding box center [14, 126] width 14 height 14
click at [18, 80] on div "1" at bounding box center [17, 74] width 18 height 18
click at [21, 77] on div at bounding box center [15, 72] width 14 height 14
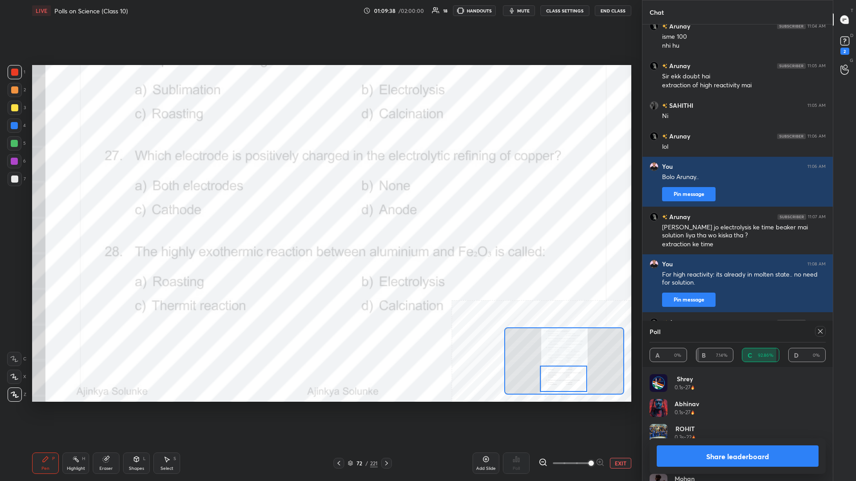
click at [320, 209] on div "Share leaderboard" at bounding box center [738, 457] width 176 height 36
click at [320, 209] on button "Share leaderboard" at bounding box center [738, 456] width 162 height 21
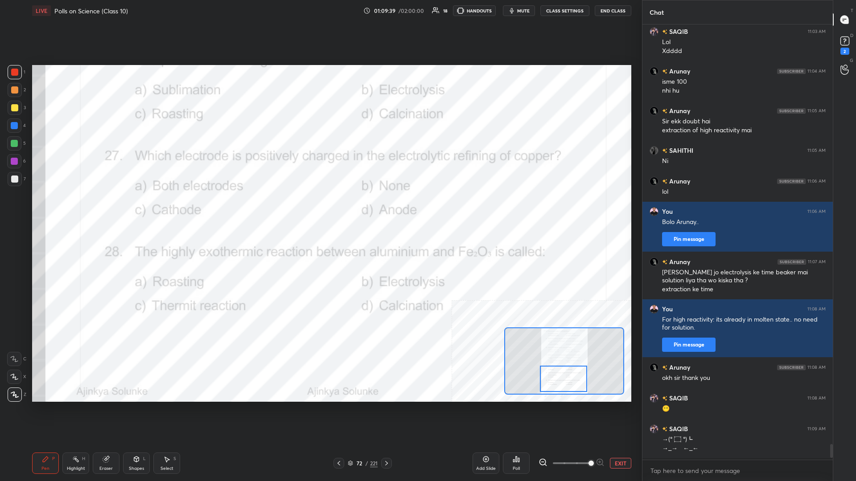
scroll to position [436, 190]
click at [320, 209] on button "EXIT" at bounding box center [620, 463] width 21 height 11
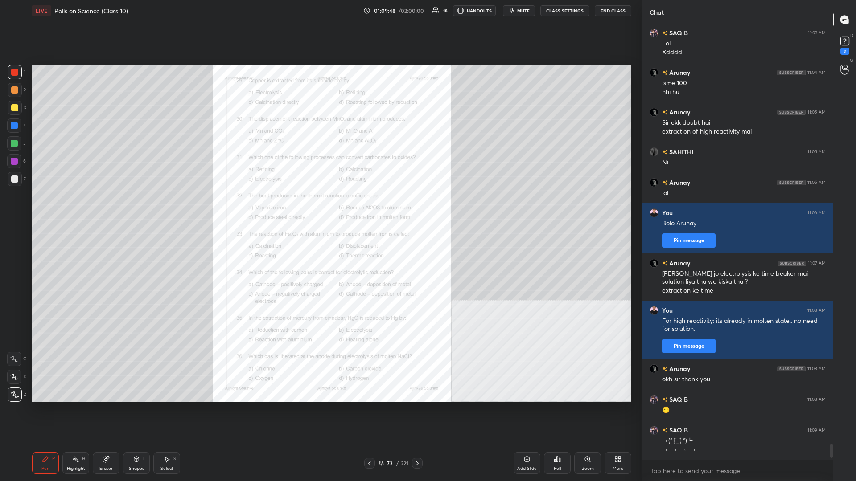
click at [320, 209] on div "Zoom" at bounding box center [587, 463] width 27 height 21
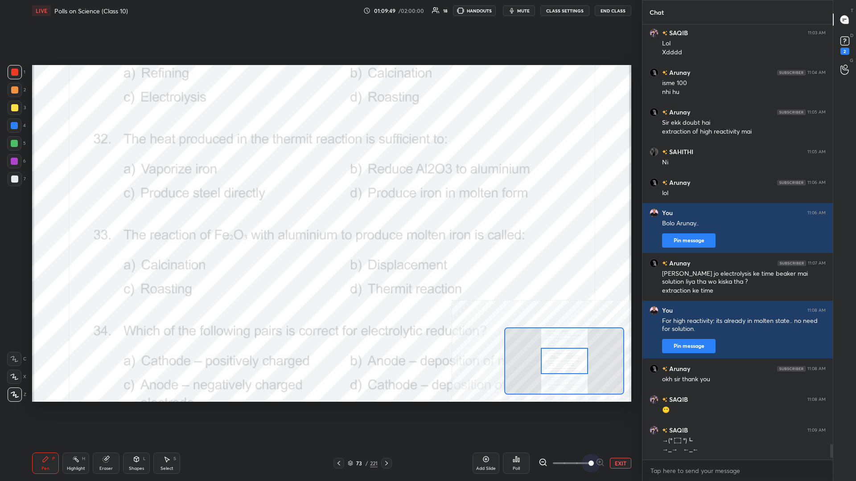
drag, startPoint x: 570, startPoint y: 457, endPoint x: 606, endPoint y: 462, distance: 36.6
click at [320, 209] on div "EXIT" at bounding box center [585, 463] width 93 height 11
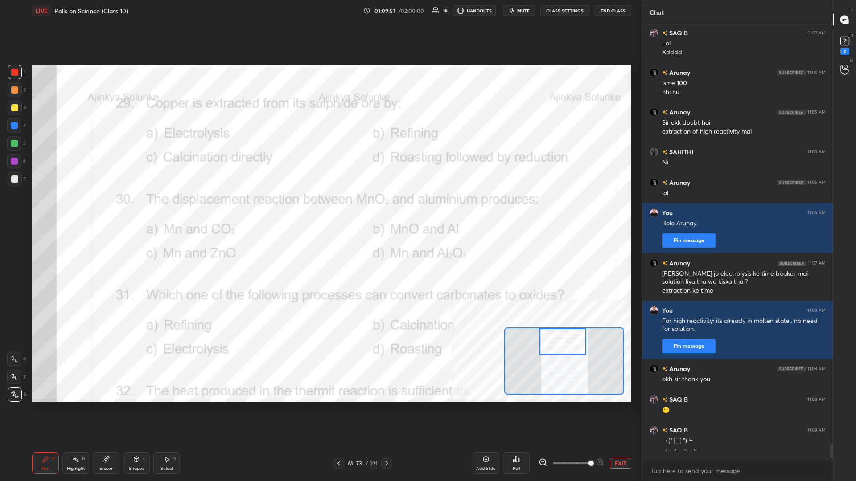
click at [320, 209] on div "Setting up your live class Poll for secs No correct answer Start poll" at bounding box center [331, 233] width 599 height 337
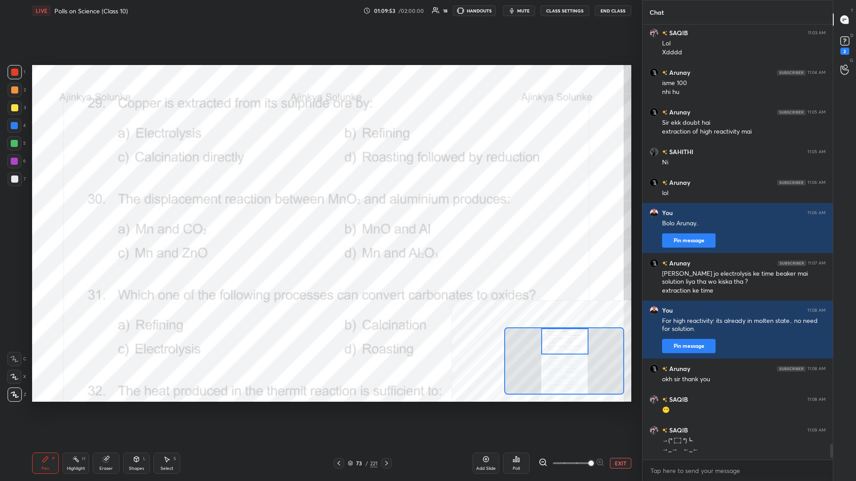
click at [76, 209] on div "Highlight H" at bounding box center [75, 463] width 27 height 21
click at [320, 209] on div "Poll" at bounding box center [516, 463] width 27 height 21
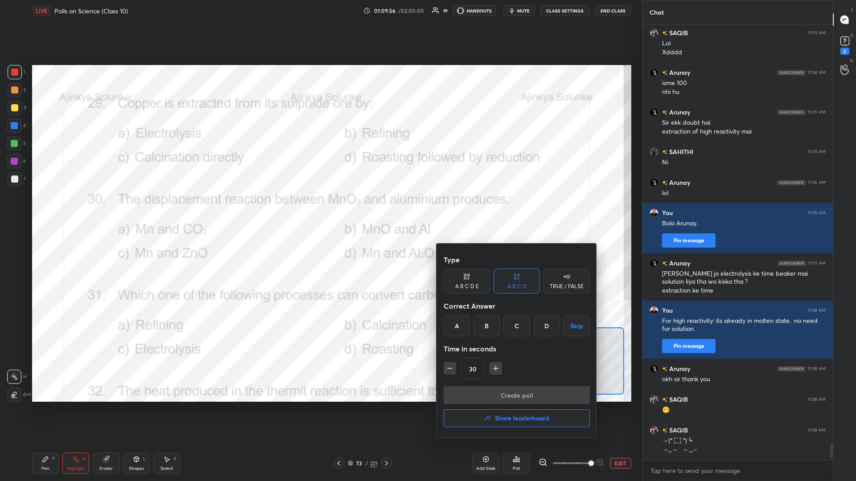
click at [320, 209] on div "D" at bounding box center [547, 325] width 26 height 21
click at [320, 209] on button "Create poll" at bounding box center [517, 396] width 146 height 18
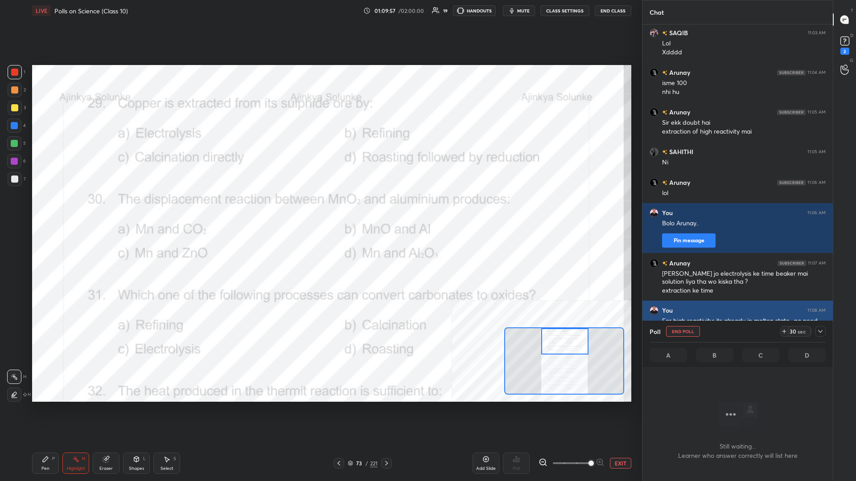
click at [320, 209] on icon at bounding box center [820, 331] width 7 height 7
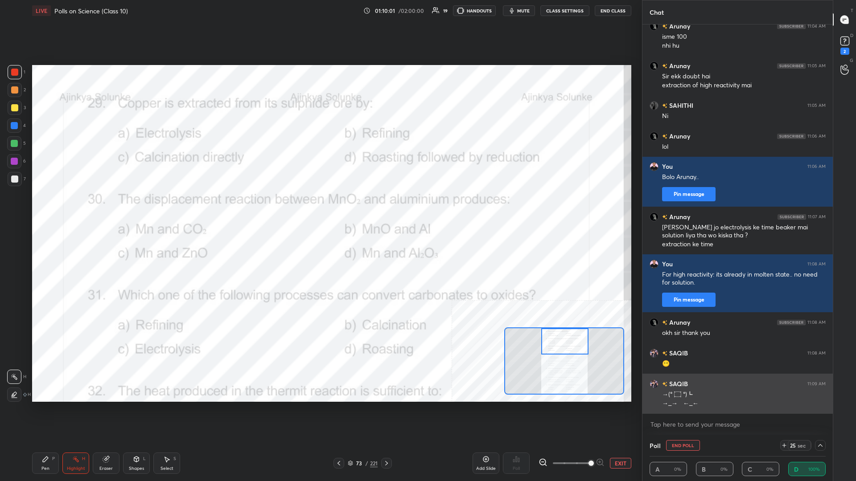
scroll to position [11652, 0]
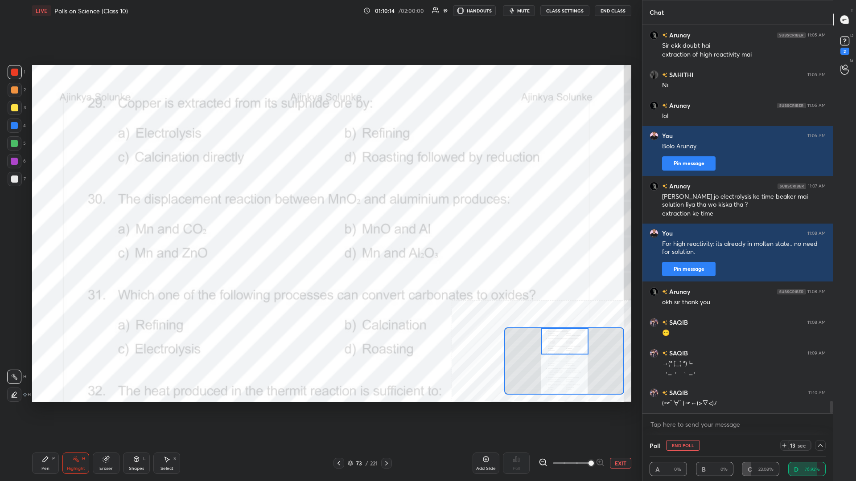
click at [56, 209] on div "Pen P" at bounding box center [45, 463] width 27 height 21
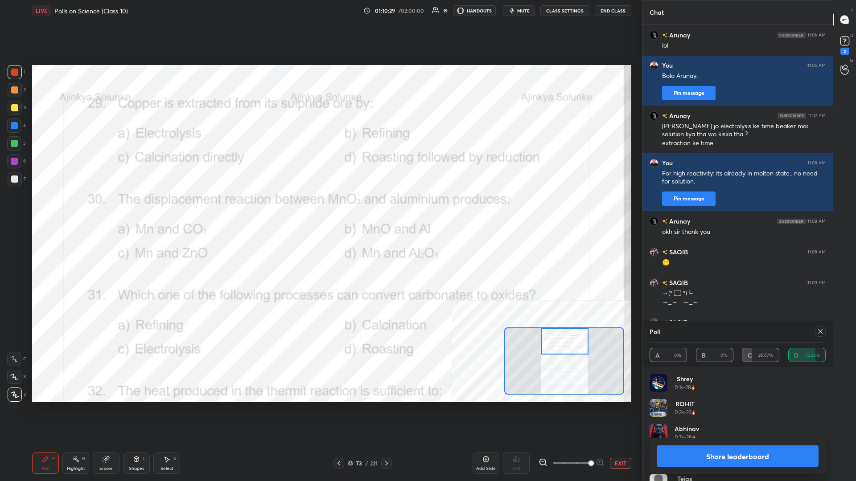
scroll to position [11753, 0]
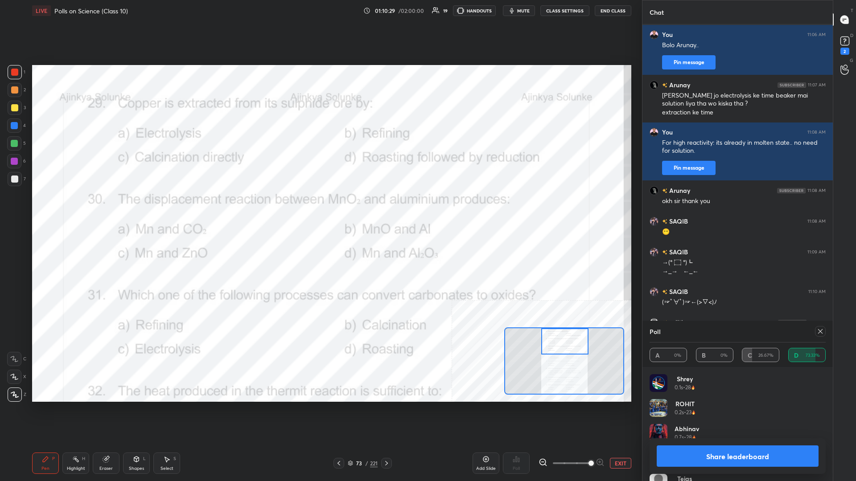
click at [320, 209] on button "Share leaderboard" at bounding box center [738, 456] width 162 height 21
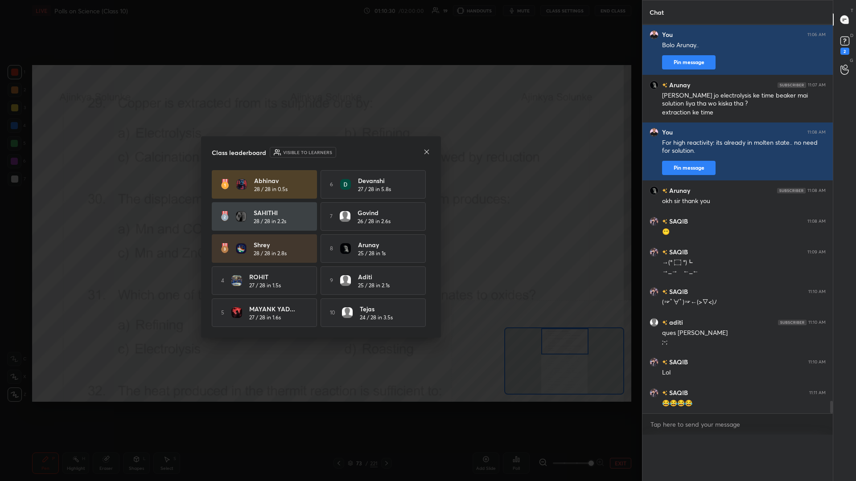
scroll to position [0, 0]
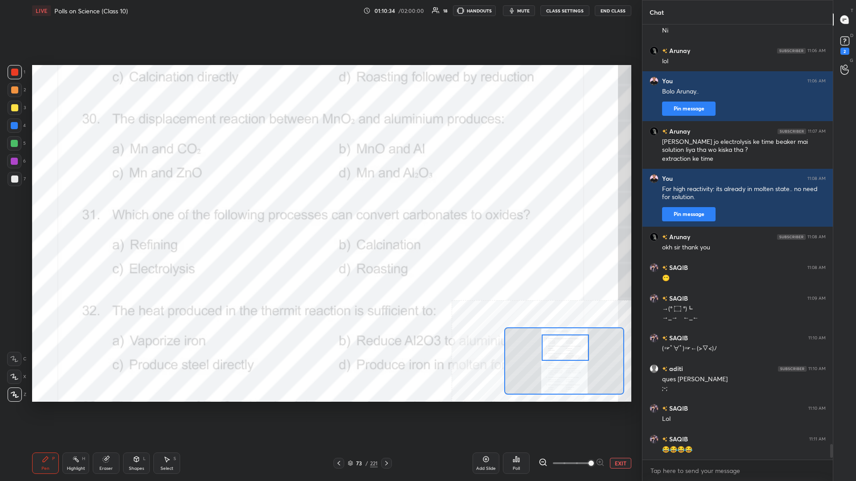
click at [78, 209] on div "Highlight" at bounding box center [76, 469] width 18 height 4
click at [320, 209] on div "Add Slide" at bounding box center [486, 463] width 27 height 21
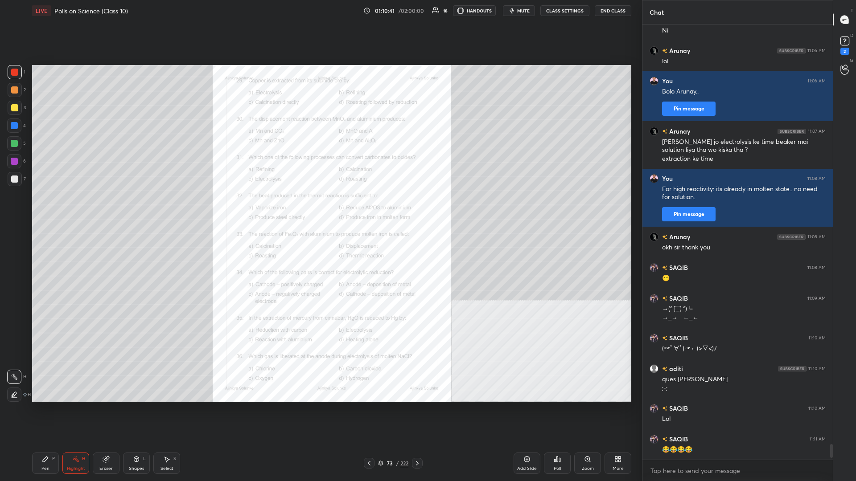
click at [320, 209] on div "Zoom" at bounding box center [588, 469] width 12 height 4
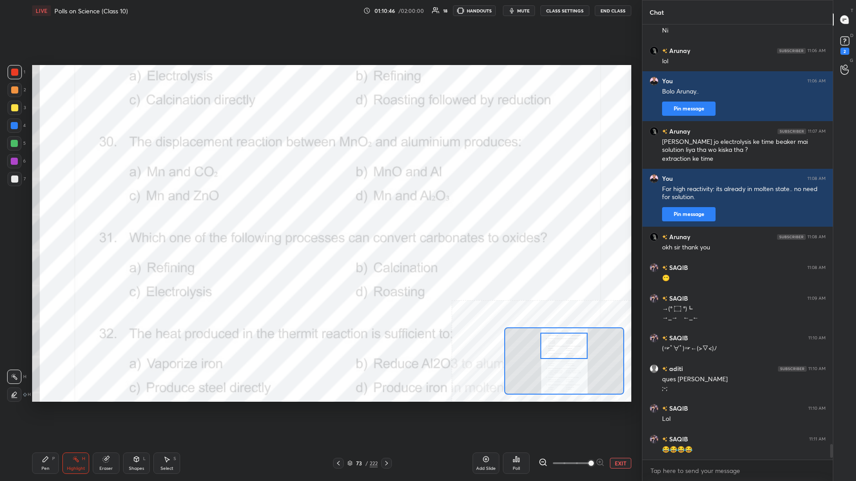
click at [320, 209] on icon at bounding box center [516, 459] width 7 height 7
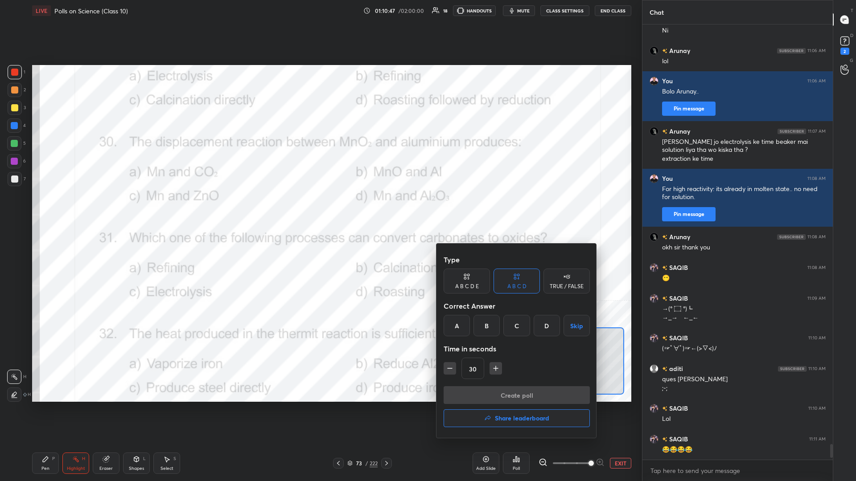
click at [320, 209] on div "D" at bounding box center [547, 325] width 26 height 21
click at [320, 209] on button "Create poll" at bounding box center [517, 396] width 146 height 18
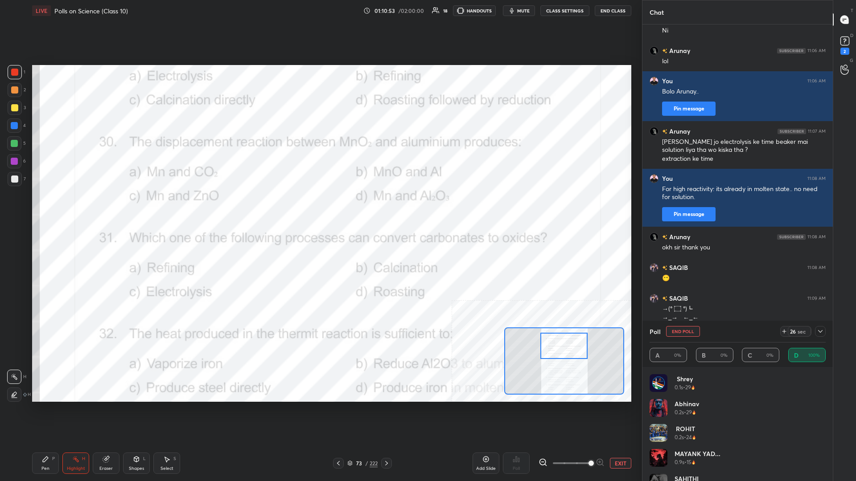
click at [38, 209] on div "Pen P" at bounding box center [45, 463] width 27 height 21
click at [17, 123] on div at bounding box center [14, 125] width 7 height 7
click at [320, 209] on icon at bounding box center [820, 331] width 7 height 7
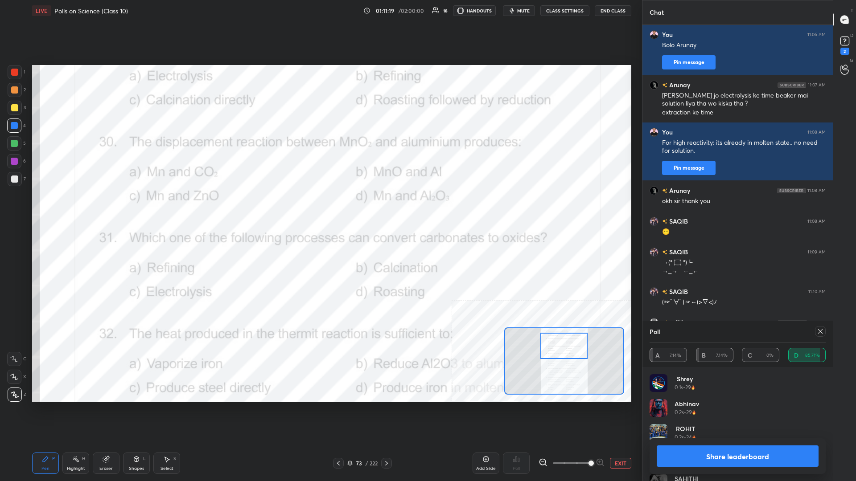
click at [320, 209] on button "Share leaderboard" at bounding box center [738, 456] width 162 height 21
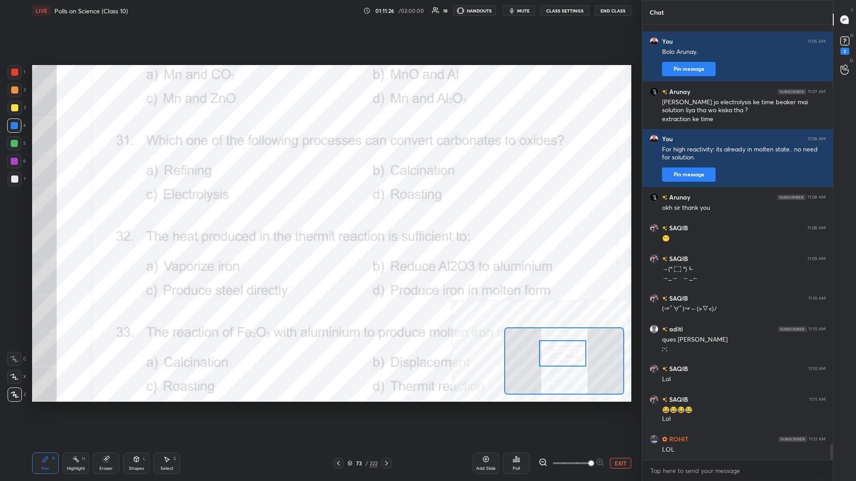
click at [84, 209] on div "H" at bounding box center [83, 459] width 3 height 4
click at [320, 209] on icon at bounding box center [518, 460] width 1 height 4
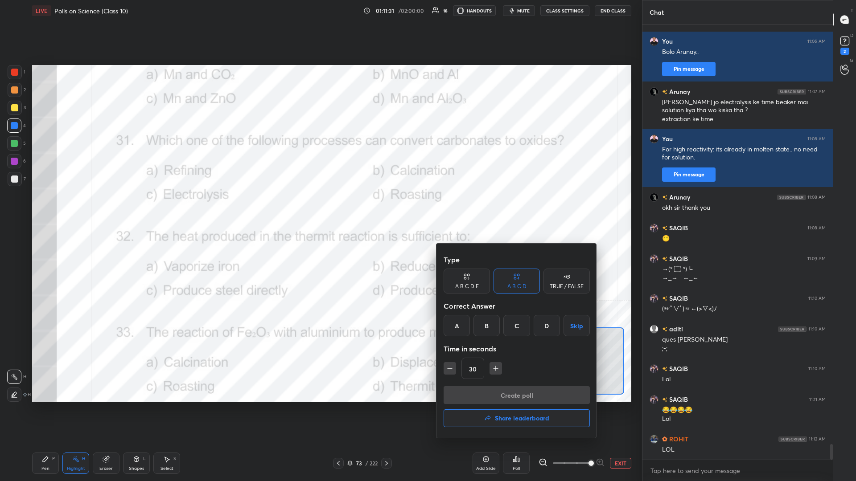
click at [320, 209] on div "B" at bounding box center [486, 325] width 26 height 21
click at [320, 209] on button "Create poll" at bounding box center [517, 396] width 146 height 18
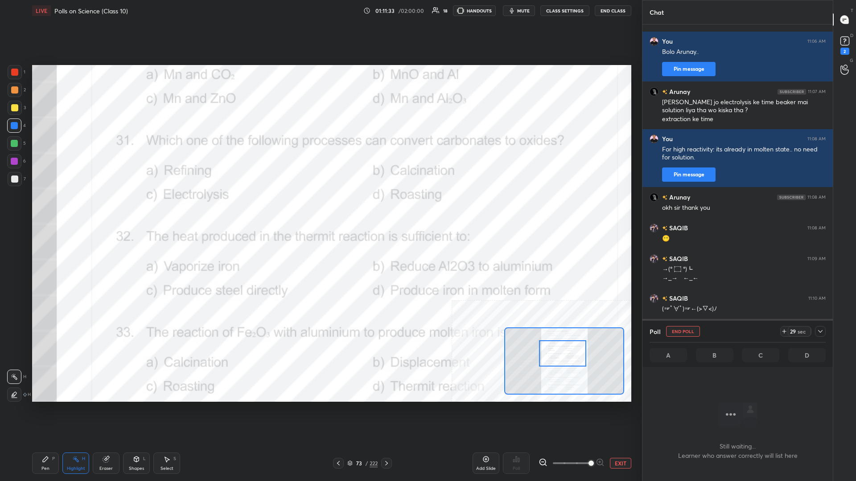
click at [320, 209] on icon at bounding box center [820, 331] width 7 height 7
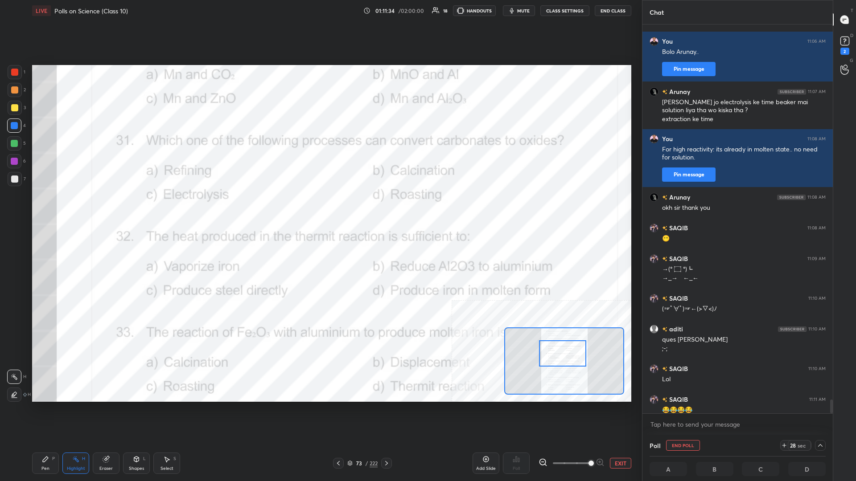
click at [47, 209] on div "Pen P" at bounding box center [45, 463] width 27 height 21
click at [14, 146] on div at bounding box center [14, 143] width 7 height 7
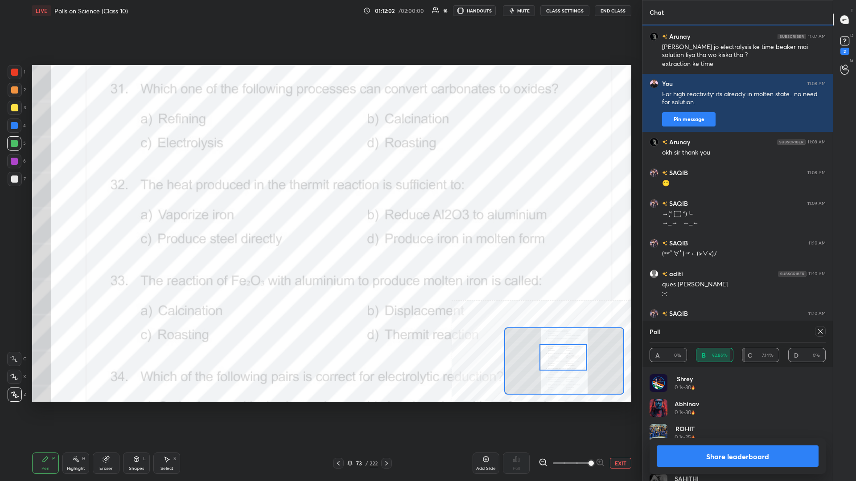
click at [320, 209] on button "Share leaderboard" at bounding box center [738, 456] width 162 height 21
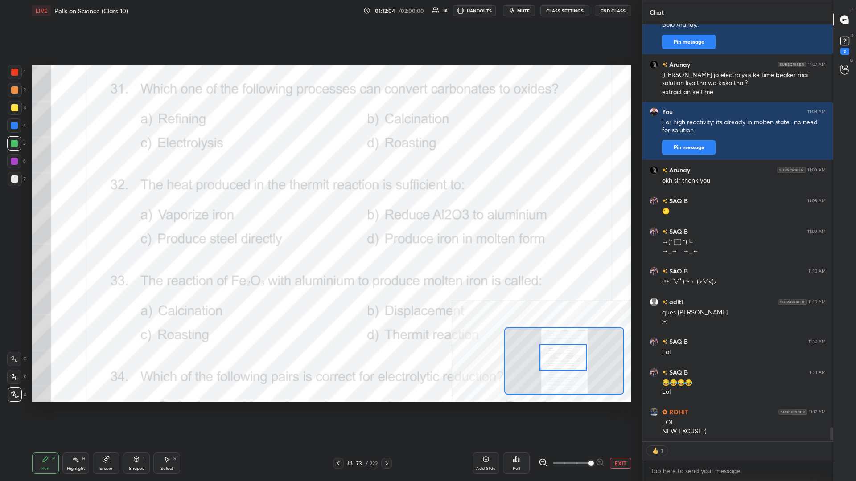
click at [80, 209] on div "Highlight H" at bounding box center [75, 463] width 27 height 21
click at [320, 209] on div "Poll" at bounding box center [516, 469] width 7 height 4
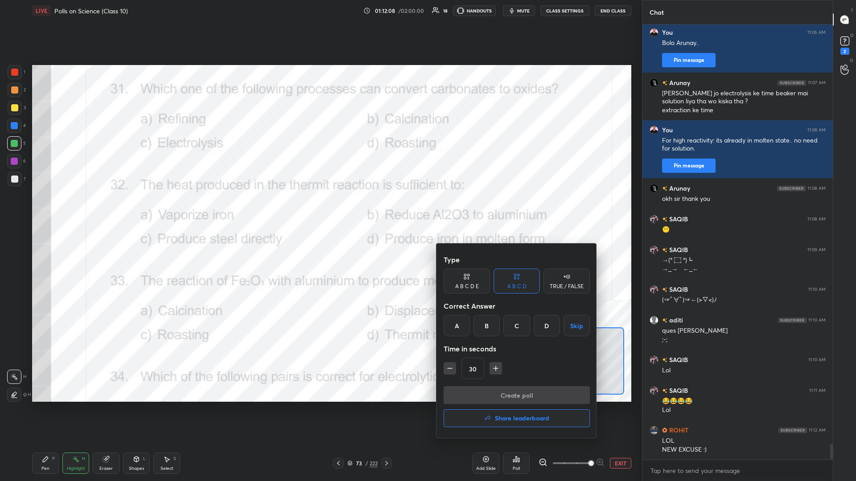
click at [320, 209] on div "D" at bounding box center [547, 325] width 26 height 21
click at [320, 209] on button "Create poll" at bounding box center [517, 396] width 146 height 18
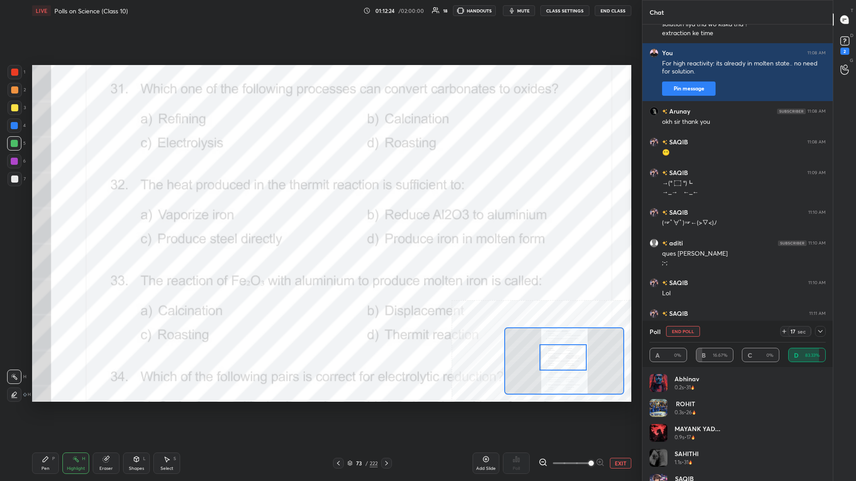
click at [58, 209] on div "Pen P" at bounding box center [45, 463] width 27 height 21
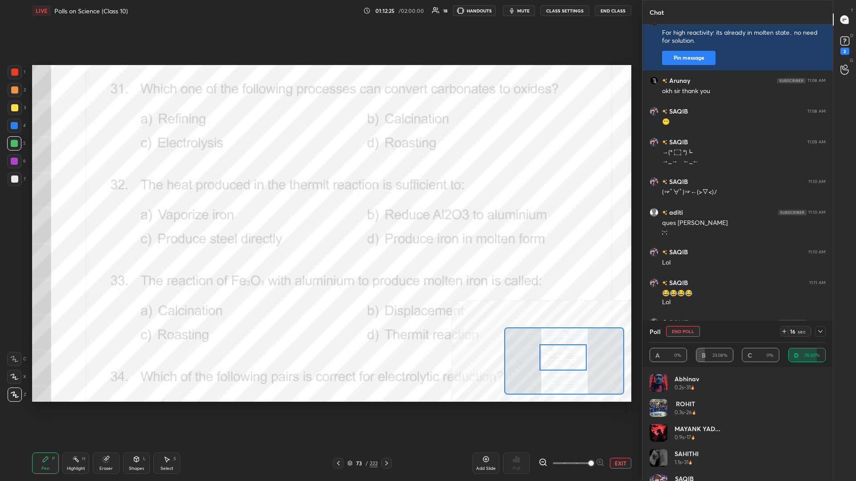
click at [15, 108] on div at bounding box center [14, 107] width 7 height 7
click at [14, 89] on div at bounding box center [14, 89] width 7 height 7
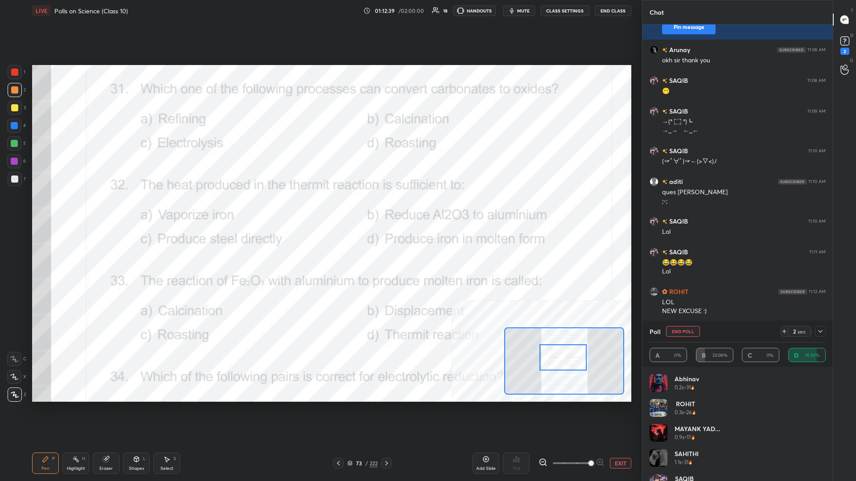
click at [21, 74] on div at bounding box center [15, 72] width 14 height 14
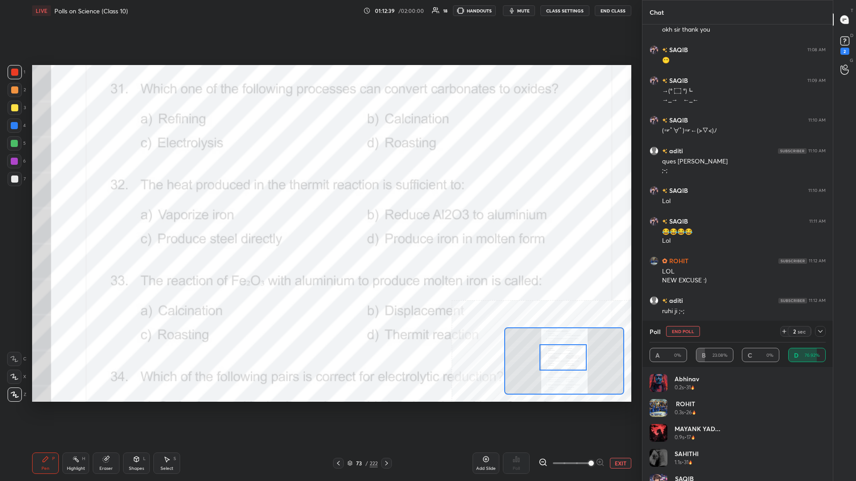
click at [13, 74] on div at bounding box center [14, 72] width 7 height 7
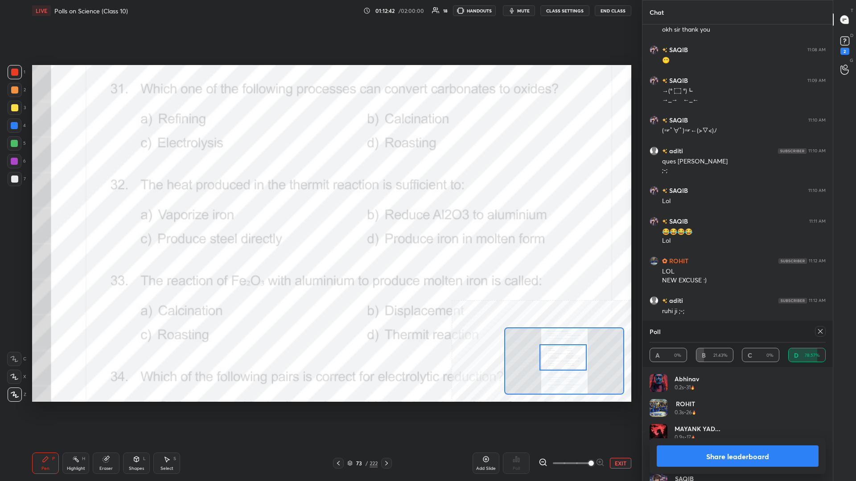
click at [320, 209] on button "Share leaderboard" at bounding box center [738, 456] width 162 height 21
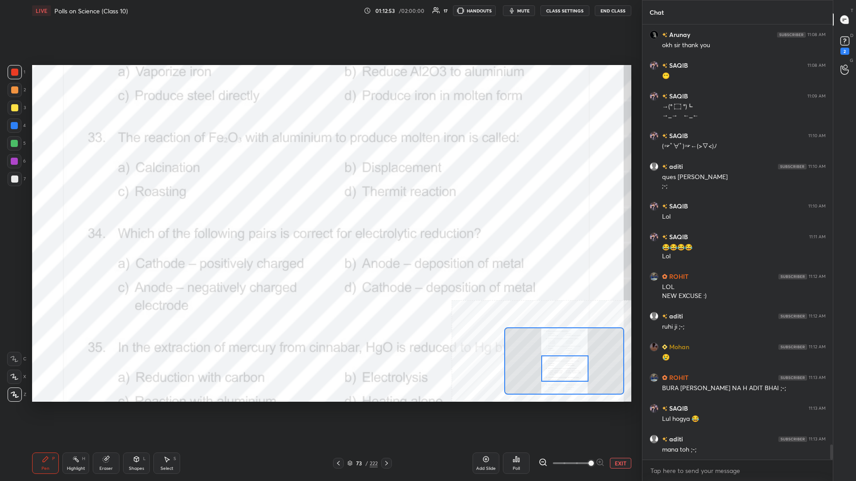
click at [81, 209] on div "Highlight H" at bounding box center [75, 463] width 27 height 21
click at [320, 209] on div "Poll" at bounding box center [516, 463] width 27 height 21
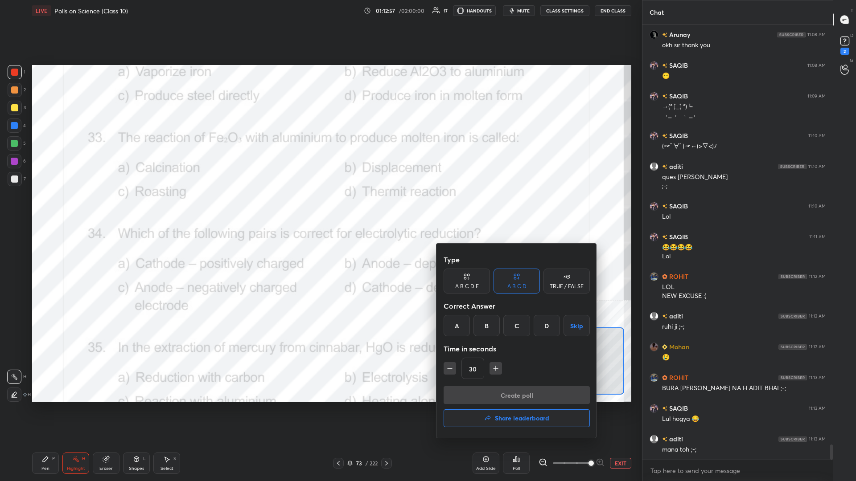
click at [320, 209] on div "D" at bounding box center [547, 325] width 26 height 21
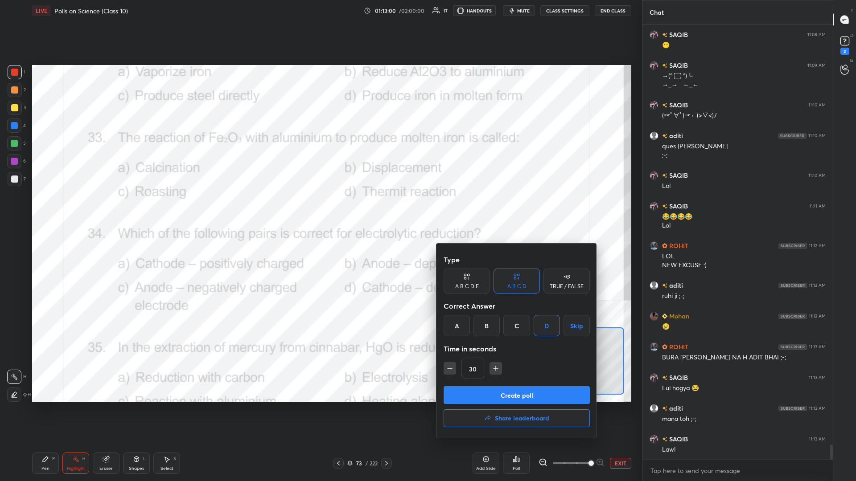
click at [320, 209] on button "Create poll" at bounding box center [517, 396] width 146 height 18
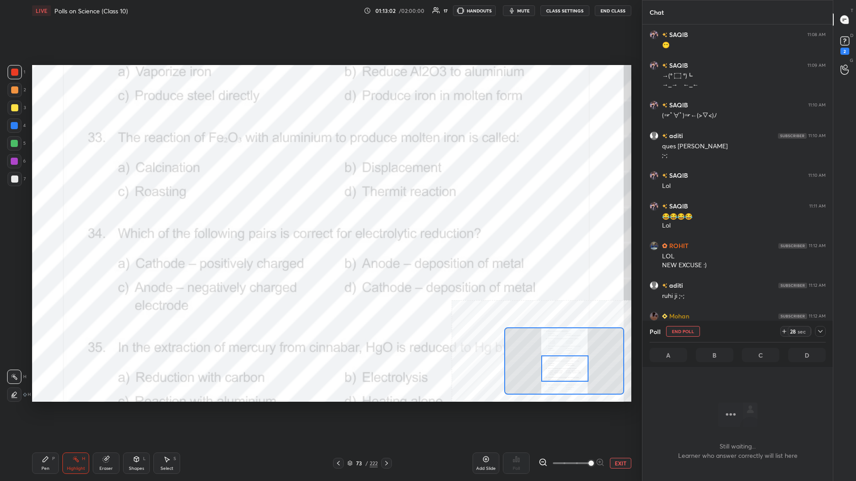
click at [320, 209] on icon at bounding box center [820, 331] width 7 height 7
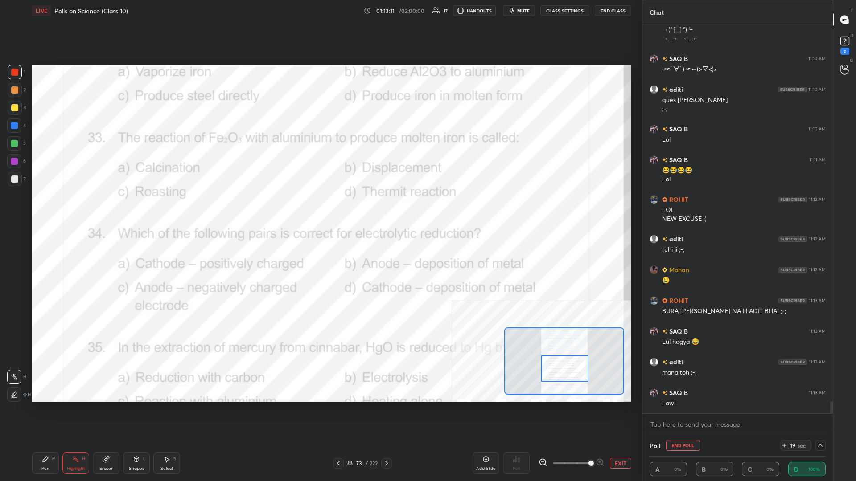
scroll to position [11995, 0]
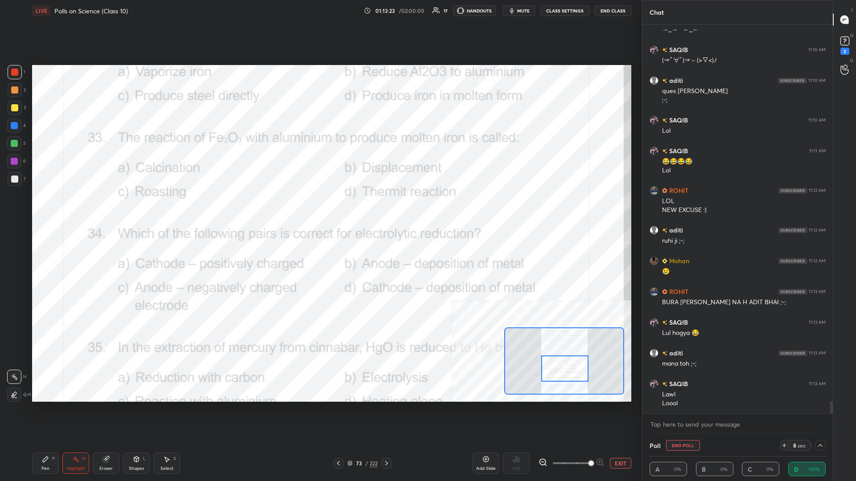
click at [37, 209] on div "Pen P" at bounding box center [45, 463] width 27 height 21
click at [75, 209] on icon at bounding box center [75, 459] width 7 height 7
click at [54, 209] on div "P" at bounding box center [53, 459] width 3 height 4
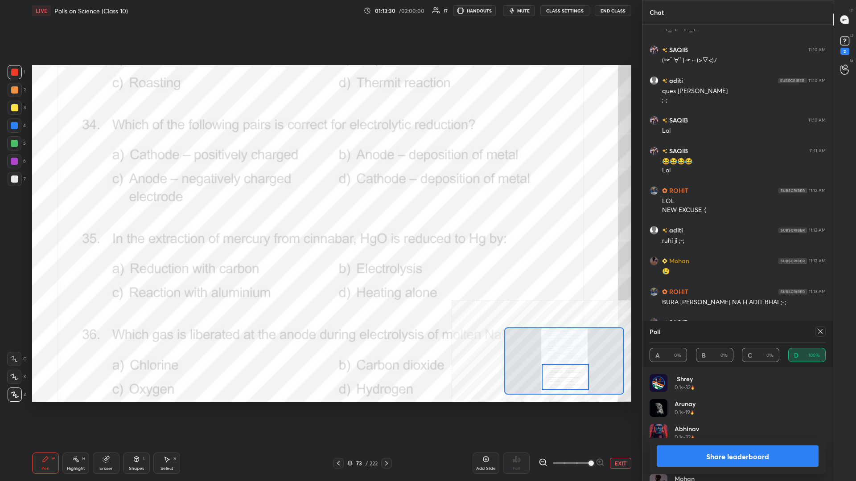
scroll to position [0, 0]
click at [320, 209] on button "Share leaderboard" at bounding box center [738, 456] width 162 height 21
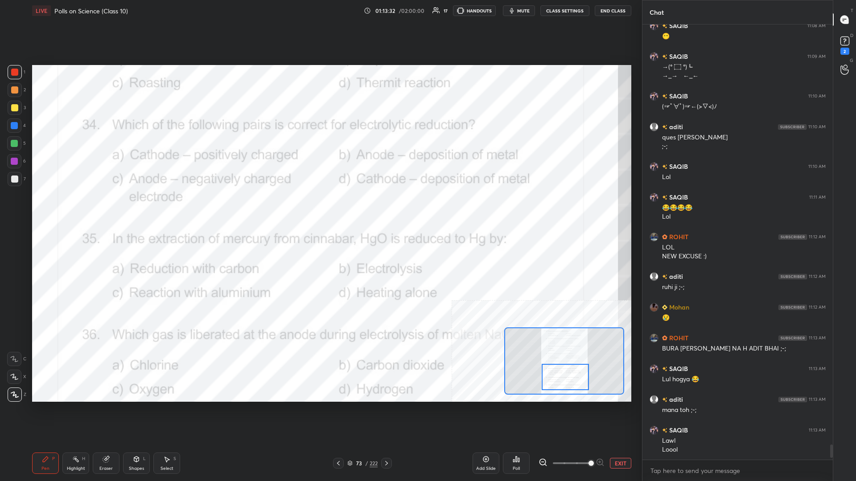
click at [71, 209] on div "Highlight" at bounding box center [76, 469] width 18 height 4
click at [320, 209] on icon at bounding box center [516, 459] width 7 height 7
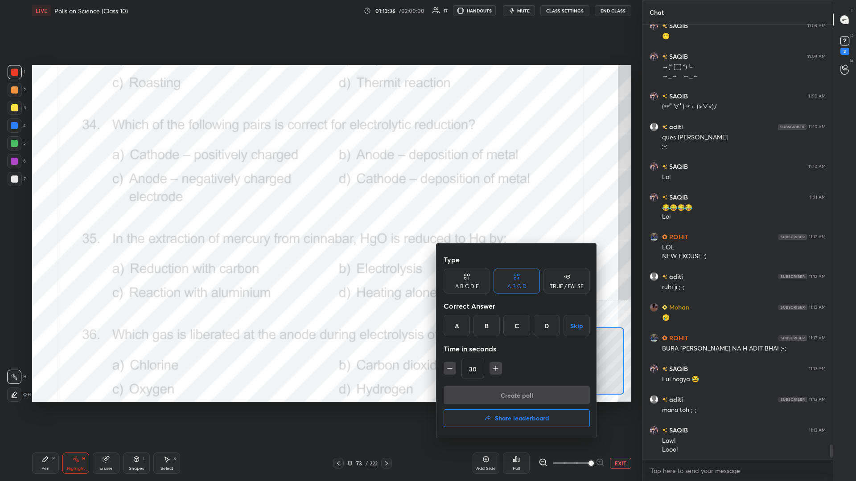
click at [320, 209] on div "D" at bounding box center [547, 325] width 26 height 21
click at [320, 209] on button "Create poll" at bounding box center [517, 396] width 146 height 18
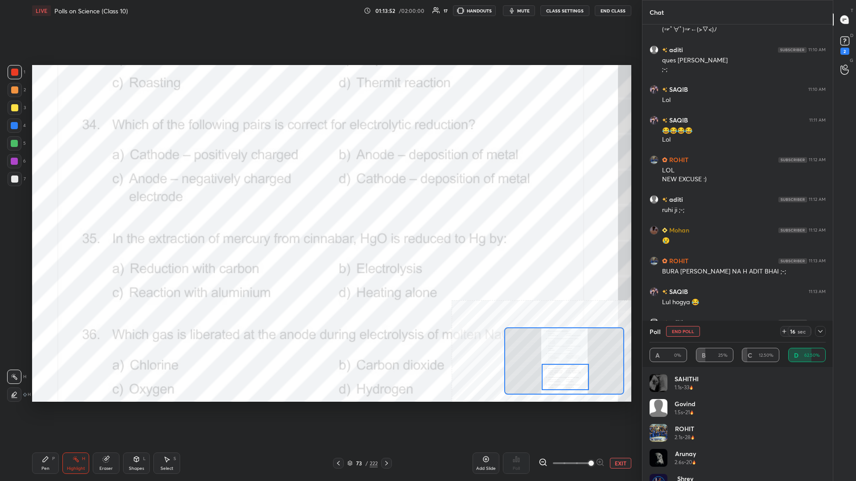
click at [42, 209] on icon at bounding box center [45, 459] width 7 height 7
click at [20, 128] on div at bounding box center [14, 126] width 14 height 14
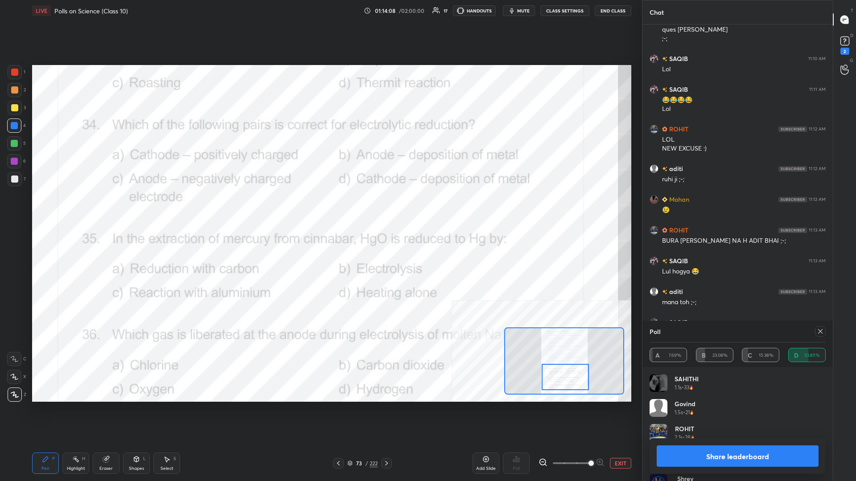
scroll to position [12065, 0]
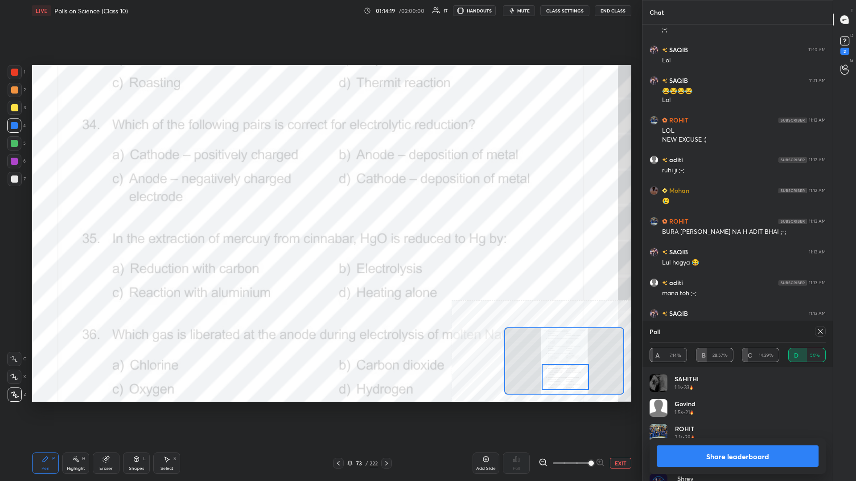
click at [320, 209] on button "Share leaderboard" at bounding box center [738, 456] width 162 height 21
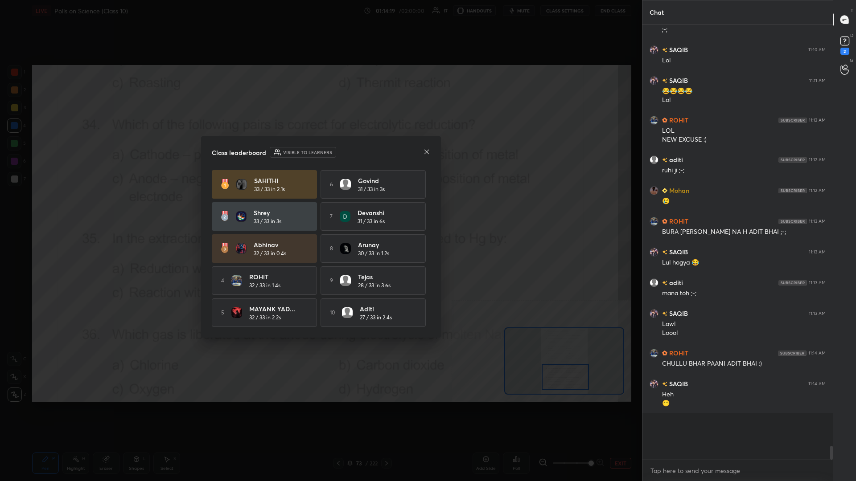
scroll to position [0, 0]
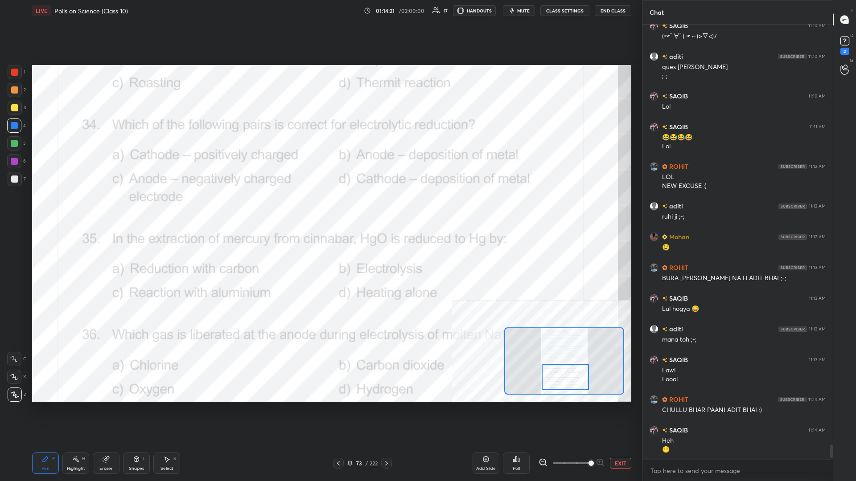
click at [12, 141] on div at bounding box center [14, 143] width 7 height 7
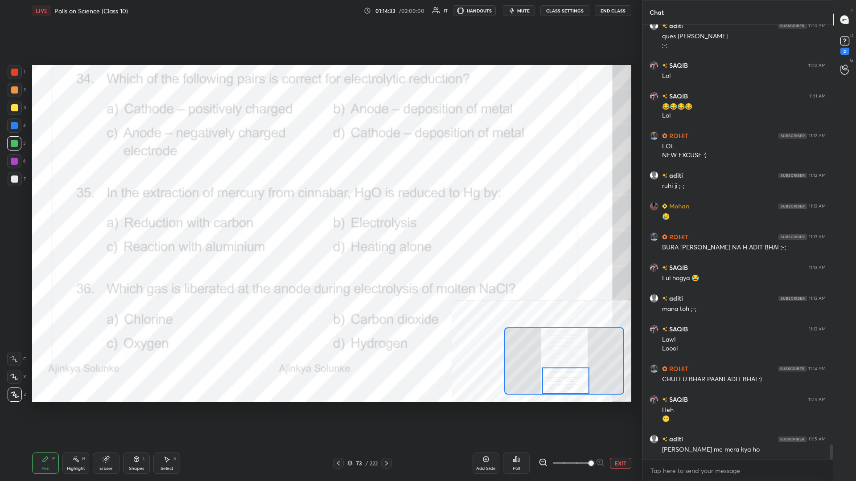
click at [70, 209] on div "Highlight H" at bounding box center [75, 463] width 27 height 21
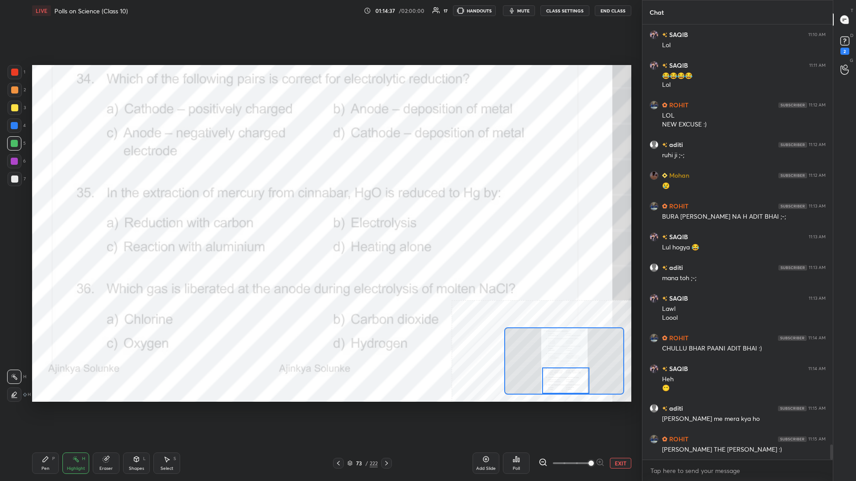
click at [320, 209] on div "Poll" at bounding box center [516, 463] width 27 height 21
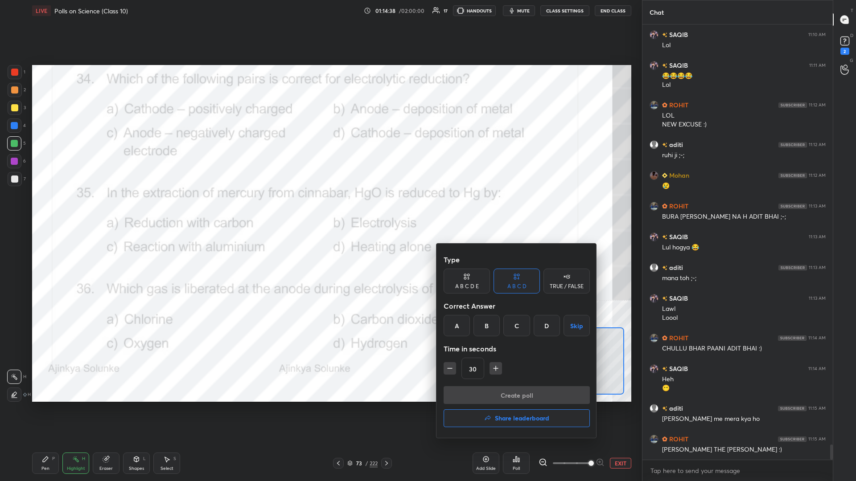
click at [320, 209] on div "D" at bounding box center [547, 325] width 26 height 21
click at [320, 209] on button "Create poll" at bounding box center [517, 396] width 146 height 18
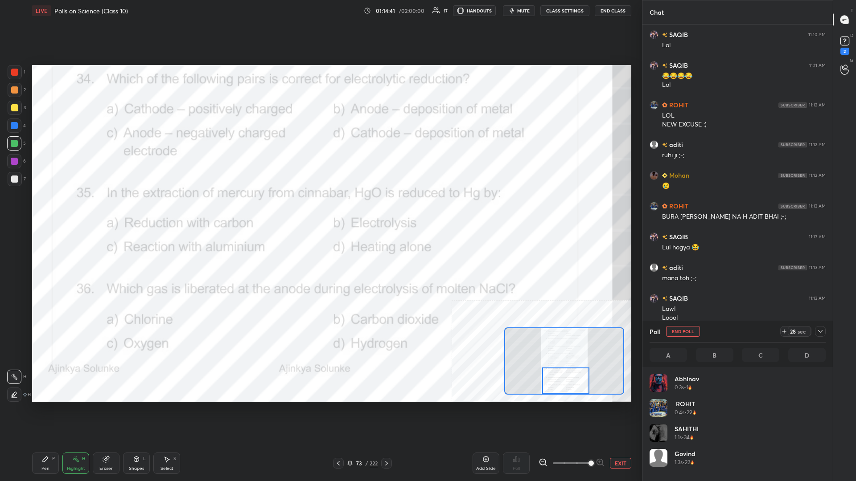
scroll to position [107, 176]
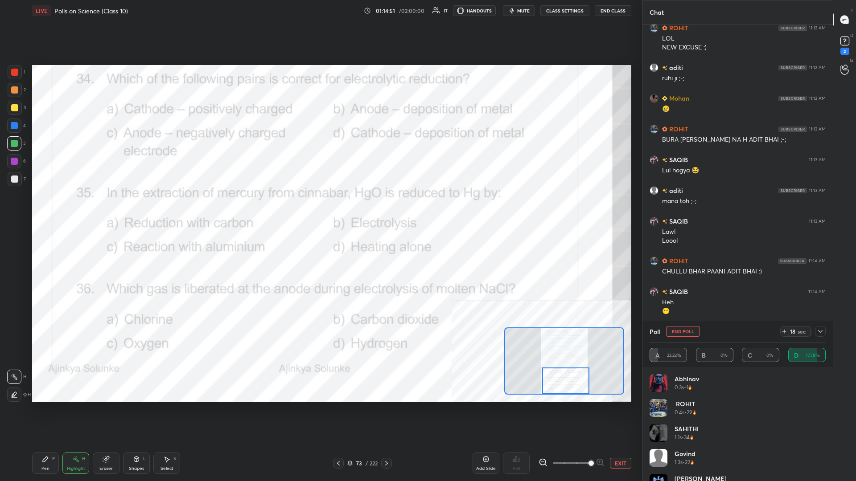
click at [62, 209] on div "Pen P Highlight H Eraser Shapes L Select S" at bounding box center [142, 463] width 220 height 21
click at [47, 209] on div "Pen" at bounding box center [45, 469] width 8 height 4
click at [24, 168] on div "6" at bounding box center [16, 161] width 19 height 14
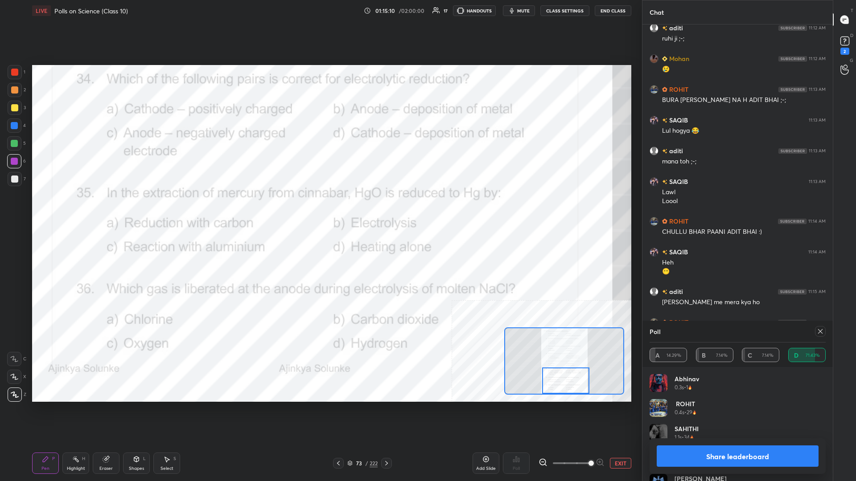
click at [320, 209] on button "Share leaderboard" at bounding box center [738, 456] width 162 height 21
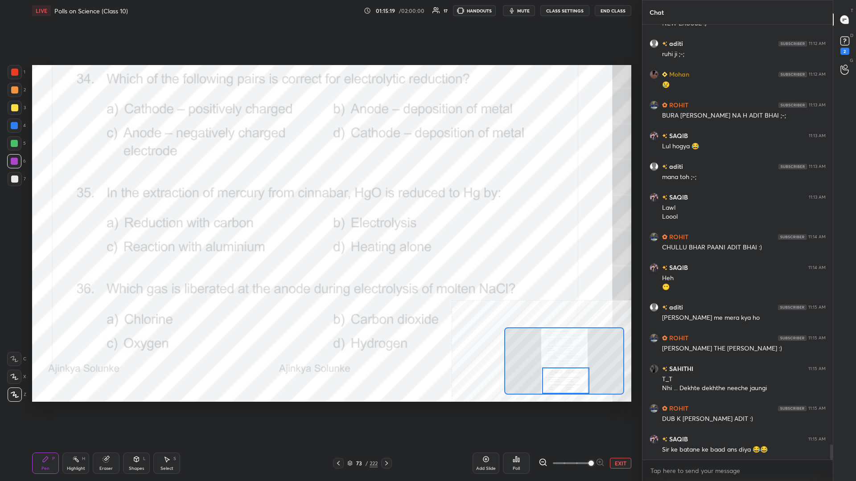
click at [71, 209] on div "Highlight H" at bounding box center [75, 463] width 27 height 21
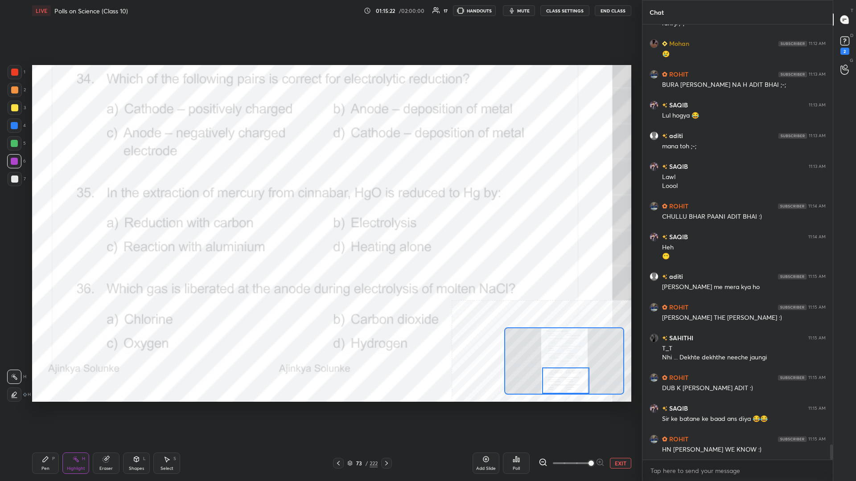
click at [320, 209] on div "Poll" at bounding box center [516, 463] width 27 height 21
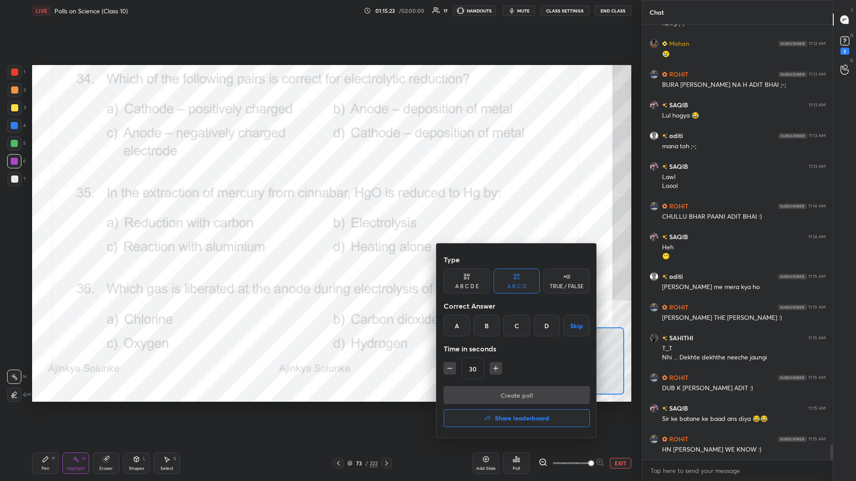
click at [320, 209] on div "A" at bounding box center [457, 325] width 26 height 21
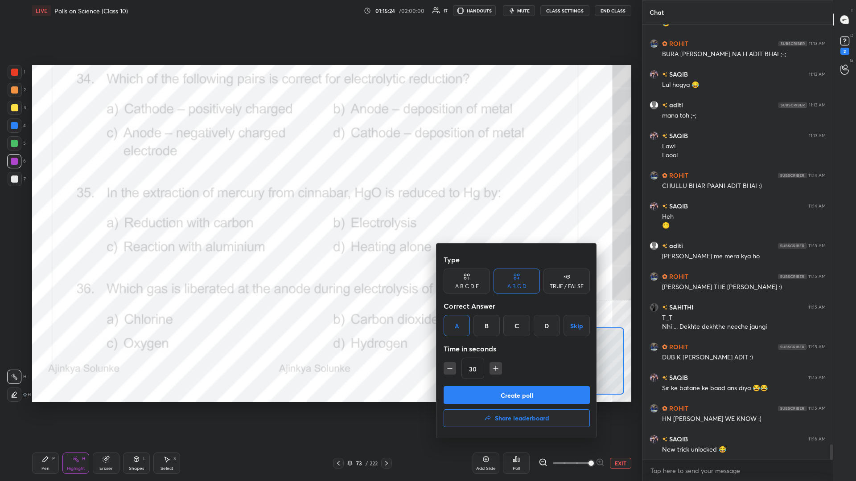
click at [320, 209] on button "Create poll" at bounding box center [517, 396] width 146 height 18
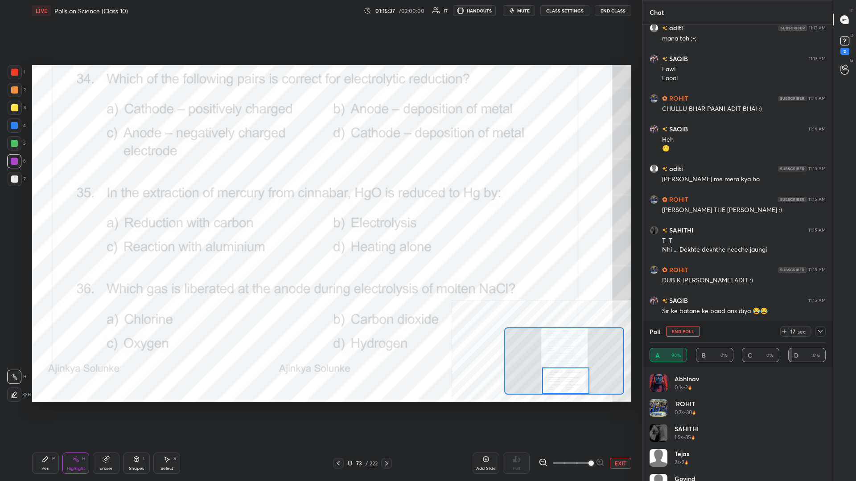
click at [51, 209] on div "Pen P" at bounding box center [45, 463] width 27 height 21
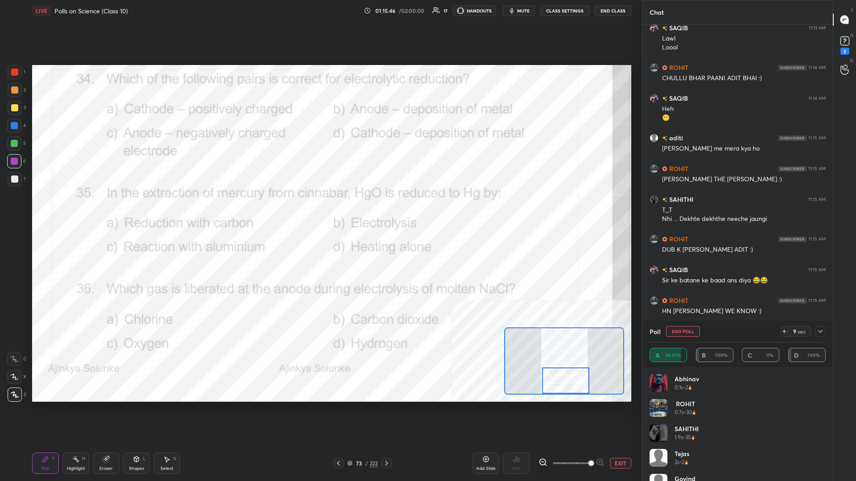
click at [320, 209] on icon at bounding box center [820, 331] width 7 height 7
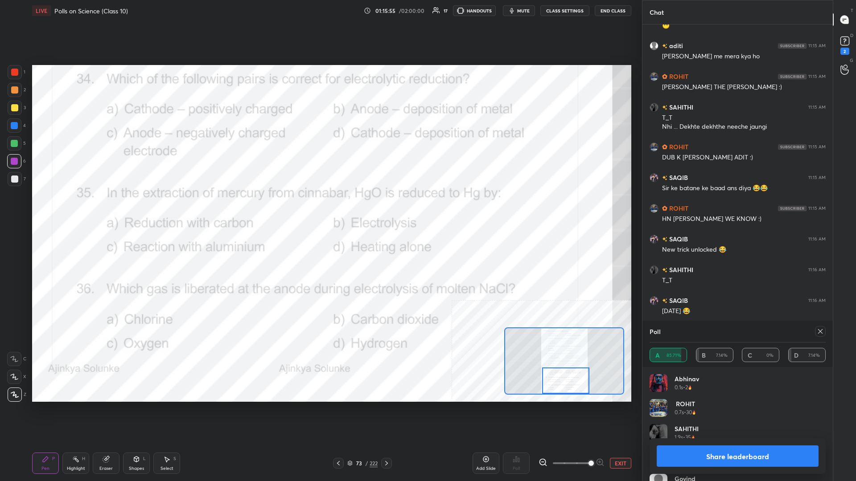
click at [320, 209] on button "Share leaderboard" at bounding box center [738, 456] width 162 height 21
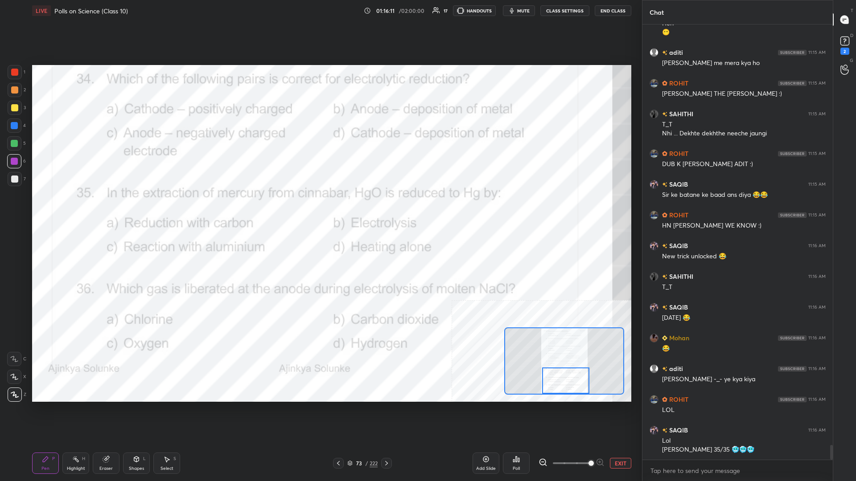
click at [91, 209] on div "Pen P Highlight H Eraser Shapes L Select S" at bounding box center [142, 463] width 220 height 21
click at [102, 209] on div "Eraser" at bounding box center [105, 469] width 13 height 4
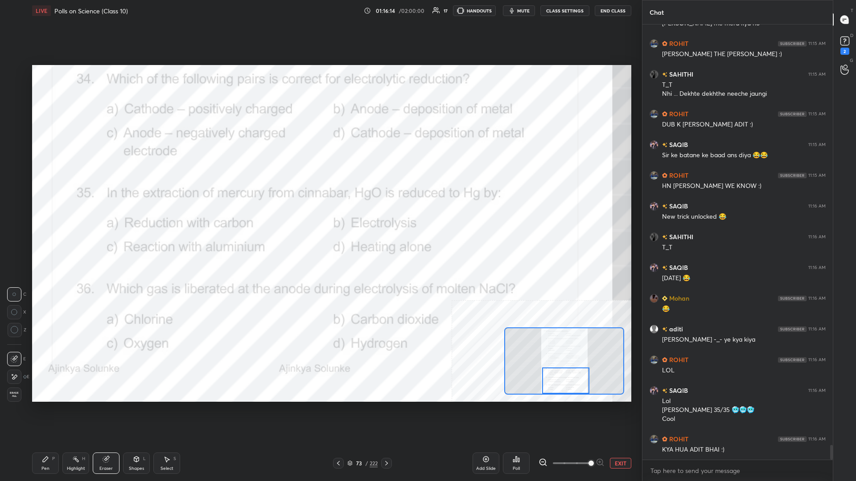
click at [41, 209] on div "Pen P" at bounding box center [45, 463] width 27 height 21
click at [35, 209] on div "Pen P" at bounding box center [45, 463] width 27 height 21
click at [19, 74] on div at bounding box center [15, 72] width 14 height 14
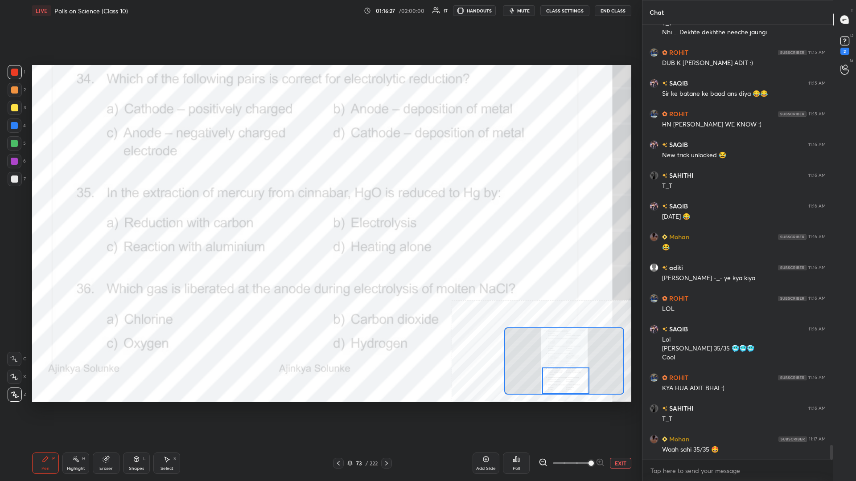
click at [320, 209] on button "EXIT" at bounding box center [620, 463] width 21 height 11
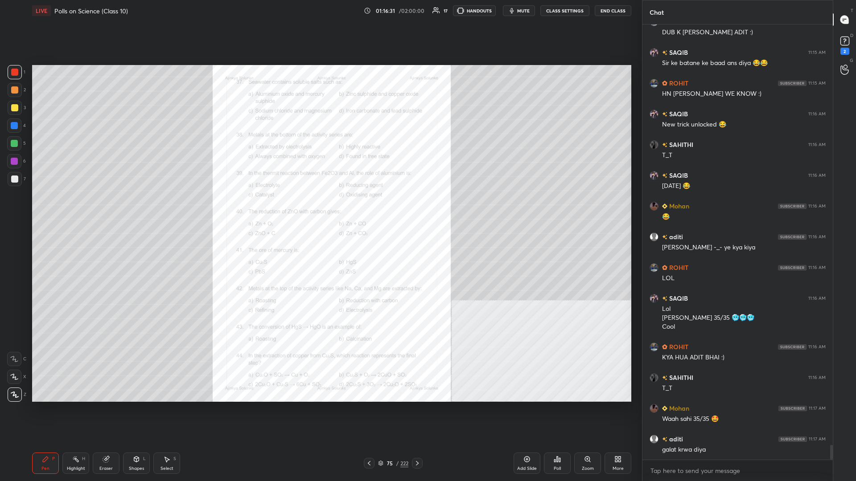
click at [320, 209] on div "Zoom" at bounding box center [587, 463] width 27 height 21
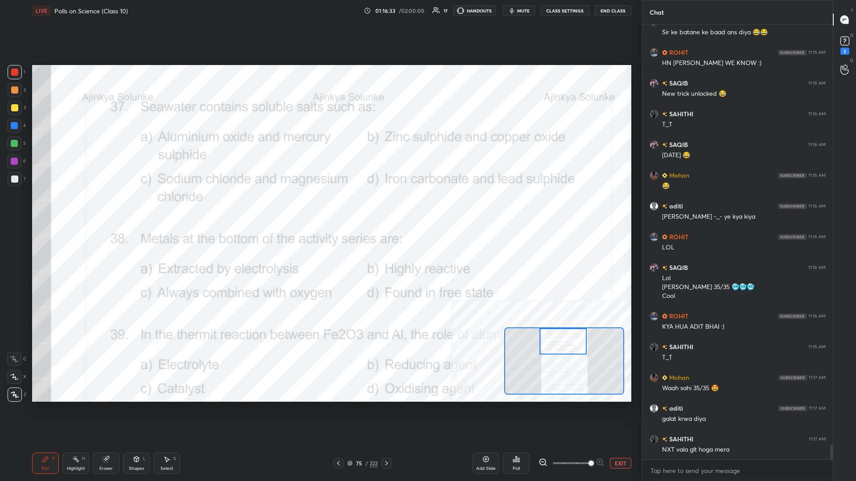
click at [94, 209] on div "Eraser" at bounding box center [106, 463] width 27 height 21
click at [79, 209] on div "Highlight" at bounding box center [76, 469] width 18 height 4
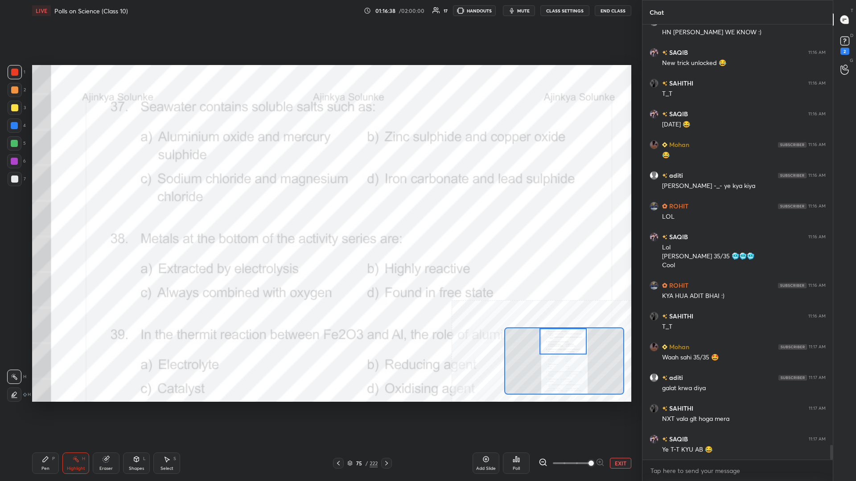
click at [320, 209] on div "Poll" at bounding box center [516, 463] width 27 height 21
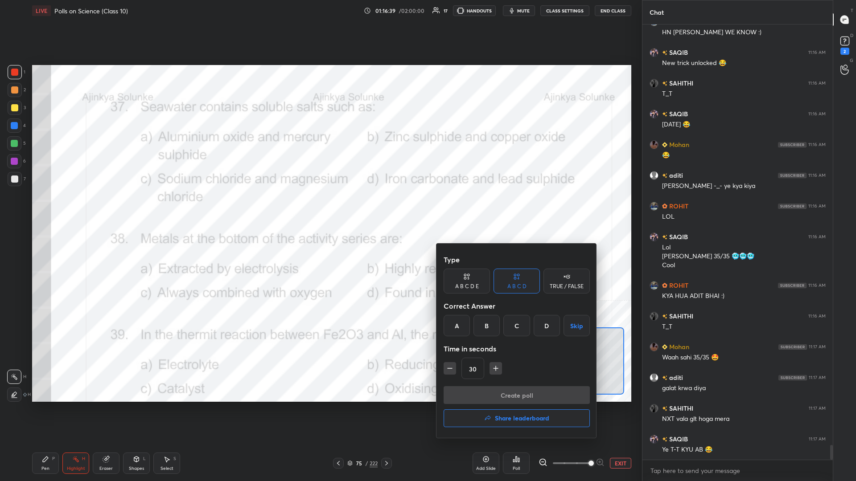
click at [320, 209] on div "C" at bounding box center [516, 325] width 26 height 21
click at [320, 209] on button "Create poll" at bounding box center [517, 396] width 146 height 18
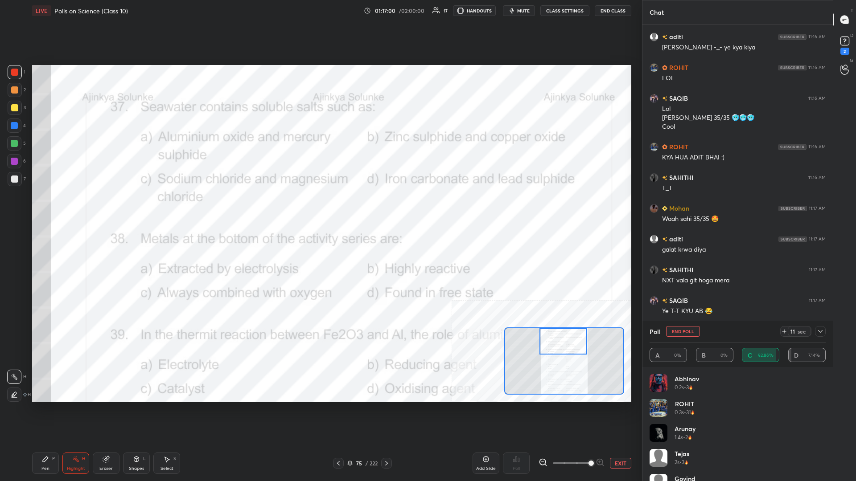
scroll to position [12800, 0]
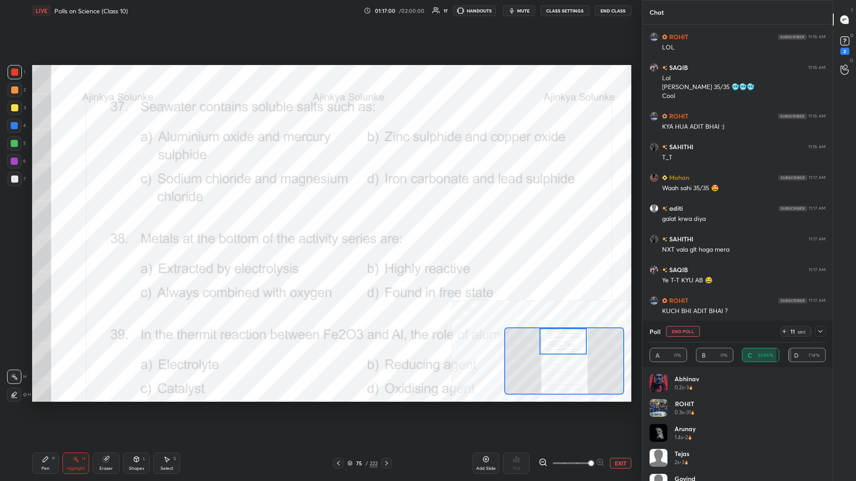
click at [320, 209] on icon at bounding box center [820, 331] width 7 height 7
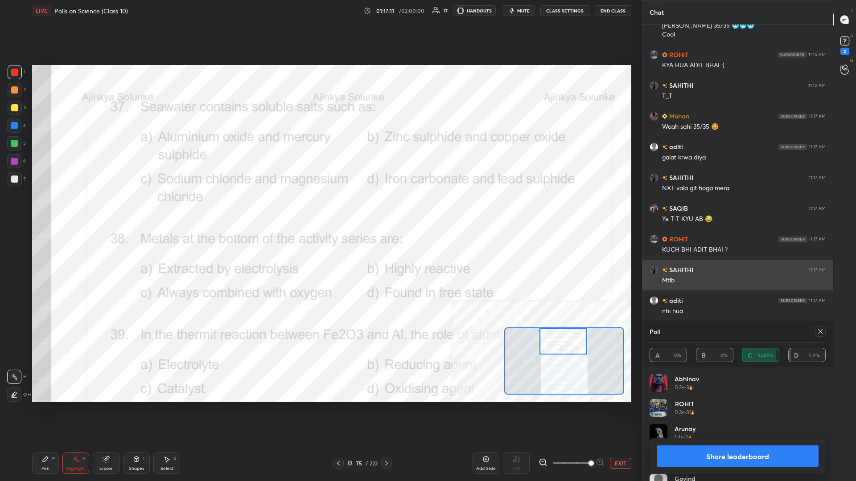
scroll to position [0, 0]
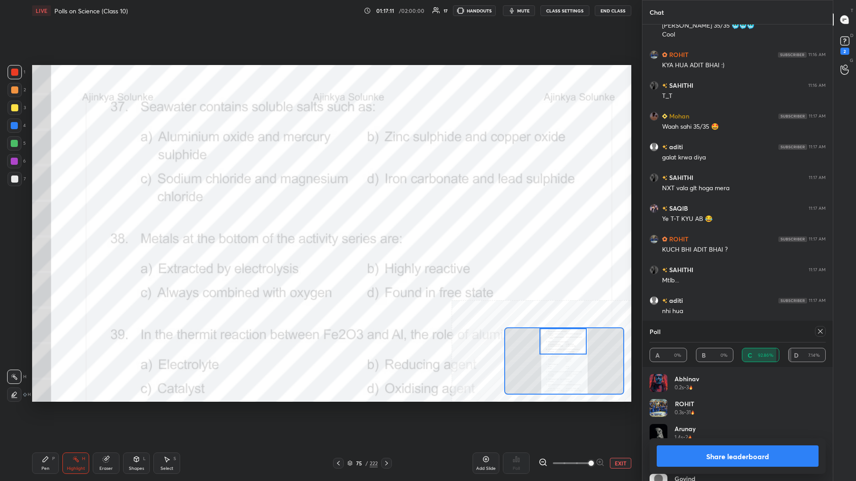
click at [320, 209] on button "Share leaderboard" at bounding box center [738, 456] width 162 height 21
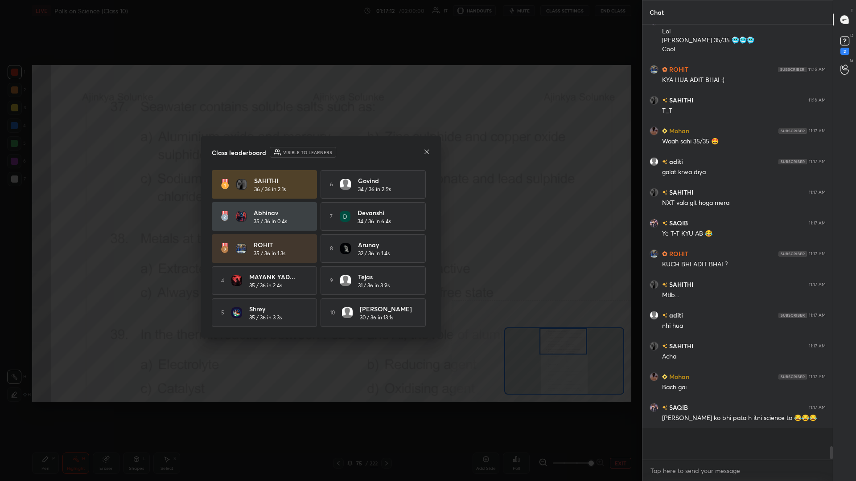
scroll to position [12818, 0]
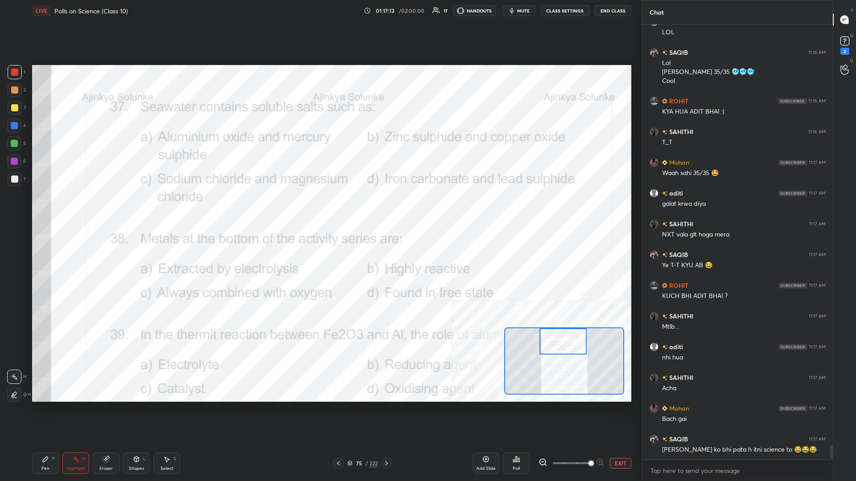
click at [41, 209] on div "Pen P" at bounding box center [45, 463] width 27 height 21
click at [43, 209] on div "Pen" at bounding box center [45, 469] width 8 height 4
click at [78, 209] on div "Highlight H" at bounding box center [75, 463] width 27 height 21
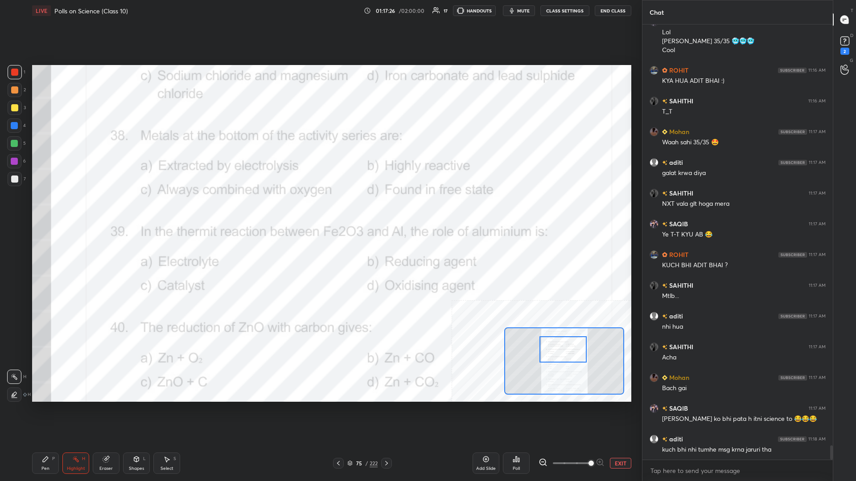
click at [320, 209] on div "Poll" at bounding box center [516, 463] width 27 height 21
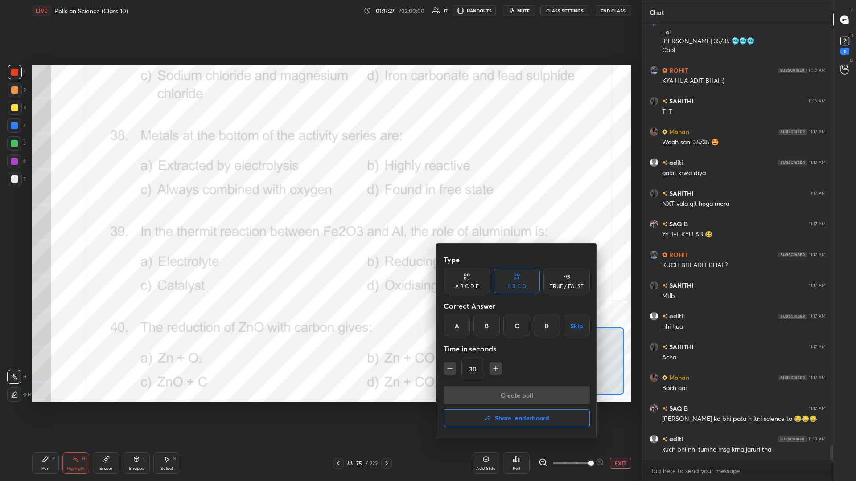
click at [320, 209] on div "D" at bounding box center [547, 325] width 26 height 21
click at [320, 209] on button "Create poll" at bounding box center [517, 396] width 146 height 18
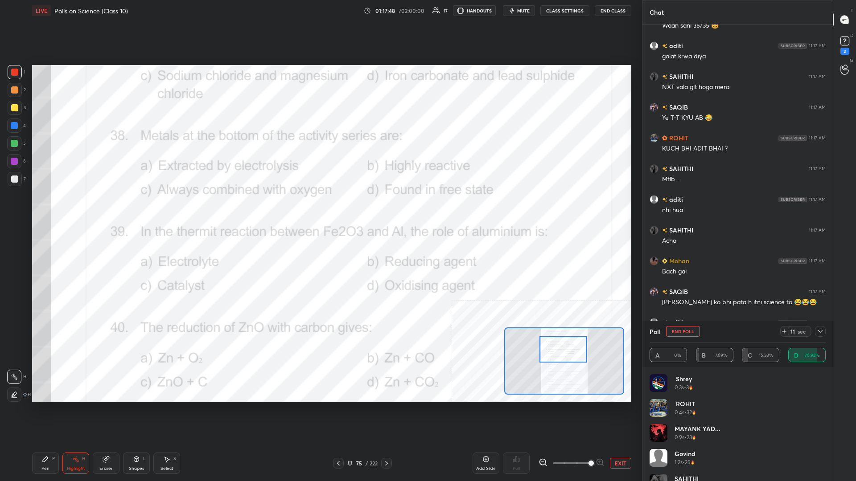
click at [46, 209] on div "Pen P" at bounding box center [45, 463] width 27 height 21
click at [49, 209] on div "Pen P" at bounding box center [45, 463] width 27 height 21
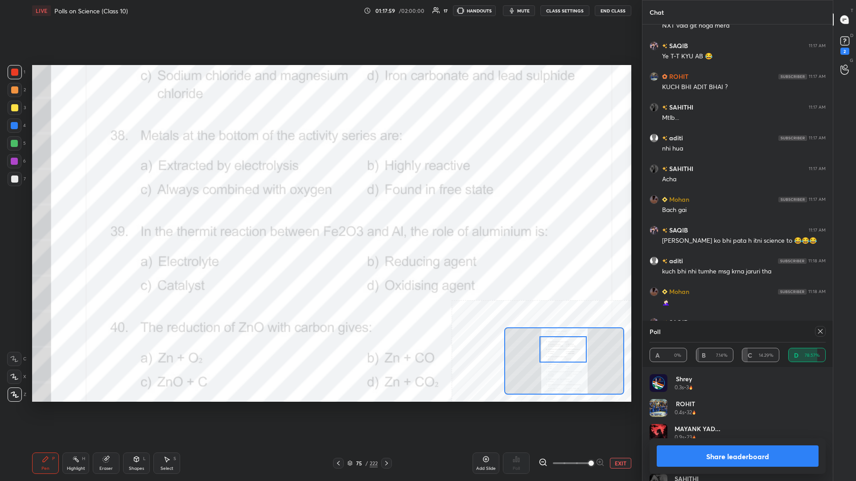
click at [320, 209] on button "Share leaderboard" at bounding box center [738, 456] width 162 height 21
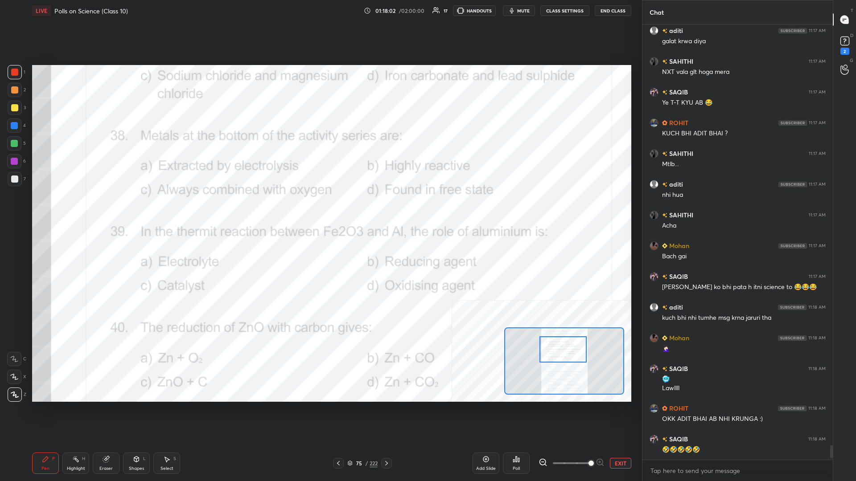
click at [79, 209] on div "Highlight H" at bounding box center [75, 463] width 27 height 21
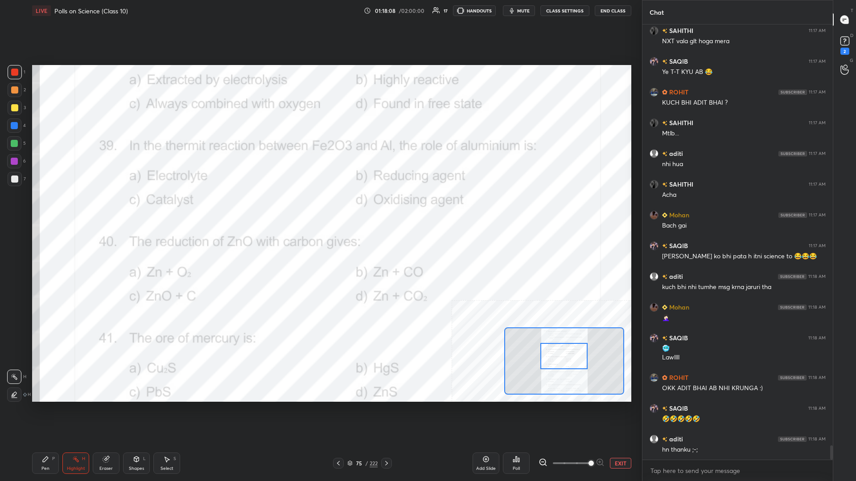
click at [320, 209] on div "Poll" at bounding box center [516, 469] width 7 height 4
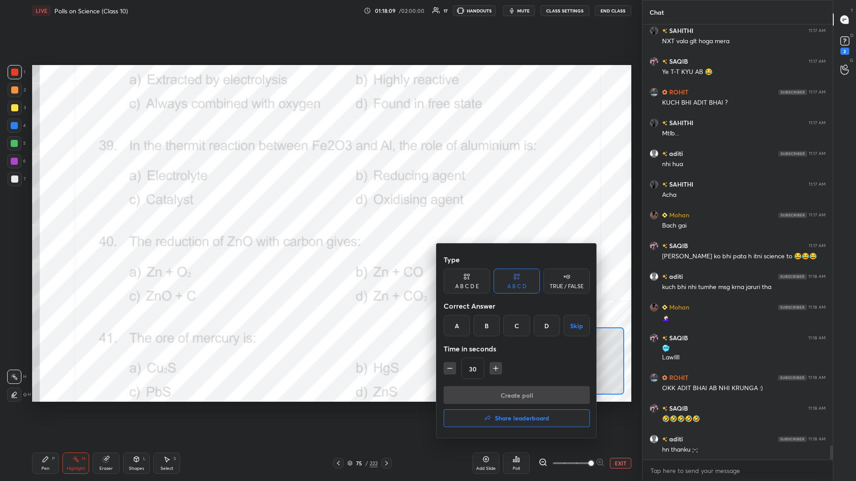
click at [320, 209] on div "B" at bounding box center [486, 325] width 26 height 21
click at [320, 209] on button "Create poll" at bounding box center [517, 396] width 146 height 18
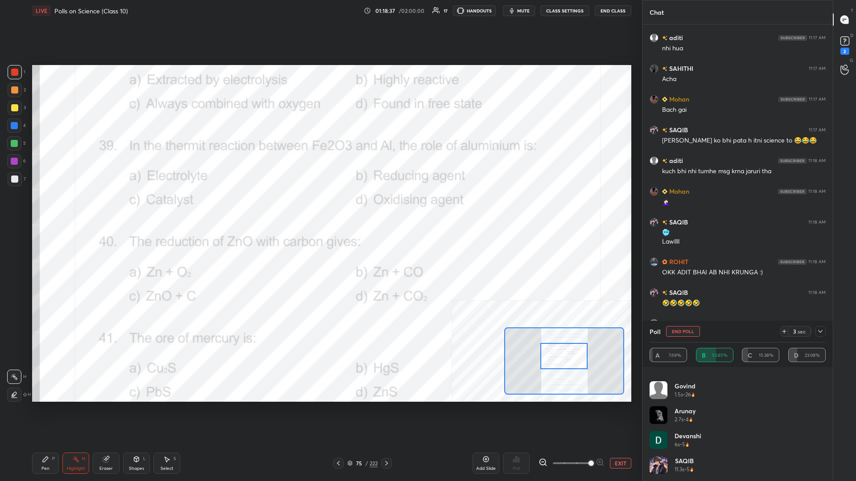
click at [40, 209] on div "Pen P" at bounding box center [45, 463] width 27 height 21
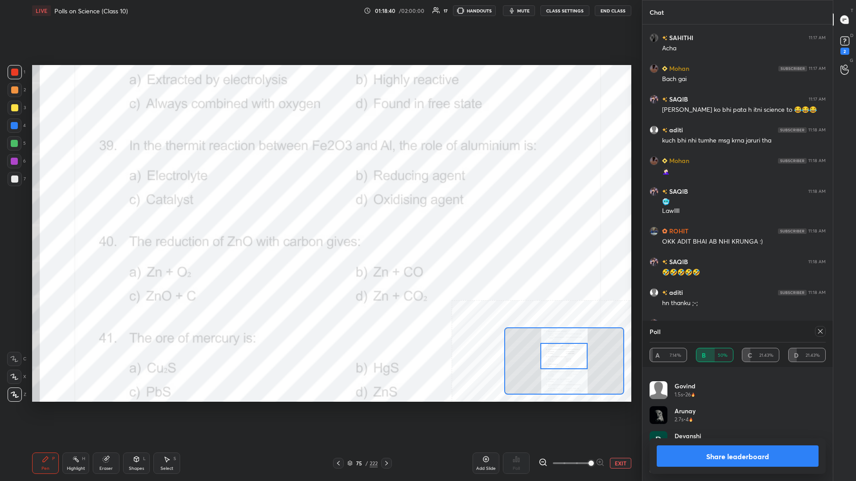
click at [17, 164] on div at bounding box center [14, 161] width 7 height 7
click at [14, 127] on div at bounding box center [14, 125] width 7 height 7
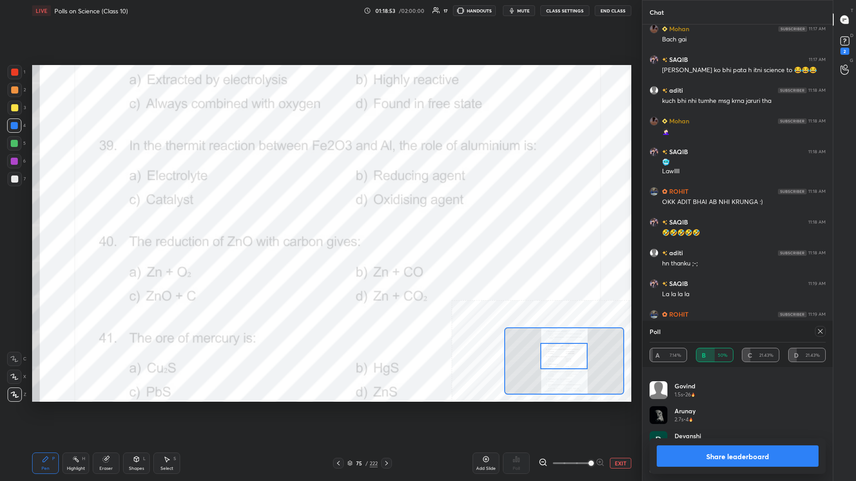
click at [320, 209] on button "Share leaderboard" at bounding box center [738, 456] width 162 height 21
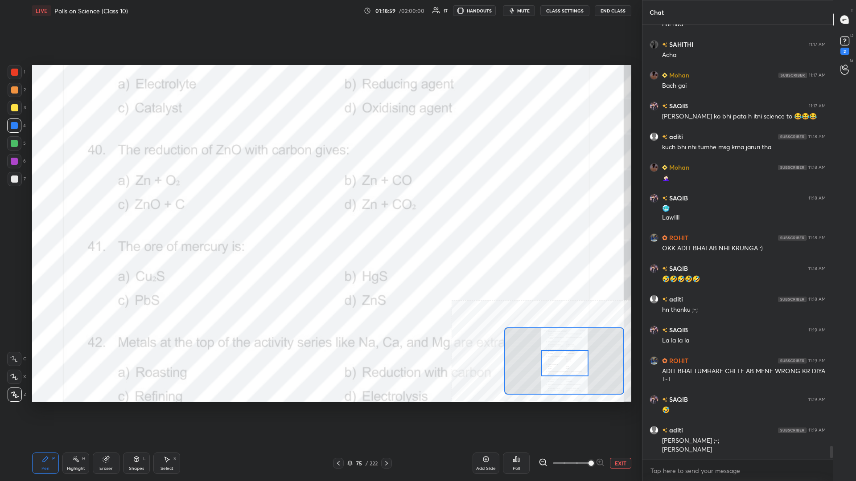
drag, startPoint x: 560, startPoint y: 362, endPoint x: 561, endPoint y: 369, distance: 7.2
click at [320, 209] on div at bounding box center [564, 363] width 47 height 26
click at [74, 209] on div "Highlight" at bounding box center [76, 469] width 18 height 4
click at [320, 209] on icon at bounding box center [516, 459] width 7 height 7
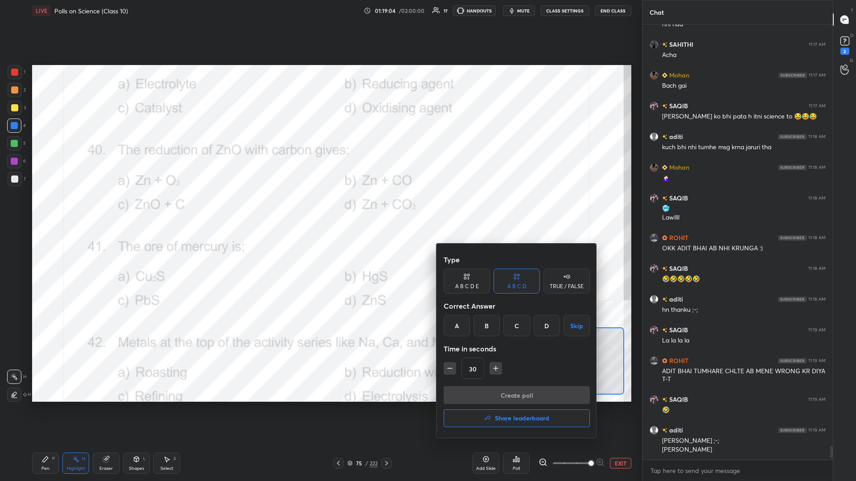
click at [320, 209] on div "B" at bounding box center [486, 325] width 26 height 21
click at [320, 209] on button "Create poll" at bounding box center [517, 396] width 146 height 18
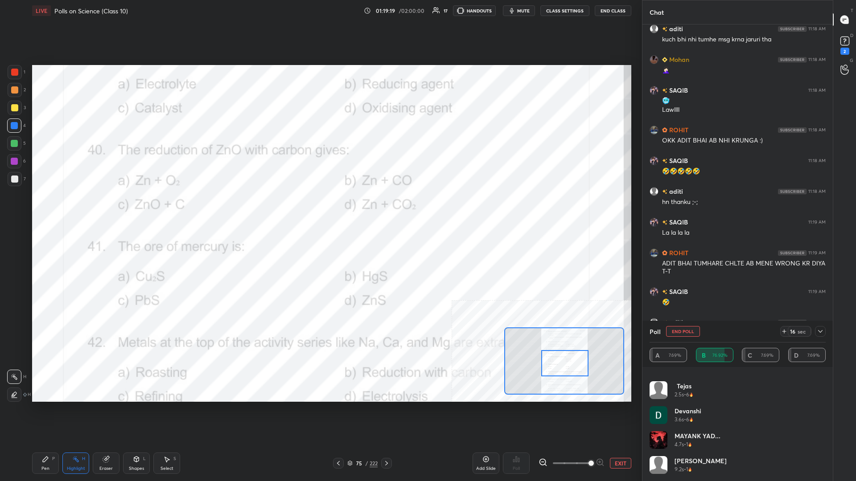
click at [320, 209] on div at bounding box center [820, 331] width 11 height 11
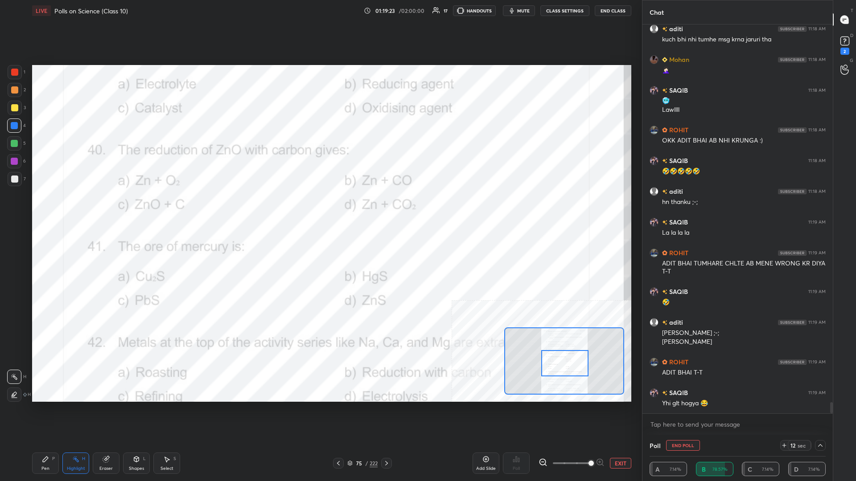
click at [46, 209] on icon at bounding box center [45, 459] width 5 height 5
click at [8, 152] on div "5" at bounding box center [16, 145] width 19 height 18
click at [16, 148] on div at bounding box center [14, 143] width 14 height 14
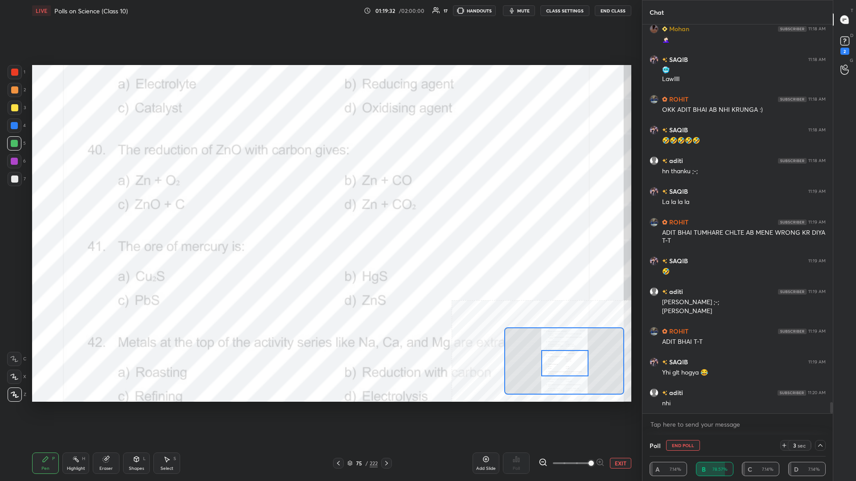
click at [21, 160] on div at bounding box center [14, 161] width 14 height 14
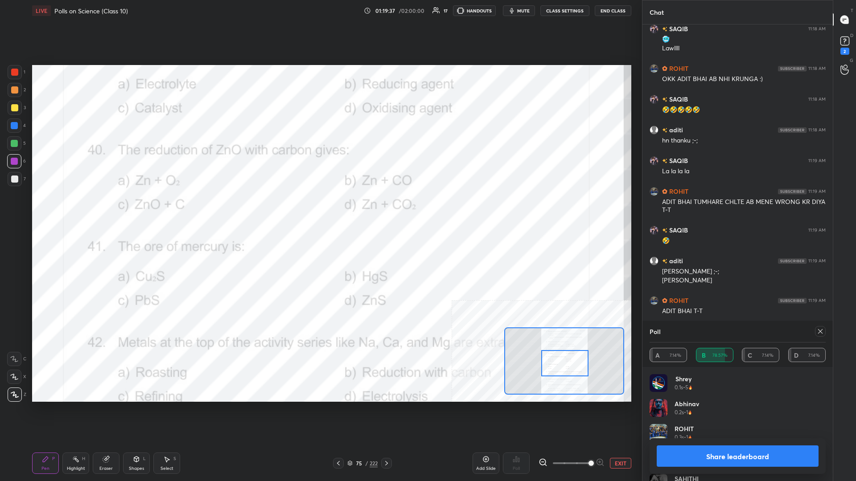
click at [12, 145] on div at bounding box center [14, 143] width 7 height 7
click at [320, 209] on button "Share leaderboard" at bounding box center [738, 456] width 162 height 21
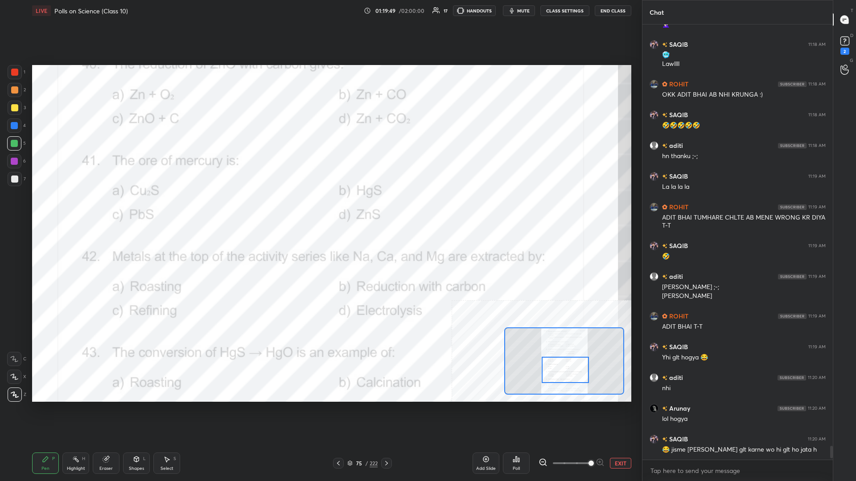
click at [83, 209] on div "Highlight H" at bounding box center [75, 463] width 27 height 21
click at [320, 209] on div "Poll" at bounding box center [516, 469] width 7 height 4
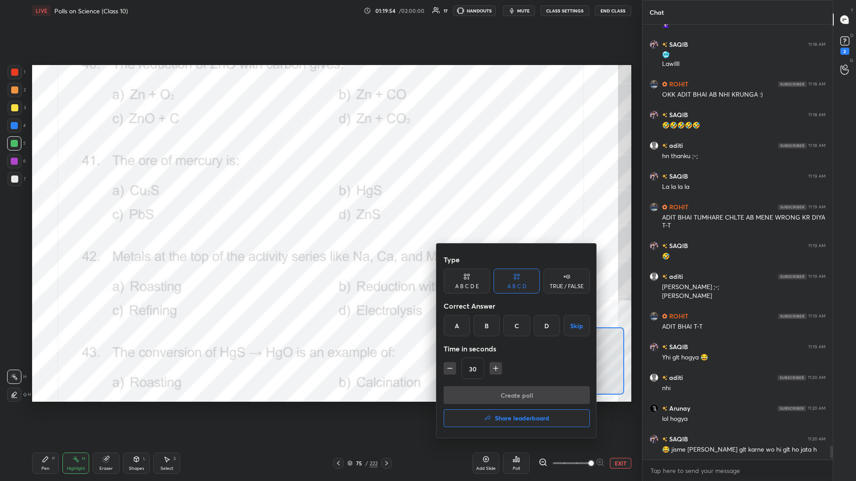
click at [320, 209] on div "B" at bounding box center [486, 325] width 26 height 21
click at [320, 209] on button "Create poll" at bounding box center [517, 396] width 146 height 18
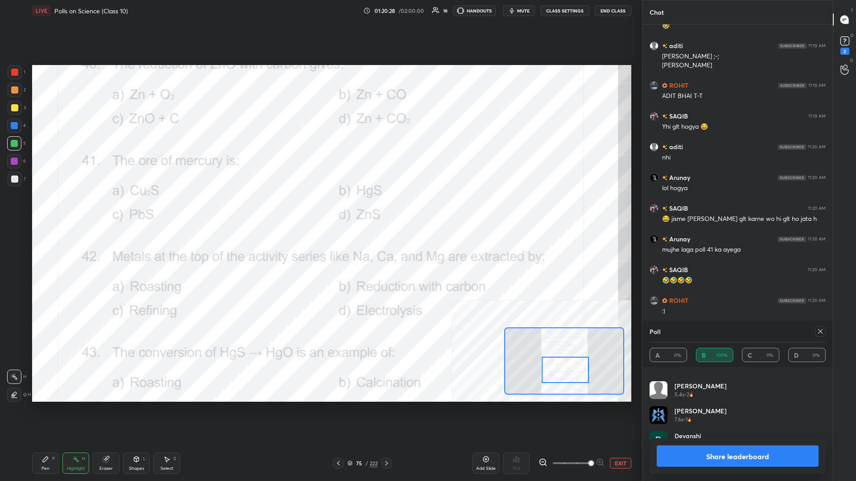
click at [320, 209] on button "Share leaderboard" at bounding box center [738, 456] width 162 height 21
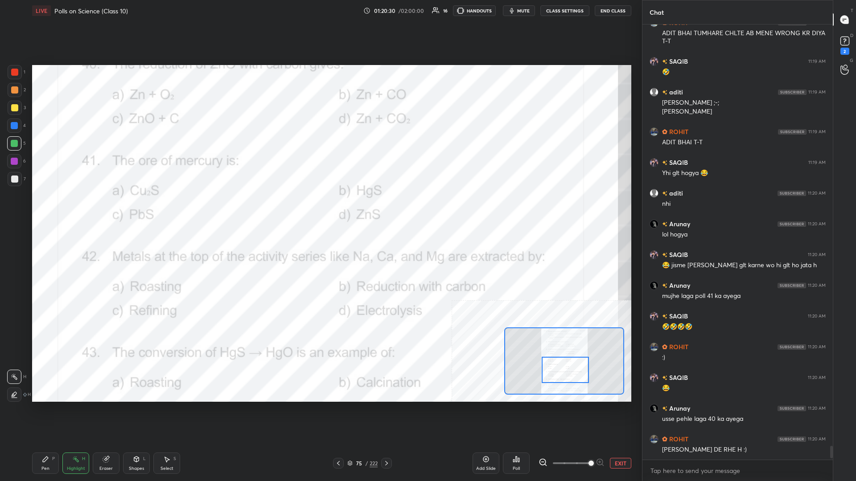
click at [31, 209] on div "LIVE Polls on Science (Class 10) 01:20:30 / 02:00:00 16 HANDOUTS mute CLASS SET…" at bounding box center [332, 240] width 606 height 481
click at [41, 209] on div "Pen P" at bounding box center [45, 463] width 27 height 21
click at [13, 159] on div at bounding box center [14, 161] width 7 height 7
click at [15, 130] on div at bounding box center [14, 126] width 14 height 14
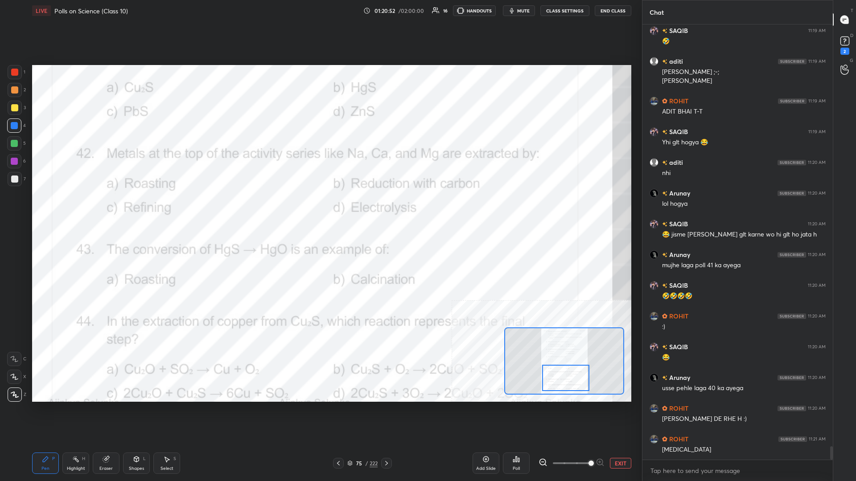
drag, startPoint x: 567, startPoint y: 372, endPoint x: 568, endPoint y: 380, distance: 8.0
click at [320, 209] on div at bounding box center [565, 378] width 47 height 26
click at [76, 209] on div "Highlight H" at bounding box center [75, 463] width 27 height 21
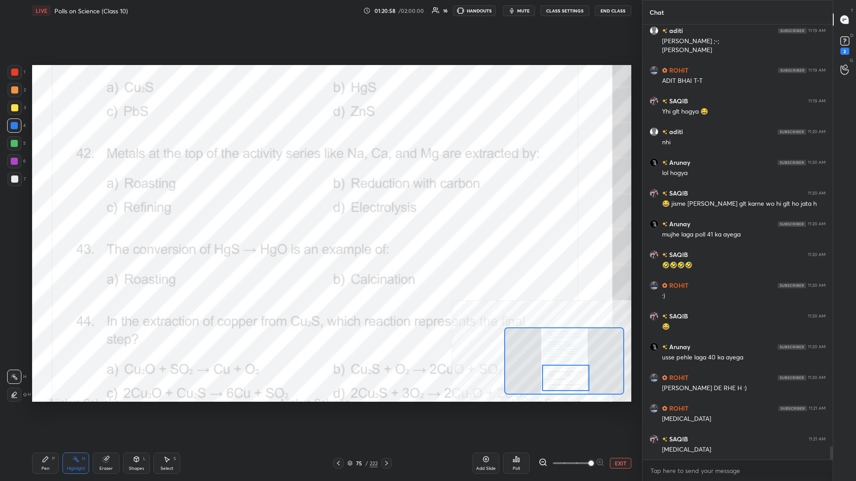
click at [320, 209] on icon at bounding box center [516, 459] width 7 height 7
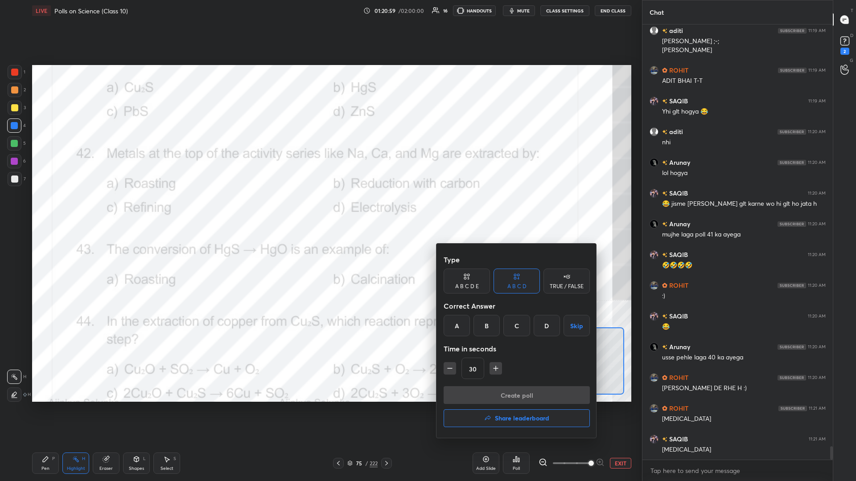
click at [320, 209] on div "D" at bounding box center [547, 325] width 26 height 21
click at [320, 209] on button "Create poll" at bounding box center [517, 396] width 146 height 18
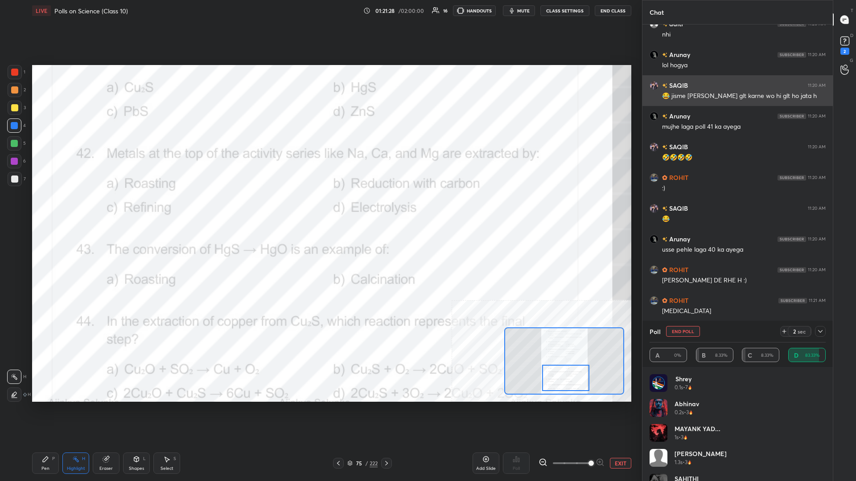
scroll to position [13687, 0]
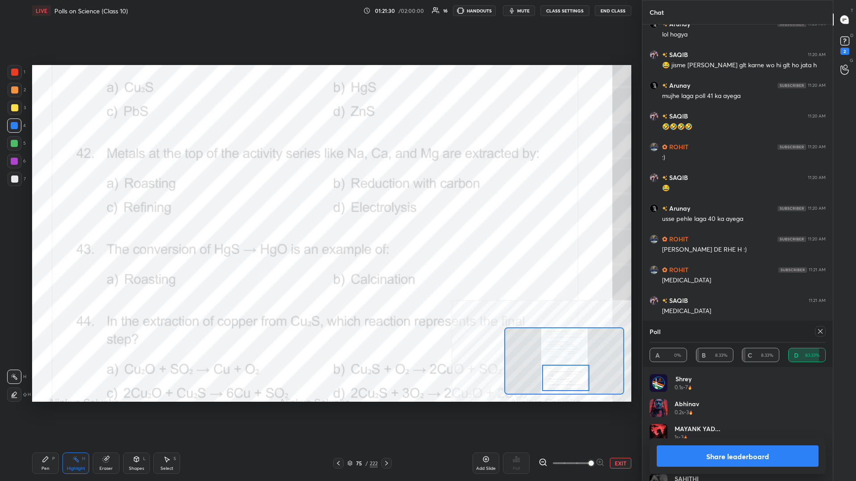
click at [320, 209] on button "Share leaderboard" at bounding box center [738, 456] width 162 height 21
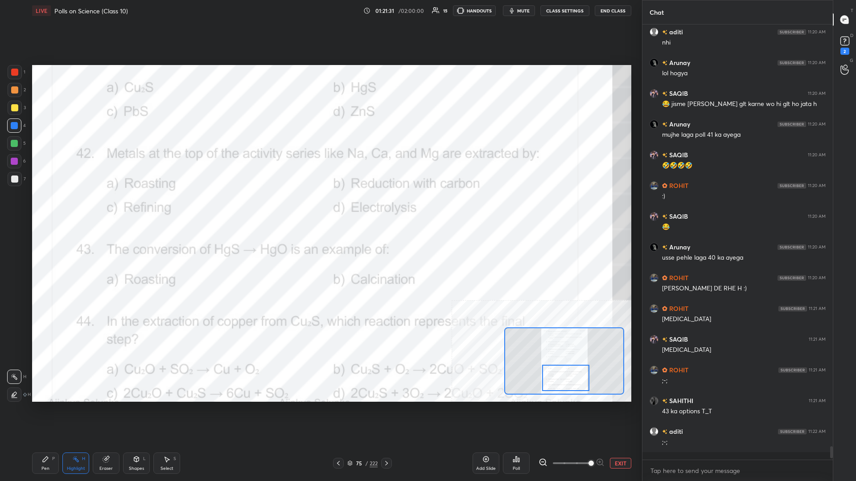
scroll to position [454, 190]
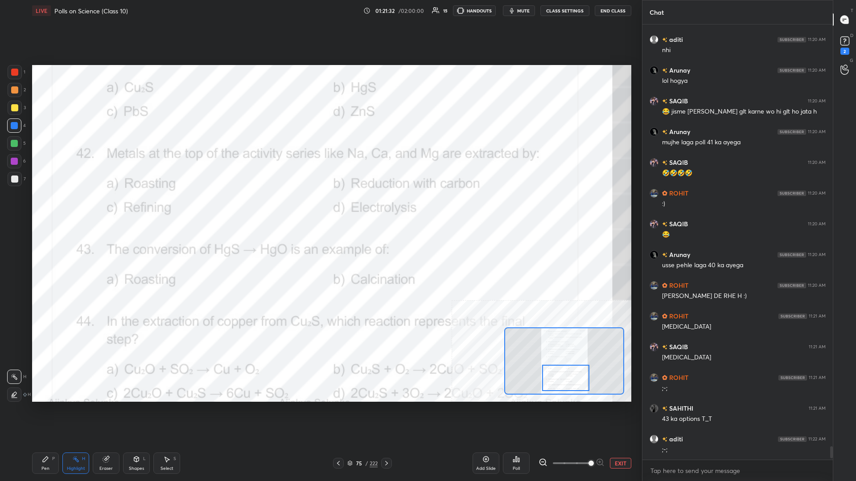
click at [39, 209] on div "Pen P" at bounding box center [45, 463] width 27 height 21
click at [10, 162] on div at bounding box center [14, 161] width 14 height 14
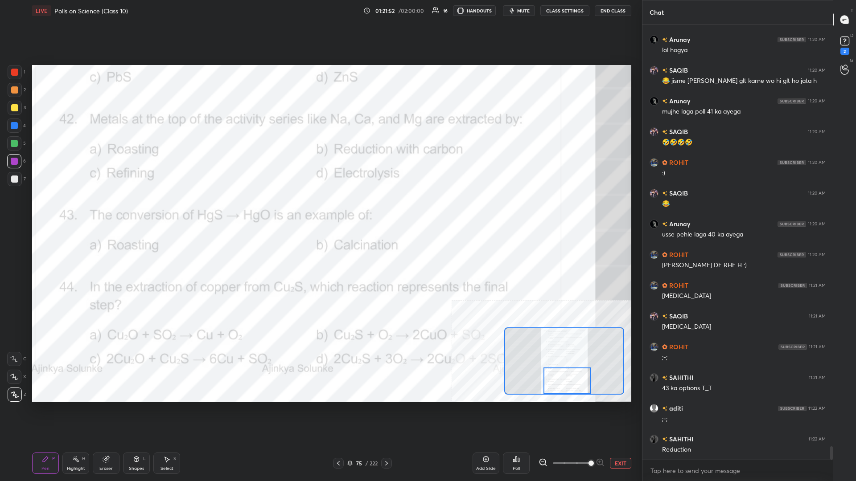
click at [320, 209] on div at bounding box center [566, 381] width 47 height 26
click at [70, 209] on div "Highlight" at bounding box center [76, 469] width 18 height 4
click at [320, 209] on div "Poll" at bounding box center [516, 463] width 27 height 21
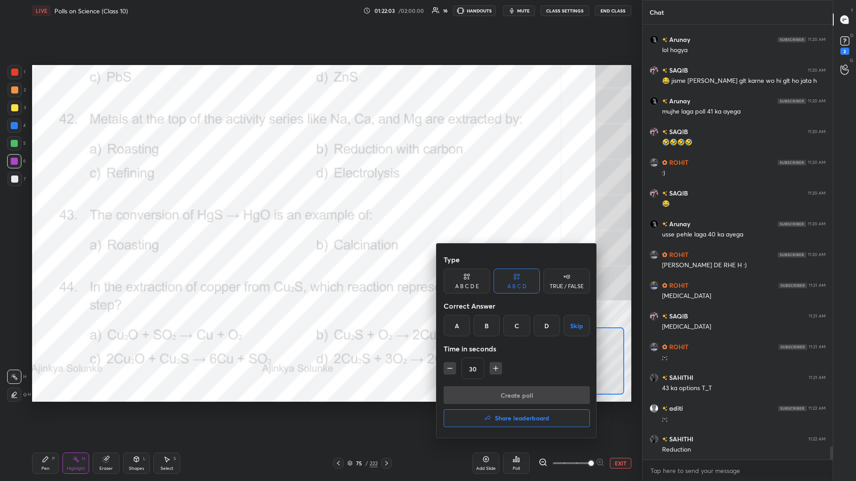
click at [320, 209] on div "A" at bounding box center [457, 325] width 26 height 21
click at [320, 209] on button "Create poll" at bounding box center [517, 396] width 146 height 18
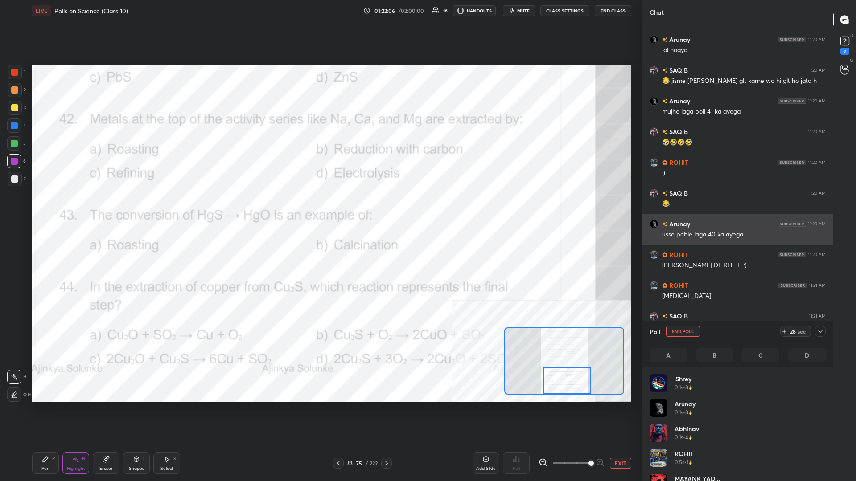
scroll to position [107, 176]
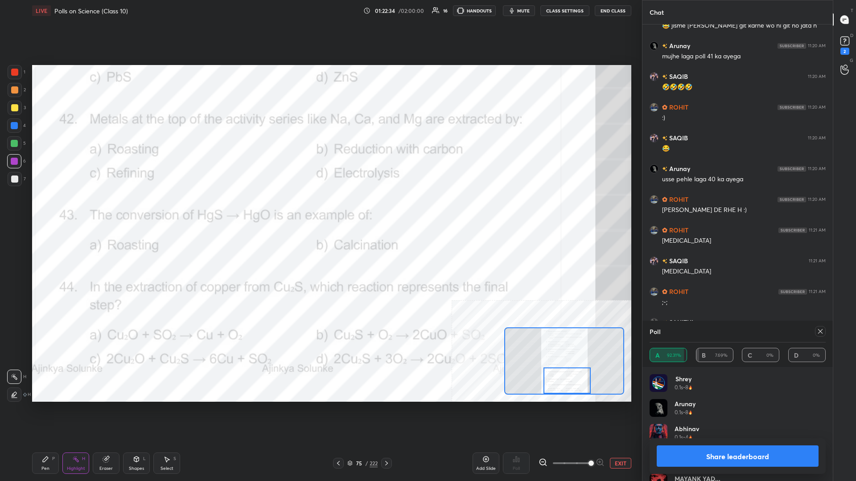
click at [320, 209] on button "Share leaderboard" at bounding box center [738, 456] width 162 height 21
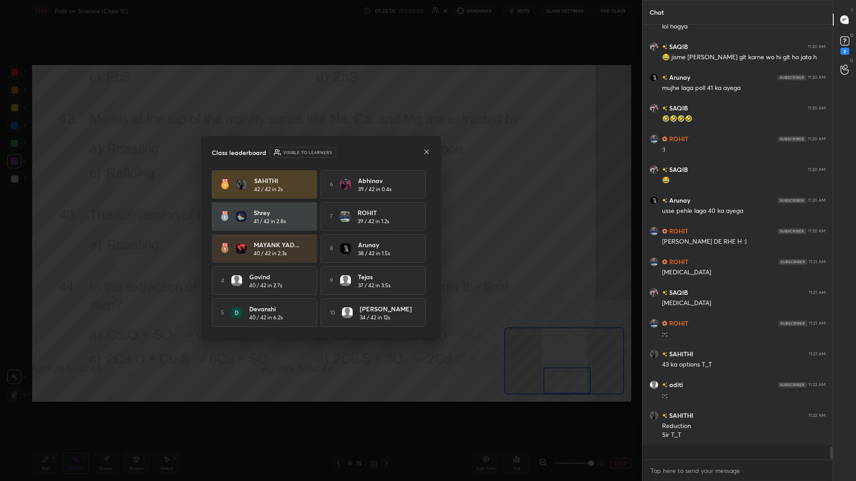
scroll to position [0, 0]
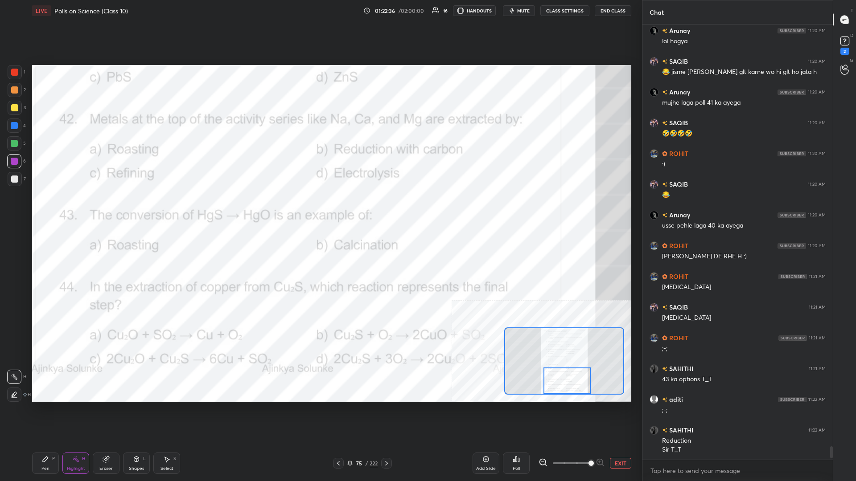
click at [43, 209] on icon at bounding box center [45, 459] width 7 height 7
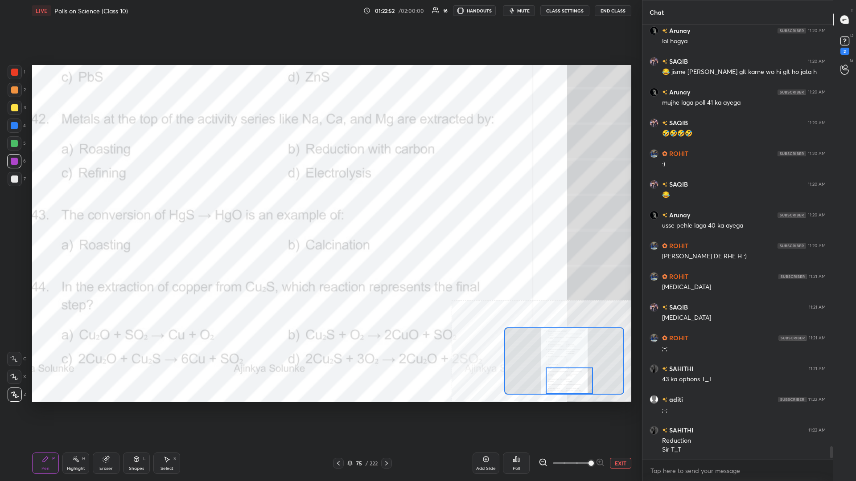
click at [73, 209] on div "Highlight H" at bounding box center [75, 463] width 27 height 21
click at [320, 209] on icon at bounding box center [518, 460] width 1 height 4
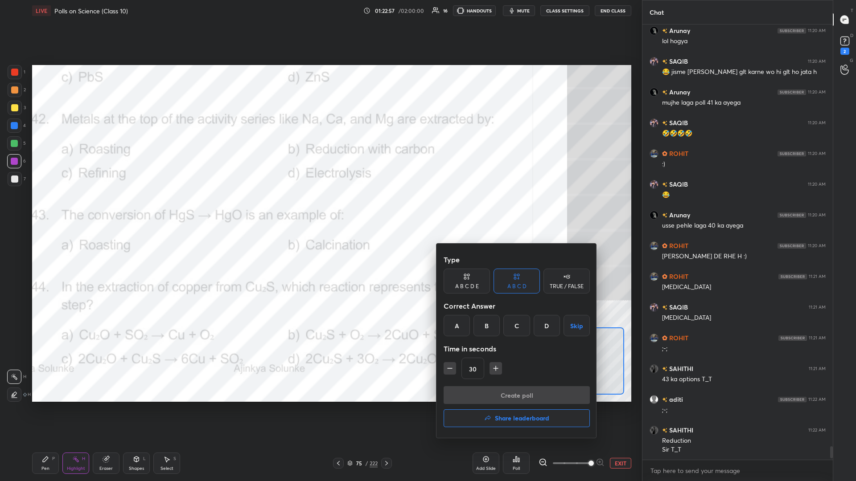
click at [320, 209] on div "Type A B C D E A B C D TRUE / FALSE Correct Answer A B C D Skip Time in seconds…" at bounding box center [517, 319] width 146 height 136
click at [320, 209] on div "C" at bounding box center [516, 325] width 26 height 21
click at [320, 209] on button "Create poll" at bounding box center [517, 396] width 146 height 18
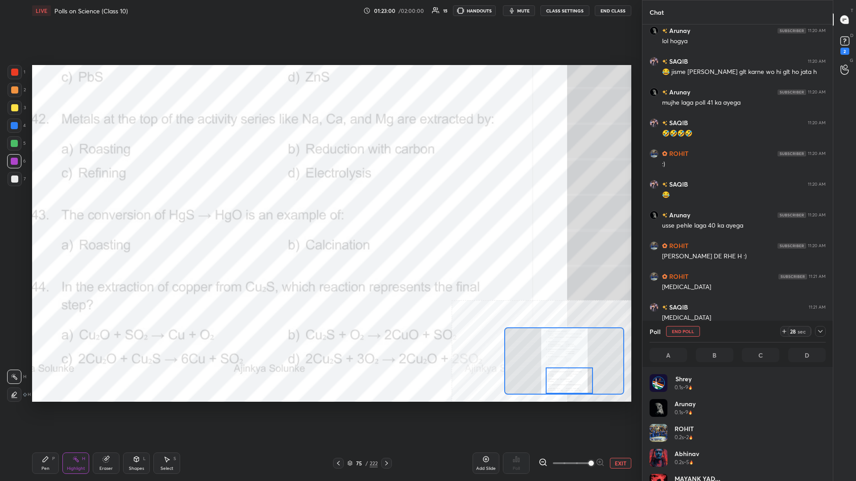
scroll to position [0, 0]
click at [53, 209] on div "P" at bounding box center [53, 459] width 3 height 4
click at [13, 127] on div at bounding box center [14, 125] width 7 height 7
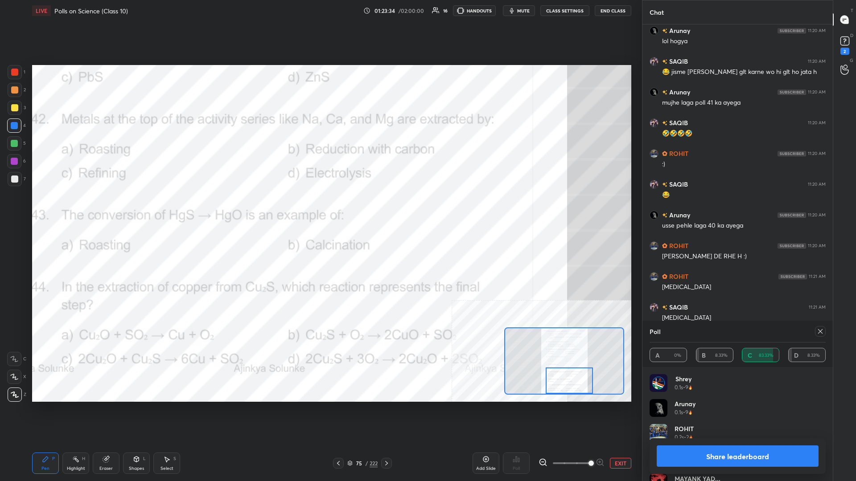
click at [320, 209] on button "Share leaderboard" at bounding box center [738, 456] width 162 height 21
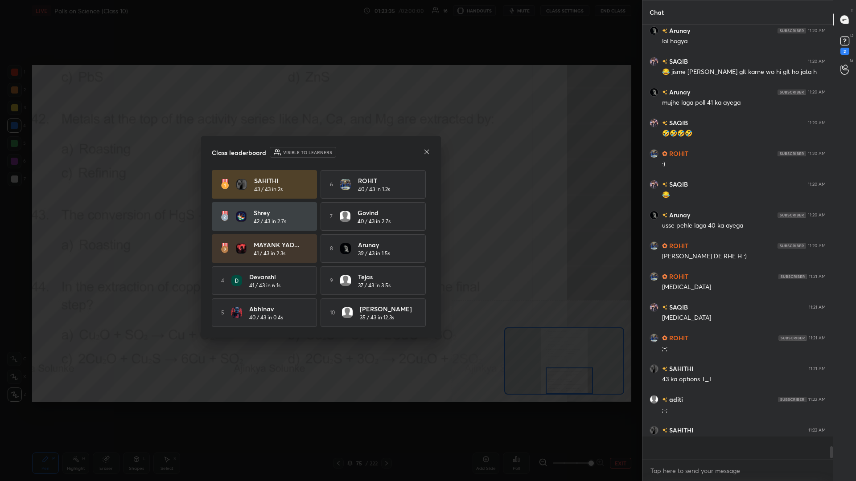
scroll to position [0, 0]
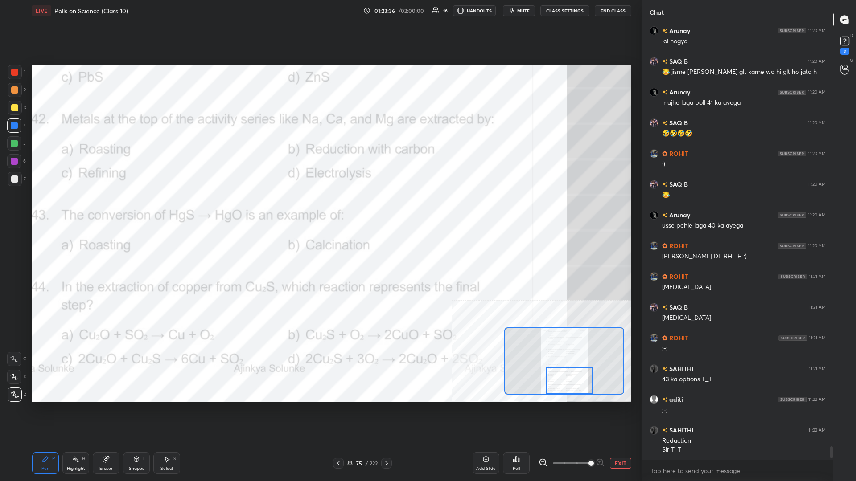
click at [80, 209] on div "Highlight H" at bounding box center [75, 463] width 27 height 21
click at [39, 209] on div "Pen P" at bounding box center [45, 463] width 27 height 21
click at [42, 209] on icon at bounding box center [45, 459] width 7 height 7
click at [320, 209] on button "EXIT" at bounding box center [620, 463] width 21 height 11
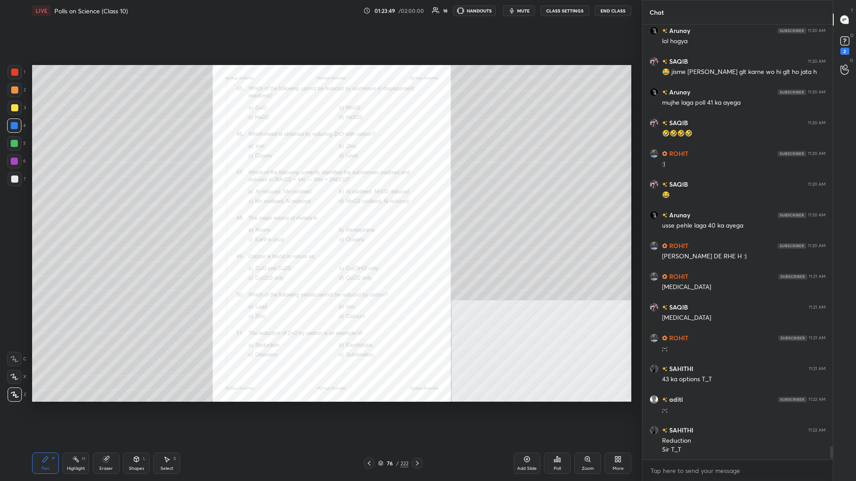
click at [320, 209] on icon at bounding box center [587, 459] width 5 height 5
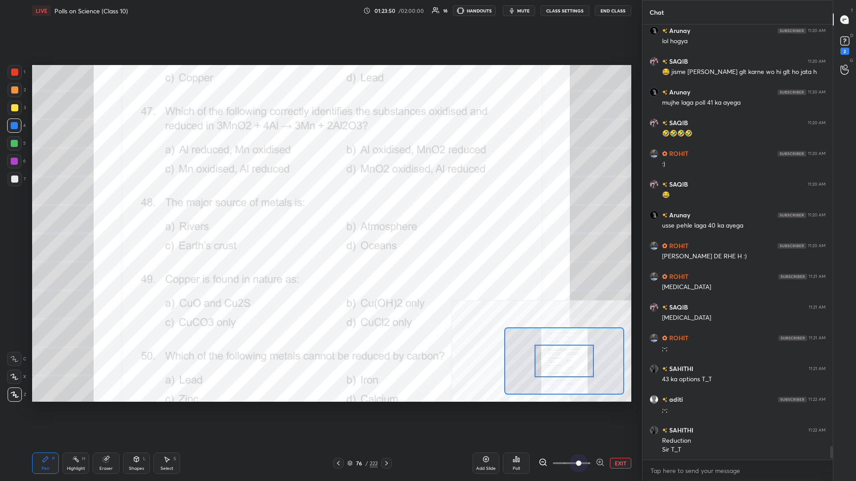
drag, startPoint x: 573, startPoint y: 463, endPoint x: 600, endPoint y: 461, distance: 26.8
click at [320, 209] on span at bounding box center [578, 463] width 5 height 5
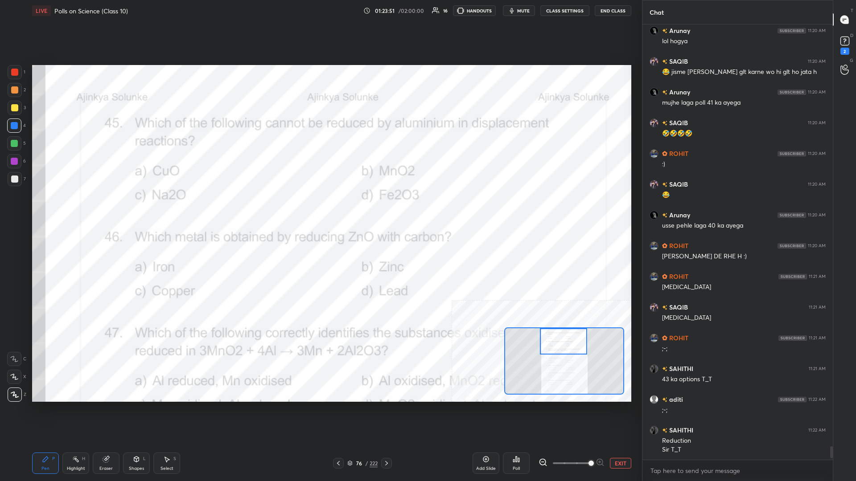
drag, startPoint x: 566, startPoint y: 361, endPoint x: 565, endPoint y: 335, distance: 25.4
click at [320, 209] on div at bounding box center [563, 342] width 47 height 26
click at [84, 209] on div "Highlight" at bounding box center [76, 469] width 18 height 4
click at [320, 209] on div "Poll" at bounding box center [516, 463] width 27 height 21
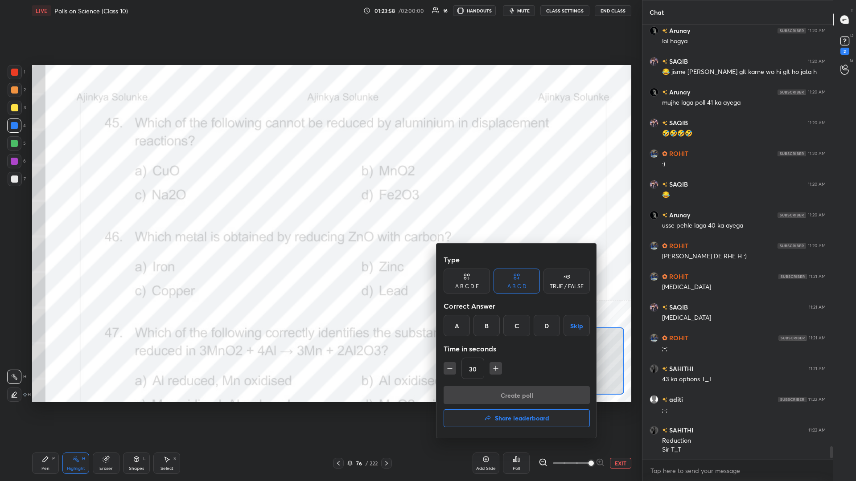
click at [320, 209] on div "C" at bounding box center [516, 325] width 26 height 21
click at [320, 209] on button "Create poll" at bounding box center [517, 396] width 146 height 18
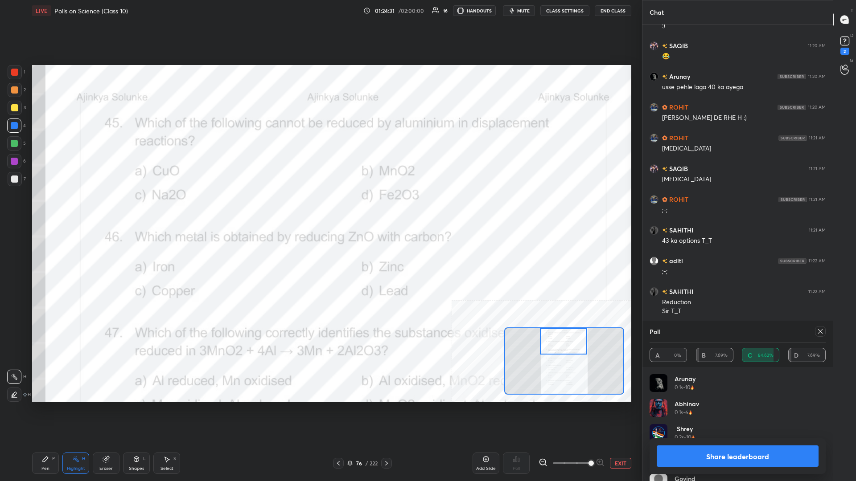
scroll to position [13828, 0]
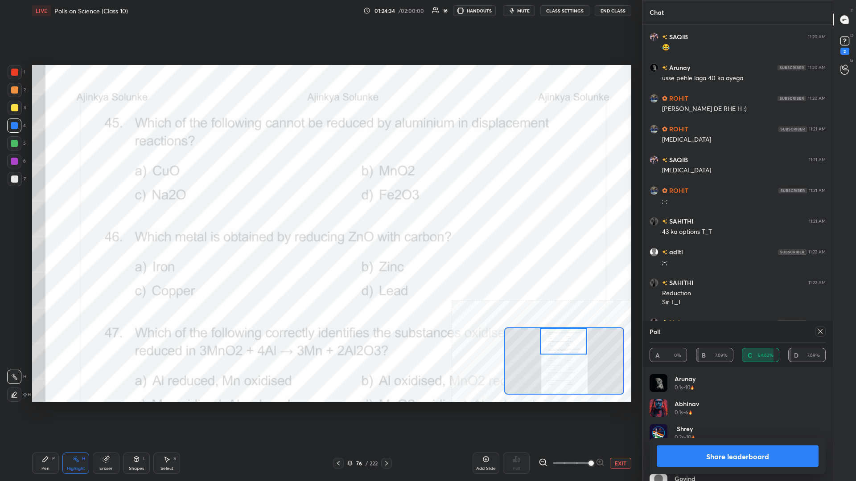
click at [320, 209] on button "Share leaderboard" at bounding box center [738, 456] width 162 height 21
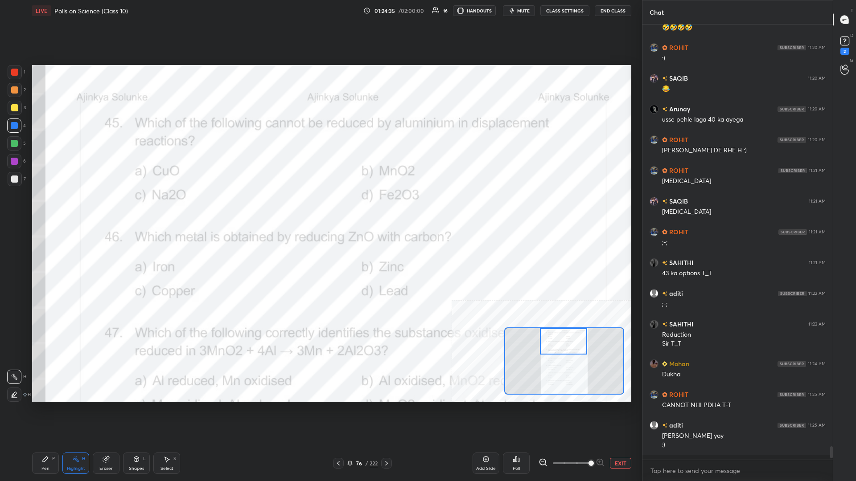
scroll to position [0, 0]
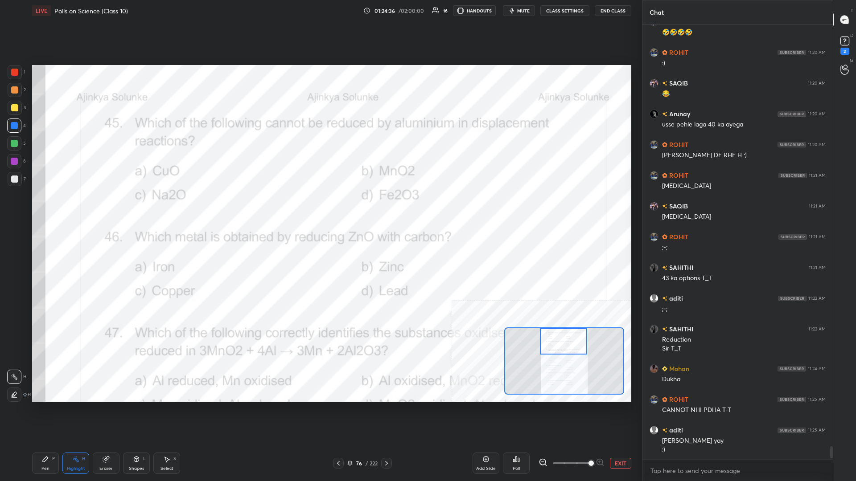
click at [39, 209] on div "Pen P" at bounding box center [45, 463] width 27 height 21
click at [42, 209] on div "Pen P" at bounding box center [45, 463] width 27 height 21
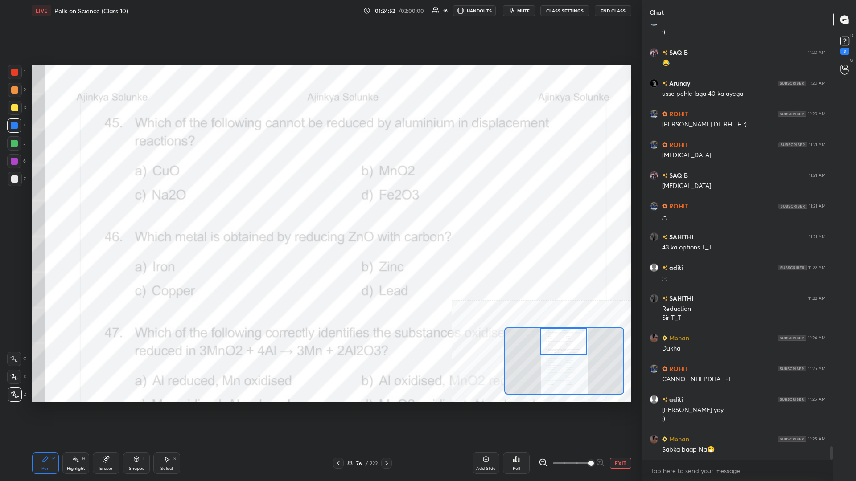
scroll to position [13843, 0]
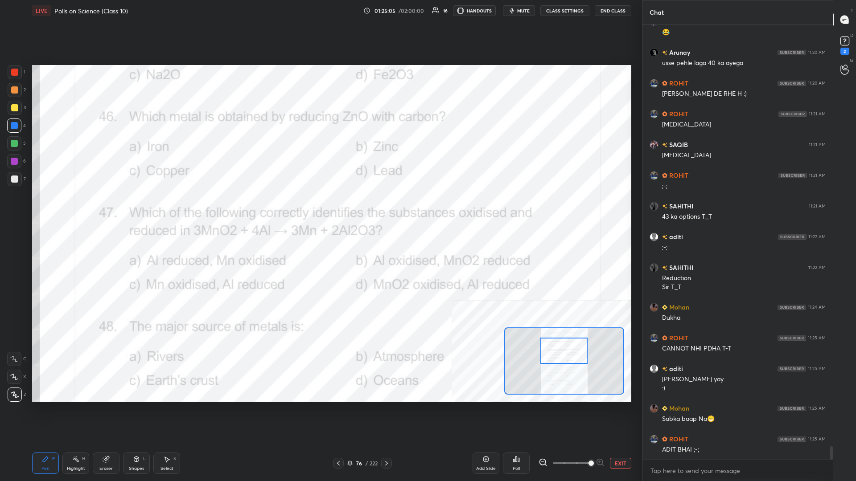
drag, startPoint x: 557, startPoint y: 348, endPoint x: 558, endPoint y: 357, distance: 9.4
click at [320, 209] on div at bounding box center [563, 351] width 47 height 26
click at [61, 209] on div "Pen P Highlight H Eraser Shapes L Select S" at bounding box center [142, 463] width 220 height 21
click at [71, 209] on div "Highlight" at bounding box center [76, 469] width 18 height 4
click at [320, 209] on div "Poll" at bounding box center [516, 463] width 27 height 21
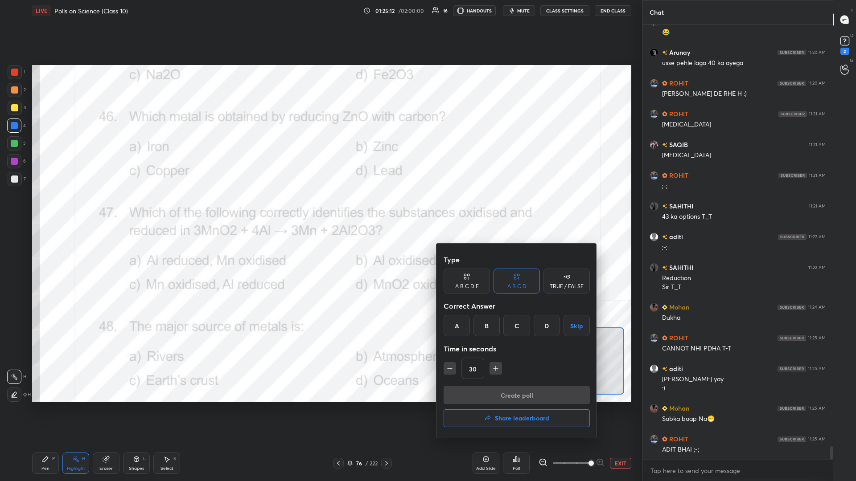
click at [320, 209] on div "B" at bounding box center [486, 325] width 26 height 21
click at [320, 209] on button "Create poll" at bounding box center [517, 396] width 146 height 18
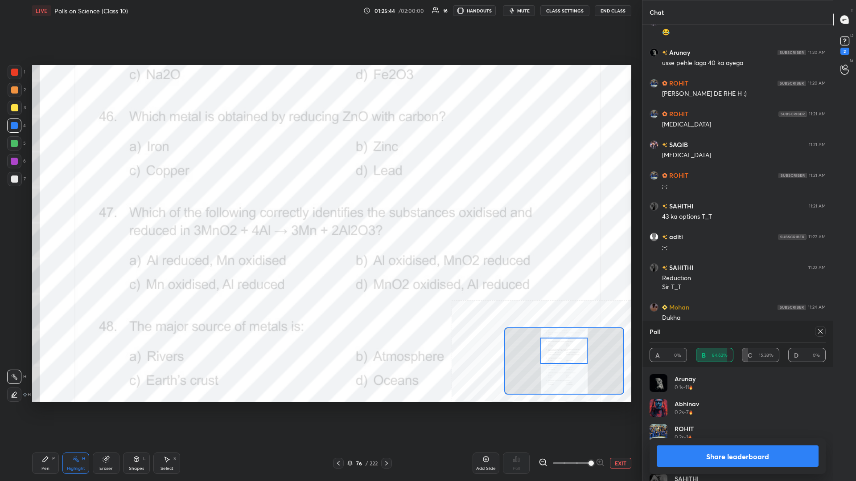
scroll to position [13920, 0]
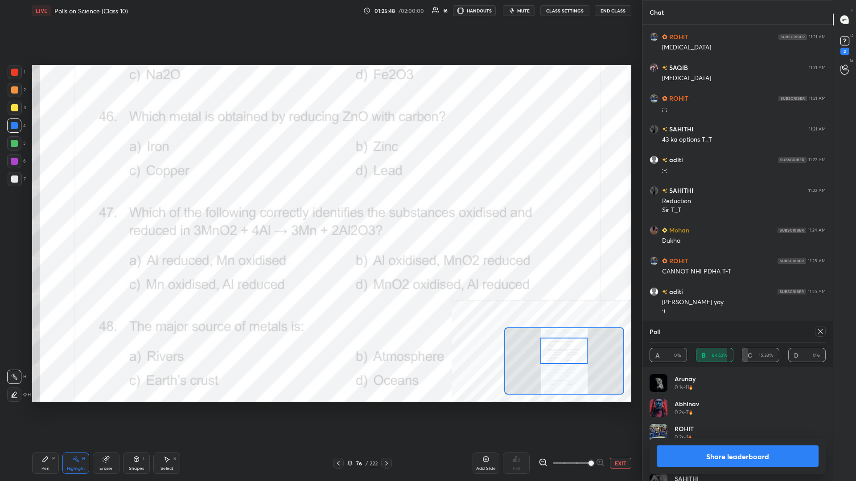
click at [320, 209] on button "Share leaderboard" at bounding box center [738, 456] width 162 height 21
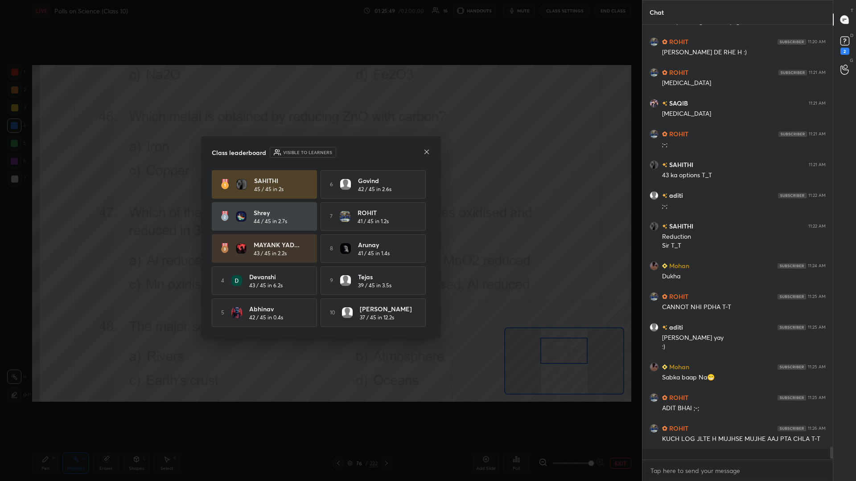
scroll to position [0, 0]
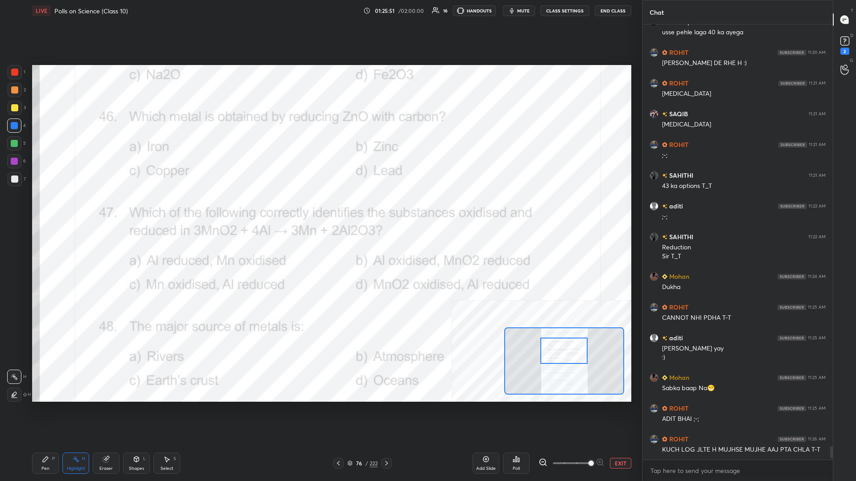
click at [33, 209] on div "Pen P" at bounding box center [45, 463] width 27 height 21
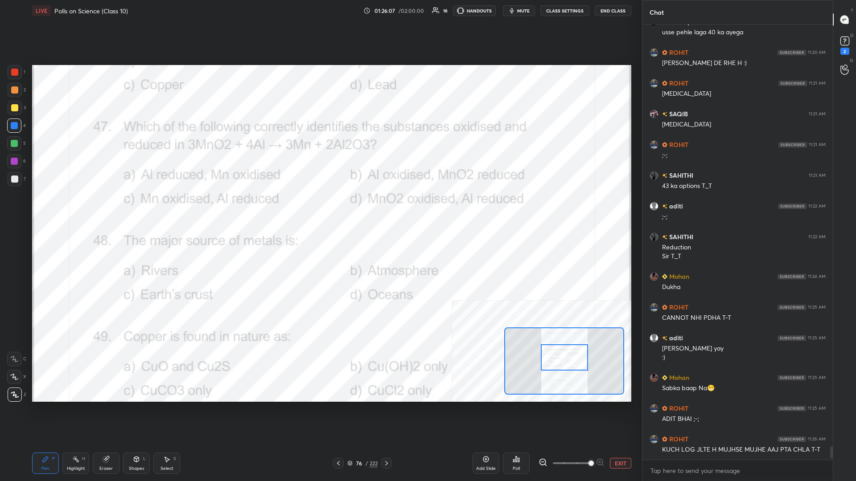
click at [74, 209] on icon at bounding box center [75, 459] width 7 height 7
click at [320, 209] on div "Poll" at bounding box center [516, 463] width 27 height 21
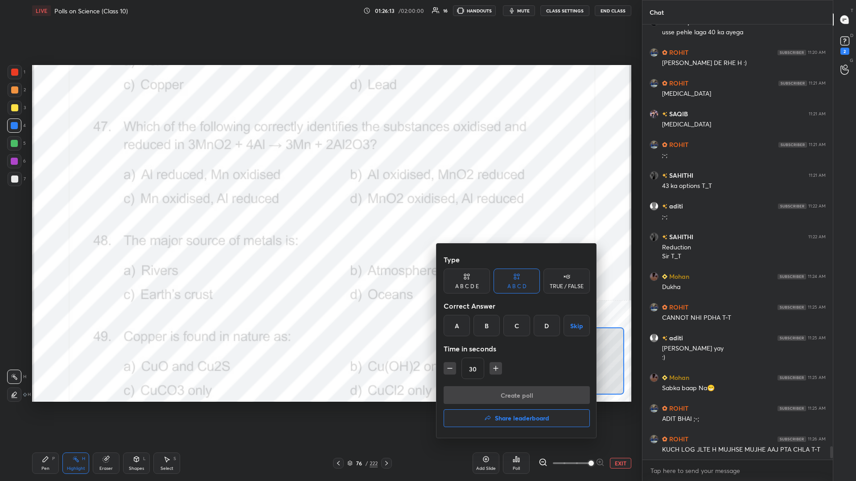
click at [320, 209] on div "B" at bounding box center [486, 325] width 26 height 21
click at [320, 209] on button "Create poll" at bounding box center [517, 396] width 146 height 18
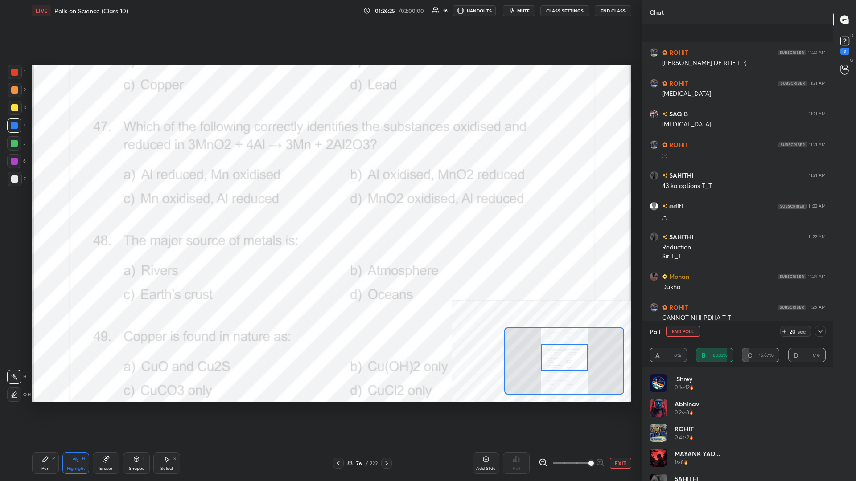
scroll to position [13951, 0]
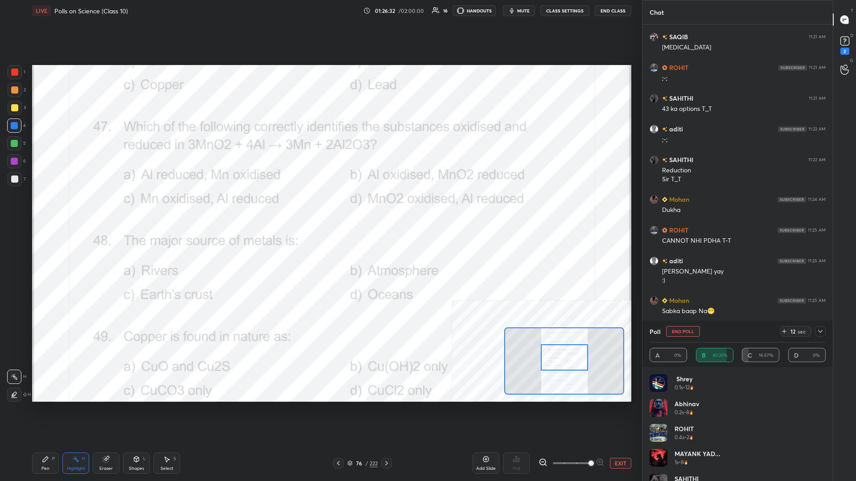
click at [320, 209] on icon at bounding box center [820, 331] width 7 height 7
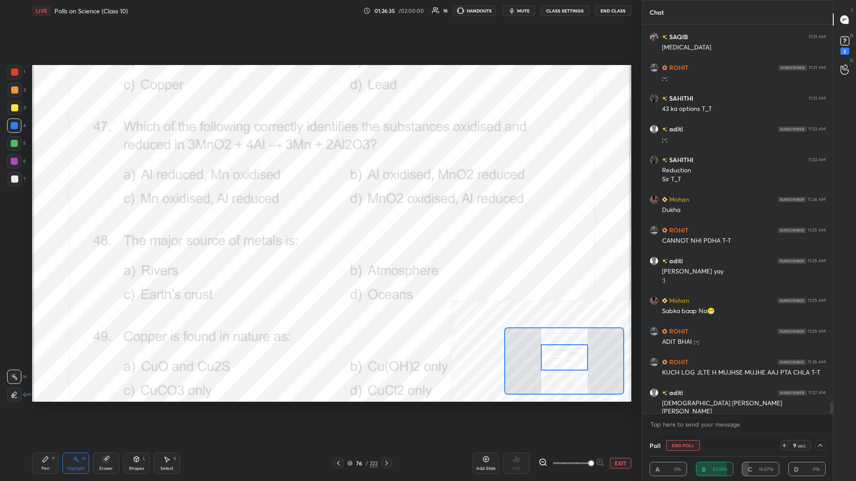
scroll to position [13982, 0]
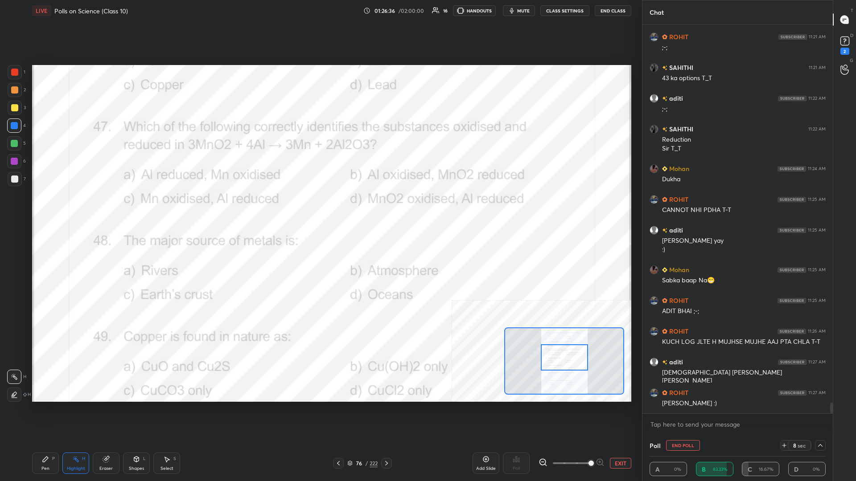
click at [79, 209] on div "Highlight H" at bounding box center [75, 463] width 27 height 21
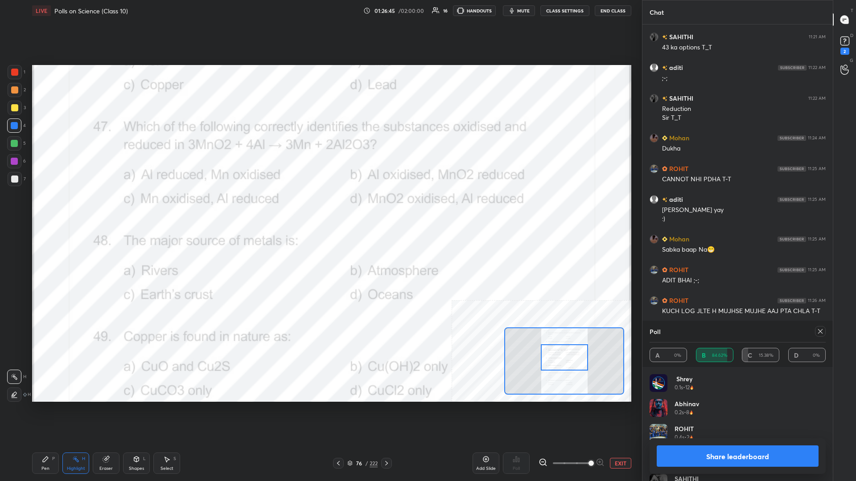
scroll to position [0, 0]
click at [320, 209] on button "Share leaderboard" at bounding box center [738, 456] width 162 height 21
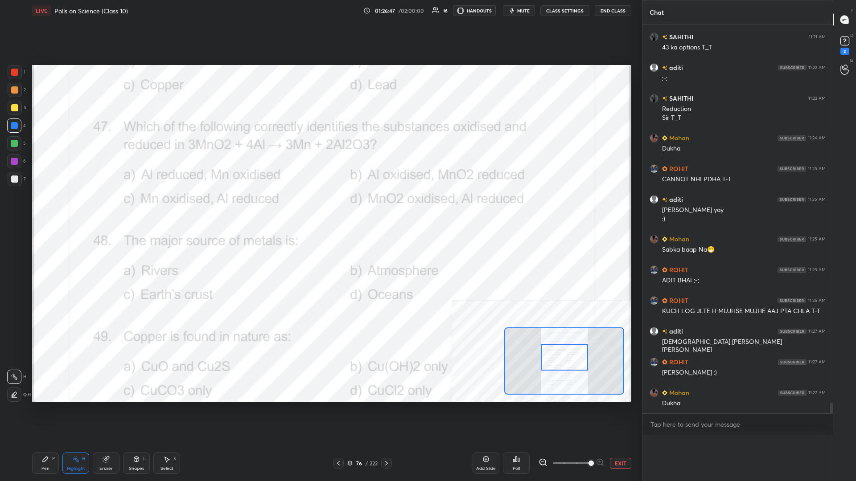
scroll to position [27, 176]
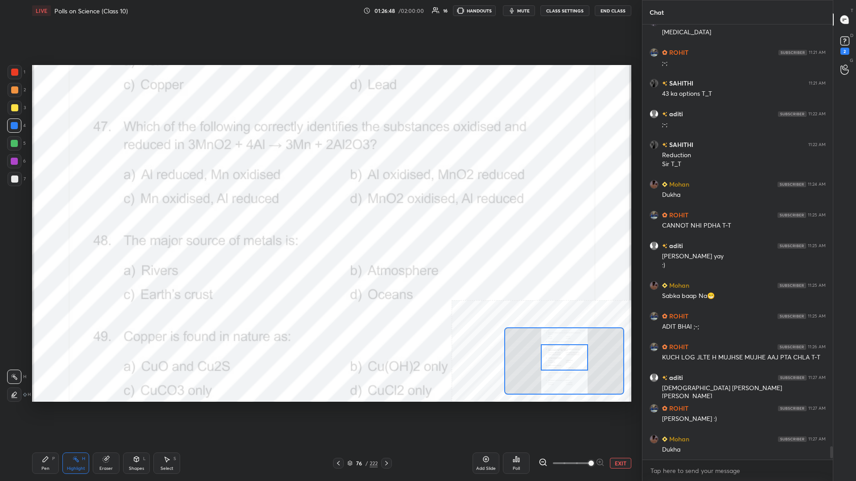
click at [48, 209] on div "Pen P" at bounding box center [45, 463] width 27 height 21
click at [20, 155] on div at bounding box center [14, 161] width 14 height 14
click at [15, 143] on div at bounding box center [14, 143] width 7 height 7
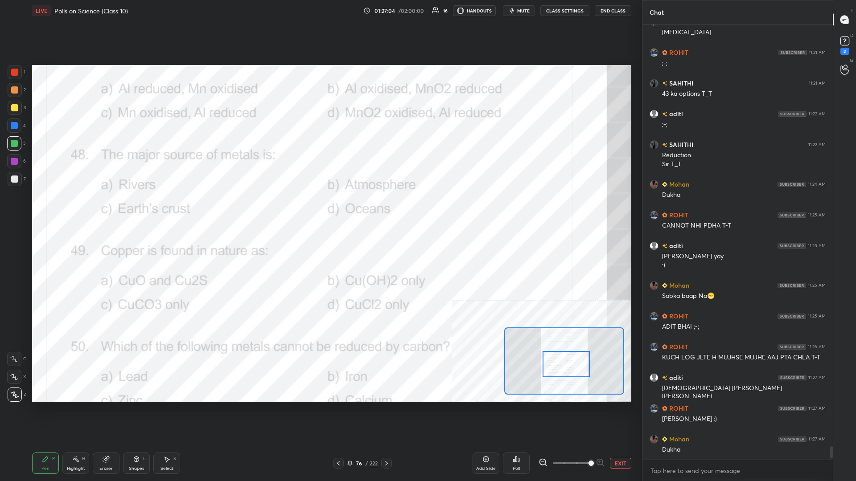
drag, startPoint x: 557, startPoint y: 360, endPoint x: 559, endPoint y: 366, distance: 6.9
click at [320, 209] on div at bounding box center [566, 364] width 47 height 26
click at [80, 209] on div "Highlight" at bounding box center [76, 469] width 18 height 4
click at [320, 209] on div "Poll" at bounding box center [516, 463] width 27 height 21
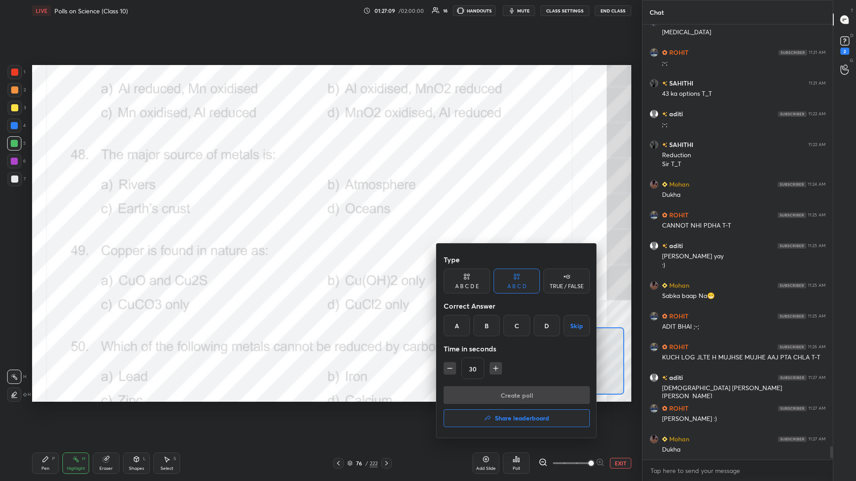
click at [320, 209] on div "C" at bounding box center [516, 325] width 26 height 21
click at [320, 209] on button "Create poll" at bounding box center [517, 396] width 146 height 18
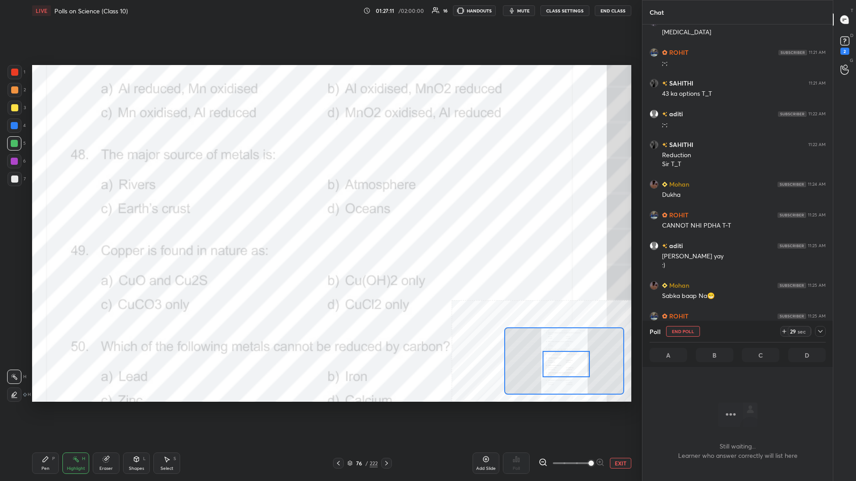
click at [320, 209] on icon at bounding box center [820, 331] width 7 height 7
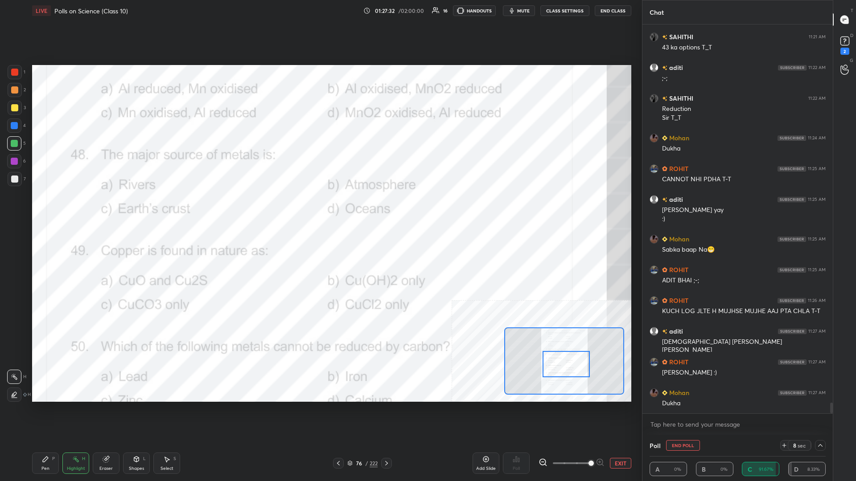
click at [320, 209] on button "End Poll" at bounding box center [683, 445] width 34 height 11
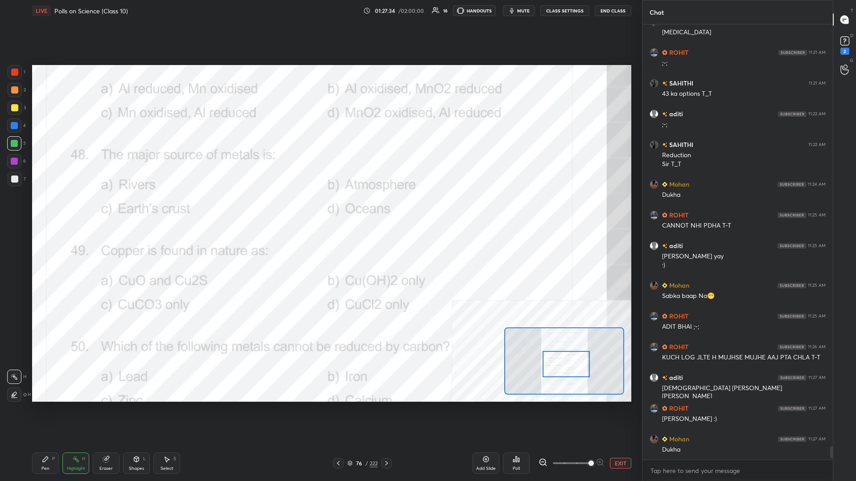
click at [40, 209] on div "Pen P" at bounding box center [45, 463] width 27 height 21
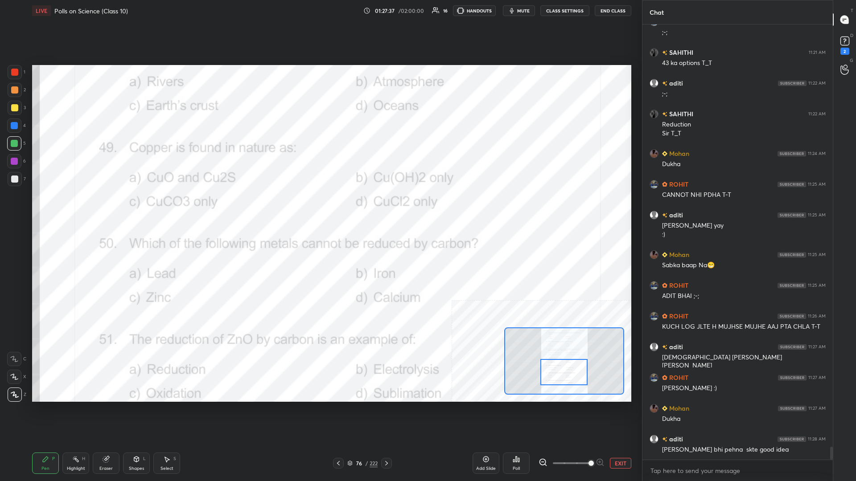
click at [70, 209] on div "Highlight H" at bounding box center [75, 463] width 27 height 21
click at [320, 209] on icon at bounding box center [516, 459] width 7 height 7
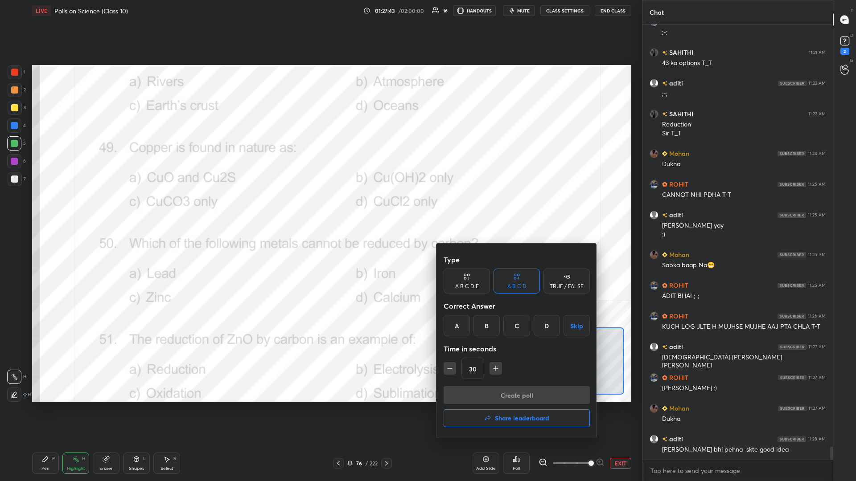
click at [320, 209] on div "A" at bounding box center [457, 325] width 26 height 21
click at [320, 209] on button "Create poll" at bounding box center [517, 396] width 146 height 18
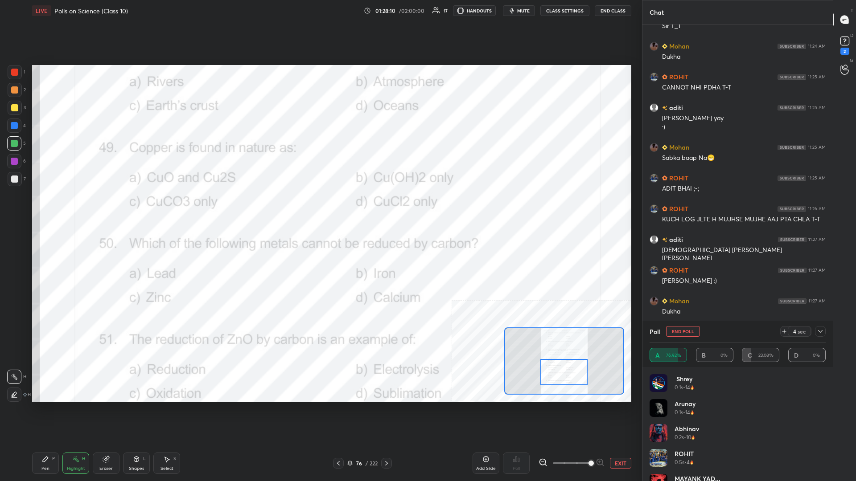
scroll to position [12657, 0]
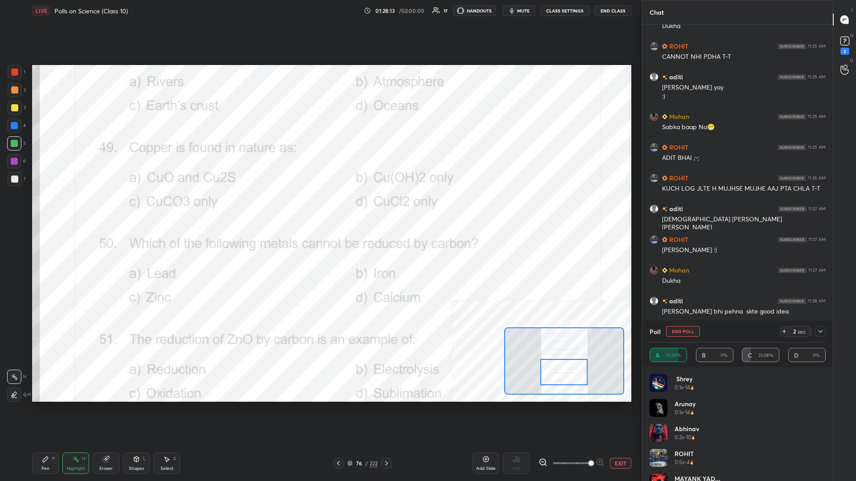
click at [31, 209] on div "LIVE Polls on Science (Class 10) 01:28:13 / 02:00:00 17 HANDOUTS mute CLASS SET…" at bounding box center [332, 240] width 606 height 481
click at [41, 209] on div "Pen P" at bounding box center [45, 463] width 27 height 21
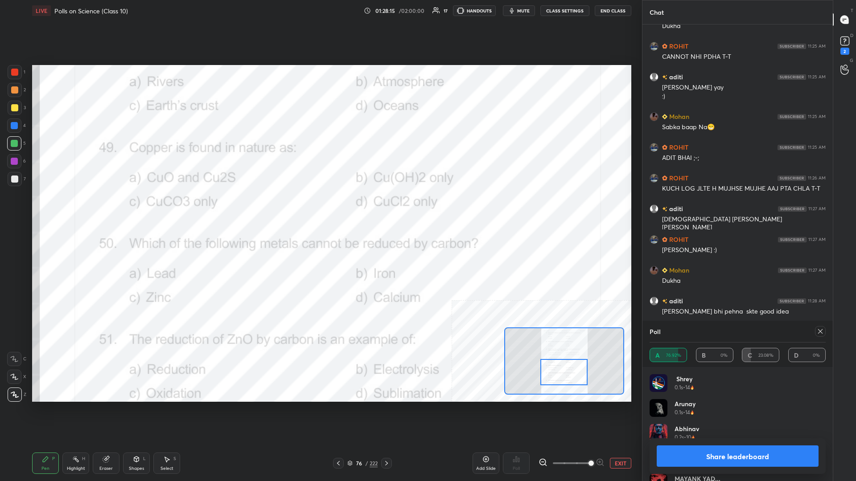
click at [320, 209] on button "Share leaderboard" at bounding box center [738, 456] width 162 height 21
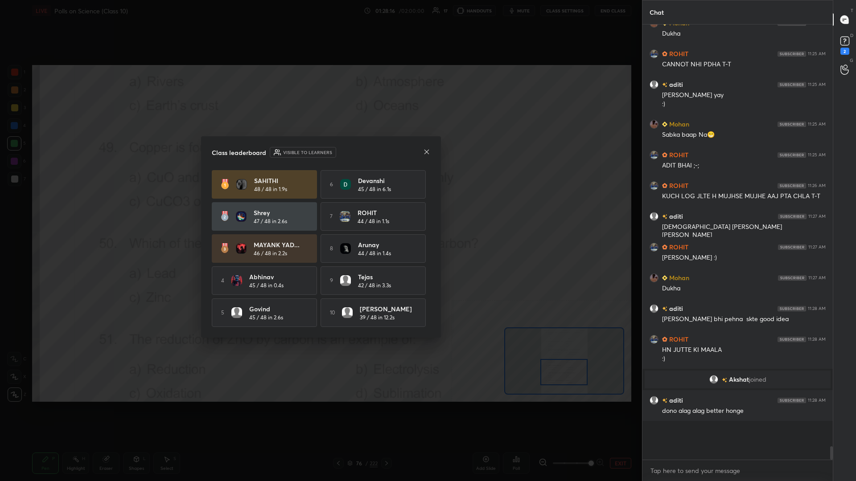
scroll to position [0, 0]
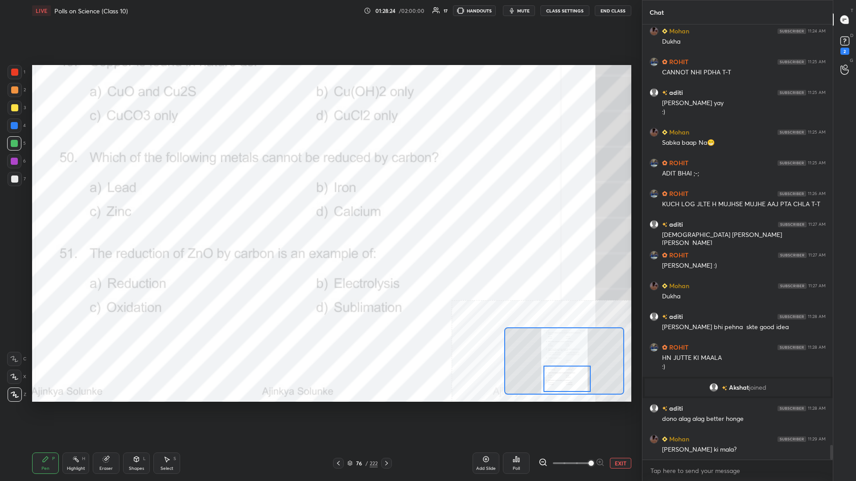
click at [87, 209] on div "Highlight H" at bounding box center [75, 463] width 27 height 21
click at [320, 209] on div "Poll" at bounding box center [516, 463] width 27 height 21
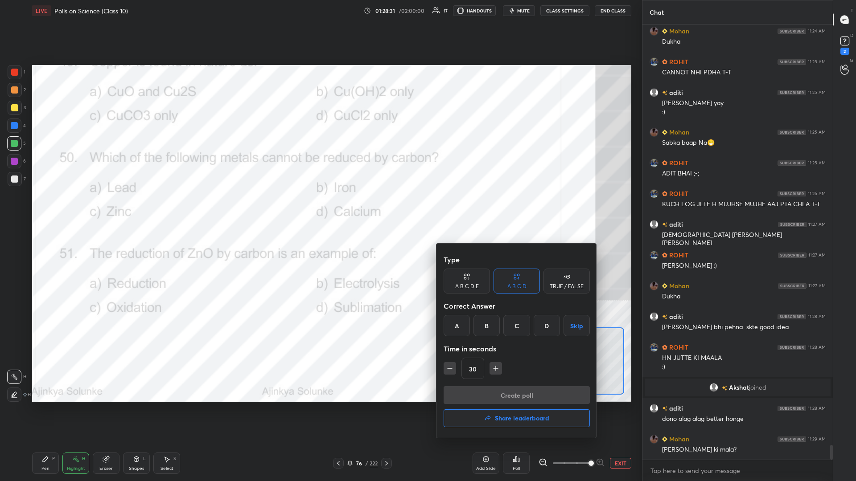
click at [320, 209] on div "D" at bounding box center [547, 325] width 26 height 21
click at [320, 209] on button "Create poll" at bounding box center [517, 396] width 146 height 18
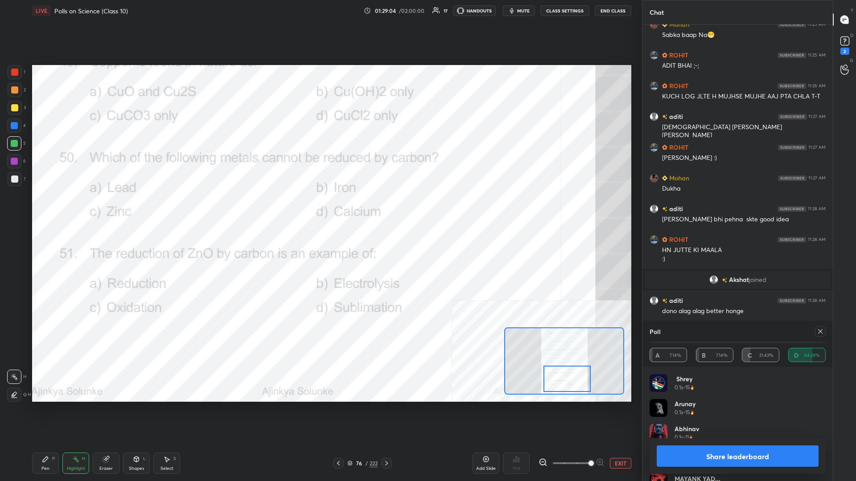
click at [320, 209] on button "Share leaderboard" at bounding box center [738, 456] width 162 height 21
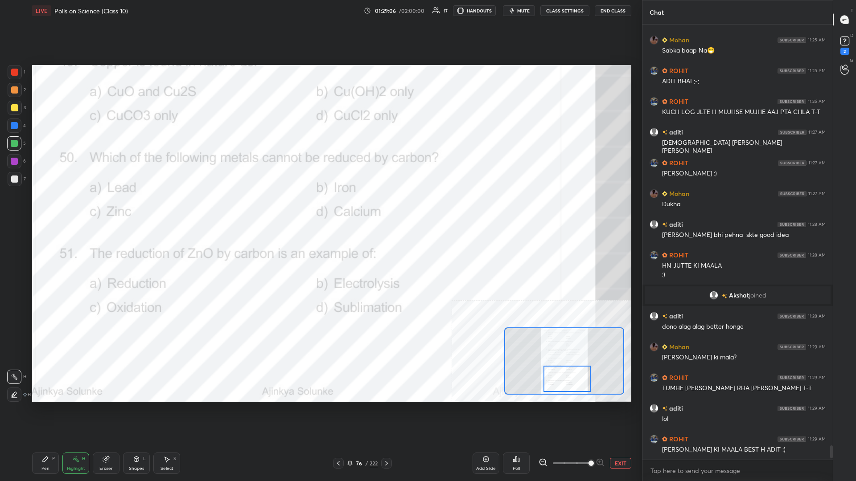
click at [50, 209] on div "Pen P" at bounding box center [45, 463] width 27 height 21
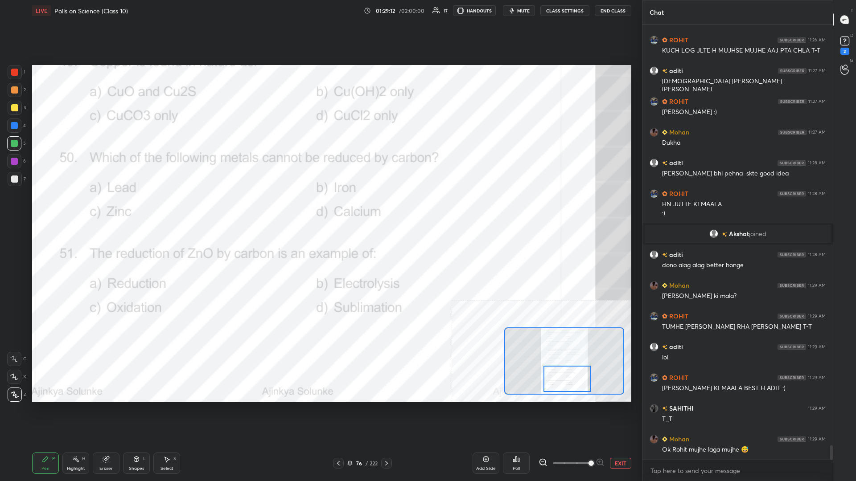
click at [8, 159] on div at bounding box center [14, 161] width 14 height 14
click at [73, 209] on icon at bounding box center [75, 459] width 7 height 7
click at [320, 209] on icon at bounding box center [516, 459] width 7 height 7
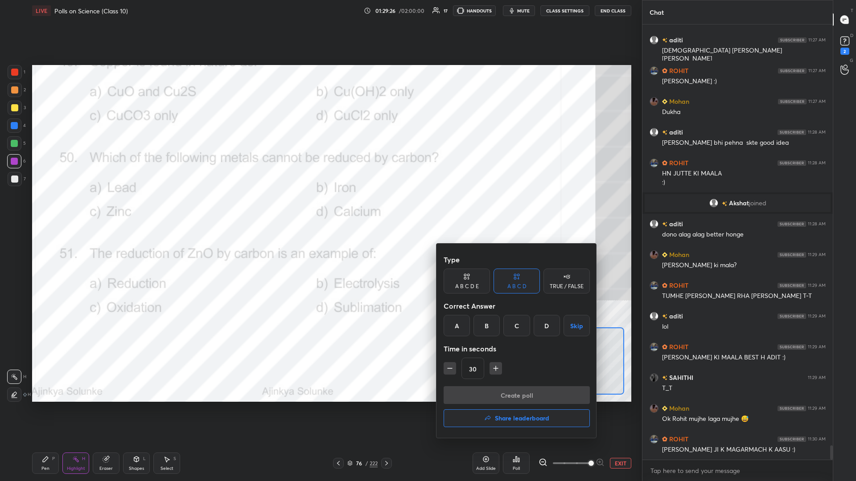
click at [320, 209] on div "A" at bounding box center [457, 325] width 26 height 21
click at [320, 209] on button "Create poll" at bounding box center [517, 396] width 146 height 18
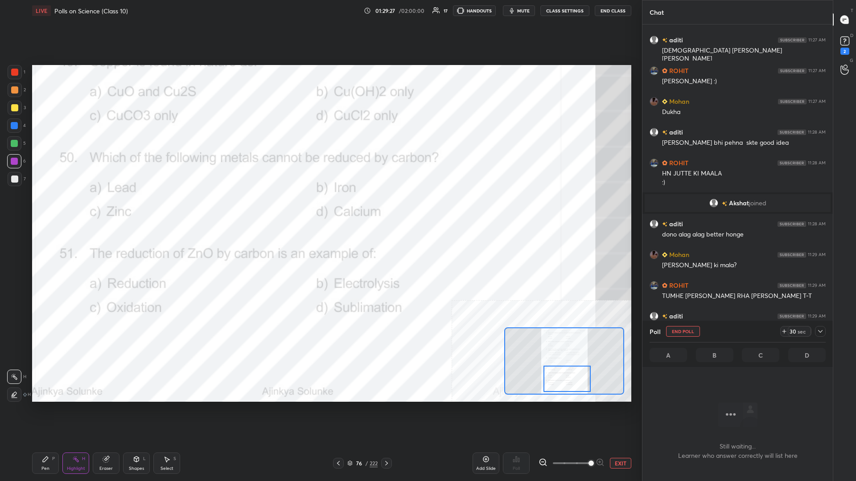
scroll to position [389, 190]
click at [320, 209] on div at bounding box center [820, 331] width 11 height 11
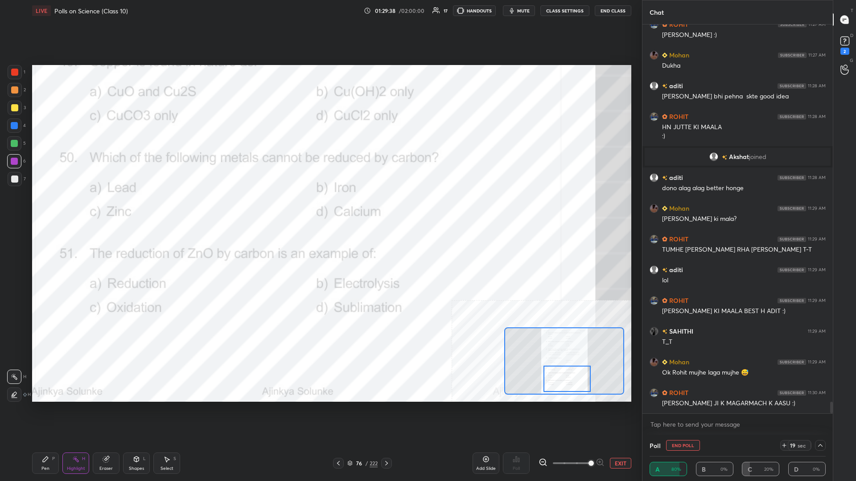
scroll to position [12903, 0]
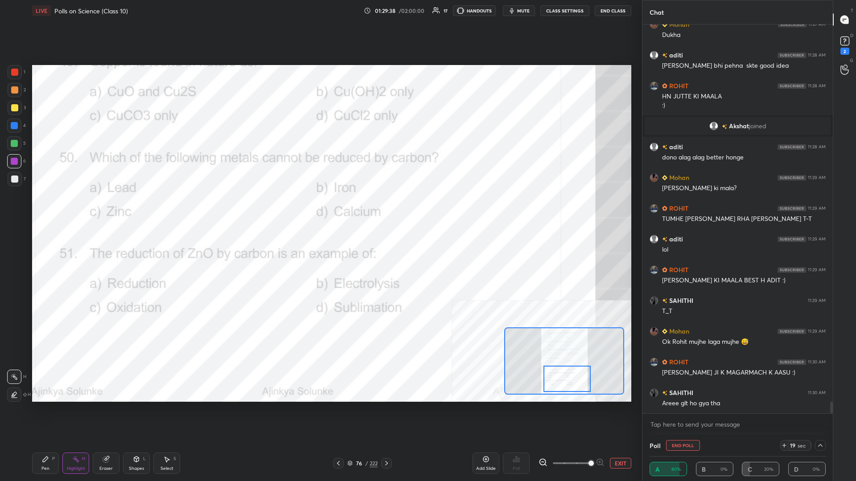
click at [46, 209] on div "Pen" at bounding box center [45, 469] width 8 height 4
click at [15, 134] on div "4" at bounding box center [16, 128] width 19 height 18
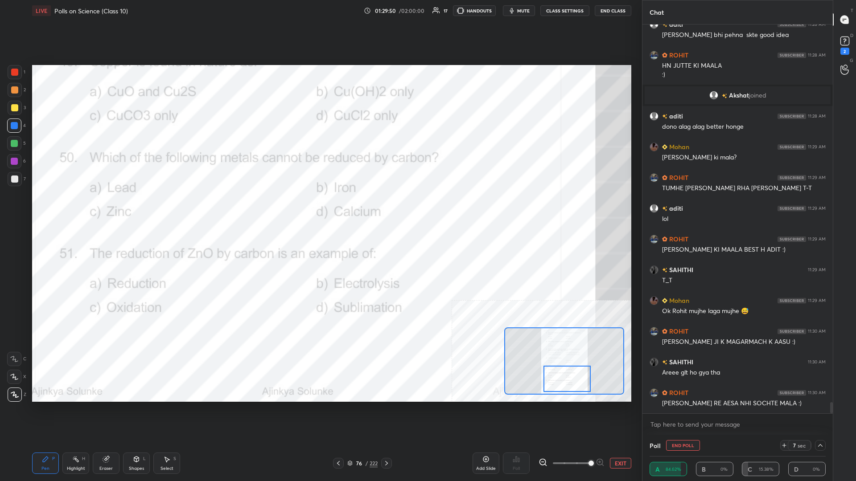
scroll to position [12965, 0]
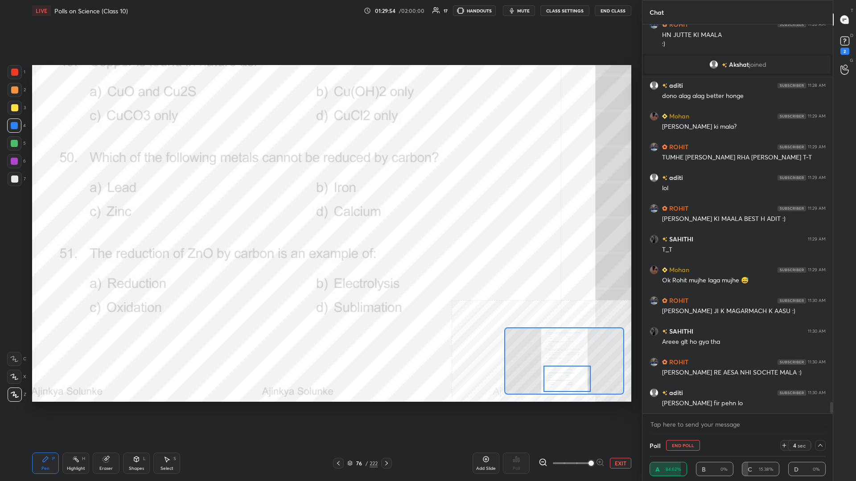
click at [52, 209] on div "Pen P" at bounding box center [45, 463] width 27 height 21
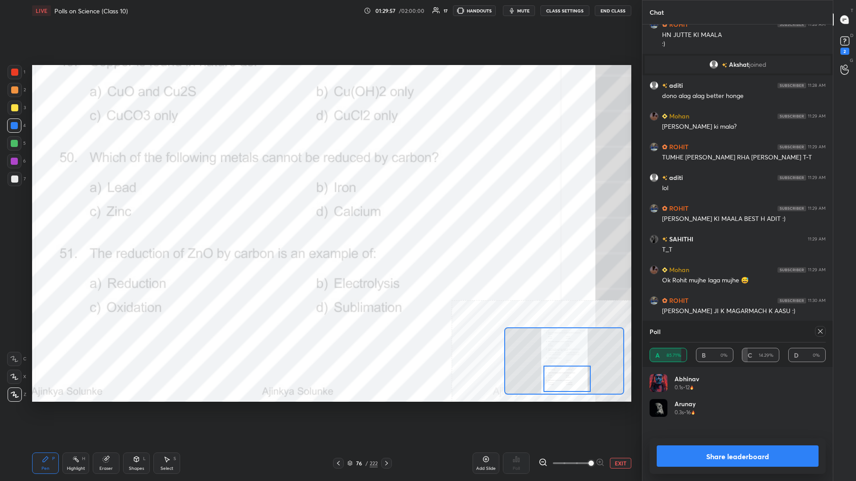
scroll to position [0, 0]
click at [320, 209] on button "Share leaderboard" at bounding box center [738, 456] width 162 height 21
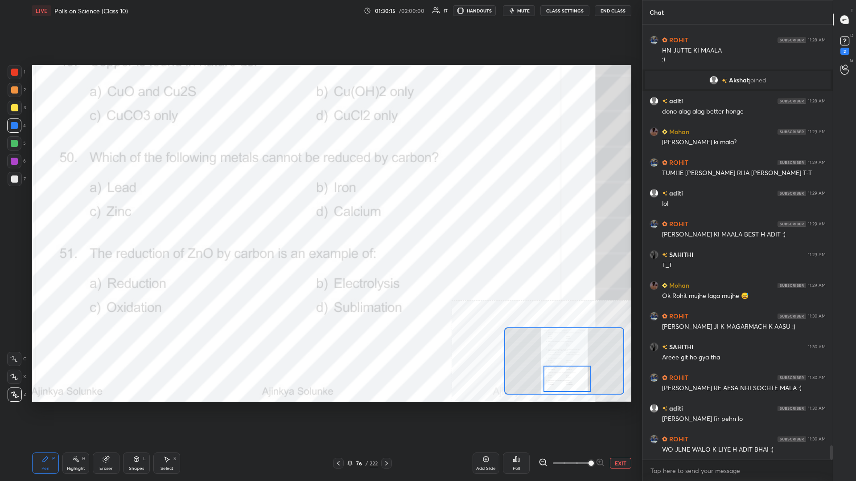
scroll to position [12980, 0]
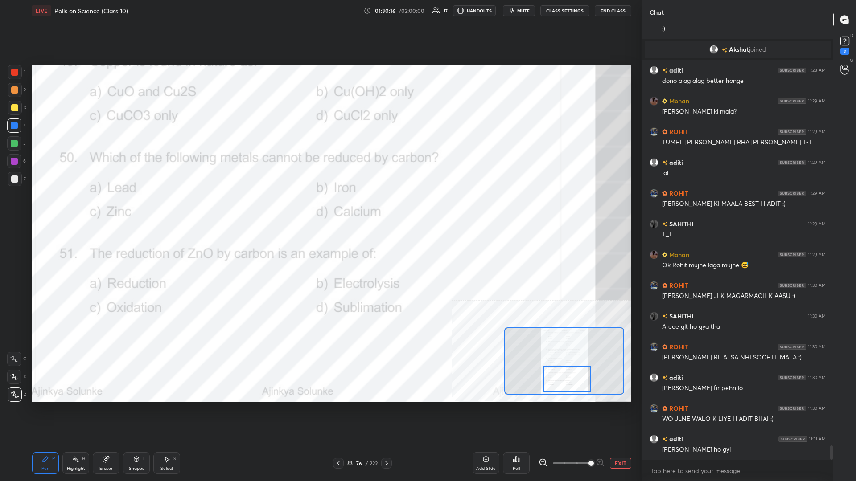
click at [320, 209] on button "EXIT" at bounding box center [620, 463] width 21 height 11
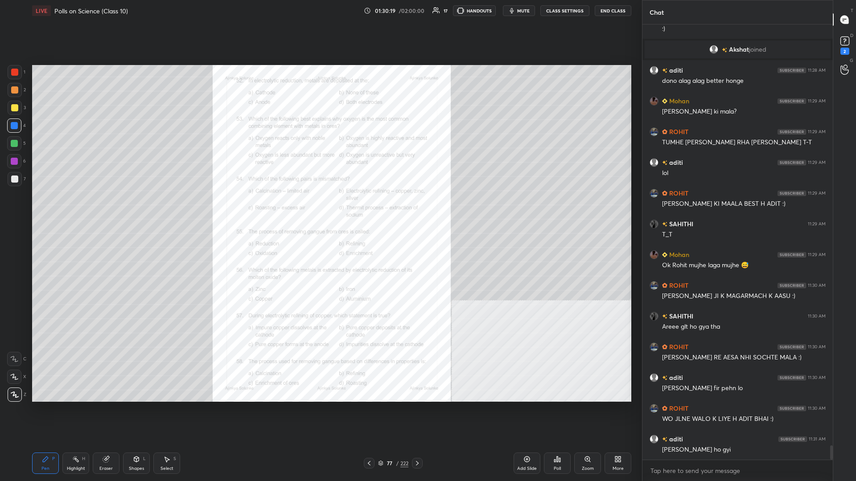
click at [320, 209] on div "Zoom" at bounding box center [588, 469] width 12 height 4
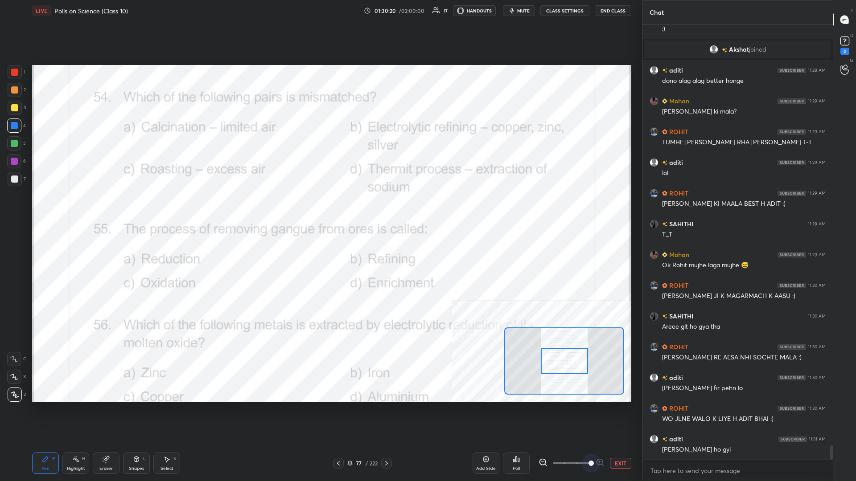
drag, startPoint x: 582, startPoint y: 461, endPoint x: 602, endPoint y: 461, distance: 20.5
click at [320, 209] on div at bounding box center [572, 463] width 66 height 11
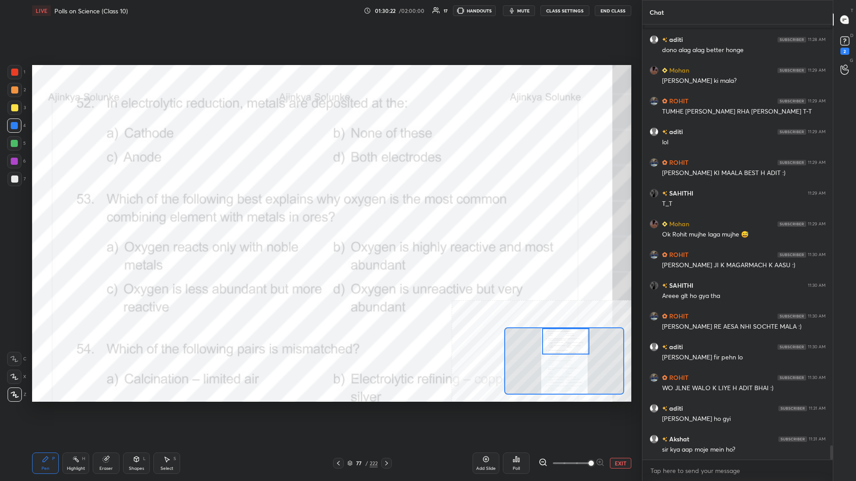
drag, startPoint x: 570, startPoint y: 363, endPoint x: 572, endPoint y: 339, distance: 24.1
click at [320, 209] on div at bounding box center [565, 342] width 47 height 26
click at [72, 209] on div "Highlight" at bounding box center [76, 469] width 18 height 4
click at [320, 209] on div "Poll" at bounding box center [516, 463] width 27 height 21
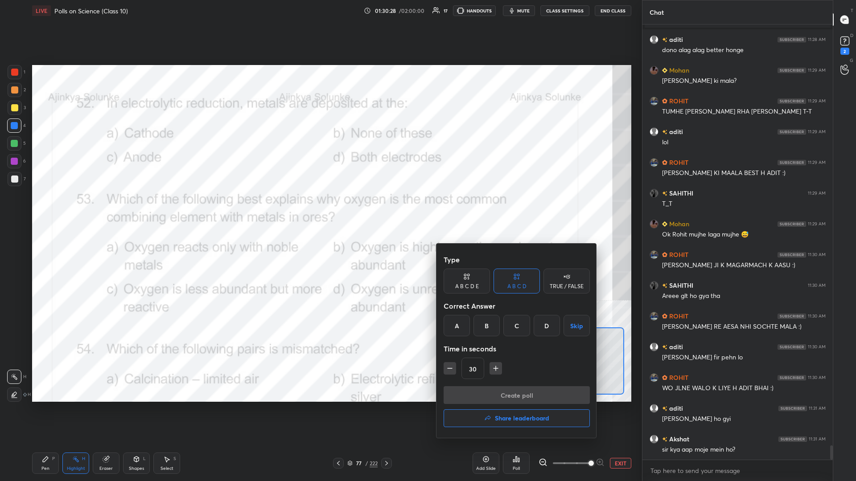
scroll to position [13049, 0]
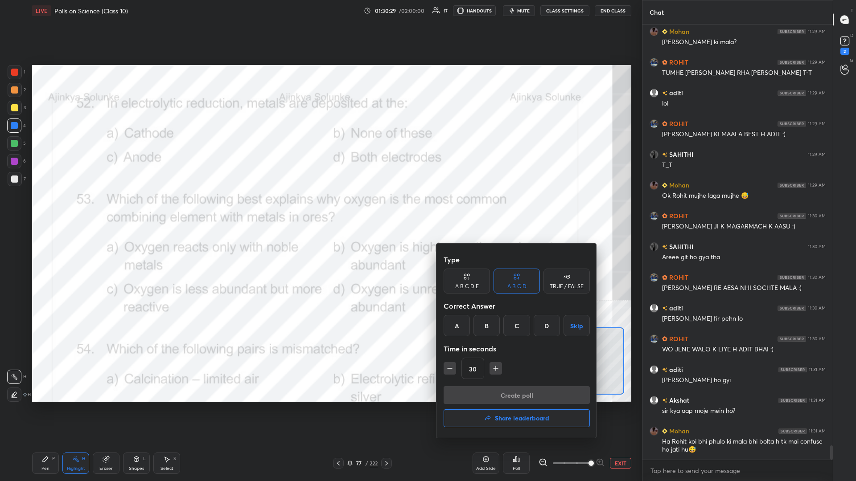
click at [320, 209] on div "A" at bounding box center [457, 325] width 26 height 21
click at [320, 209] on button "Create poll" at bounding box center [517, 396] width 146 height 18
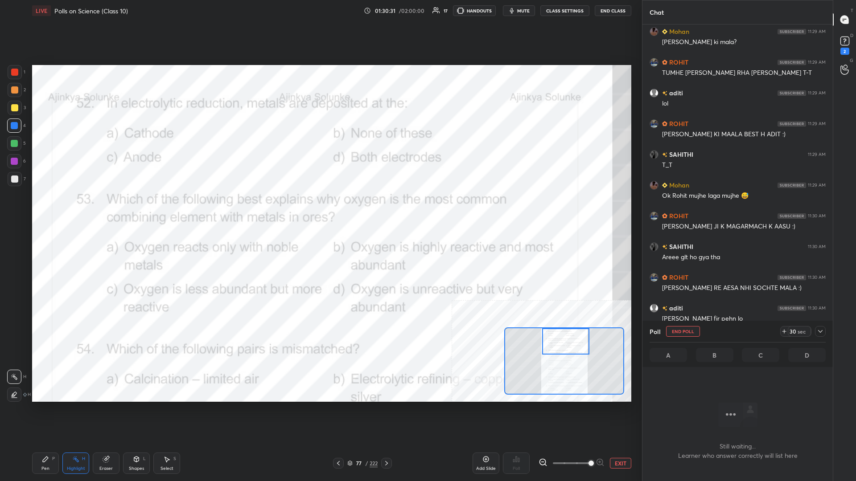
scroll to position [411, 190]
click at [320, 209] on div at bounding box center [820, 331] width 11 height 11
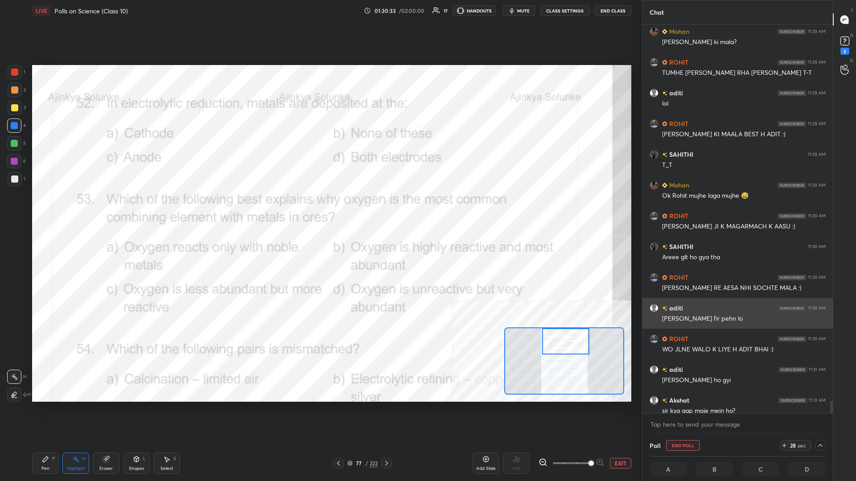
scroll to position [0, 0]
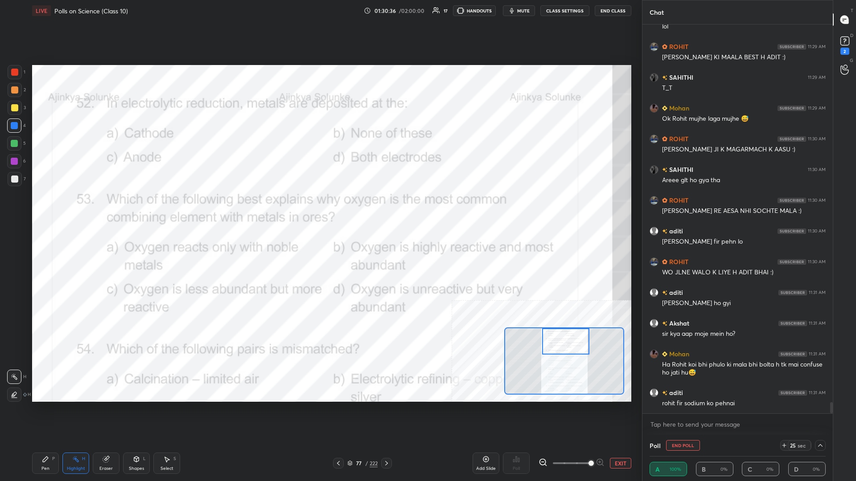
click at [320, 209] on div "x" at bounding box center [737, 424] width 190 height 21
type textarea "x"
type textarea "A"
type textarea "x"
type textarea "Ak"
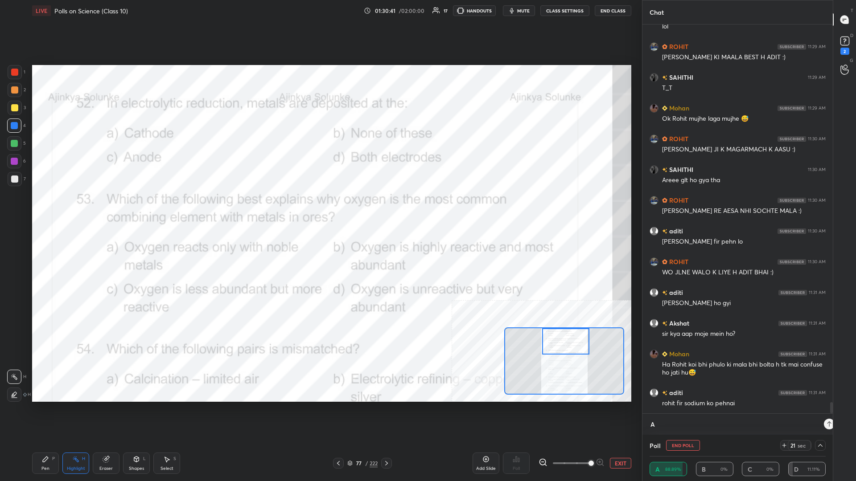
type textarea "x"
type textarea "Aks"
type textarea "x"
type textarea "Aksh"
type textarea "x"
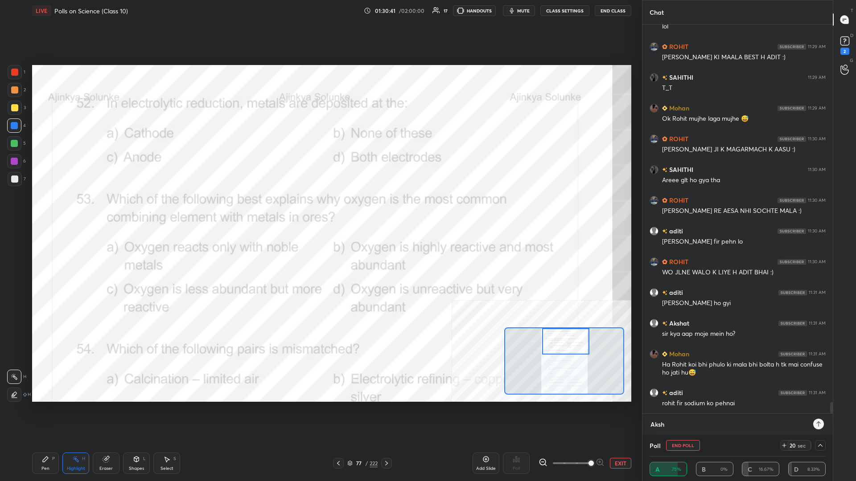
type textarea "[PERSON_NAME]"
type textarea "x"
type textarea "Akshat"
type textarea "x"
type textarea "Akshat"
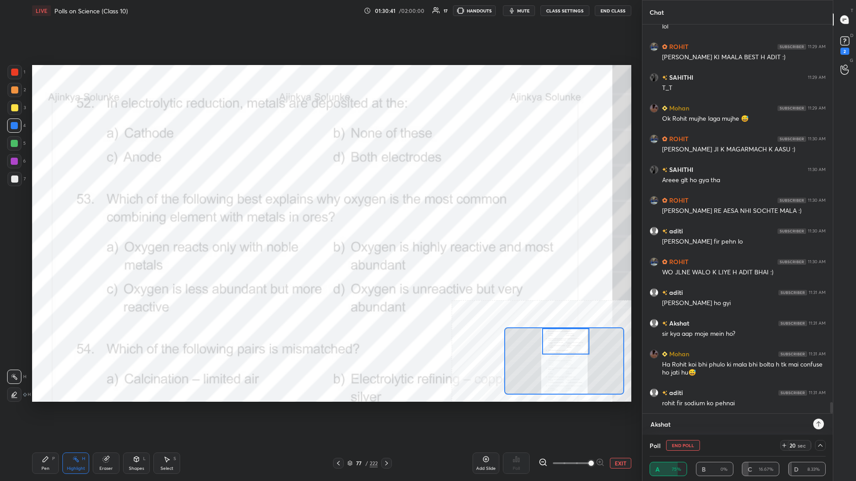
type textarea "x"
type textarea "@[PERSON_NAME]"
type textarea "x"
type textarea "@[PERSON_NAME]"
type textarea "x"
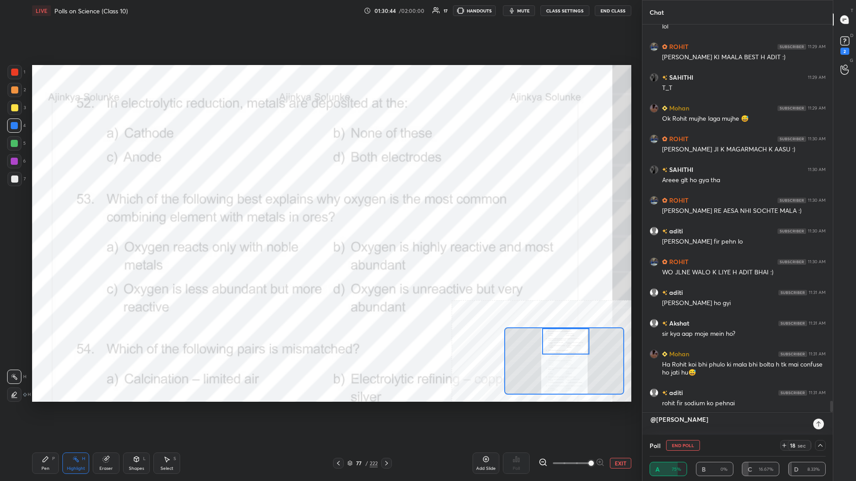
type textarea "@[PERSON_NAME] F"
type textarea "x"
type textarea "@[PERSON_NAME] Fi"
type textarea "x"
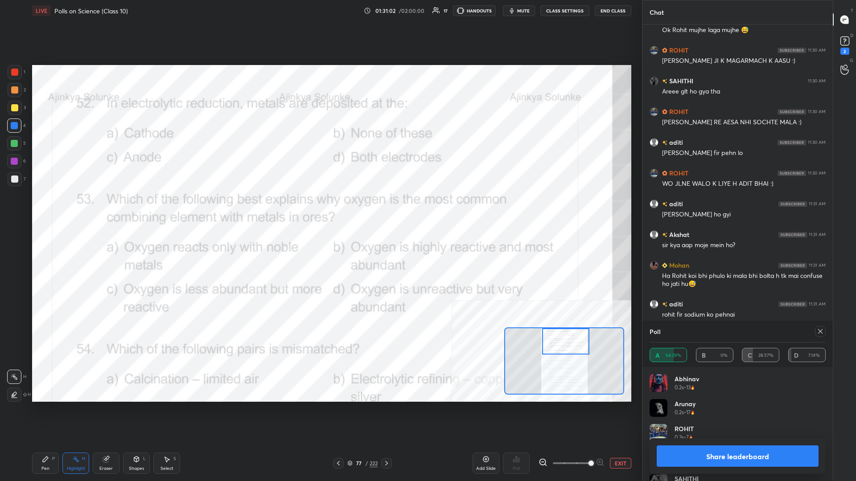
click at [320, 209] on button "Share leaderboard" at bounding box center [738, 456] width 162 height 21
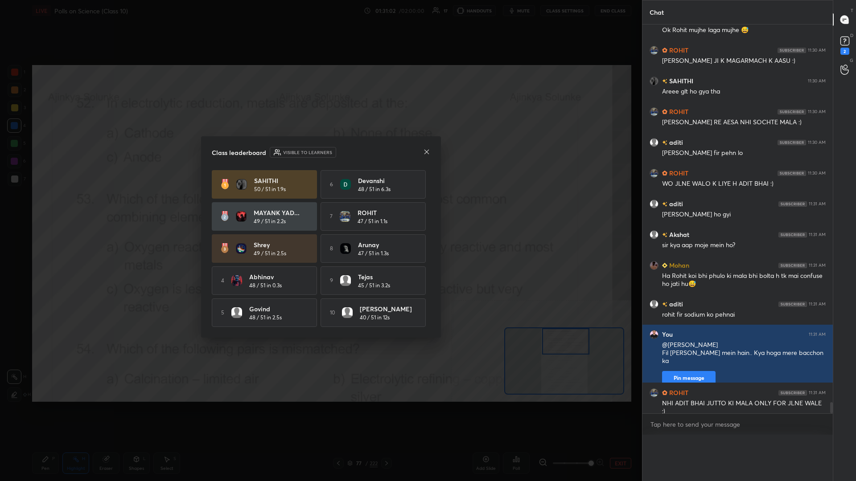
click at [320, 209] on div "[PERSON_NAME] 50 / 51 in 1.9s 6 [PERSON_NAME] 48 / 51 in 6.3s [PERSON_NAME] YAD…" at bounding box center [321, 248] width 218 height 157
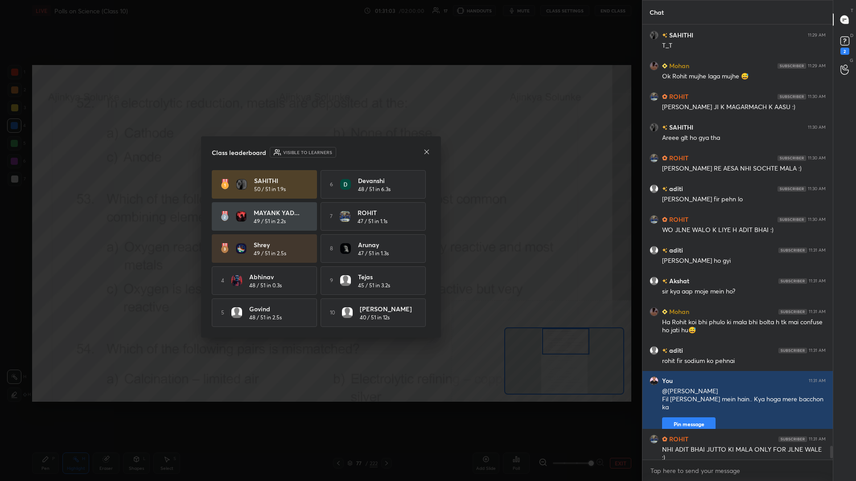
click at [320, 209] on h5 "47 / 51 in 1.3s" at bounding box center [373, 254] width 31 height 8
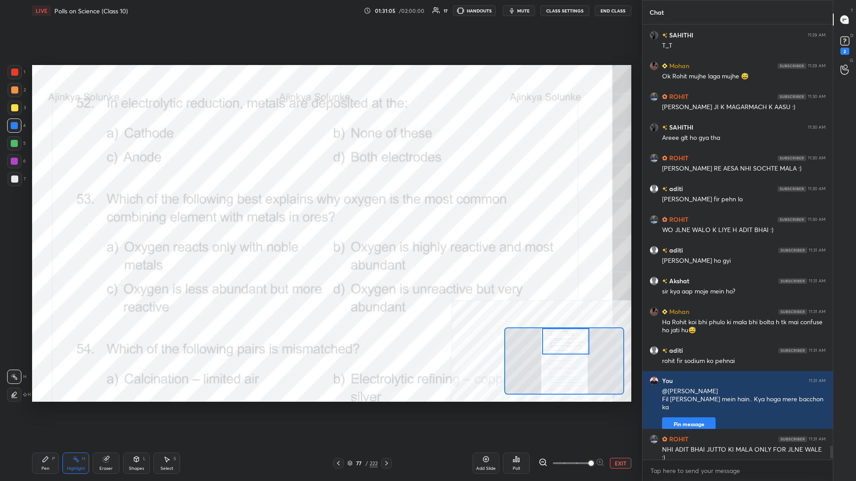
click at [43, 209] on div "Pen" at bounding box center [45, 469] width 8 height 4
click at [12, 125] on div at bounding box center [14, 125] width 7 height 7
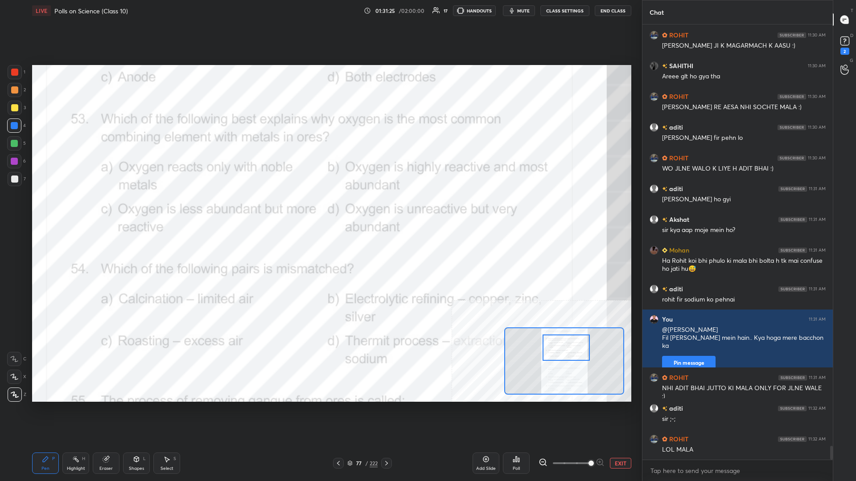
drag, startPoint x: 573, startPoint y: 346, endPoint x: 573, endPoint y: 352, distance: 6.3
click at [320, 209] on div at bounding box center [566, 348] width 47 height 26
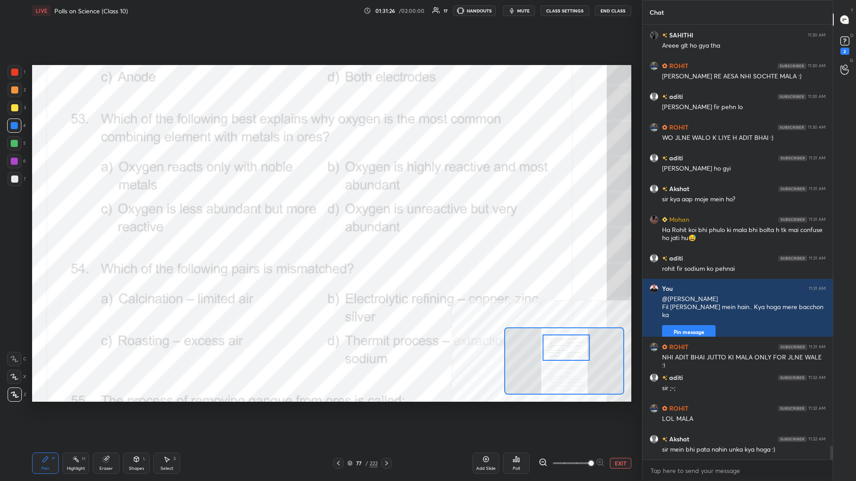
click at [85, 209] on div "Highlight H" at bounding box center [75, 463] width 27 height 21
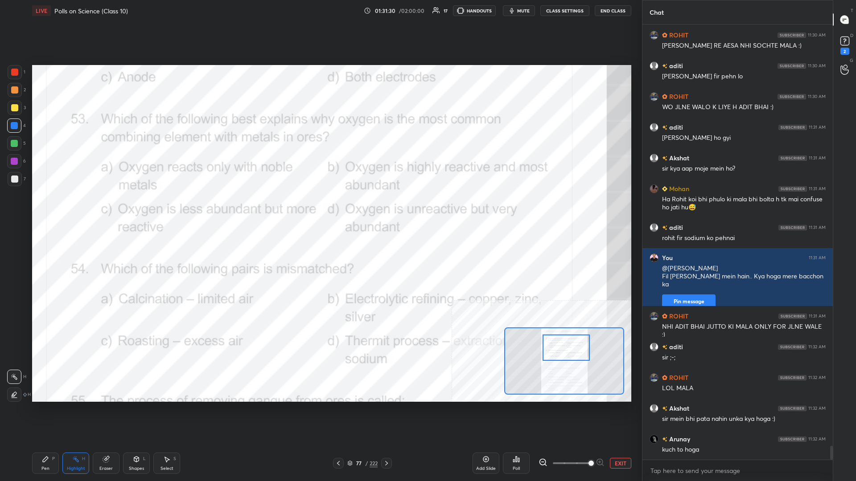
click at [320, 209] on div "Poll" at bounding box center [516, 469] width 7 height 4
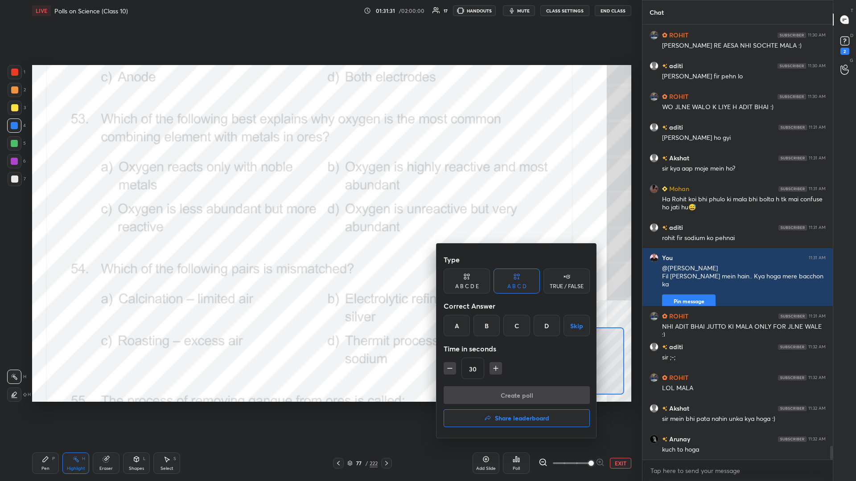
click at [320, 209] on div "B" at bounding box center [486, 325] width 26 height 21
click at [320, 209] on button "Create poll" at bounding box center [517, 396] width 146 height 18
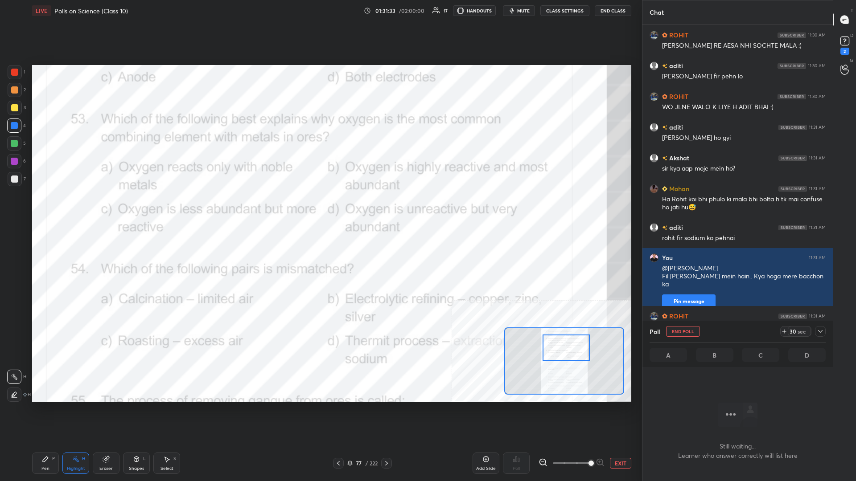
scroll to position [390, 190]
click at [320, 209] on icon at bounding box center [820, 331] width 7 height 7
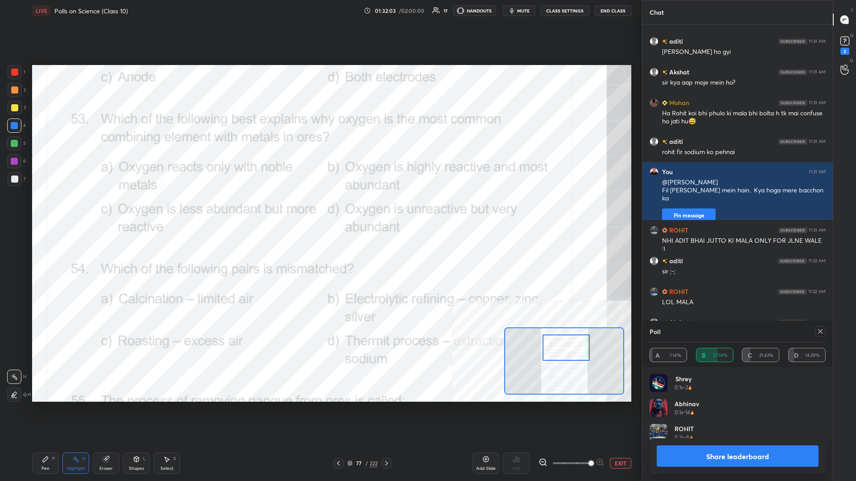
scroll to position [0, 0]
drag, startPoint x: 754, startPoint y: 449, endPoint x: 752, endPoint y: 456, distance: 7.5
click at [320, 209] on button "Share leaderboard" at bounding box center [738, 456] width 162 height 21
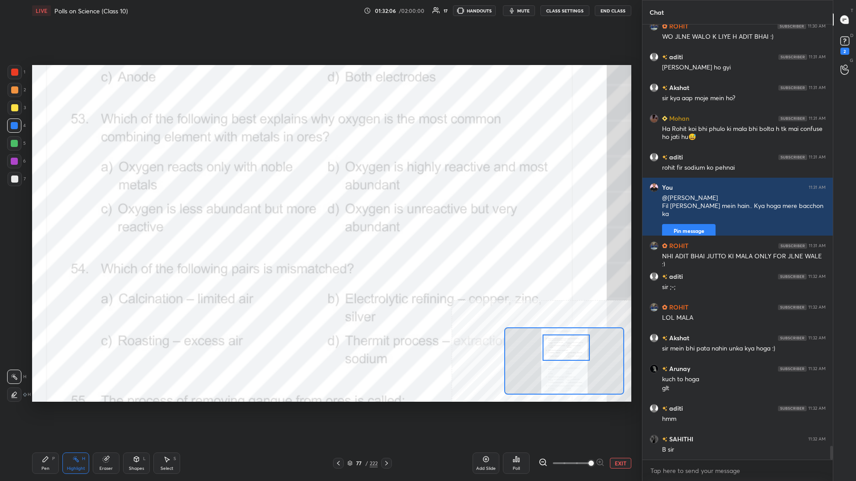
click at [39, 209] on div "Pen P" at bounding box center [45, 463] width 27 height 21
click at [45, 209] on icon at bounding box center [45, 459] width 5 height 5
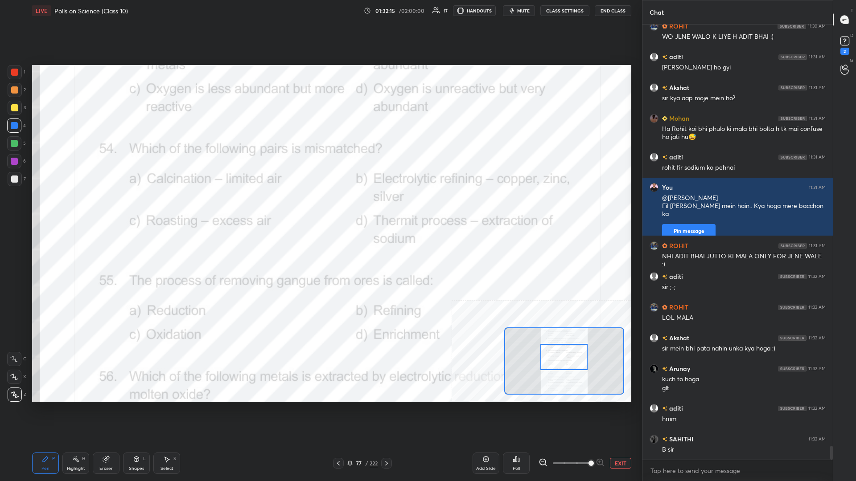
click at [78, 209] on icon at bounding box center [75, 459] width 7 height 7
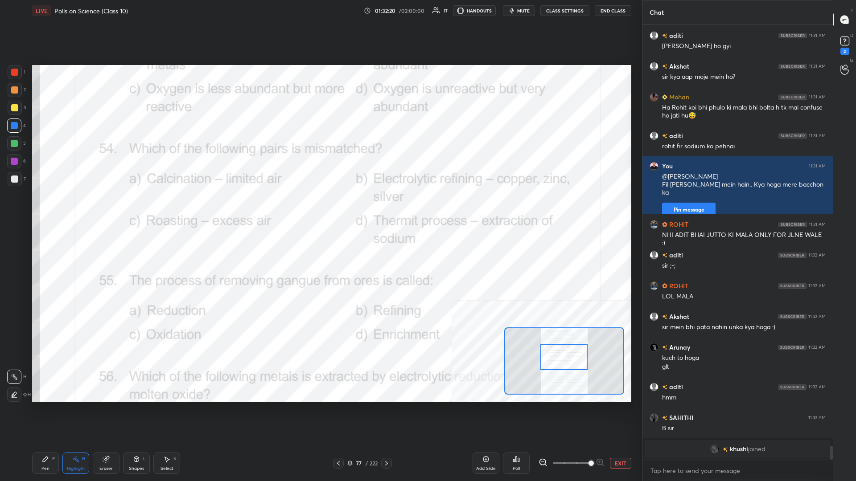
click at [320, 209] on div "Poll" at bounding box center [516, 463] width 27 height 21
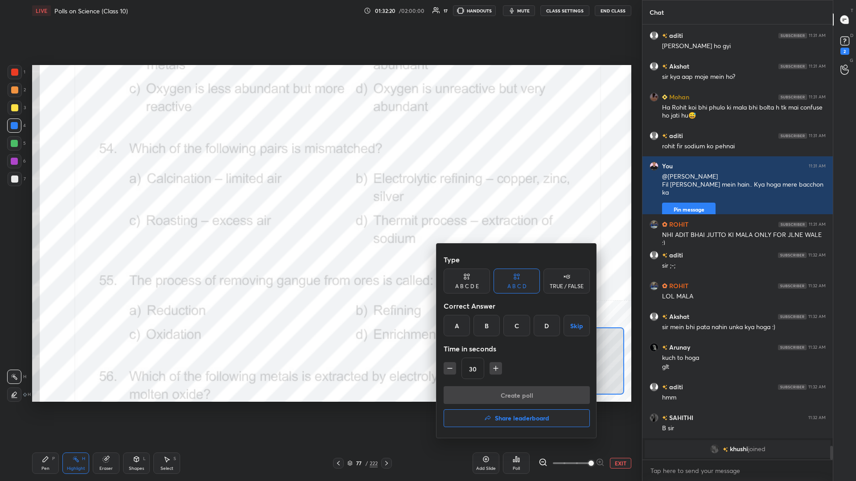
scroll to position [13194, 0]
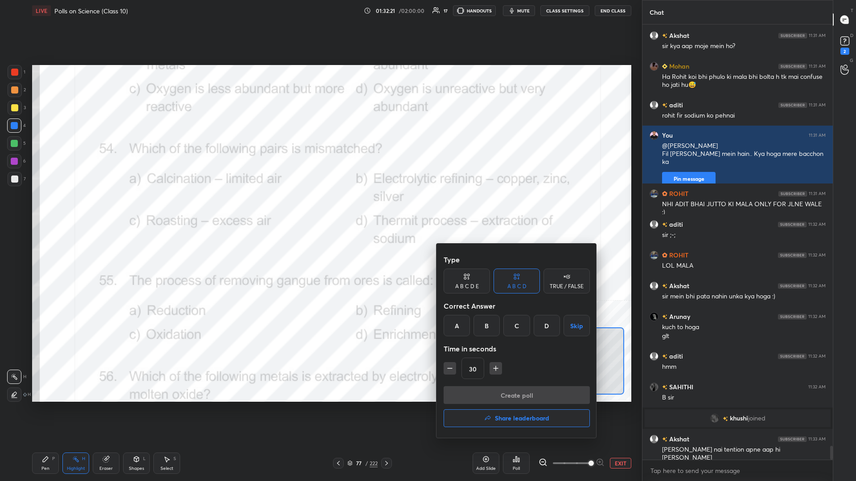
click at [320, 209] on div "D" at bounding box center [547, 325] width 26 height 21
click at [320, 209] on button "Create poll" at bounding box center [517, 396] width 146 height 18
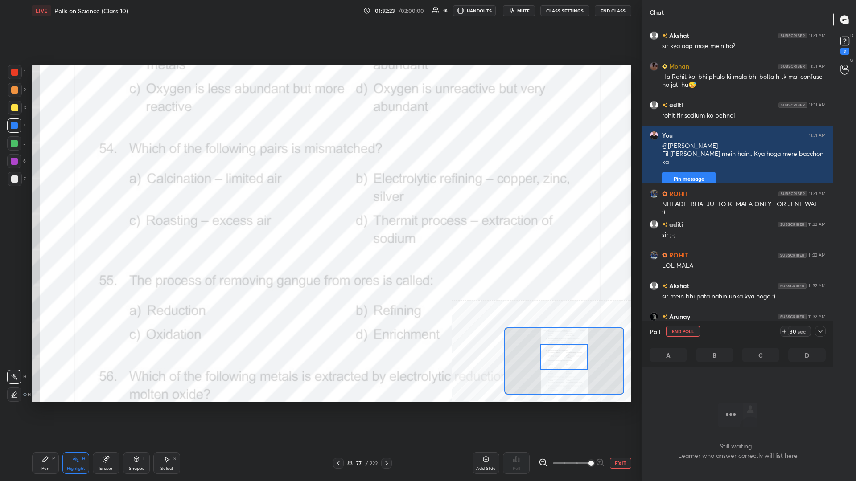
scroll to position [390, 190]
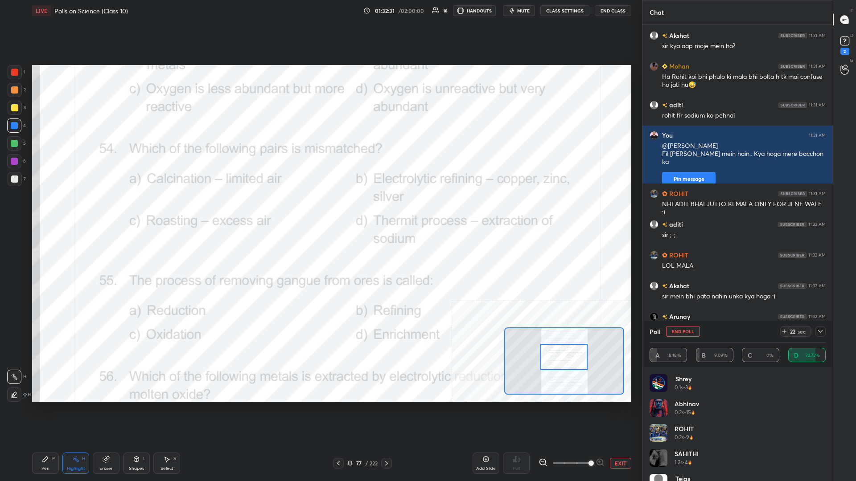
click at [40, 209] on div "Pen P" at bounding box center [45, 463] width 27 height 21
click at [16, 160] on div at bounding box center [14, 161] width 7 height 7
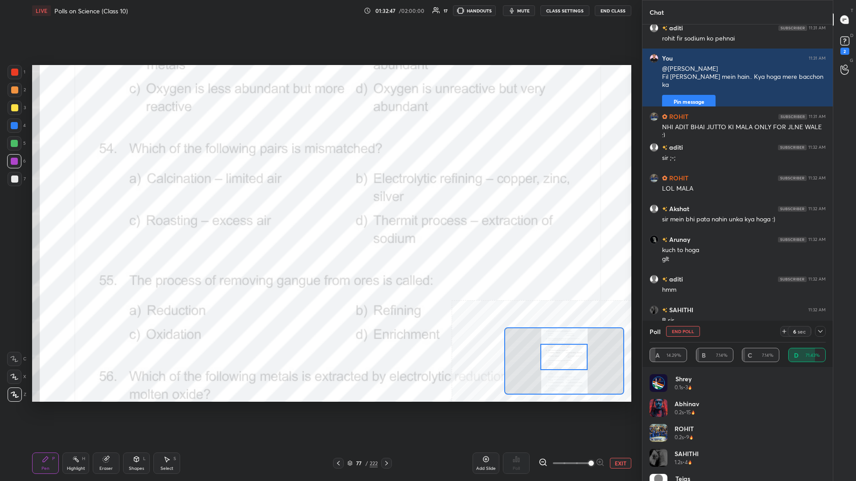
scroll to position [13280, 0]
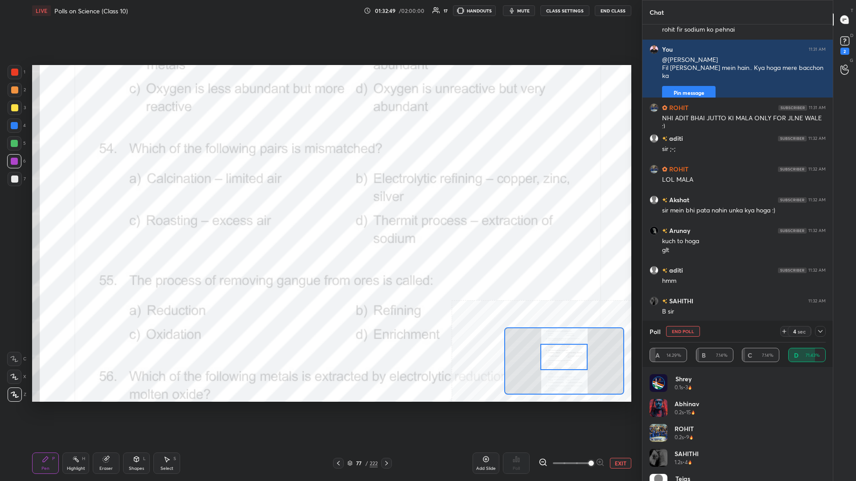
click at [17, 126] on div at bounding box center [14, 125] width 7 height 7
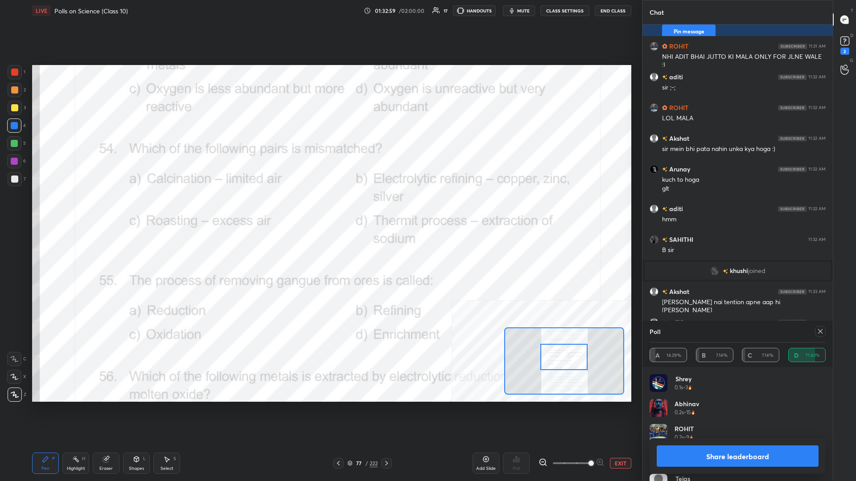
scroll to position [13372, 0]
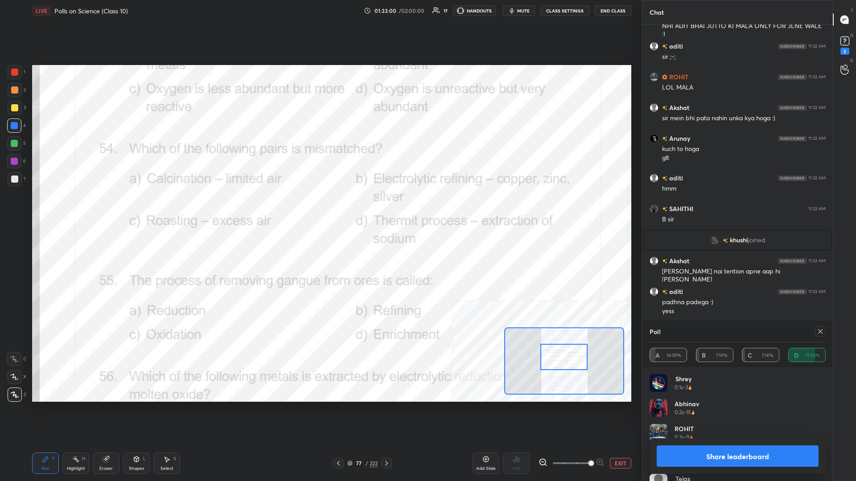
click at [320, 209] on button "Share leaderboard" at bounding box center [738, 456] width 162 height 21
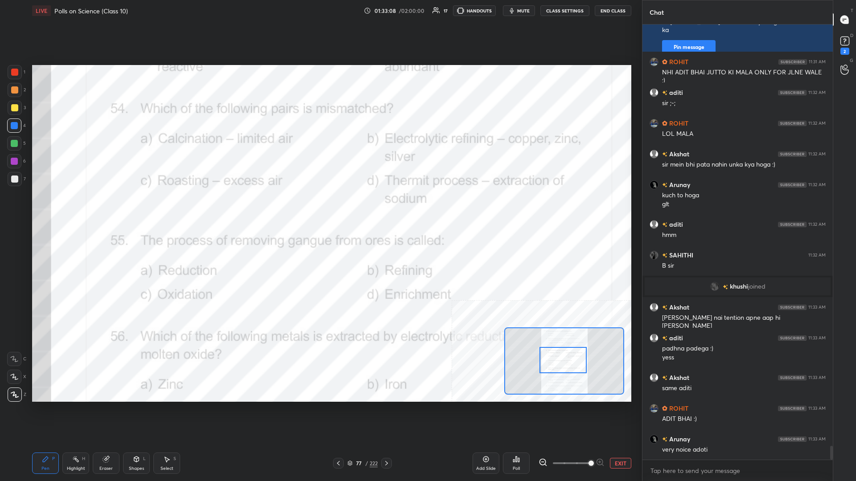
scroll to position [13357, 0]
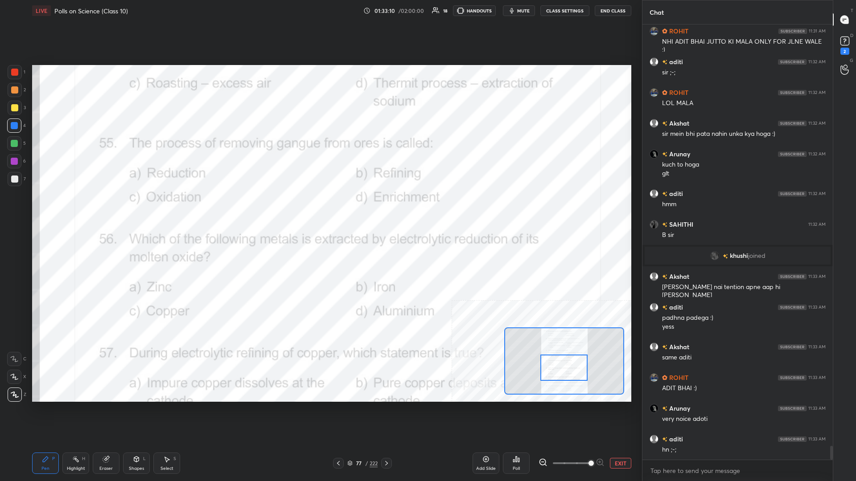
click at [74, 209] on circle at bounding box center [73, 459] width 1 height 1
click at [320, 209] on div "Poll" at bounding box center [516, 463] width 27 height 21
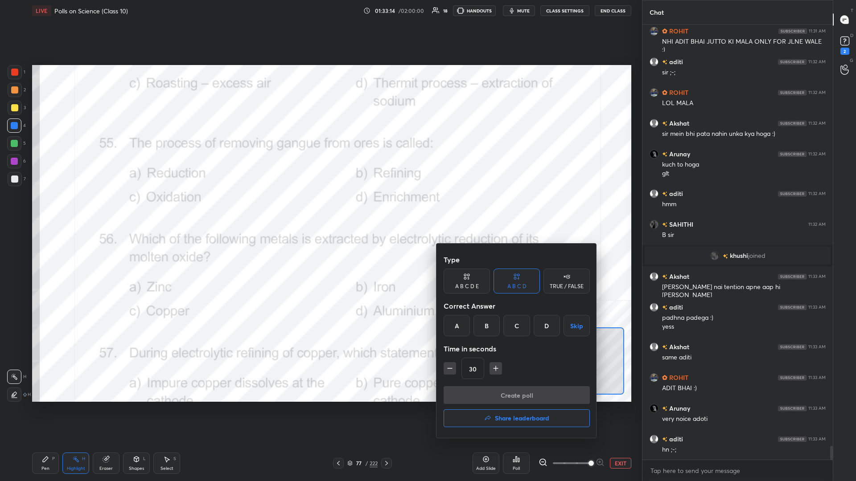
click at [320, 209] on div "D" at bounding box center [547, 325] width 26 height 21
click at [320, 209] on button "Create poll" at bounding box center [517, 396] width 146 height 18
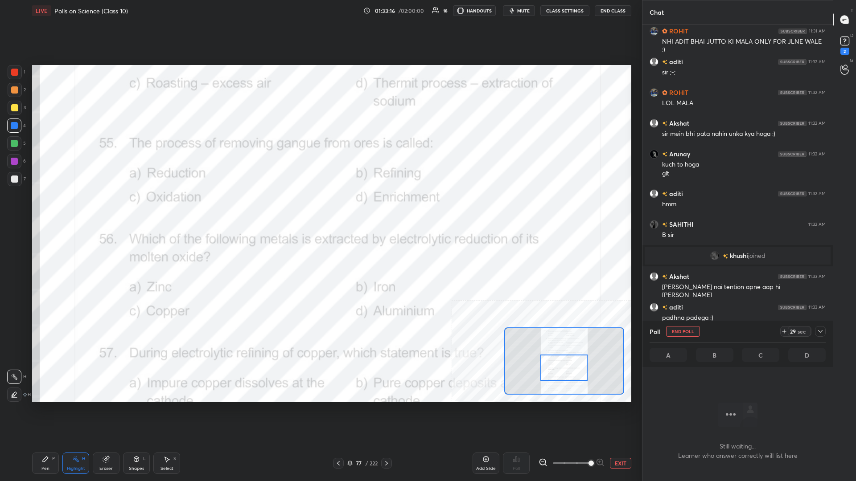
click at [320, 209] on icon at bounding box center [820, 331] width 7 height 7
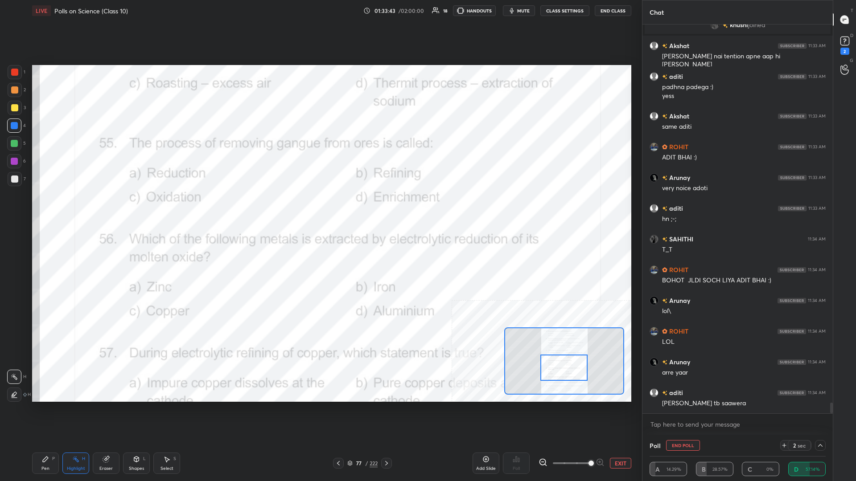
click at [40, 209] on div "Pen P" at bounding box center [45, 463] width 27 height 21
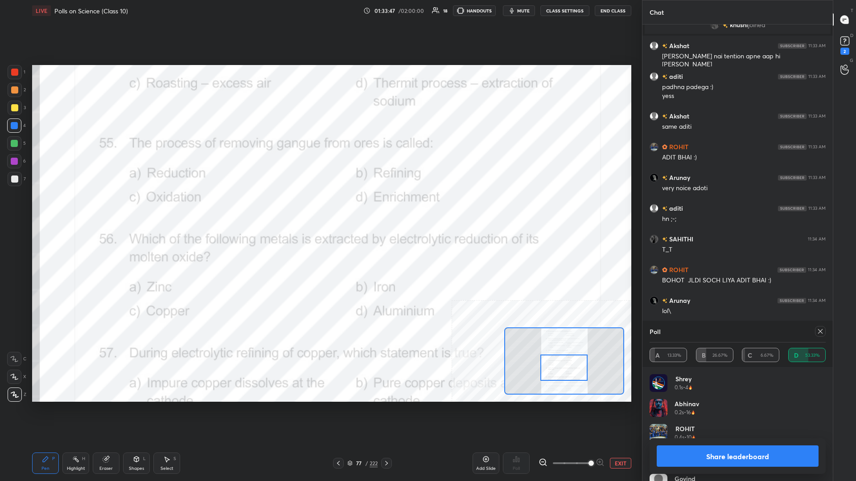
click at [320, 209] on button "Share leaderboard" at bounding box center [738, 456] width 162 height 21
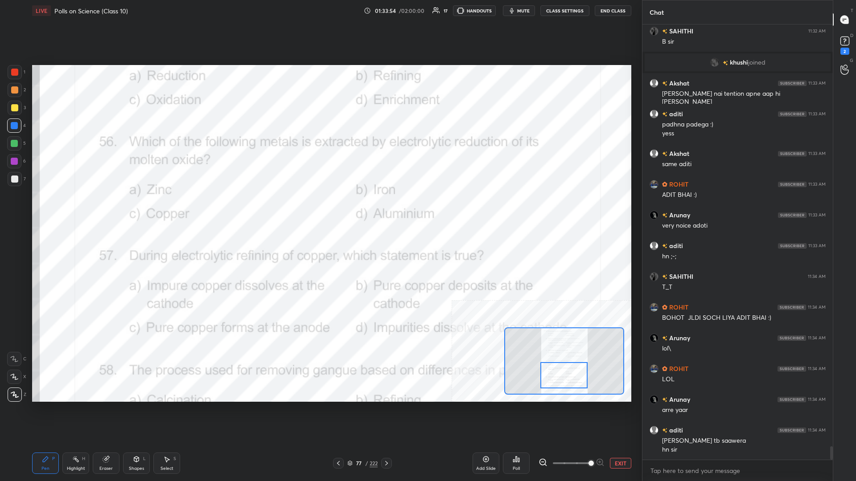
click at [65, 209] on div "Highlight H" at bounding box center [75, 463] width 27 height 21
click at [320, 209] on div "Poll" at bounding box center [516, 463] width 27 height 21
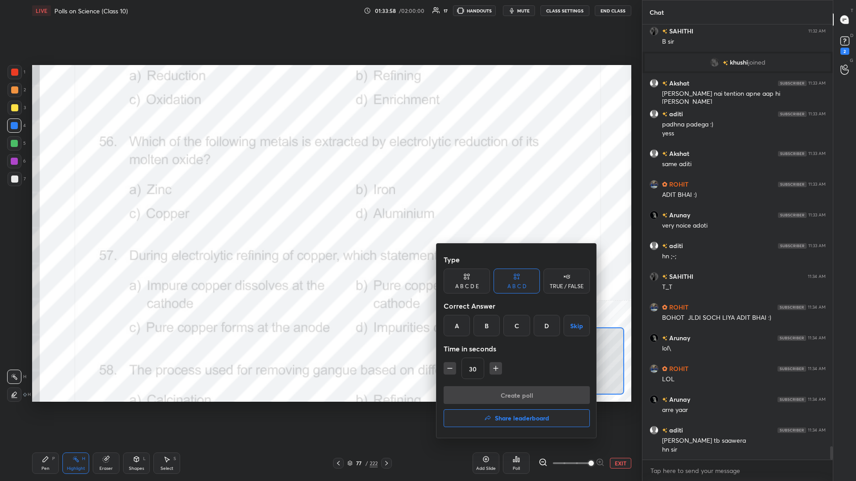
click at [320, 209] on div "D" at bounding box center [547, 325] width 26 height 21
click at [320, 209] on button "Create poll" at bounding box center [517, 396] width 146 height 18
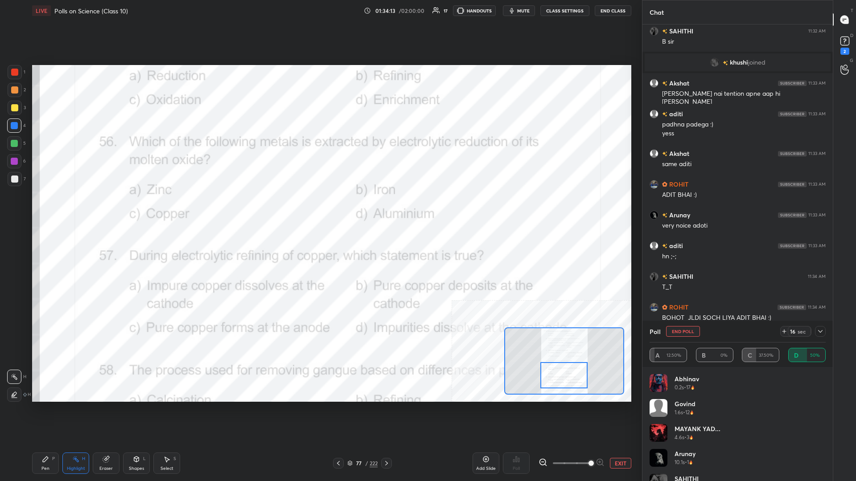
click at [57, 209] on div "Pen P" at bounding box center [45, 463] width 27 height 21
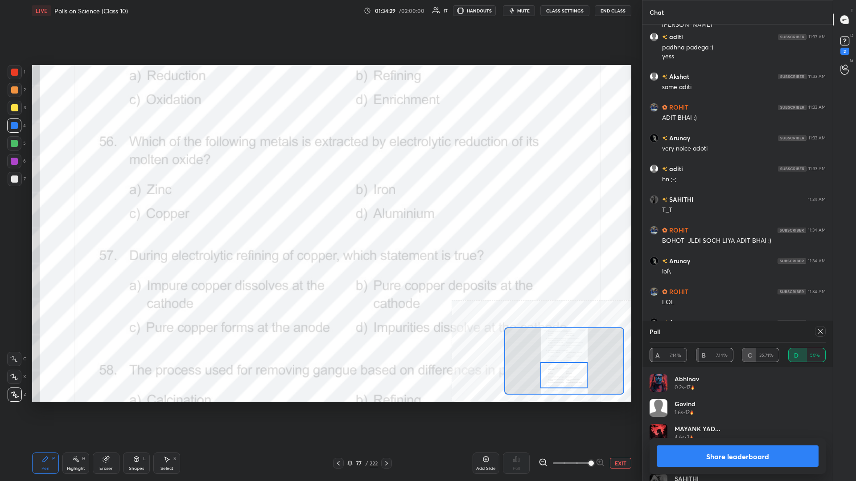
click at [320, 209] on button "Share leaderboard" at bounding box center [738, 456] width 162 height 21
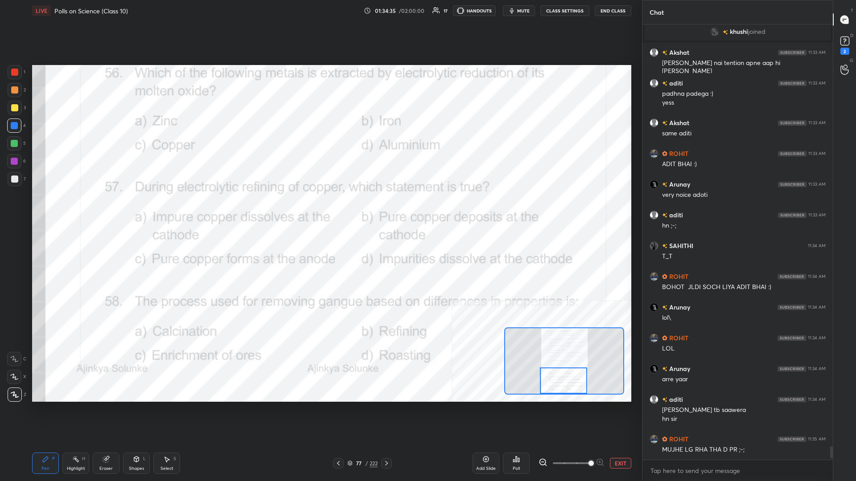
click at [79, 209] on div "Highlight H" at bounding box center [75, 463] width 27 height 21
click at [320, 209] on div "Poll" at bounding box center [516, 463] width 27 height 21
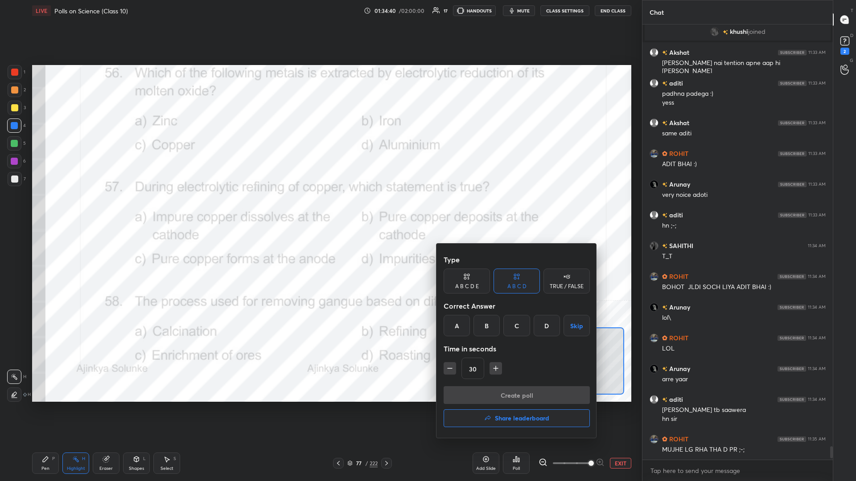
click at [320, 209] on div "B" at bounding box center [486, 325] width 26 height 21
click at [320, 209] on button "Create poll" at bounding box center [517, 396] width 146 height 18
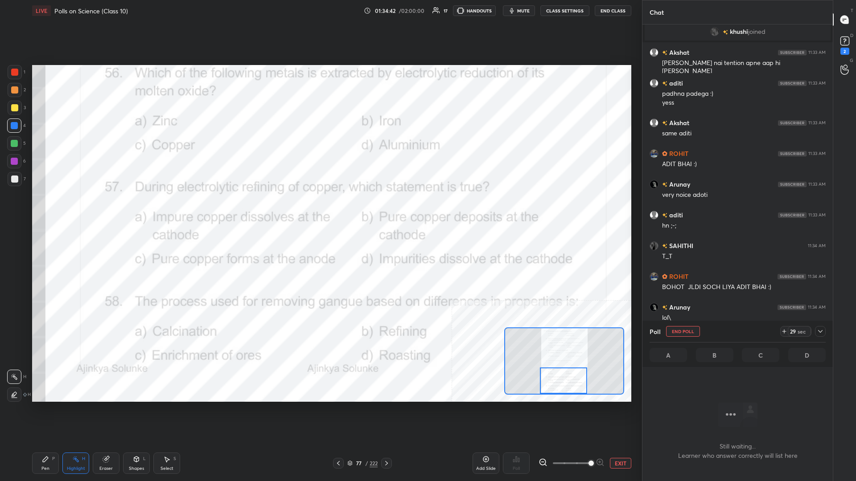
click at [320, 209] on div at bounding box center [820, 331] width 11 height 11
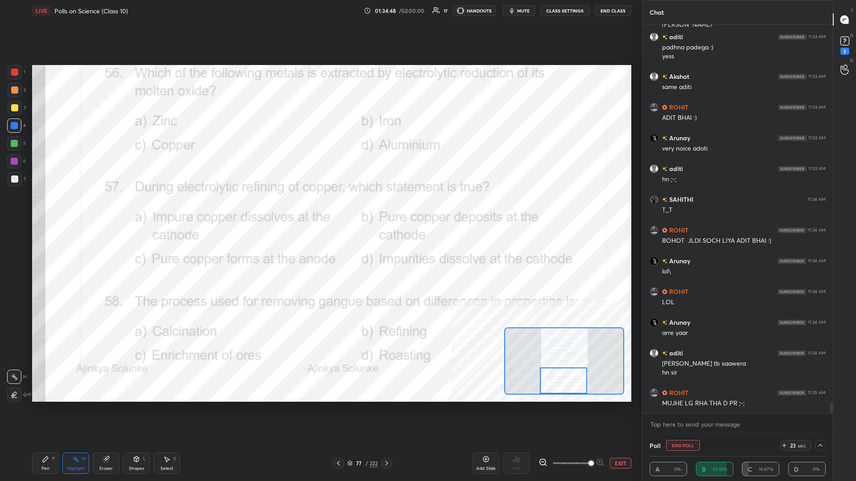
click at [281, 47] on div "Setting up your live class Poll for secs No correct answer Start poll" at bounding box center [332, 233] width 606 height 424
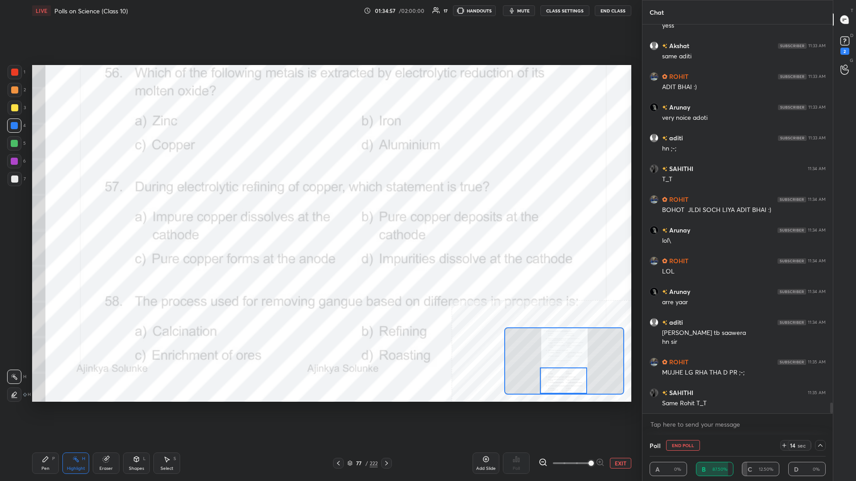
click at [57, 209] on div "Pen P" at bounding box center [45, 463] width 27 height 21
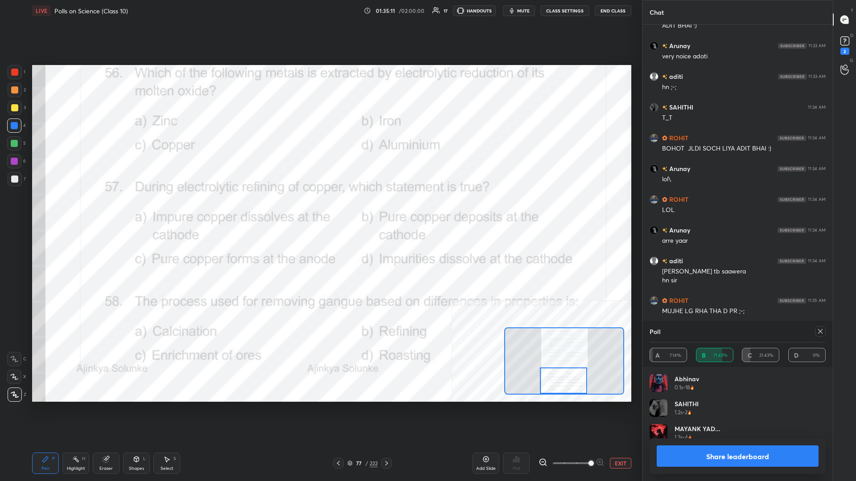
scroll to position [0, 0]
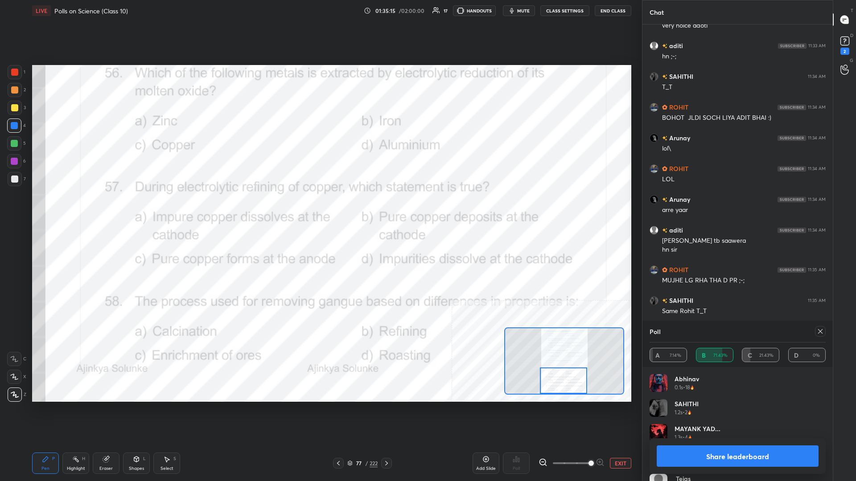
click at [320, 209] on button "Share leaderboard" at bounding box center [738, 456] width 162 height 21
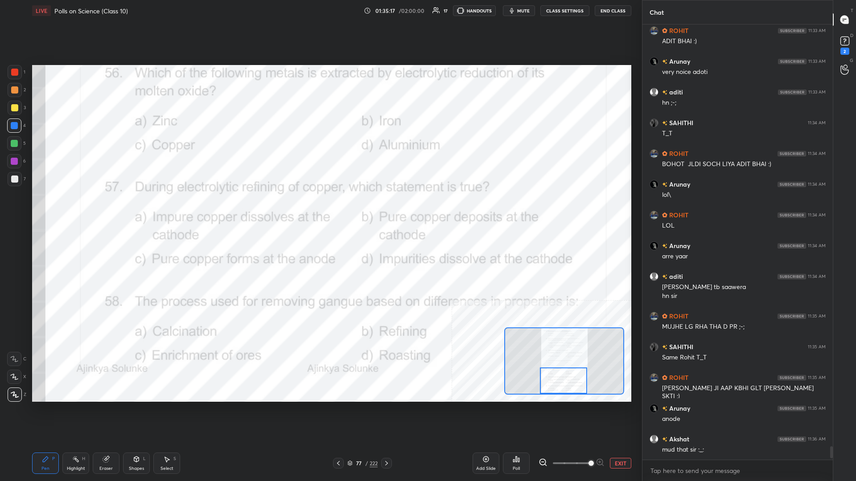
click at [12, 151] on div "5" at bounding box center [16, 145] width 19 height 18
click at [11, 162] on div at bounding box center [14, 161] width 7 height 7
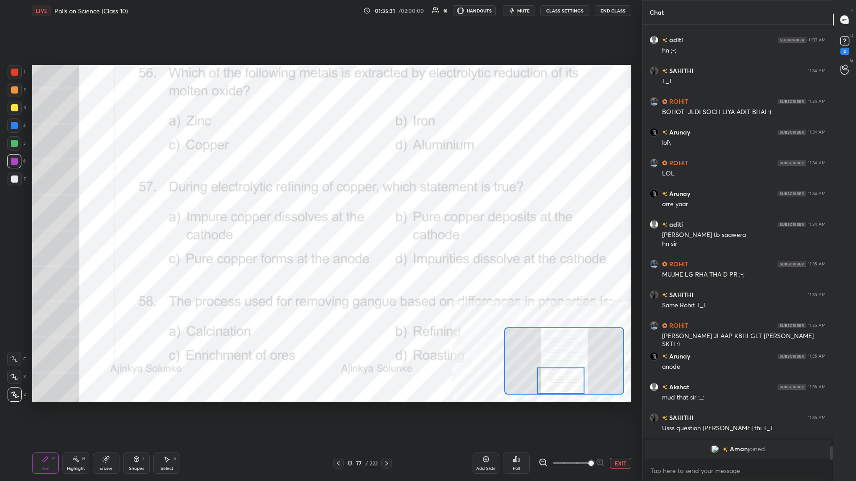
click at [262, 209] on div "Setting up your live class Poll for secs No correct answer Start poll" at bounding box center [332, 233] width 606 height 424
click at [74, 209] on div "Highlight H" at bounding box center [75, 463] width 27 height 21
click at [320, 209] on icon at bounding box center [516, 459] width 7 height 7
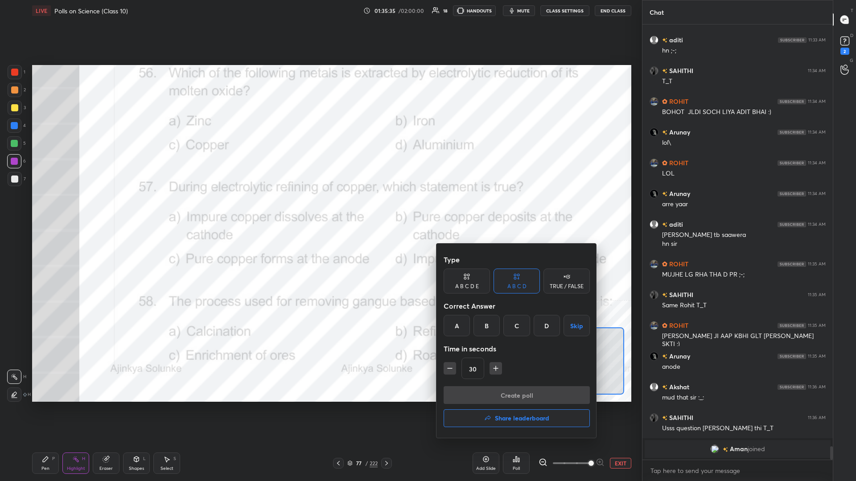
click at [320, 209] on div "C" at bounding box center [516, 325] width 26 height 21
click at [320, 209] on button "Create poll" at bounding box center [517, 396] width 146 height 18
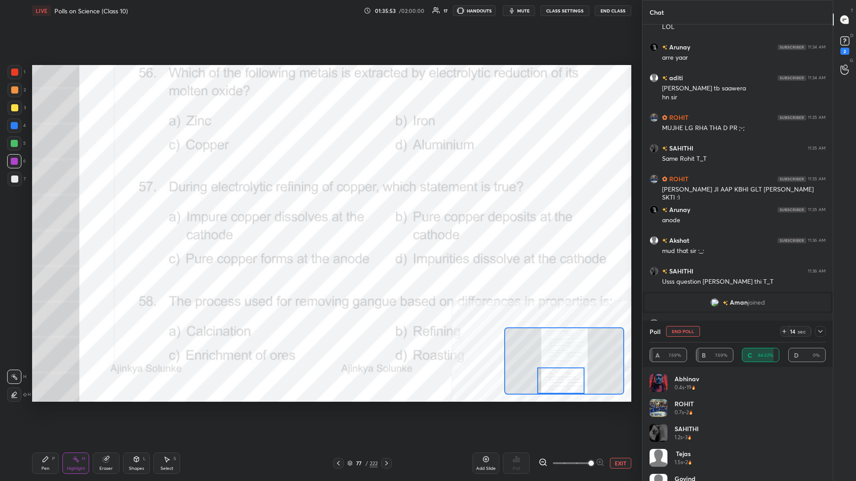
click at [42, 209] on div "Pen P" at bounding box center [45, 463] width 27 height 21
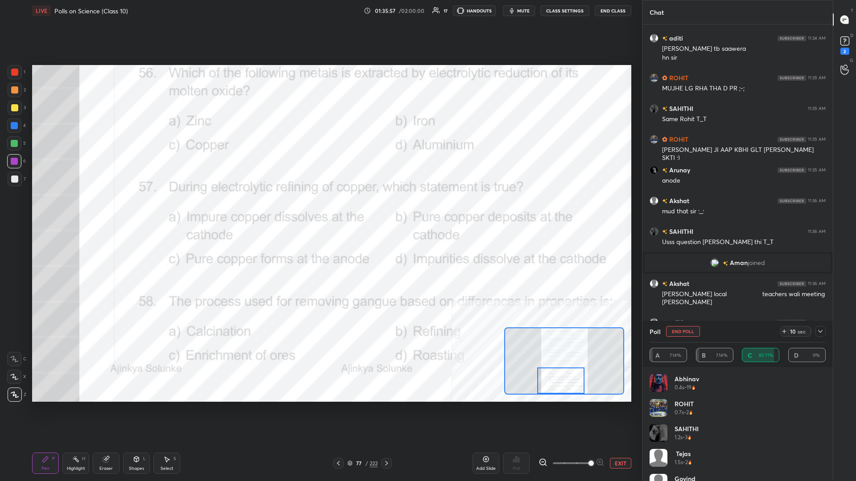
click at [20, 78] on div at bounding box center [15, 72] width 14 height 14
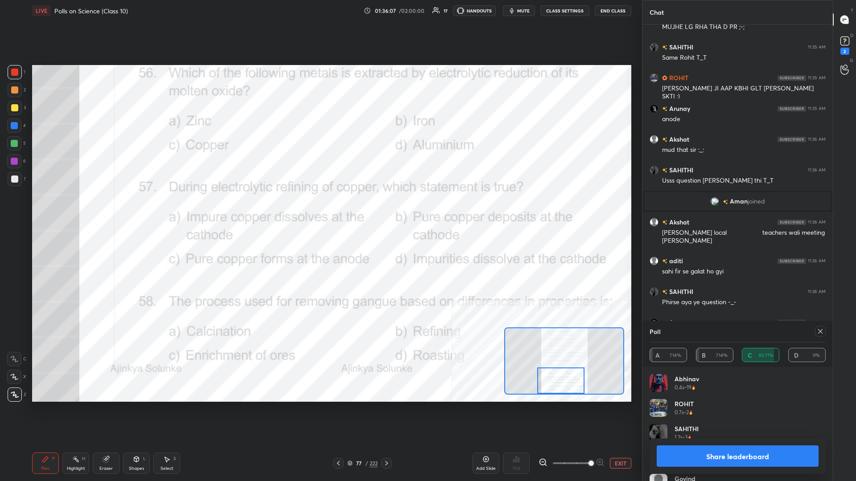
click at [320, 209] on button "Share leaderboard" at bounding box center [738, 456] width 162 height 21
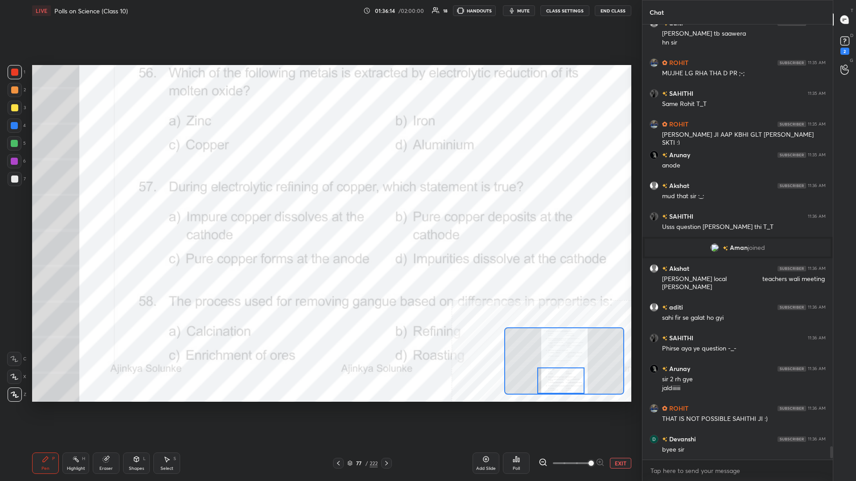
click at [320, 209] on button "EXIT" at bounding box center [620, 463] width 21 height 11
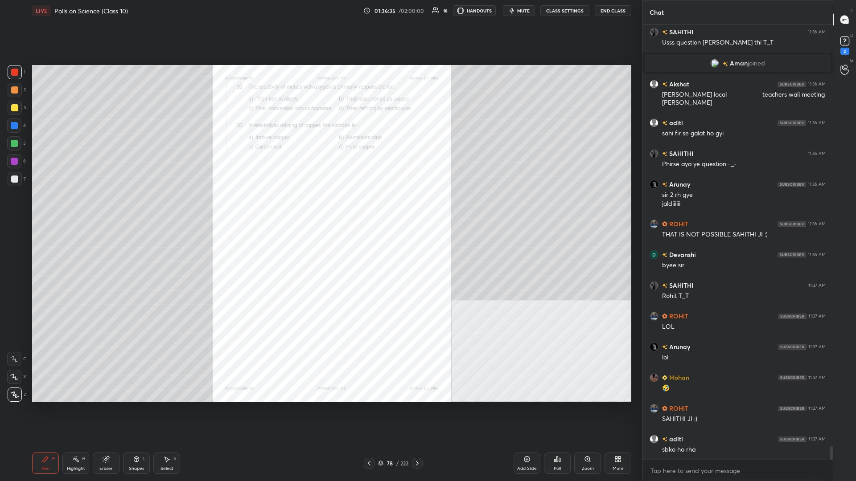
click at [320, 209] on div "Zoom" at bounding box center [587, 463] width 27 height 21
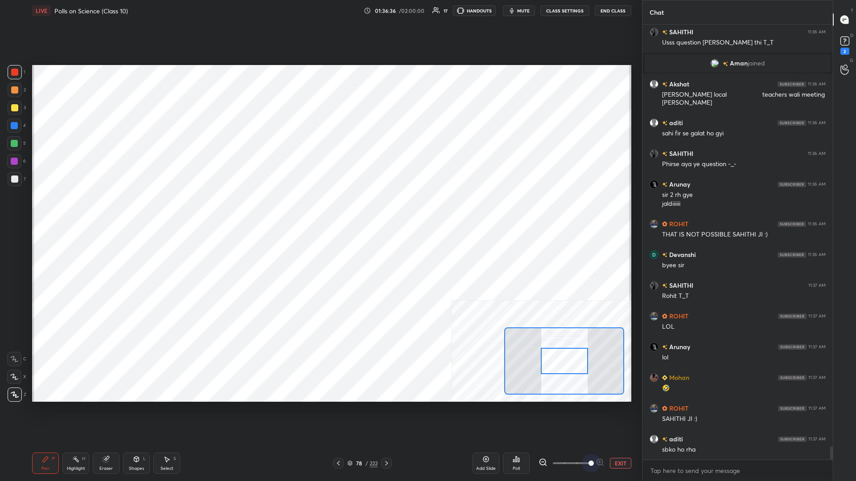
drag, startPoint x: 606, startPoint y: 462, endPoint x: 610, endPoint y: 440, distance: 22.7
click at [320, 209] on div "EXIT" at bounding box center [585, 463] width 93 height 11
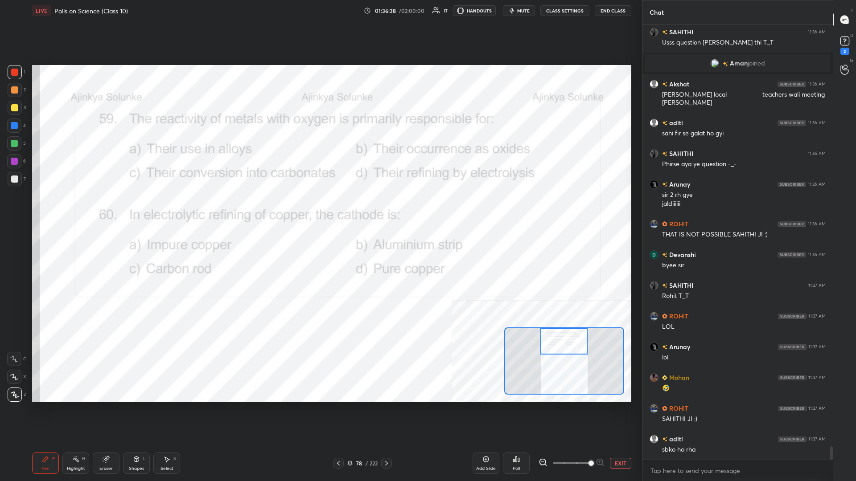
drag, startPoint x: 564, startPoint y: 369, endPoint x: 564, endPoint y: 342, distance: 26.3
click at [320, 209] on div at bounding box center [563, 342] width 47 height 26
click at [71, 209] on div "Highlight H" at bounding box center [75, 463] width 27 height 21
click at [320, 209] on div "Poll" at bounding box center [516, 463] width 27 height 21
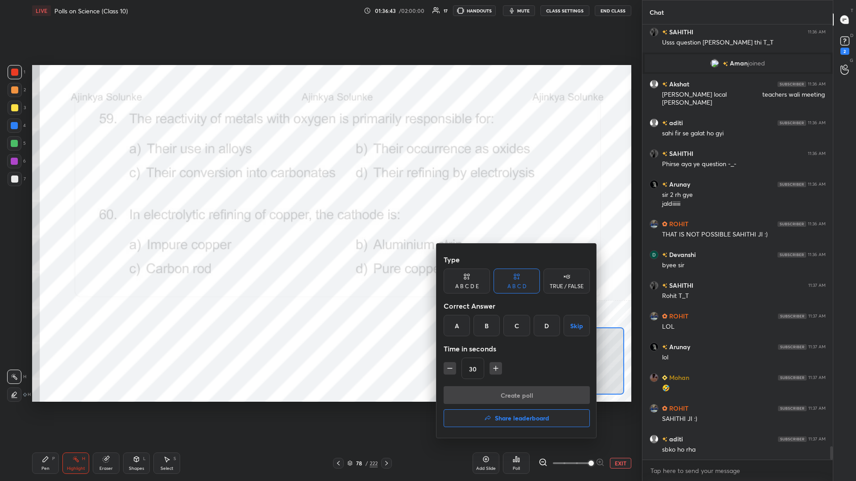
click at [320, 209] on div "B" at bounding box center [486, 325] width 26 height 21
click at [320, 209] on button "Create poll" at bounding box center [517, 396] width 146 height 18
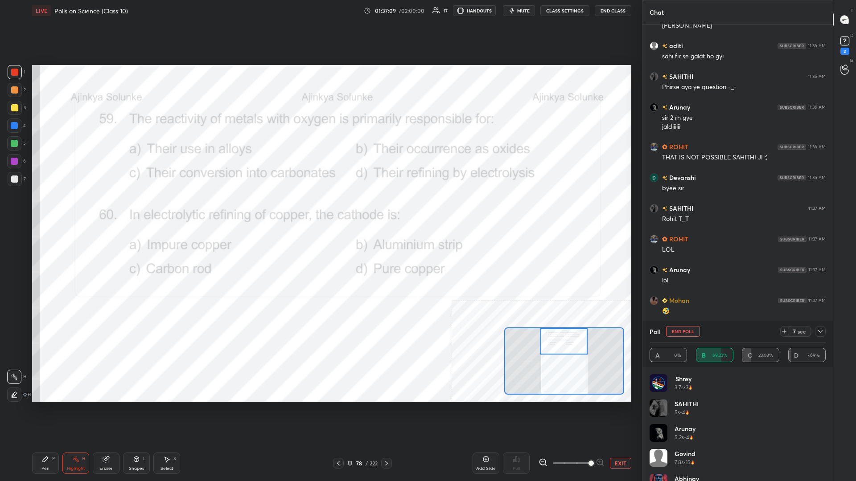
click at [41, 209] on div "Pen P" at bounding box center [45, 463] width 27 height 21
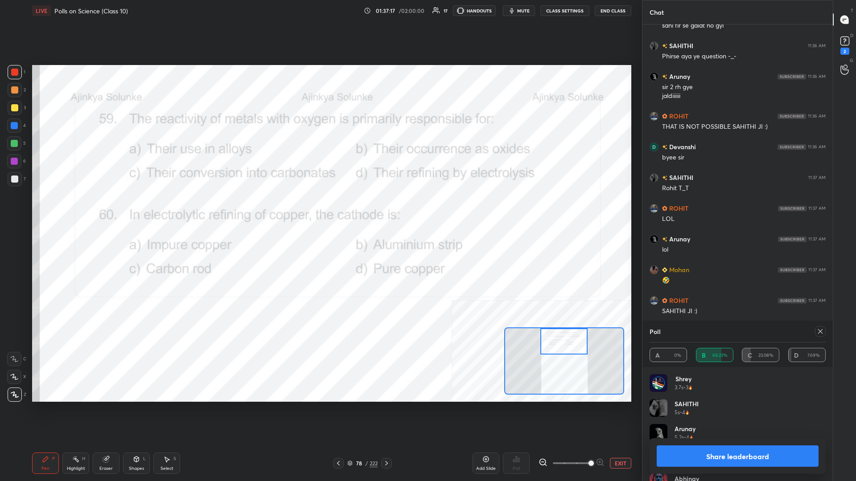
click at [320, 209] on button "Share leaderboard" at bounding box center [738, 456] width 162 height 21
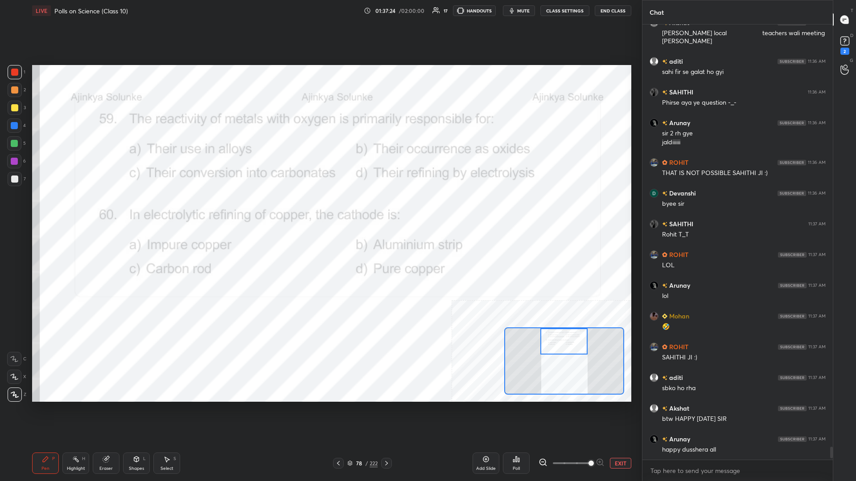
scroll to position [14030, 0]
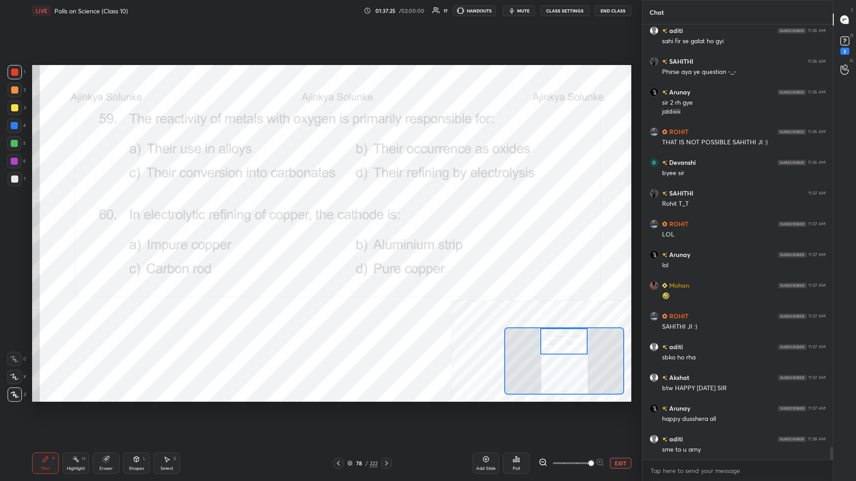
click at [88, 209] on div "Highlight H" at bounding box center [75, 463] width 27 height 21
click at [320, 209] on div "Poll" at bounding box center [516, 469] width 7 height 4
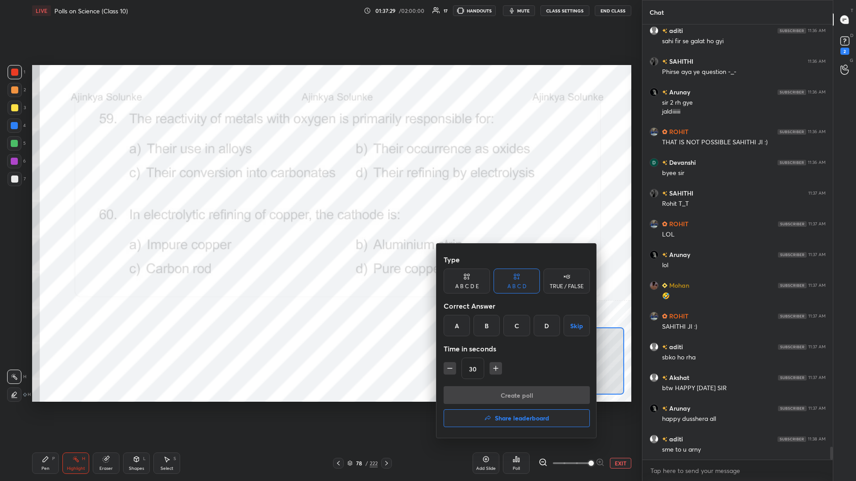
click at [320, 209] on div "D" at bounding box center [547, 325] width 26 height 21
click at [320, 209] on button "Create poll" at bounding box center [517, 396] width 146 height 18
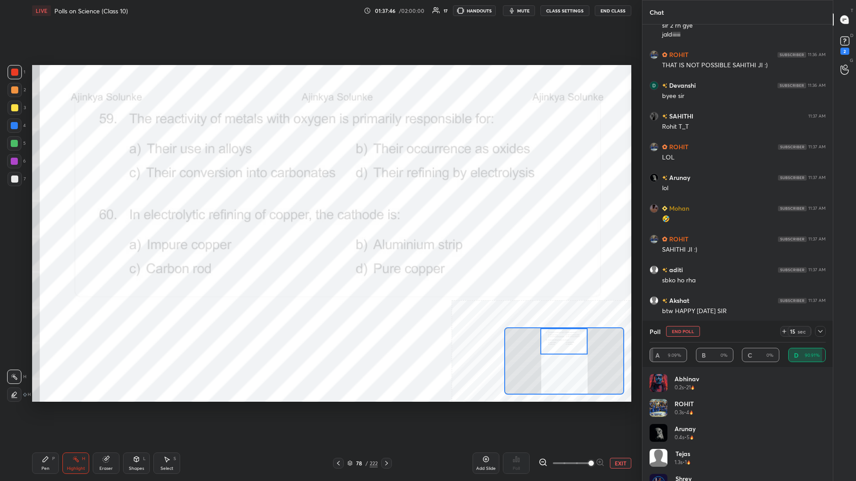
click at [47, 209] on div "Pen P" at bounding box center [45, 463] width 27 height 21
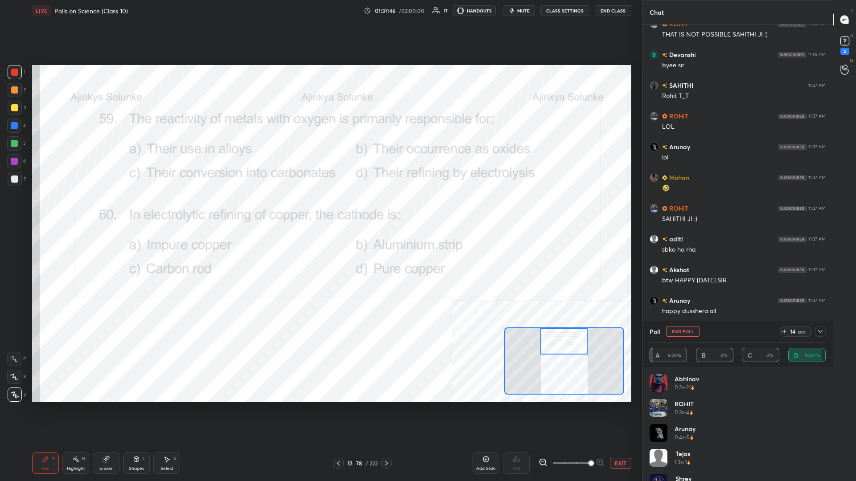
click at [17, 160] on div at bounding box center [14, 161] width 7 height 7
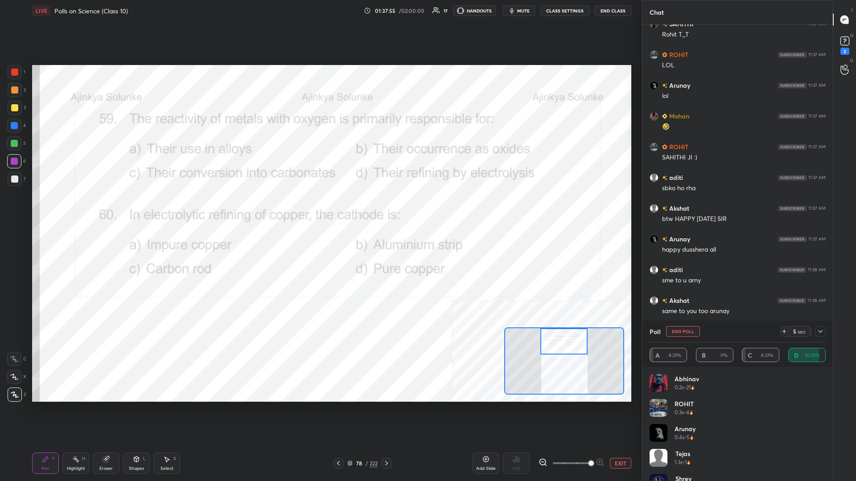
click at [15, 128] on div at bounding box center [14, 125] width 7 height 7
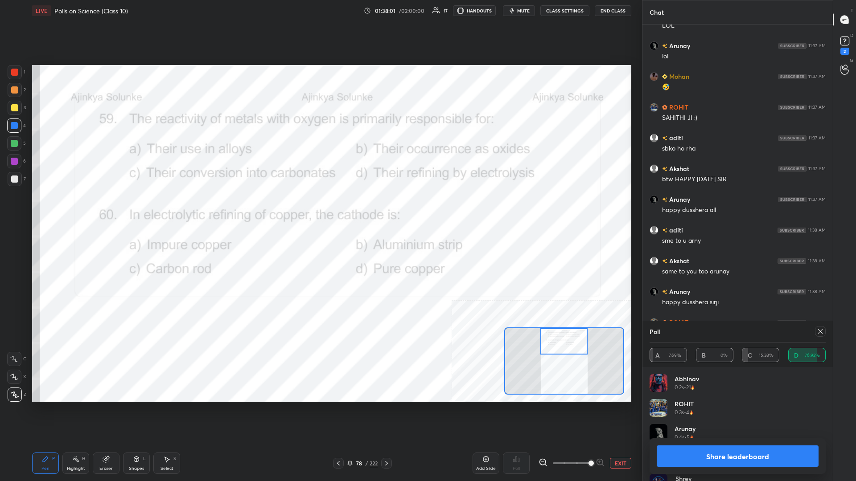
click at [14, 142] on div at bounding box center [14, 143] width 7 height 7
click at [12, 127] on div at bounding box center [14, 125] width 7 height 7
click at [320, 209] on button "Share leaderboard" at bounding box center [738, 456] width 162 height 21
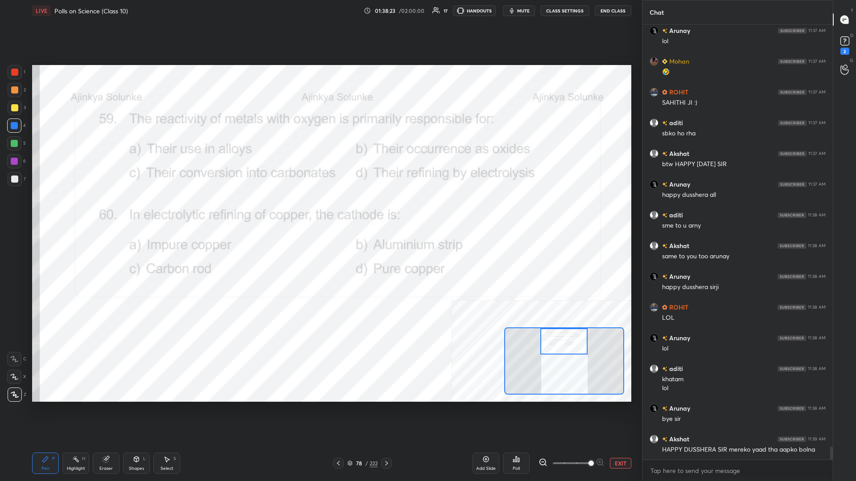
click at [320, 209] on div "78" at bounding box center [358, 463] width 9 height 5
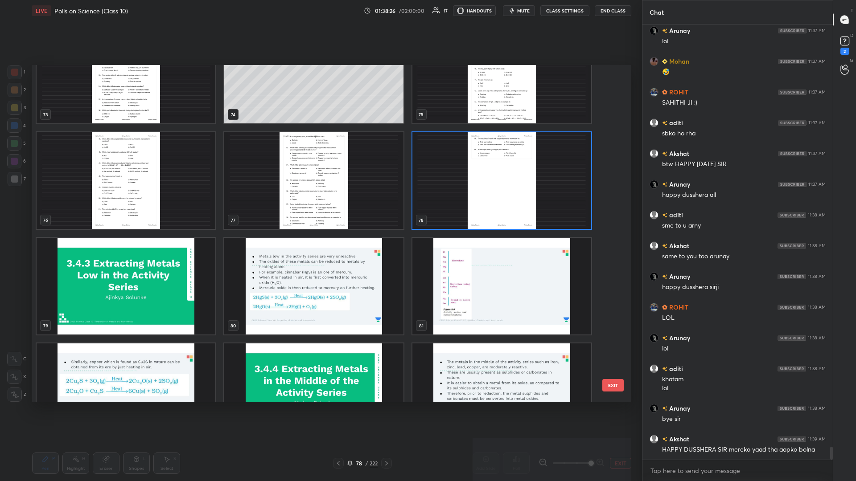
click at [320, 185] on img "grid" at bounding box center [501, 180] width 179 height 97
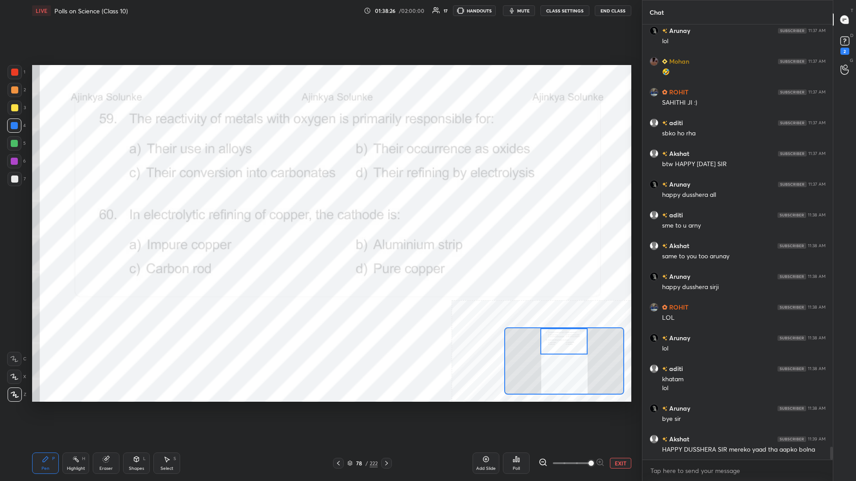
click at [320, 185] on img "grid" at bounding box center [501, 180] width 179 height 97
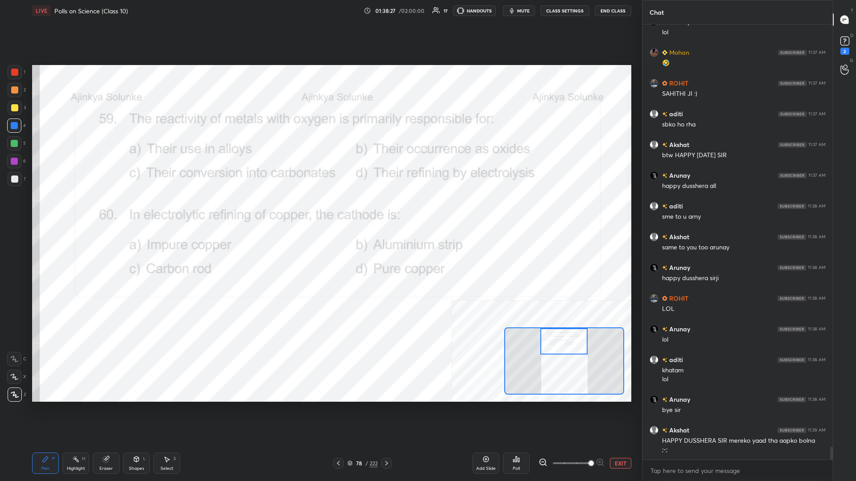
click at [320, 209] on div "Add Slide" at bounding box center [486, 469] width 20 height 4
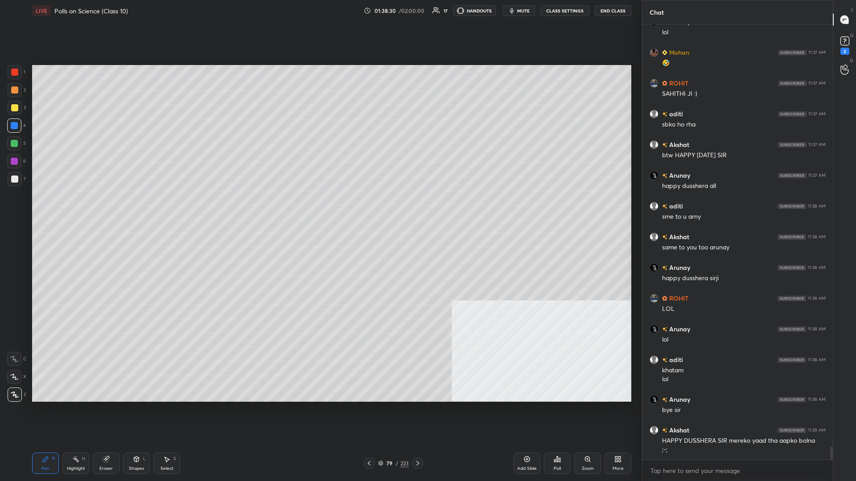
click at [14, 109] on div at bounding box center [14, 107] width 7 height 7
click at [12, 146] on div at bounding box center [14, 143] width 7 height 7
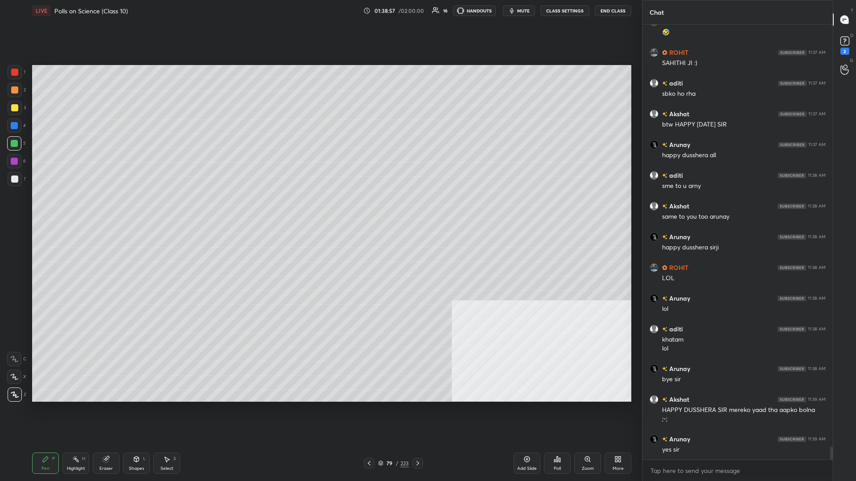
click at [14, 125] on div at bounding box center [14, 125] width 7 height 7
click at [12, 141] on div at bounding box center [14, 143] width 7 height 7
click at [17, 156] on div at bounding box center [14, 161] width 14 height 14
click at [17, 145] on div at bounding box center [14, 143] width 7 height 7
click at [14, 126] on div at bounding box center [14, 125] width 7 height 7
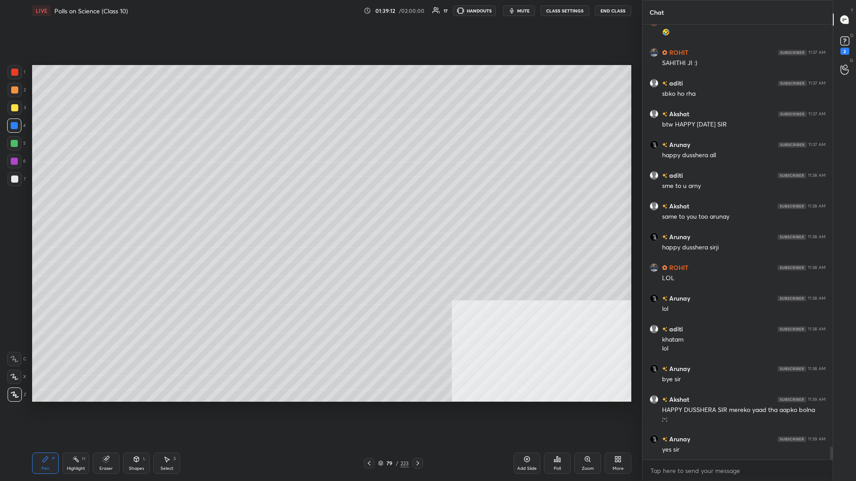
click at [18, 92] on div at bounding box center [14, 89] width 7 height 7
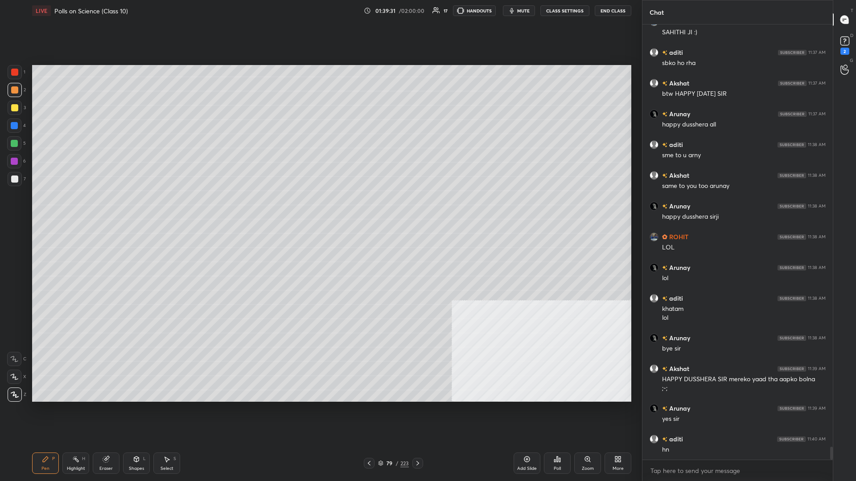
scroll to position [14355, 0]
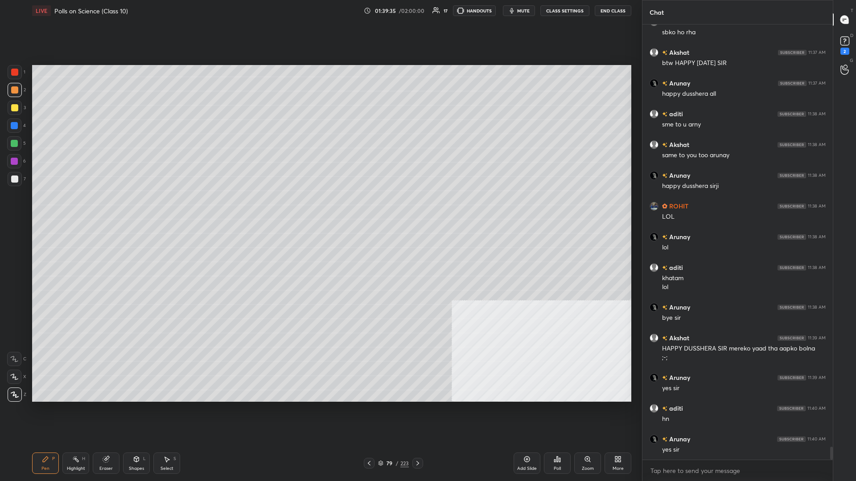
click at [16, 126] on div at bounding box center [14, 125] width 7 height 7
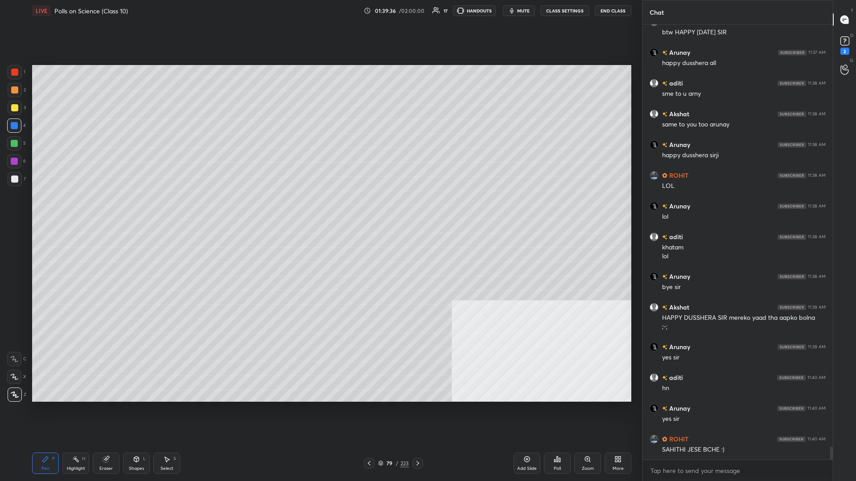
scroll to position [14417, 0]
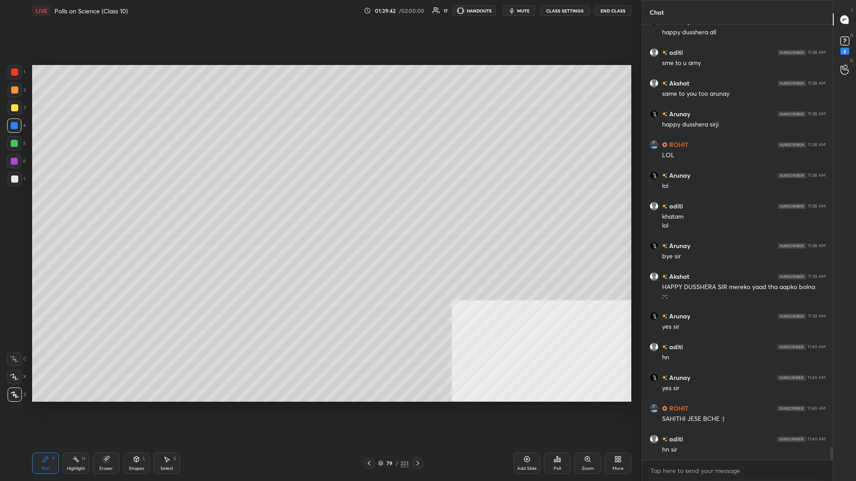
click at [16, 148] on div at bounding box center [14, 143] width 14 height 14
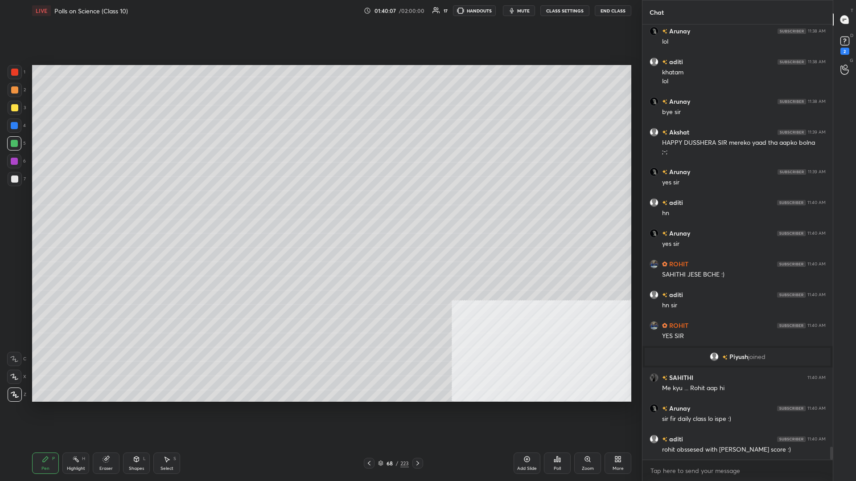
scroll to position [14347, 0]
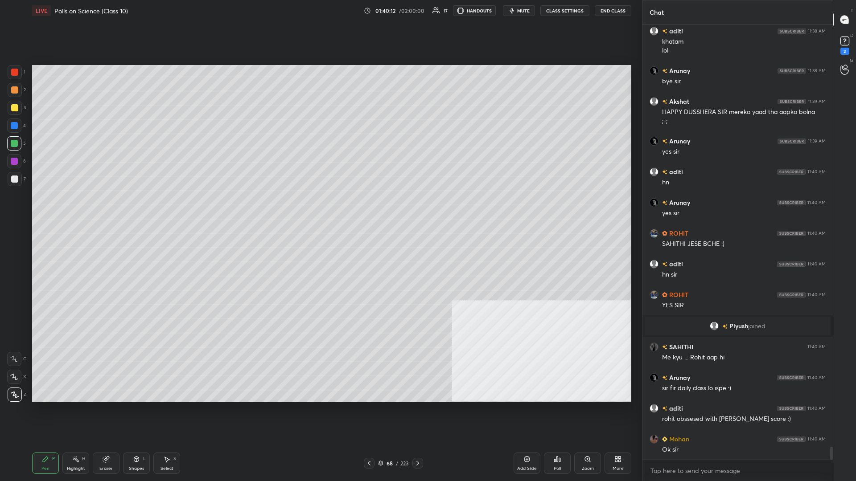
click at [0, 108] on div "1 2 3 4 5 6 7 C X Z C X Z E E Erase all H H" at bounding box center [14, 233] width 29 height 337
click at [0, 111] on div "1 2 3 4 5 6 7 C X Z C X Z E E Erase all H H" at bounding box center [14, 233] width 29 height 337
click at [10, 108] on div at bounding box center [15, 108] width 14 height 14
click at [15, 109] on div at bounding box center [14, 107] width 7 height 7
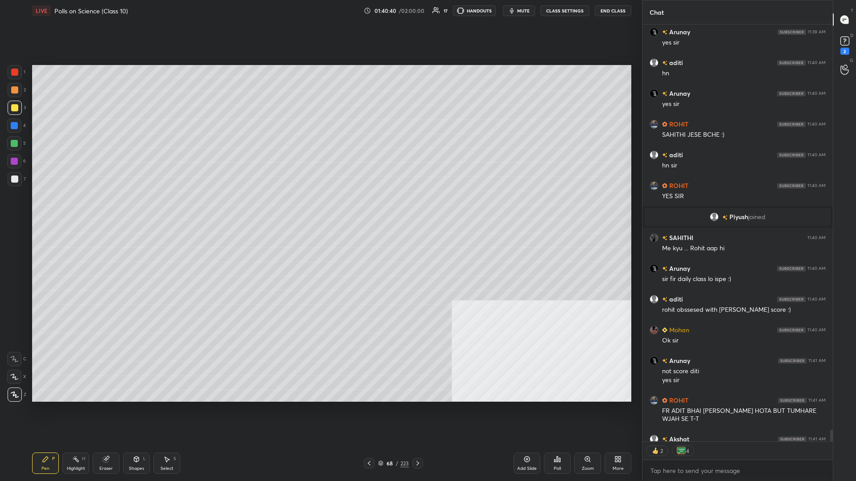
scroll to position [14505, 0]
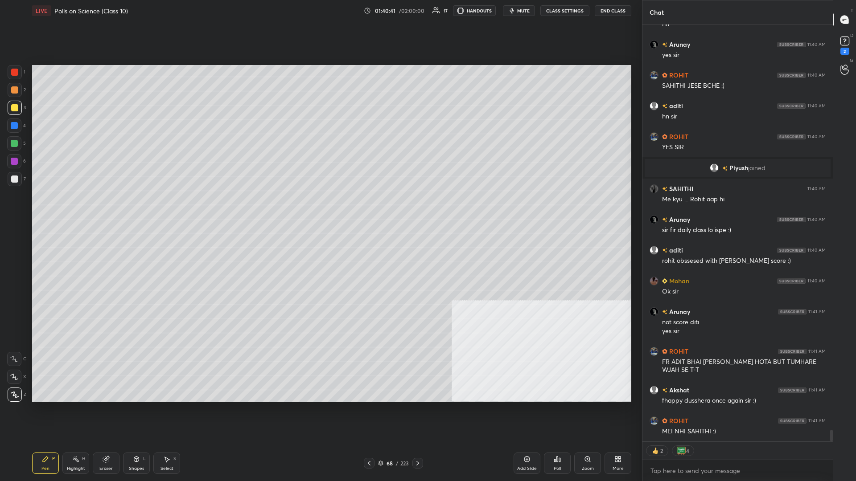
click at [14, 141] on div at bounding box center [14, 143] width 7 height 7
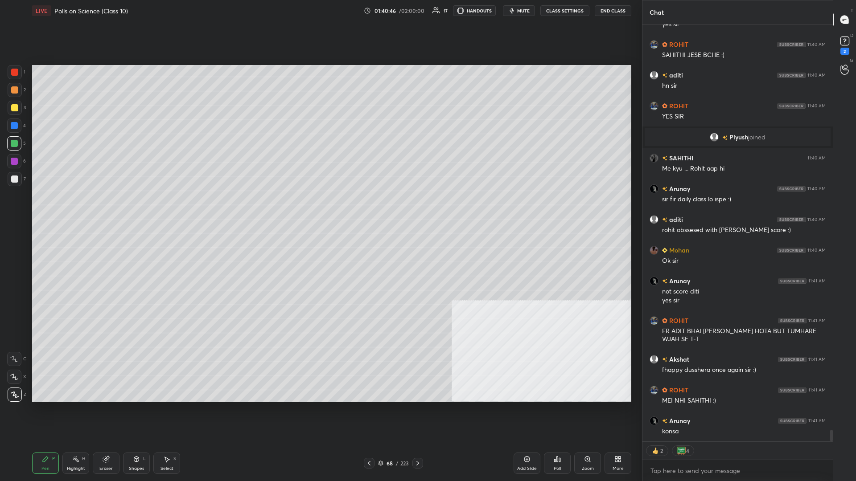
click at [16, 110] on div at bounding box center [14, 107] width 7 height 7
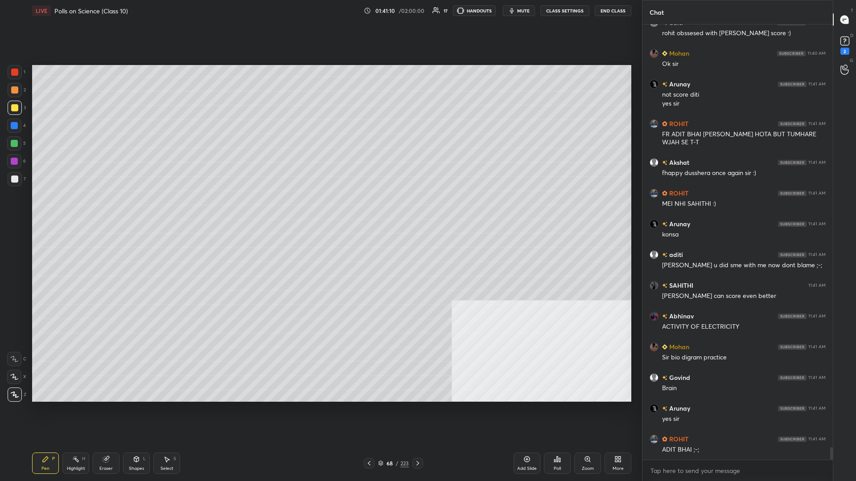
scroll to position [14764, 0]
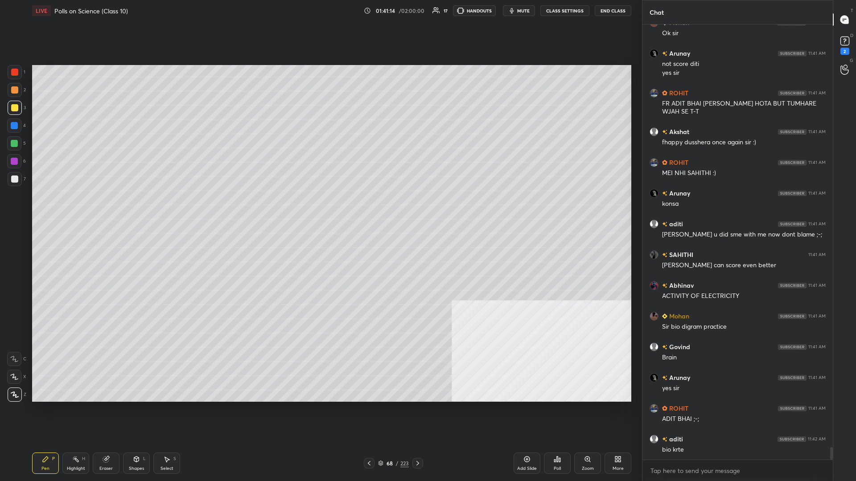
click at [15, 131] on div at bounding box center [14, 126] width 14 height 14
click at [16, 144] on div at bounding box center [14, 143] width 7 height 7
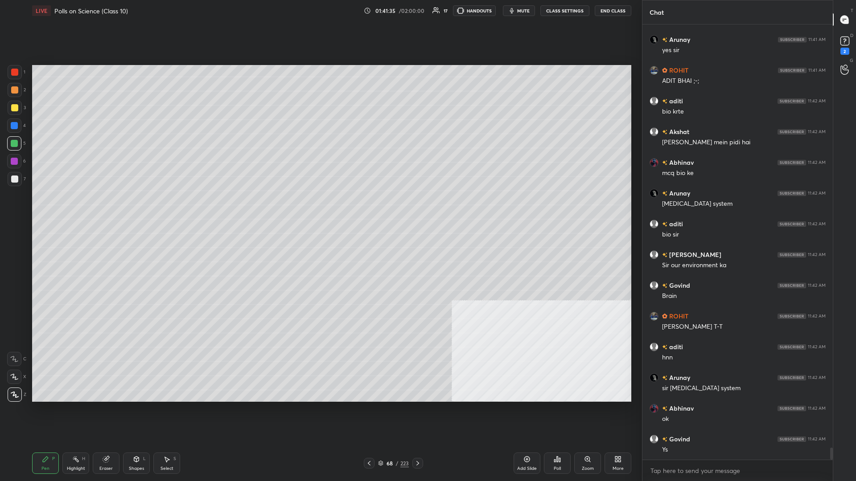
scroll to position [15133, 0]
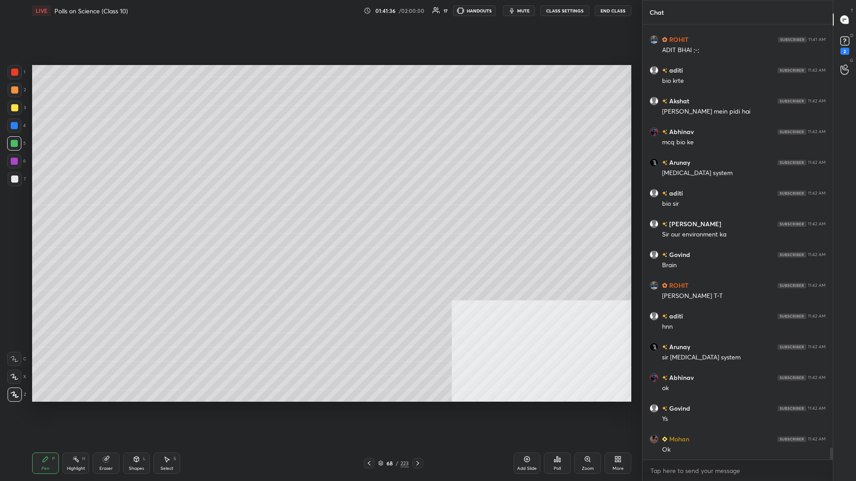
click at [13, 104] on div at bounding box center [15, 108] width 14 height 14
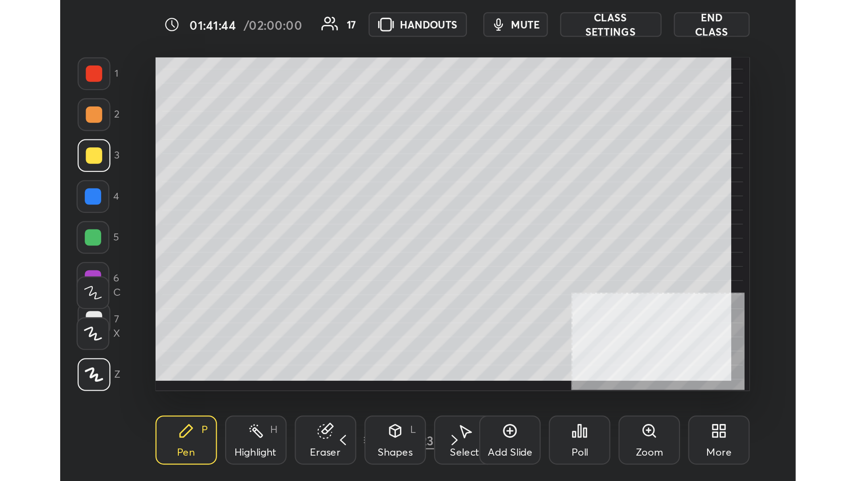
scroll to position [44429, 44297]
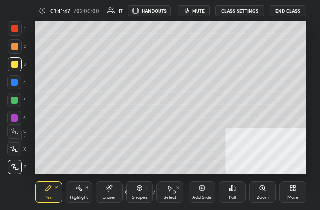
click at [292, 198] on div "More" at bounding box center [293, 197] width 11 height 4
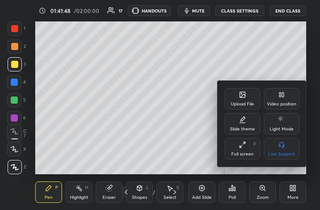
click at [239, 152] on div "Full screen" at bounding box center [242, 154] width 22 height 4
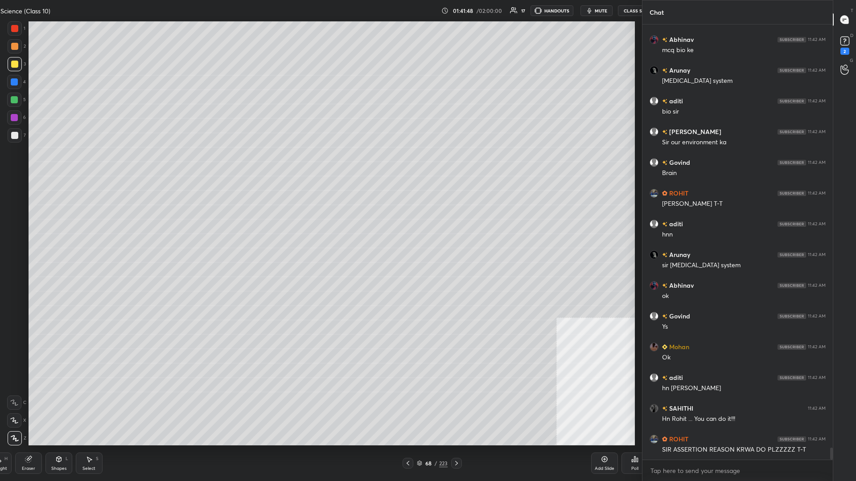
scroll to position [44157, 43832]
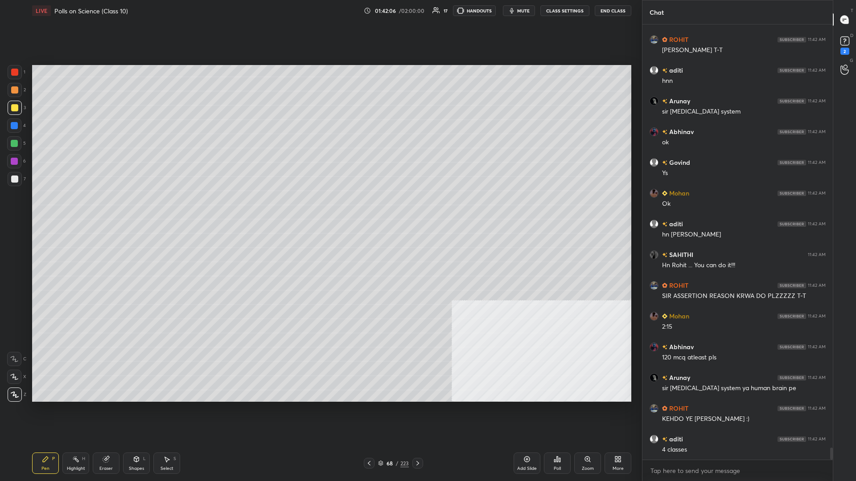
click at [21, 128] on div at bounding box center [14, 126] width 14 height 14
click at [17, 157] on div at bounding box center [14, 161] width 14 height 14
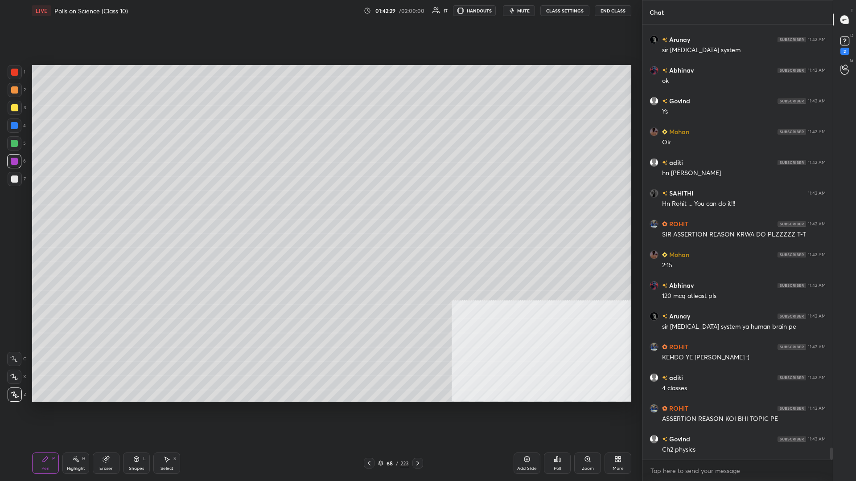
click at [84, 209] on div "Highlight" at bounding box center [76, 469] width 18 height 4
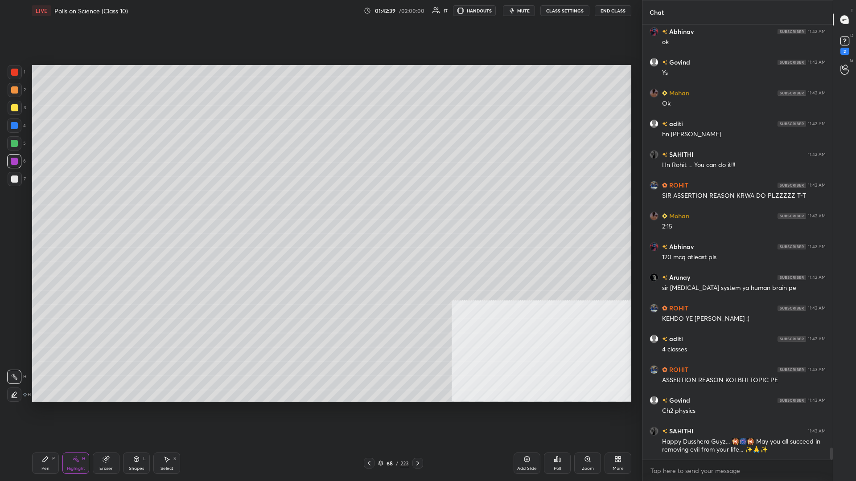
click at [51, 209] on div "Pen P" at bounding box center [45, 463] width 27 height 21
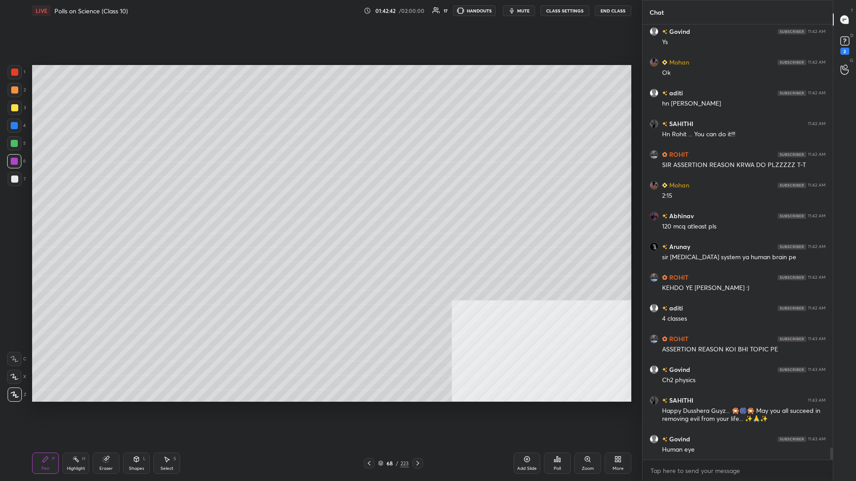
click at [17, 130] on div at bounding box center [14, 126] width 14 height 14
click at [15, 138] on div at bounding box center [14, 143] width 14 height 14
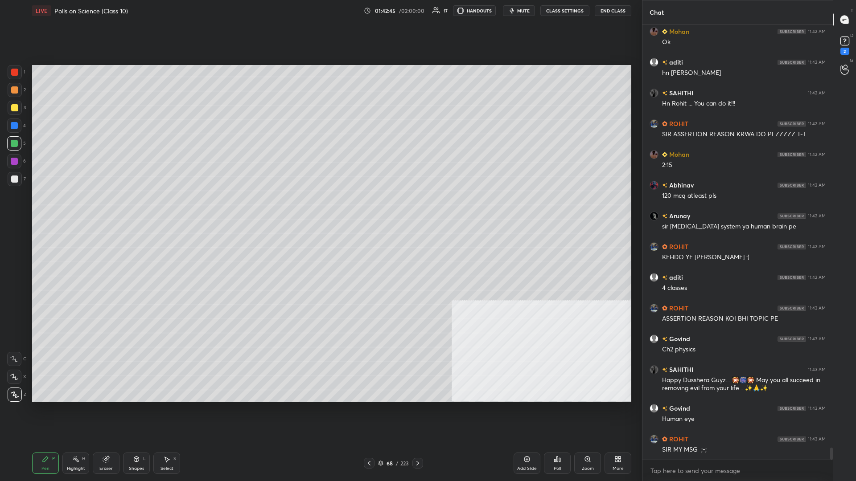
scroll to position [15572, 0]
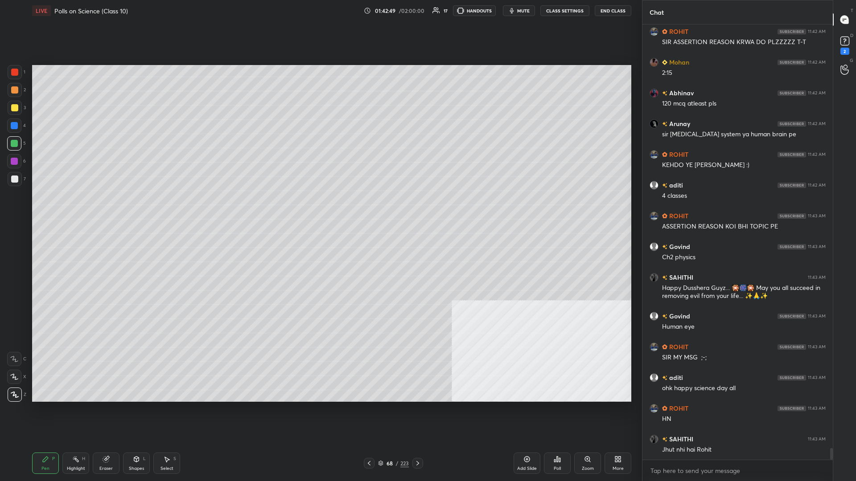
click at [19, 123] on div at bounding box center [14, 126] width 14 height 14
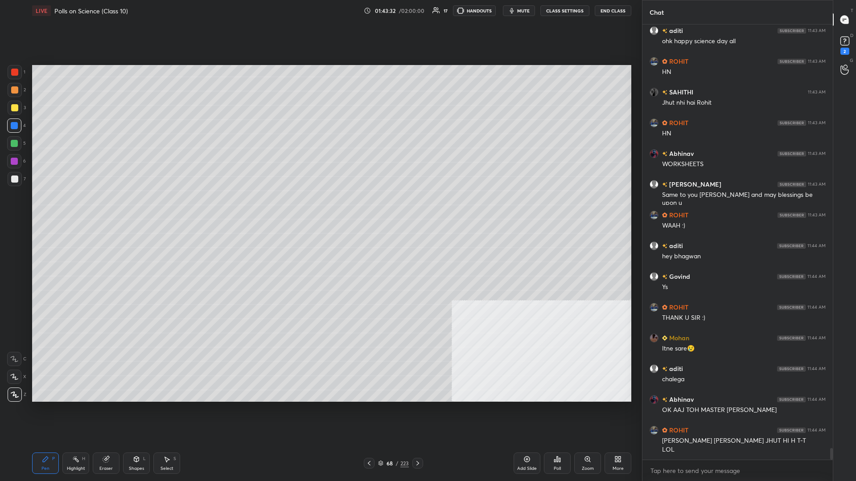
scroll to position [16011, 0]
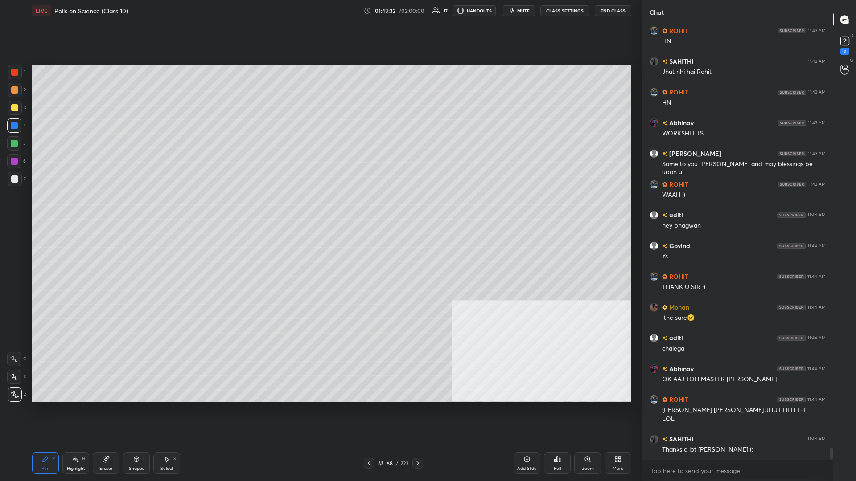
click at [320, 209] on icon at bounding box center [527, 460] width 6 height 6
click at [320, 209] on div "More" at bounding box center [618, 463] width 27 height 21
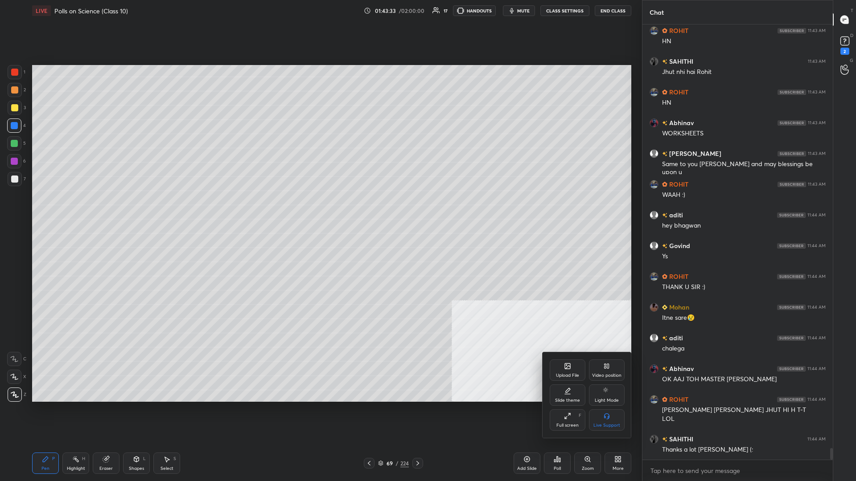
scroll to position [16042, 0]
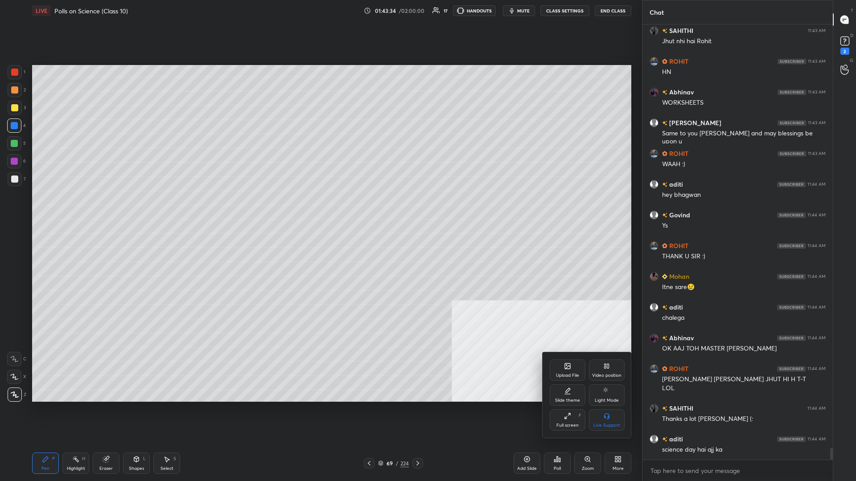
click at [320, 209] on icon at bounding box center [566, 365] width 1 height 1
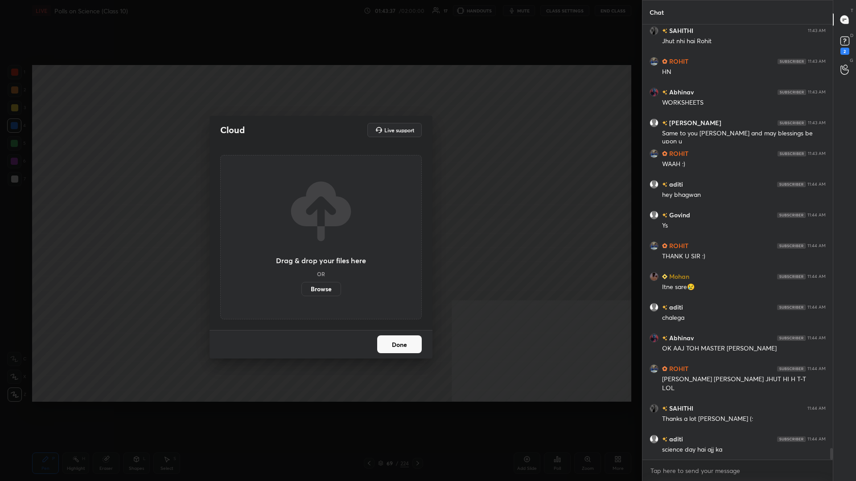
scroll to position [16073, 0]
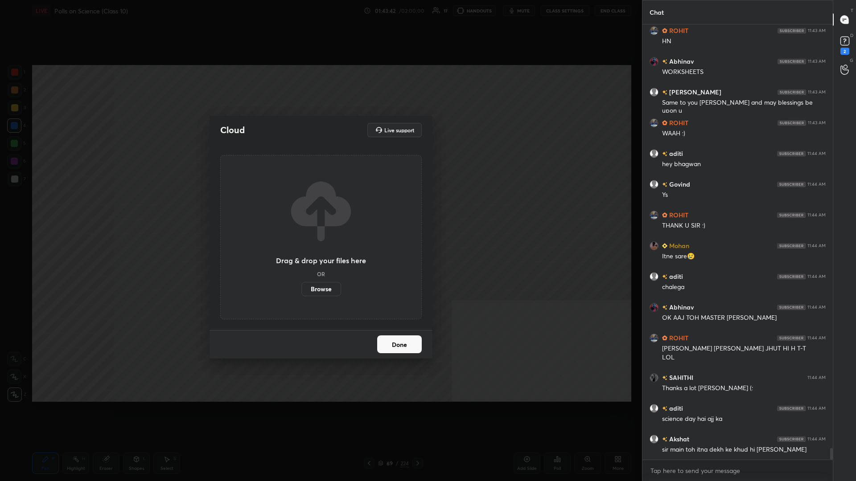
click at [314, 209] on label "Browse" at bounding box center [321, 289] width 40 height 14
click at [301, 209] on input "Browse" at bounding box center [301, 289] width 0 height 14
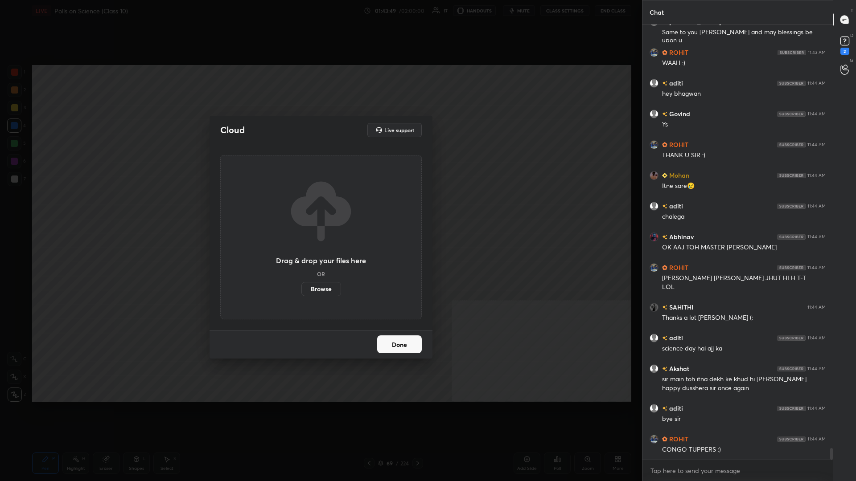
scroll to position [16174, 0]
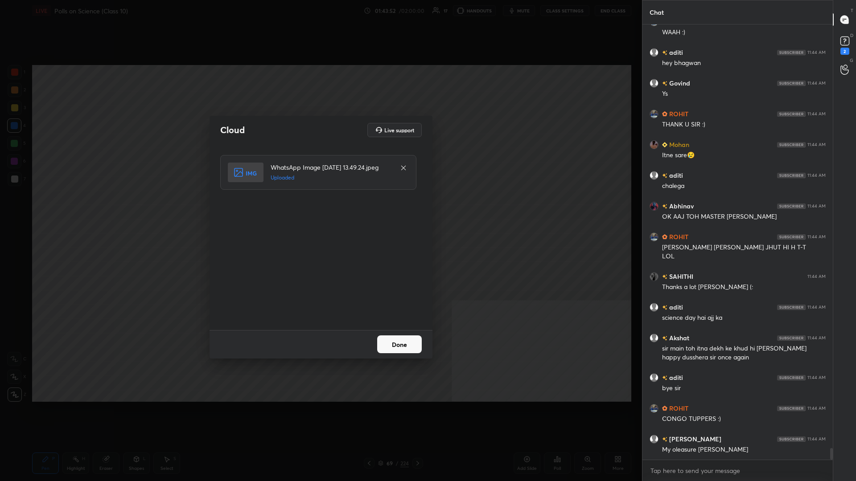
click at [320, 209] on button "Done" at bounding box center [399, 345] width 45 height 18
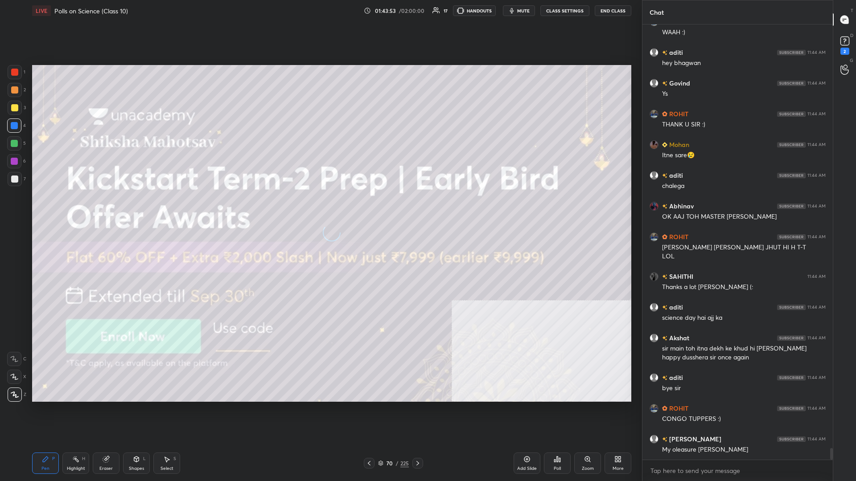
scroll to position [16183, 0]
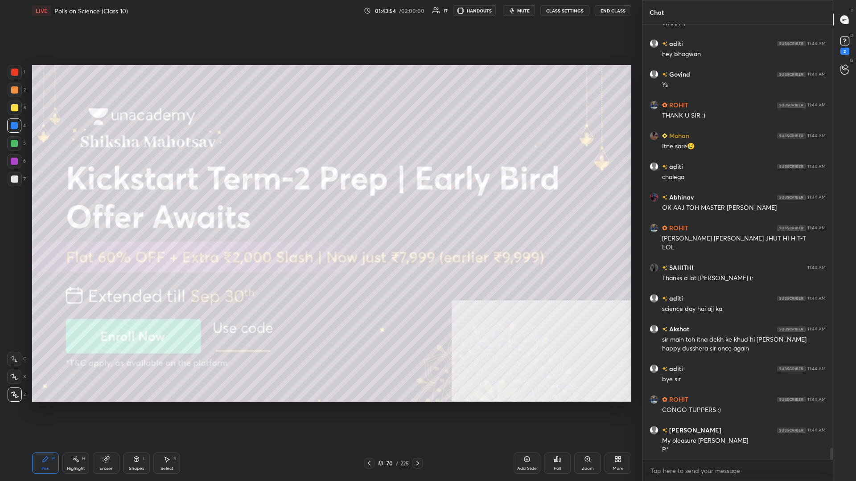
click at [1, 109] on div "1 2 3 4 5 6 7 C X Z C X Z E E Erase all H H" at bounding box center [14, 233] width 29 height 337
click at [11, 107] on div at bounding box center [14, 107] width 7 height 7
click at [12, 108] on div at bounding box center [14, 107] width 7 height 7
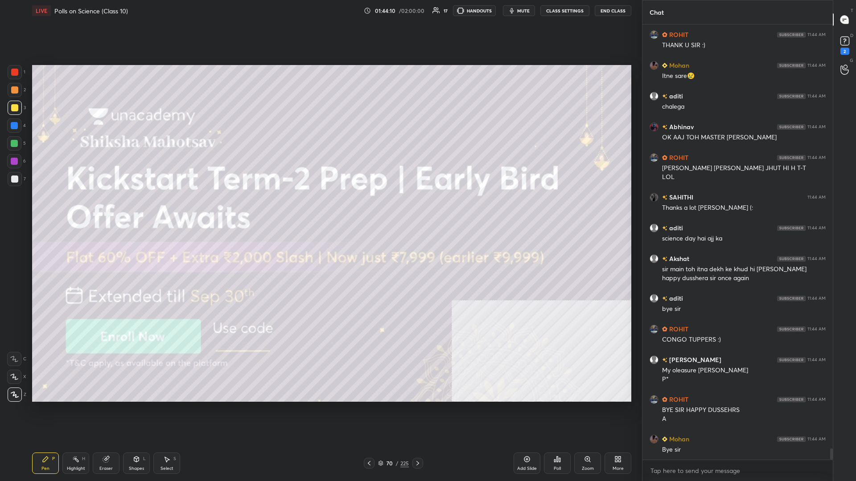
scroll to position [16284, 0]
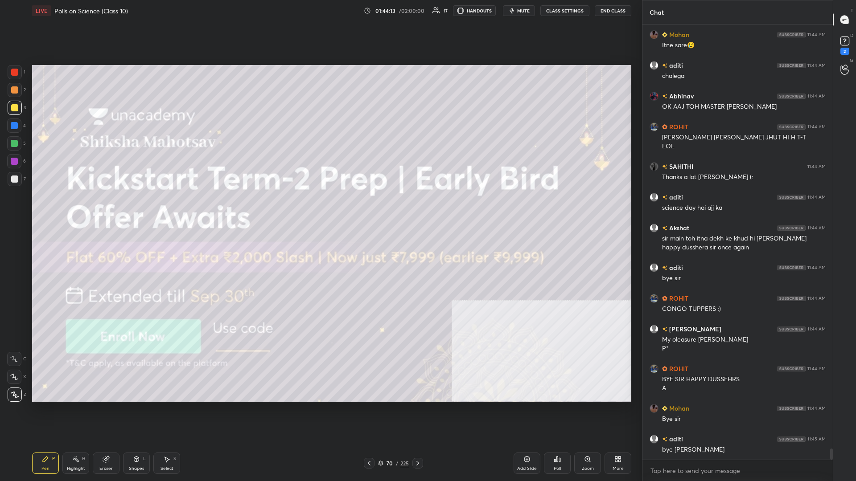
click at [320, 209] on icon at bounding box center [557, 459] width 1 height 5
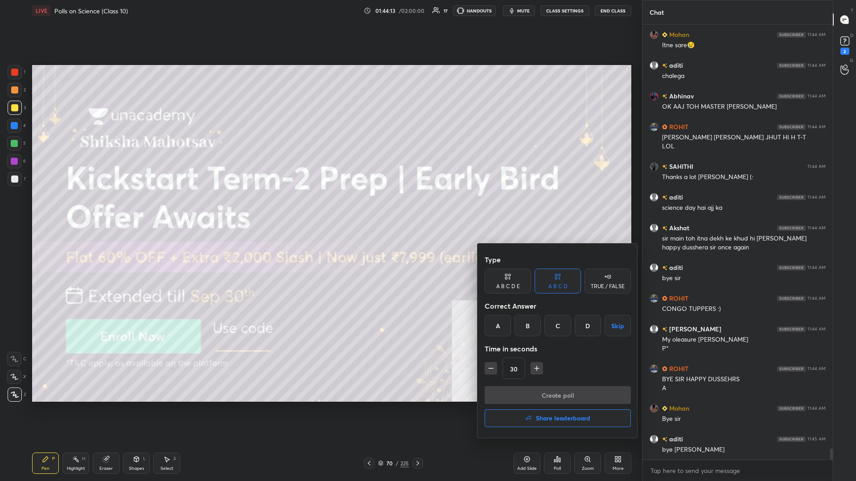
click at [320, 209] on h4 "Share leaderboard" at bounding box center [563, 418] width 54 height 6
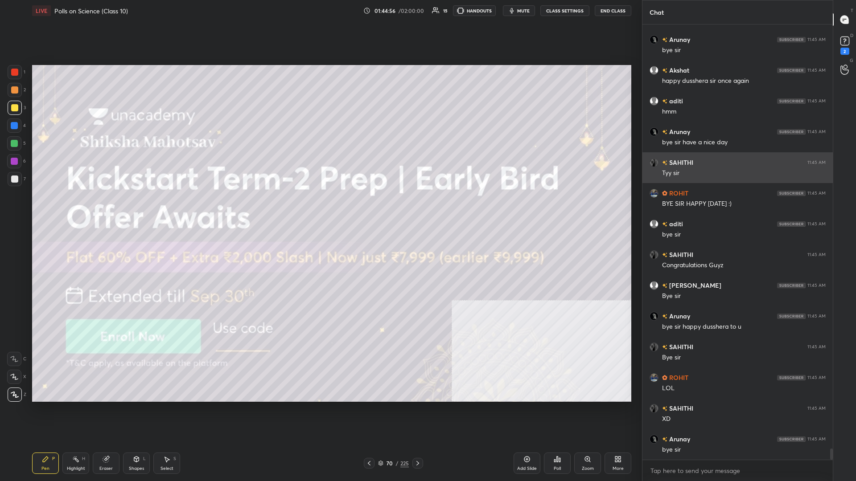
scroll to position [16746, 0]
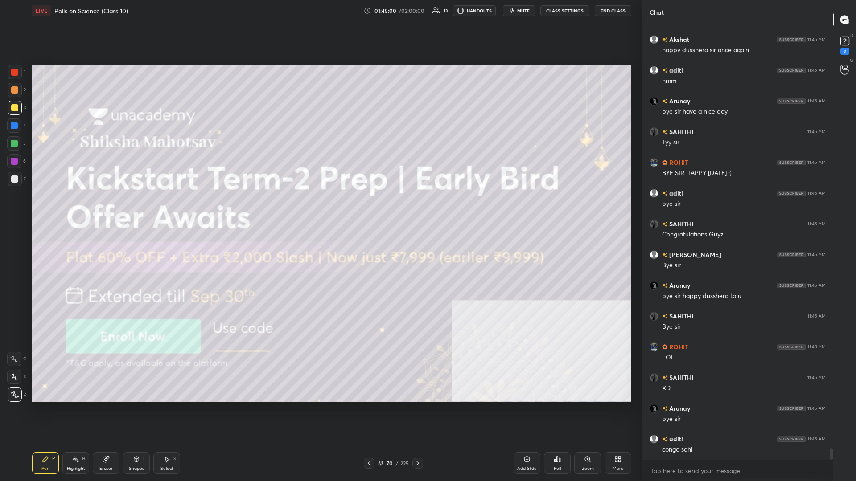
click at [320, 12] on button "End Class" at bounding box center [613, 10] width 37 height 11
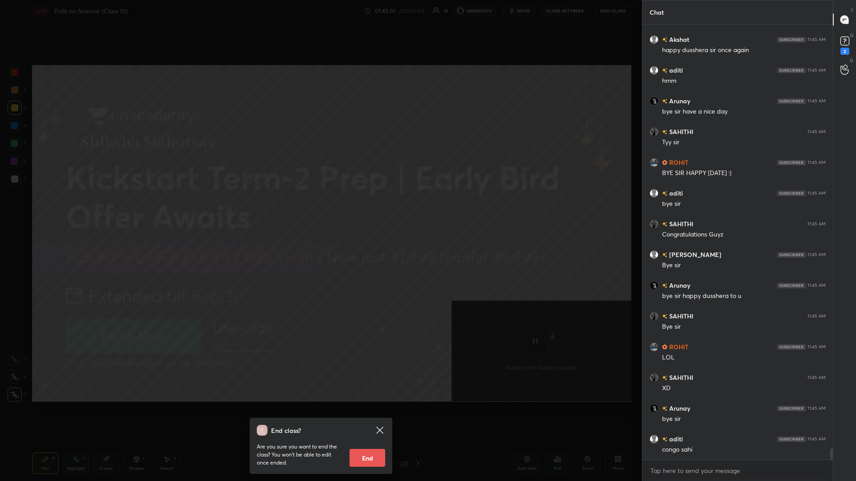
click at [320, 209] on button "End" at bounding box center [368, 458] width 36 height 18
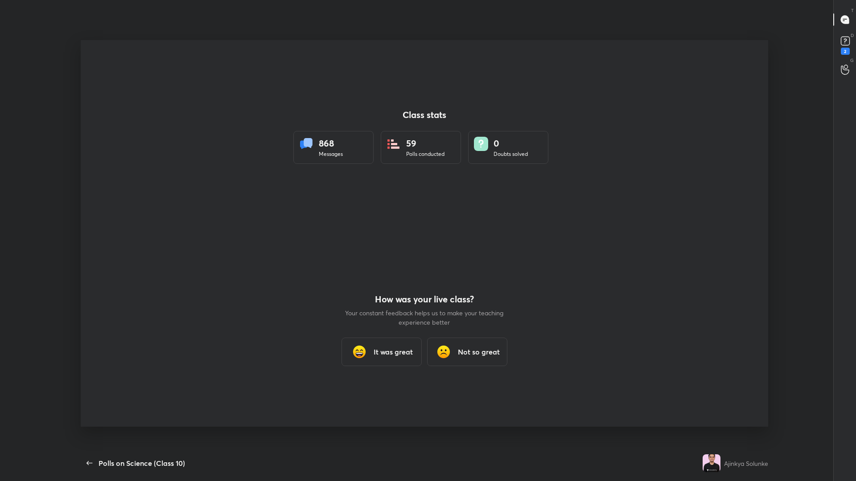
scroll to position [0, 0]
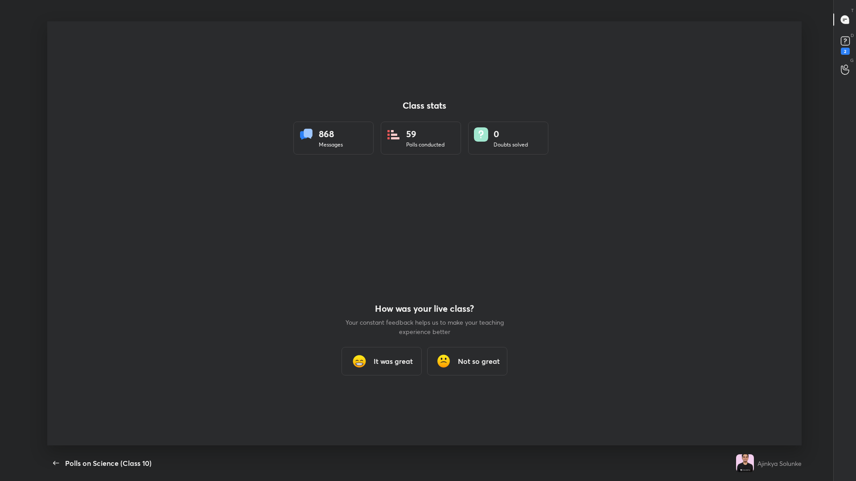
click at [320, 139] on div "Class stats 868 Messages 59 Polls conducted 0 Doubts solved How was your live c…" at bounding box center [424, 233] width 754 height 424
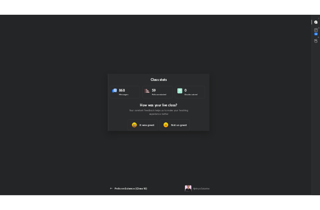
scroll to position [44429, 44268]
